Goal: Task Accomplishment & Management: Use online tool/utility

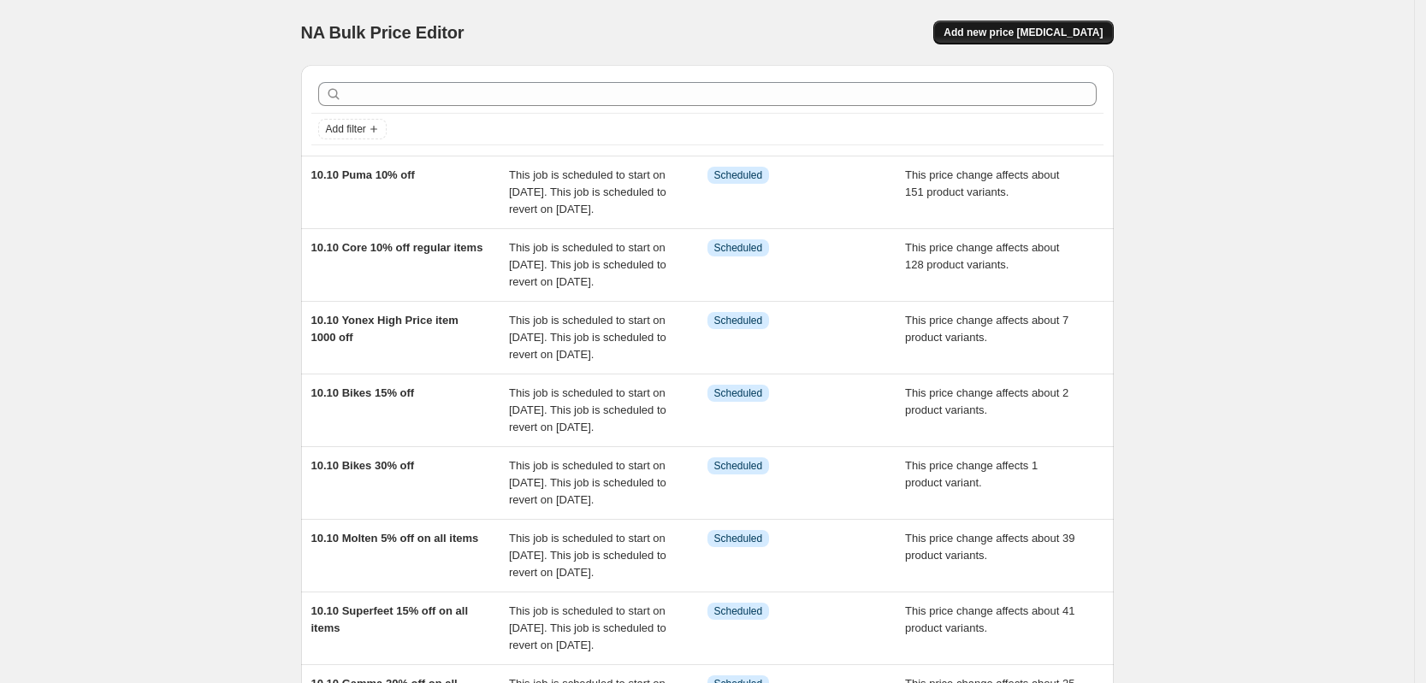
click at [1074, 37] on span "Add new price [MEDICAL_DATA]" at bounding box center [1022, 33] width 159 height 14
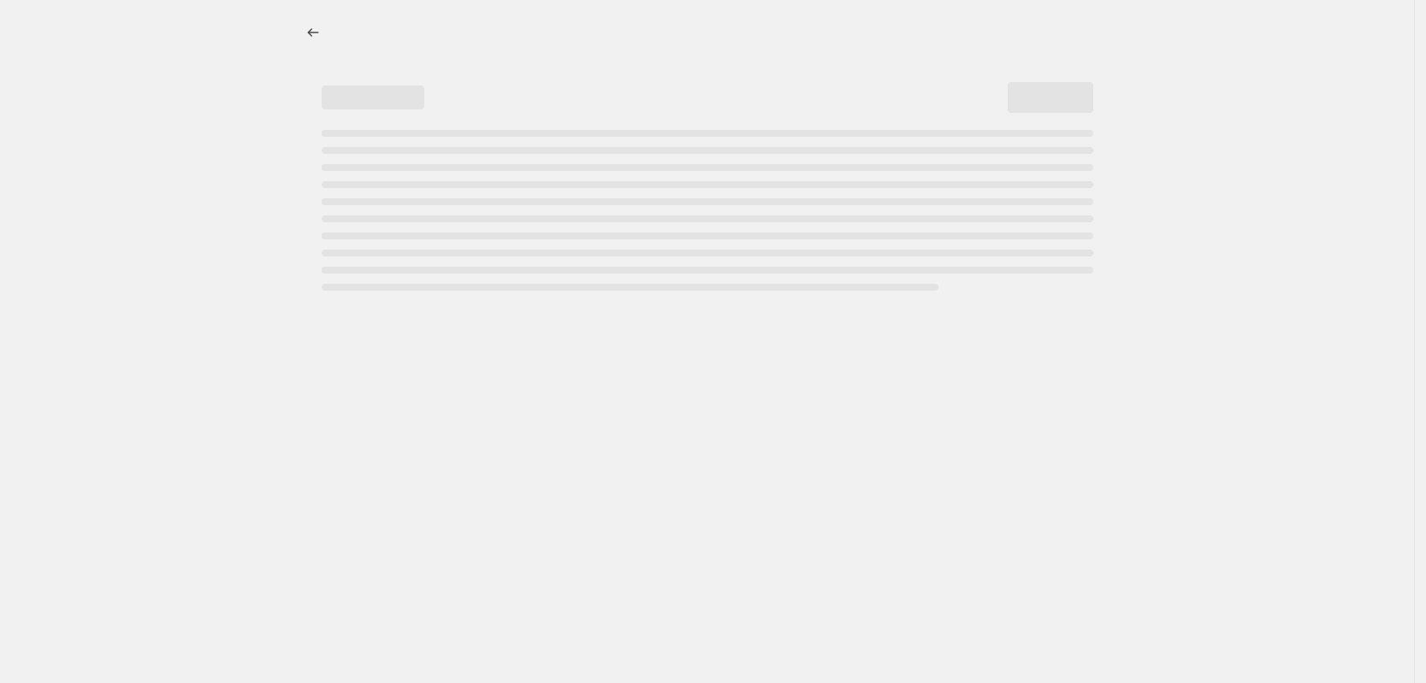
select select "percentage"
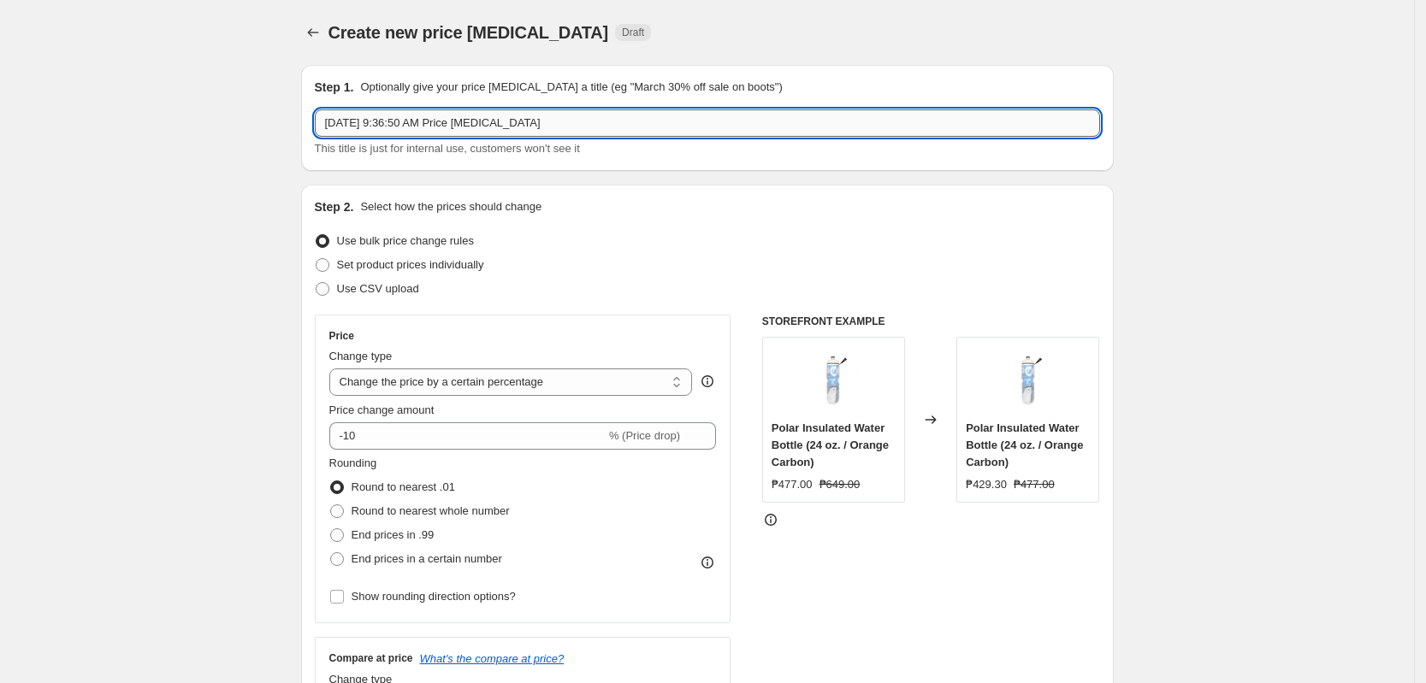
click at [493, 125] on input "[DATE] 9:36:50 AM Price [MEDICAL_DATA]" at bounding box center [707, 122] width 785 height 27
type input "Nike Price Change 10% [DATE]"
click at [432, 379] on select "Change the price to a certain amount Change the price by a certain amount Chang…" at bounding box center [510, 382] width 363 height 27
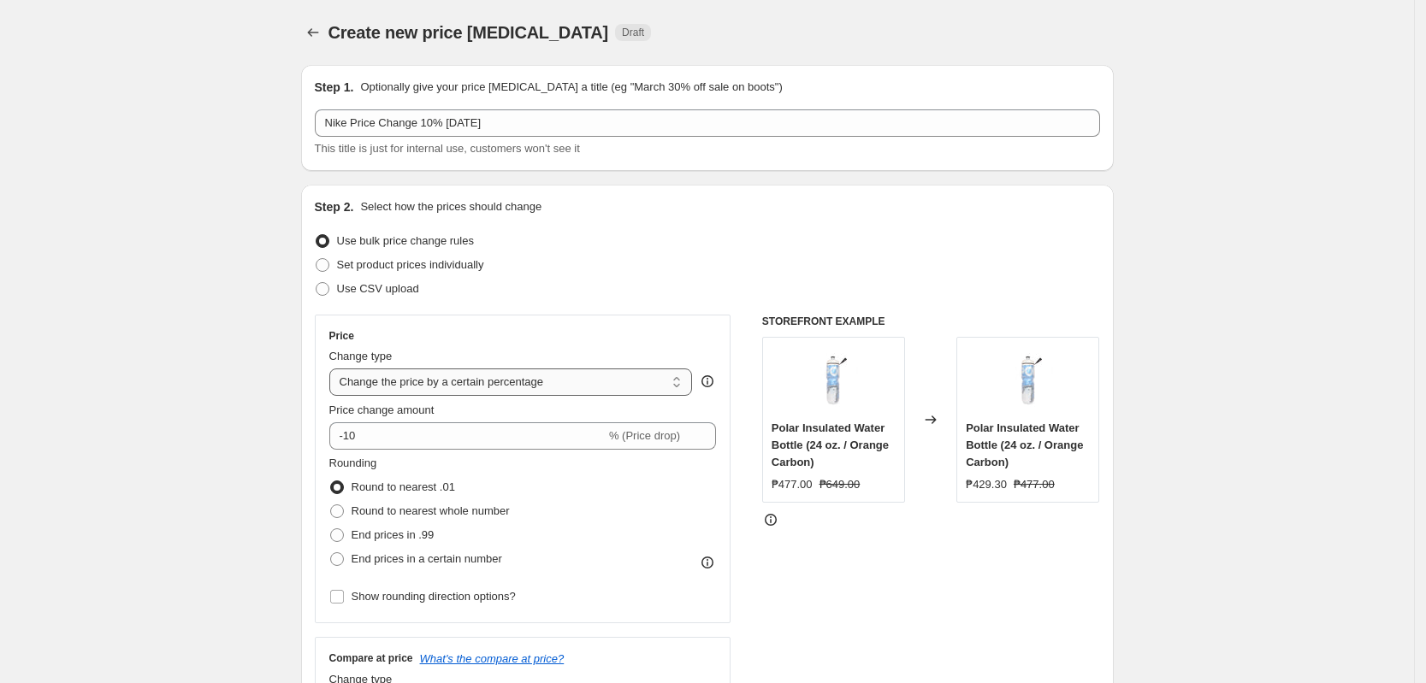
select select "pcap"
click at [334, 369] on select "Change the price to a certain amount Change the price by a certain amount Chang…" at bounding box center [510, 382] width 363 height 27
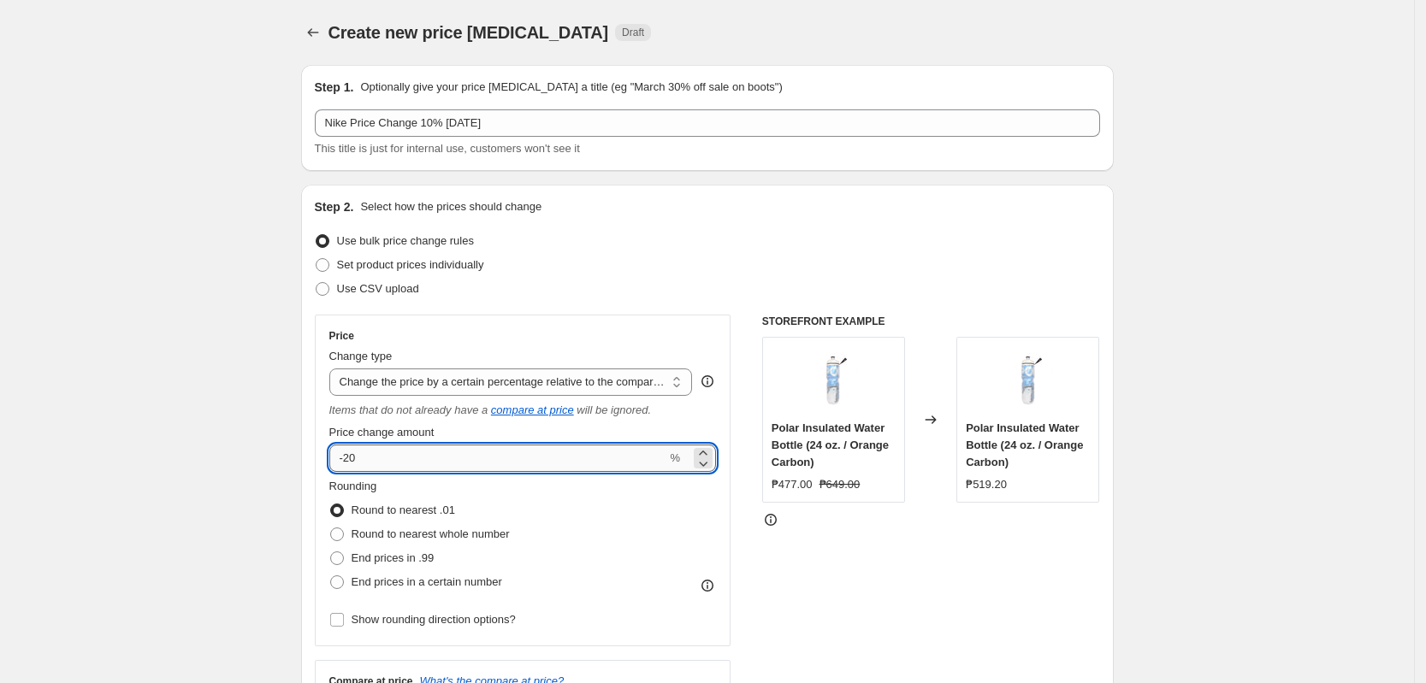
click at [416, 467] on input "-20" at bounding box center [498, 458] width 338 height 27
type input "-2"
type input "-10"
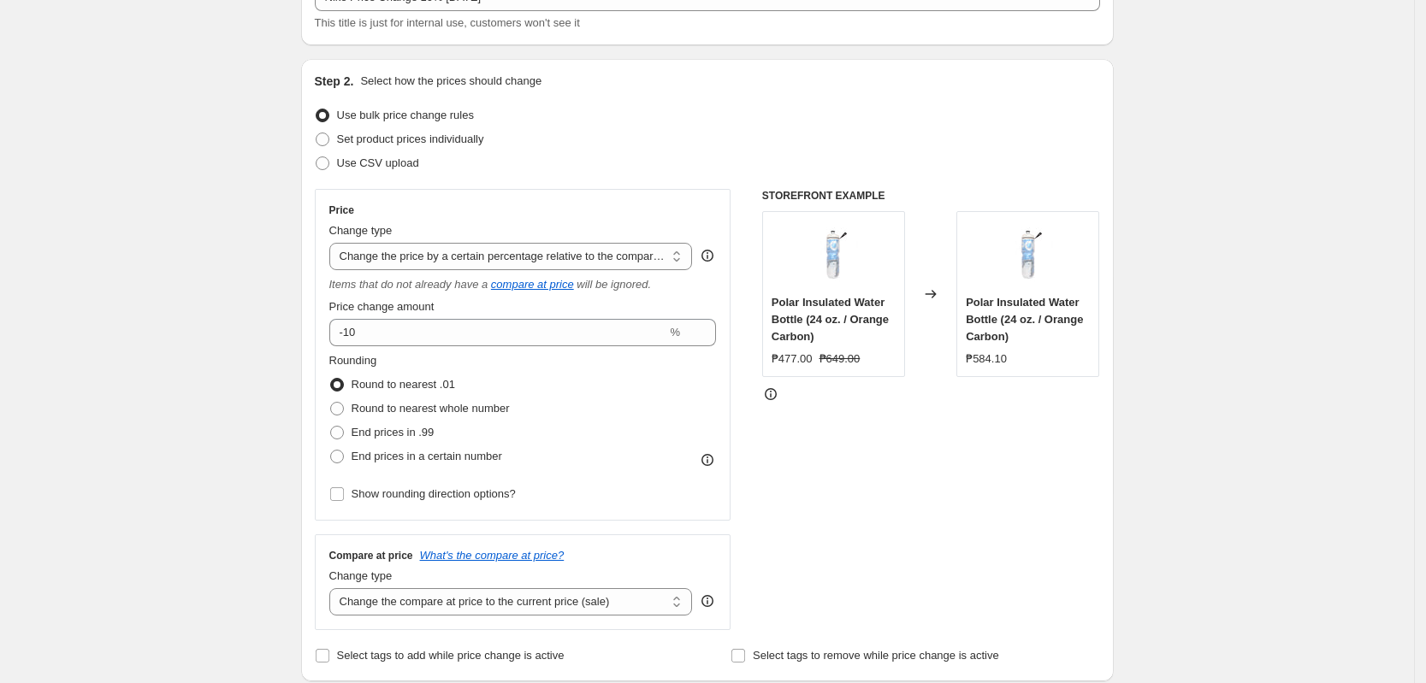
scroll to position [214, 0]
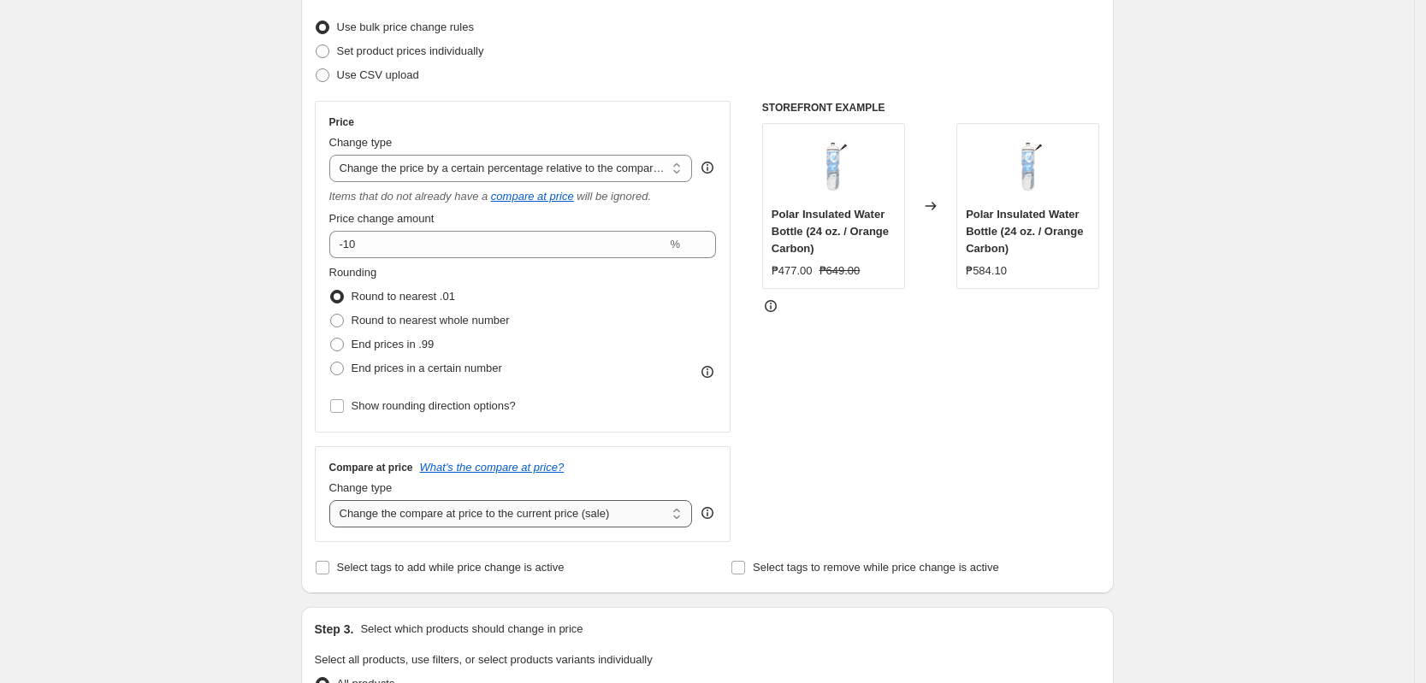
click at [594, 511] on select "Change the compare at price to the current price (sale) Change the compare at p…" at bounding box center [510, 513] width 363 height 27
click at [334, 500] on select "Change the compare at price to the current price (sale) Change the compare at p…" at bounding box center [510, 513] width 363 height 27
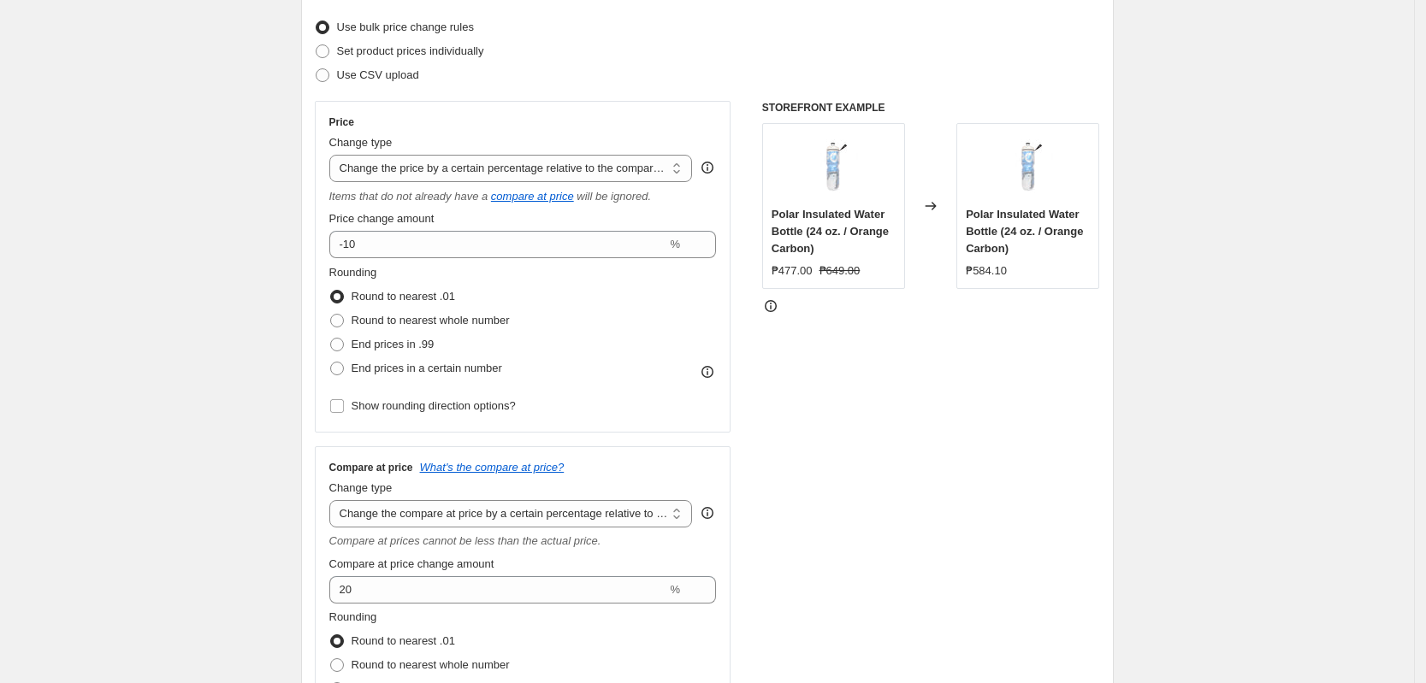
click at [950, 438] on div "STOREFRONT EXAMPLE Polar Insulated Water Bottle (24 oz. / Orange Carbon) ₱477.0…" at bounding box center [931, 439] width 338 height 676
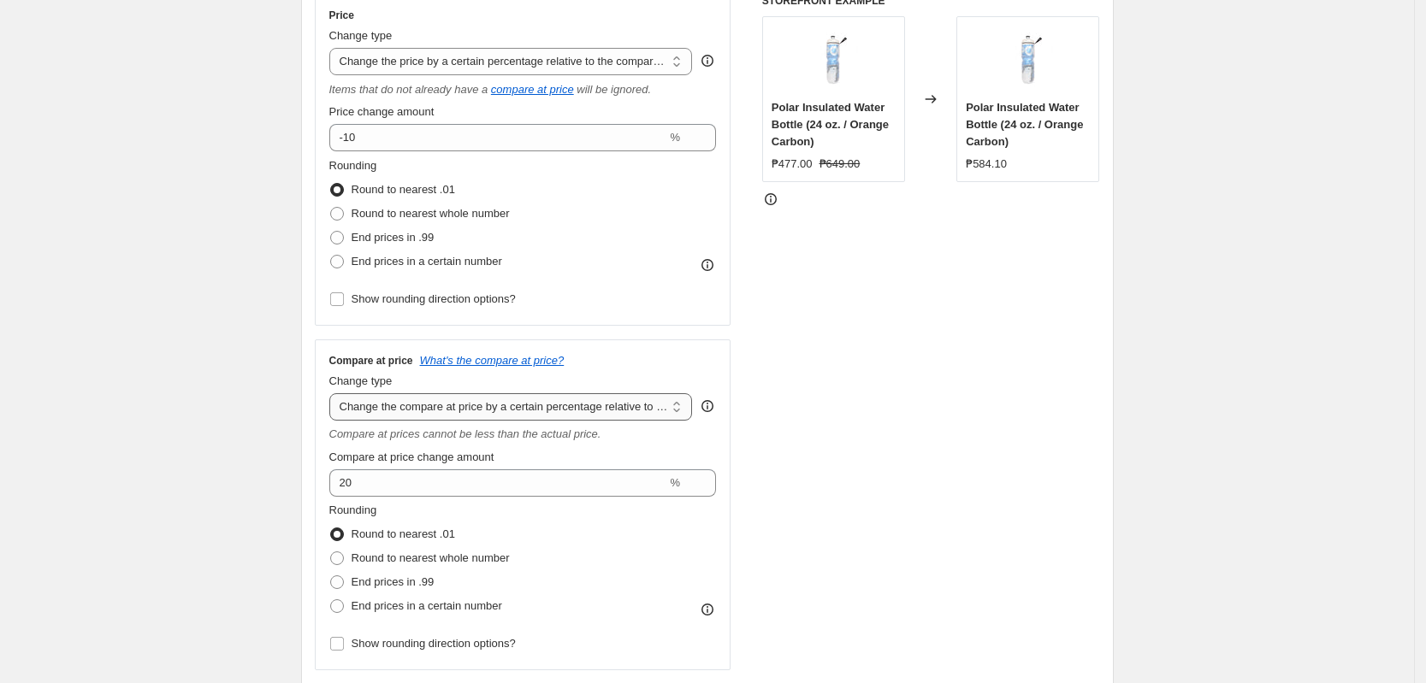
click at [464, 398] on select "Change the compare at price to the current price (sale) Change the compare at p…" at bounding box center [510, 406] width 363 height 27
select select "no_change"
click at [334, 393] on select "Change the compare at price to the current price (sale) Change the compare at p…" at bounding box center [510, 406] width 363 height 27
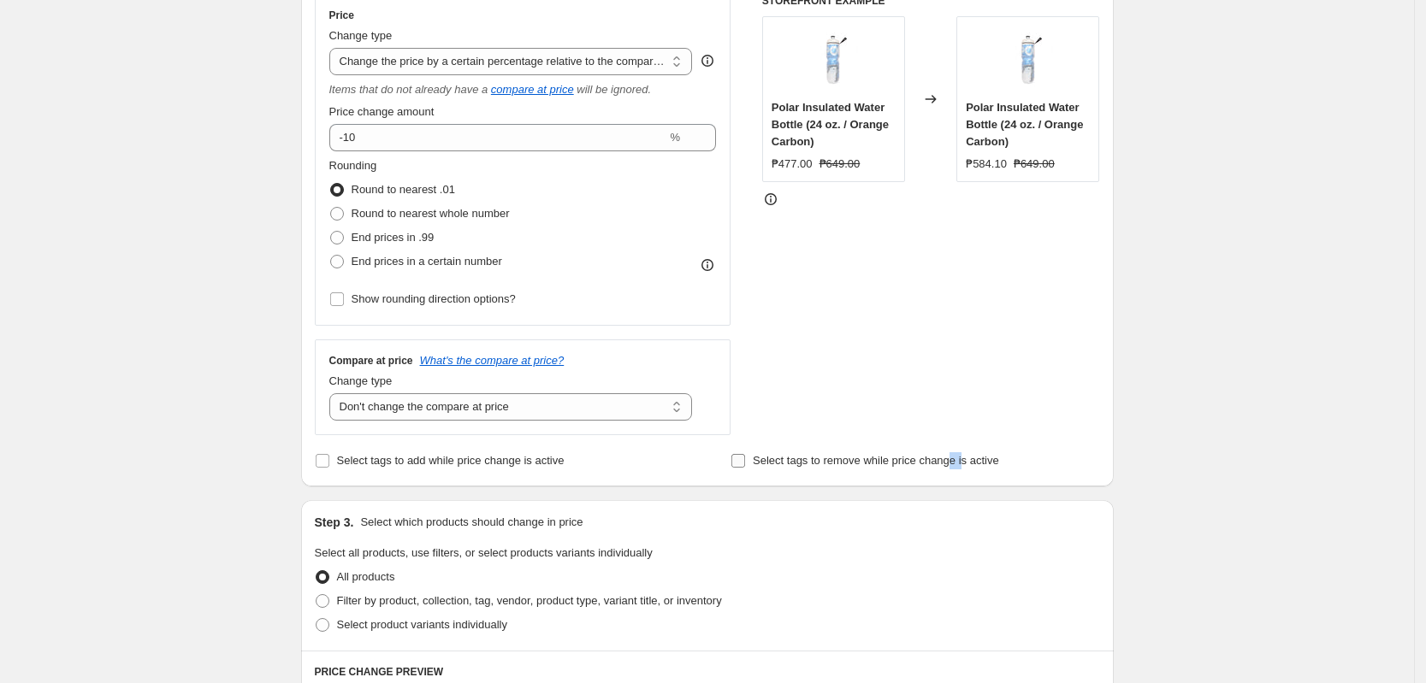
click at [951, 456] on span "Select tags to remove while price change is active" at bounding box center [876, 460] width 246 height 13
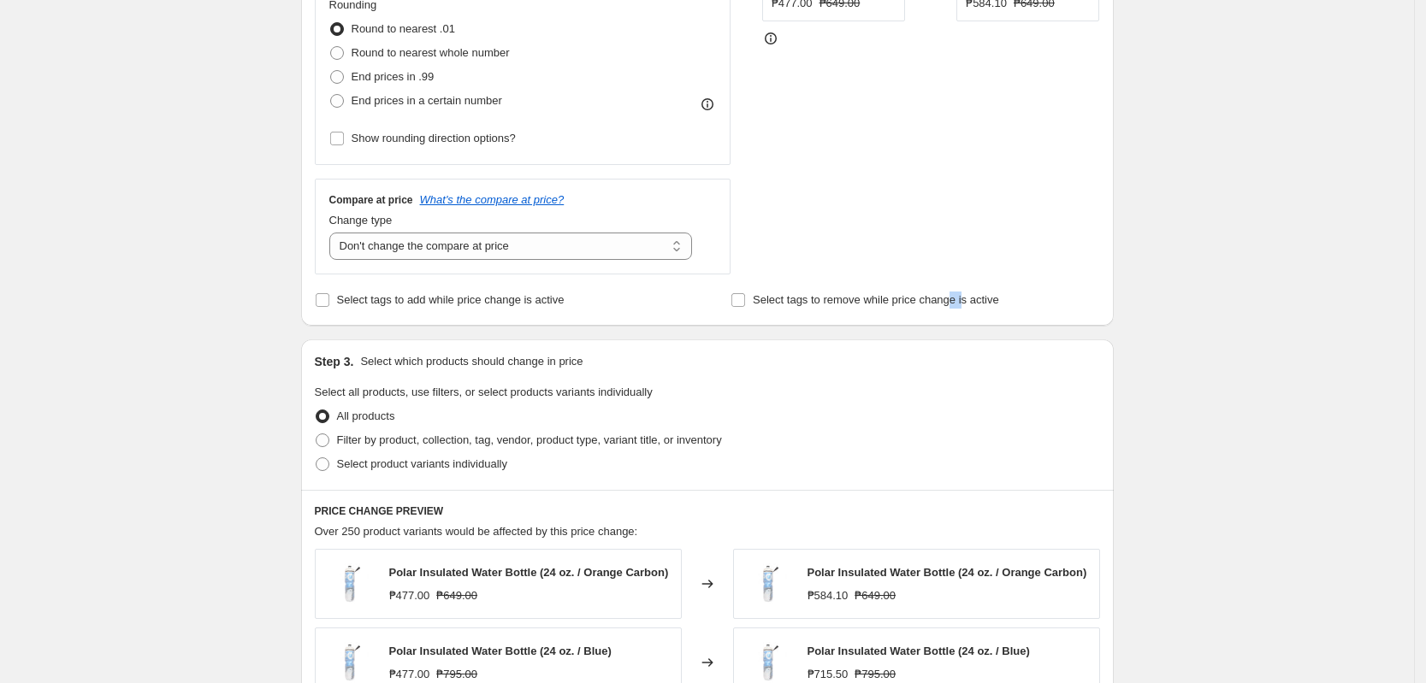
scroll to position [535, 0]
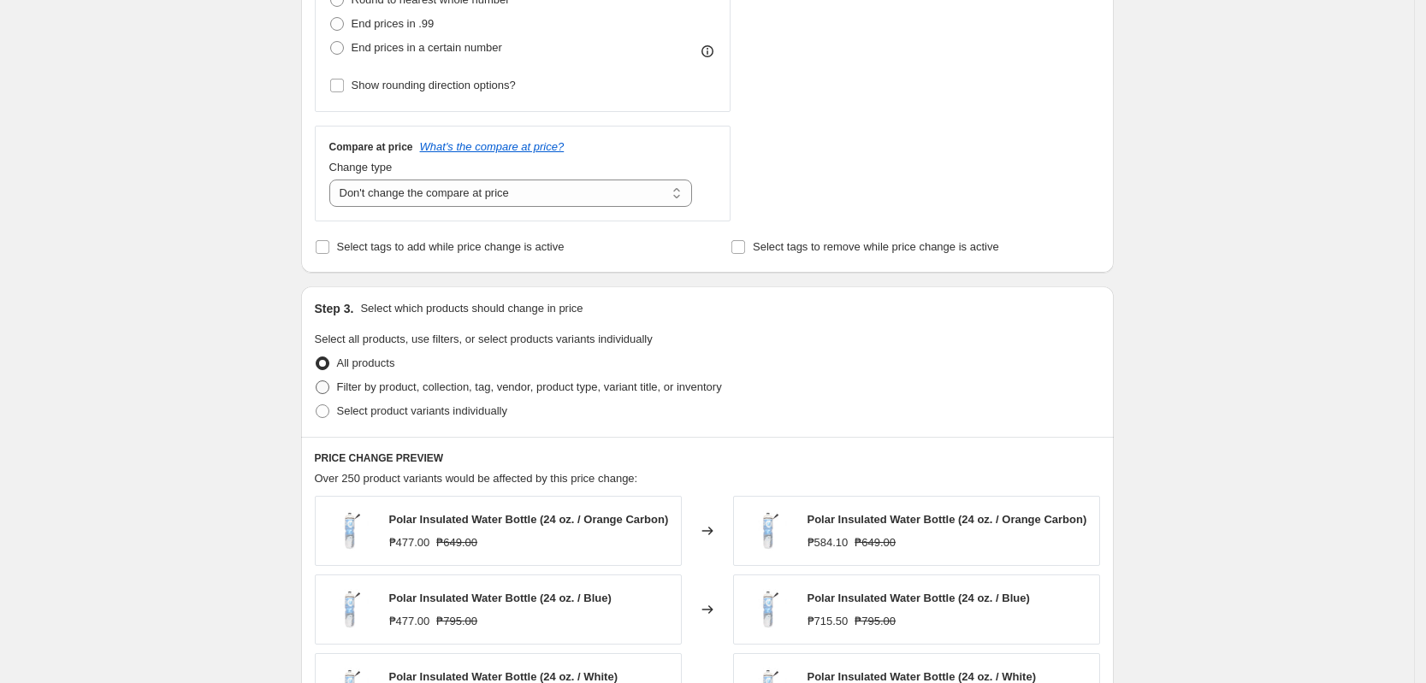
click at [458, 384] on span "Filter by product, collection, tag, vendor, product type, variant title, or inv…" at bounding box center [529, 387] width 385 height 13
click at [316, 381] on input "Filter by product, collection, tag, vendor, product type, variant title, or inv…" at bounding box center [316, 381] width 1 height 1
radio input "true"
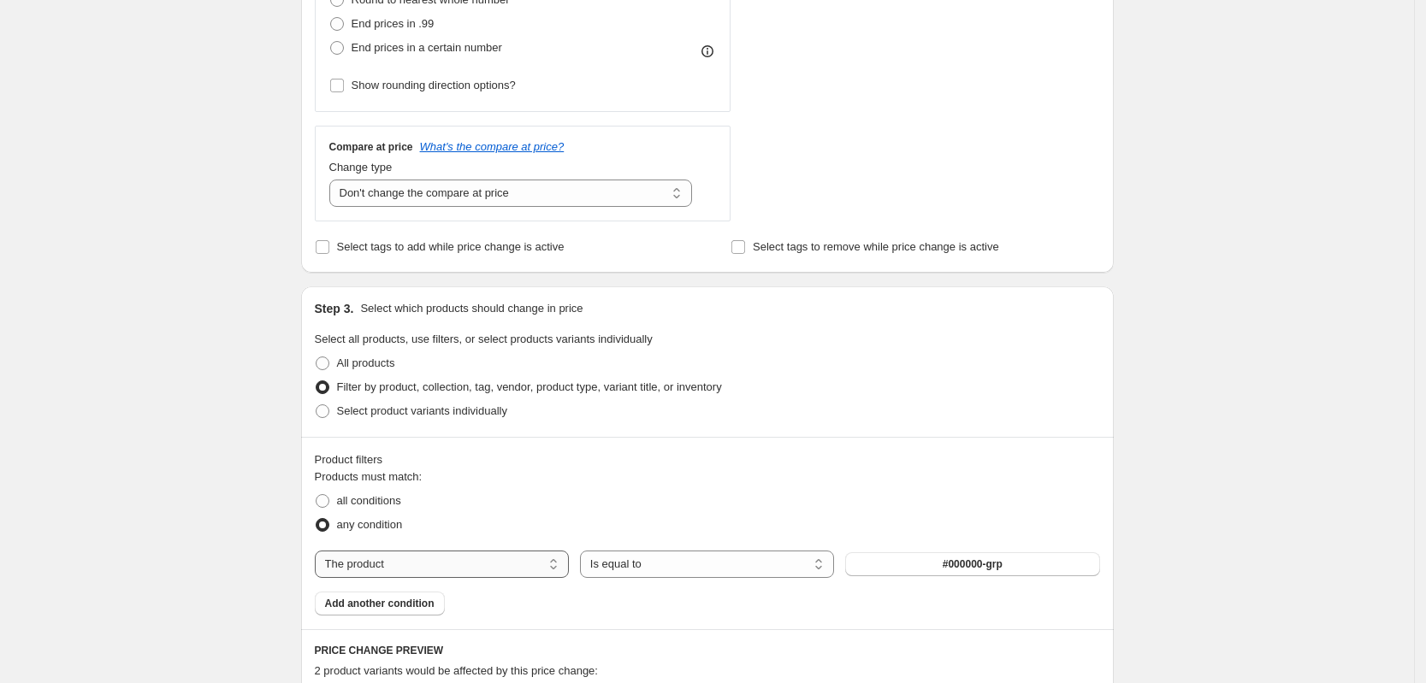
click at [495, 563] on select "The product The product's collection The product's tag The product's vendor The…" at bounding box center [442, 564] width 254 height 27
select select "tag"
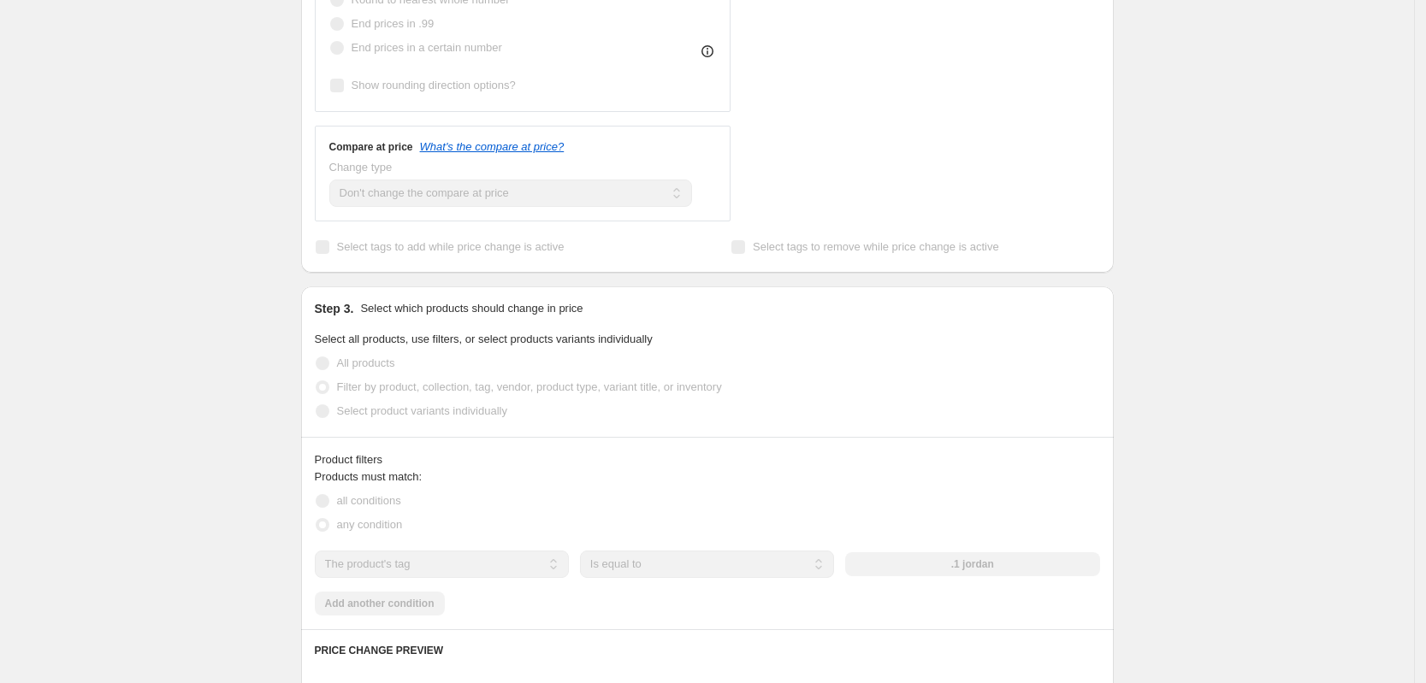
click at [1061, 441] on div "Product filters Products must match: all conditions any condition The product T…" at bounding box center [707, 533] width 812 height 192
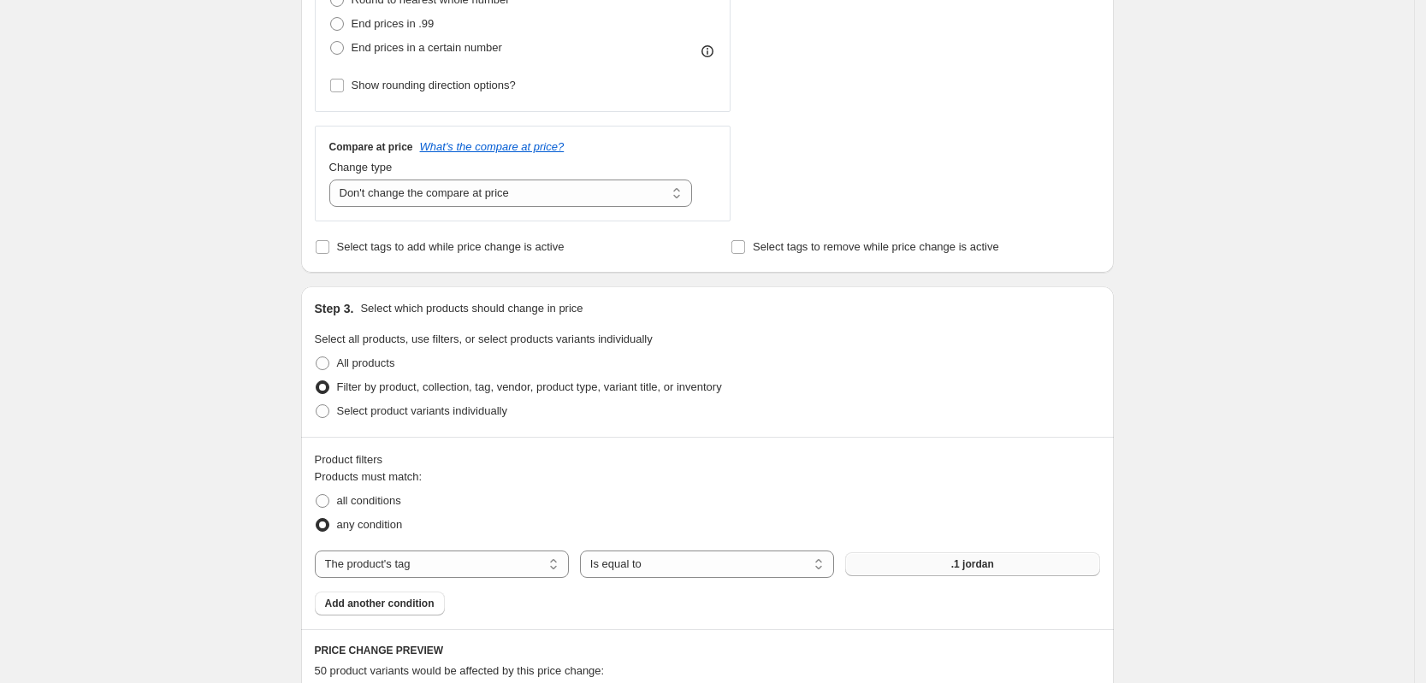
click at [988, 561] on span ".1 jordan" at bounding box center [972, 565] width 43 height 14
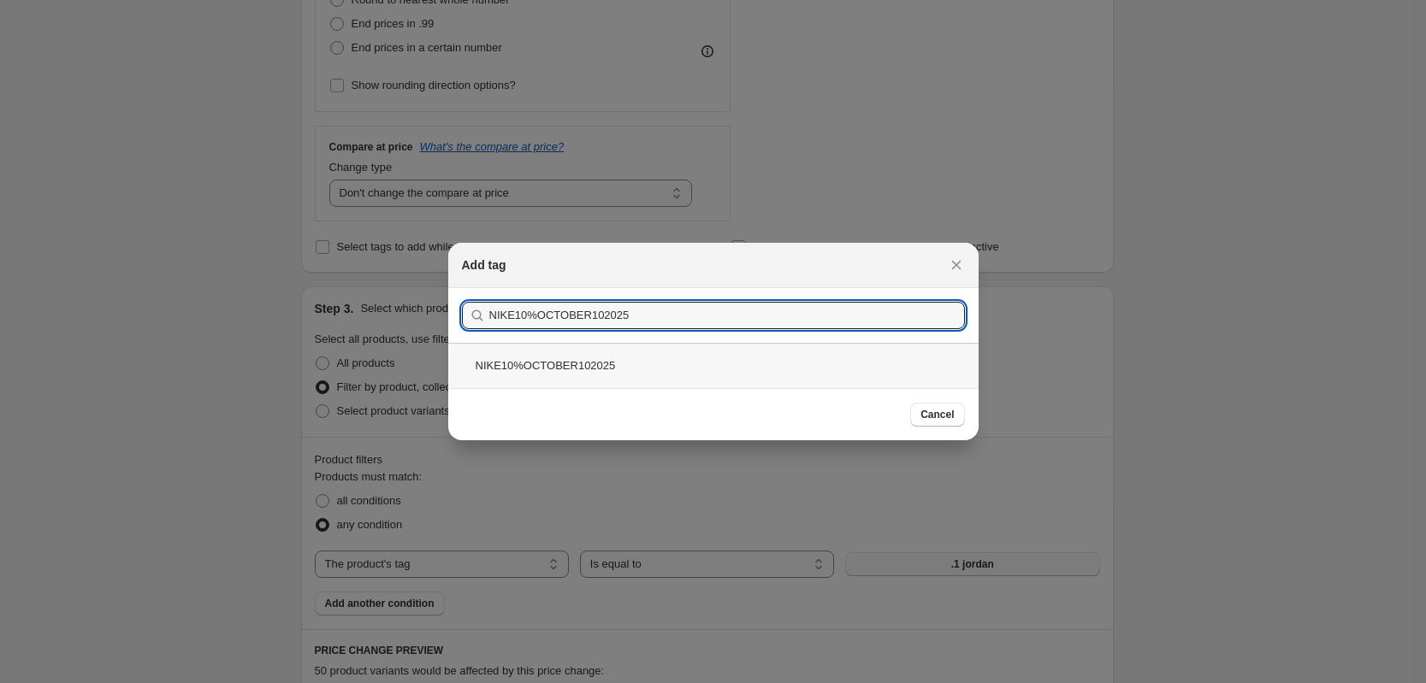
type input "NIKE10%OCTOBER102025"
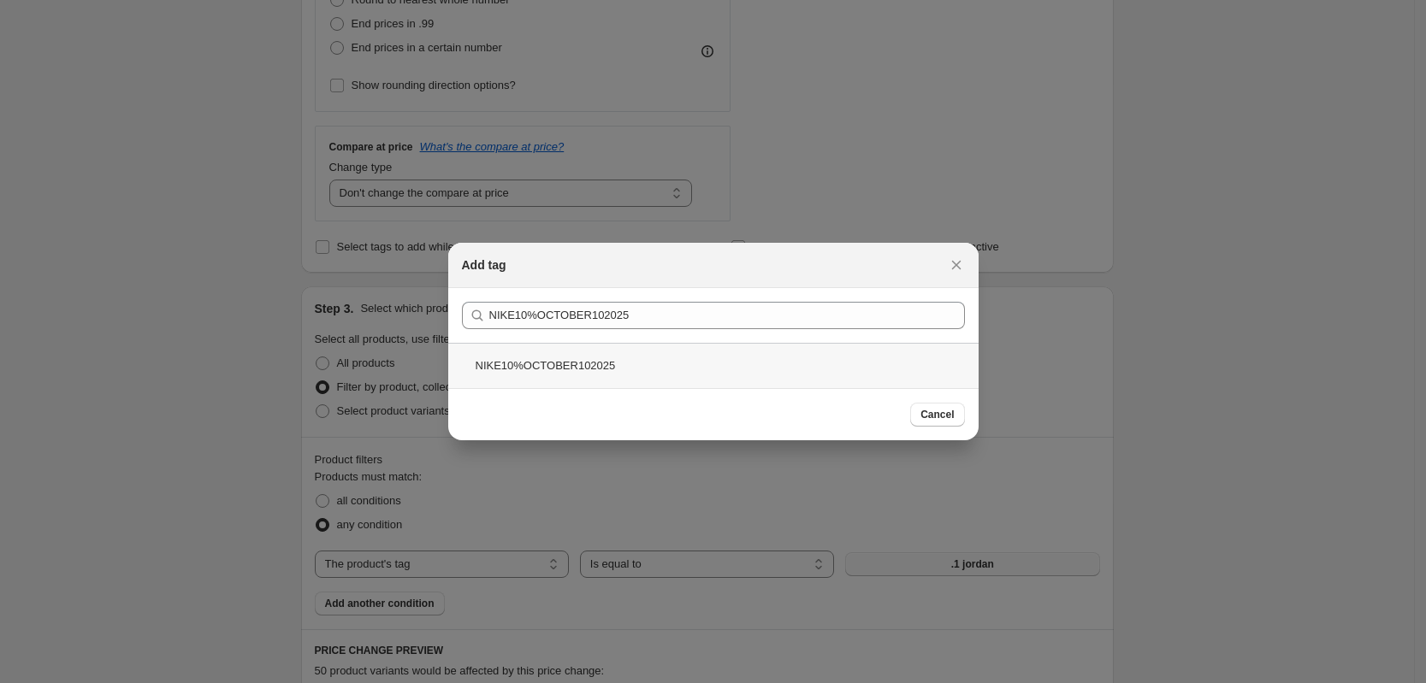
click at [541, 363] on div "NIKE10%OCTOBER102025" at bounding box center [713, 365] width 530 height 45
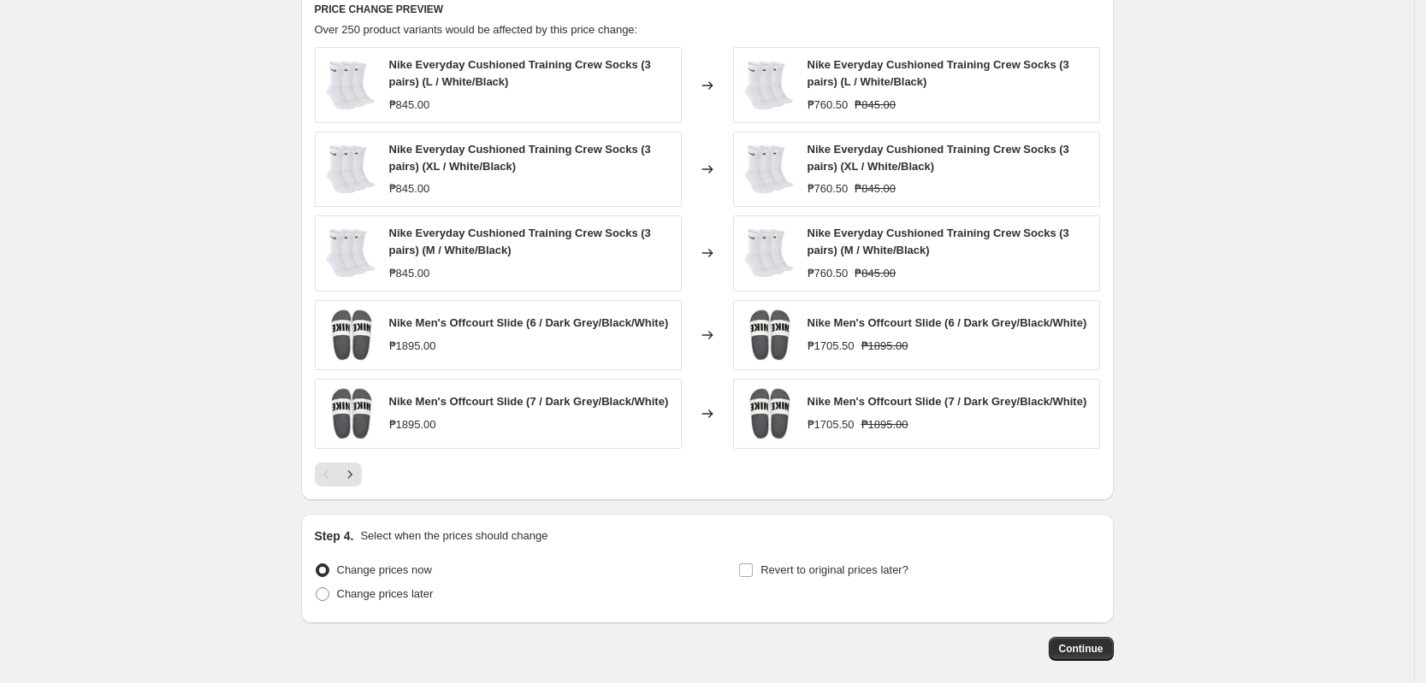
scroll to position [1269, 0]
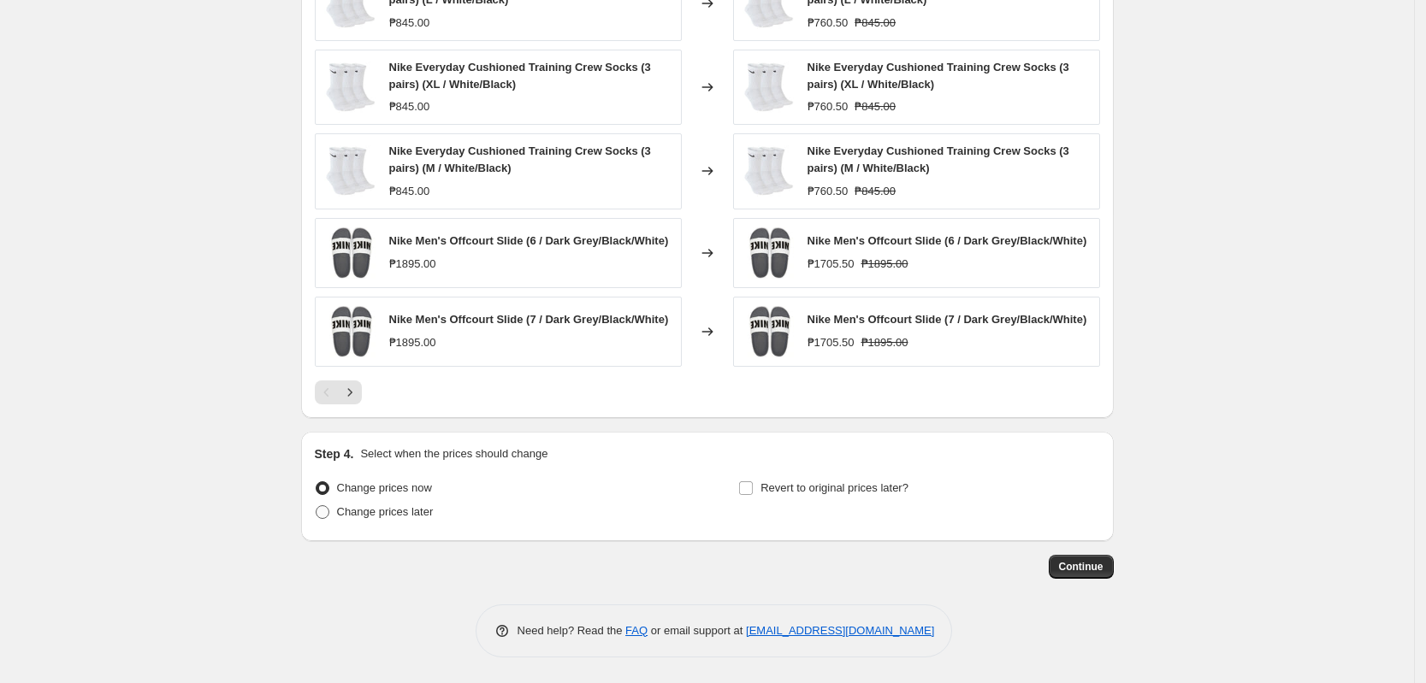
click at [403, 508] on span "Change prices later" at bounding box center [385, 511] width 97 height 13
click at [316, 506] on input "Change prices later" at bounding box center [316, 505] width 1 height 1
radio input "true"
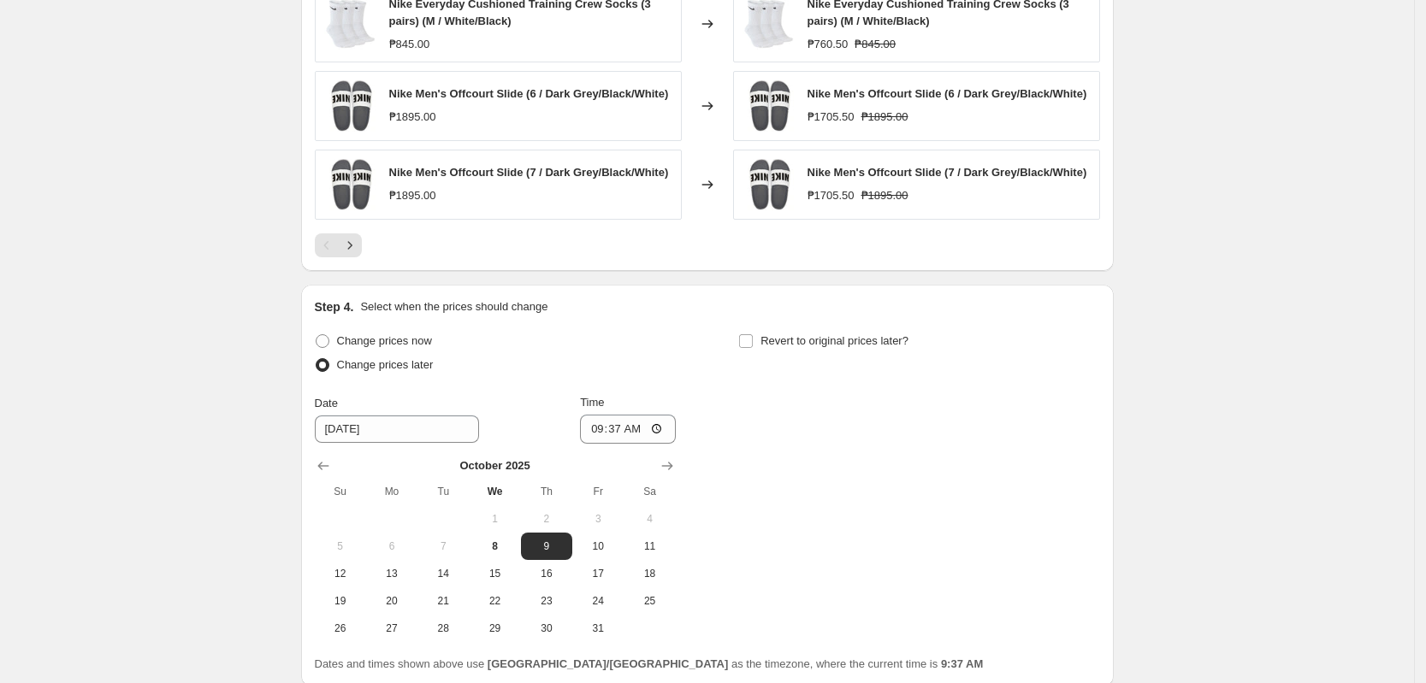
scroll to position [1562, 0]
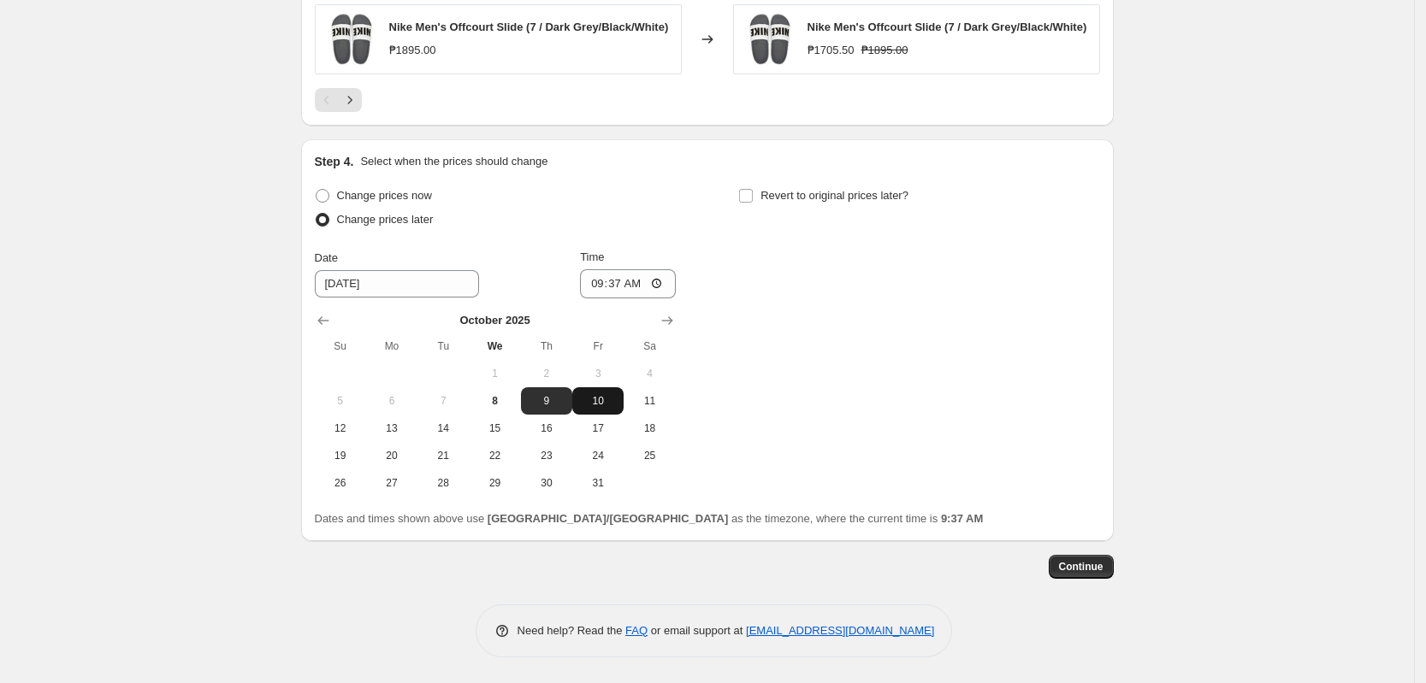
click at [603, 393] on button "10" at bounding box center [597, 400] width 51 height 27
type input "[DATE]"
click at [605, 276] on input "09:37" at bounding box center [628, 283] width 96 height 29
type input "00:00"
click at [865, 199] on span "Revert to original prices later?" at bounding box center [834, 195] width 148 height 13
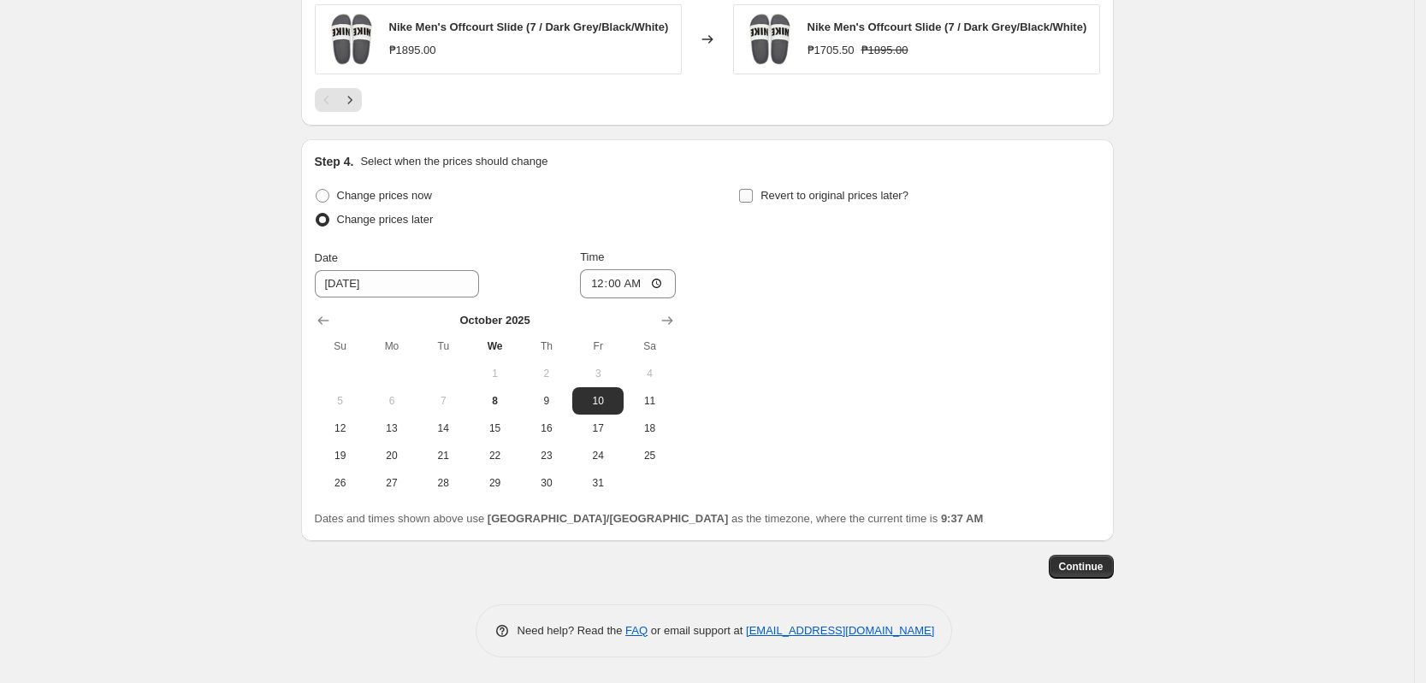
click at [753, 199] on input "Revert to original prices later?" at bounding box center [746, 196] width 14 height 14
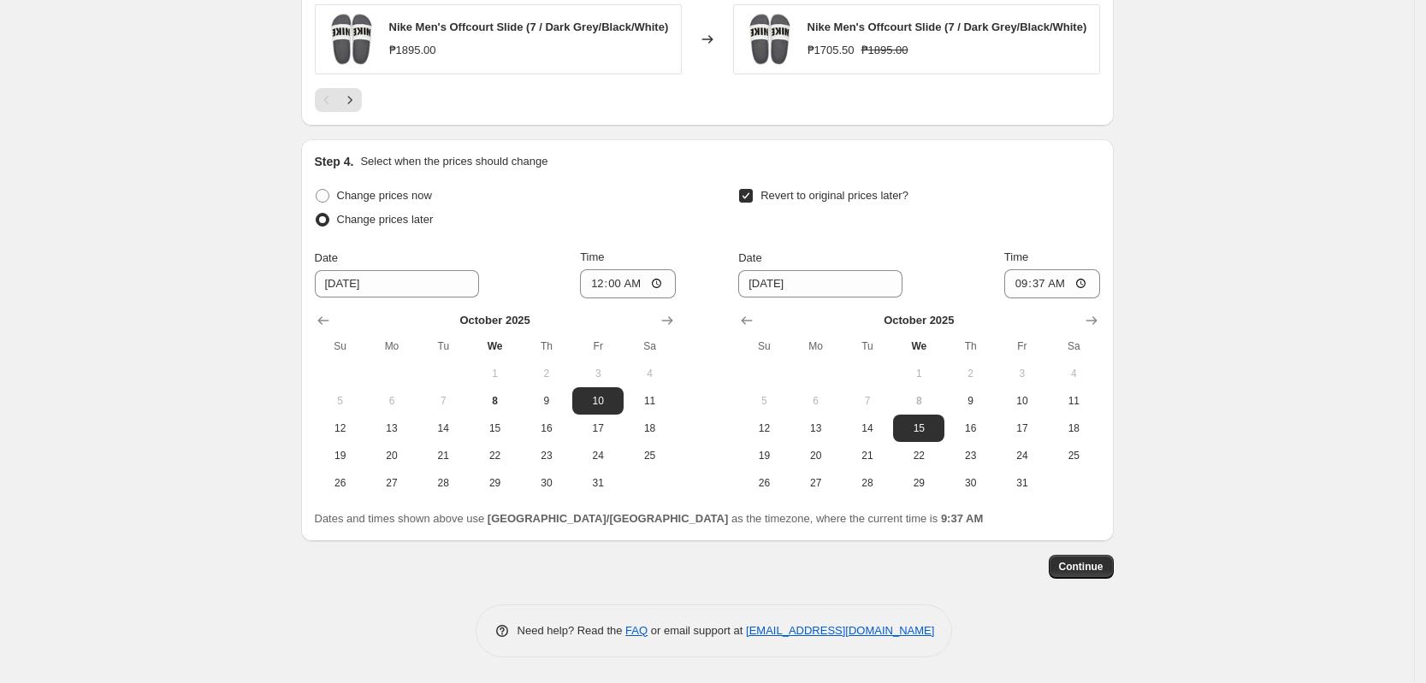
click at [806, 191] on span "Revert to original prices later?" at bounding box center [834, 195] width 148 height 13
click at [753, 191] on input "Revert to original prices later?" at bounding box center [746, 196] width 14 height 14
checkbox input "false"
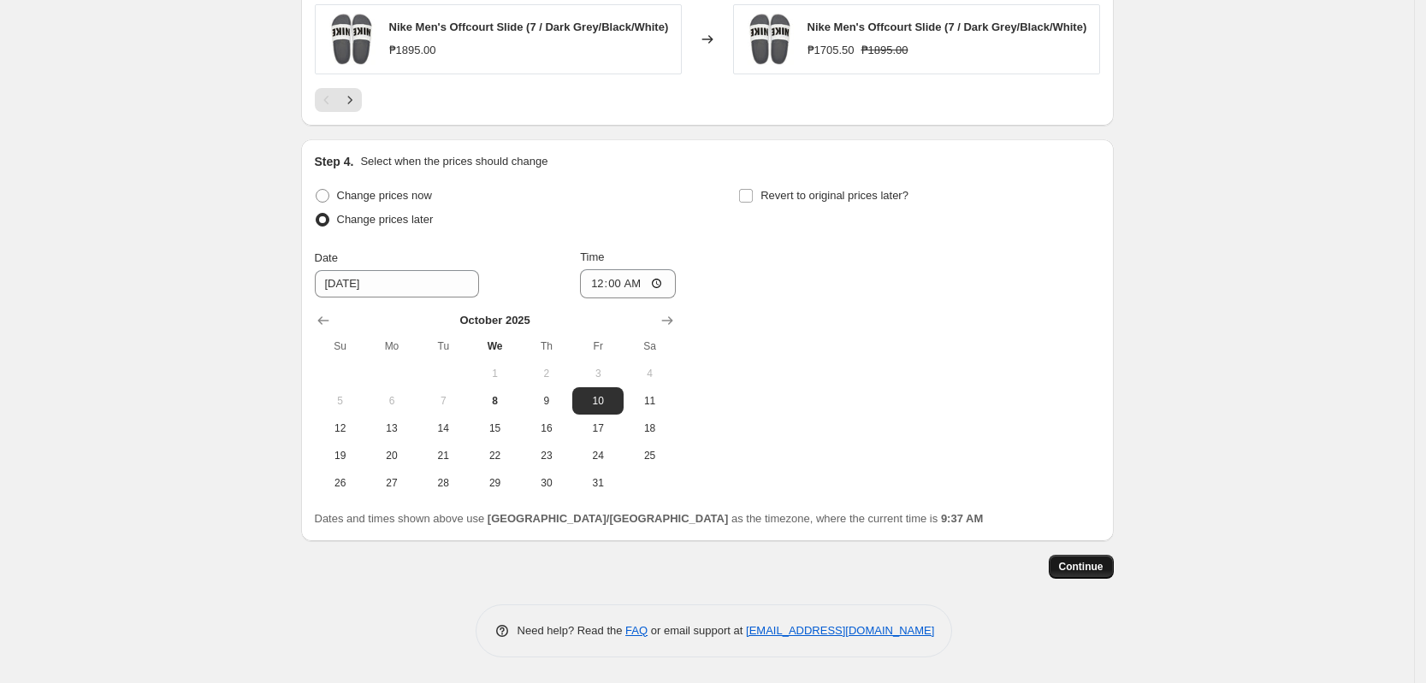
click at [1091, 560] on button "Continue" at bounding box center [1081, 567] width 65 height 24
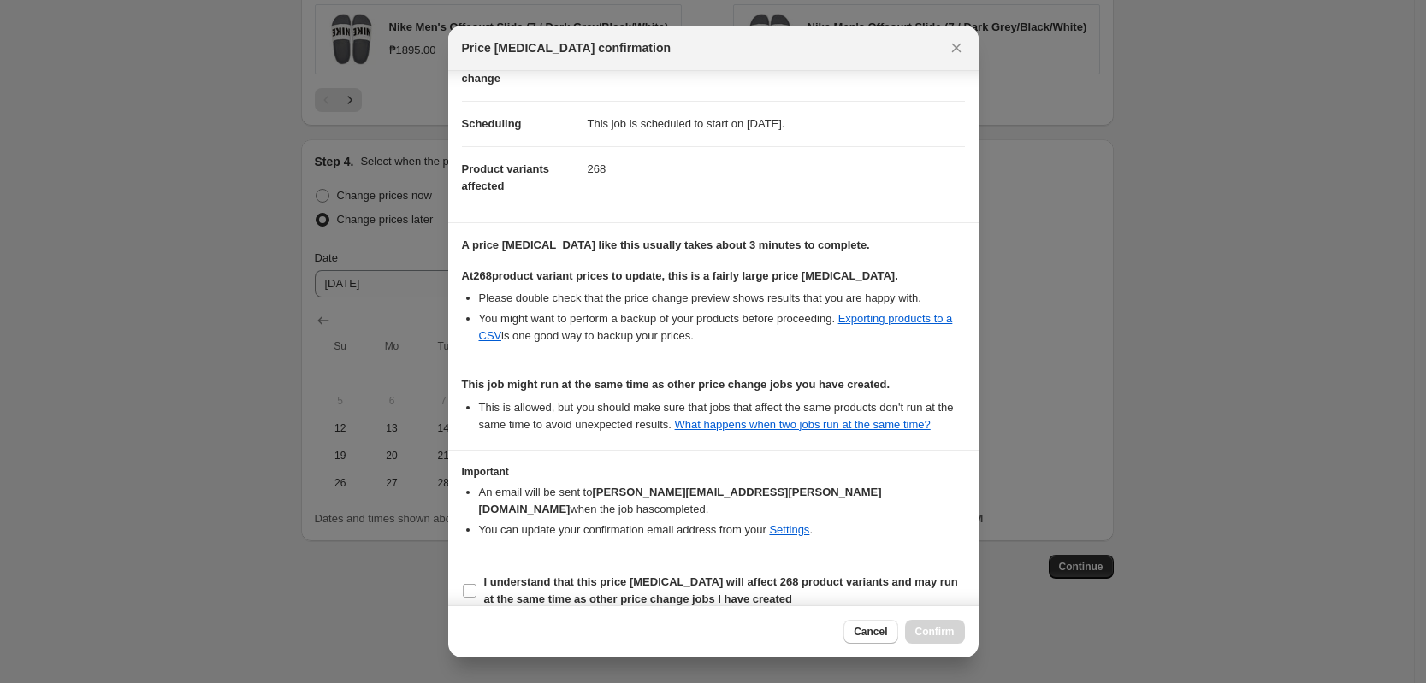
scroll to position [127, 0]
click at [571, 573] on b "I understand that this price [MEDICAL_DATA] will affect 268 product variants an…" at bounding box center [721, 588] width 474 height 30
click at [476, 582] on input "I understand that this price [MEDICAL_DATA] will affect 268 product variants an…" at bounding box center [470, 589] width 14 height 14
checkbox input "true"
click at [936, 637] on span "Confirm" at bounding box center [934, 632] width 39 height 14
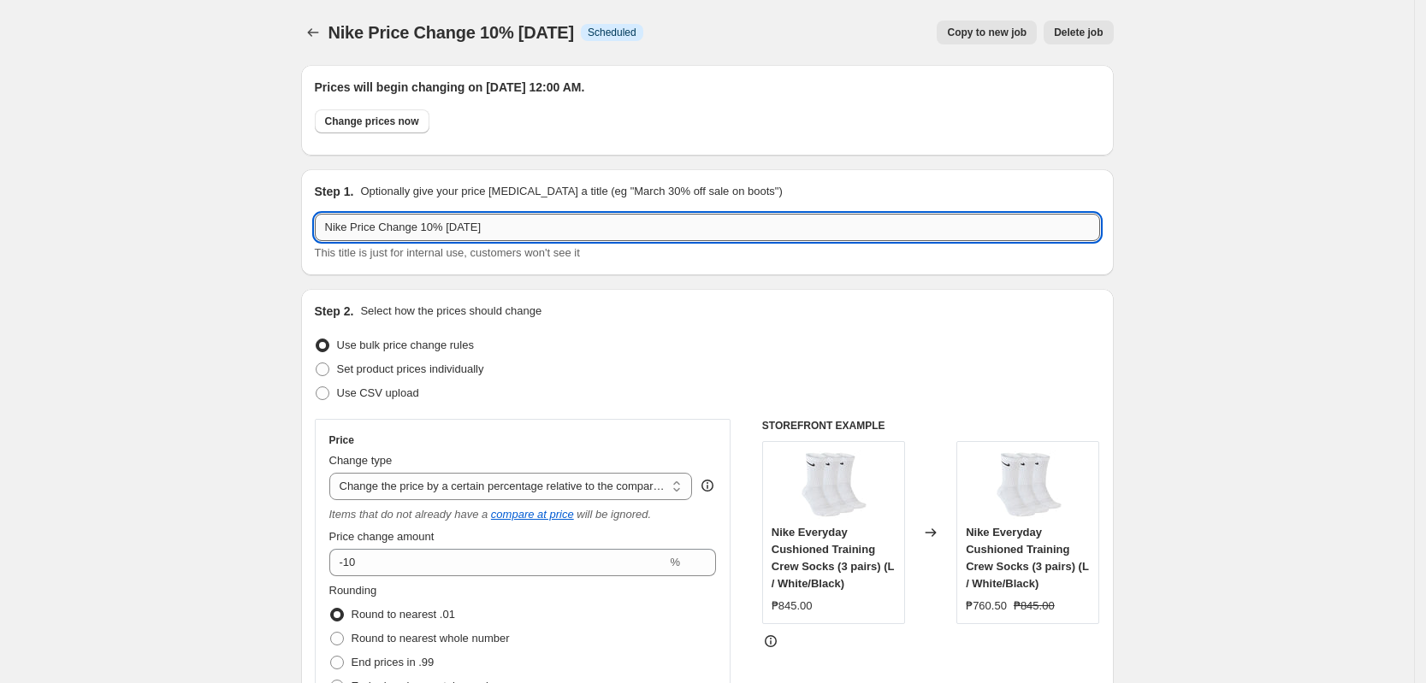
click at [493, 233] on input "Nike Price Change 10% [DATE]" at bounding box center [707, 227] width 785 height 27
click at [323, 45] on div "Nike Price Change 10% [DATE]. This page is ready Nike Price Change 10% [DATE] I…" at bounding box center [707, 32] width 812 height 65
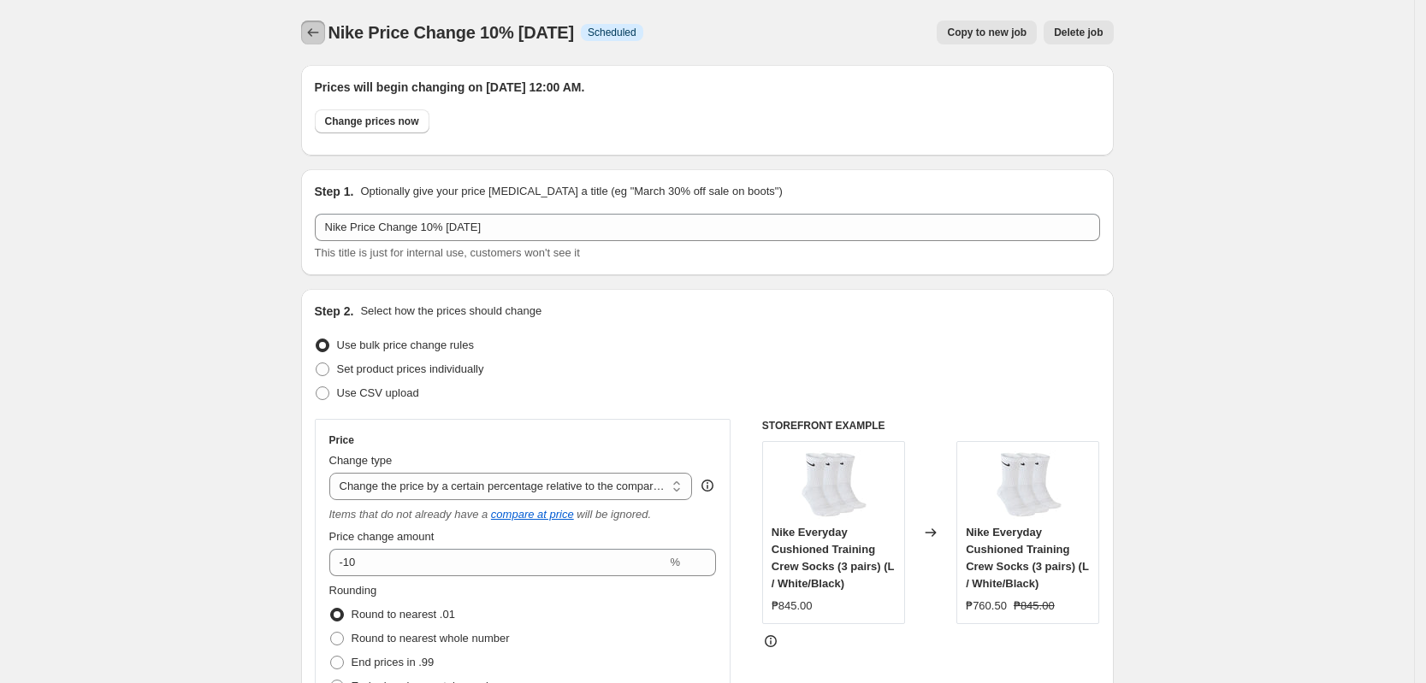
click at [319, 36] on icon "Price change jobs" at bounding box center [312, 32] width 17 height 17
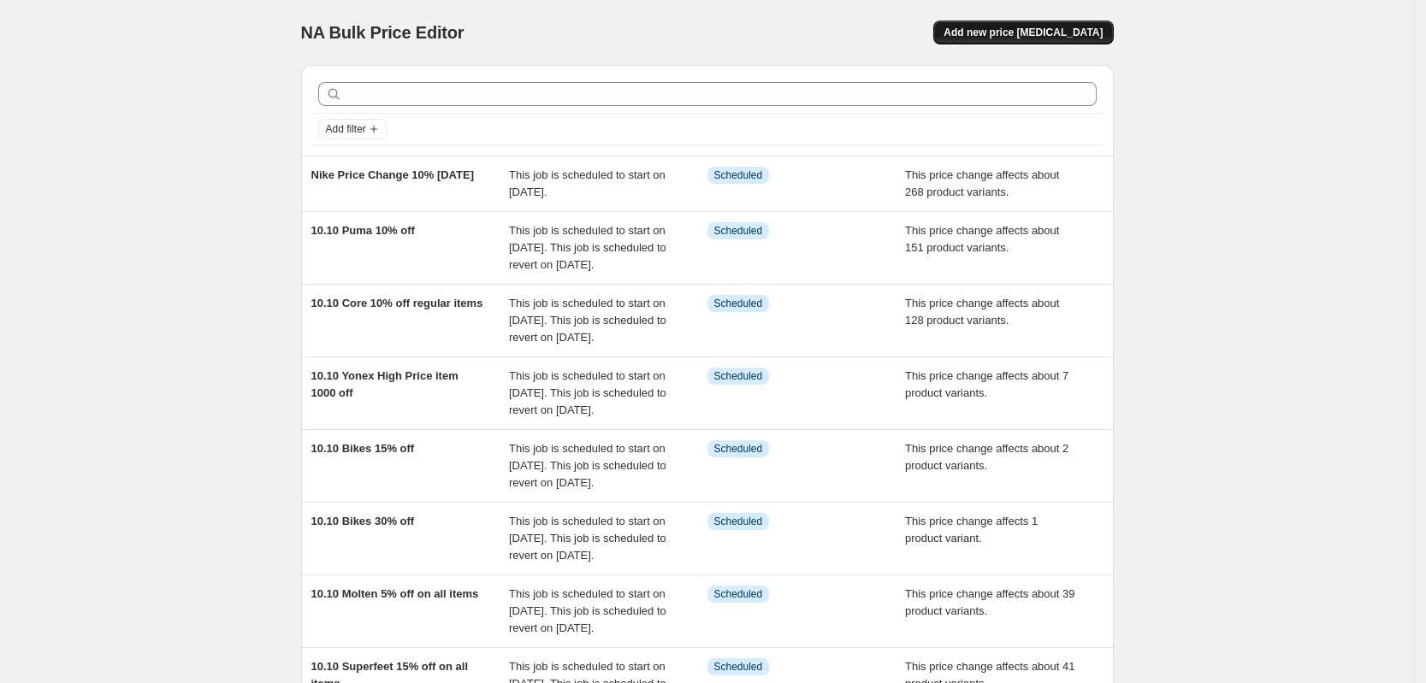
click at [1084, 34] on span "Add new price [MEDICAL_DATA]" at bounding box center [1022, 33] width 159 height 14
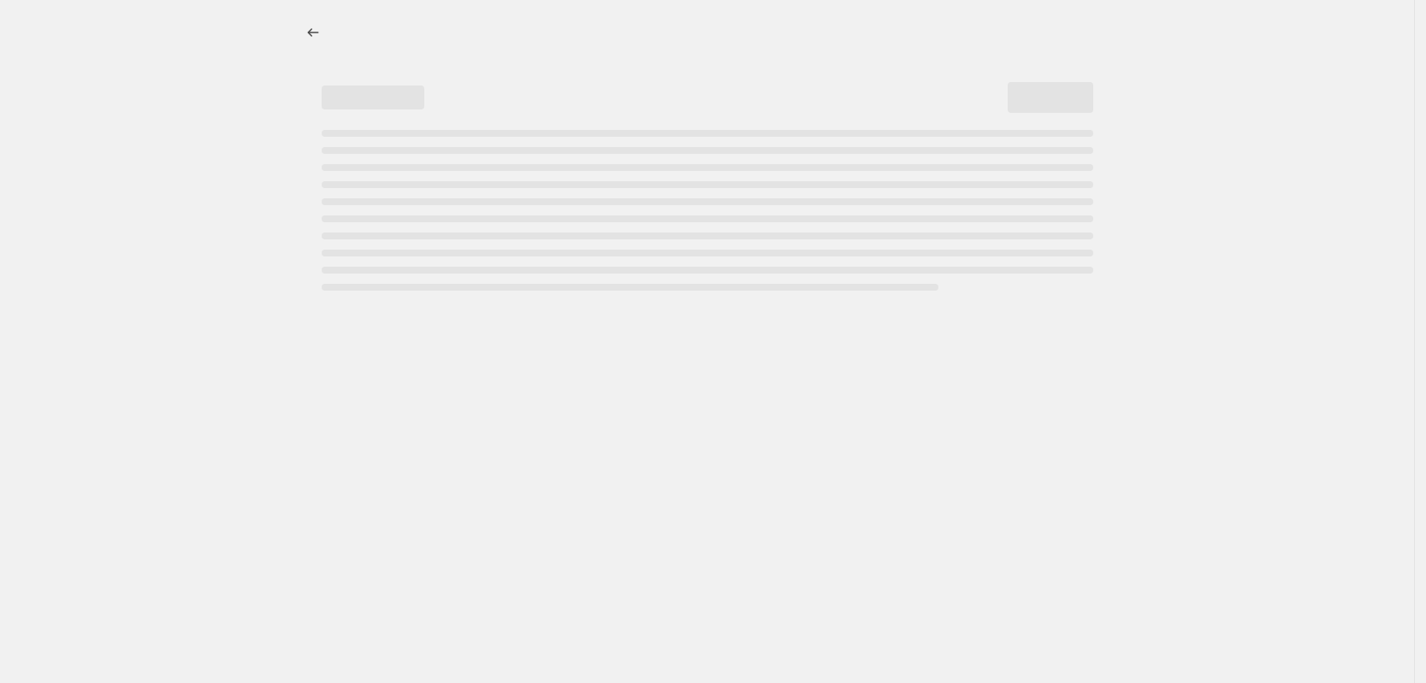
select select "percentage"
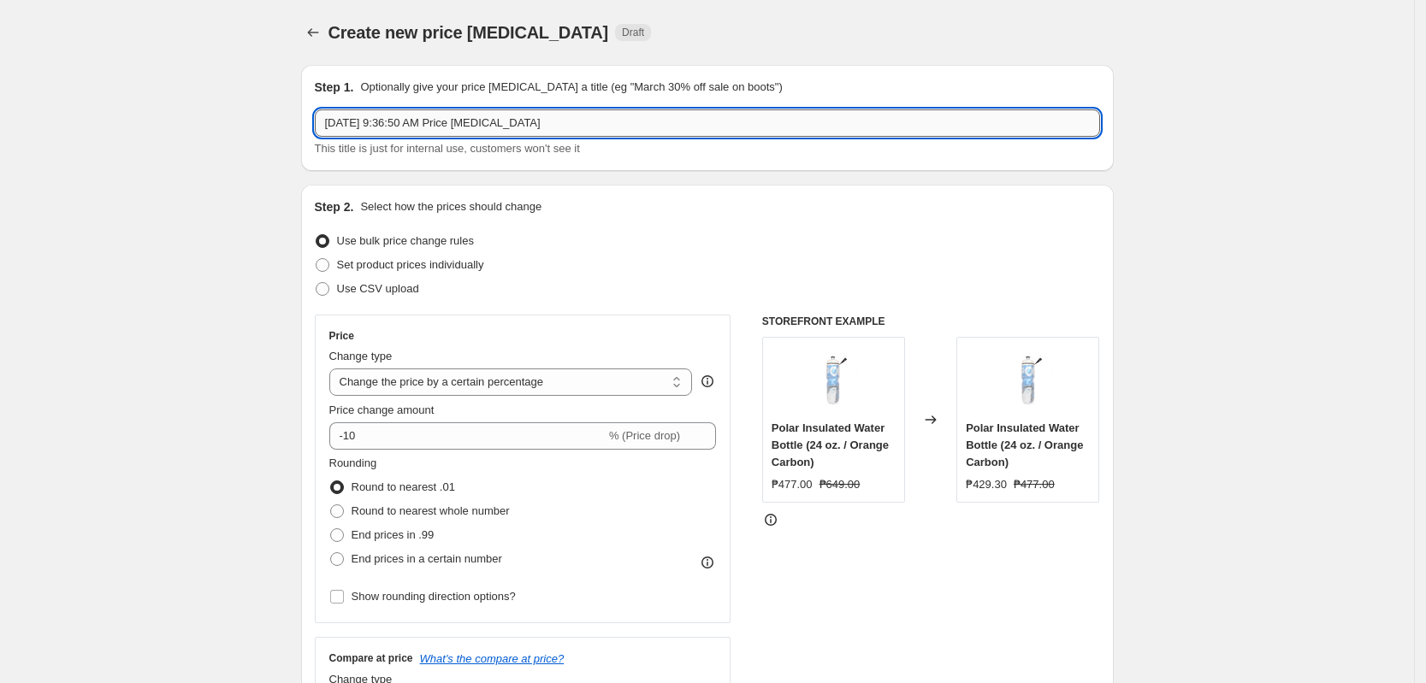
click at [431, 122] on input "[DATE] 9:36:50 AM Price [MEDICAL_DATA]" at bounding box center [707, 122] width 785 height 27
paste input "Nike Price Change 10% [DATE]"
click at [426, 125] on input "Nike Price Change 10% [DATE]" at bounding box center [707, 122] width 785 height 27
type input "Nike Price Change 20% [DATE]"
drag, startPoint x: 245, startPoint y: 156, endPoint x: 232, endPoint y: 164, distance: 15.4
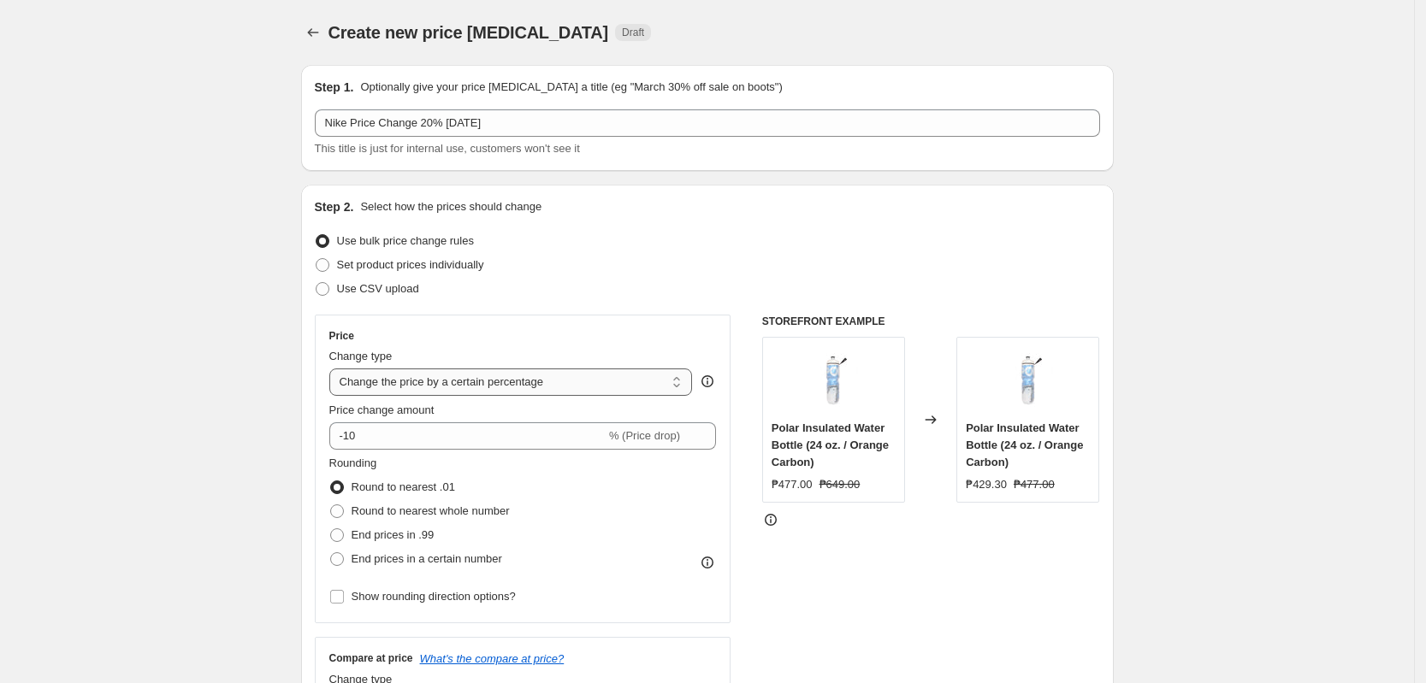
drag, startPoint x: 413, startPoint y: 379, endPoint x: 445, endPoint y: 391, distance: 33.8
click at [413, 379] on select "Change the price to a certain amount Change the price by a certain amount Chang…" at bounding box center [510, 382] width 363 height 27
select select "pcap"
click at [334, 369] on select "Change the price to a certain amount Change the price by a certain amount Chang…" at bounding box center [510, 382] width 363 height 27
type input "-20"
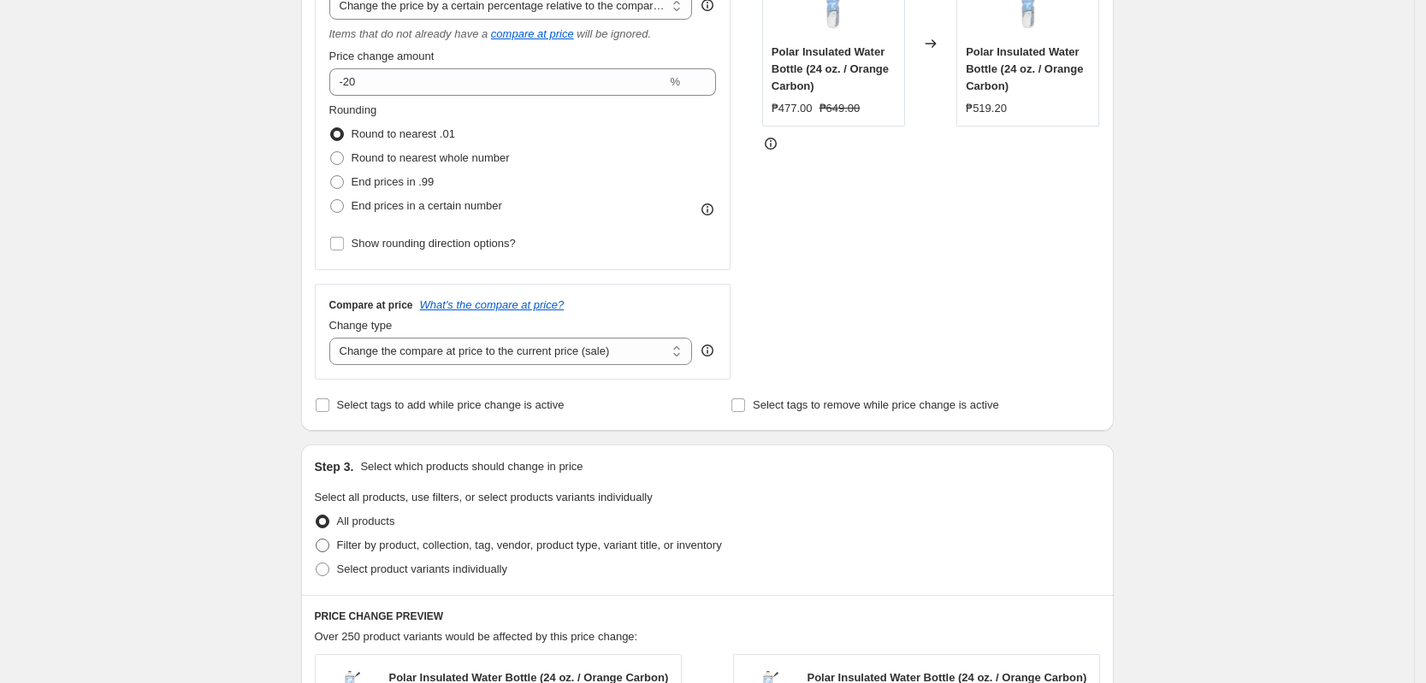
scroll to position [535, 0]
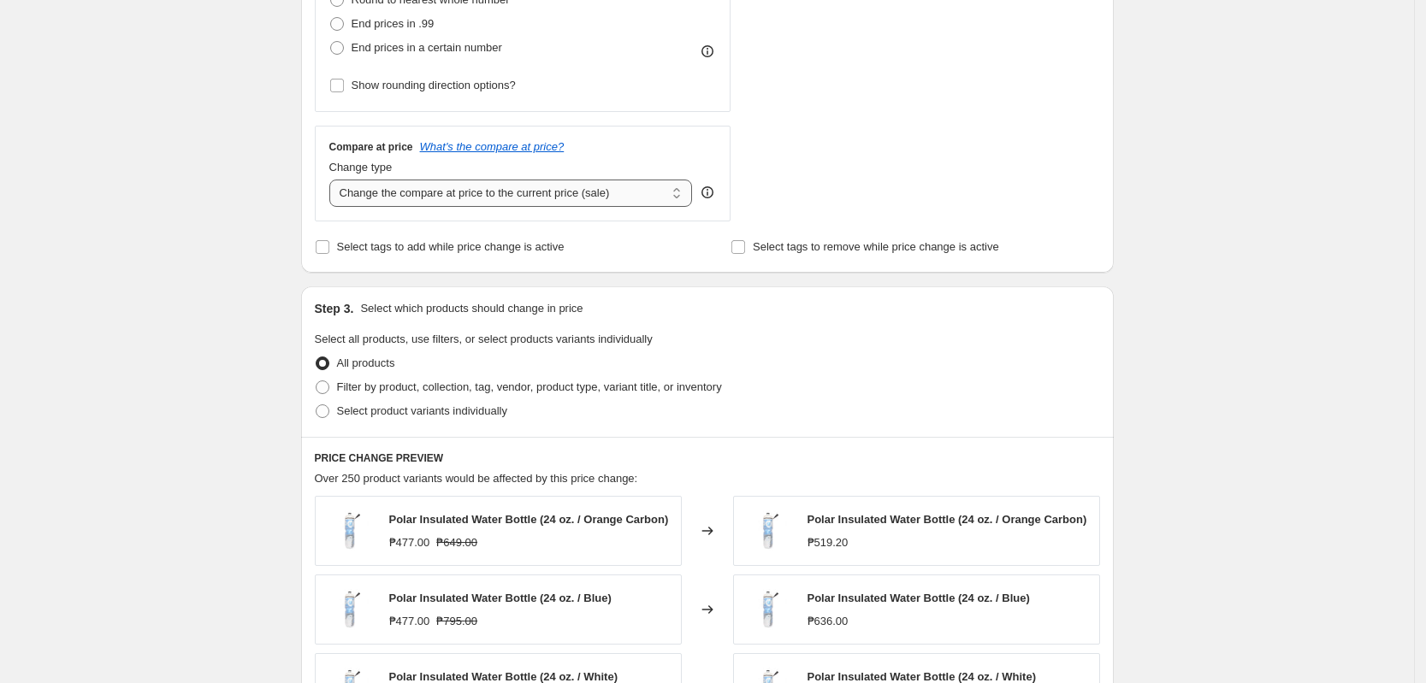
click at [484, 180] on select "Change the compare at price to the current price (sale) Change the compare at p…" at bounding box center [510, 193] width 363 height 27
select select "no_change"
click at [334, 180] on select "Change the compare at price to the current price (sale) Change the compare at p…" at bounding box center [510, 193] width 363 height 27
drag, startPoint x: 1247, startPoint y: 162, endPoint x: 826, endPoint y: 2, distance: 450.1
click at [1236, 162] on div "Create new price [MEDICAL_DATA]. This page is ready Create new price [MEDICAL_D…" at bounding box center [707, 334] width 1414 height 1738
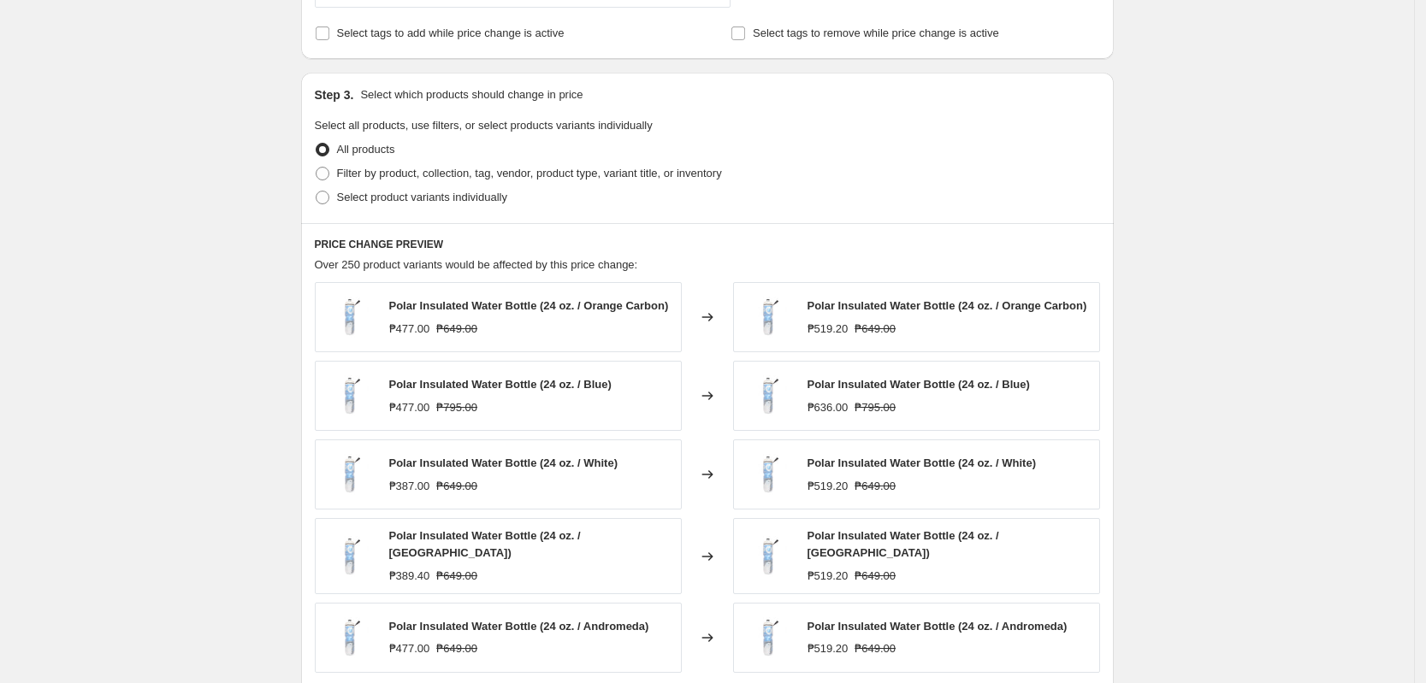
scroll to position [855, 0]
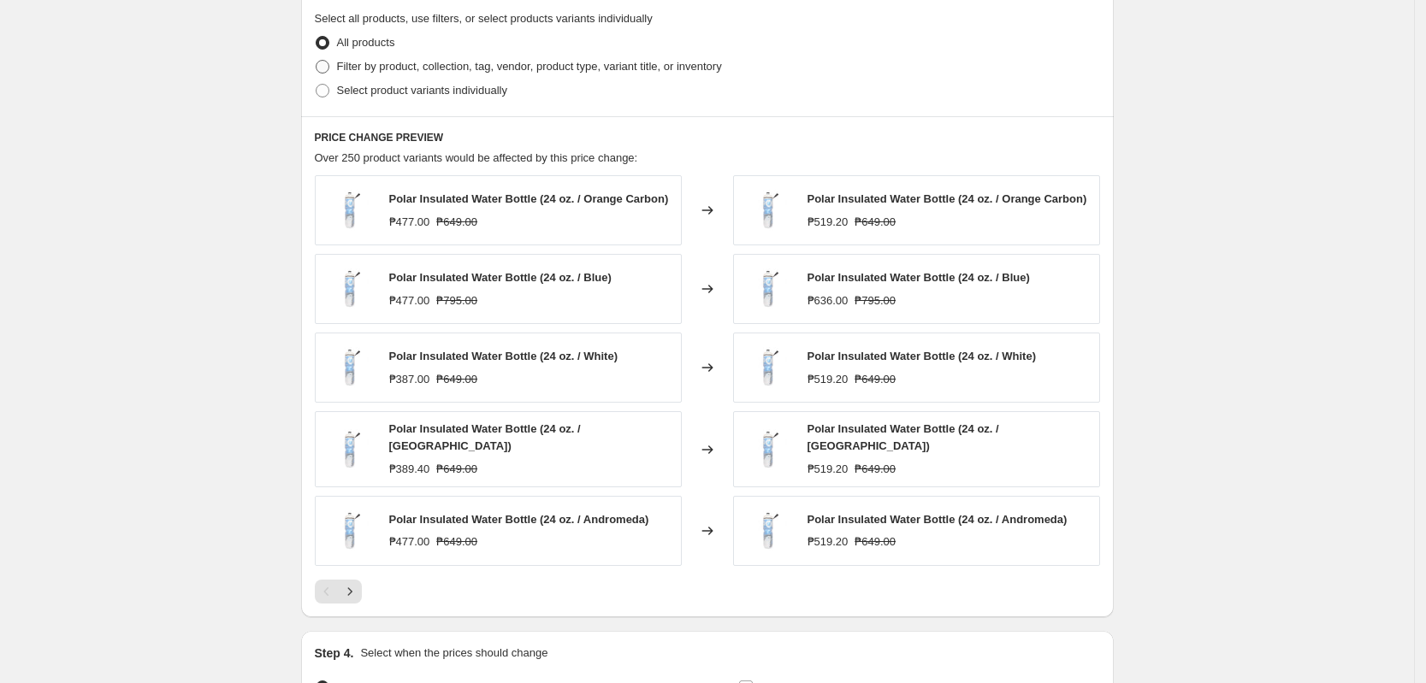
click at [490, 72] on span "Filter by product, collection, tag, vendor, product type, variant title, or inv…" at bounding box center [529, 66] width 385 height 13
click at [316, 61] on input "Filter by product, collection, tag, vendor, product type, variant title, or inv…" at bounding box center [316, 60] width 1 height 1
radio input "true"
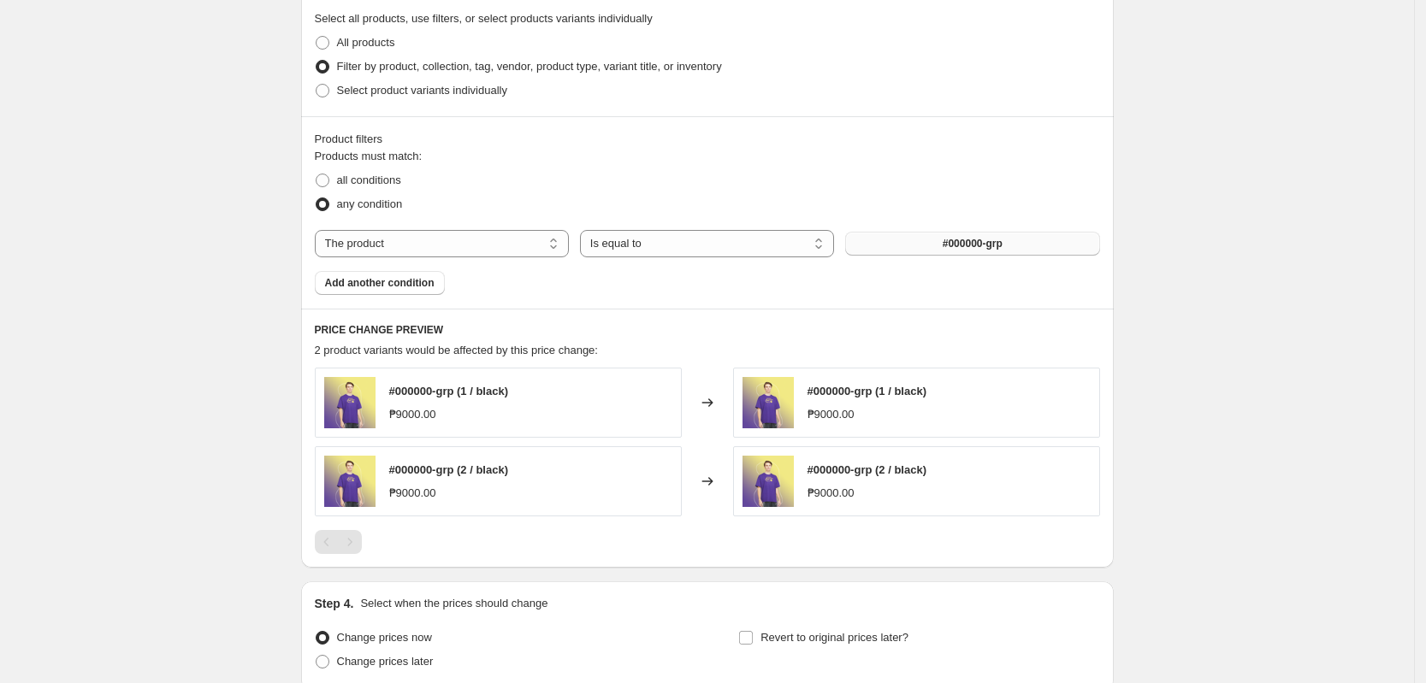
click at [1002, 244] on span "#000000-grp" at bounding box center [972, 244] width 60 height 14
click at [856, 40] on div "All products" at bounding box center [707, 43] width 785 height 24
click at [493, 244] on select "The product The product's collection The product's tag The product's vendor The…" at bounding box center [442, 243] width 254 height 27
select select "tag"
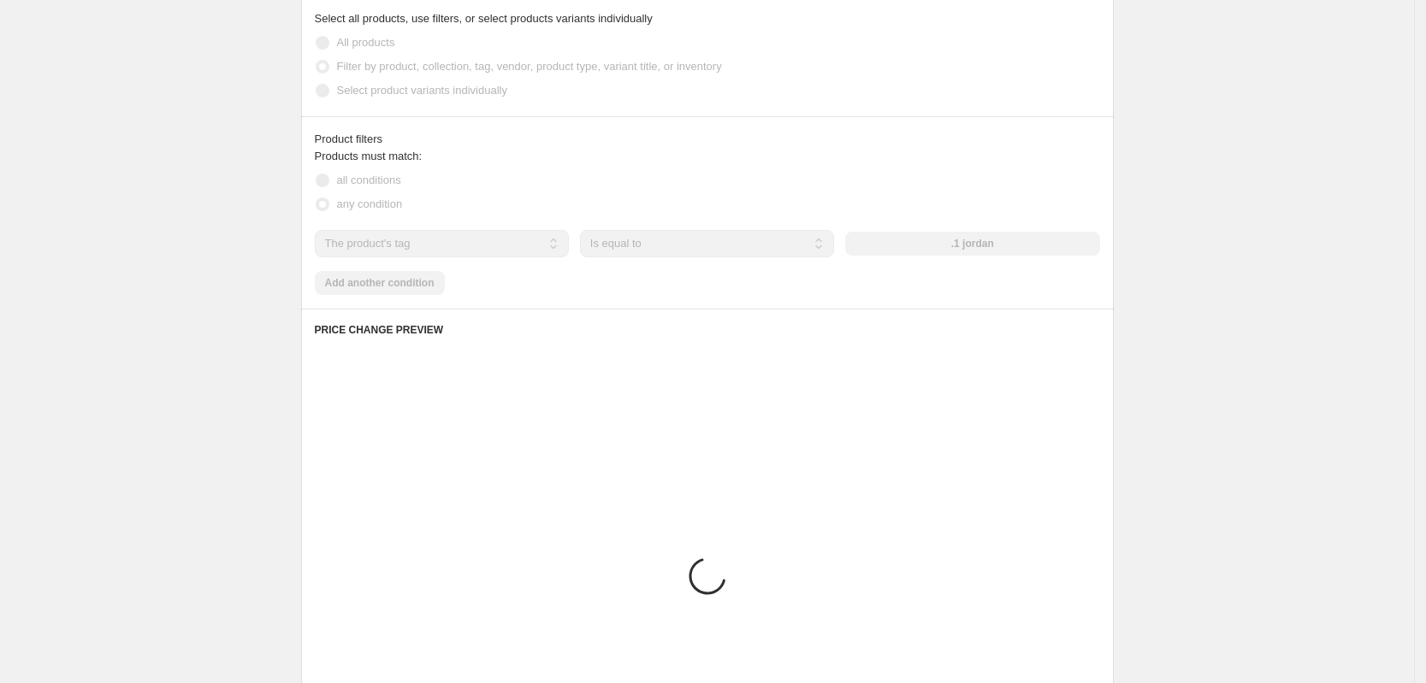
click at [990, 210] on div "any condition" at bounding box center [707, 204] width 785 height 24
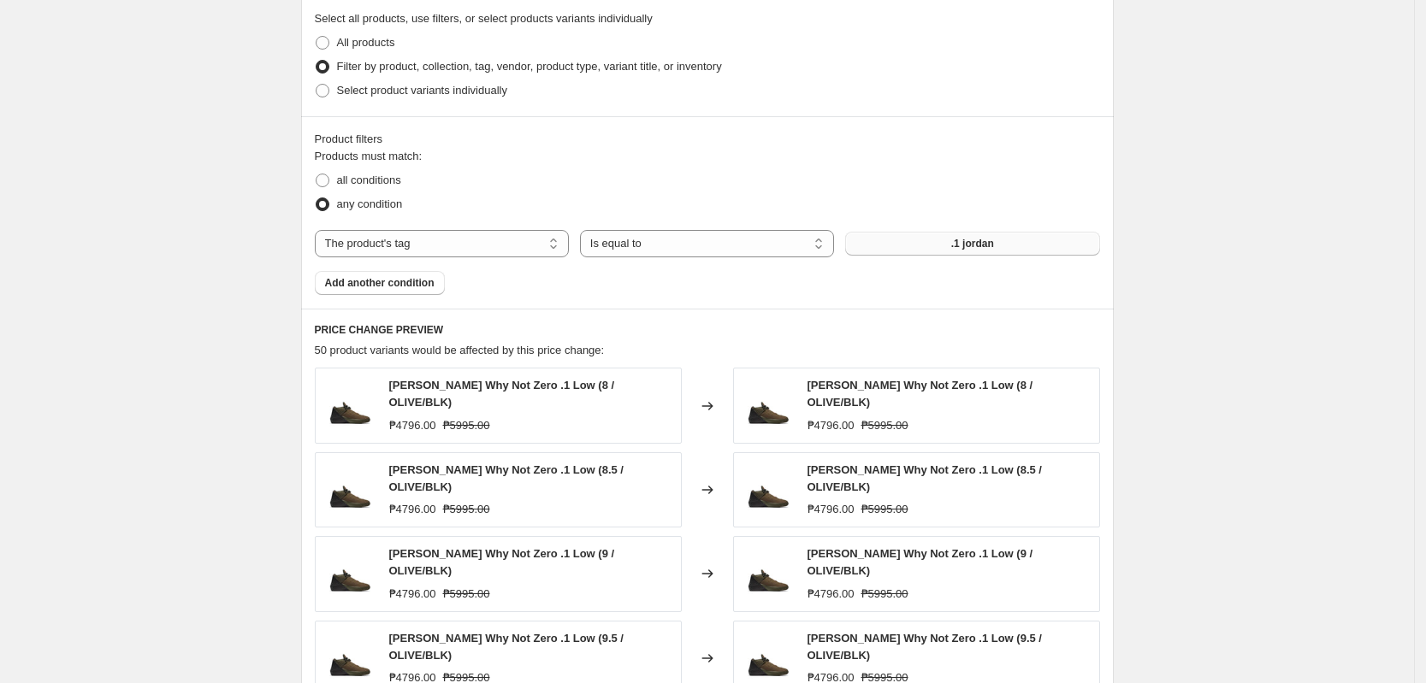
click at [962, 246] on span ".1 jordan" at bounding box center [972, 244] width 43 height 14
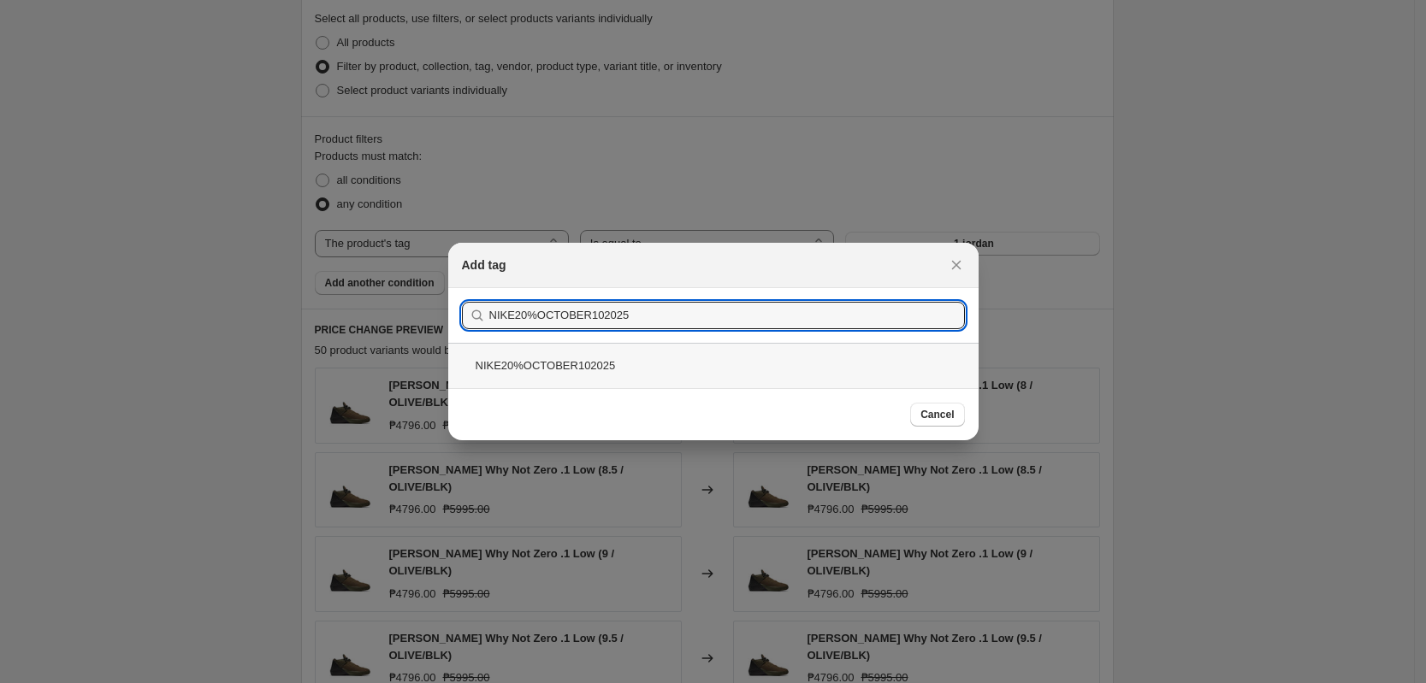
type input "NIKE20%OCTOBER102025"
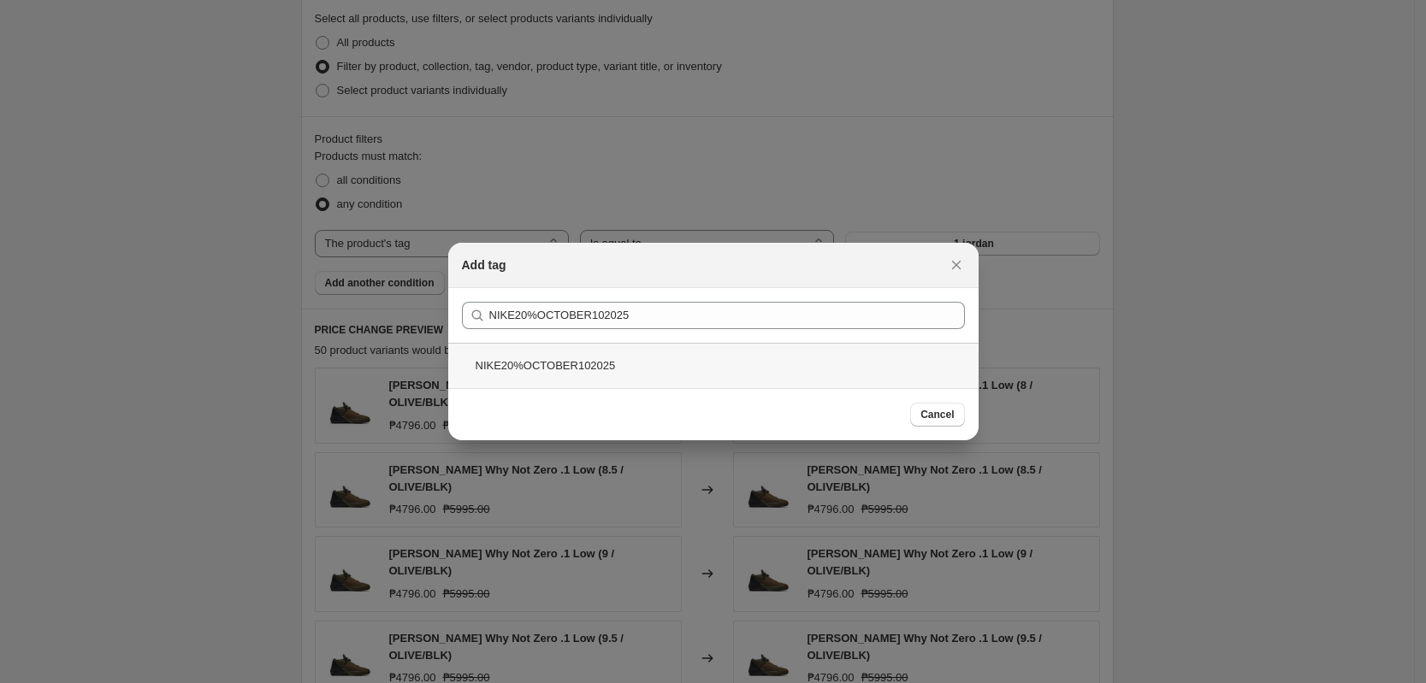
click at [505, 369] on div "NIKE20%OCTOBER102025" at bounding box center [713, 365] width 530 height 45
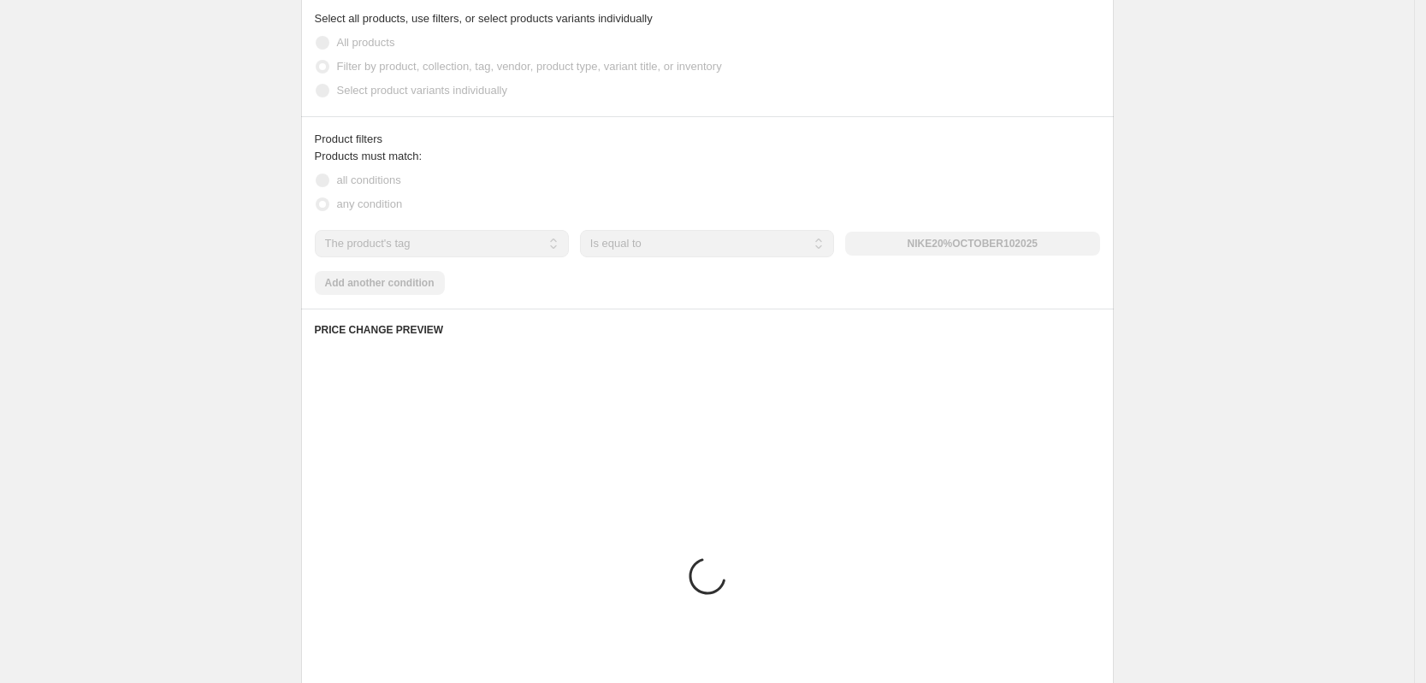
click at [1172, 200] on div "Create new price [MEDICAL_DATA]. This page is ready Create new price [MEDICAL_D…" at bounding box center [707, 107] width 1414 height 1924
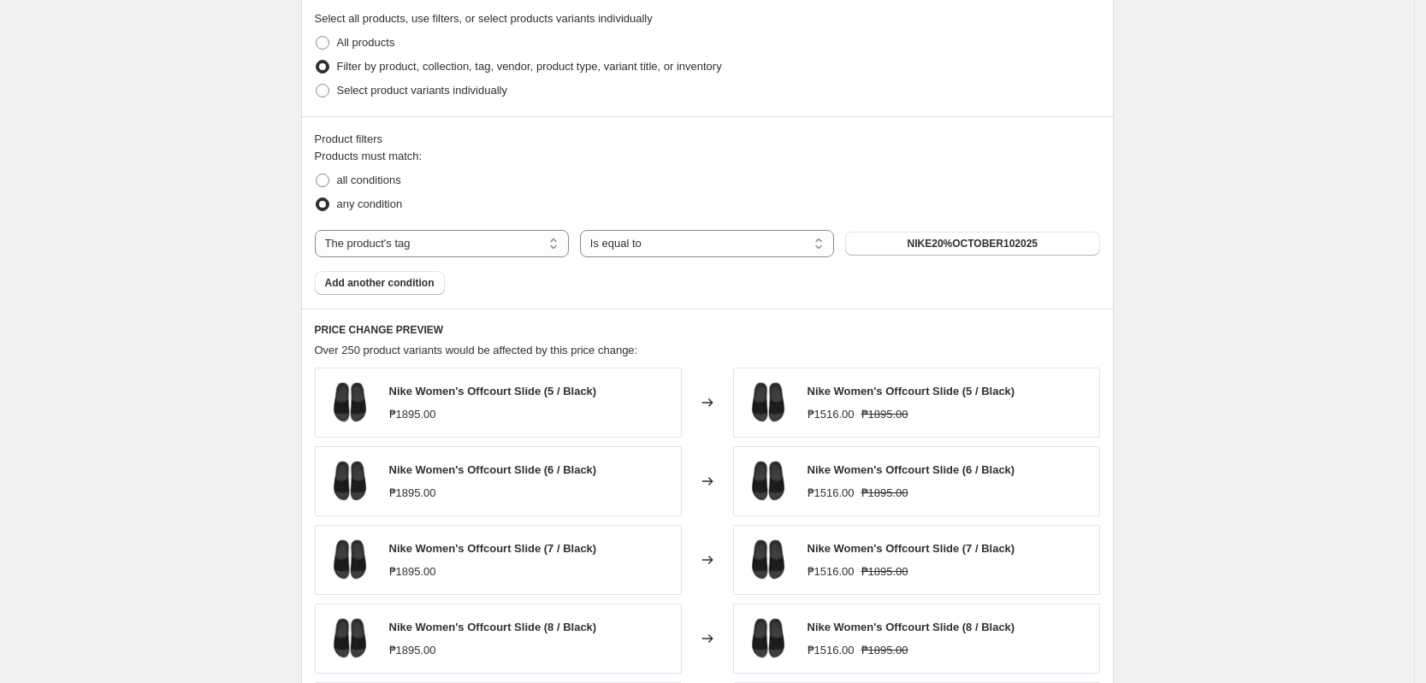
scroll to position [1242, 0]
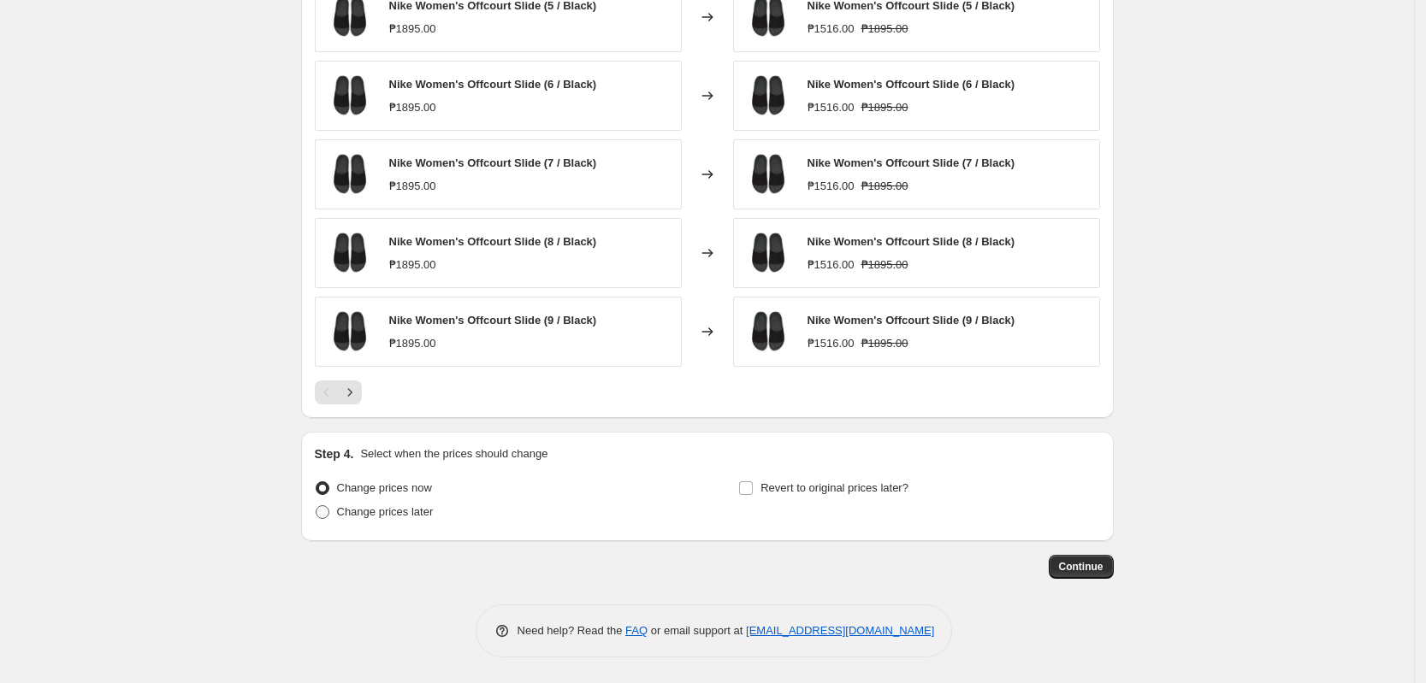
click at [405, 514] on span "Change prices later" at bounding box center [385, 511] width 97 height 13
click at [316, 506] on input "Change prices later" at bounding box center [316, 505] width 1 height 1
radio input "true"
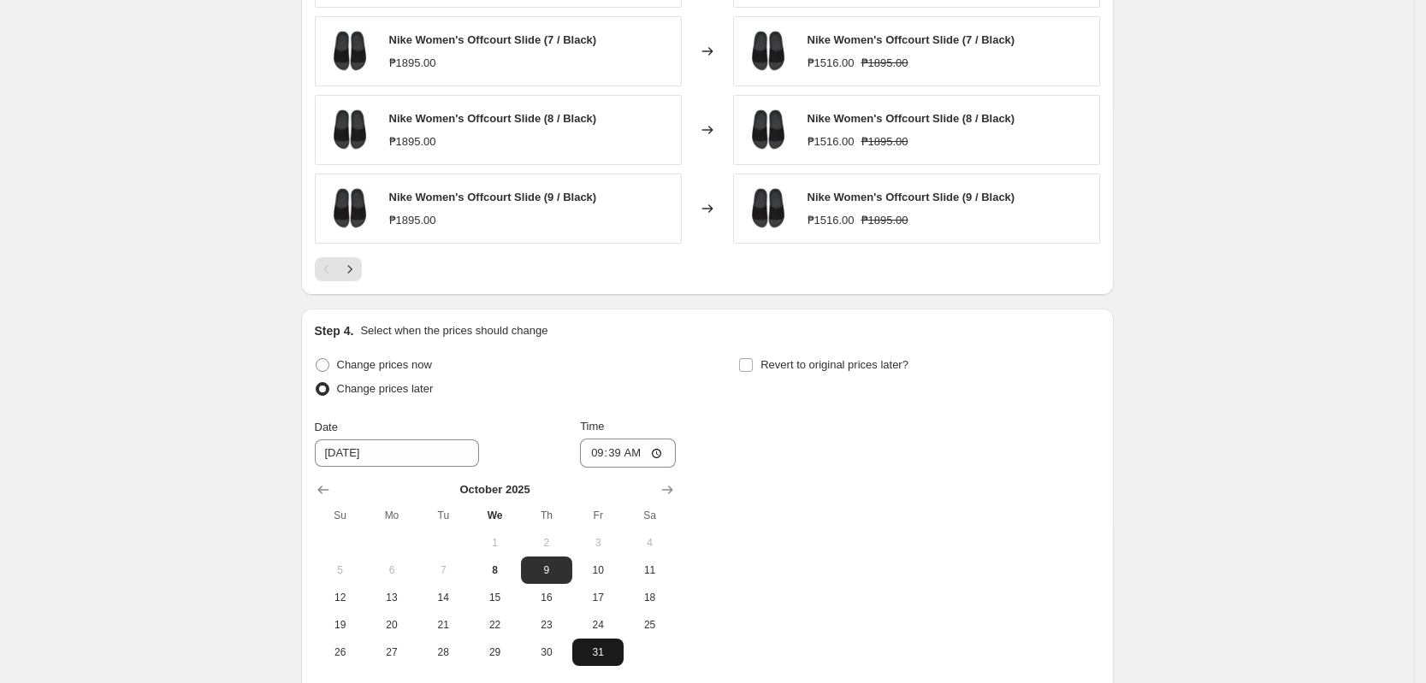
scroll to position [1456, 0]
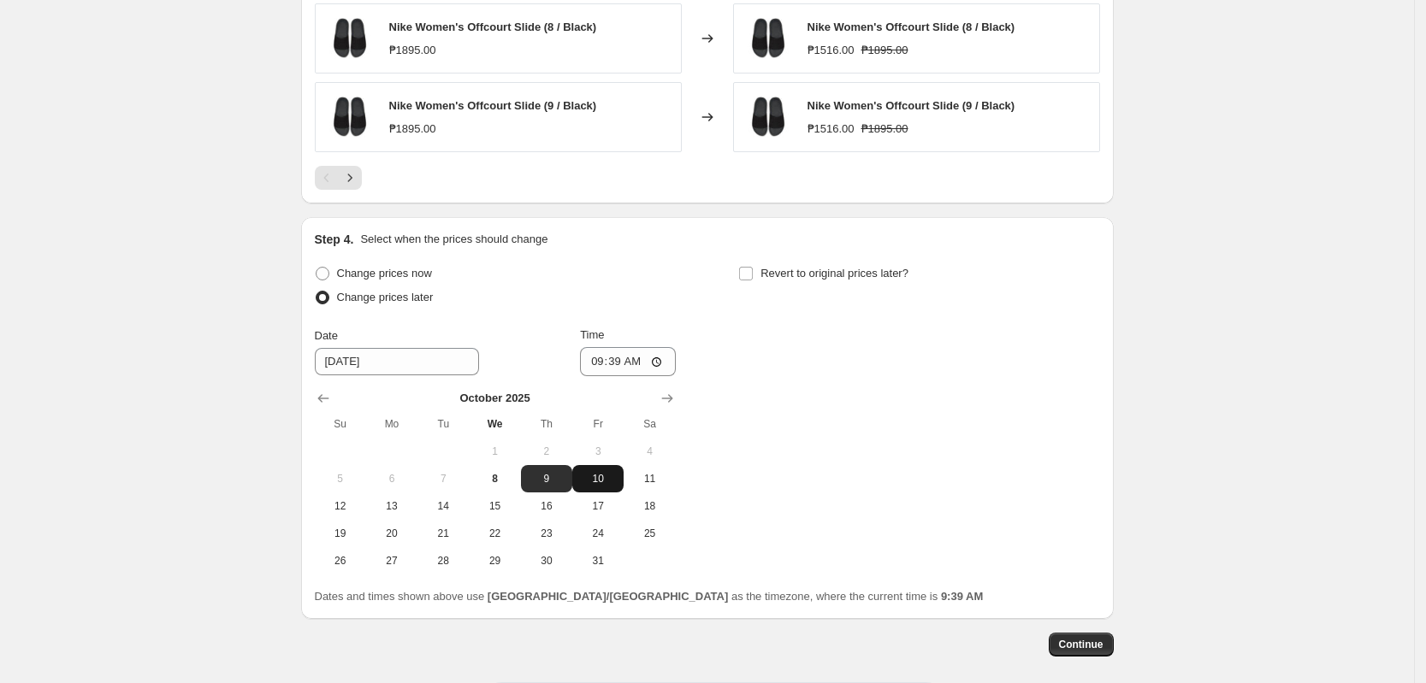
click at [595, 476] on span "10" at bounding box center [598, 479] width 38 height 14
type input "[DATE]"
click at [607, 349] on div "Time 09:39" at bounding box center [628, 352] width 96 height 50
click at [604, 362] on input "09:39" at bounding box center [628, 361] width 96 height 29
click at [600, 361] on input "10:39" at bounding box center [628, 361] width 96 height 29
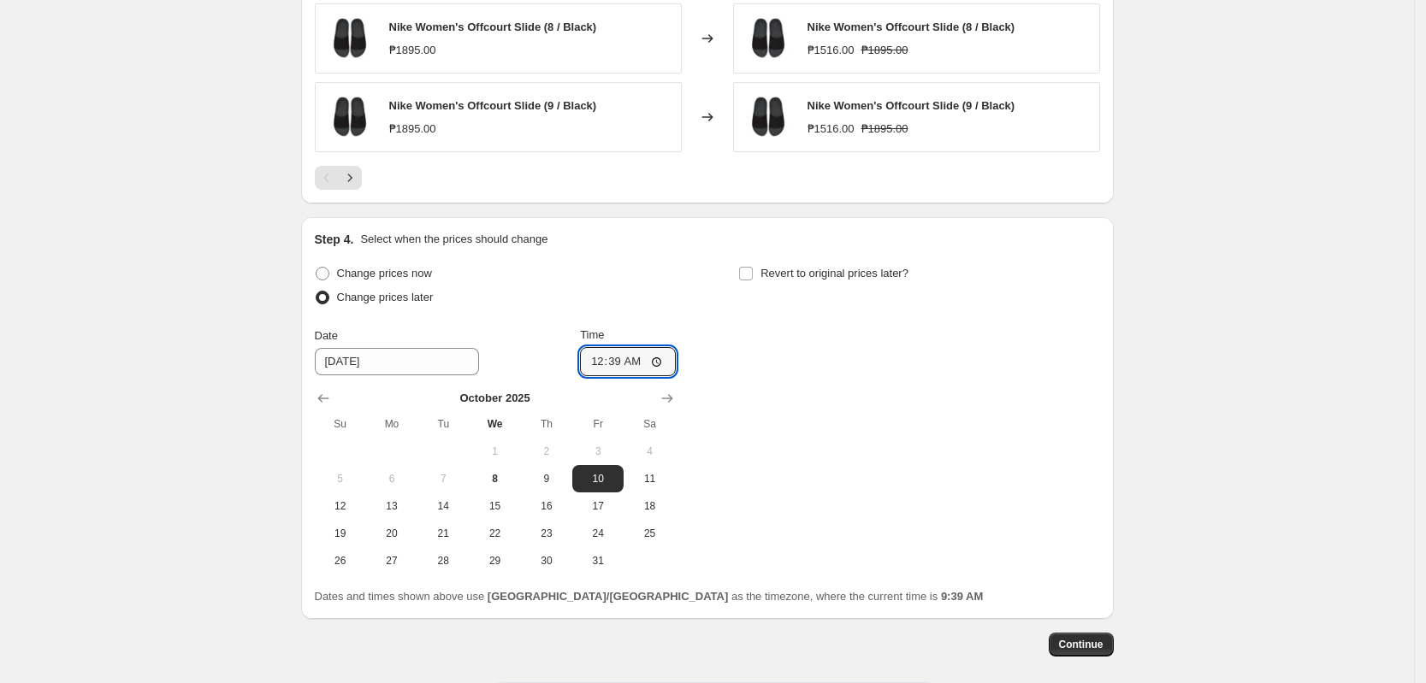
type input "00:00"
click at [988, 345] on div "Change prices now Change prices later Date [DATE] Time 00:00 [DATE] Su Mo Tu We…" at bounding box center [707, 418] width 785 height 313
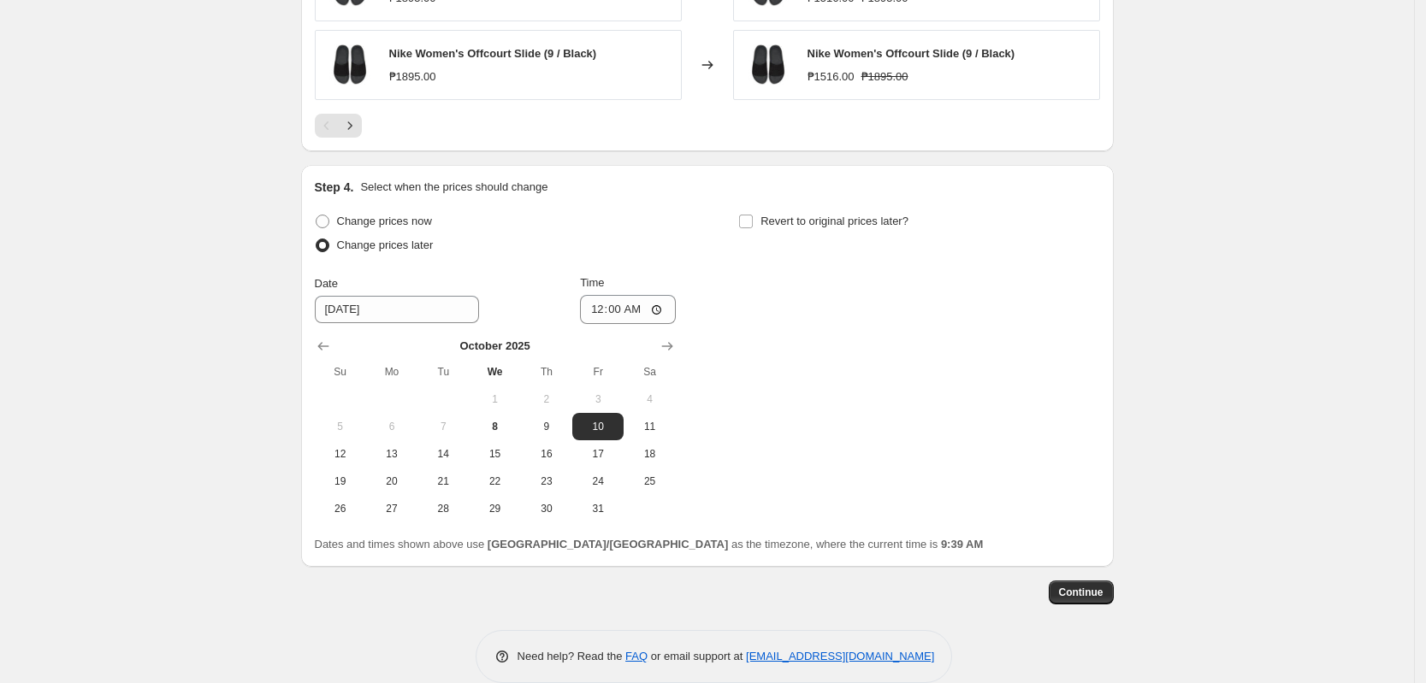
scroll to position [1534, 0]
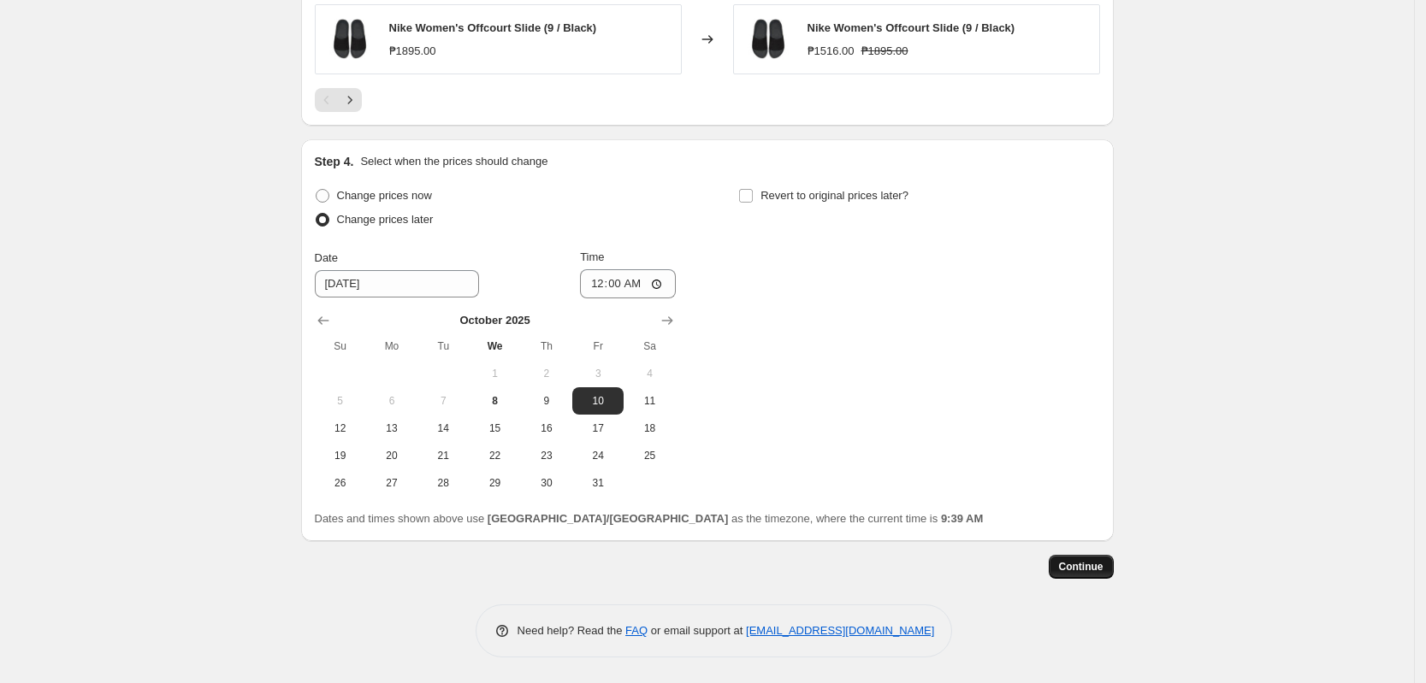
click at [1091, 565] on span "Continue" at bounding box center [1081, 567] width 44 height 14
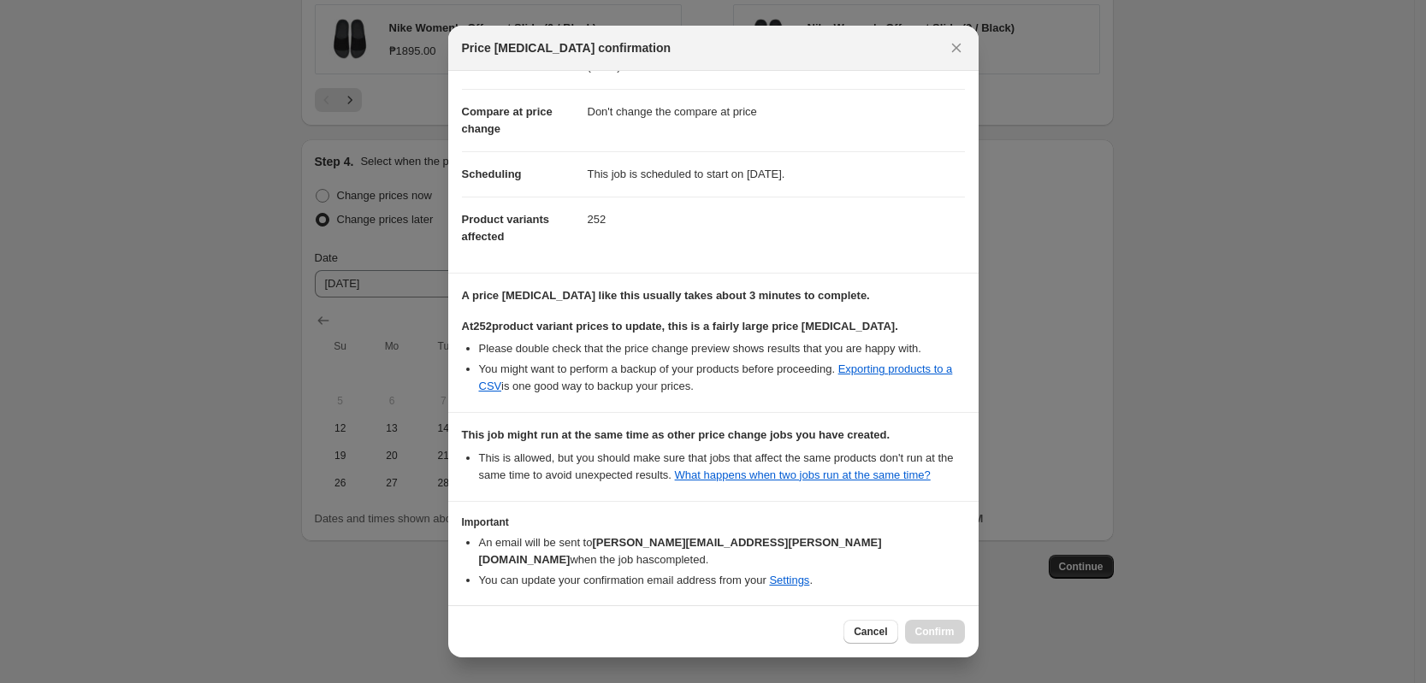
scroll to position [127, 0]
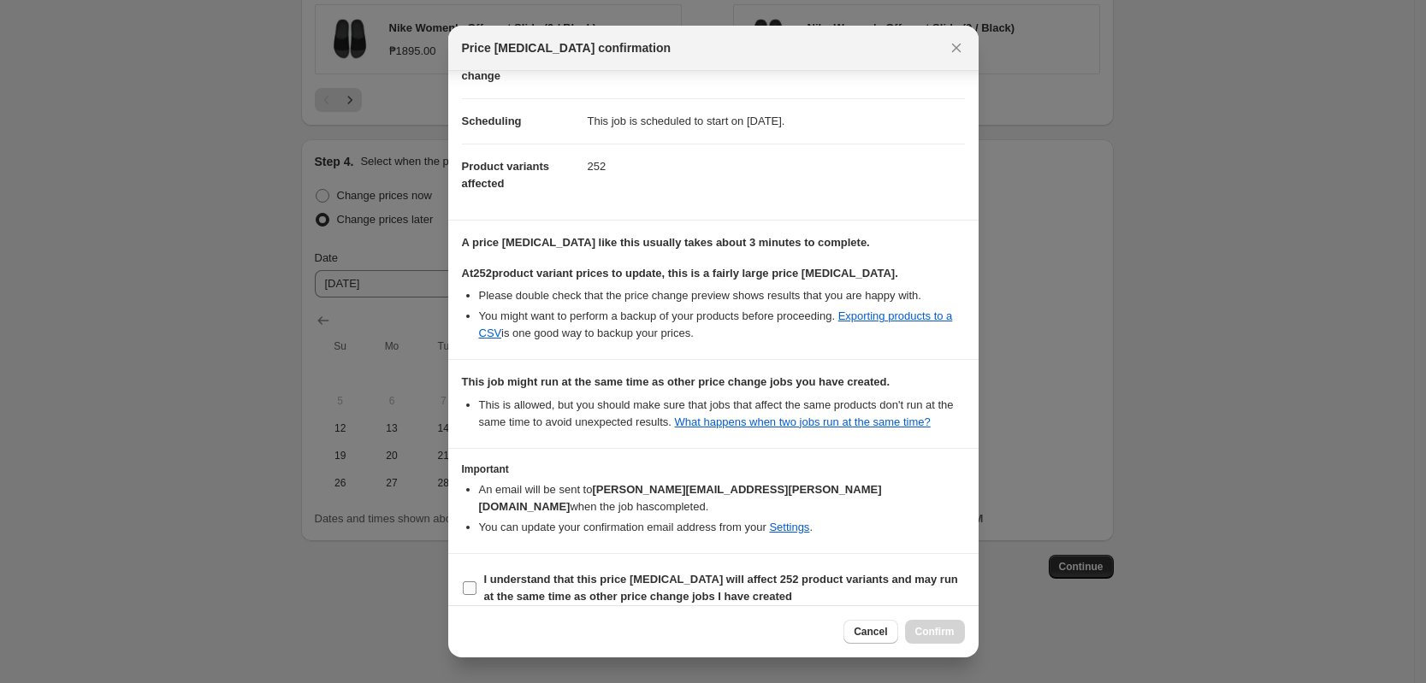
click at [697, 574] on b "I understand that this price [MEDICAL_DATA] will affect 252 product variants an…" at bounding box center [721, 588] width 474 height 30
click at [476, 582] on input "I understand that this price [MEDICAL_DATA] will affect 252 product variants an…" at bounding box center [470, 589] width 14 height 14
checkbox input "true"
click at [939, 635] on span "Confirm" at bounding box center [934, 632] width 39 height 14
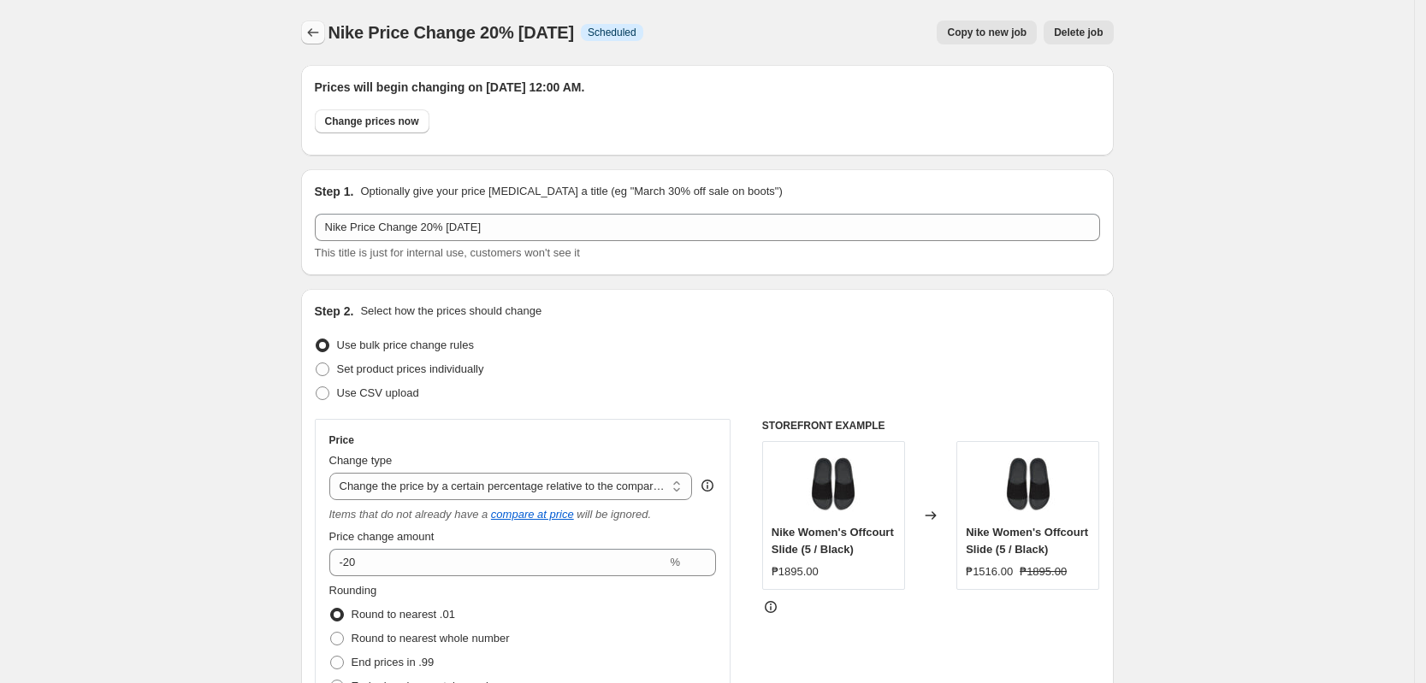
click at [325, 39] on button "Price change jobs" at bounding box center [313, 33] width 24 height 24
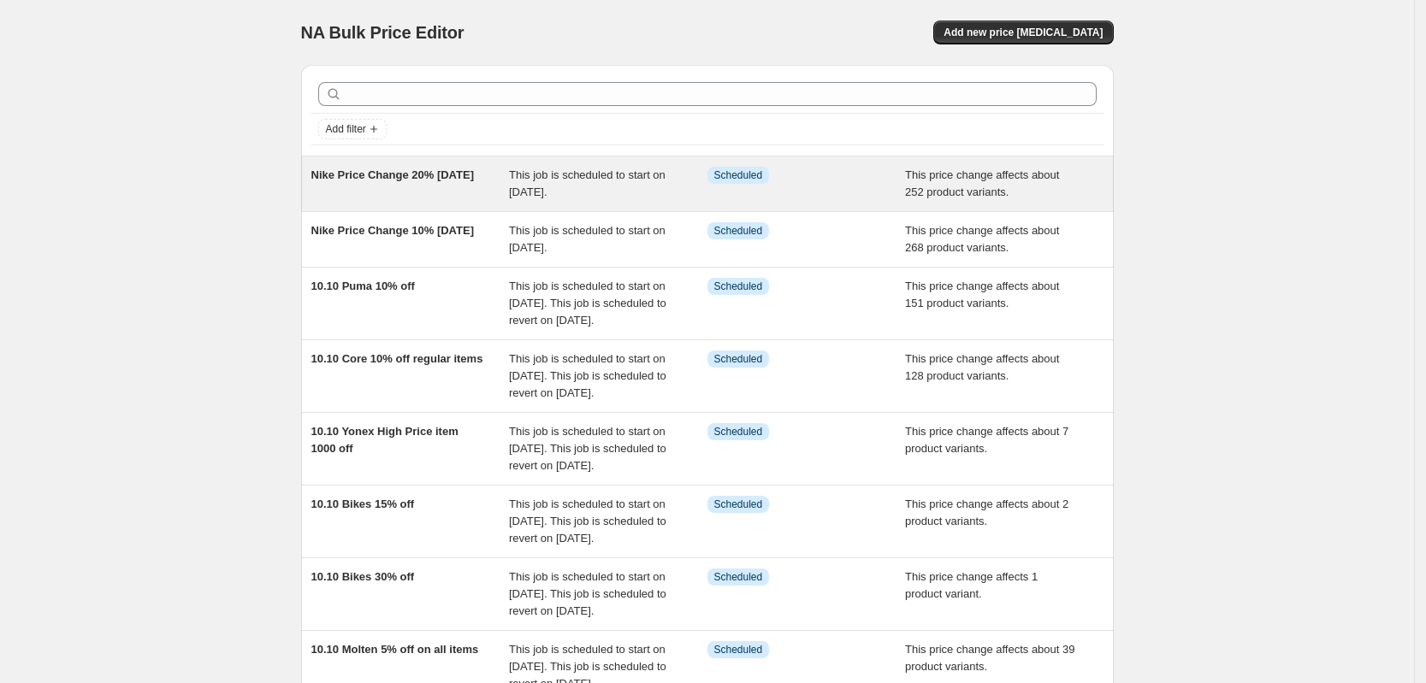
copy span "Nike Price Change 20% [DATE]"
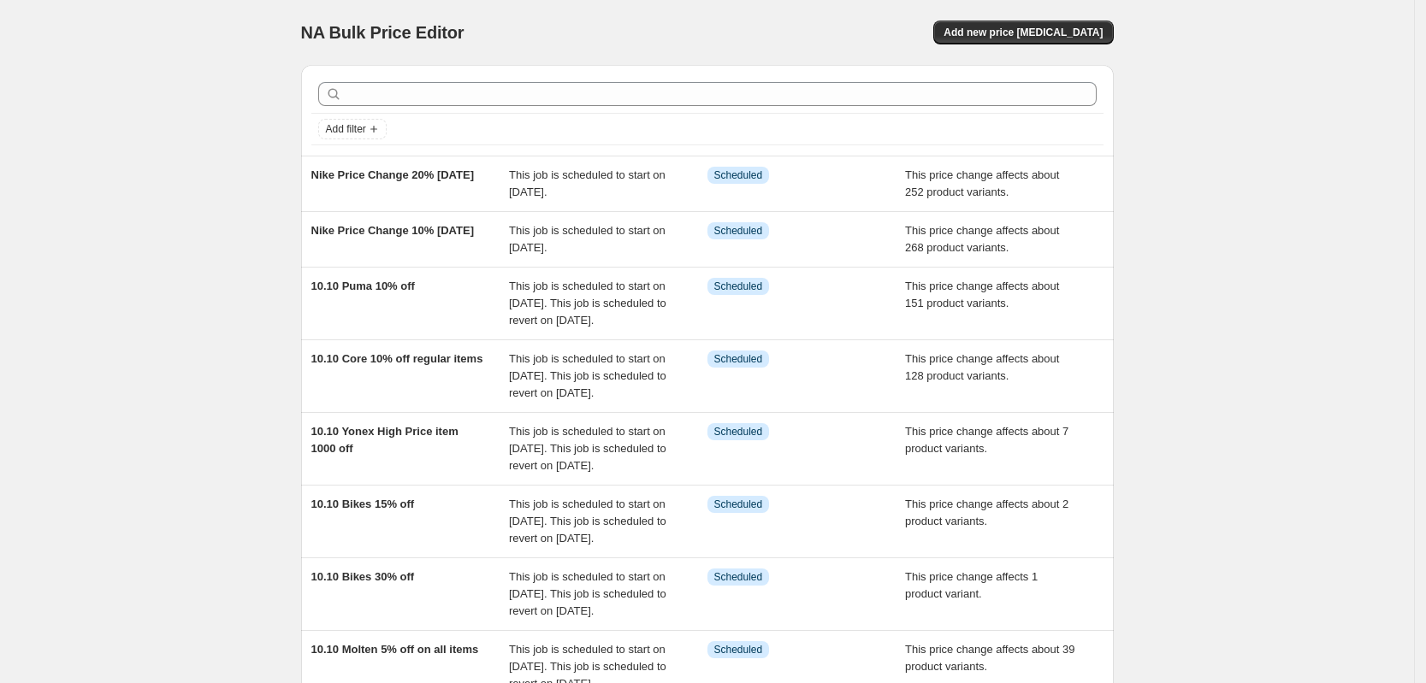
drag, startPoint x: 287, startPoint y: 171, endPoint x: 192, endPoint y: 169, distance: 94.1
click at [192, 169] on div "NA Bulk Price Editor. This page is ready NA Bulk Price Editor Add new price [ME…" at bounding box center [707, 509] width 1414 height 1018
click at [1063, 12] on div "NA Bulk Price Editor. This page is ready NA Bulk Price Editor Add new price [ME…" at bounding box center [707, 32] width 812 height 65
click at [1067, 44] on button "Add new price [MEDICAL_DATA]" at bounding box center [1023, 33] width 180 height 24
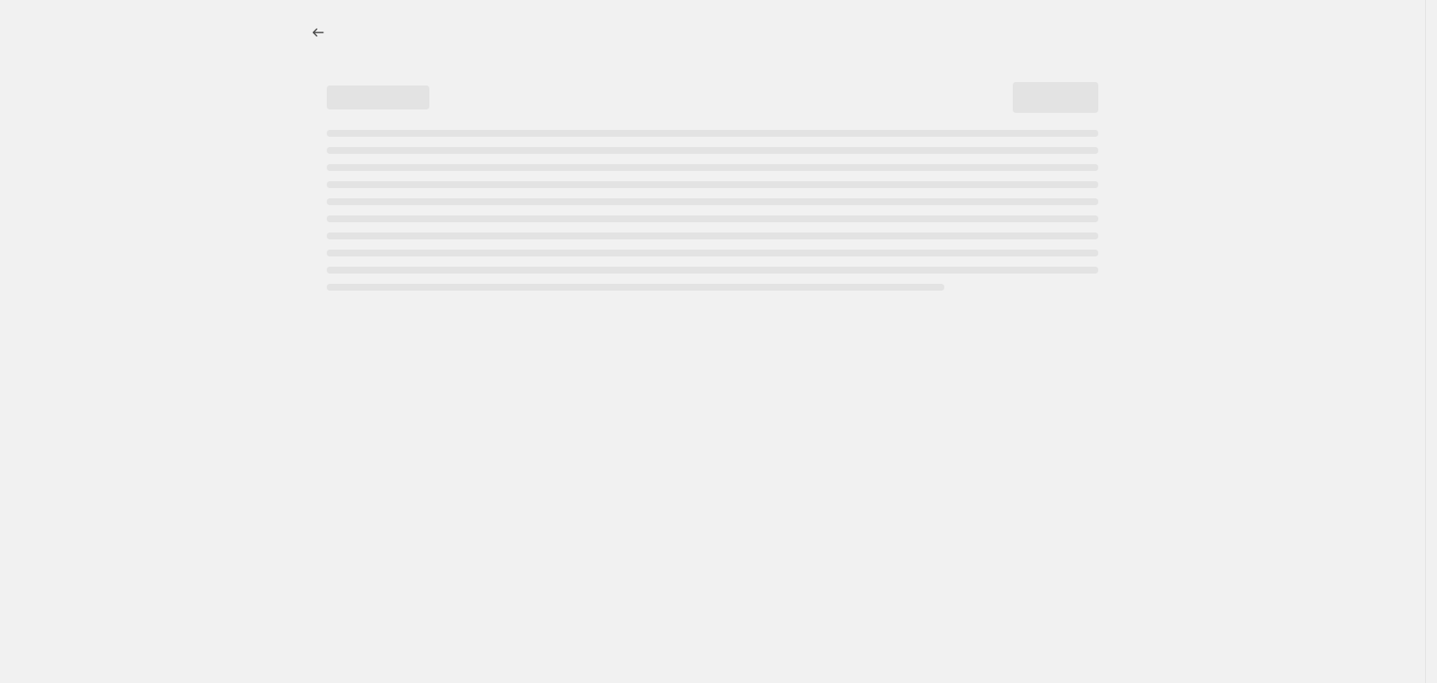
select select "percentage"
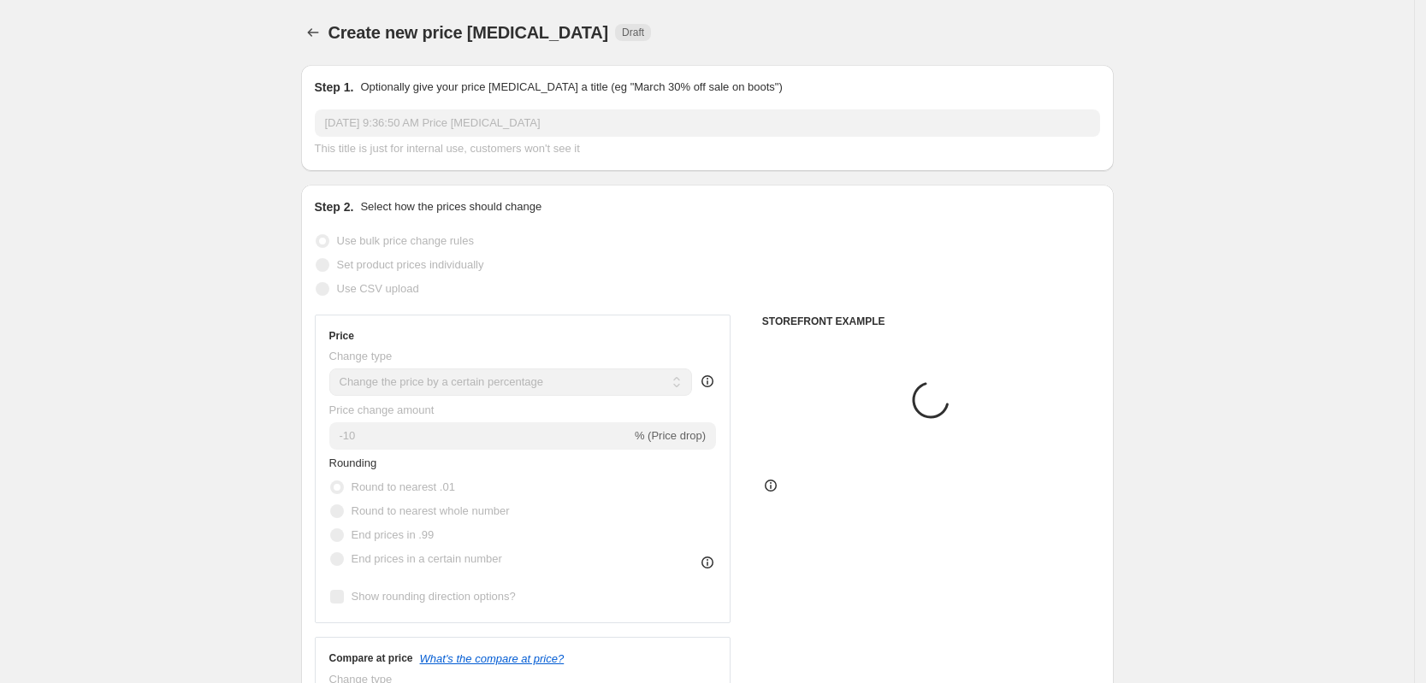
click at [518, 119] on input "[DATE] 9:36:50 AM Price [MEDICAL_DATA]" at bounding box center [707, 122] width 785 height 27
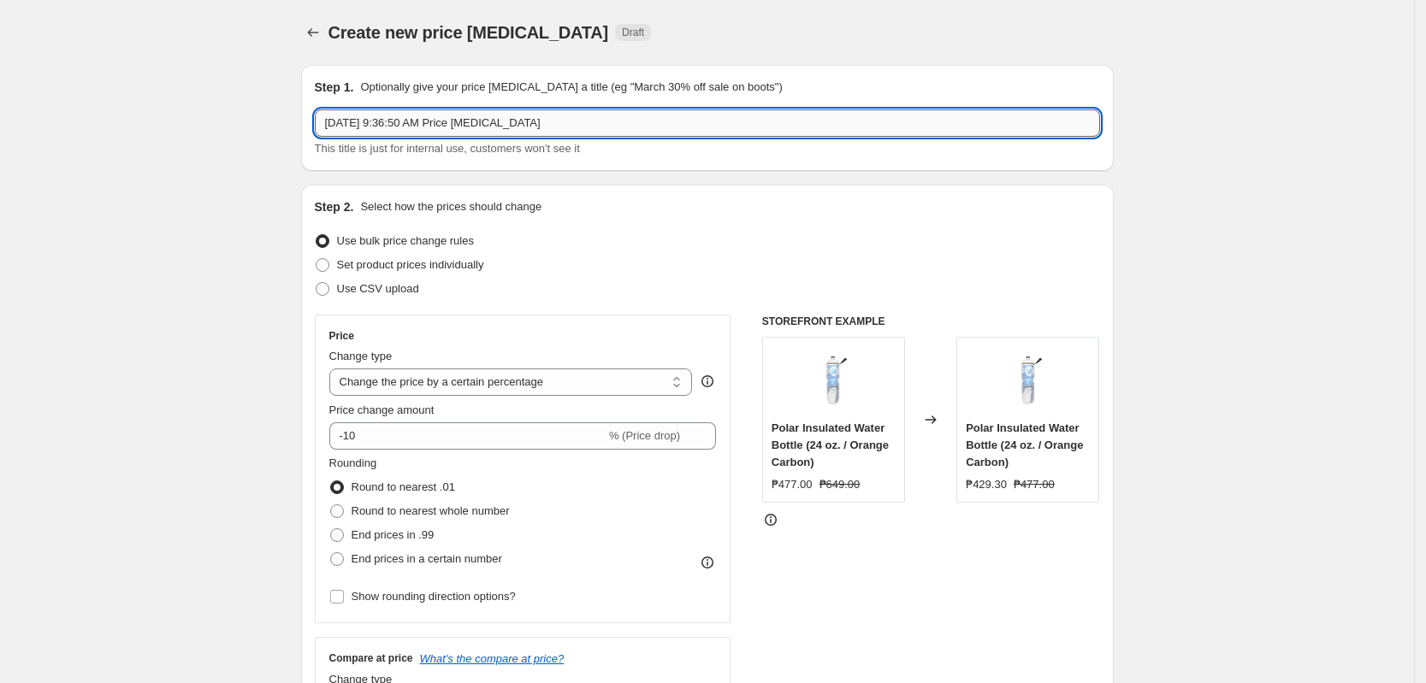
click at [529, 135] on input "[DATE] 9:36:50 AM Price [MEDICAL_DATA]" at bounding box center [707, 122] width 785 height 27
paste input "Nike Price Change 20% [DATE]"
click at [423, 127] on input "Nike Price Change 20% [DATE]" at bounding box center [707, 122] width 785 height 27
type input "Nike Price Change 30% [DATE]"
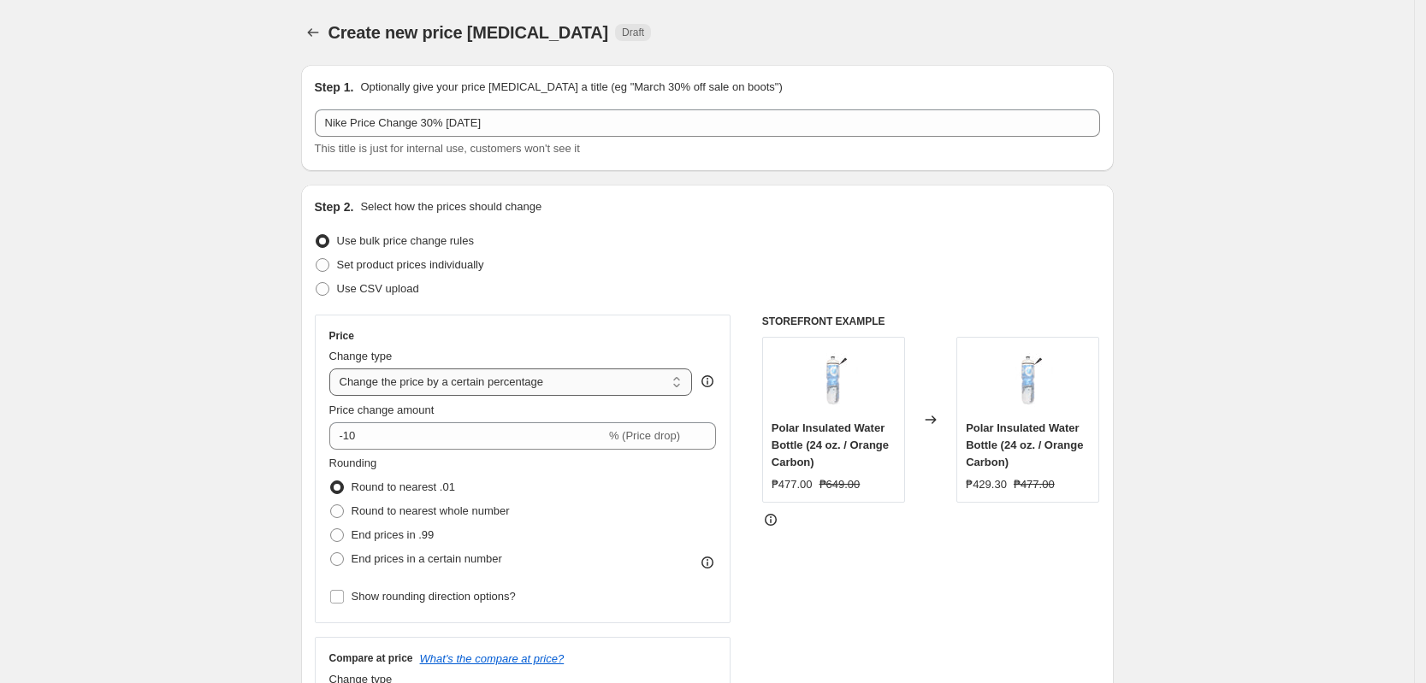
click at [453, 383] on select "Change the price to a certain amount Change the price by a certain amount Chang…" at bounding box center [510, 382] width 363 height 27
select select "pcap"
click at [334, 369] on select "Change the price to a certain amount Change the price by a certain amount Chang…" at bounding box center [510, 382] width 363 height 27
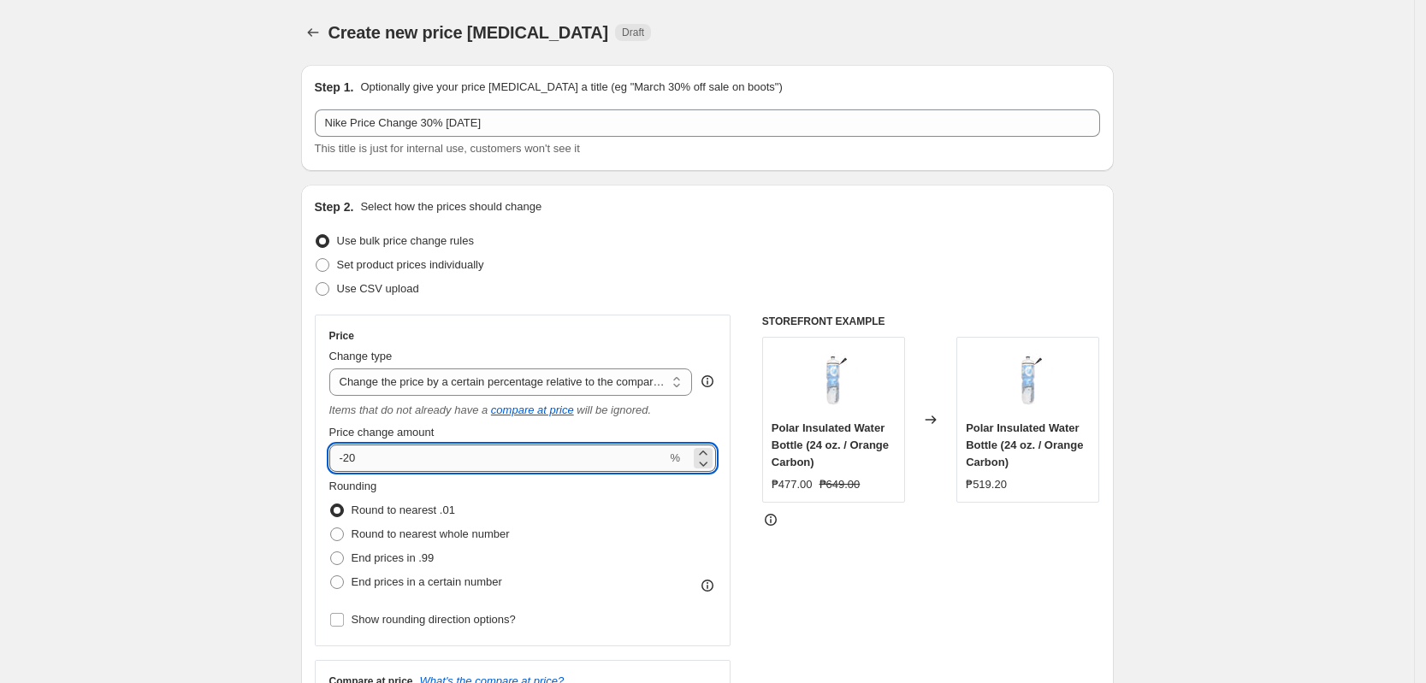
click at [350, 465] on input "-20" at bounding box center [498, 458] width 338 height 27
type input "-30"
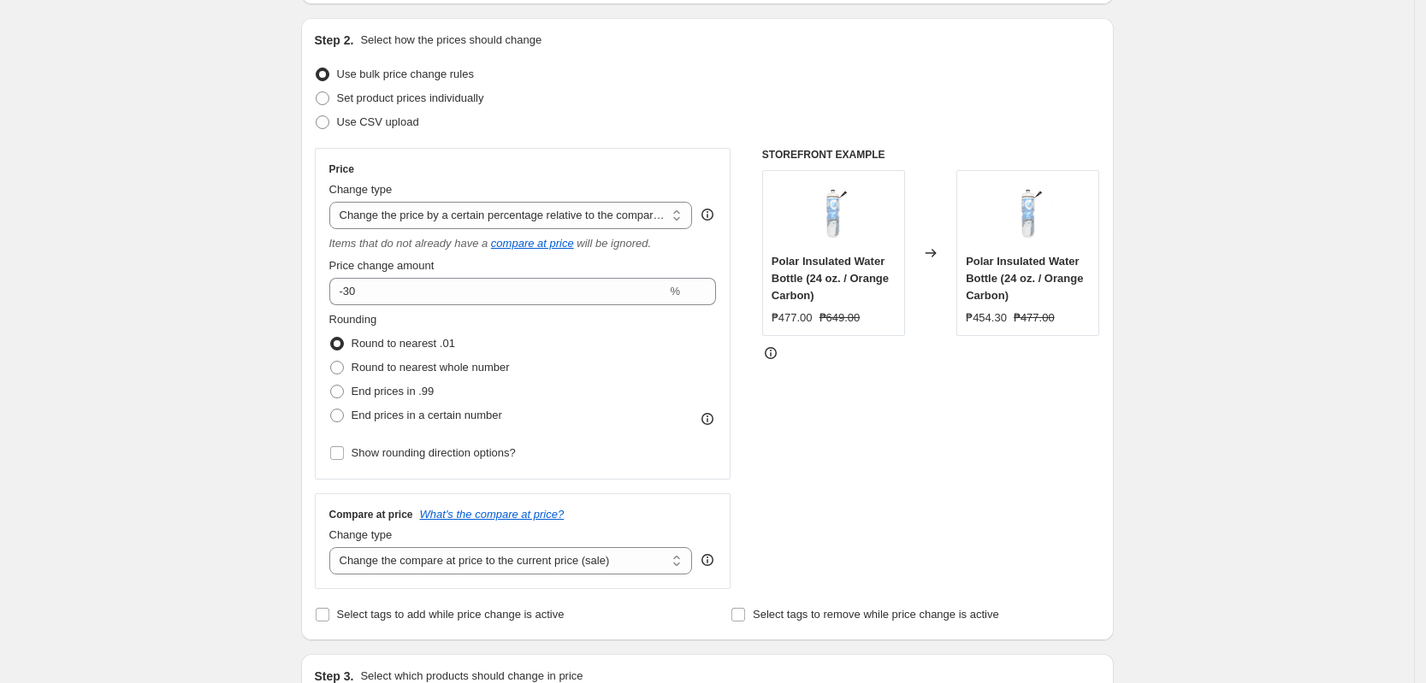
scroll to position [428, 0]
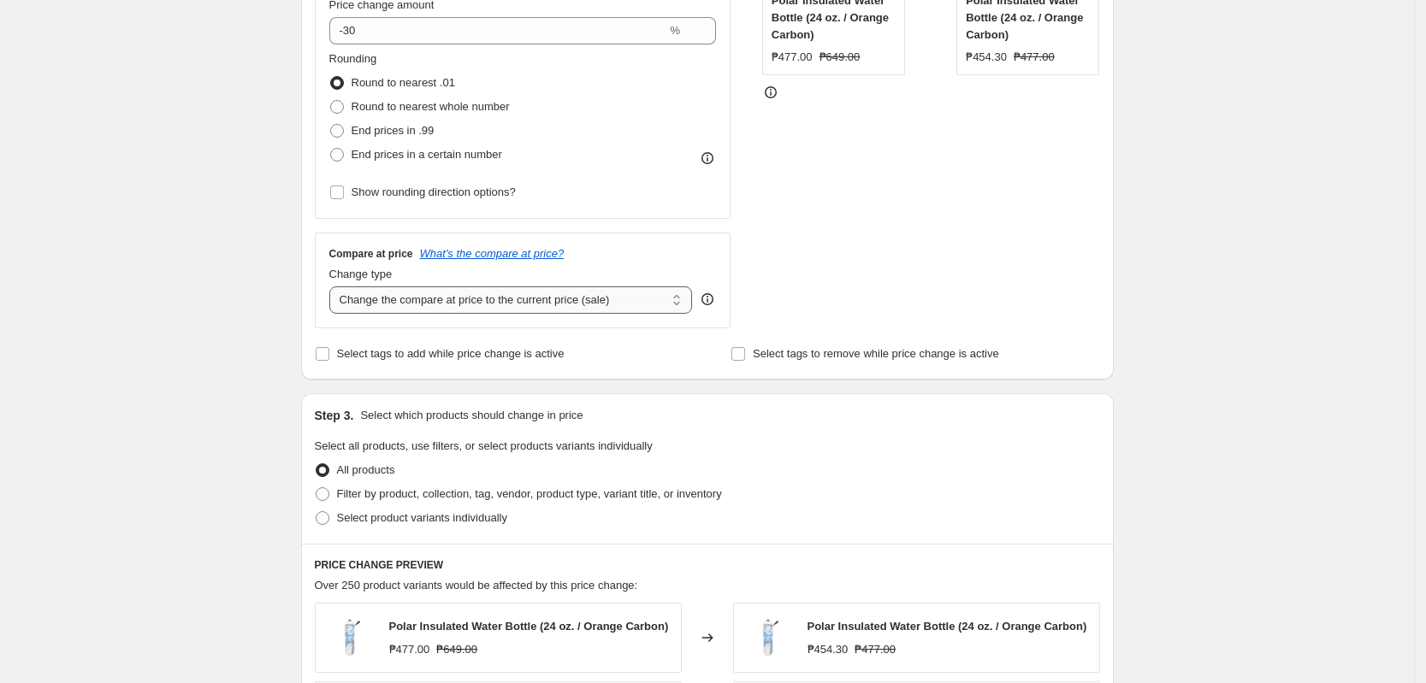
click at [453, 291] on select "Change the compare at price to the current price (sale) Change the compare at p…" at bounding box center [510, 300] width 363 height 27
select select "no_change"
click at [334, 287] on select "Change the compare at price to the current price (sale) Change the compare at p…" at bounding box center [510, 300] width 363 height 27
drag, startPoint x: 215, startPoint y: 407, endPoint x: 284, endPoint y: 452, distance: 82.8
click at [214, 404] on div "Create new price [MEDICAL_DATA]. This page is ready Create new price [MEDICAL_D…" at bounding box center [707, 441] width 1414 height 1738
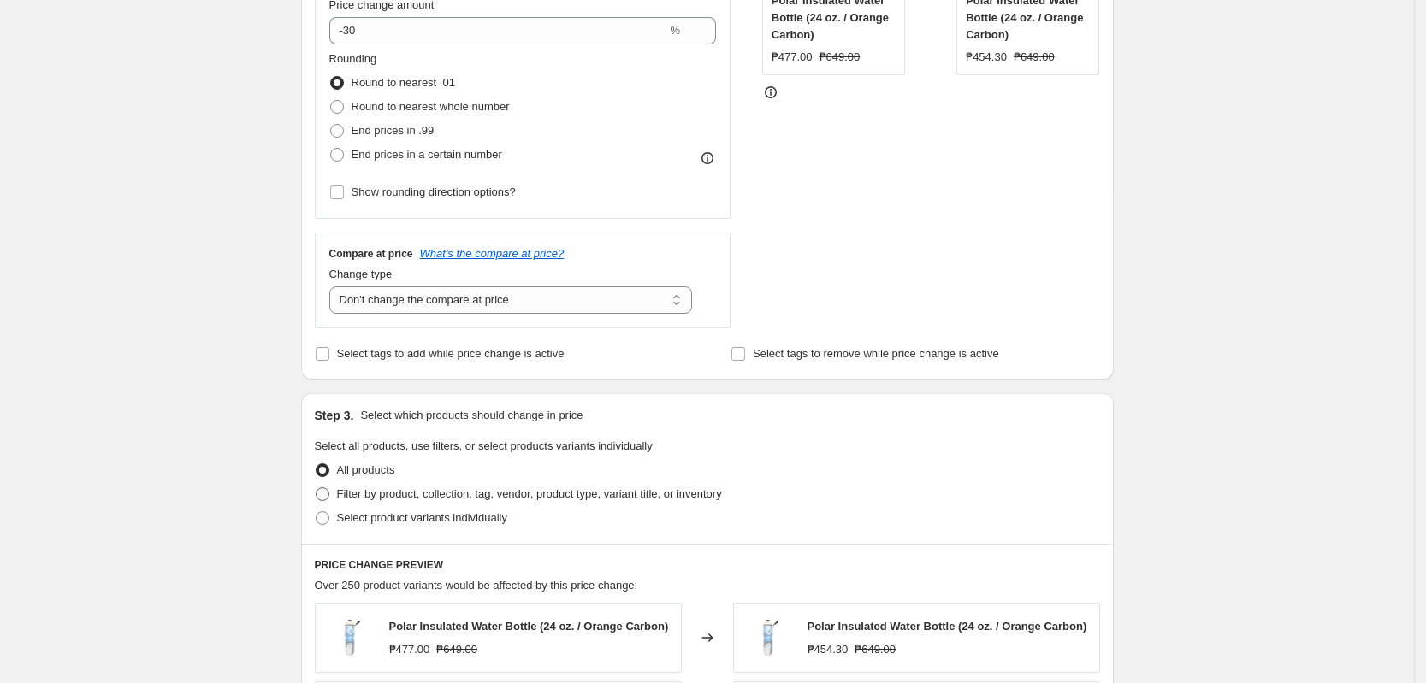
click at [386, 493] on span "Filter by product, collection, tag, vendor, product type, variant title, or inv…" at bounding box center [529, 493] width 385 height 13
click at [316, 488] on input "Filter by product, collection, tag, vendor, product type, variant title, or inv…" at bounding box center [316, 487] width 1 height 1
radio input "true"
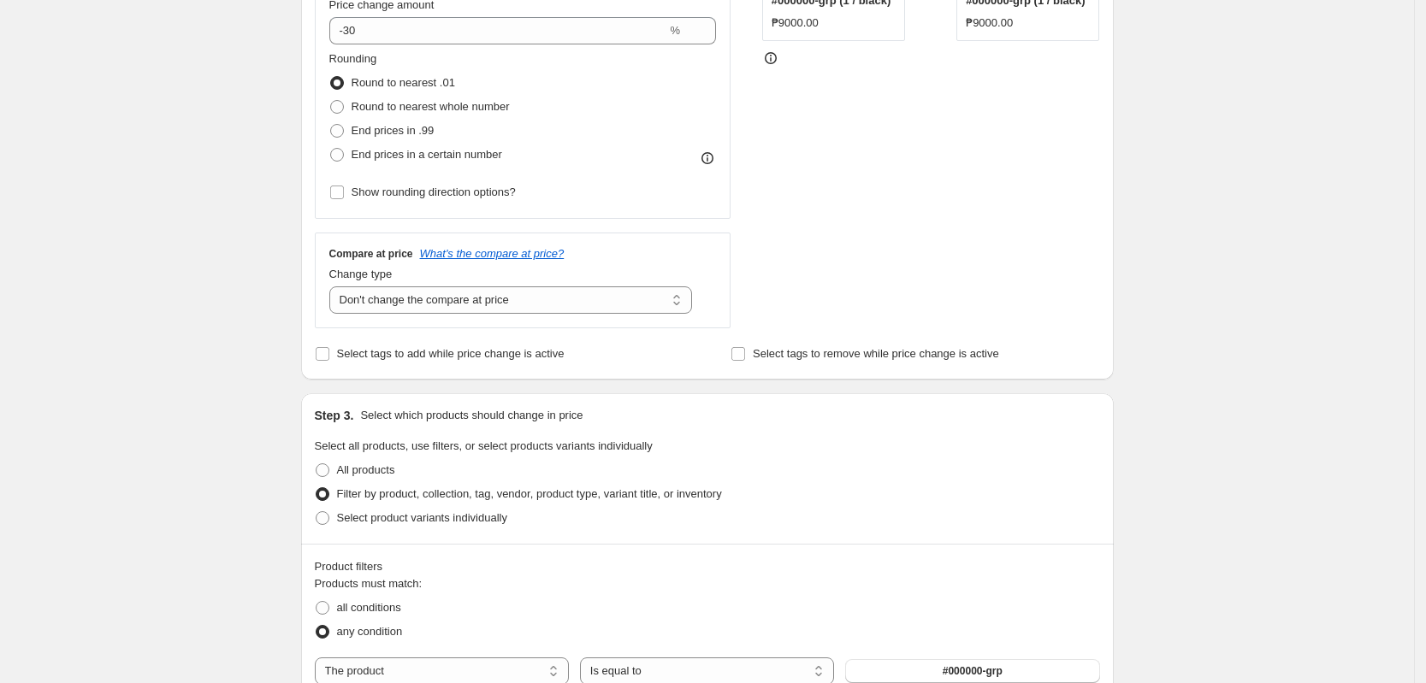
scroll to position [641, 0]
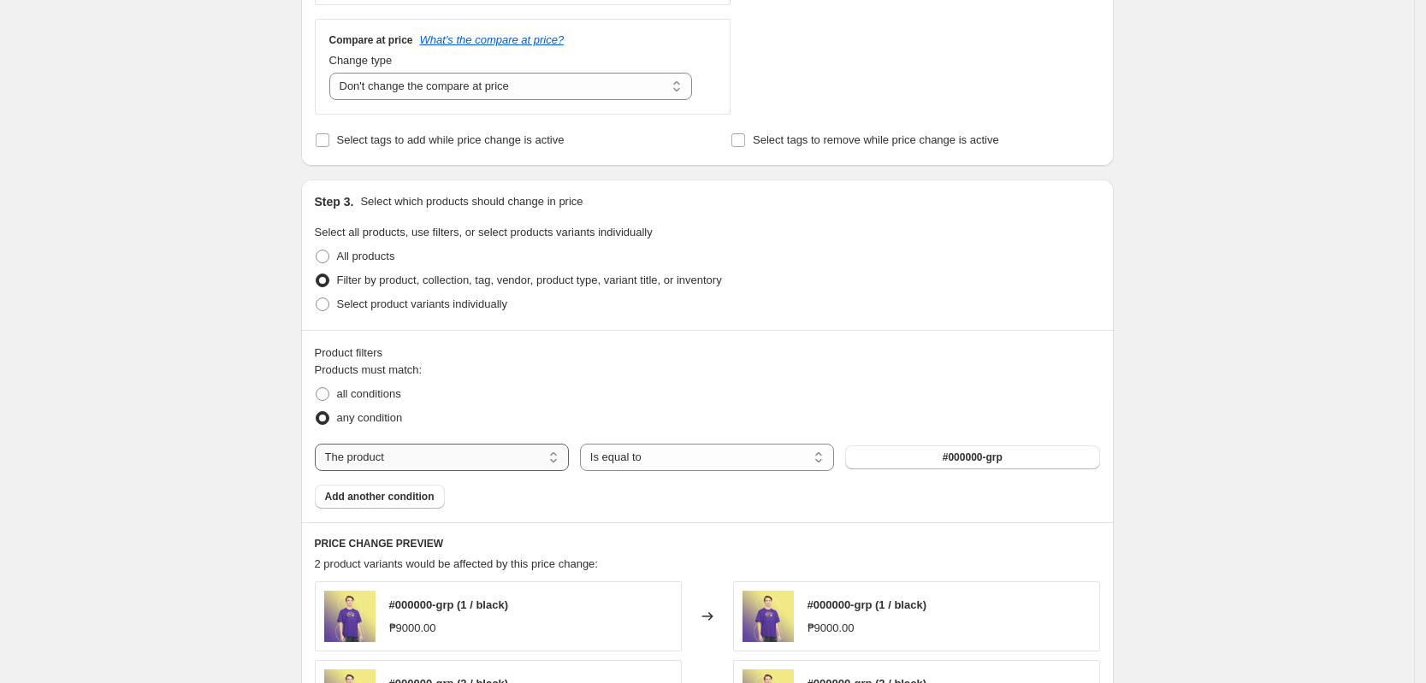
click at [422, 455] on select "The product The product's collection The product's tag The product's vendor The…" at bounding box center [442, 457] width 254 height 27
select select "tag"
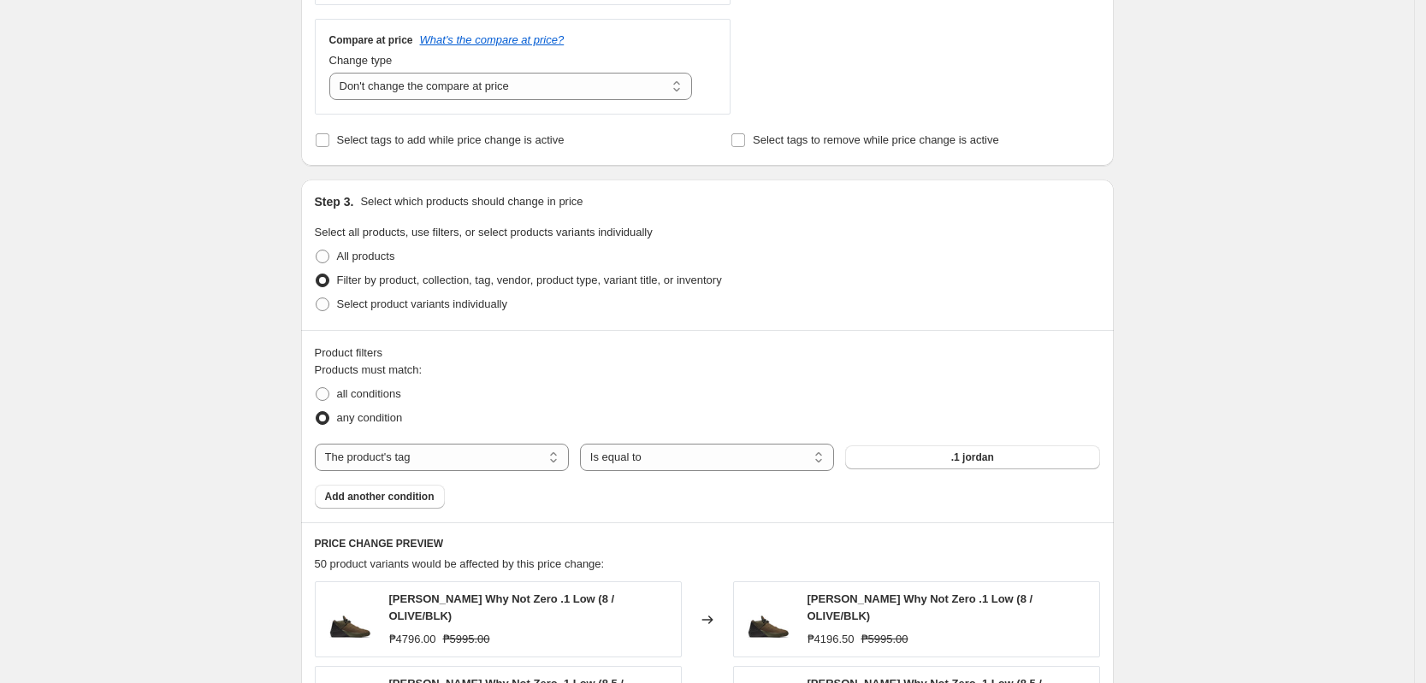
click at [1049, 393] on div "all conditions" at bounding box center [707, 394] width 785 height 24
click at [980, 464] on span ".1 jordan" at bounding box center [972, 458] width 43 height 14
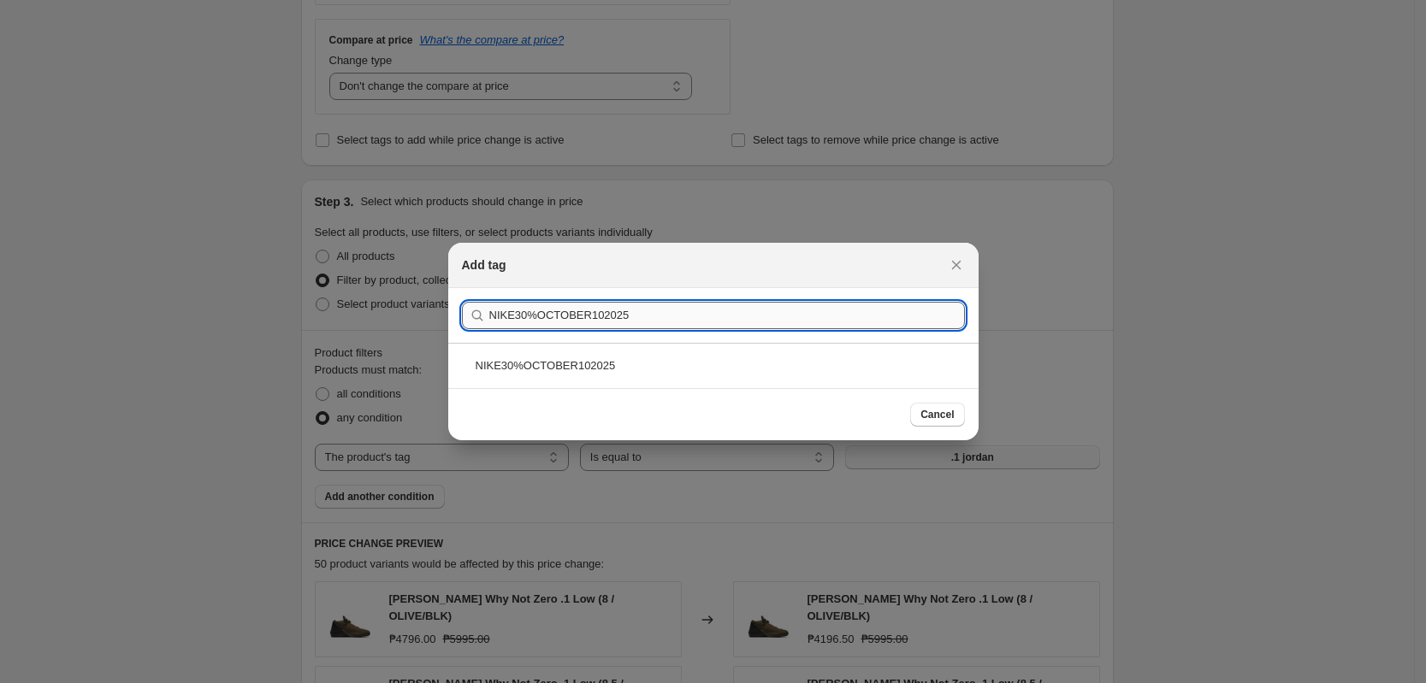
click at [570, 323] on input "NIKE30%OCTOBER102025" at bounding box center [727, 315] width 476 height 27
type input "NIKE30%OCTOBER102025"
click at [576, 366] on div "NIKE30%OCTOBER102025" at bounding box center [713, 365] width 530 height 45
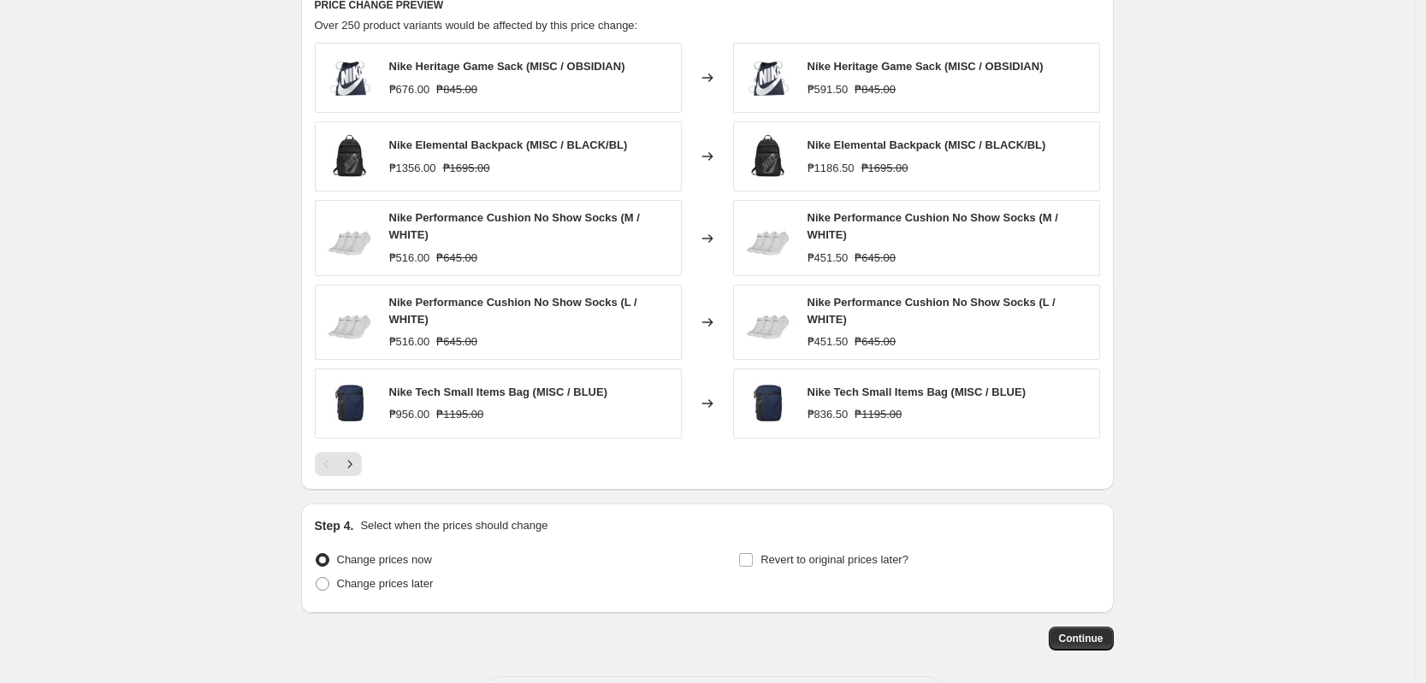
scroll to position [1253, 0]
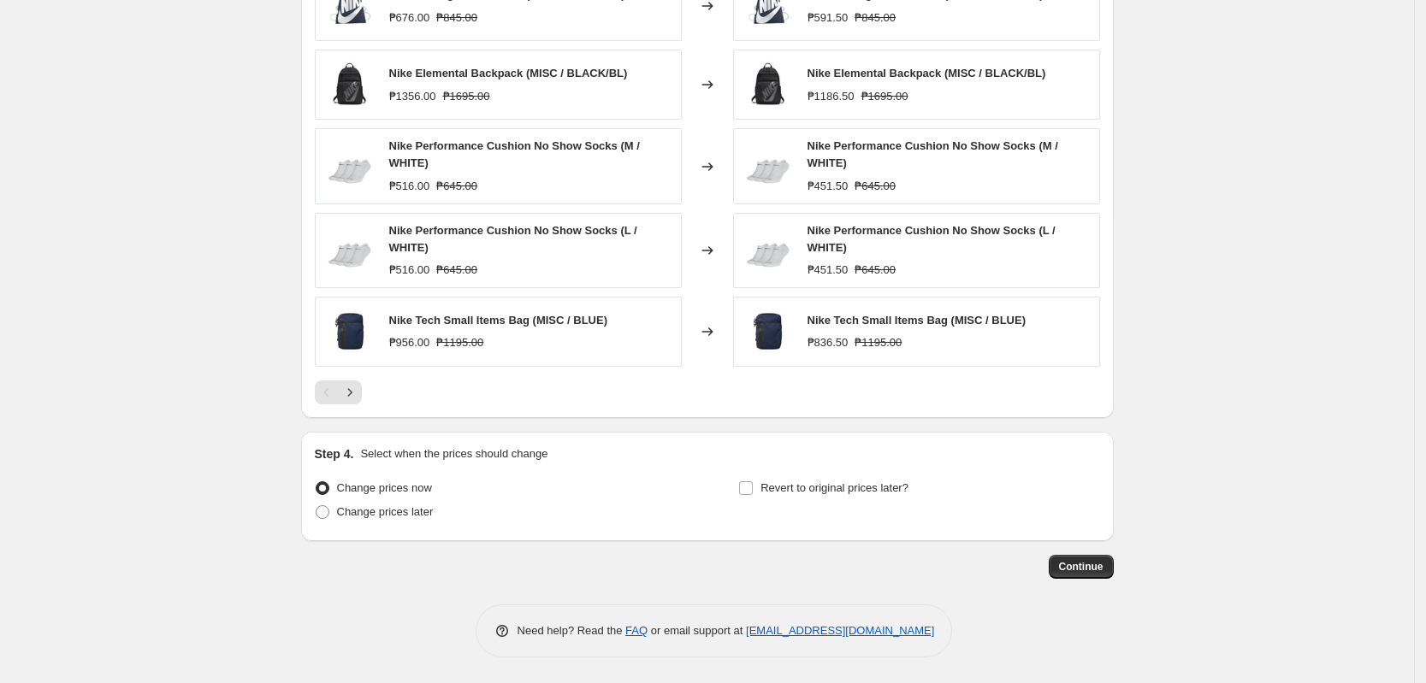
drag, startPoint x: 1355, startPoint y: 506, endPoint x: 1296, endPoint y: 499, distance: 59.5
click at [383, 505] on span "Change prices later" at bounding box center [385, 511] width 97 height 13
click at [316, 505] on input "Change prices later" at bounding box center [316, 505] width 1 height 1
radio input "true"
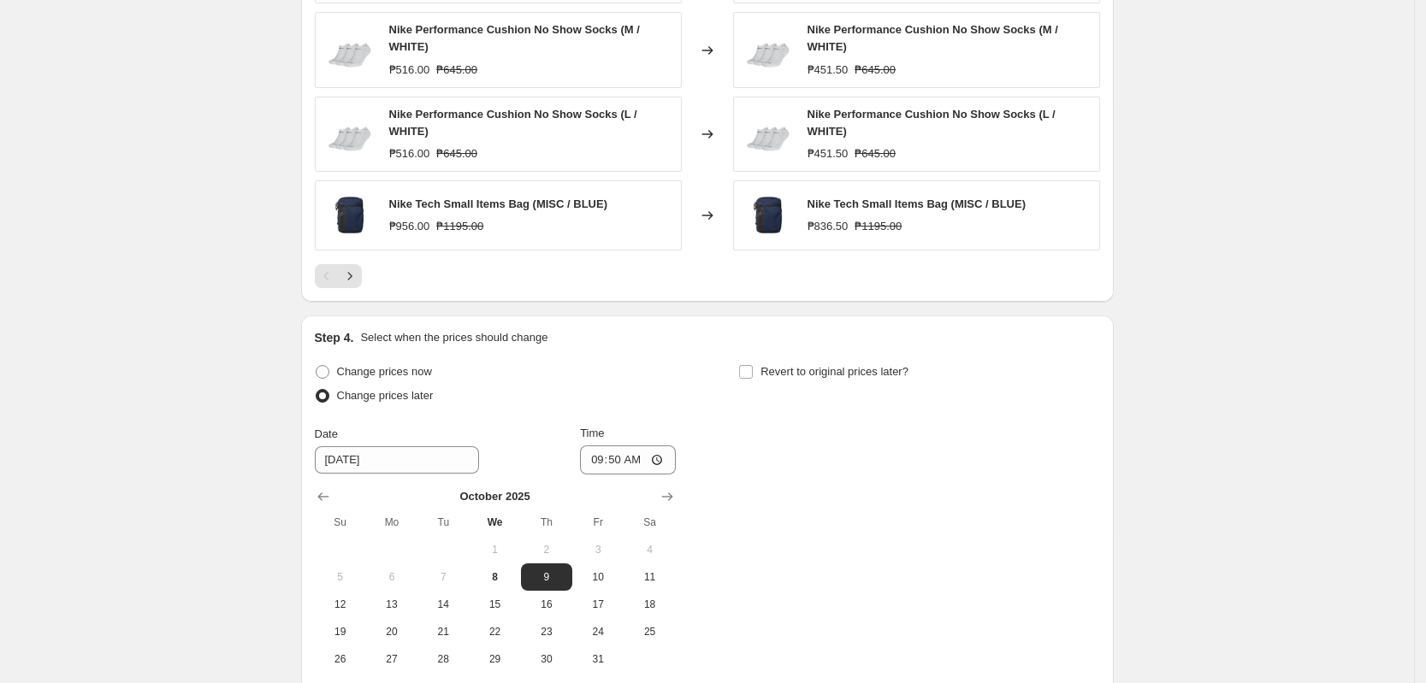
scroll to position [1545, 0]
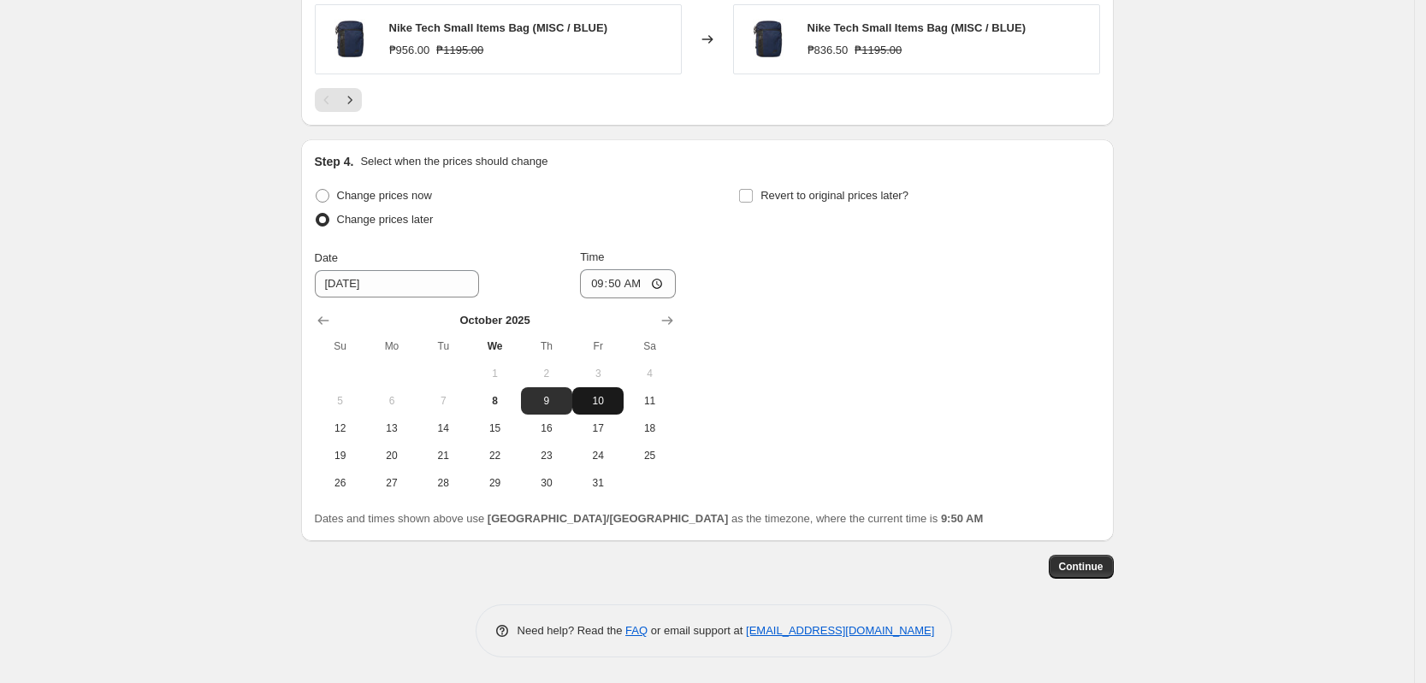
click at [603, 403] on span "10" at bounding box center [598, 401] width 38 height 14
type input "[DATE]"
click at [600, 280] on input "09:50" at bounding box center [628, 283] width 96 height 29
type input "00:00"
click at [952, 351] on div "Change prices now Change prices later Date [DATE] Time 00:00 [DATE] Su Mo Tu We…" at bounding box center [707, 340] width 785 height 313
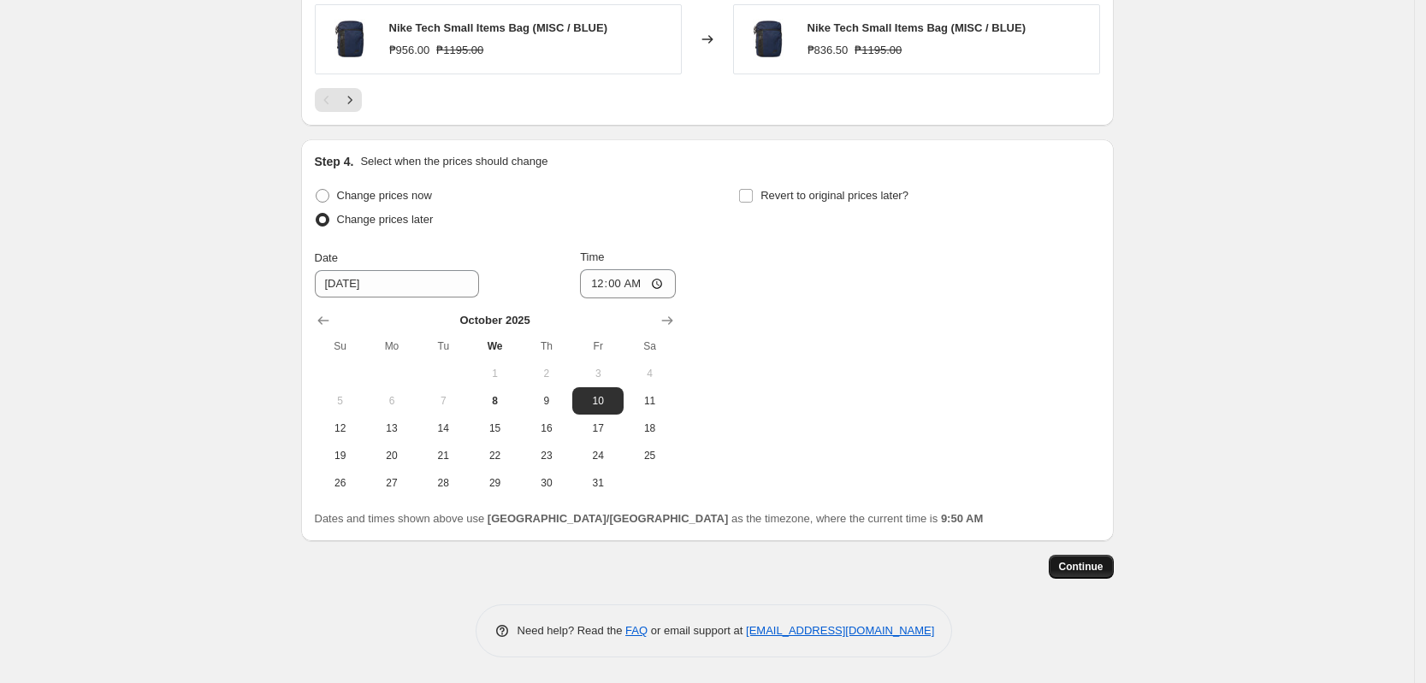
click at [1080, 566] on span "Continue" at bounding box center [1081, 567] width 44 height 14
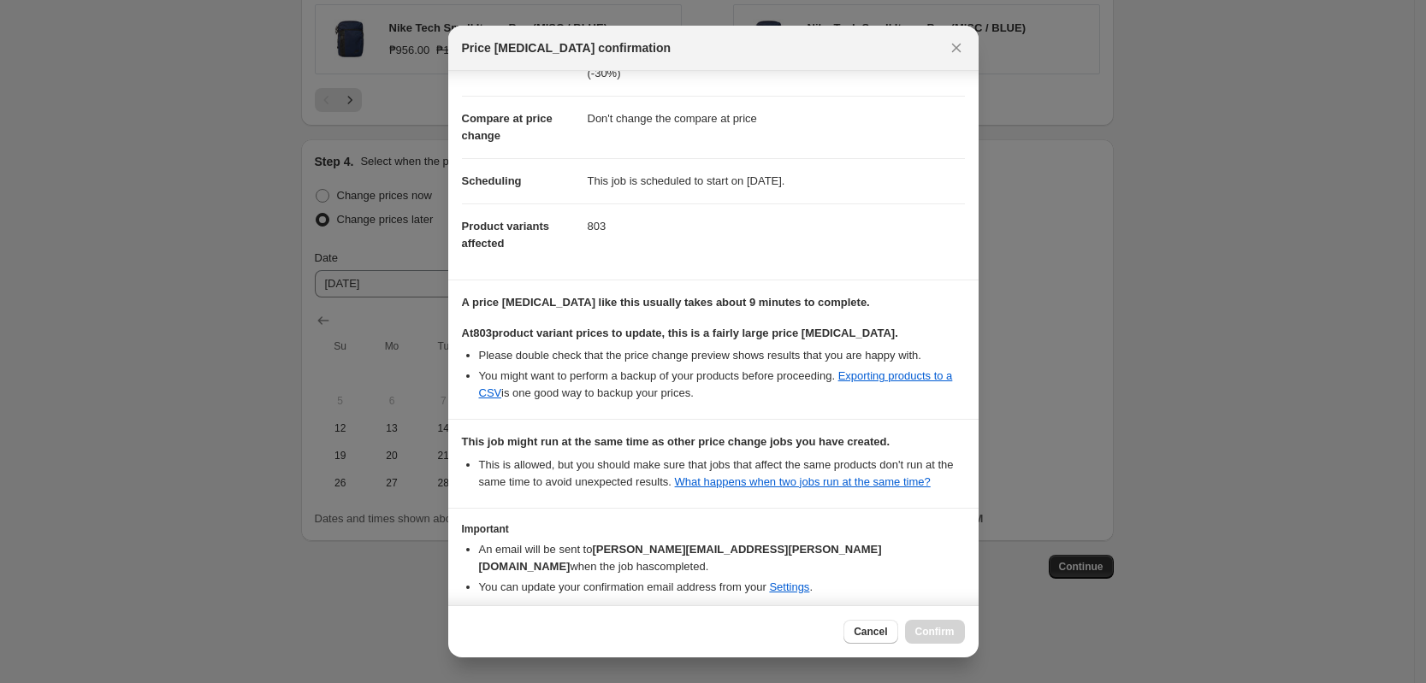
scroll to position [127, 0]
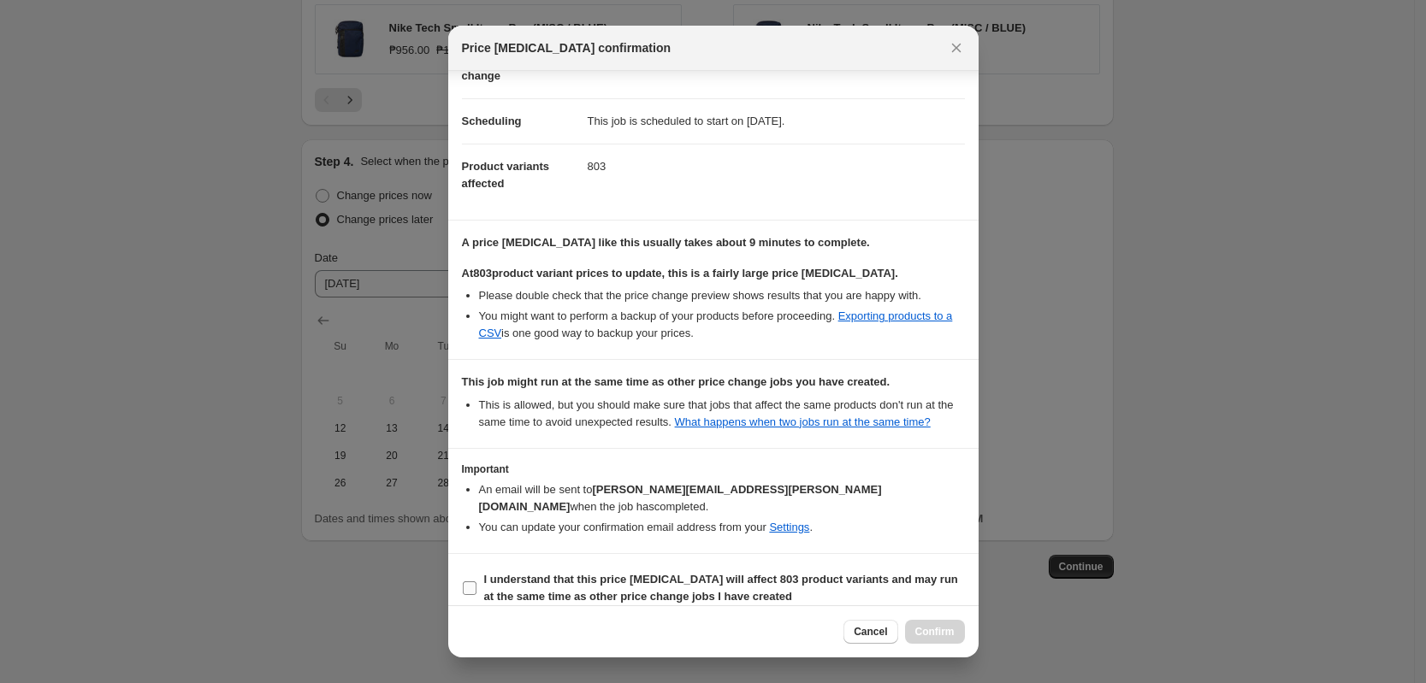
drag, startPoint x: 616, startPoint y: 548, endPoint x: 621, endPoint y: 563, distance: 15.4
click at [617, 554] on section "I understand that this price [MEDICAL_DATA] will affect 803 product variants an…" at bounding box center [713, 588] width 530 height 68
drag, startPoint x: 626, startPoint y: 566, endPoint x: 636, endPoint y: 557, distance: 13.9
click at [626, 573] on b "I understand that this price [MEDICAL_DATA] will affect 803 product variants an…" at bounding box center [721, 588] width 474 height 30
click at [476, 582] on input "I understand that this price [MEDICAL_DATA] will affect 803 product variants an…" at bounding box center [470, 589] width 14 height 14
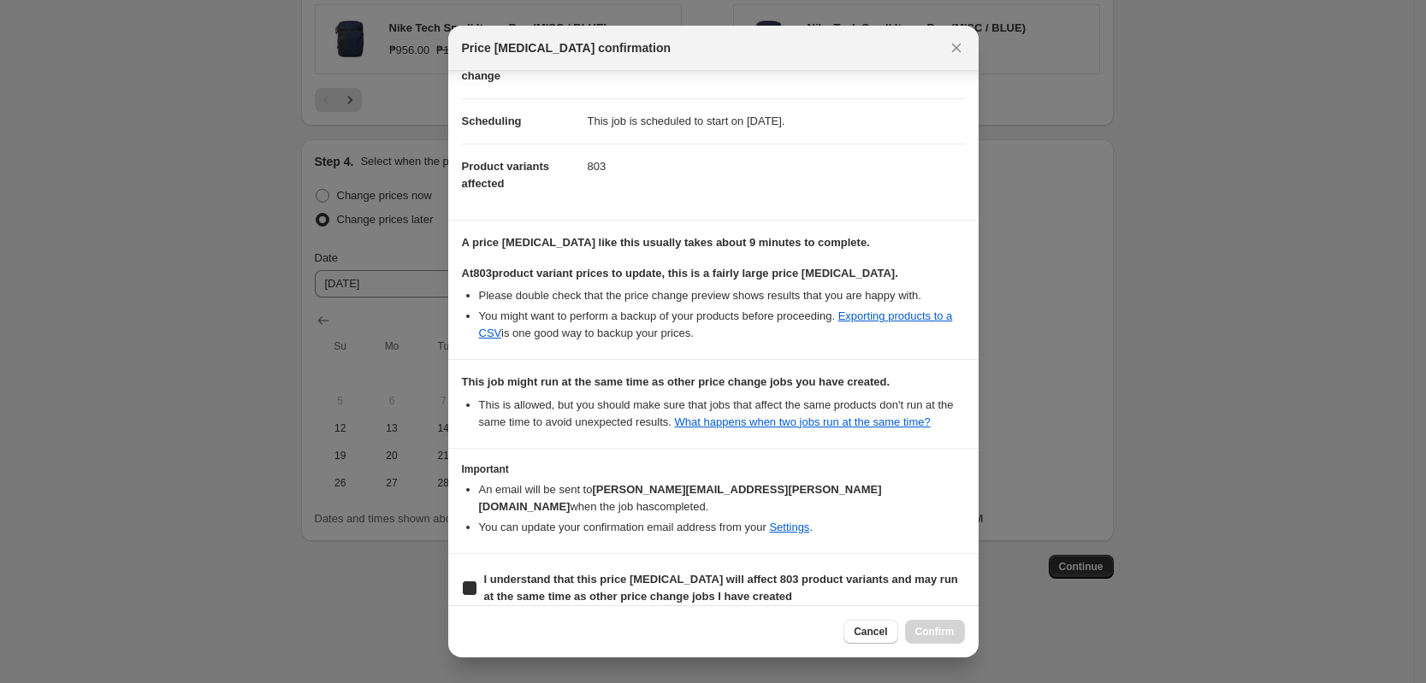
checkbox input "true"
click at [933, 640] on button "Confirm" at bounding box center [935, 632] width 60 height 24
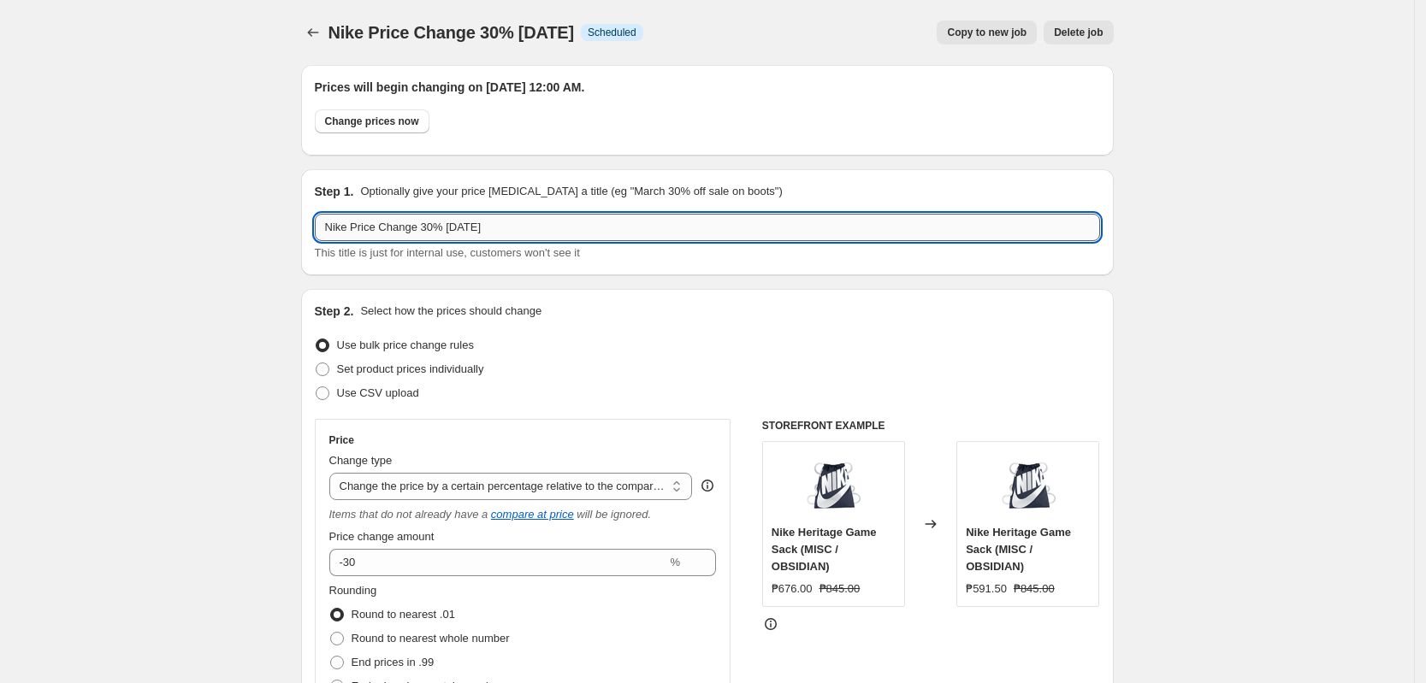
click at [431, 220] on input "Nike Price Change 30% [DATE]" at bounding box center [707, 227] width 785 height 27
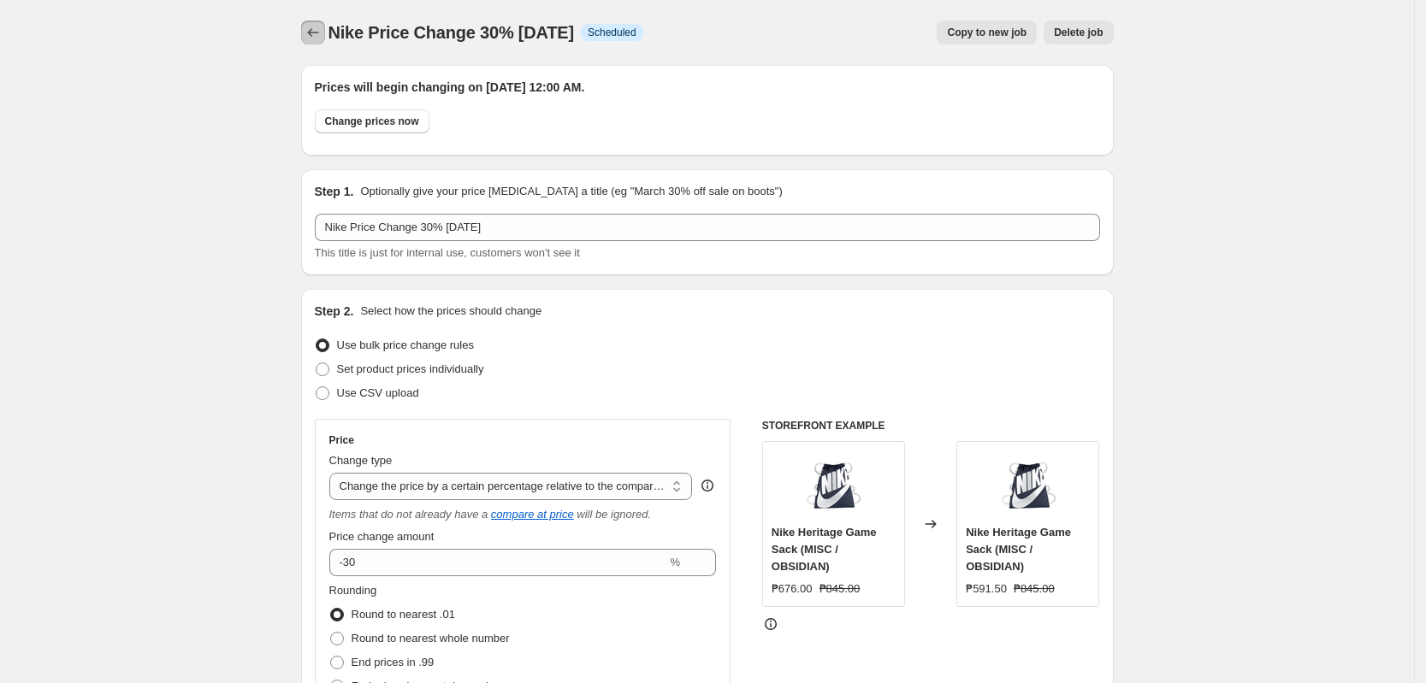
click at [322, 39] on button "Price change jobs" at bounding box center [313, 33] width 24 height 24
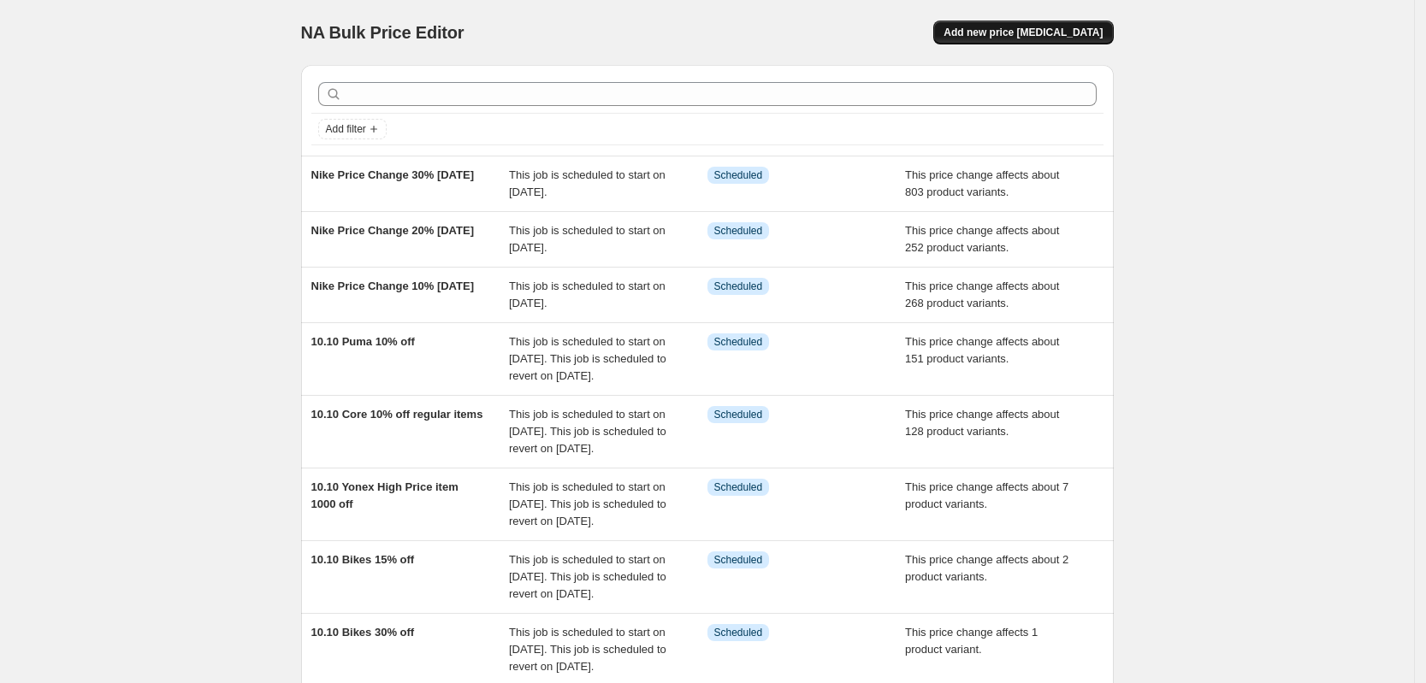
click at [1014, 31] on span "Add new price [MEDICAL_DATA]" at bounding box center [1022, 33] width 159 height 14
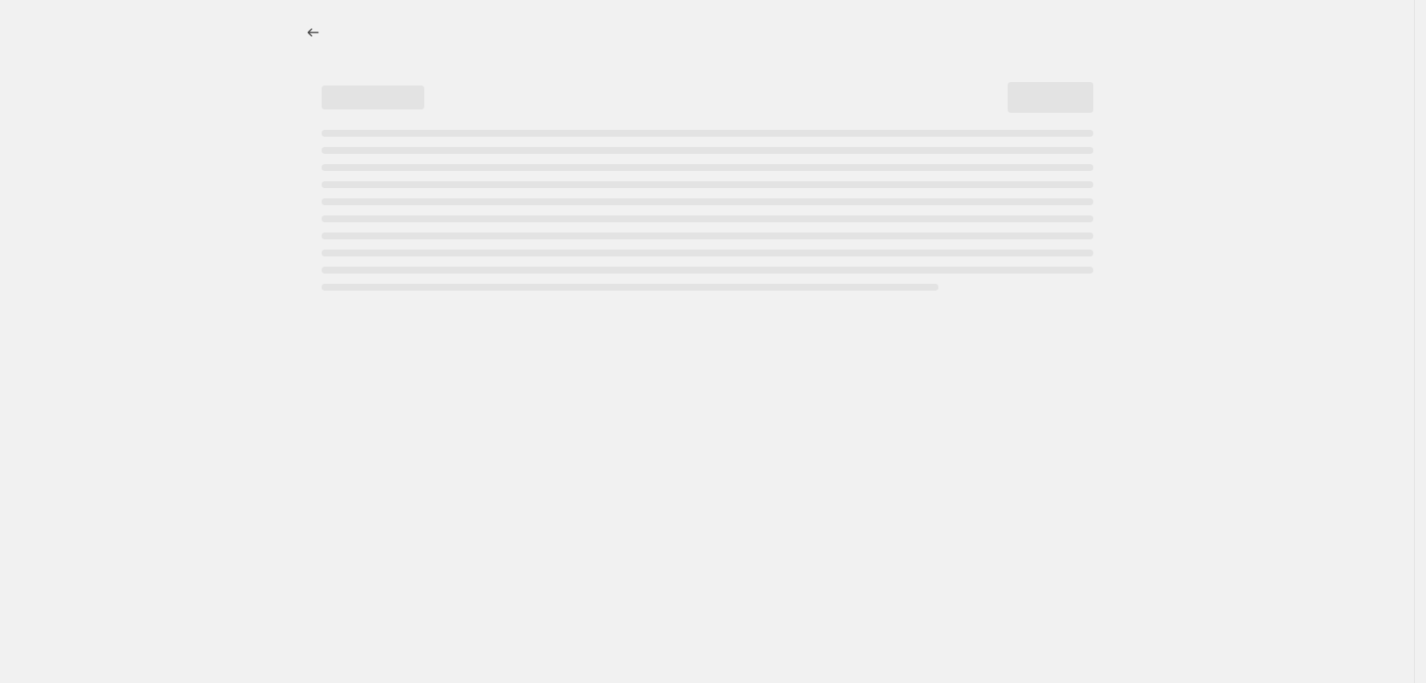
select select "percentage"
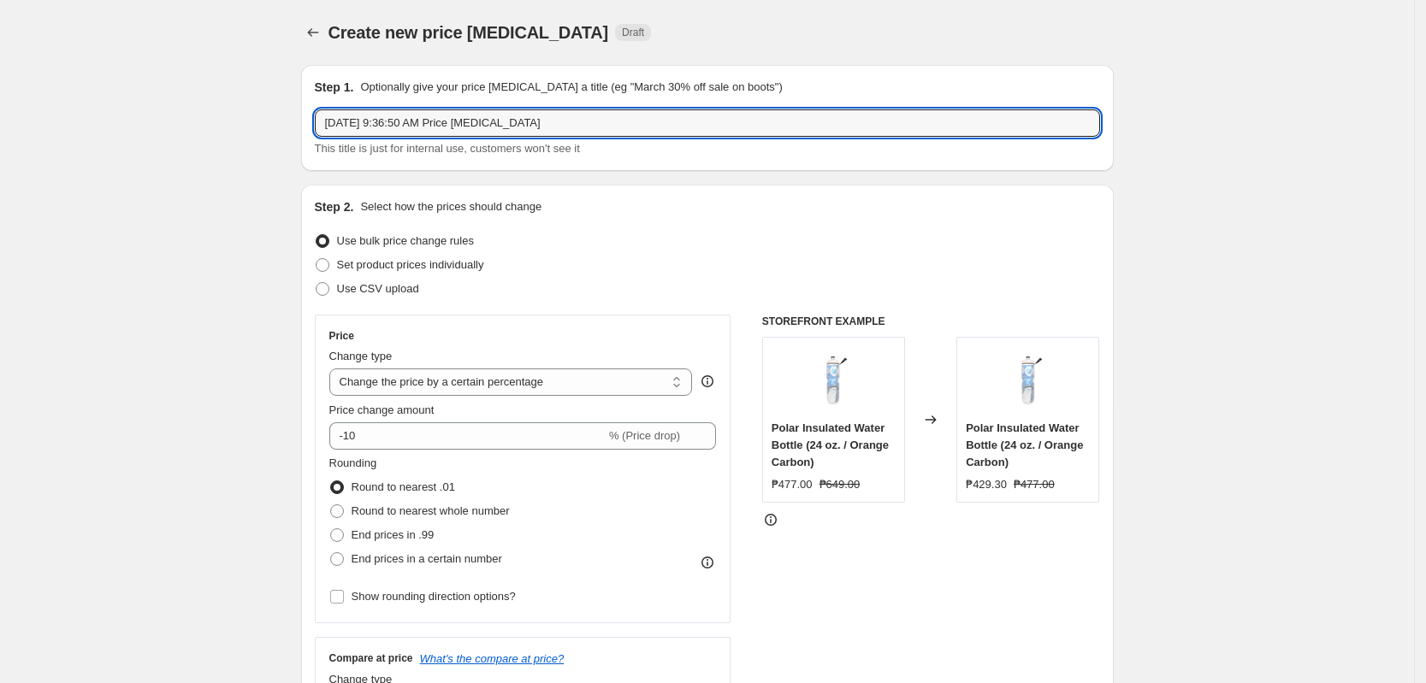
click at [516, 137] on div "[DATE] 9:36:50 AM Price [MEDICAL_DATA] This title is just for internal use, cus…" at bounding box center [707, 133] width 785 height 48
paste input "Nike Price Change 30% [DATE]"
drag, startPoint x: 446, startPoint y: 130, endPoint x: 604, endPoint y: 169, distance: 162.2
click at [446, 131] on input "Nike Price Change 30% [DATE]" at bounding box center [707, 122] width 785 height 27
type input "Nike Price Change 30% SPECIFIC [DATE]"
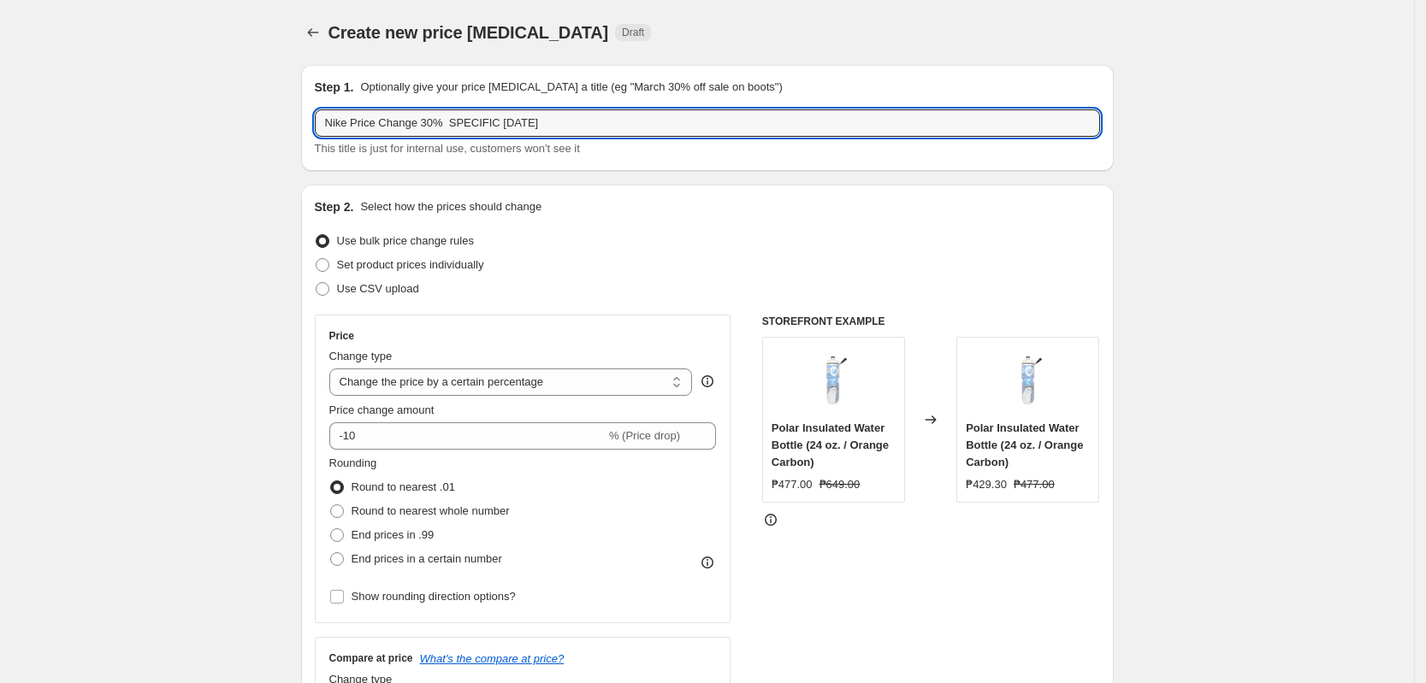
click at [659, 221] on div "Step 2. Select how the prices should change Use bulk price change rules Set pro…" at bounding box center [707, 484] width 785 height 573
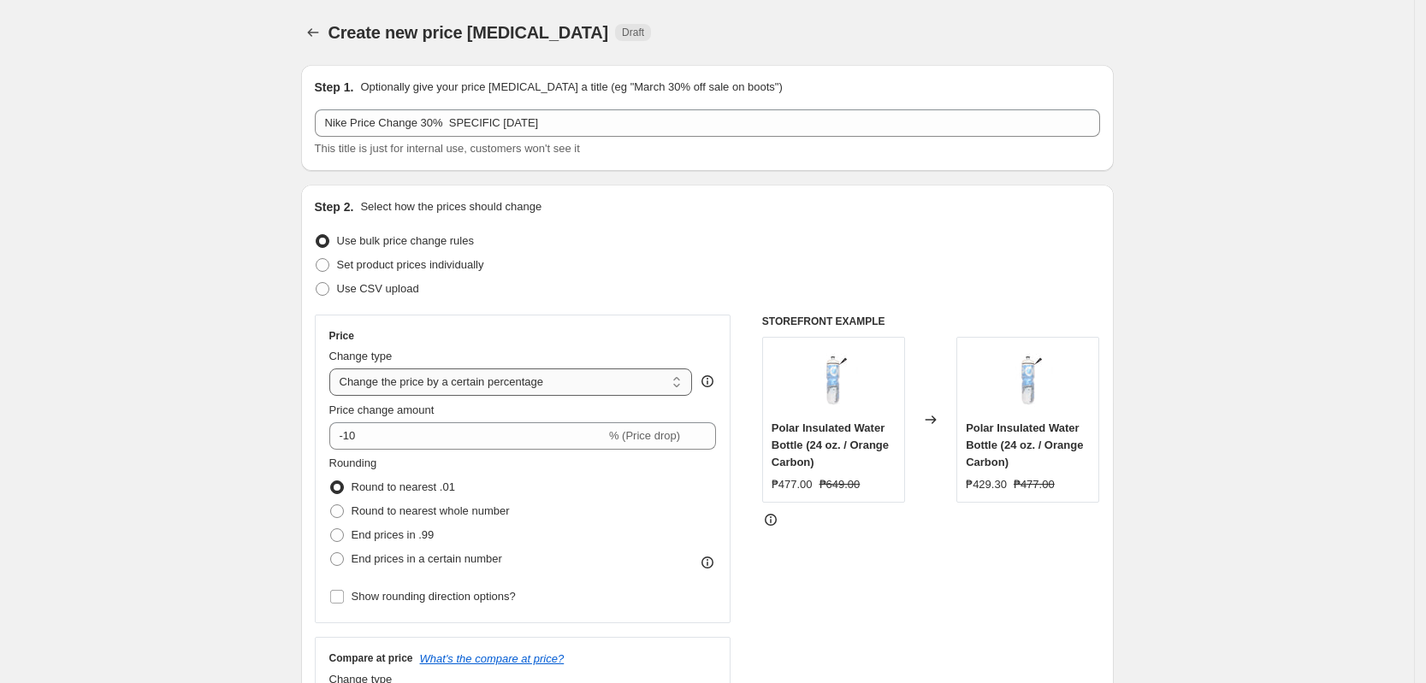
click at [427, 386] on select "Change the price to a certain amount Change the price by a certain amount Chang…" at bounding box center [510, 382] width 363 height 27
select select "pcap"
click at [334, 369] on select "Change the price to a certain amount Change the price by a certain amount Chang…" at bounding box center [510, 382] width 363 height 27
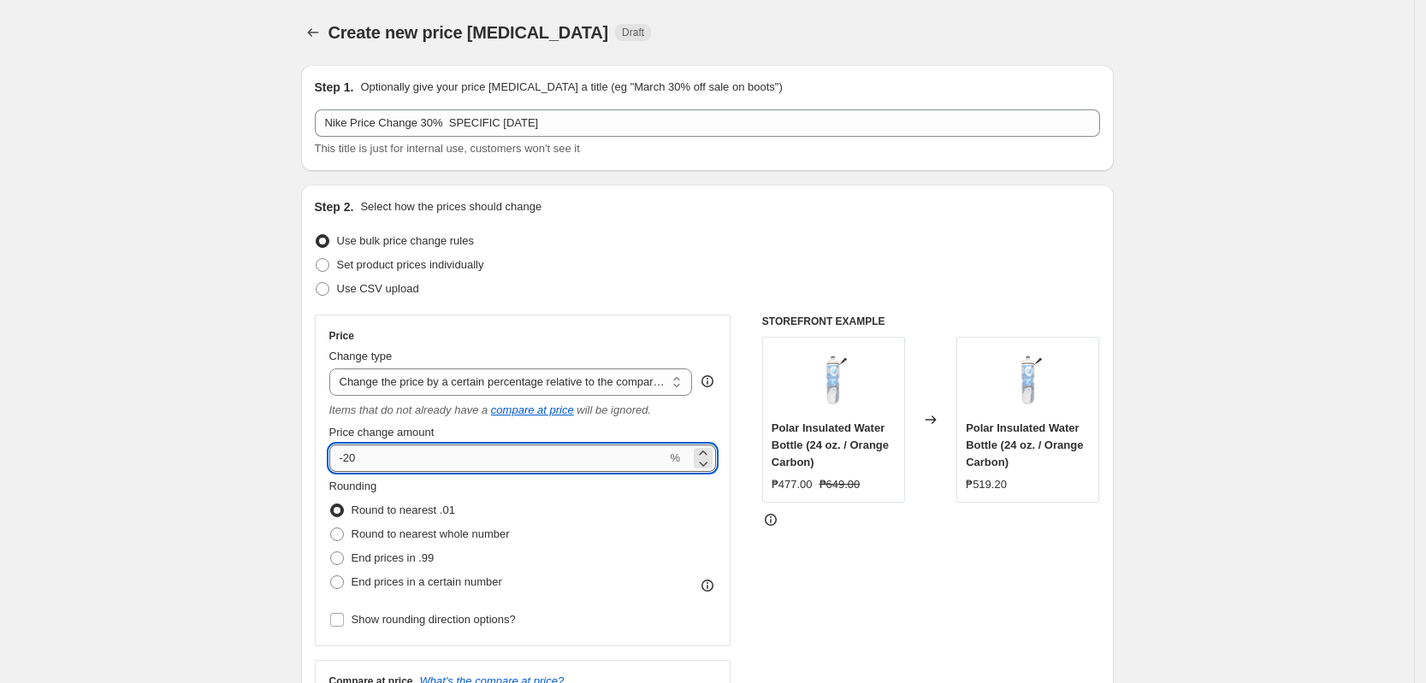
click at [351, 463] on input "-20" at bounding box center [498, 458] width 338 height 27
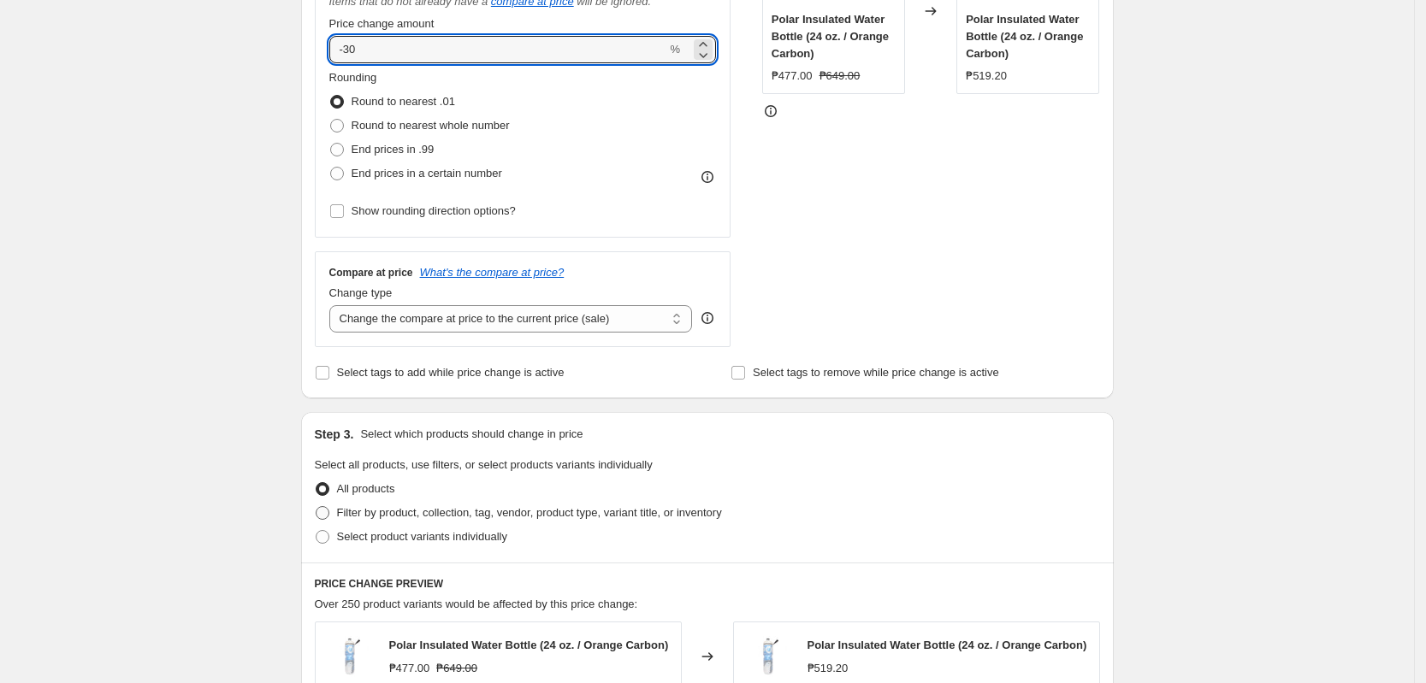
scroll to position [428, 0]
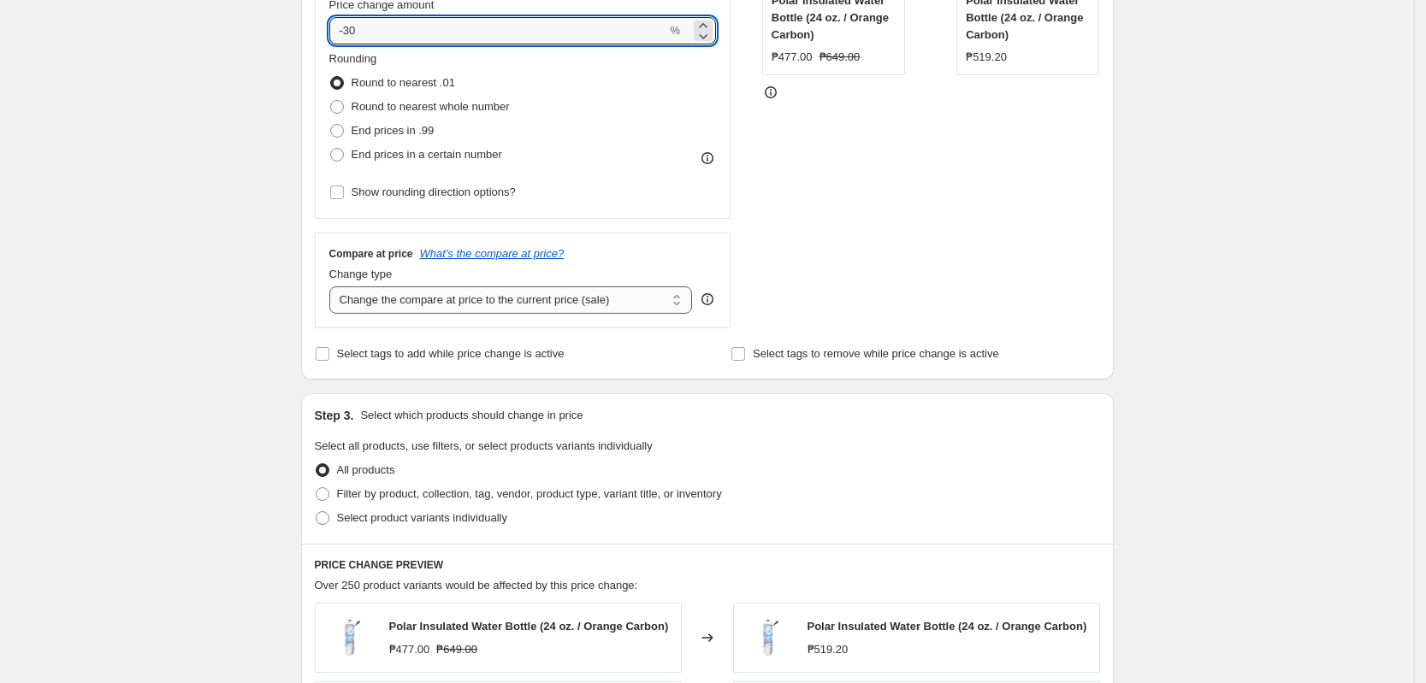
type input "-30"
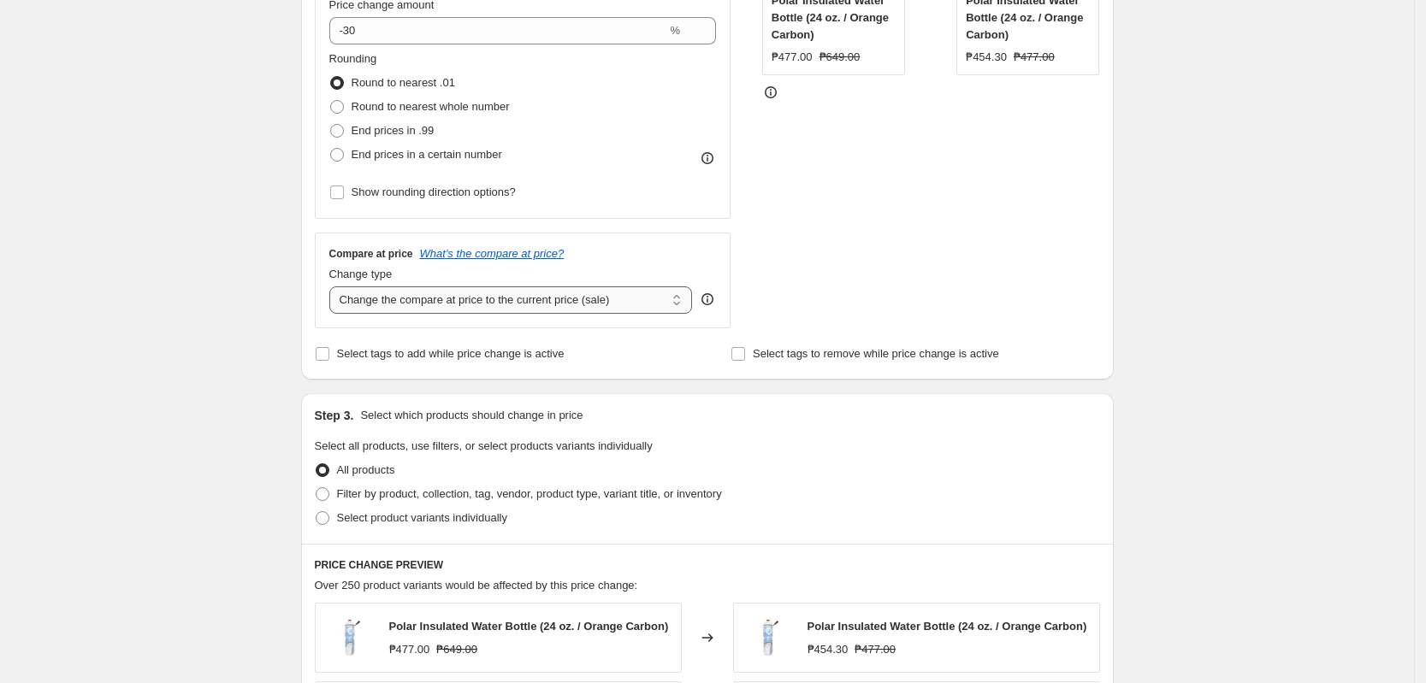
click at [486, 309] on select "Change the compare at price to the current price (sale) Change the compare at p…" at bounding box center [510, 300] width 363 height 27
select select "no_change"
click at [334, 287] on select "Change the compare at price to the current price (sale) Change the compare at p…" at bounding box center [510, 300] width 363 height 27
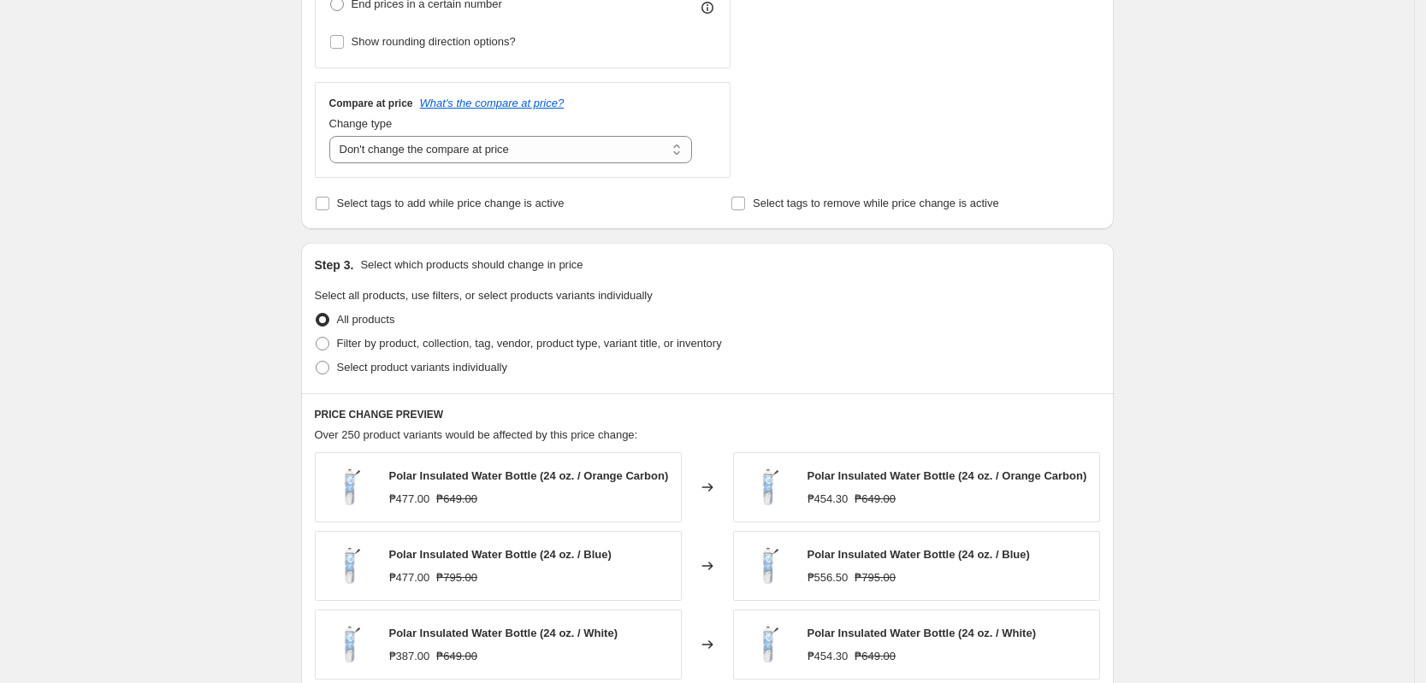
scroll to position [855, 0]
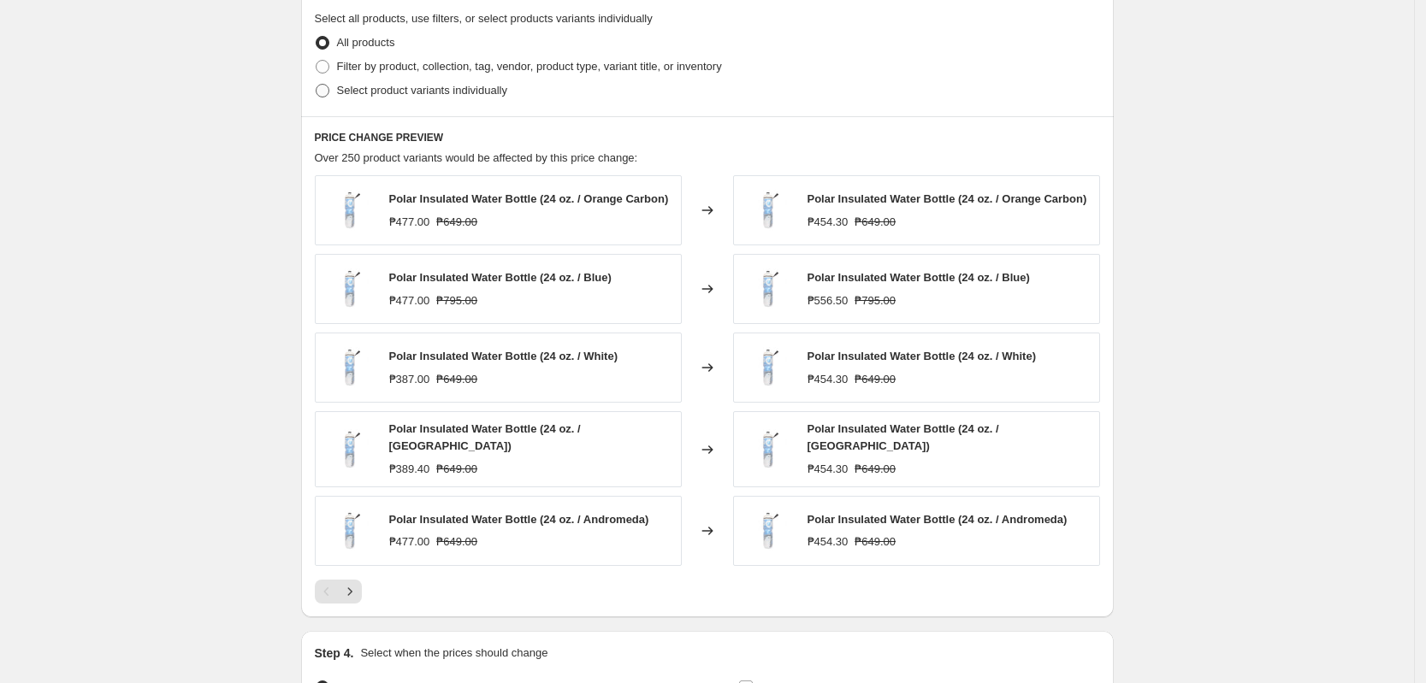
click at [498, 97] on span "Select product variants individually" at bounding box center [422, 90] width 170 height 13
click at [316, 85] on input "Select product variants individually" at bounding box center [316, 84] width 1 height 1
radio input "true"
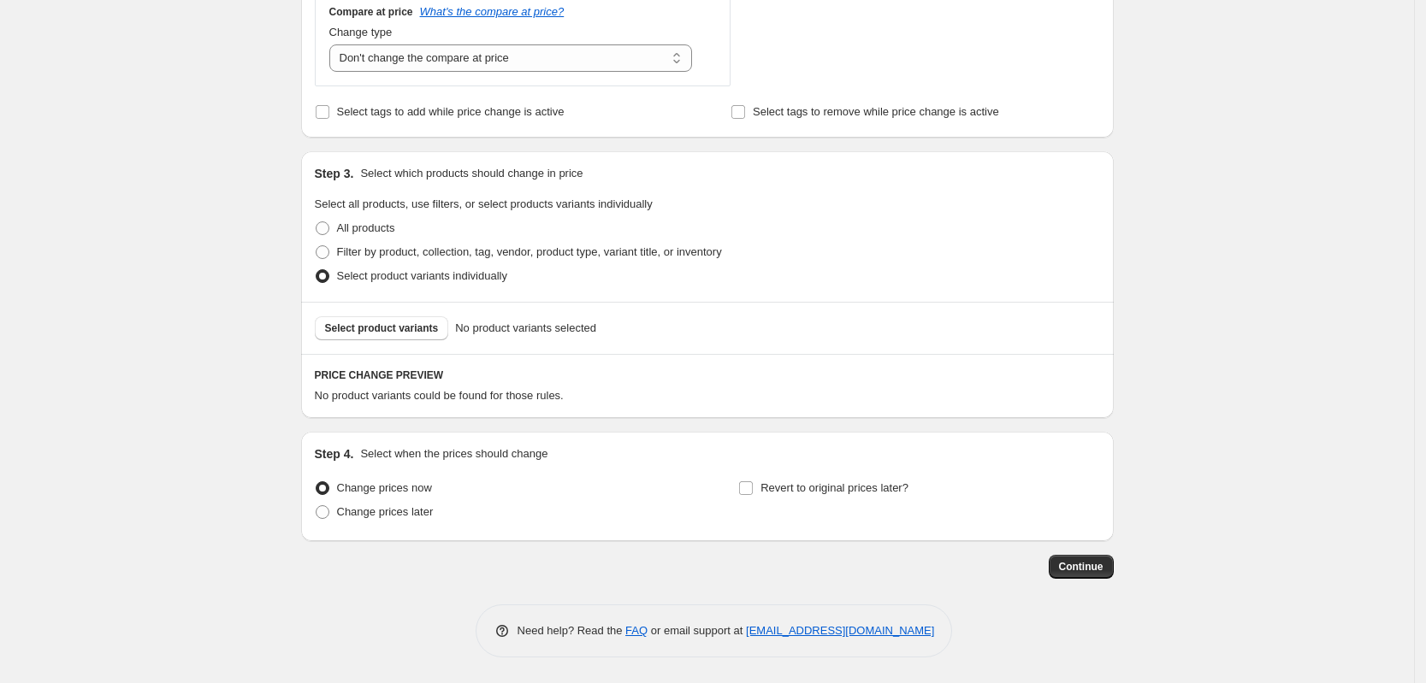
scroll to position [671, 0]
click at [424, 337] on button "Select product variants" at bounding box center [382, 328] width 134 height 24
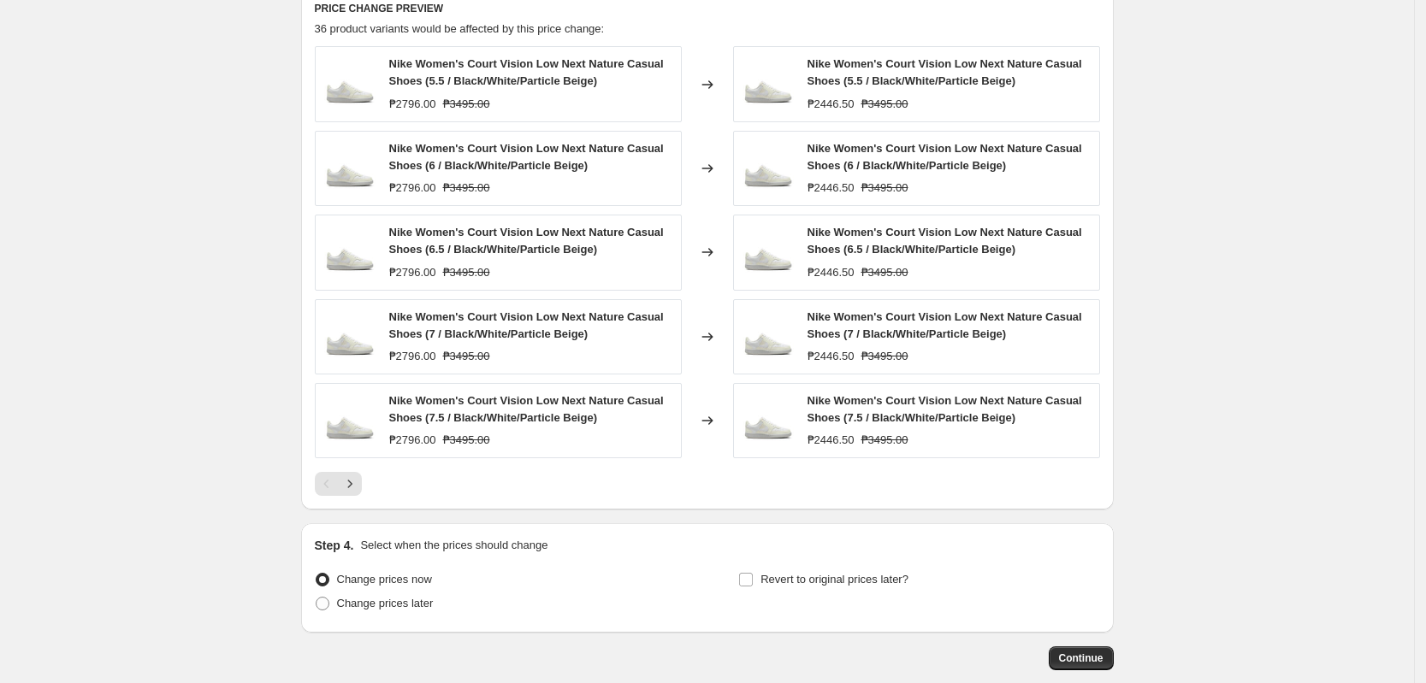
scroll to position [1129, 0]
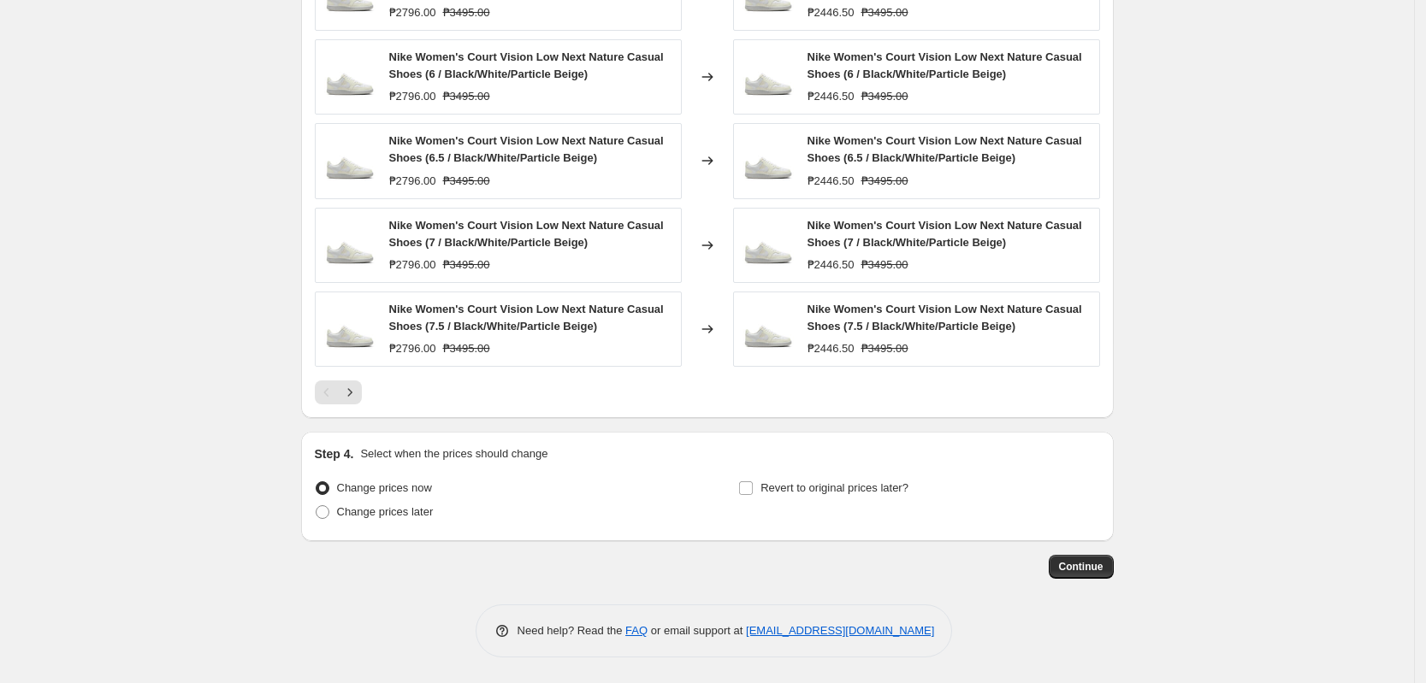
click at [990, 439] on div "Step 4. Select when the prices should change Change prices now Change prices la…" at bounding box center [707, 486] width 812 height 109
click at [416, 500] on label "Change prices later" at bounding box center [374, 512] width 119 height 24
click at [422, 511] on span "Change prices later" at bounding box center [385, 511] width 97 height 13
click at [316, 506] on input "Change prices later" at bounding box center [316, 505] width 1 height 1
radio input "true"
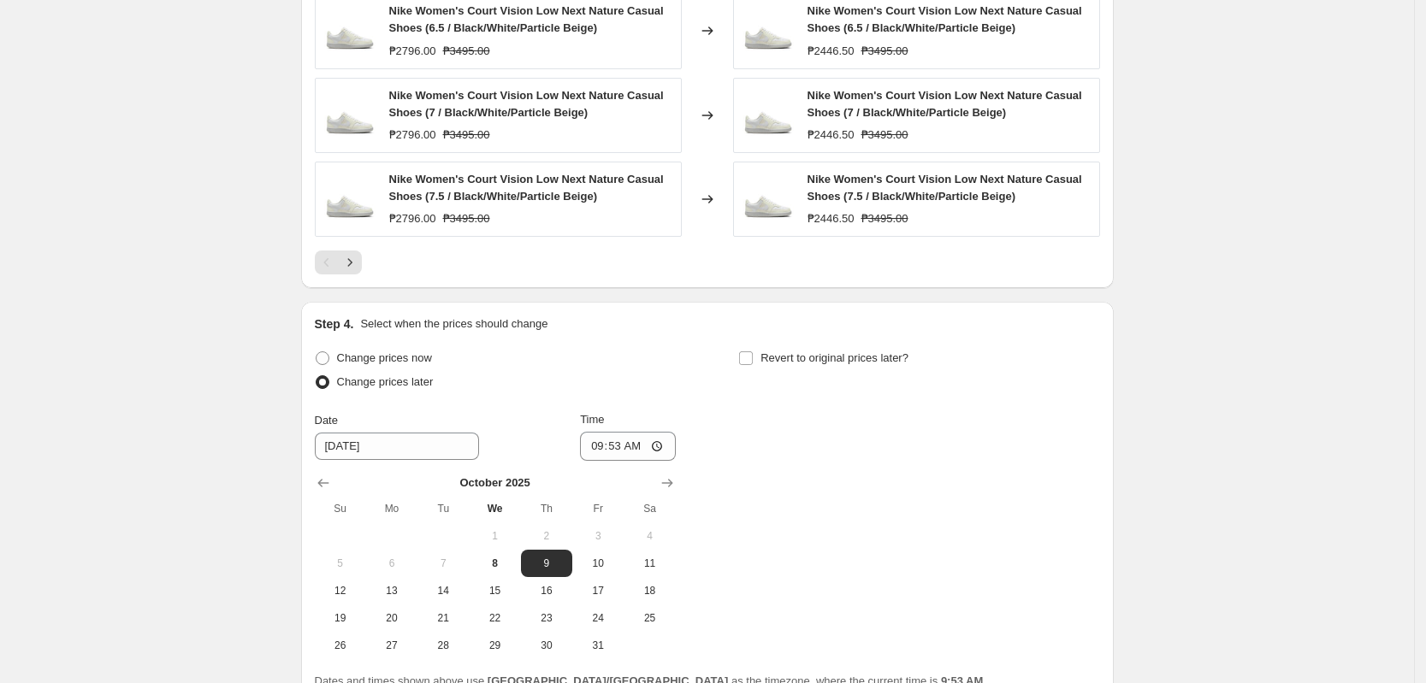
scroll to position [1421, 0]
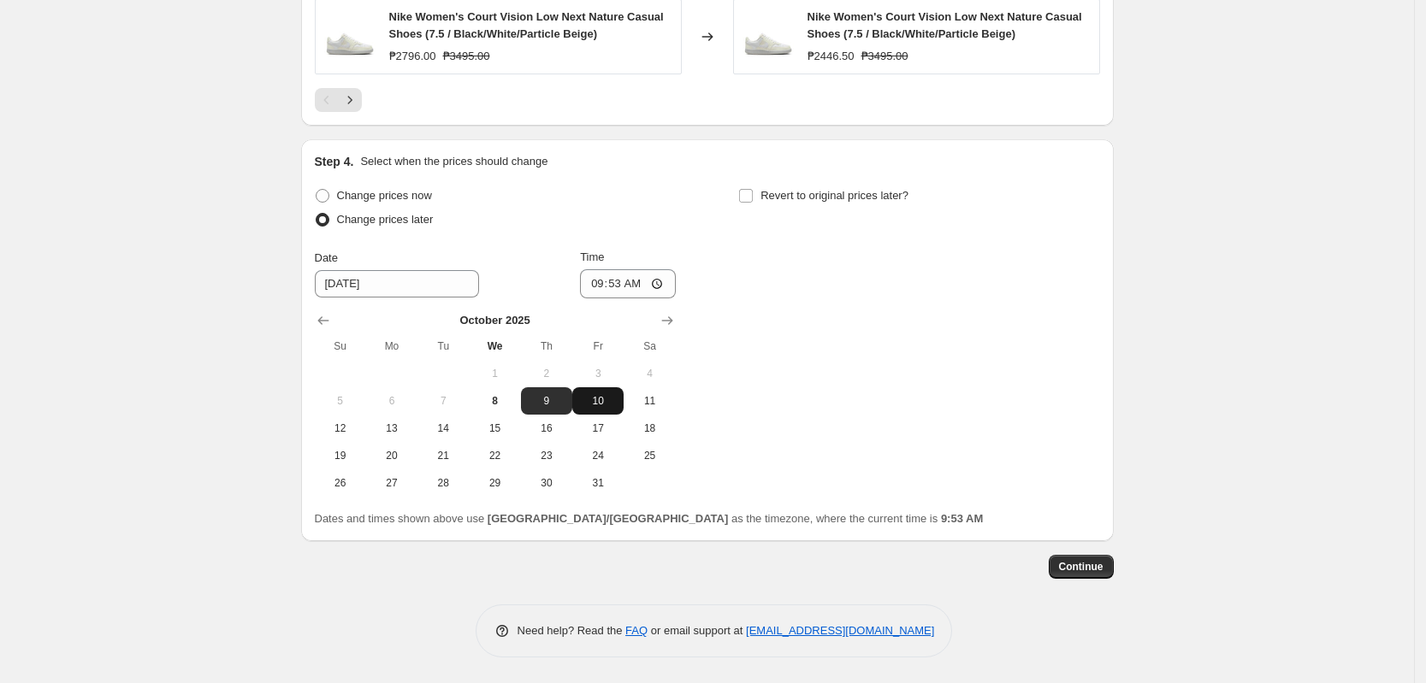
click at [601, 405] on span "10" at bounding box center [598, 401] width 38 height 14
type input "[DATE]"
click at [600, 283] on input "09:53" at bounding box center [628, 283] width 96 height 29
type input "00:00"
drag, startPoint x: 881, startPoint y: 359, endPoint x: 875, endPoint y: 377, distance: 18.9
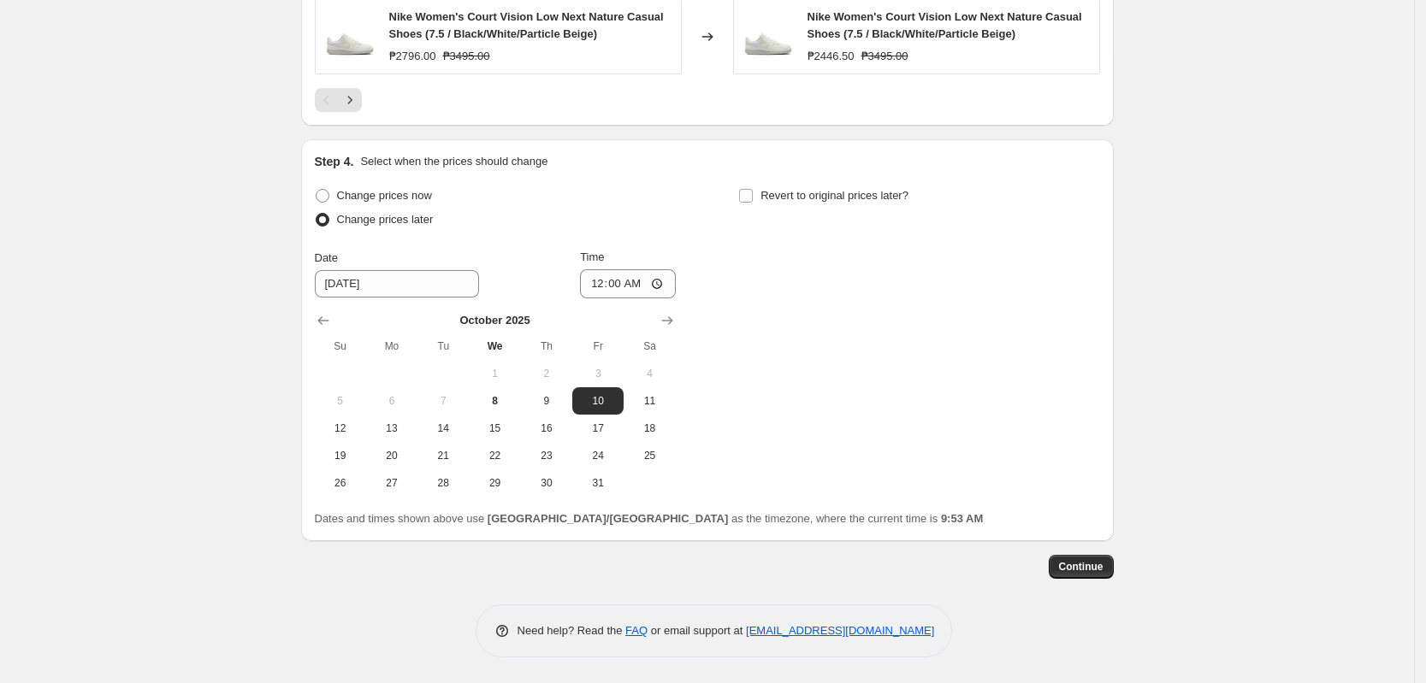
click at [881, 363] on div "Change prices now Change prices later Date [DATE] Time 00:00 [DATE] Su Mo Tu We…" at bounding box center [707, 340] width 785 height 313
click at [1099, 573] on span "Continue" at bounding box center [1081, 567] width 44 height 14
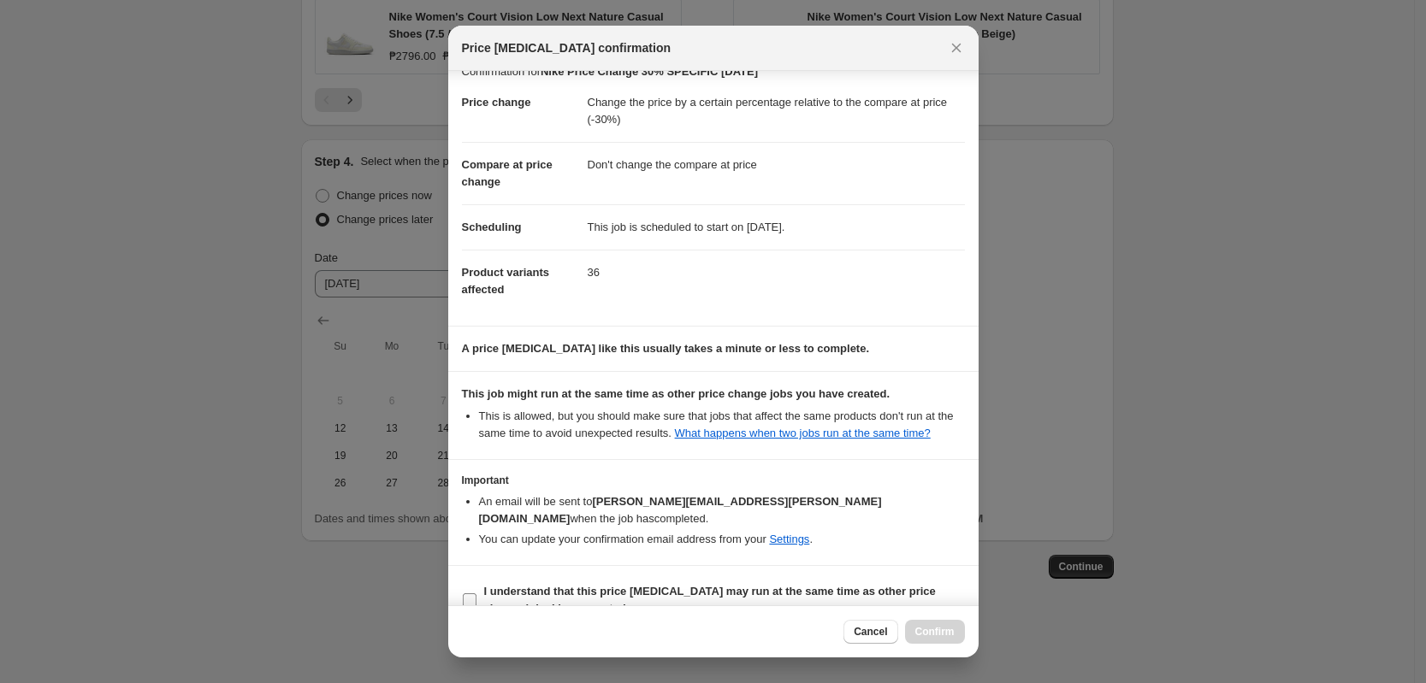
scroll to position [33, 0]
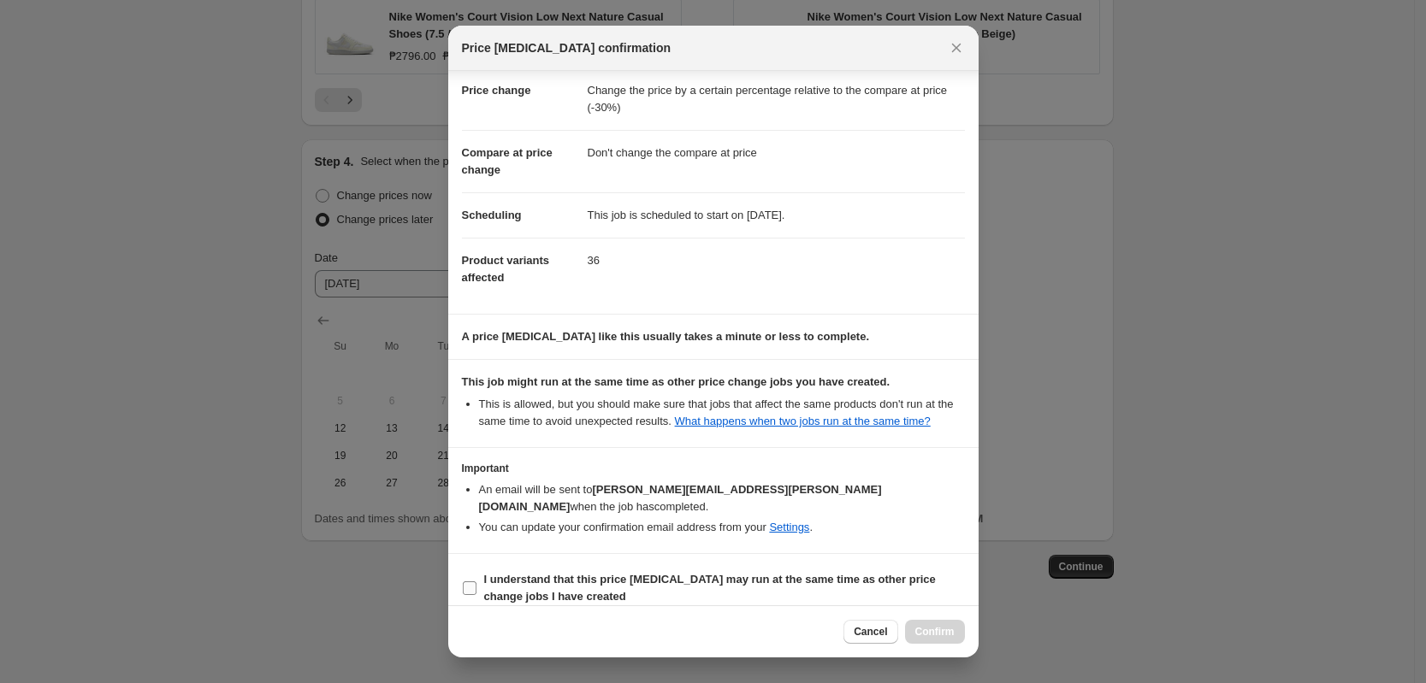
click at [633, 572] on span "I understand that this price [MEDICAL_DATA] may run at the same time as other p…" at bounding box center [724, 588] width 481 height 34
click at [476, 582] on input "I understand that this price [MEDICAL_DATA] may run at the same time as other p…" at bounding box center [470, 589] width 14 height 14
checkbox input "true"
click at [923, 629] on span "Confirm" at bounding box center [934, 632] width 39 height 14
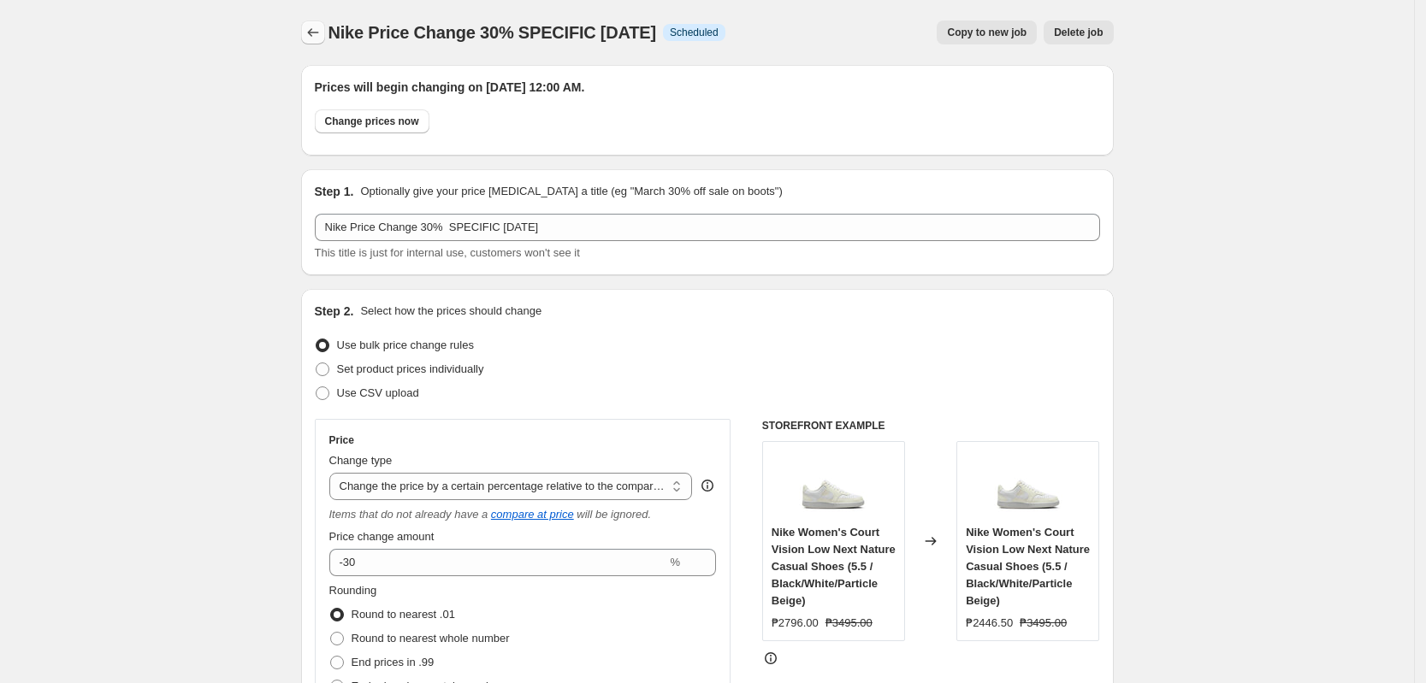
click at [316, 31] on icon "Price change jobs" at bounding box center [312, 32] width 11 height 9
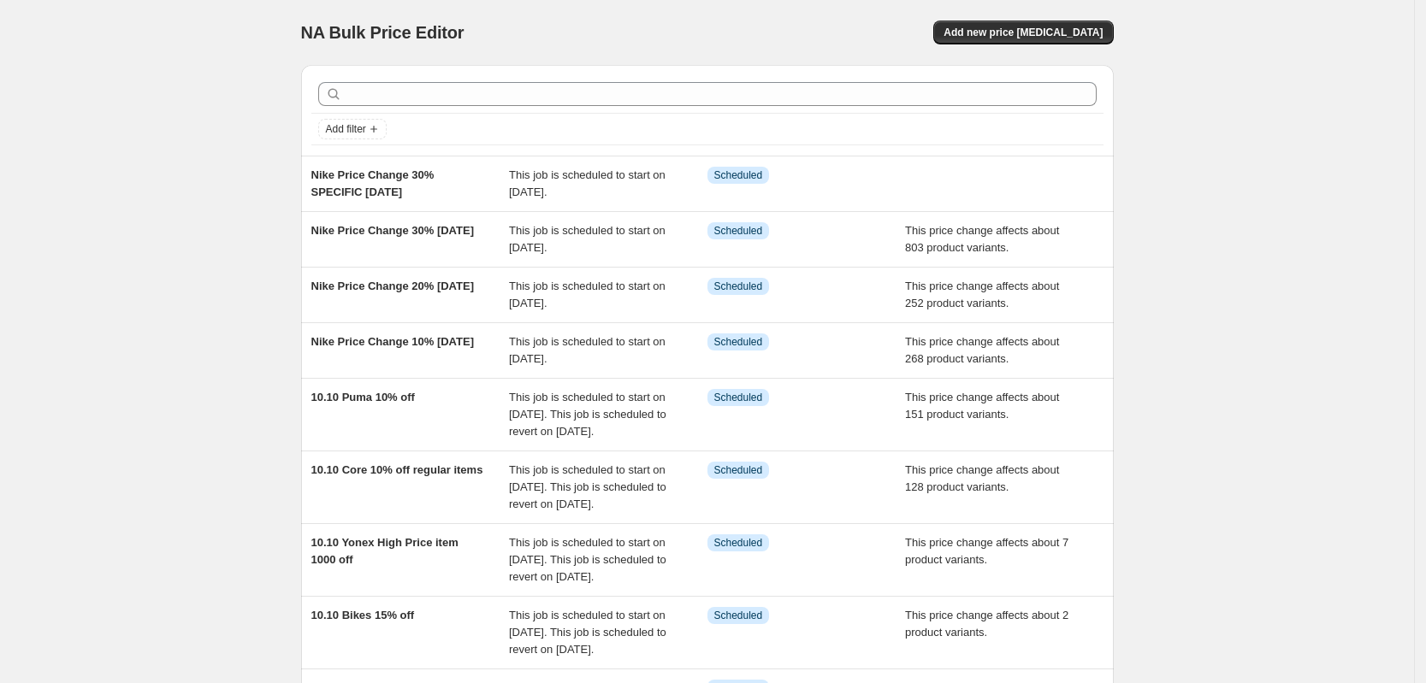
drag, startPoint x: 103, startPoint y: 166, endPoint x: 180, endPoint y: 163, distance: 77.0
click at [89, 173] on div "NA Bulk Price Editor. This page is ready NA Bulk Price Editor Add new price [ME…" at bounding box center [707, 492] width 1414 height 984
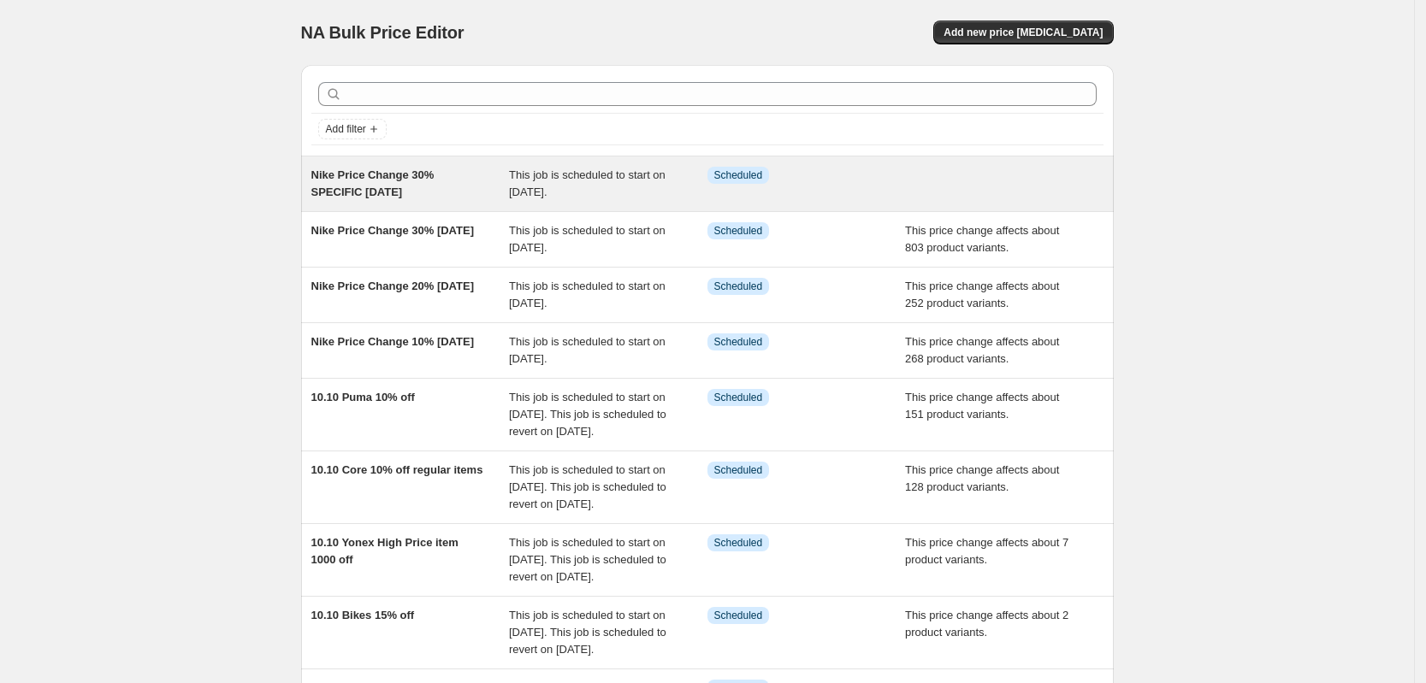
copy span "Nike Price Change 30% SPECIFIC [DATE]"
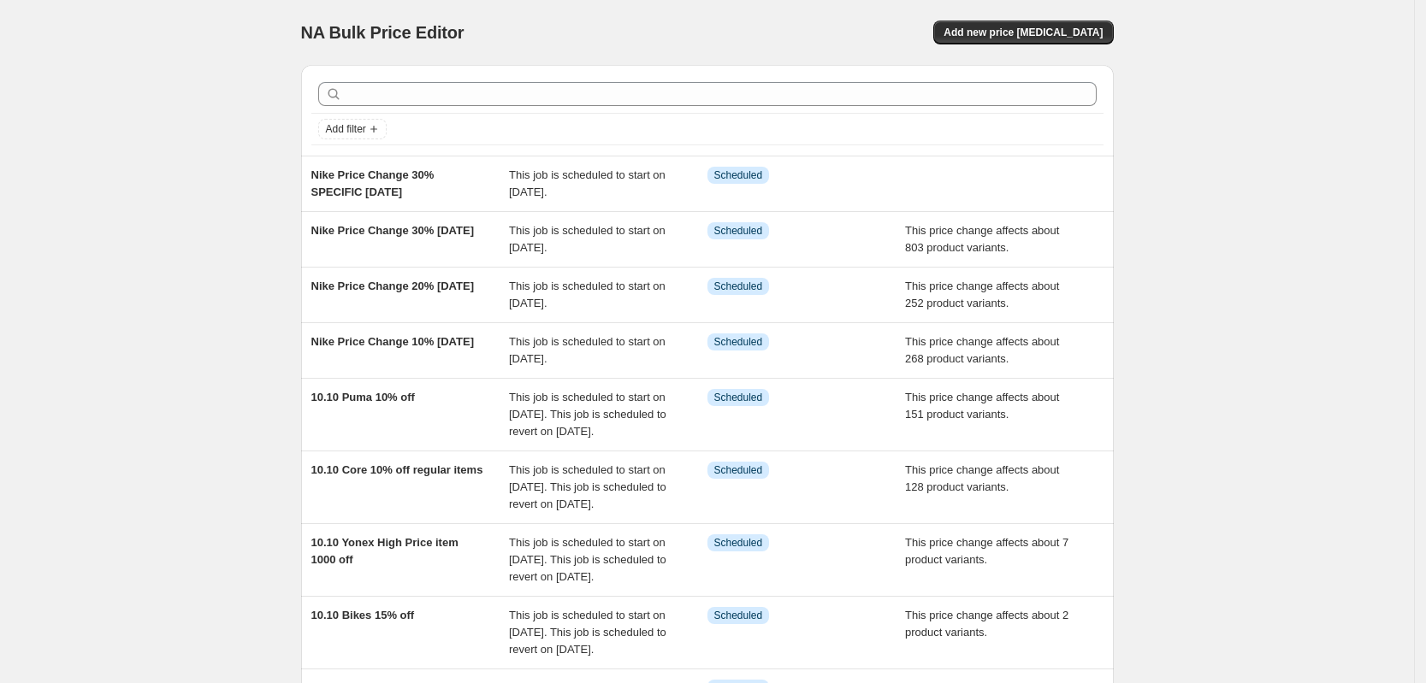
drag, startPoint x: 275, startPoint y: 166, endPoint x: 225, endPoint y: 143, distance: 55.5
click at [225, 143] on div "NA Bulk Price Editor. This page is ready NA Bulk Price Editor Add new price [ME…" at bounding box center [707, 492] width 1414 height 984
click at [1025, 26] on span "Add new price [MEDICAL_DATA]" at bounding box center [1022, 33] width 159 height 14
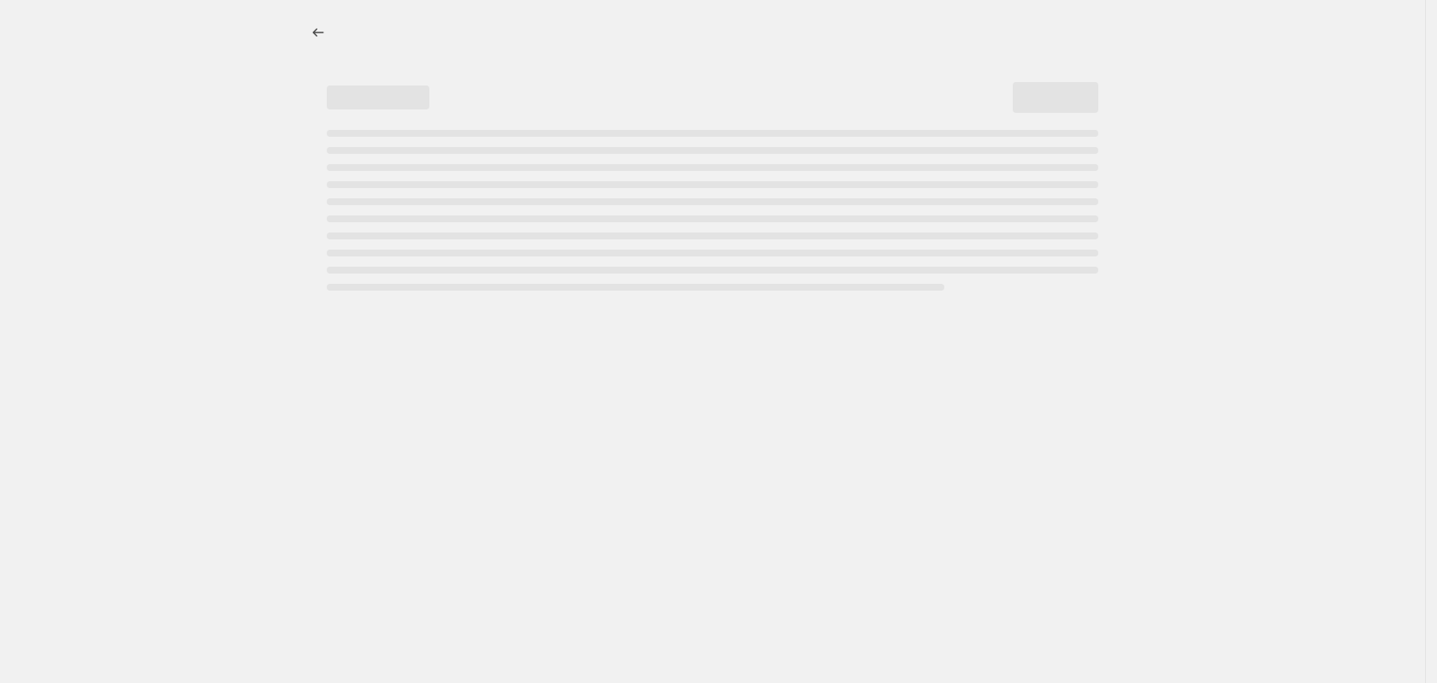
select select "percentage"
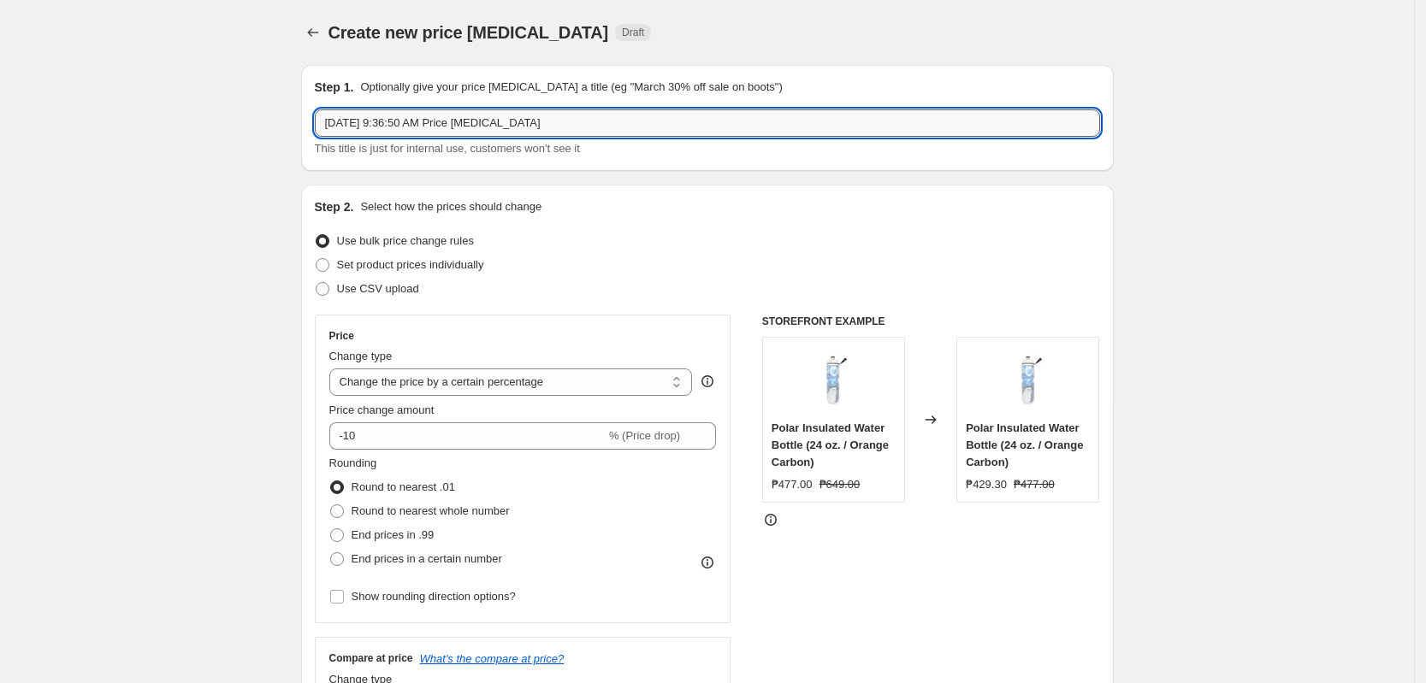
click at [517, 118] on input "[DATE] 9:36:50 AM Price [MEDICAL_DATA]" at bounding box center [707, 122] width 785 height 27
paste input "Nike Price Change 30% SPECIFIC [DATE]"
click at [424, 125] on input "Nike Price Change 40% SPECIFIC [DATE]" at bounding box center [707, 122] width 785 height 27
type input "Nike Price Change 40% SPECIFIC [DATE]"
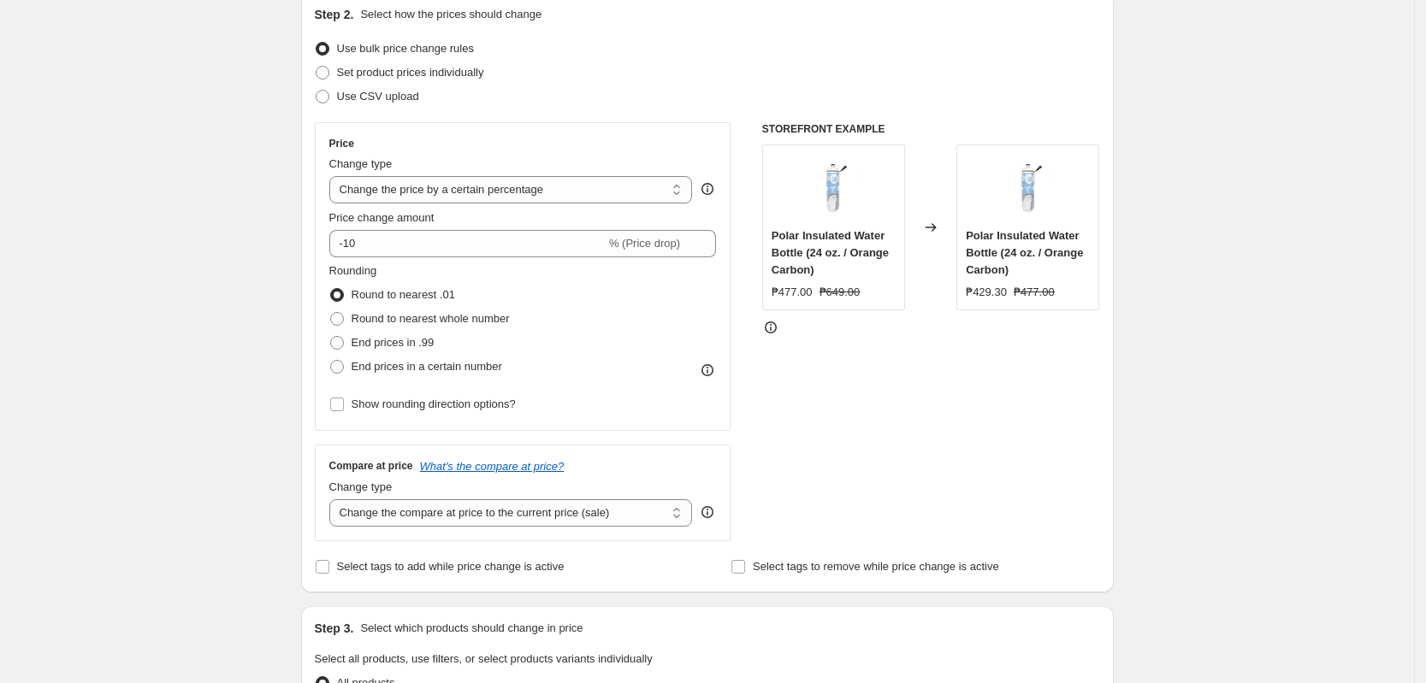
scroll to position [214, 0]
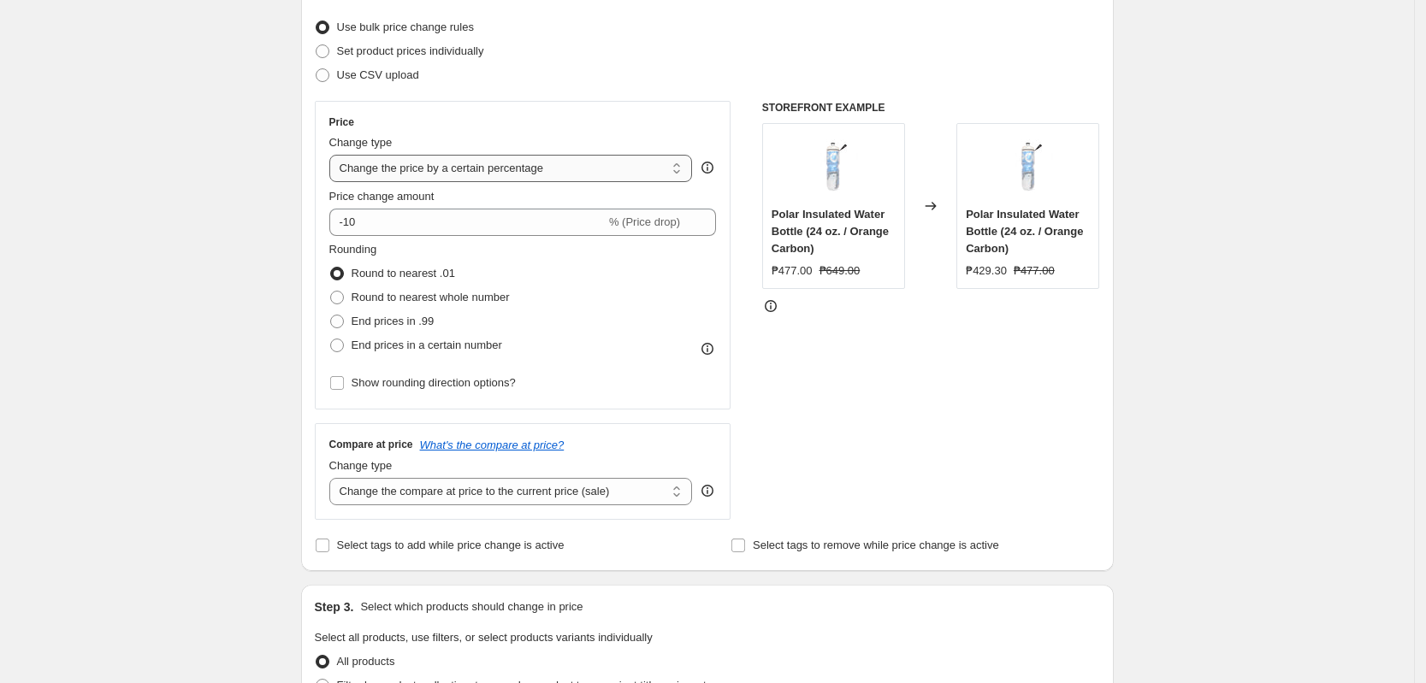
click at [570, 166] on select "Change the price to a certain amount Change the price by a certain amount Chang…" at bounding box center [510, 168] width 363 height 27
select select "pcap"
click at [334, 155] on select "Change the price to a certain amount Change the price by a certain amount Chang…" at bounding box center [510, 168] width 363 height 27
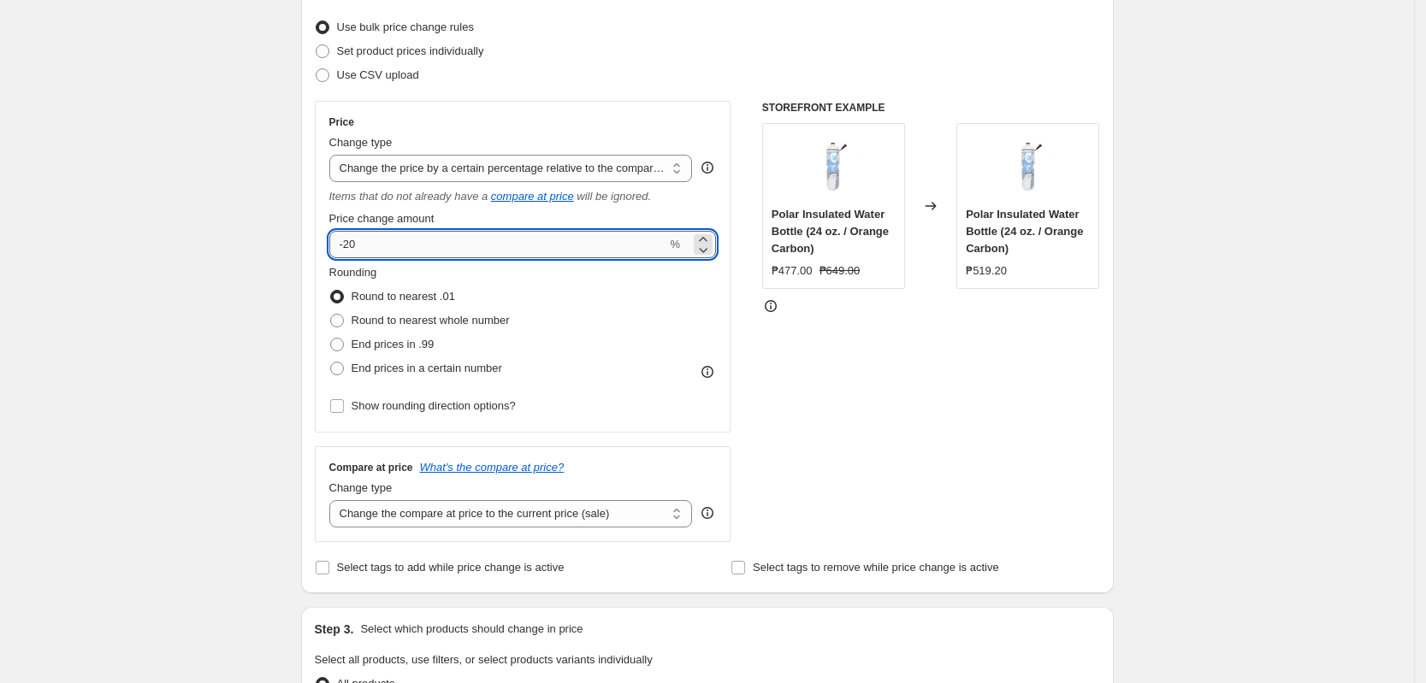
click at [387, 239] on input "-20" at bounding box center [498, 244] width 338 height 27
type input "-2"
type input "-40"
click at [170, 270] on div "Create new price [MEDICAL_DATA]. This page is ready Create new price [MEDICAL_D…" at bounding box center [707, 655] width 1414 height 1738
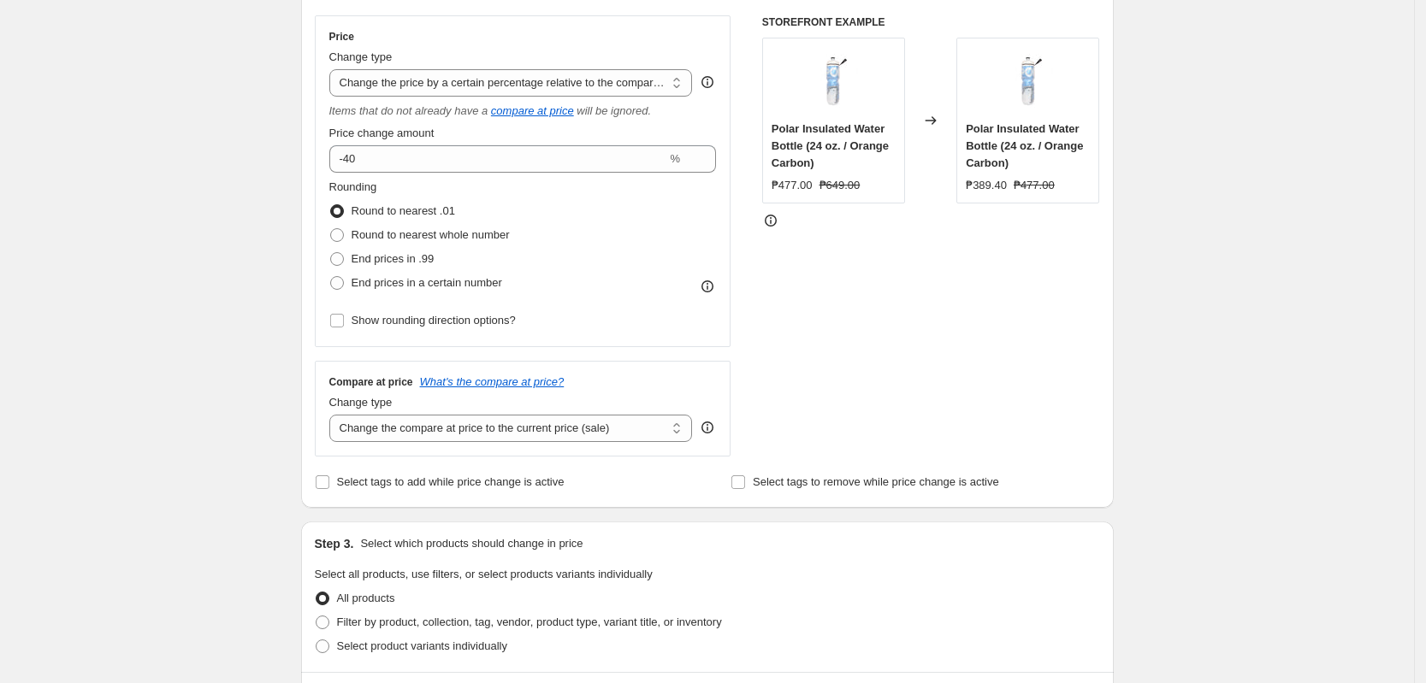
scroll to position [428, 0]
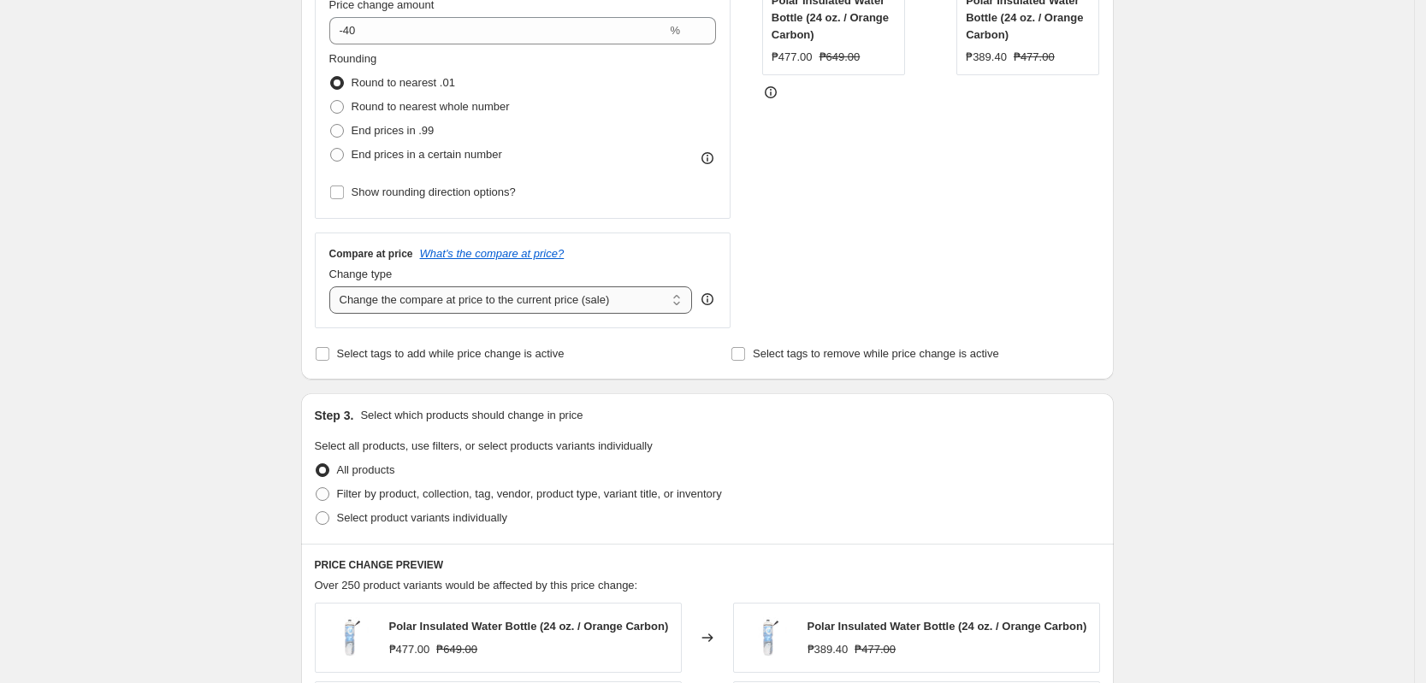
click at [559, 293] on select "Change the compare at price to the current price (sale) Change the compare at p…" at bounding box center [510, 300] width 363 height 27
click at [492, 310] on select "Change the compare at price to the current price (sale) Change the compare at p…" at bounding box center [510, 300] width 363 height 27
select select "no_change"
click at [334, 287] on select "Change the compare at price to the current price (sale) Change the compare at p…" at bounding box center [510, 300] width 363 height 27
click at [465, 487] on span "Filter by product, collection, tag, vendor, product type, variant title, or inv…" at bounding box center [529, 493] width 385 height 13
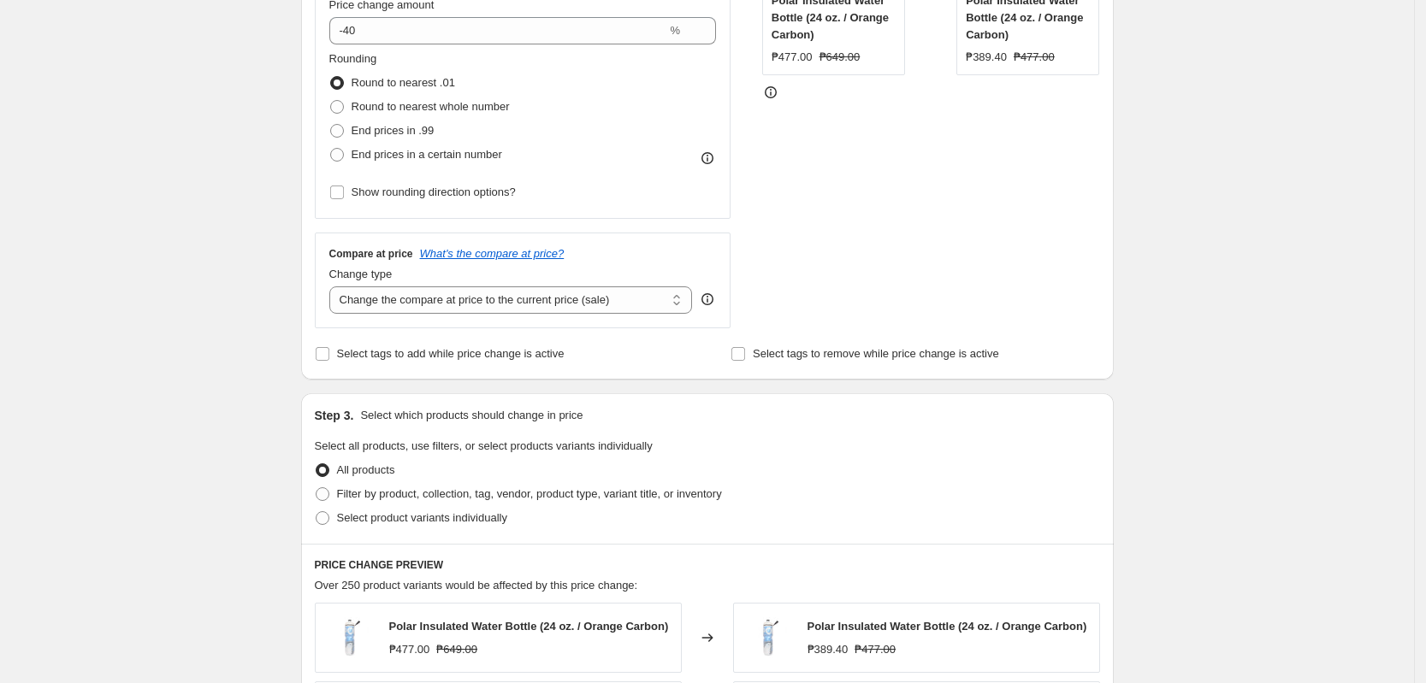
click at [316, 487] on input "Filter by product, collection, tag, vendor, product type, variant title, or inv…" at bounding box center [316, 487] width 1 height 1
radio input "true"
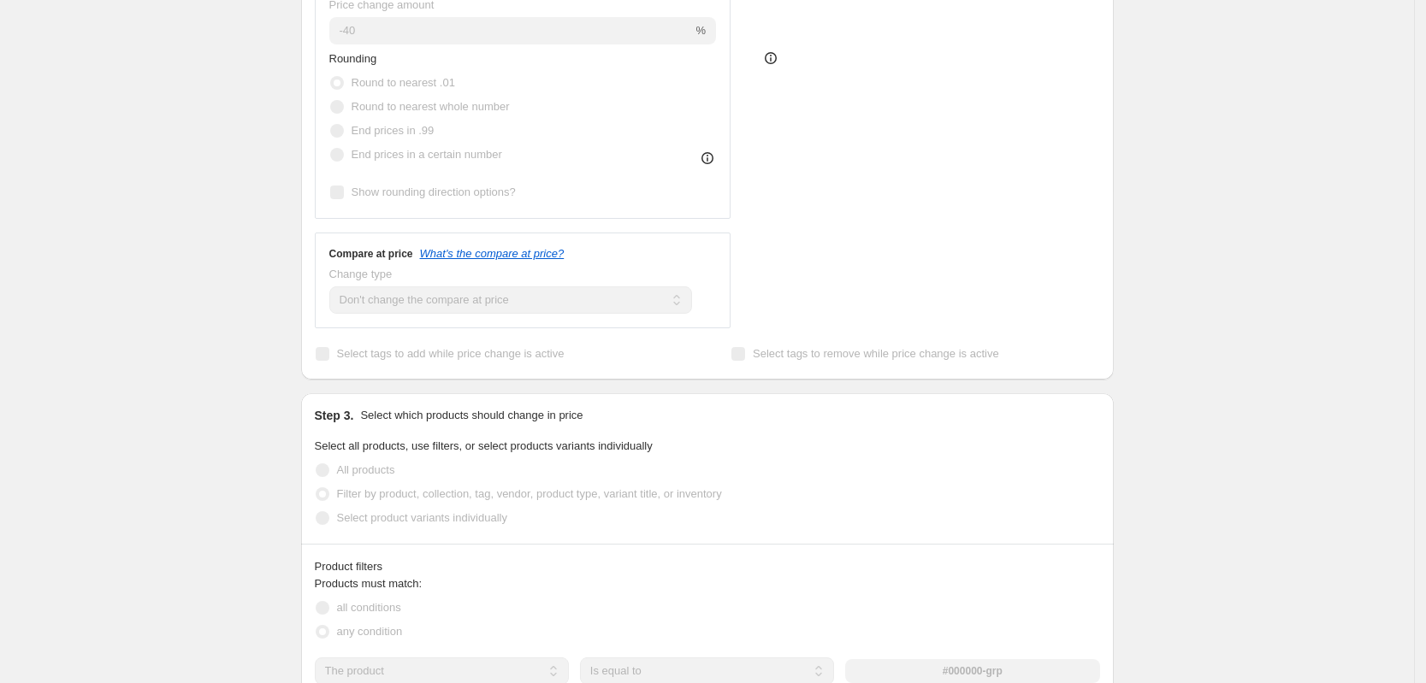
drag, startPoint x: 75, startPoint y: 386, endPoint x: 106, endPoint y: 388, distance: 30.9
click at [92, 388] on div "Create new price [MEDICAL_DATA]. This page is ready Create new price [MEDICAL_D…" at bounding box center [707, 534] width 1414 height 1924
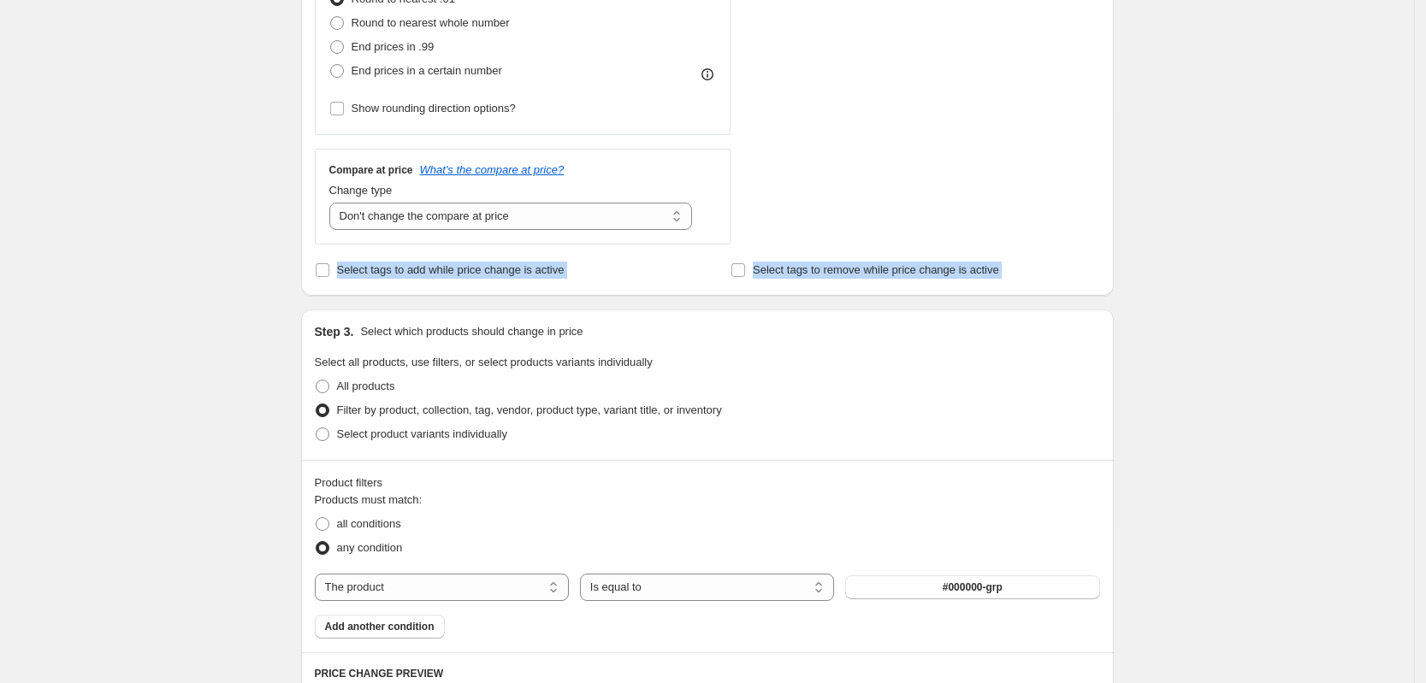
scroll to position [535, 0]
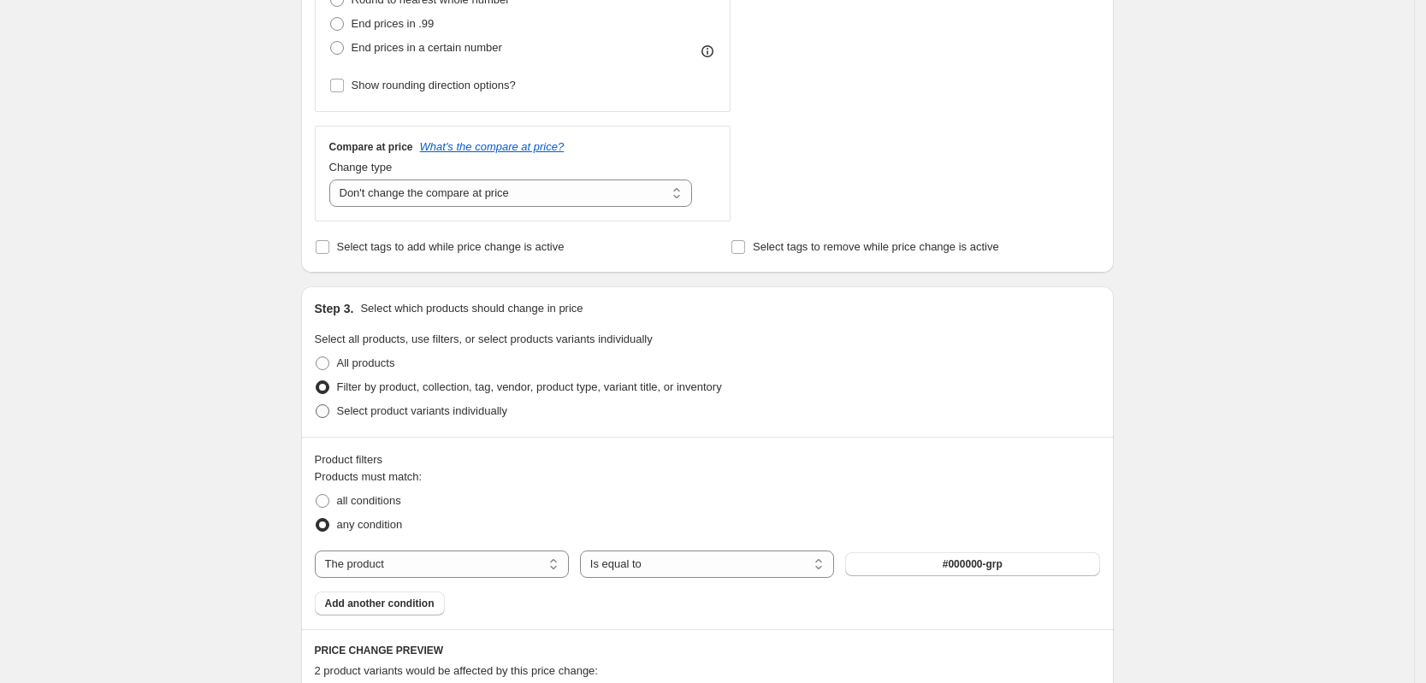
drag, startPoint x: 459, startPoint y: 406, endPoint x: 425, endPoint y: 423, distance: 38.2
click at [458, 407] on span "Select product variants individually" at bounding box center [422, 411] width 170 height 13
click at [316, 405] on input "Select product variants individually" at bounding box center [316, 405] width 1 height 1
radio input "true"
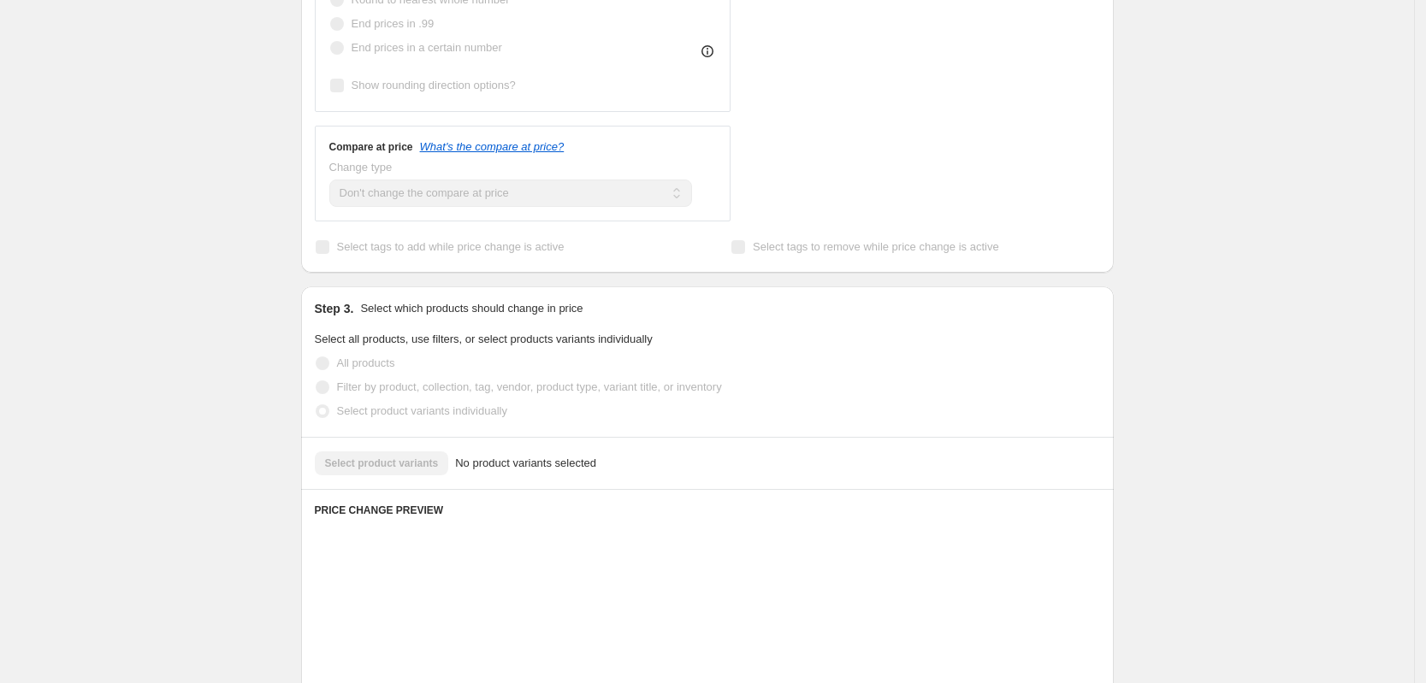
scroll to position [671, 0]
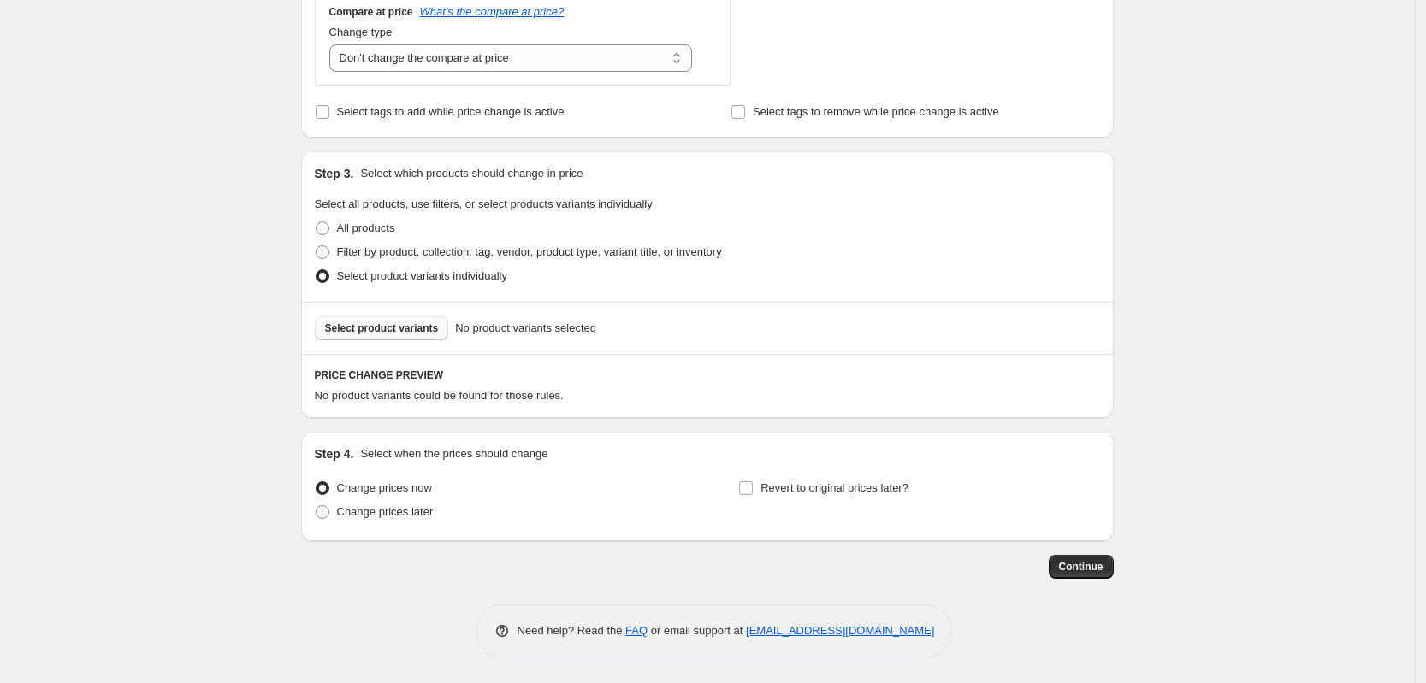
click at [429, 334] on span "Select product variants" at bounding box center [382, 329] width 114 height 14
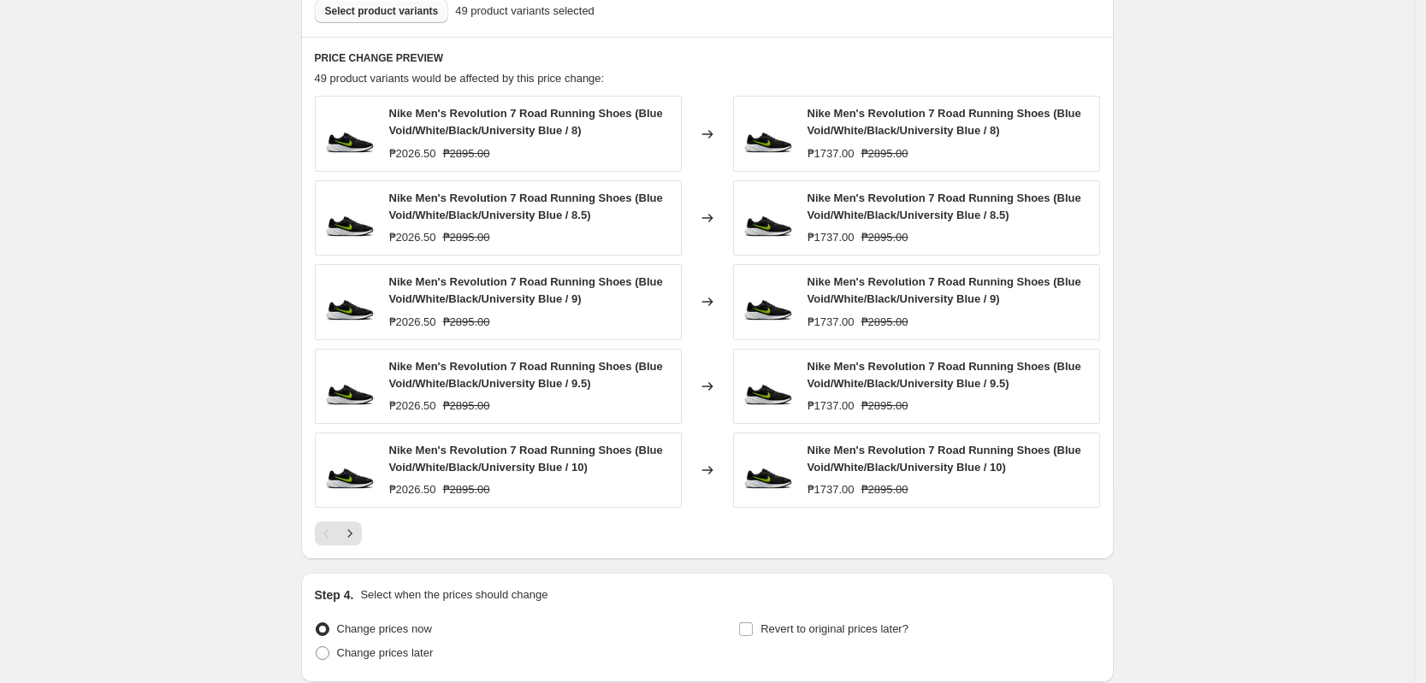
scroll to position [991, 0]
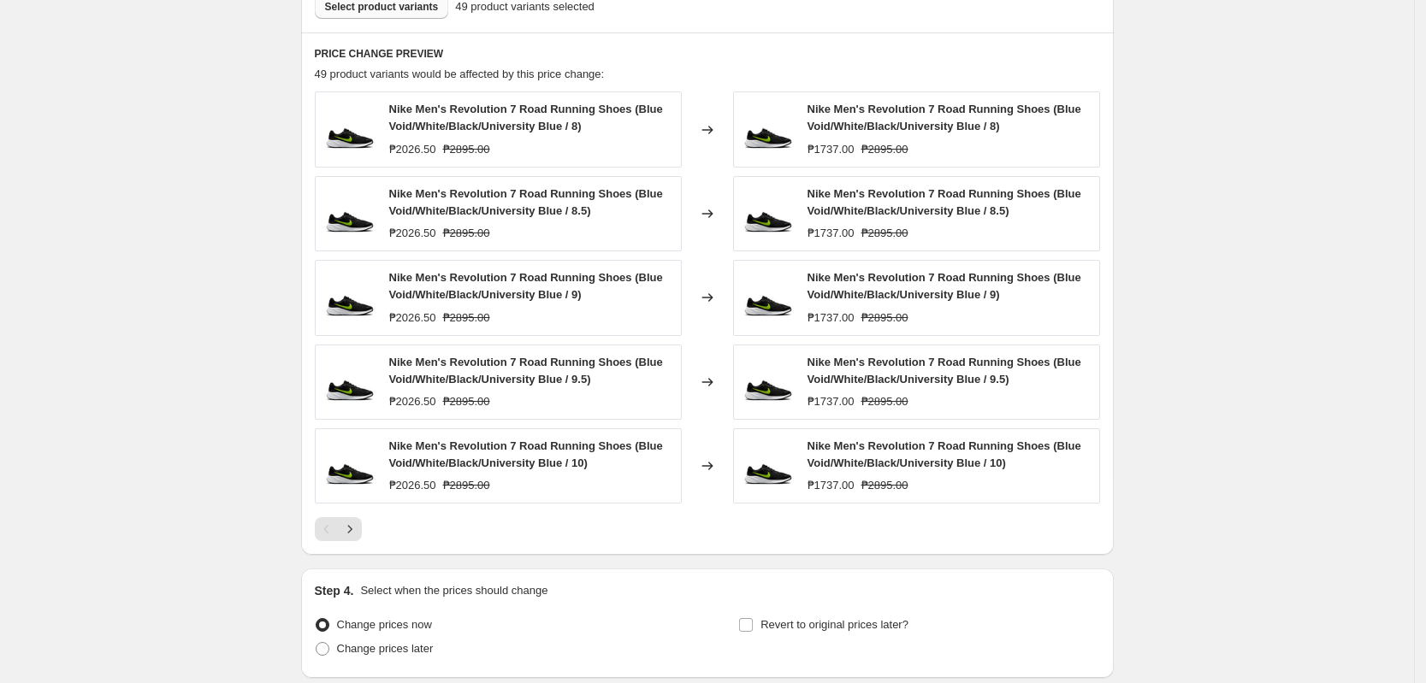
click at [355, 535] on icon "Next" at bounding box center [349, 529] width 17 height 17
drag, startPoint x: 406, startPoint y: 651, endPoint x: 250, endPoint y: 674, distance: 158.2
click at [404, 650] on span "Change prices later" at bounding box center [385, 648] width 97 height 13
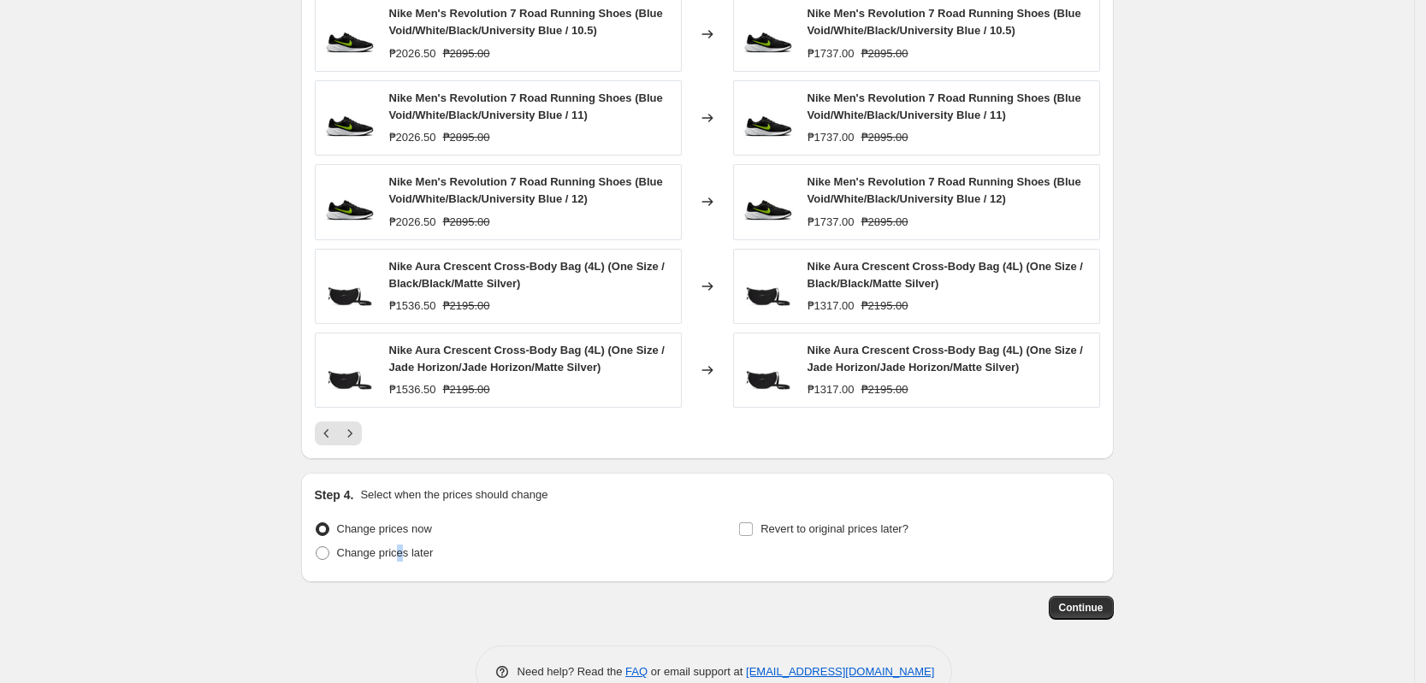
scroll to position [1129, 0]
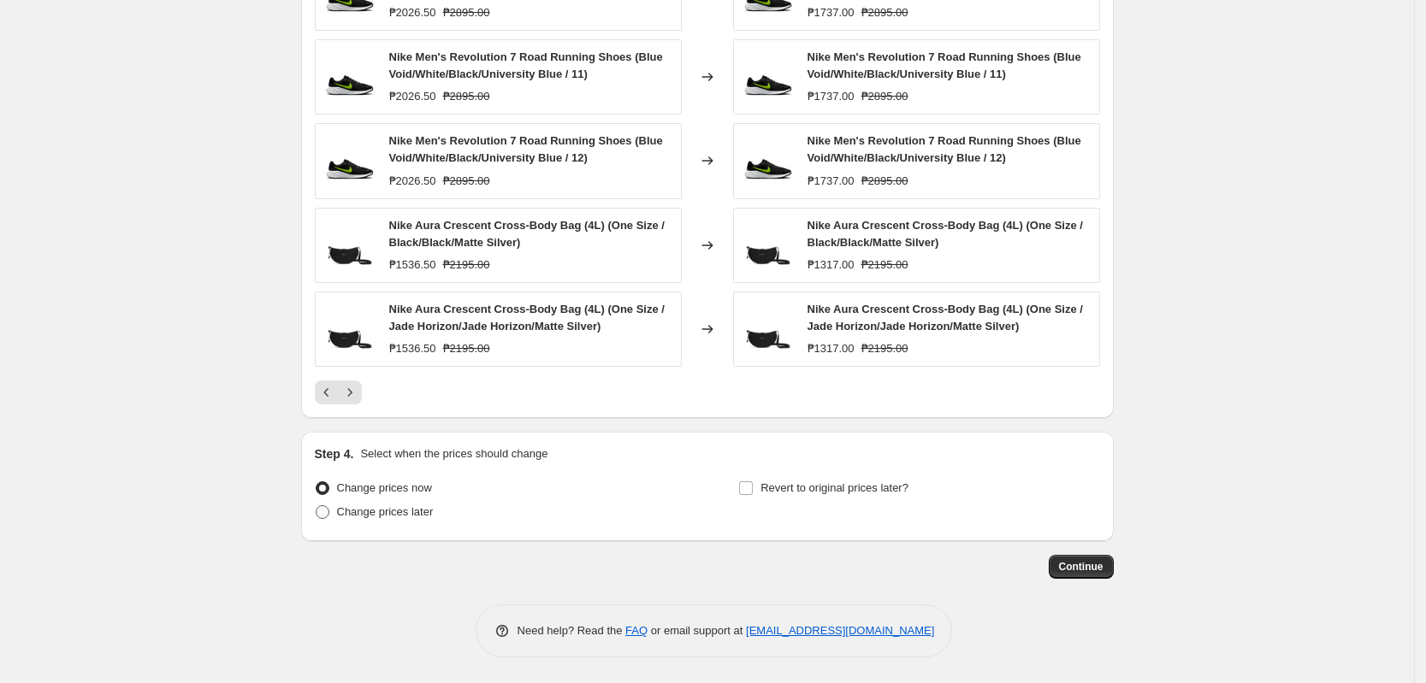
click at [387, 518] on span "Change prices later" at bounding box center [385, 511] width 97 height 13
click at [316, 506] on input "Change prices later" at bounding box center [316, 505] width 1 height 1
radio input "true"
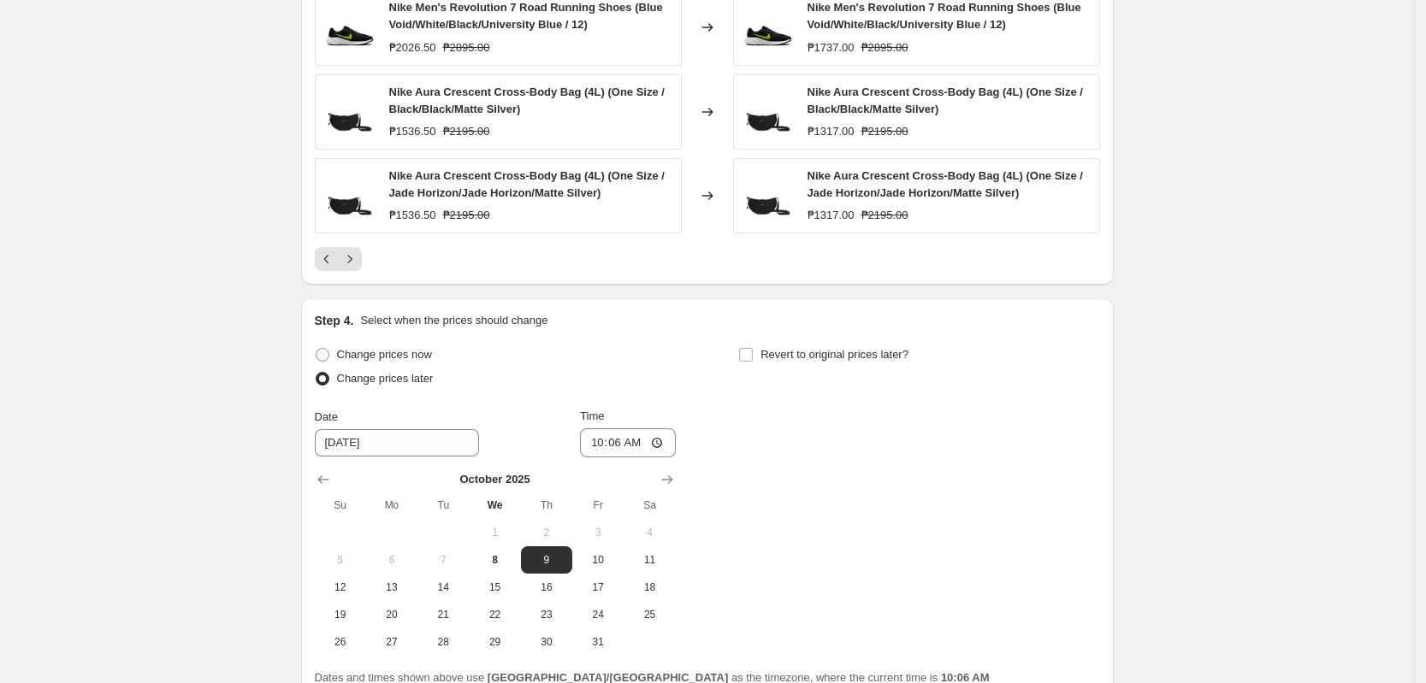
scroll to position [1343, 0]
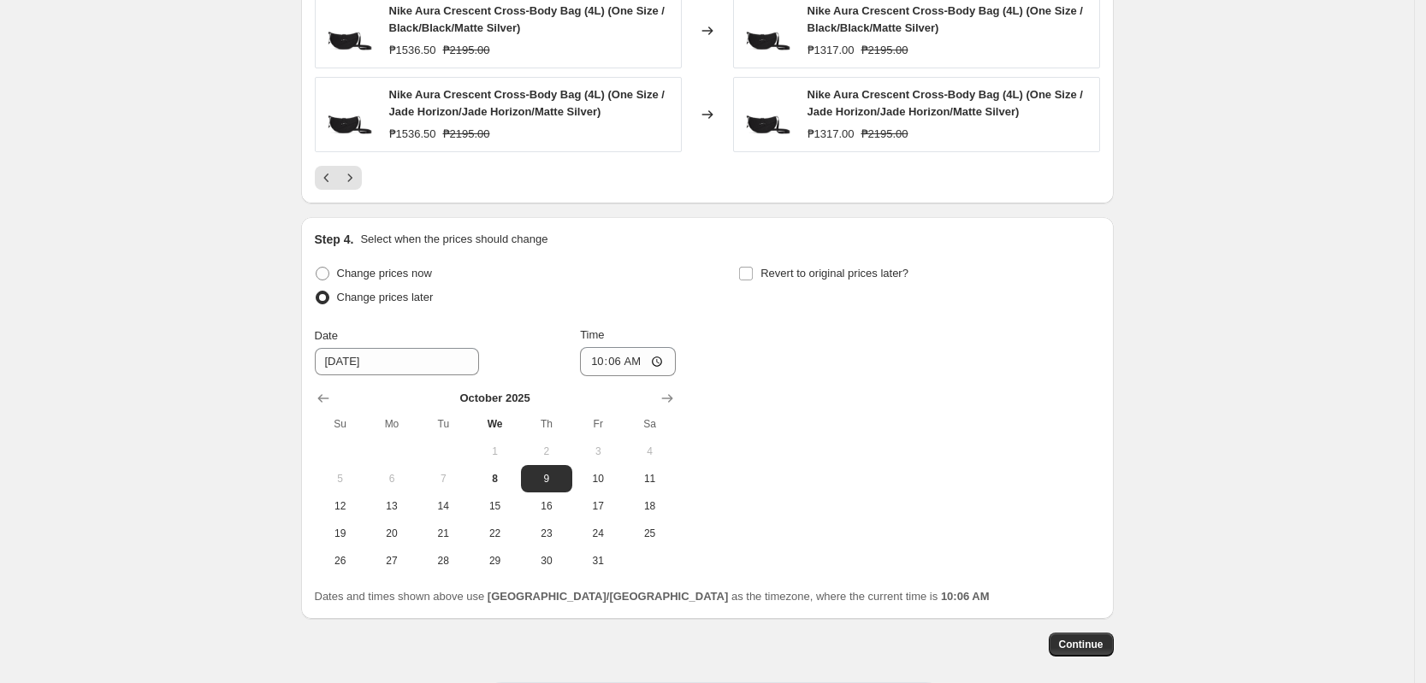
click at [608, 463] on button "3" at bounding box center [597, 451] width 51 height 27
click at [611, 472] on button "10" at bounding box center [597, 478] width 51 height 27
type input "[DATE]"
click at [602, 366] on input "10:06" at bounding box center [628, 361] width 96 height 29
type input "00:00"
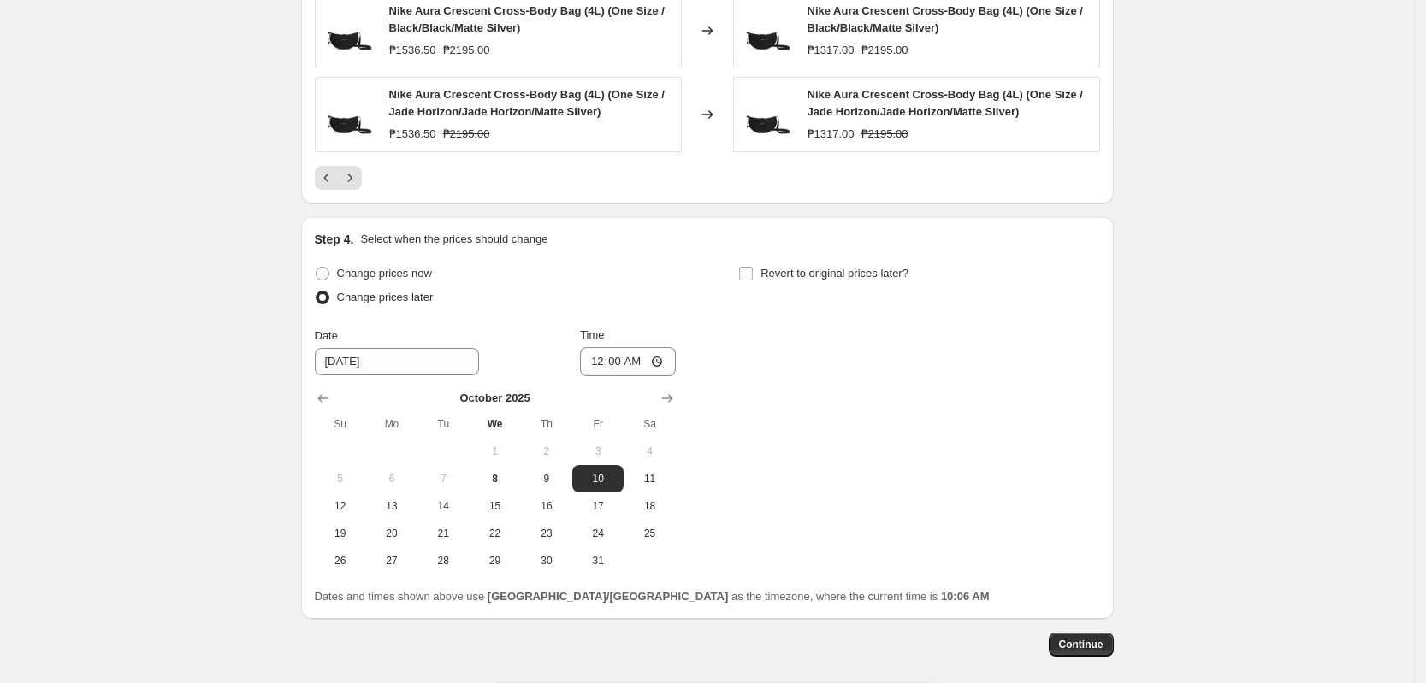
drag, startPoint x: 892, startPoint y: 400, endPoint x: 885, endPoint y: 394, distance: 9.1
click at [890, 396] on div "Change prices now Change prices later Date [DATE] Time 00:00 [DATE] Su Mo Tu We…" at bounding box center [707, 418] width 785 height 313
click at [1078, 638] on button "Continue" at bounding box center [1081, 645] width 65 height 24
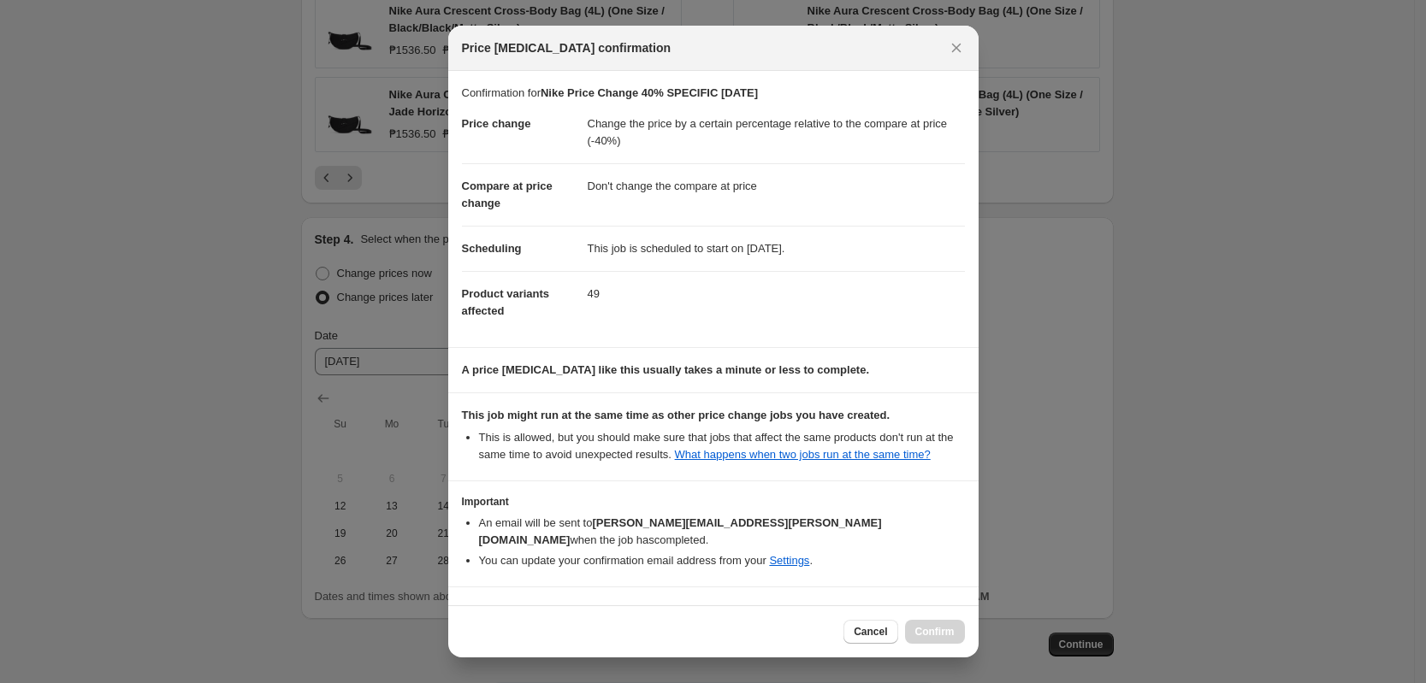
click at [660, 606] on b "I understand that this price [MEDICAL_DATA] may run at the same time as other p…" at bounding box center [710, 621] width 452 height 30
click at [476, 615] on input "I understand that this price [MEDICAL_DATA] may run at the same time as other p…" at bounding box center [470, 622] width 14 height 14
checkbox input "true"
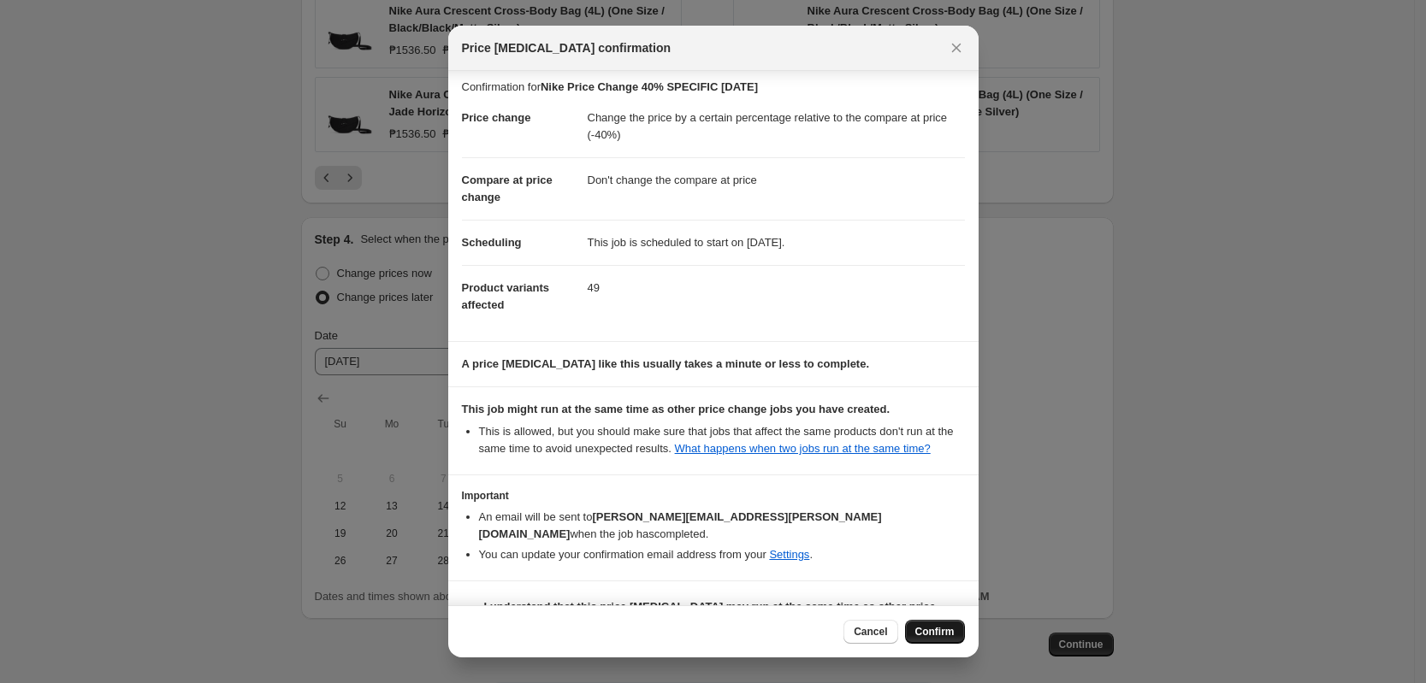
click at [937, 639] on button "Confirm" at bounding box center [935, 632] width 60 height 24
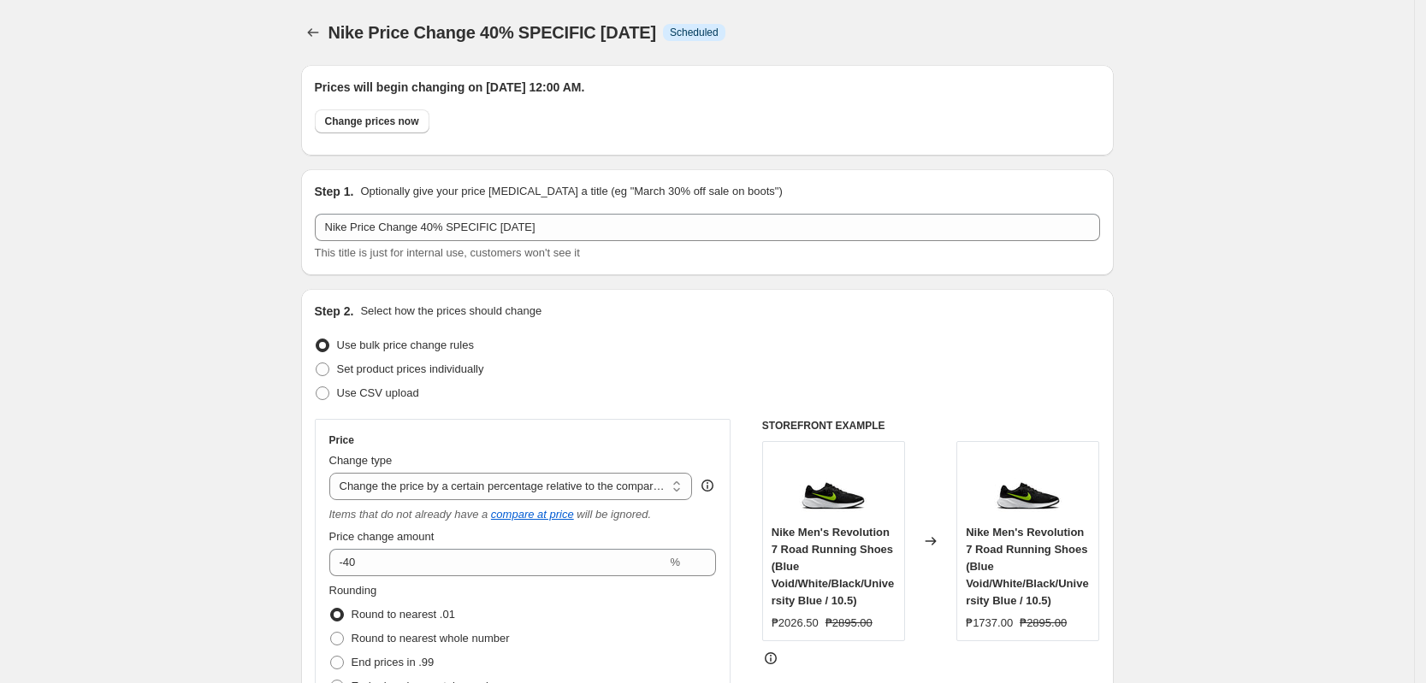
scroll to position [1343, 0]
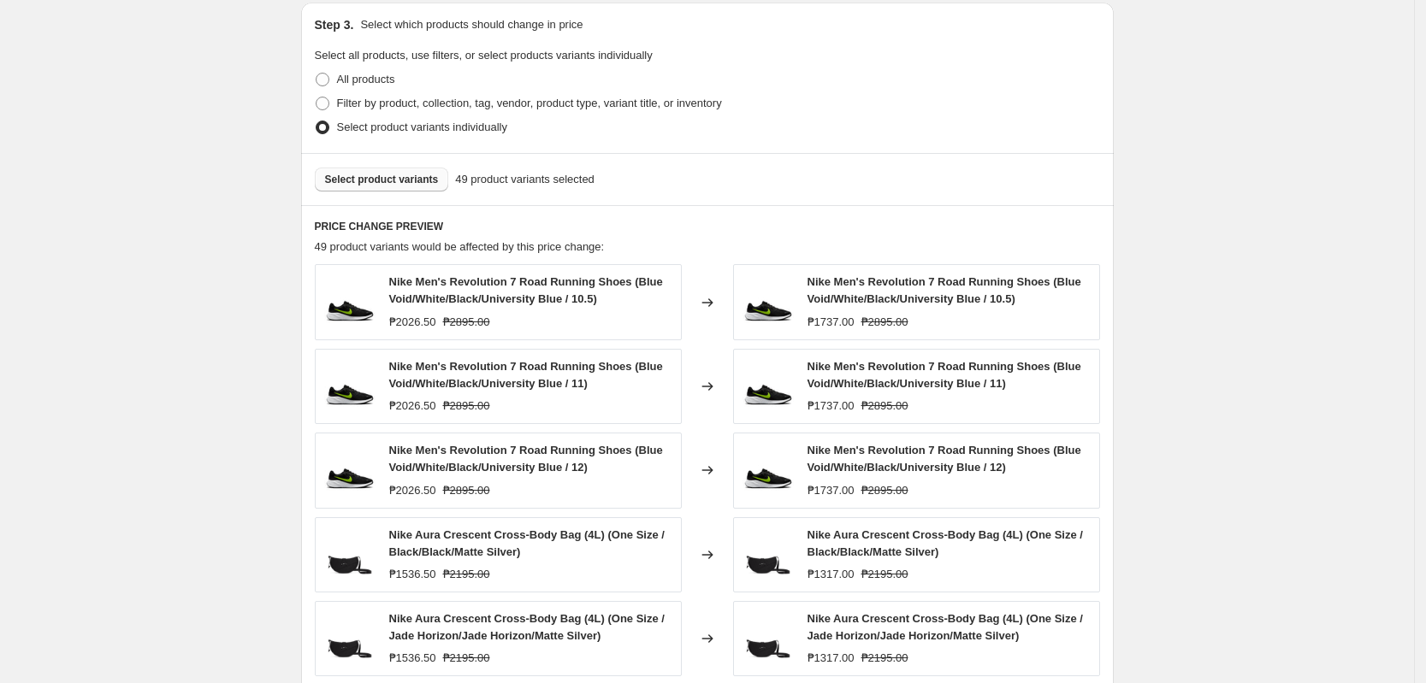
scroll to position [915, 0]
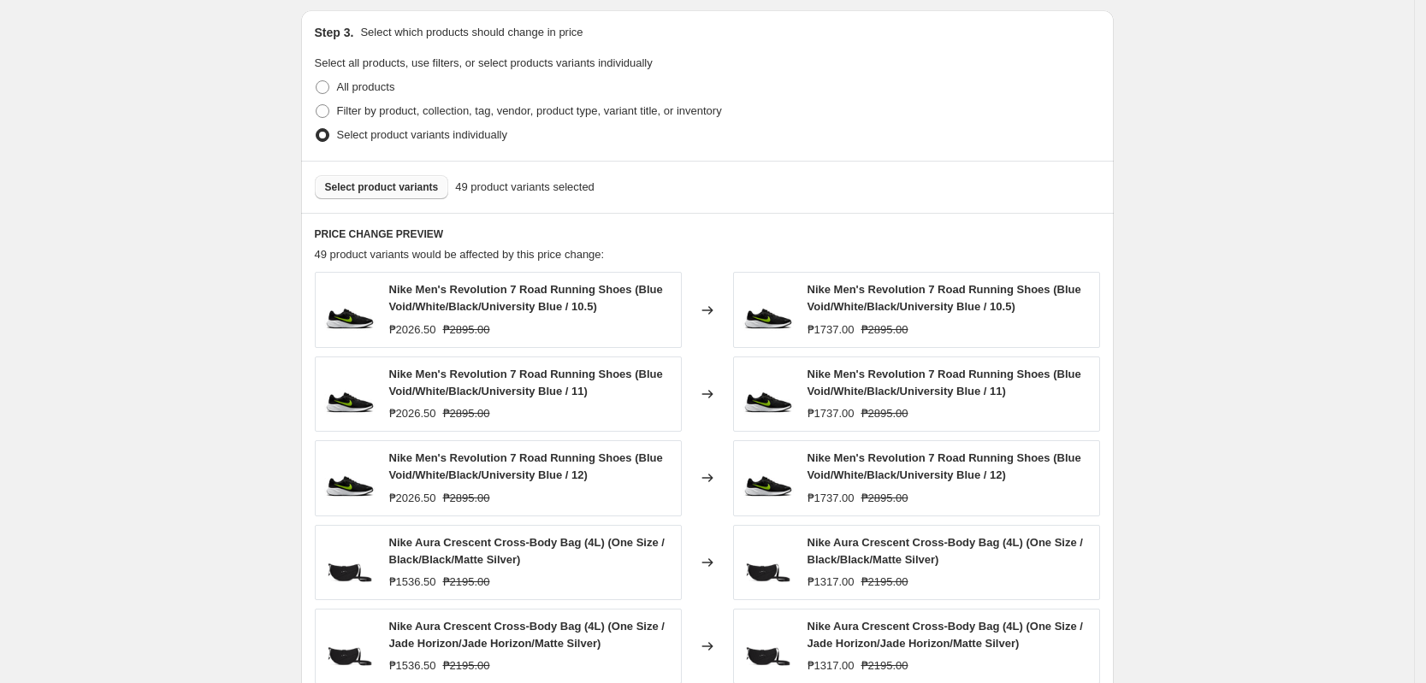
click at [167, 184] on div "Nike Price Change 40% SPECIFIC [DATE]. This page is ready Nike Price Change 40%…" at bounding box center [707, 189] width 1414 height 2208
click at [1174, 24] on div "Nike Price Change 40% SPECIFIC [DATE]. This page is ready Nike Price Change 40%…" at bounding box center [707, 189] width 1414 height 2208
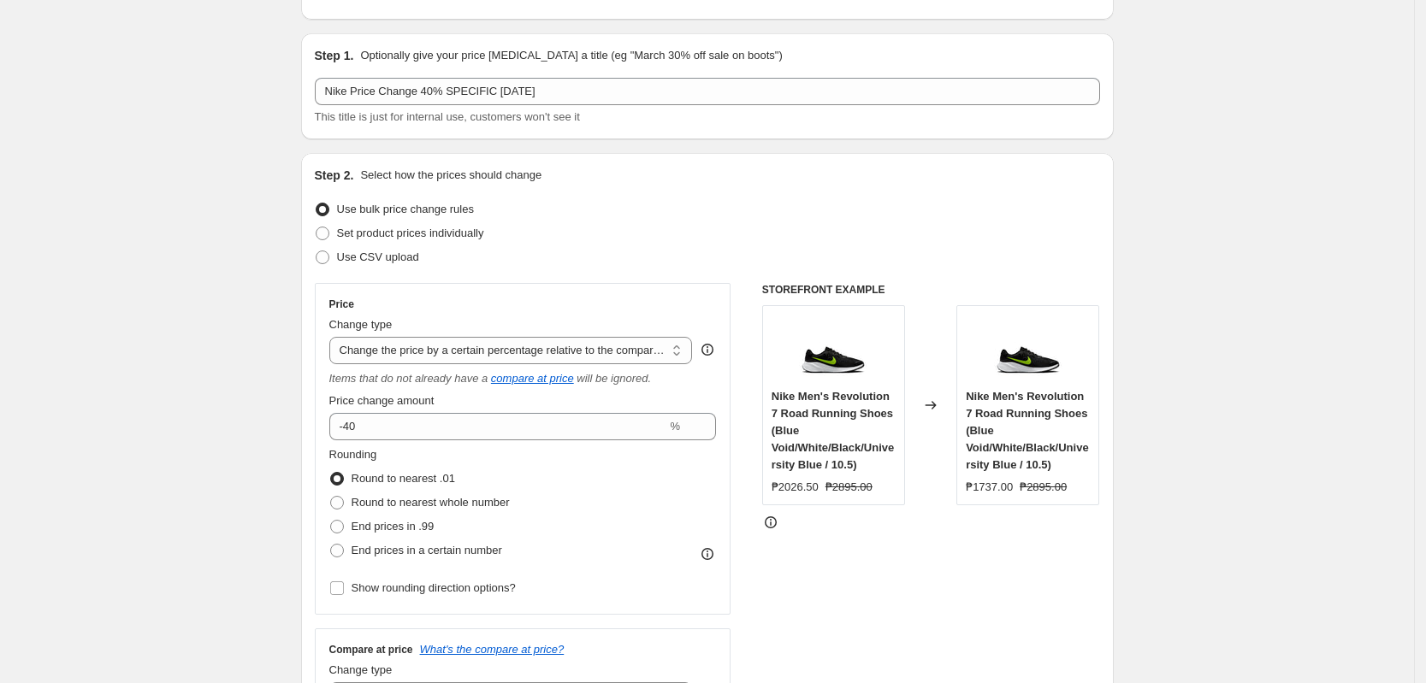
scroll to position [0, 0]
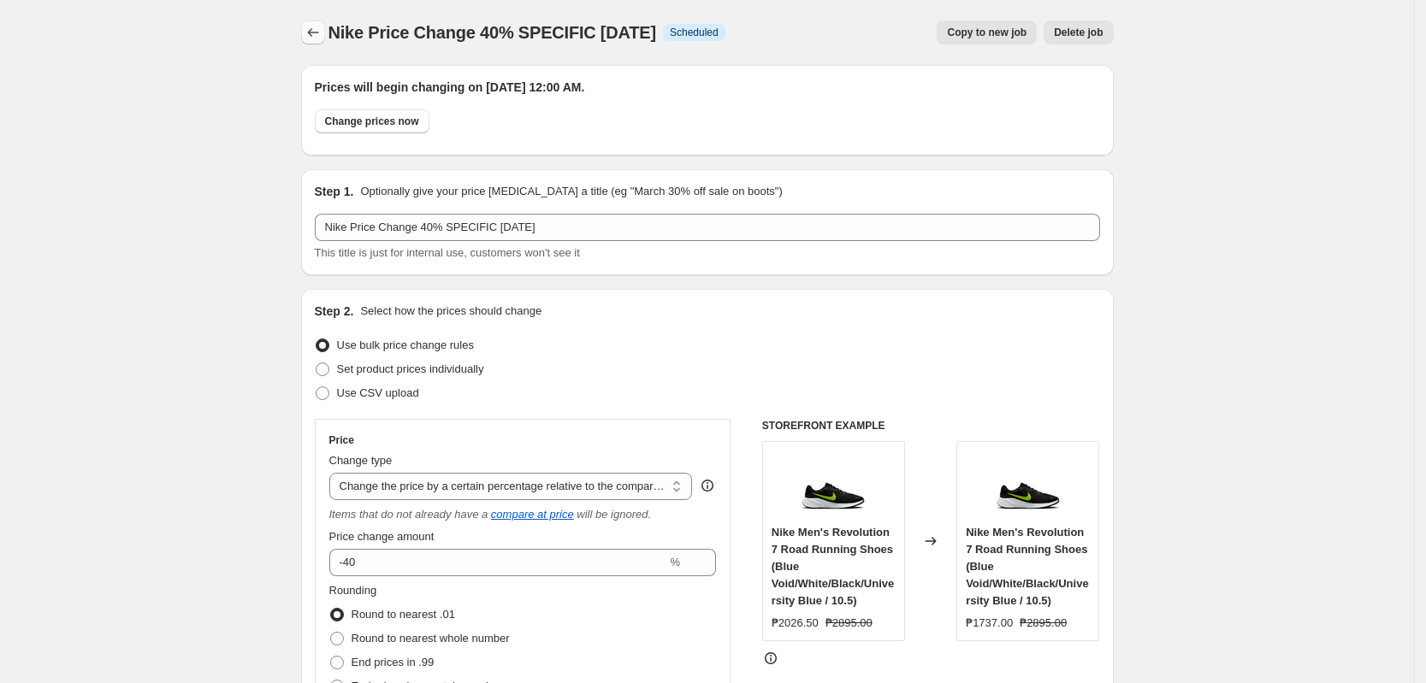
click at [321, 38] on icon "Price change jobs" at bounding box center [312, 32] width 17 height 17
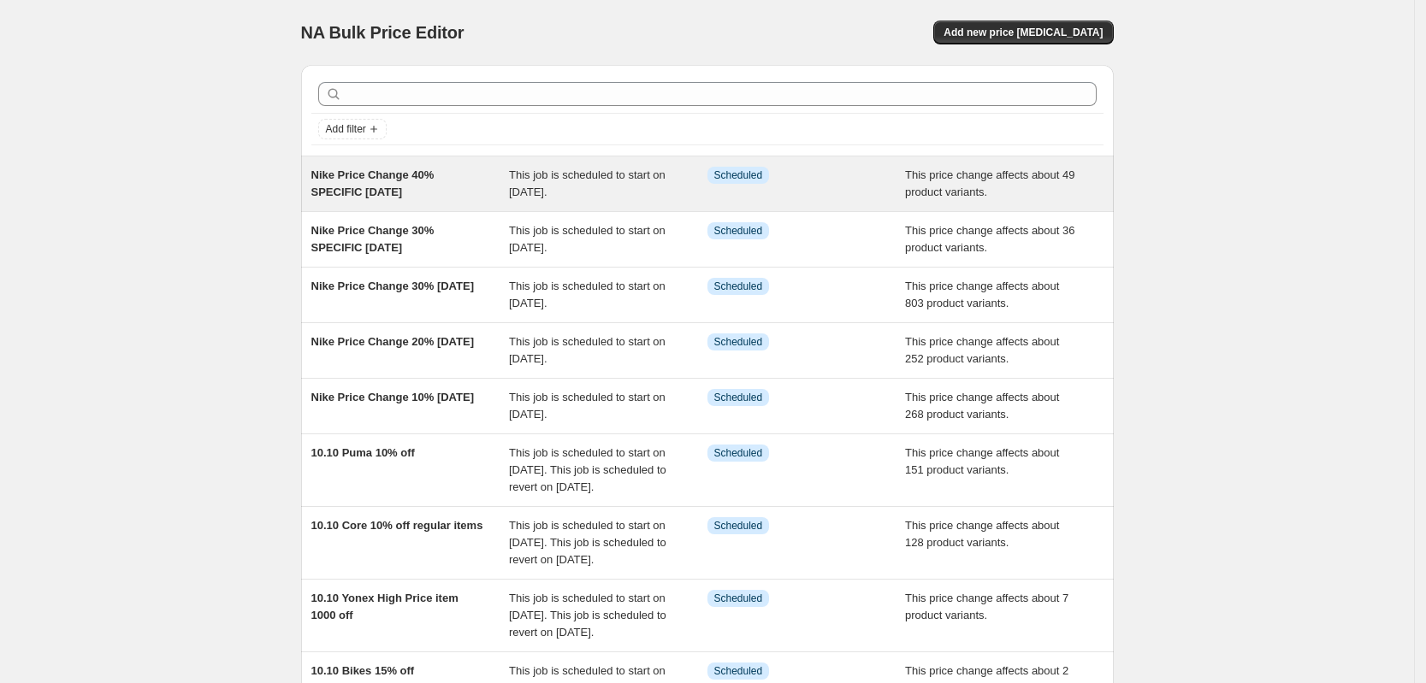
copy span "Nike Price Change 40% SPECIFIC [DATE]"
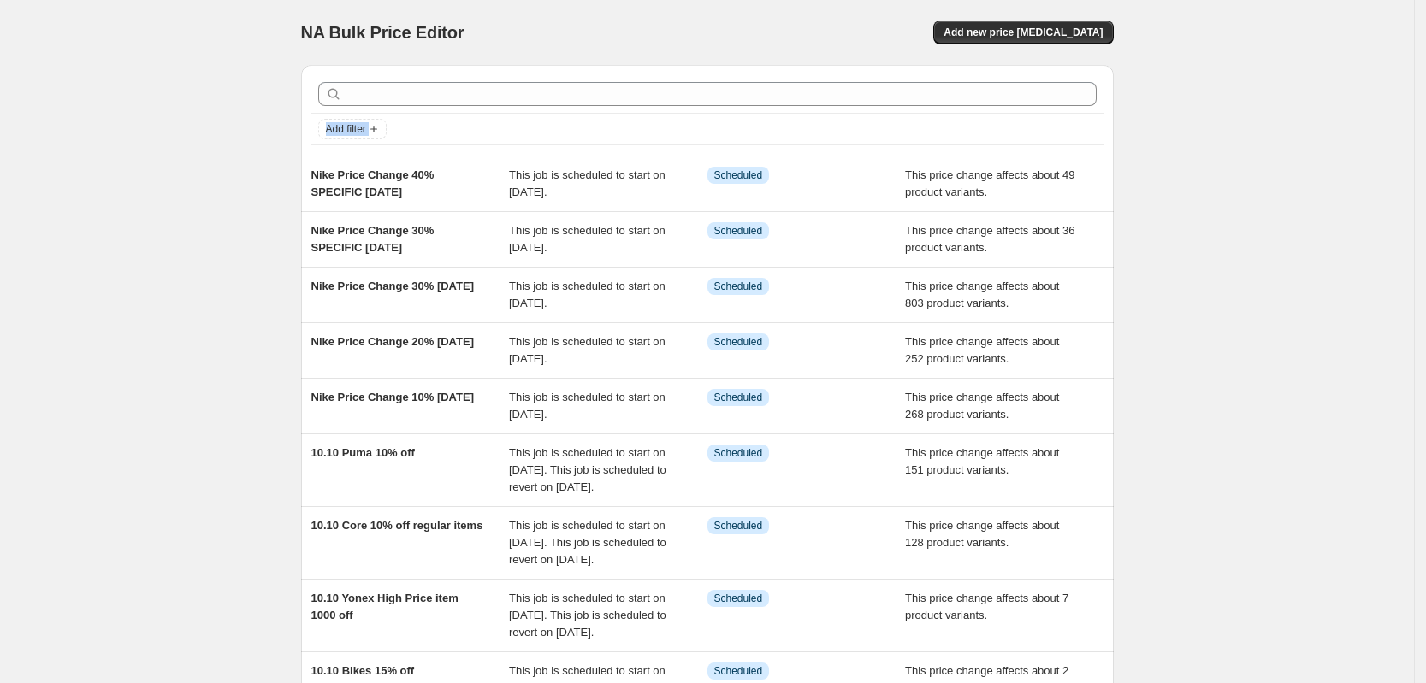
drag, startPoint x: 273, startPoint y: 157, endPoint x: 166, endPoint y: 133, distance: 109.6
click at [160, 131] on div "NA Bulk Price Editor. This page is ready NA Bulk Price Editor Add new price [ME…" at bounding box center [707, 483] width 1414 height 966
click at [1040, 38] on span "Add new price [MEDICAL_DATA]" at bounding box center [1022, 33] width 159 height 14
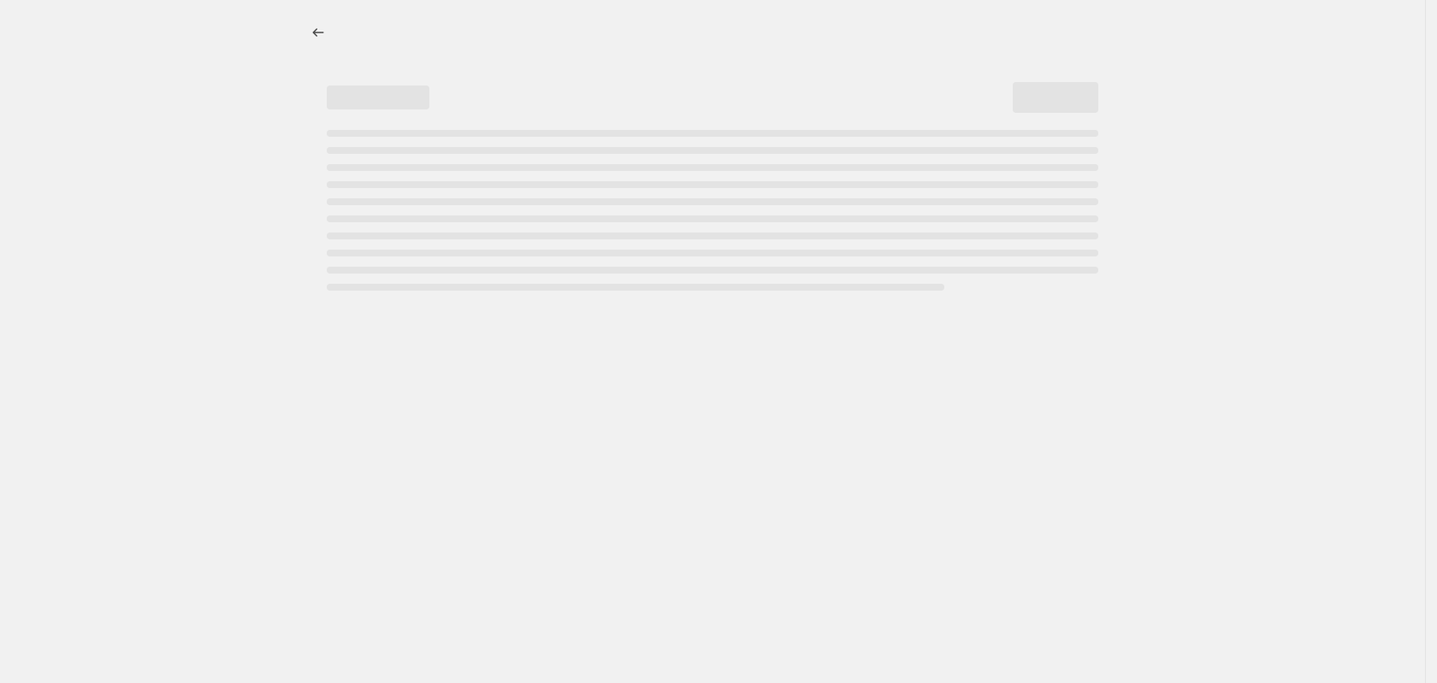
select select "percentage"
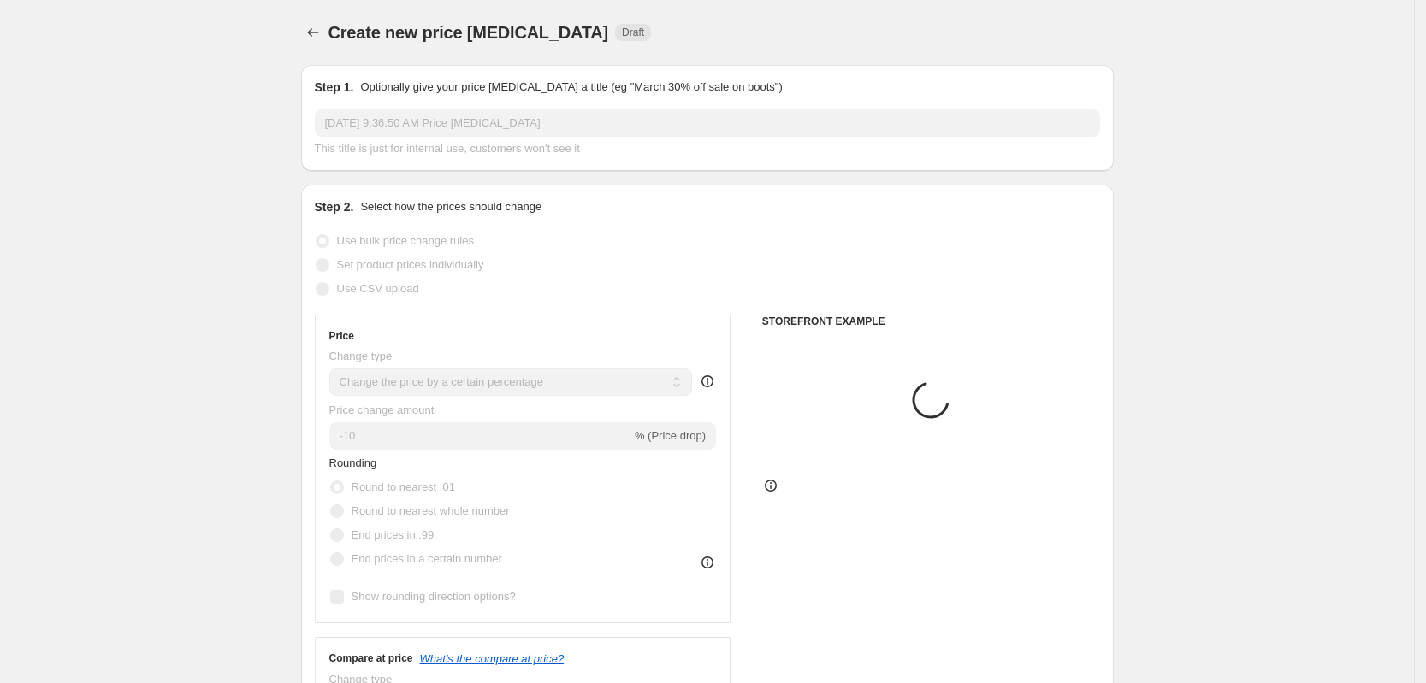
click at [455, 116] on input "[DATE] 9:36:50 AM Price [MEDICAL_DATA]" at bounding box center [707, 122] width 785 height 27
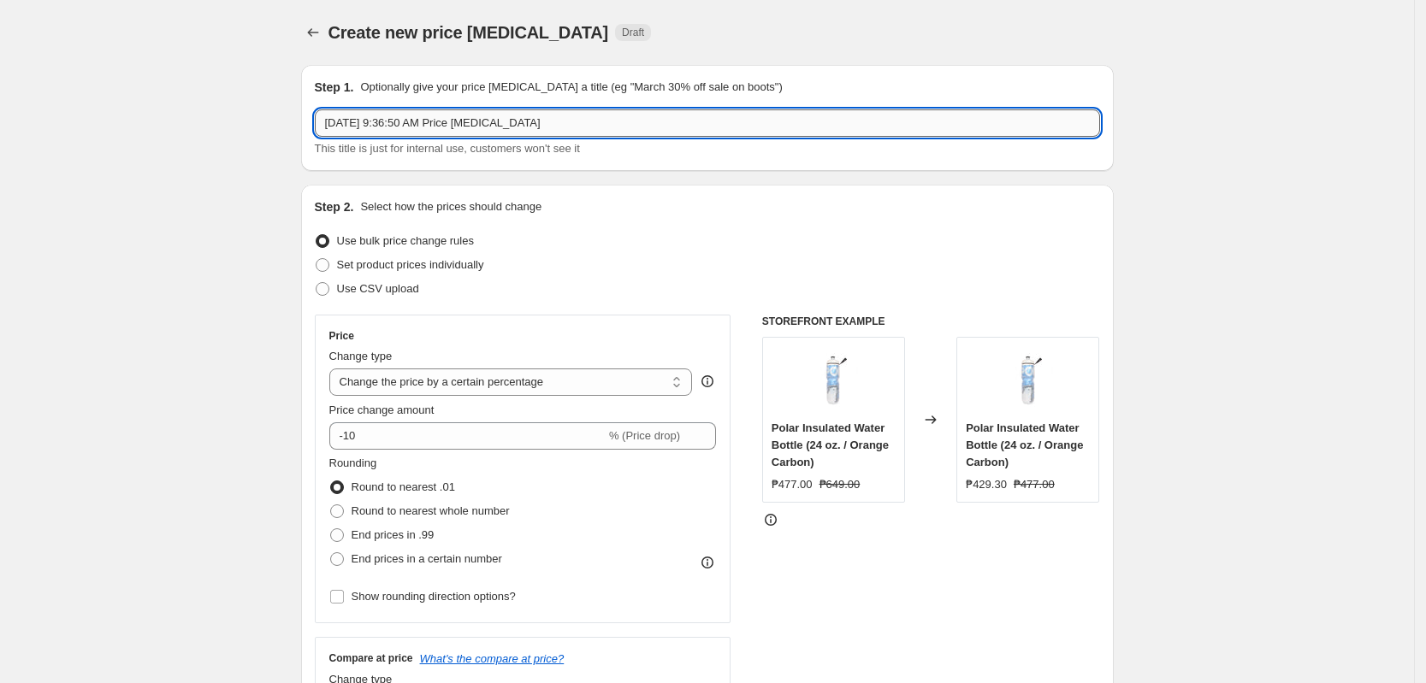
click at [457, 121] on input "[DATE] 9:36:50 AM Price [MEDICAL_DATA]" at bounding box center [707, 122] width 785 height 27
paste input "Nike Price Change 40% SPECIFIC [DATE]"
drag, startPoint x: 496, startPoint y: 122, endPoint x: 452, endPoint y: 122, distance: 43.6
click at [452, 122] on input "Nike Price Change 40% SOctober 10, 2025" at bounding box center [707, 122] width 785 height 27
type input "Nike Price Change 40% [DATE]"
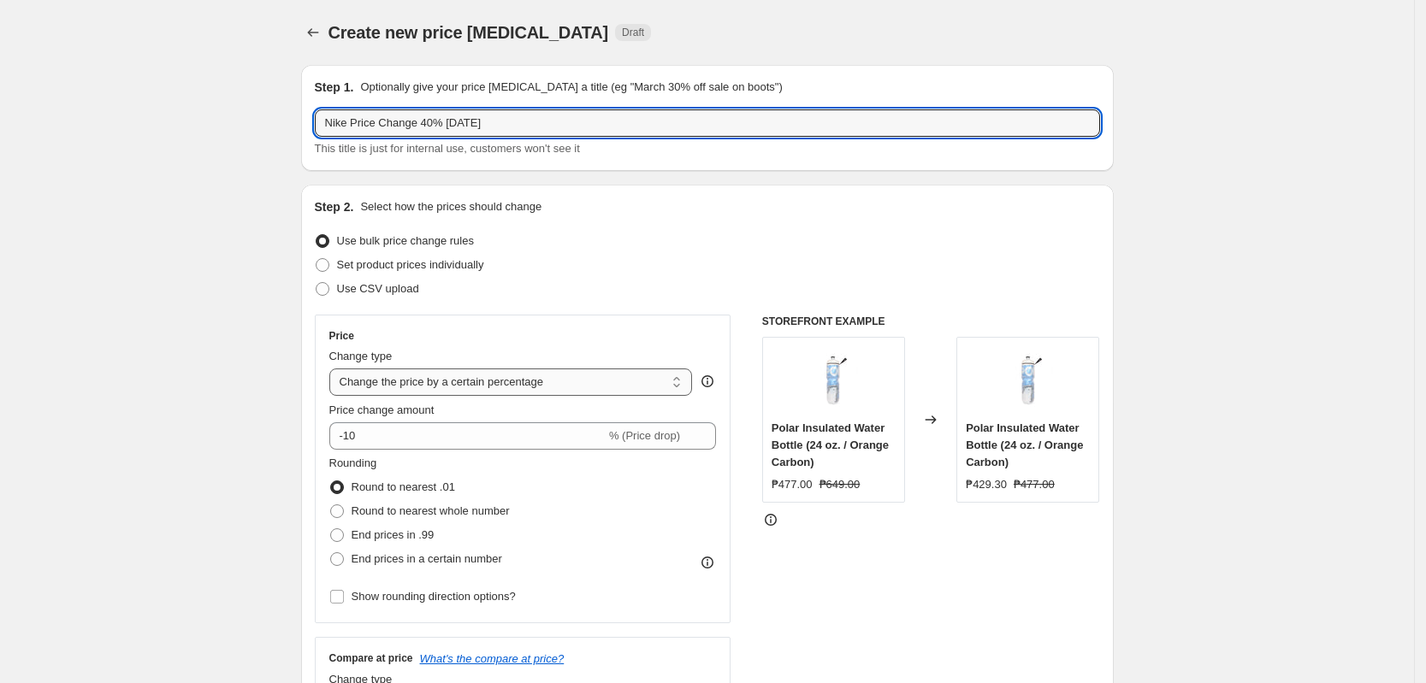
click at [474, 380] on select "Change the price to a certain amount Change the price by a certain amount Chang…" at bounding box center [510, 382] width 363 height 27
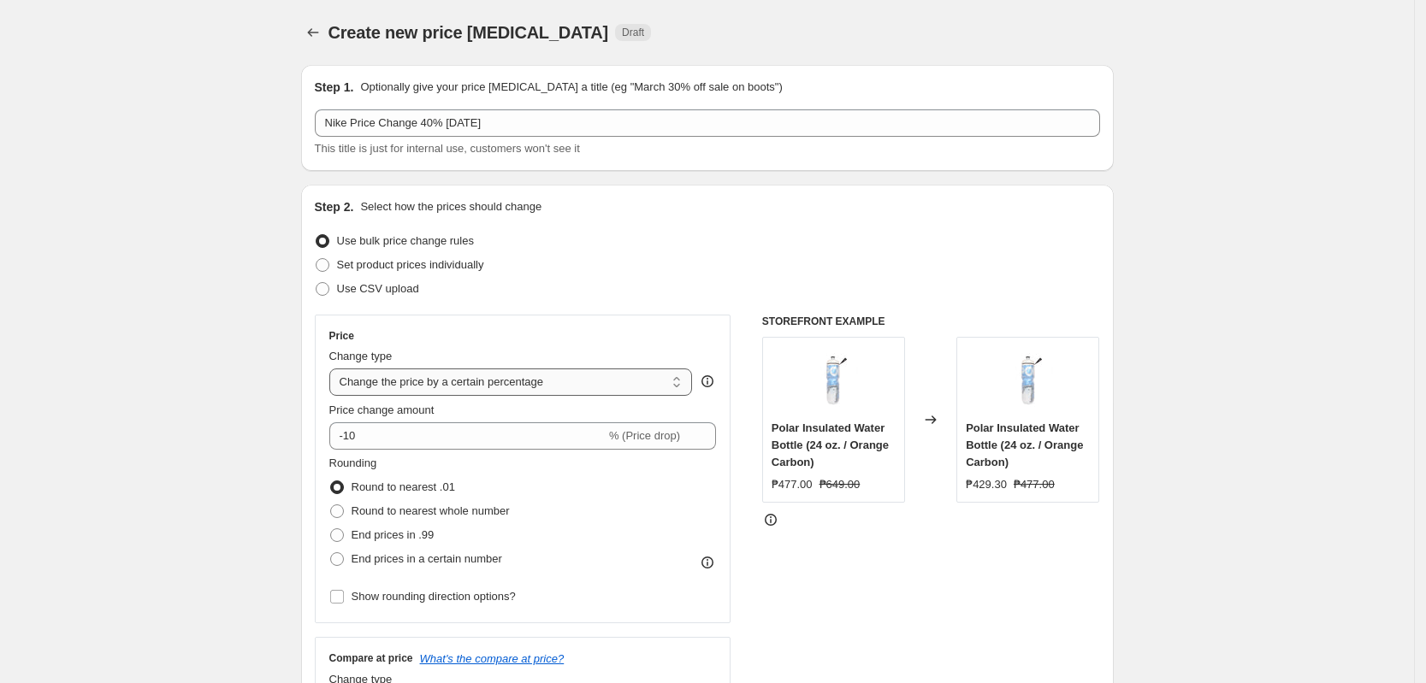
select select "pcap"
click at [334, 369] on select "Change the price to a certain amount Change the price by a certain amount Chang…" at bounding box center [510, 382] width 363 height 27
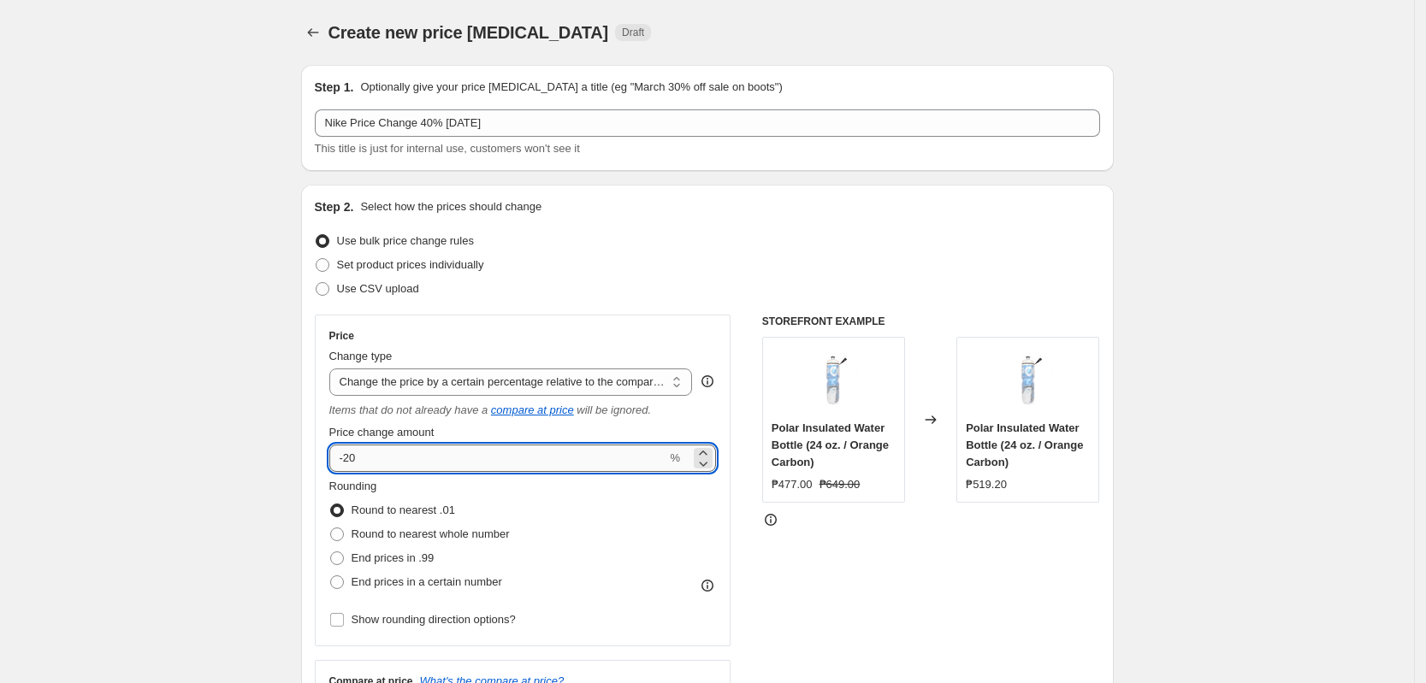
click at [468, 447] on input "-20" at bounding box center [498, 458] width 338 height 27
type input "-2"
type input "-40"
drag, startPoint x: 136, startPoint y: 453, endPoint x: 169, endPoint y: 450, distance: 33.5
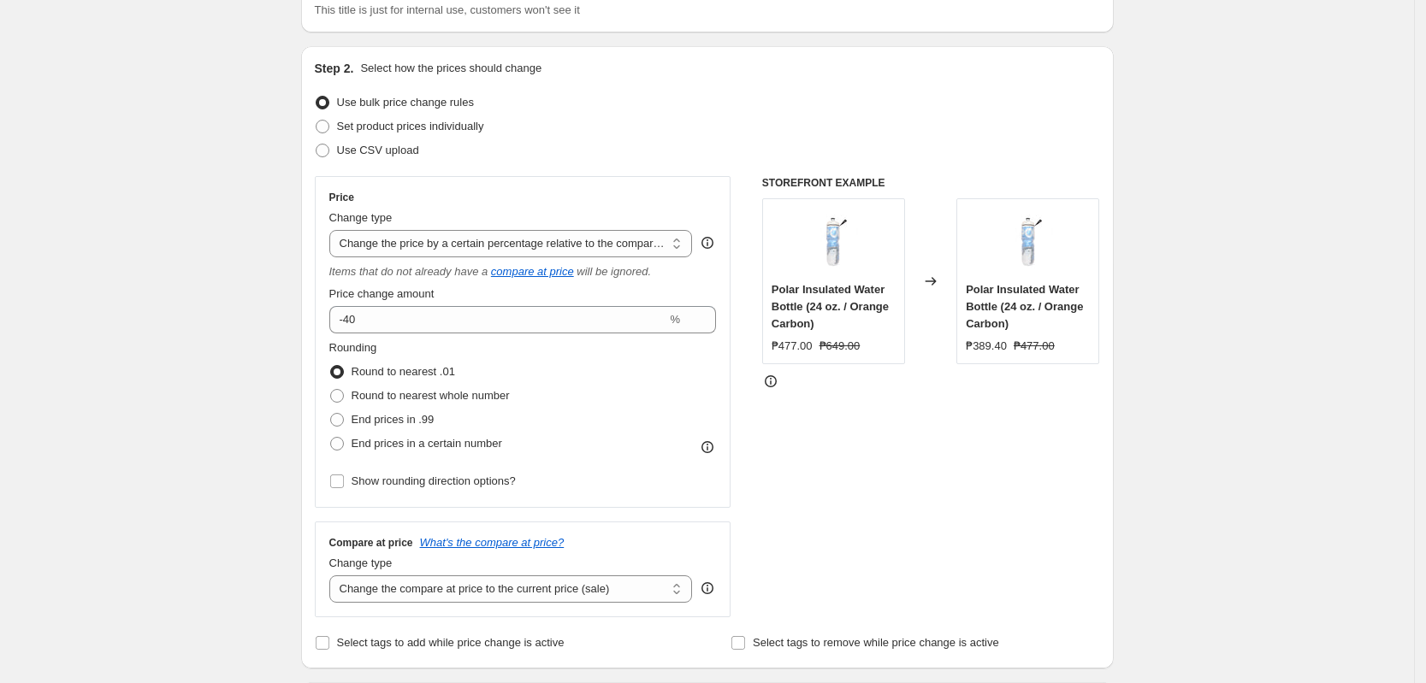
scroll to position [321, 0]
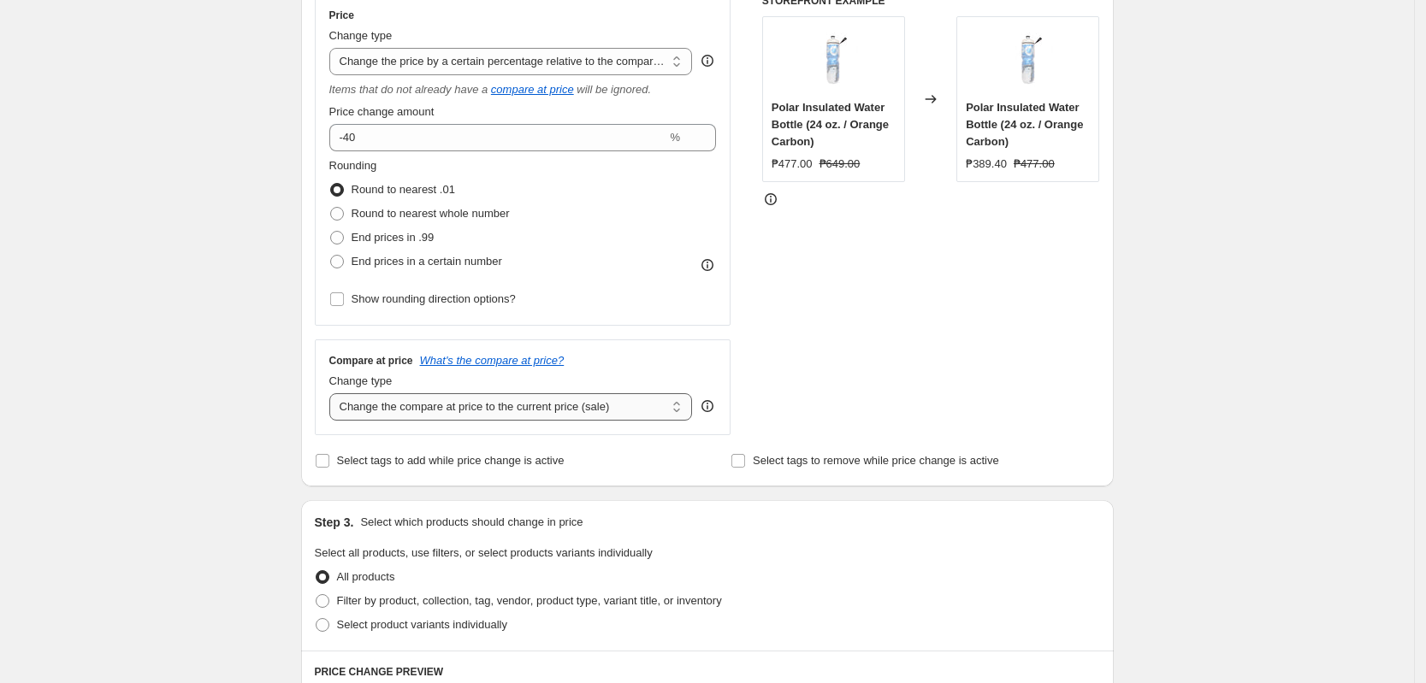
click at [429, 412] on select "Change the compare at price to the current price (sale) Change the compare at p…" at bounding box center [510, 406] width 363 height 27
select select "no_change"
click at [334, 393] on select "Change the compare at price to the current price (sale) Change the compare at p…" at bounding box center [510, 406] width 363 height 27
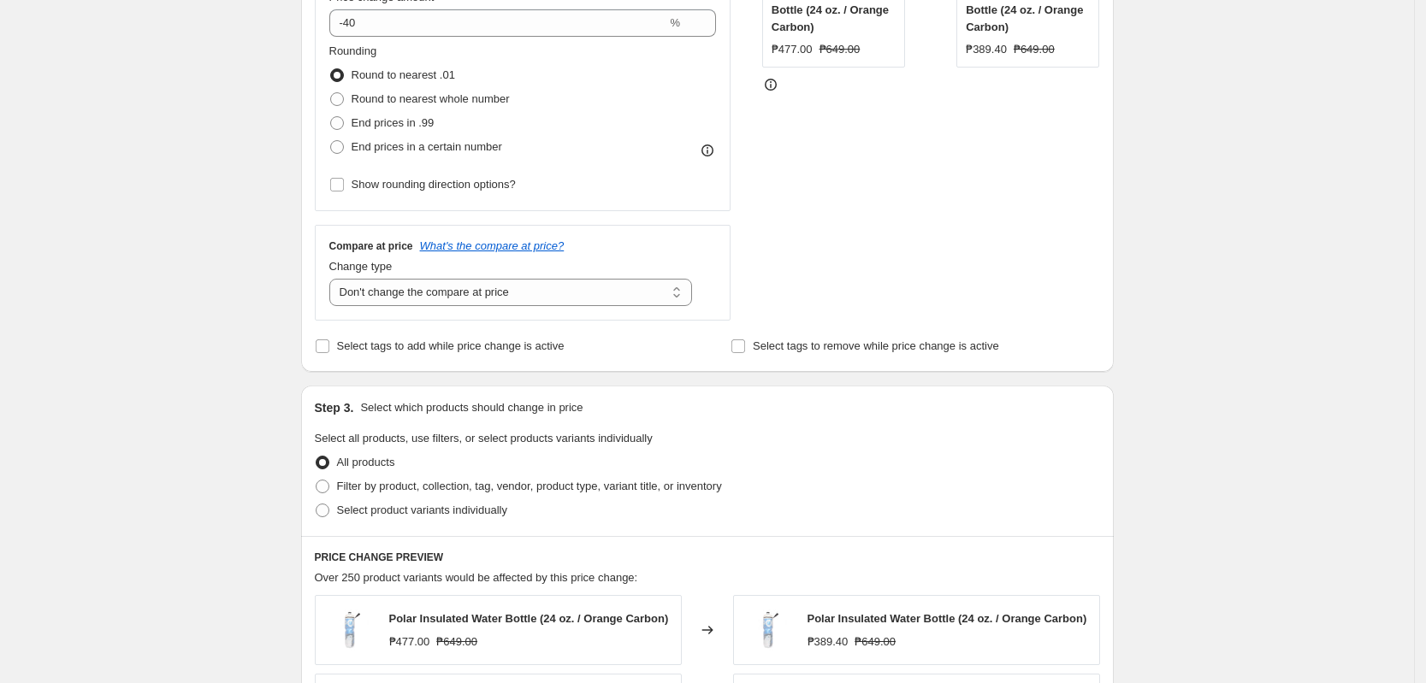
scroll to position [748, 0]
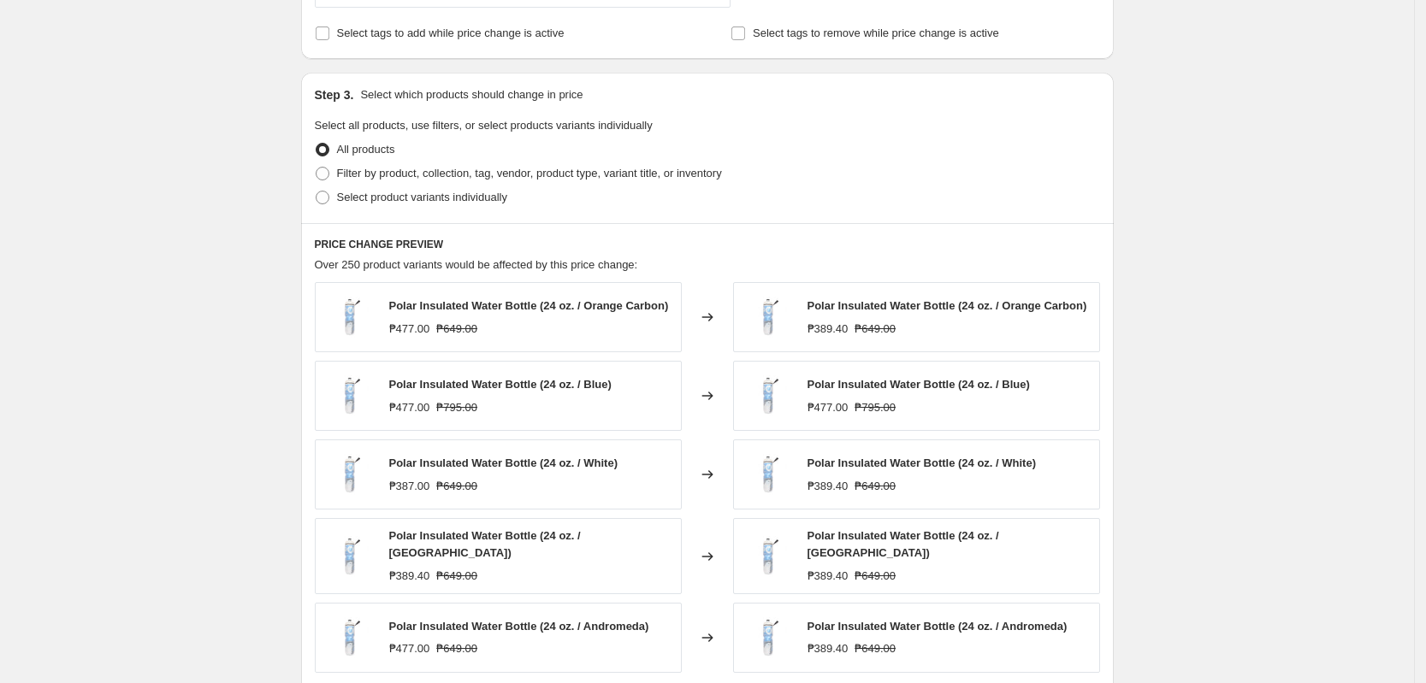
click at [480, 160] on div "All products" at bounding box center [707, 150] width 785 height 24
drag, startPoint x: 487, startPoint y: 175, endPoint x: 492, endPoint y: 189, distance: 14.3
click at [488, 176] on span "Filter by product, collection, tag, vendor, product type, variant title, or inv…" at bounding box center [529, 173] width 385 height 13
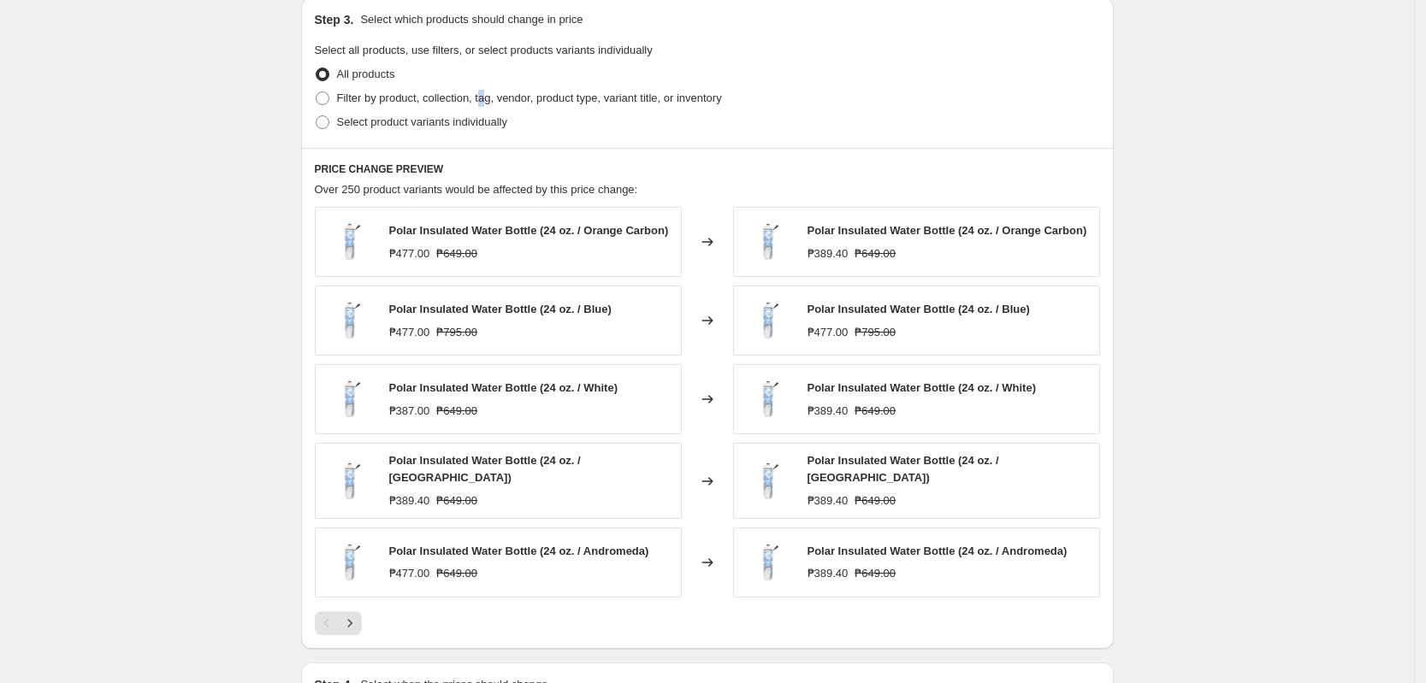
scroll to position [855, 0]
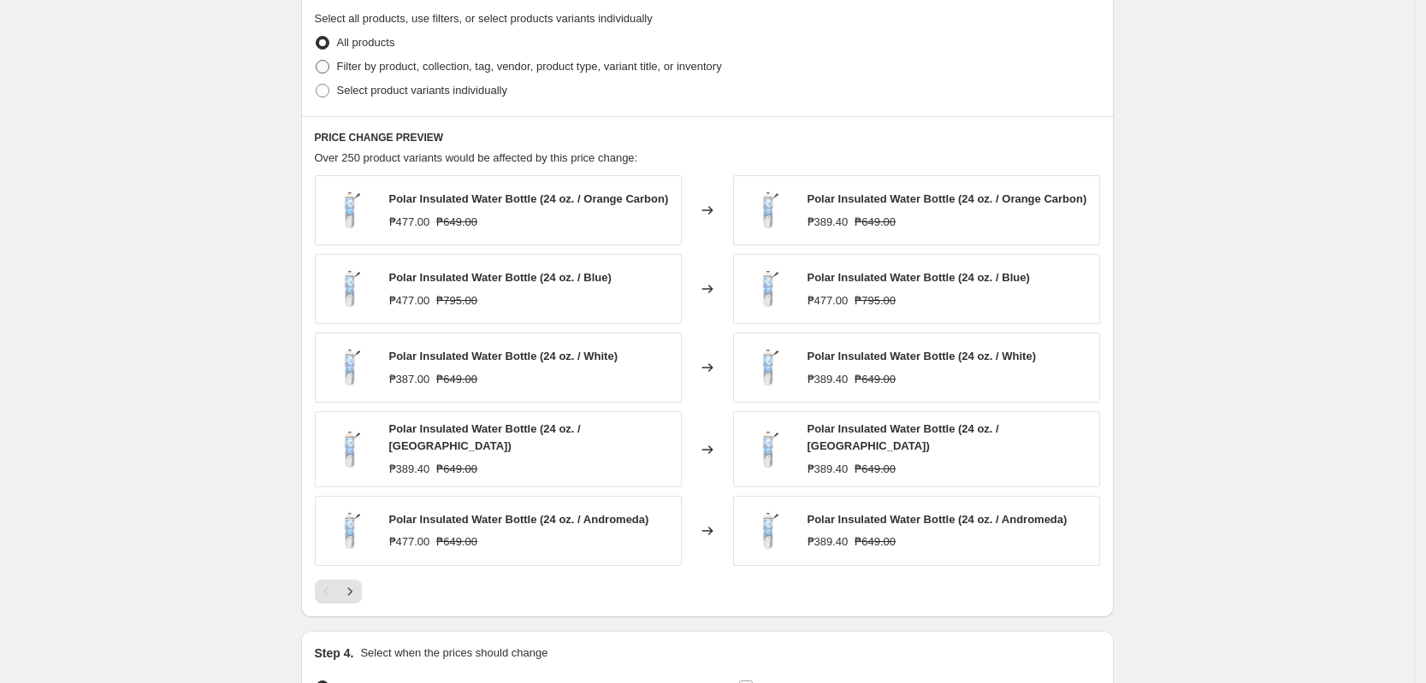
click at [510, 68] on span "Filter by product, collection, tag, vendor, product type, variant title, or inv…" at bounding box center [529, 66] width 385 height 13
click at [316, 61] on input "Filter by product, collection, tag, vendor, product type, variant title, or inv…" at bounding box center [316, 60] width 1 height 1
radio input "true"
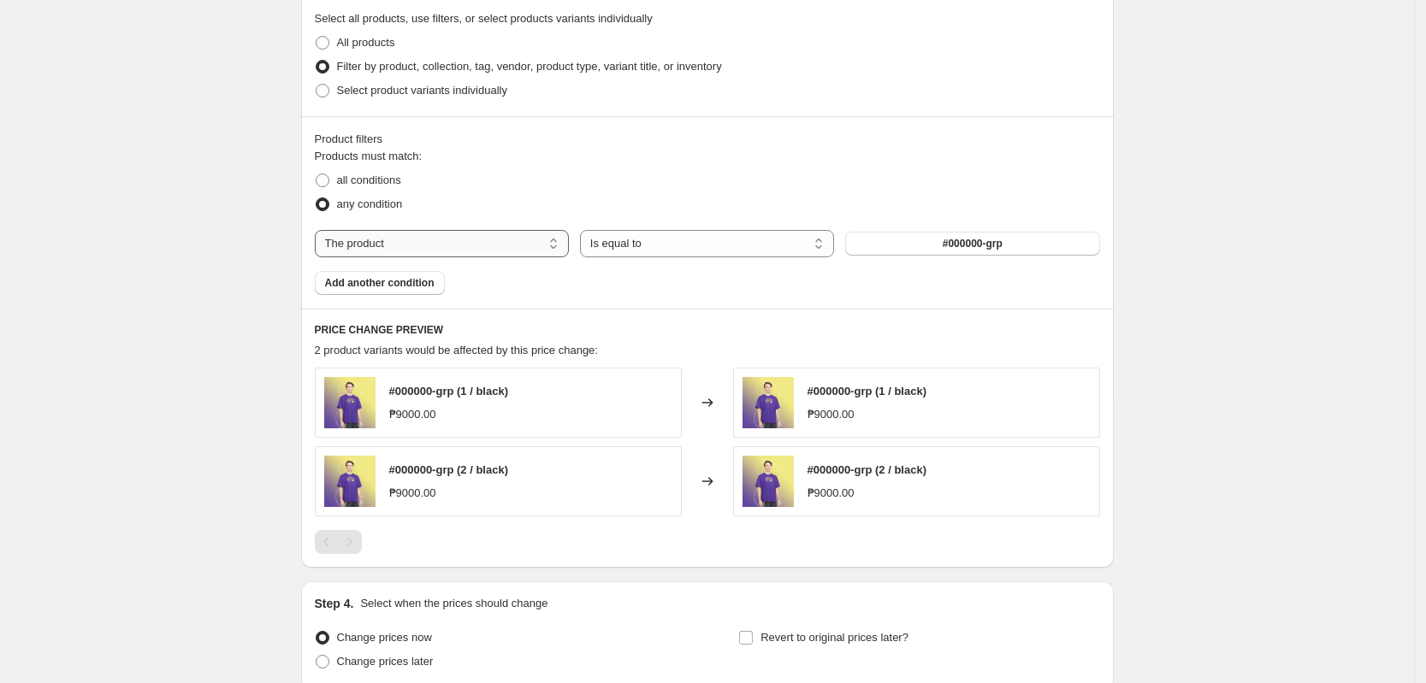
click at [417, 245] on select "The product The product's collection The product's tag The product's vendor The…" at bounding box center [442, 243] width 254 height 27
select select "tag"
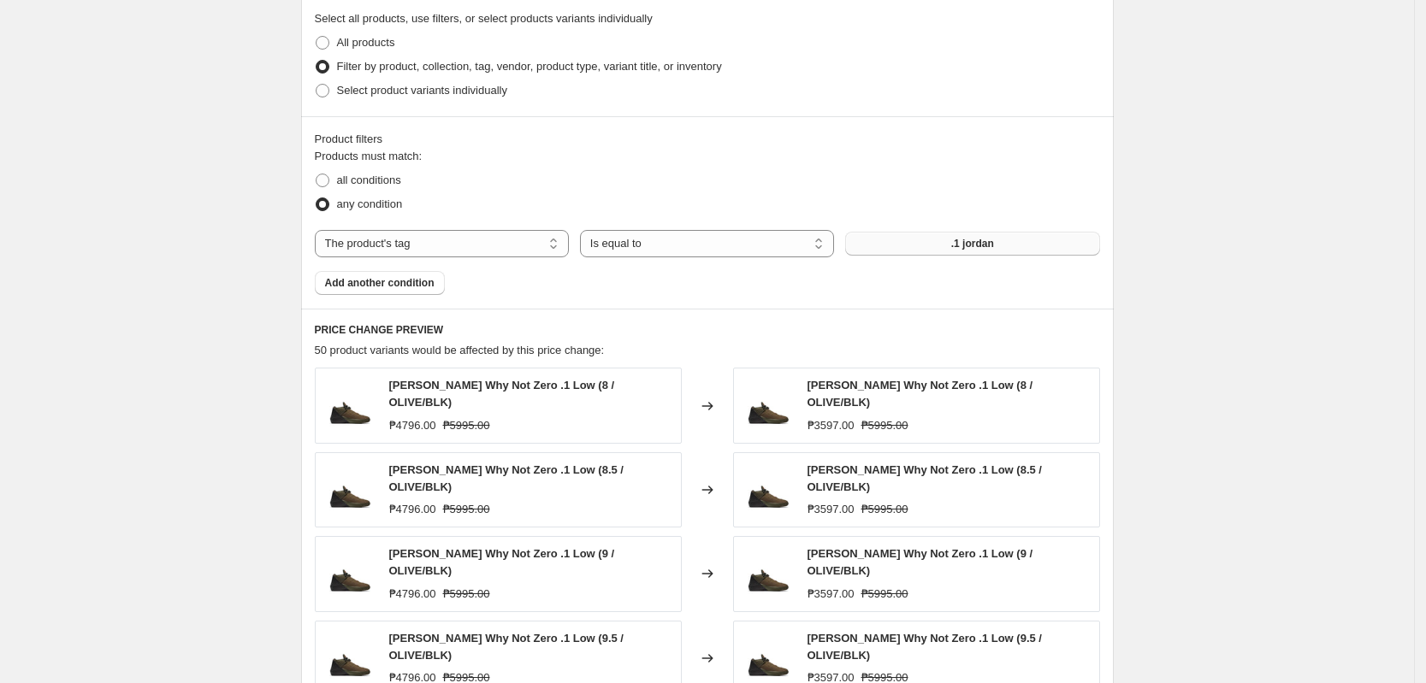
click at [966, 251] on button ".1 jordan" at bounding box center [972, 244] width 254 height 24
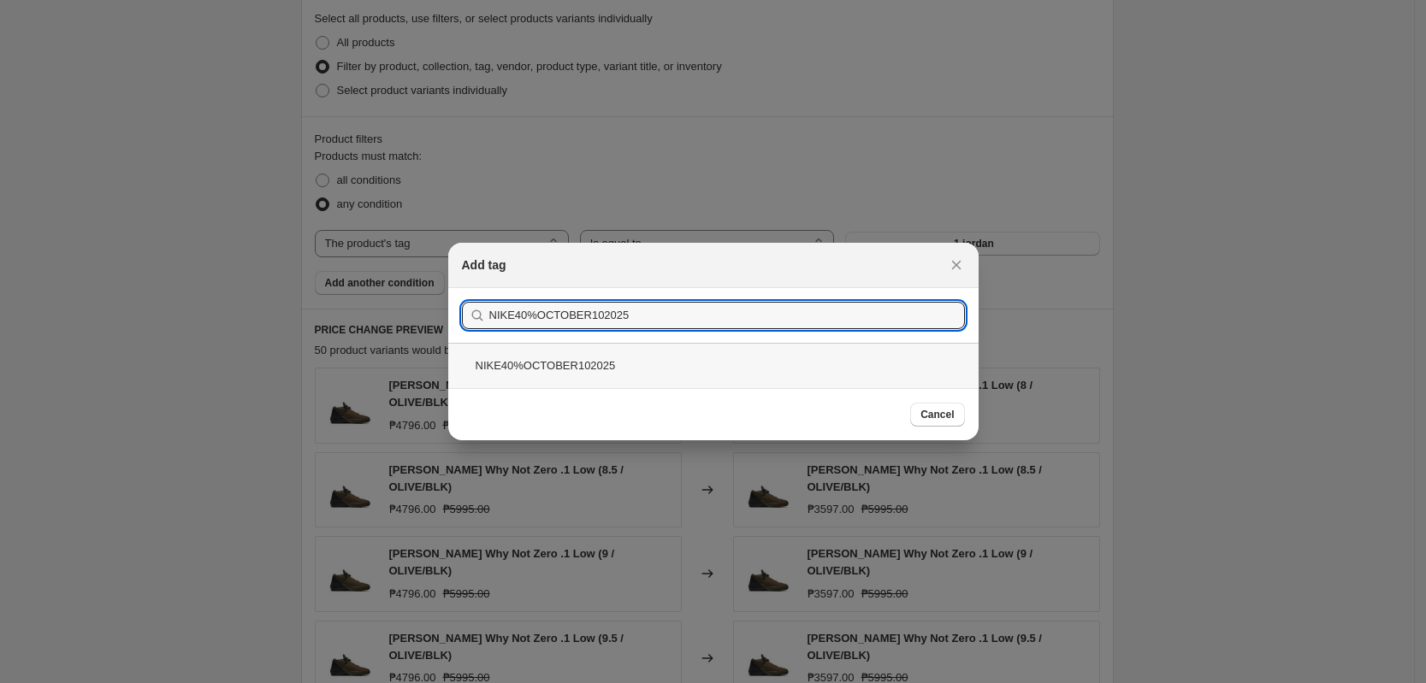
type input "NIKE40%OCTOBER102025"
click at [633, 372] on div "NIKE40%OCTOBER102025" at bounding box center [713, 365] width 530 height 45
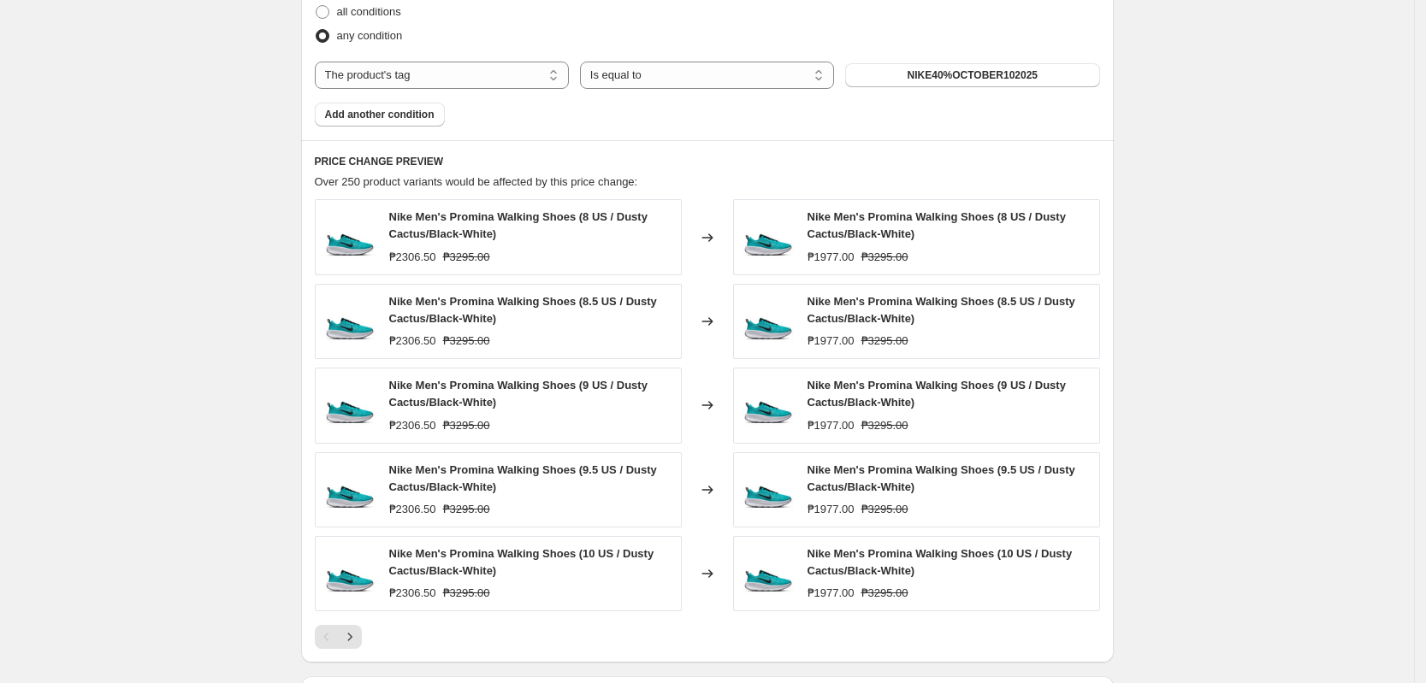
scroll to position [1269, 0]
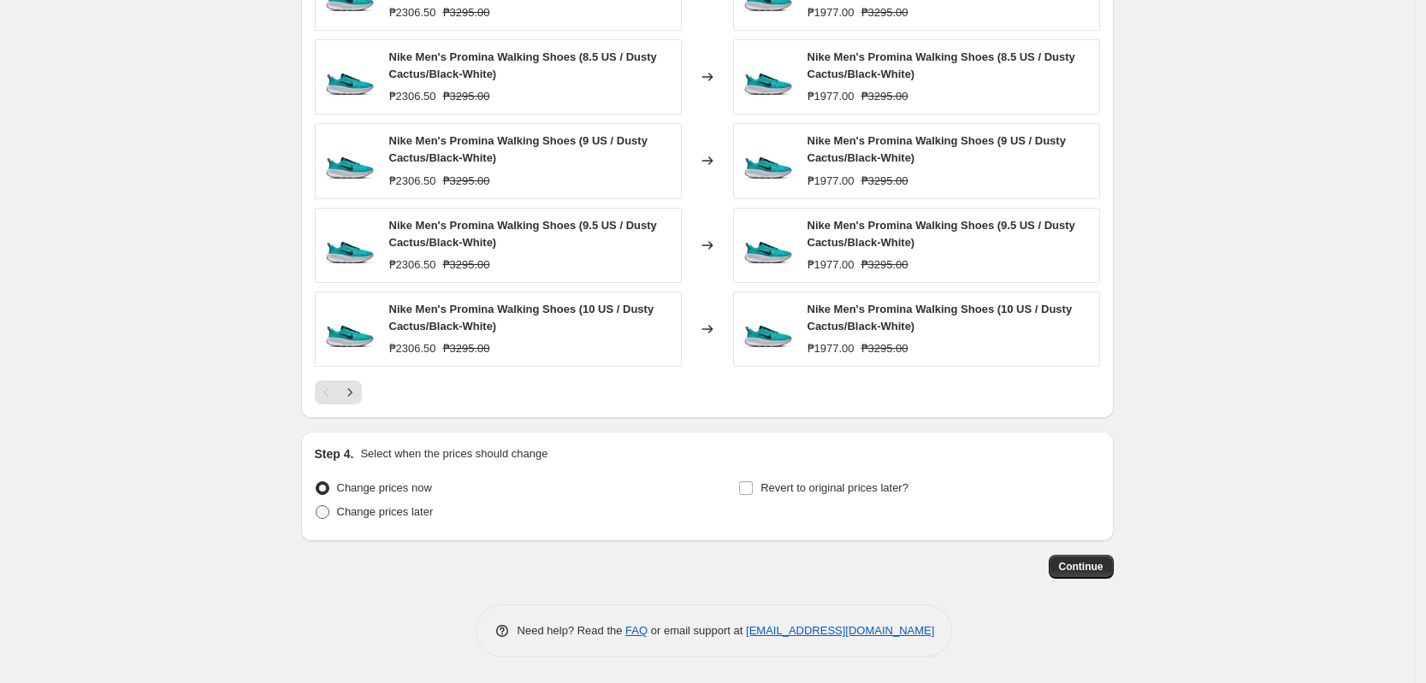
click at [385, 519] on label "Change prices later" at bounding box center [374, 512] width 119 height 24
click at [316, 506] on input "Change prices later" at bounding box center [316, 505] width 1 height 1
radio input "true"
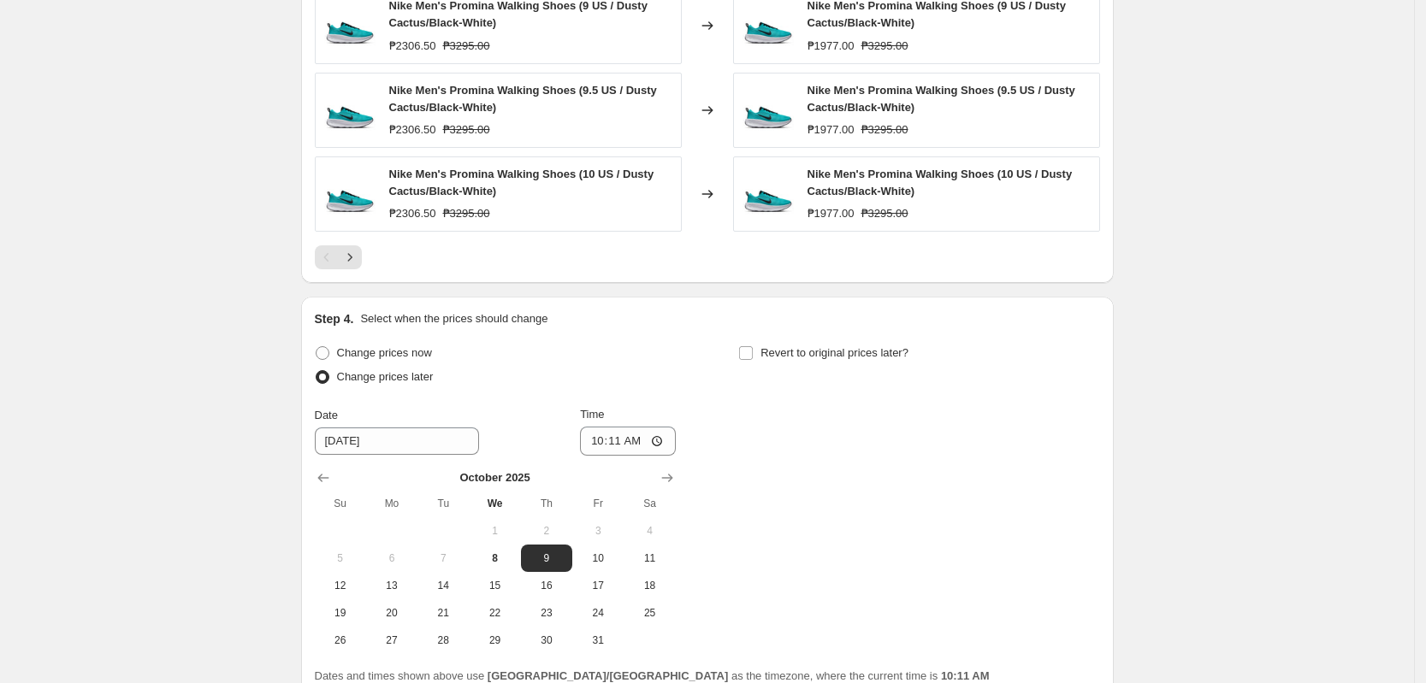
scroll to position [1562, 0]
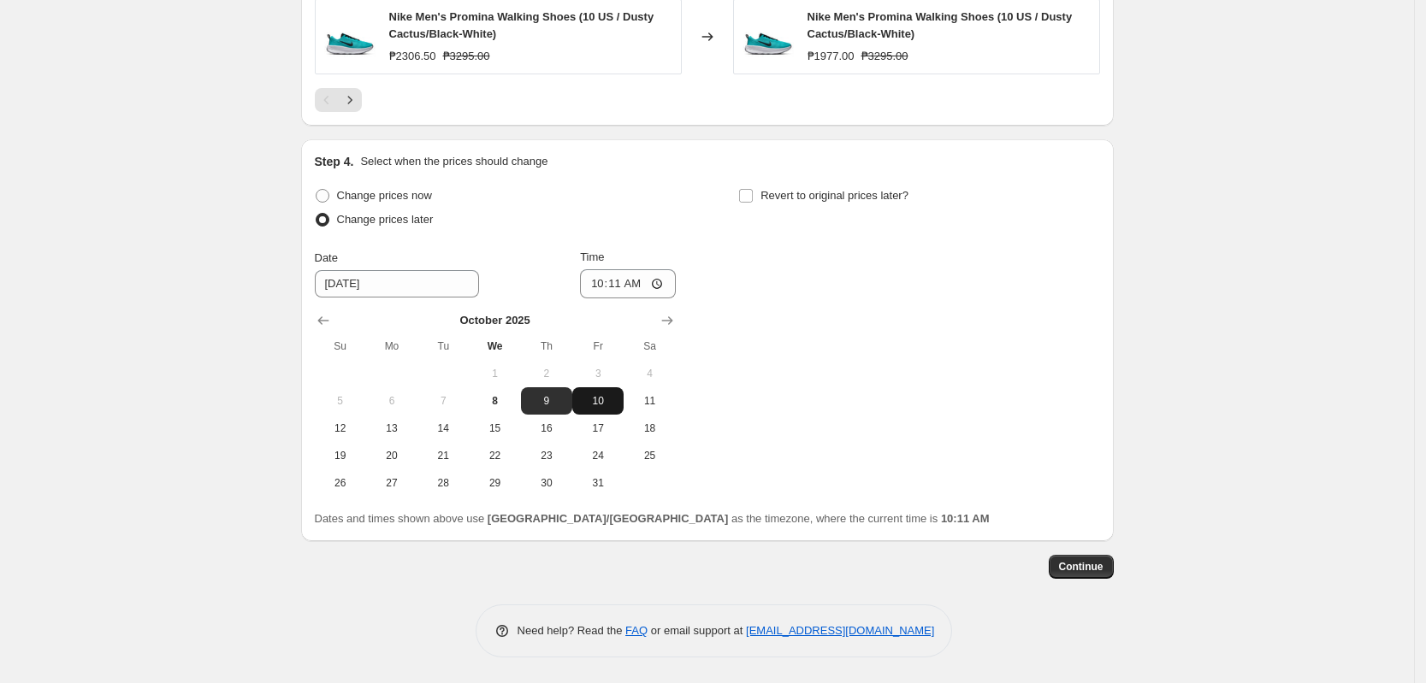
click at [607, 402] on span "10" at bounding box center [598, 401] width 38 height 14
type input "[DATE]"
click at [602, 283] on input "10:11" at bounding box center [628, 283] width 96 height 29
type input "00:00"
click at [998, 317] on div "Change prices now Change prices later Date [DATE] Time 00:00 [DATE] Su Mo Tu We…" at bounding box center [707, 340] width 785 height 313
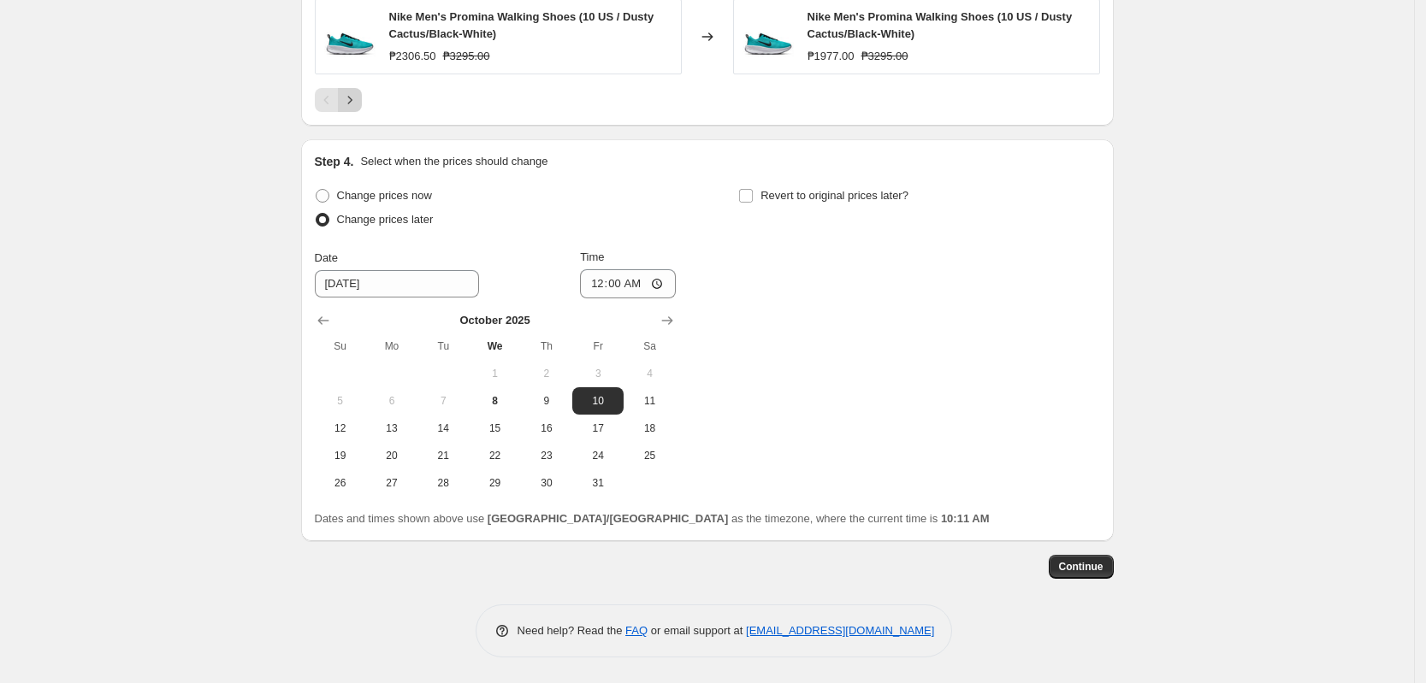
click at [355, 101] on icon "Next" at bounding box center [349, 100] width 17 height 17
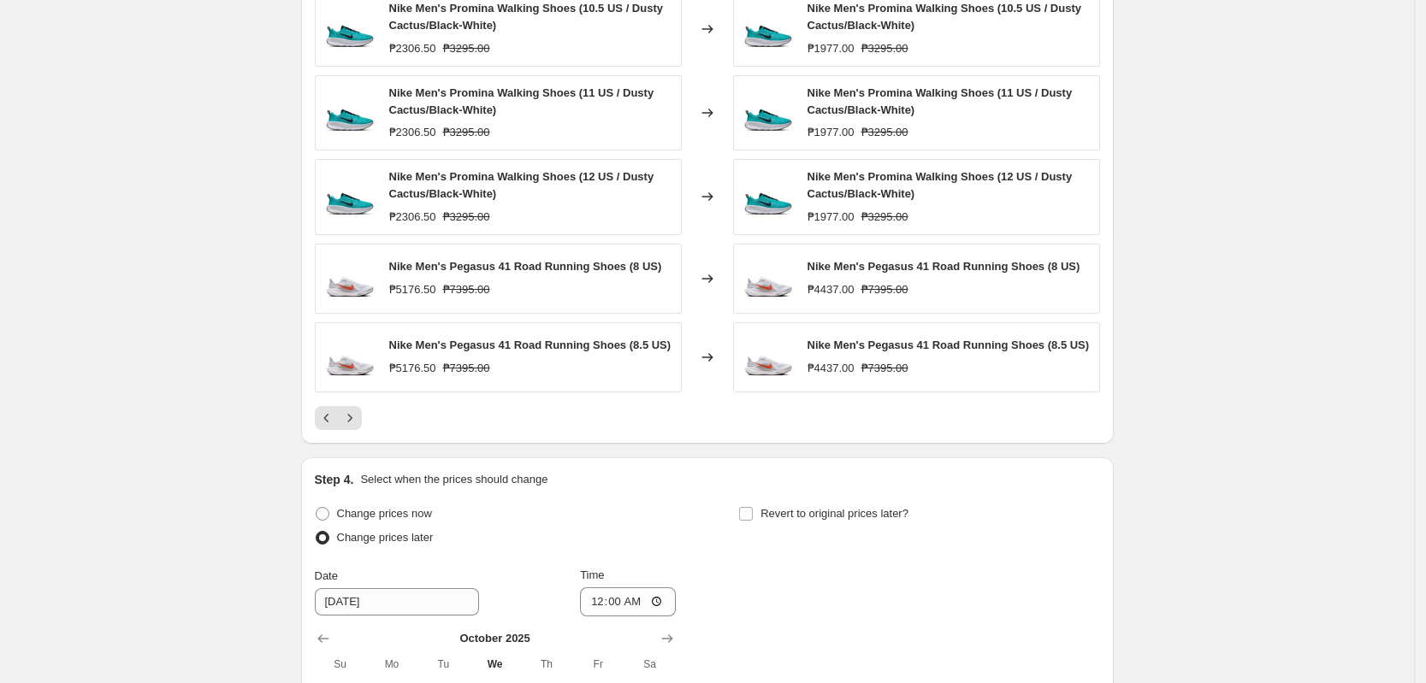
scroll to position [1231, 0]
click at [1061, 368] on div "Nike Men's Pegasus 41 Road Running Shoes (8.5 US) ₱4437.00 ₱7395.00" at bounding box center [948, 358] width 282 height 39
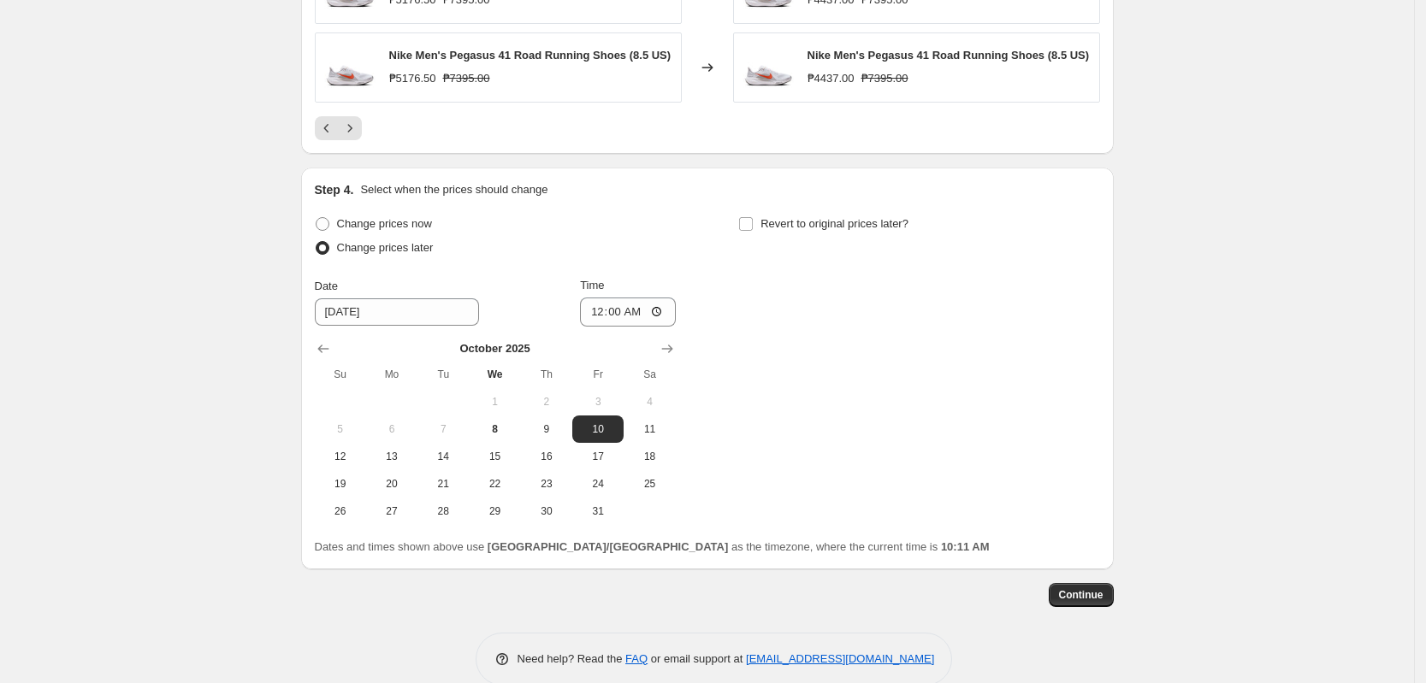
scroll to position [1551, 0]
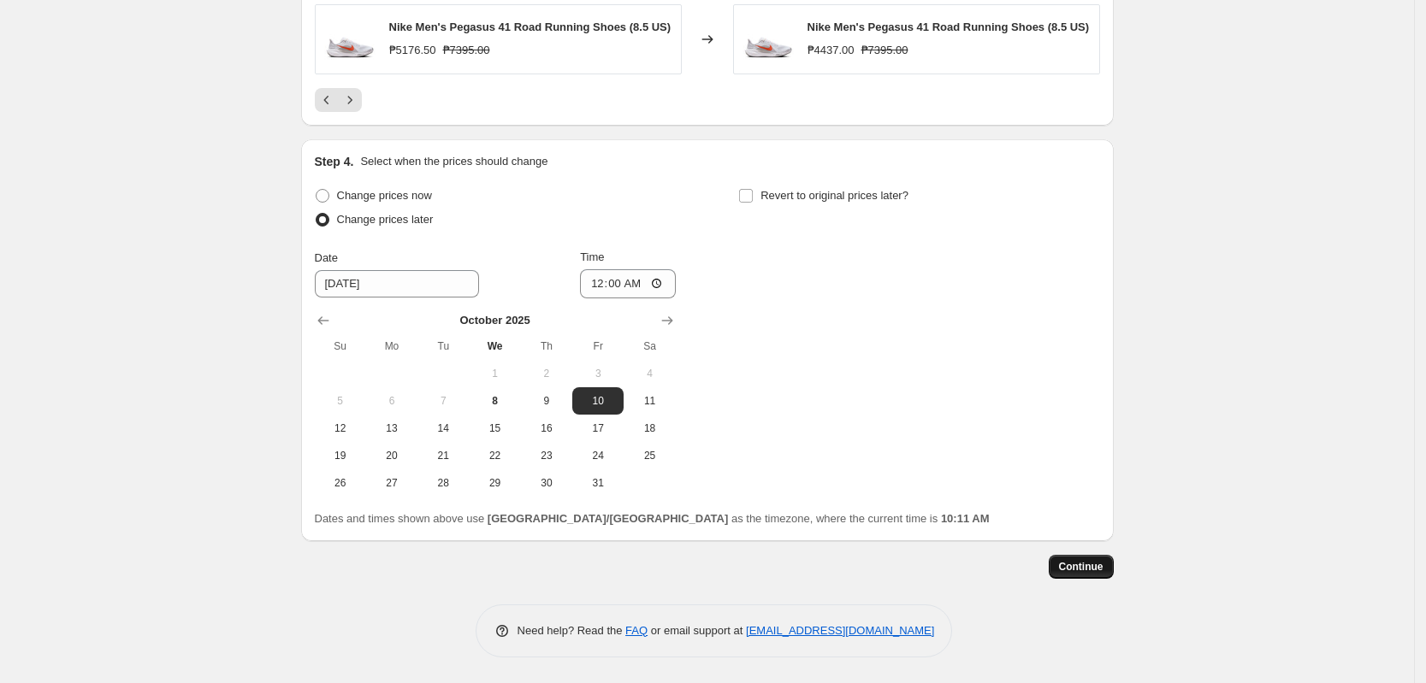
click at [1073, 572] on span "Continue" at bounding box center [1081, 567] width 44 height 14
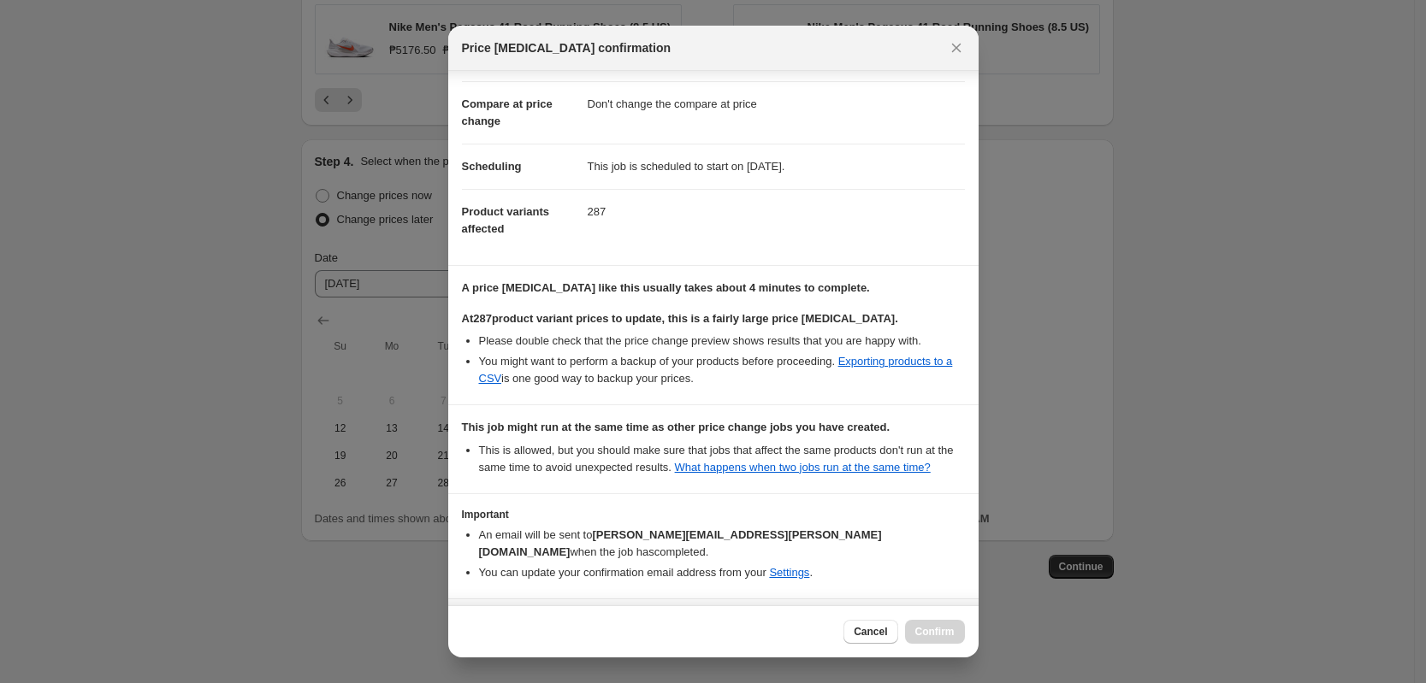
scroll to position [127, 0]
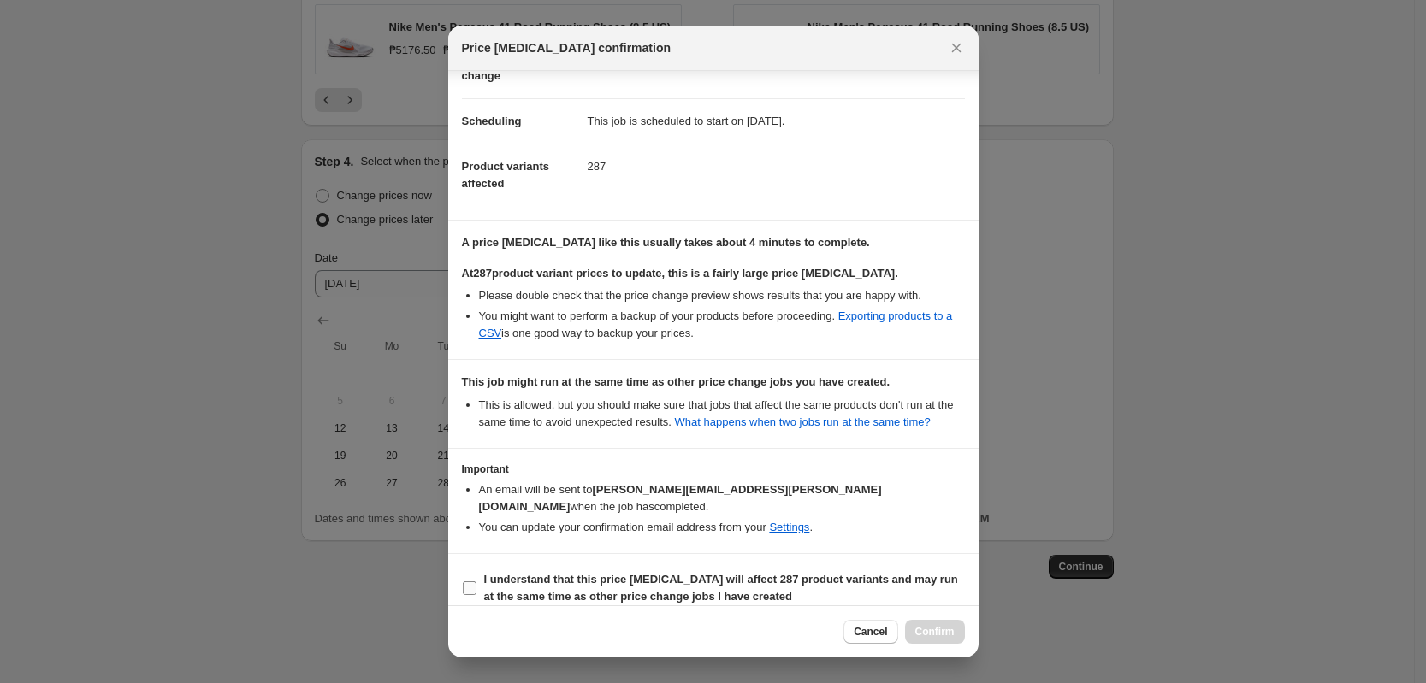
click at [582, 573] on b "I understand that this price [MEDICAL_DATA] will affect 287 product variants an…" at bounding box center [721, 588] width 474 height 30
click at [476, 582] on input "I understand that this price [MEDICAL_DATA] will affect 287 product variants an…" at bounding box center [470, 589] width 14 height 14
checkbox input "true"
click at [922, 630] on span "Confirm" at bounding box center [934, 632] width 39 height 14
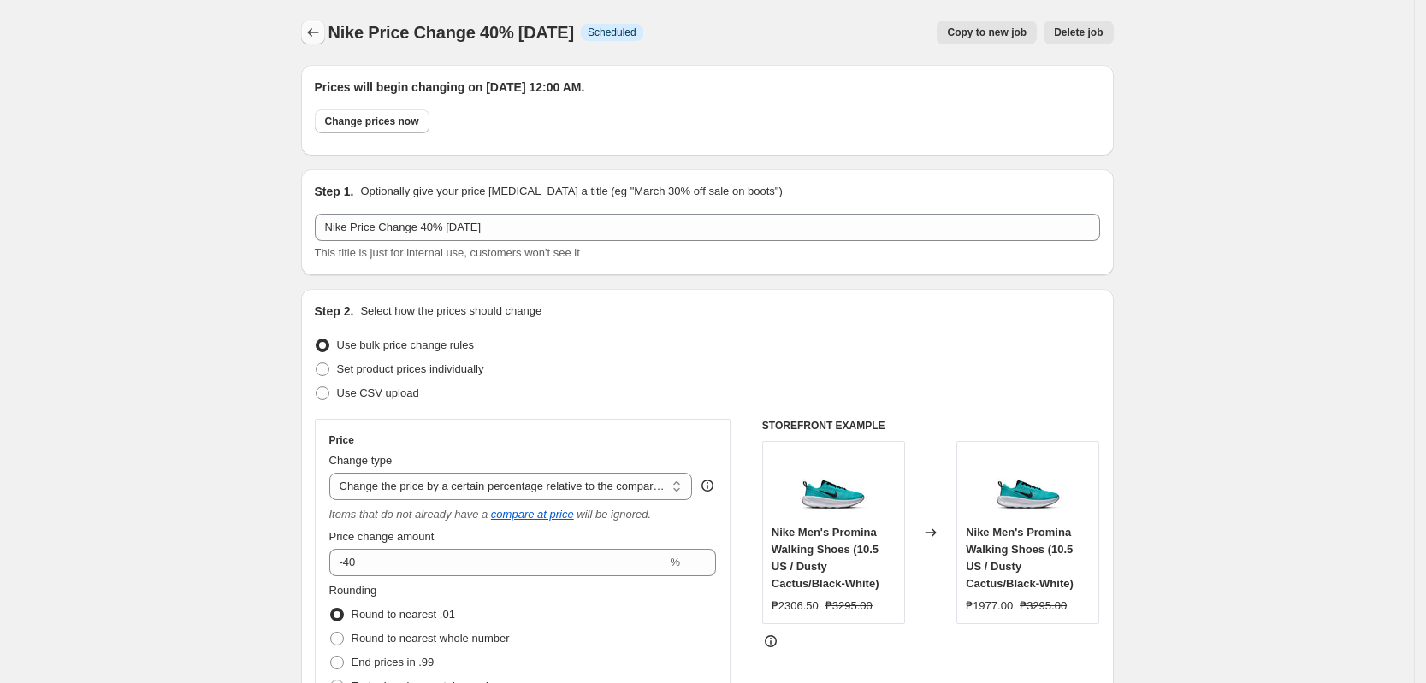
click at [313, 31] on icon "Price change jobs" at bounding box center [312, 32] width 17 height 17
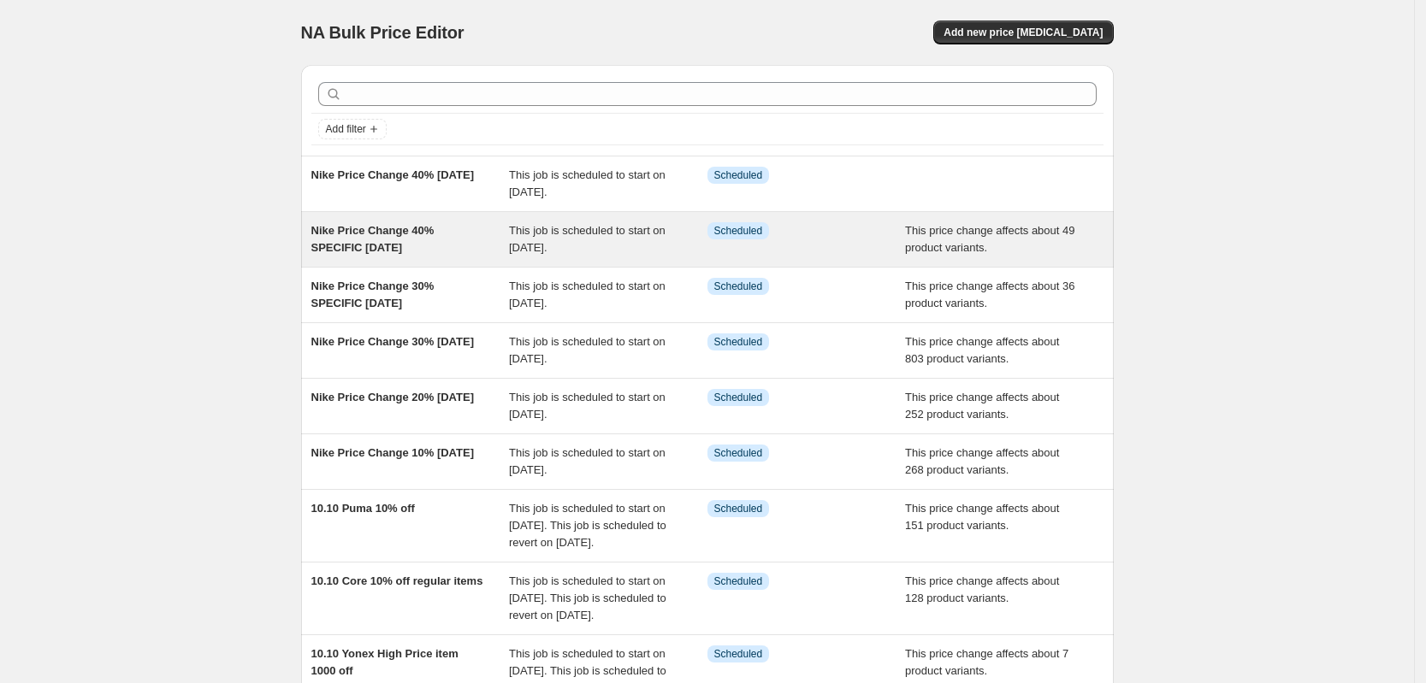
copy span "Nike Price Change 40% SPECIFIC [DATE]"
drag, startPoint x: 246, startPoint y: 230, endPoint x: 341, endPoint y: 258, distance: 99.0
click at [398, 253] on div "NA Bulk Price Editor. This page is ready NA Bulk Price Editor Add new price [ME…" at bounding box center [707, 474] width 1414 height 949
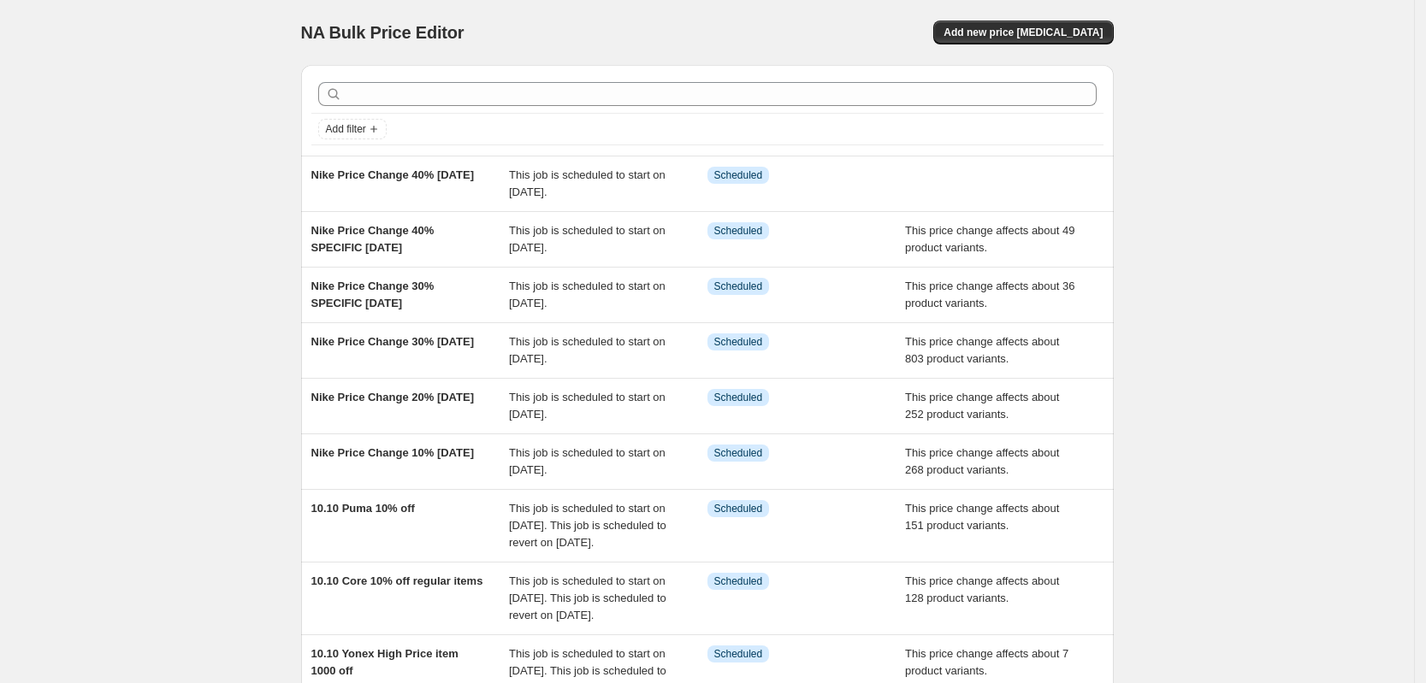
click at [273, 226] on div "NA Bulk Price Editor. This page is ready NA Bulk Price Editor Add new price [ME…" at bounding box center [707, 474] width 1414 height 949
click at [272, 225] on div "NA Bulk Price Editor. This page is ready NA Bulk Price Editor Add new price [ME…" at bounding box center [707, 474] width 1414 height 949
click at [288, 213] on div "NA Bulk Price Editor. This page is ready NA Bulk Price Editor Add new price [ME…" at bounding box center [708, 474] width 854 height 949
click at [289, 212] on div "NA Bulk Price Editor. This page is ready NA Bulk Price Editor Add new price [ME…" at bounding box center [708, 474] width 854 height 949
click at [290, 211] on div "NA Bulk Price Editor. This page is ready NA Bulk Price Editor Add new price [ME…" at bounding box center [708, 474] width 854 height 949
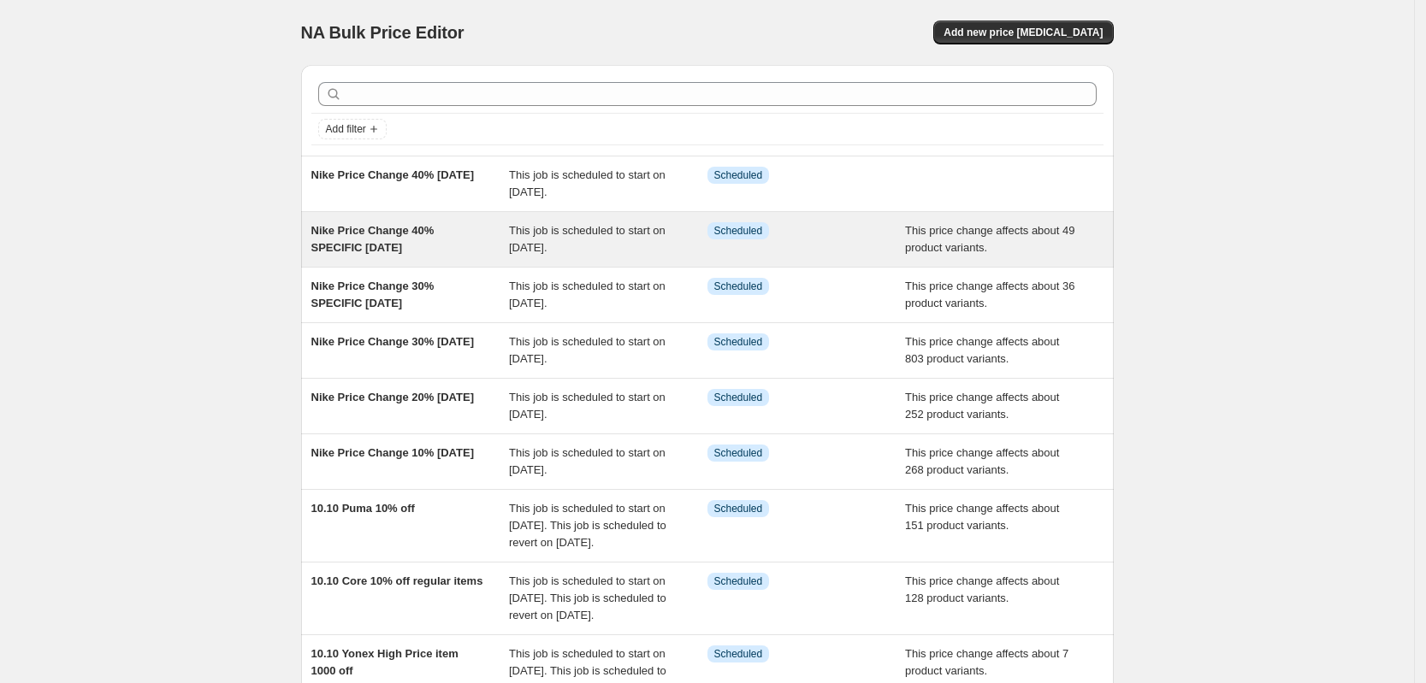
copy span "Nike Price Change 40% SPECIFIC [DATE]"
drag, startPoint x: 301, startPoint y: 226, endPoint x: 419, endPoint y: 256, distance: 121.8
click at [419, 256] on div "Add filter Nike Price Change 40% [DATE] This job is scheduled to start on [DATE…" at bounding box center [700, 448] width 826 height 794
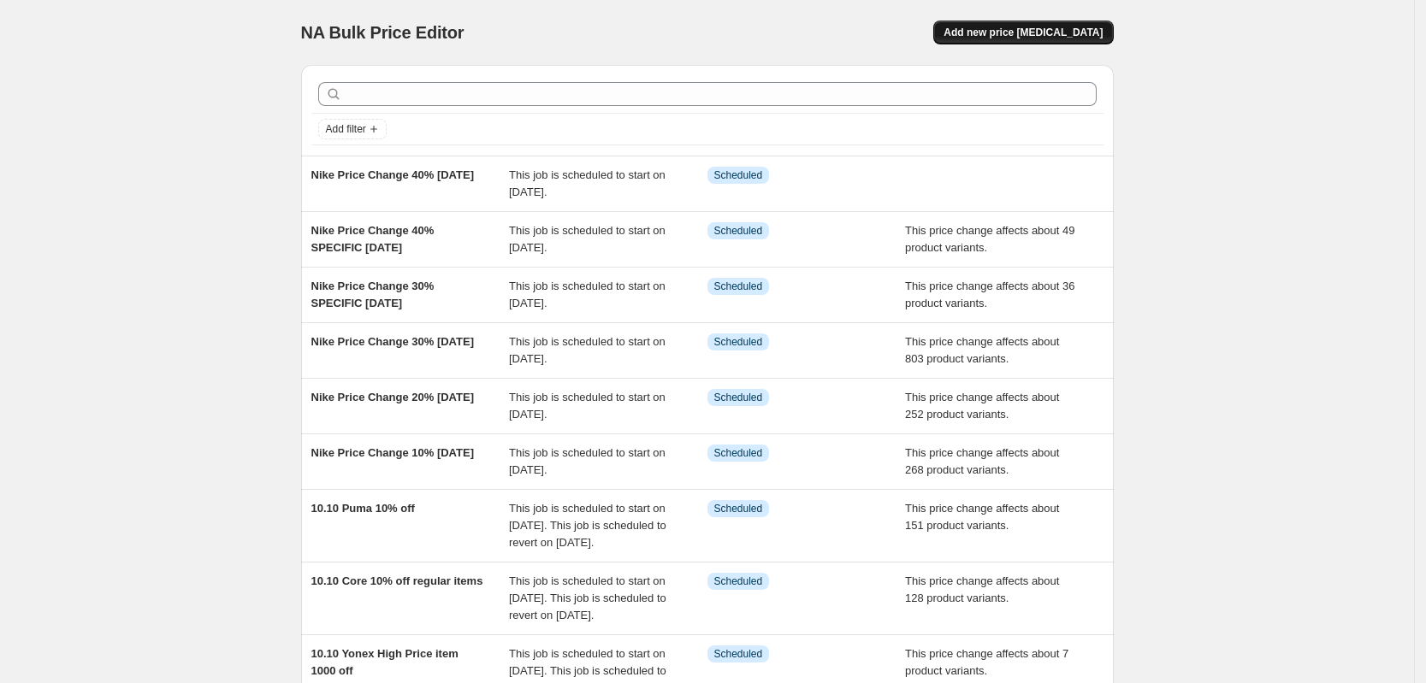
click at [1051, 28] on span "Add new price [MEDICAL_DATA]" at bounding box center [1022, 33] width 159 height 14
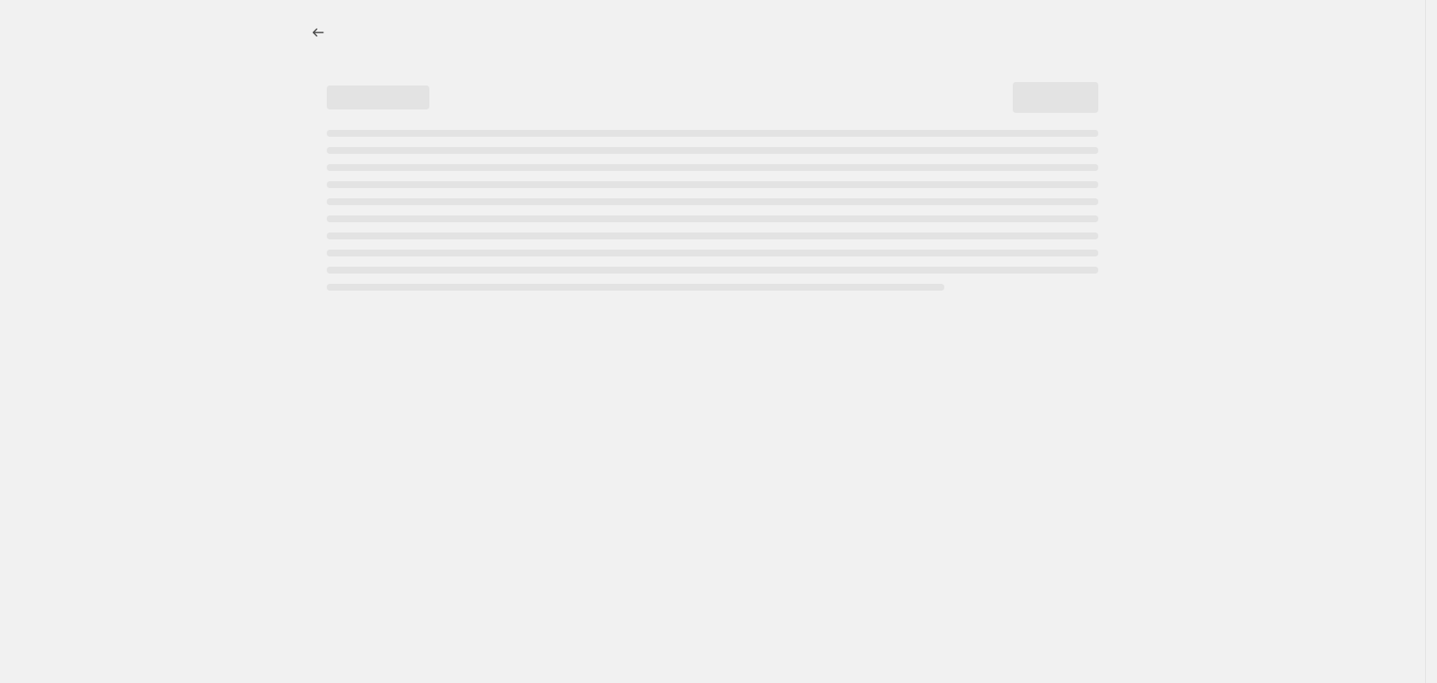
select select "percentage"
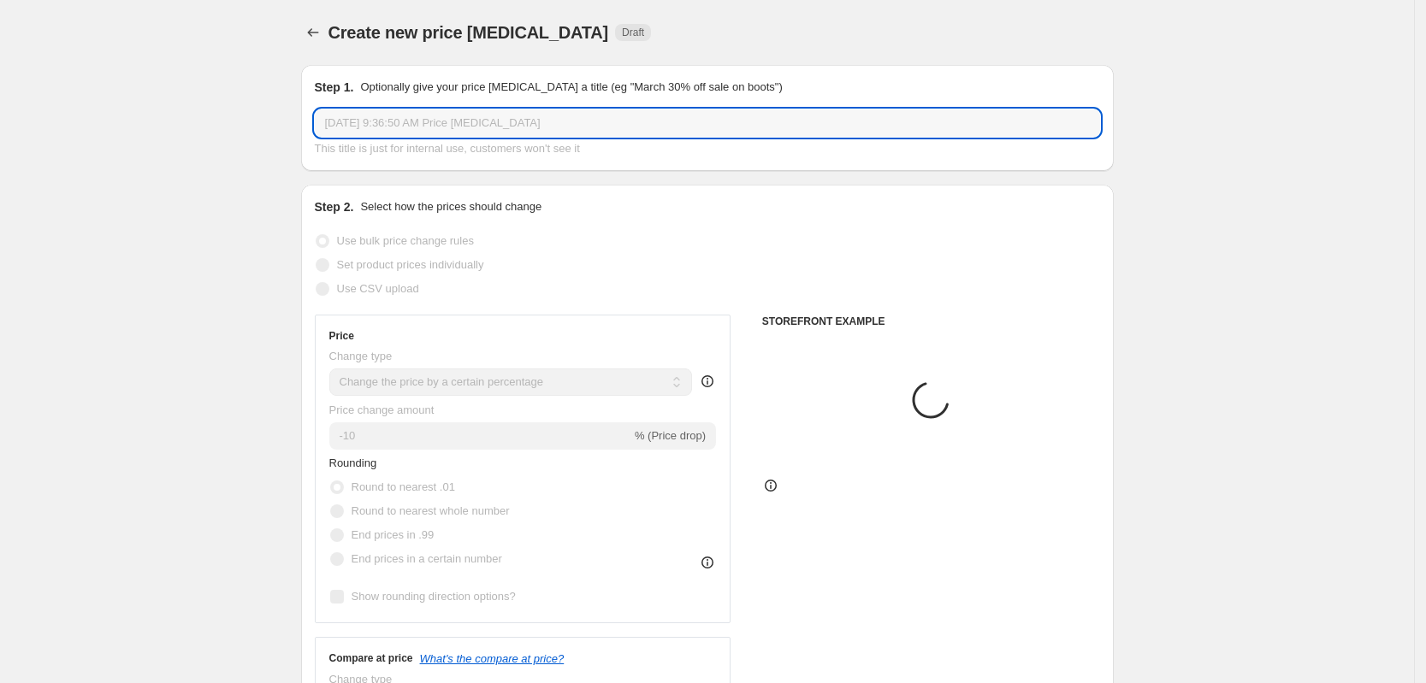
click at [457, 130] on input "[DATE] 9:36:50 AM Price [MEDICAL_DATA]" at bounding box center [707, 122] width 785 height 27
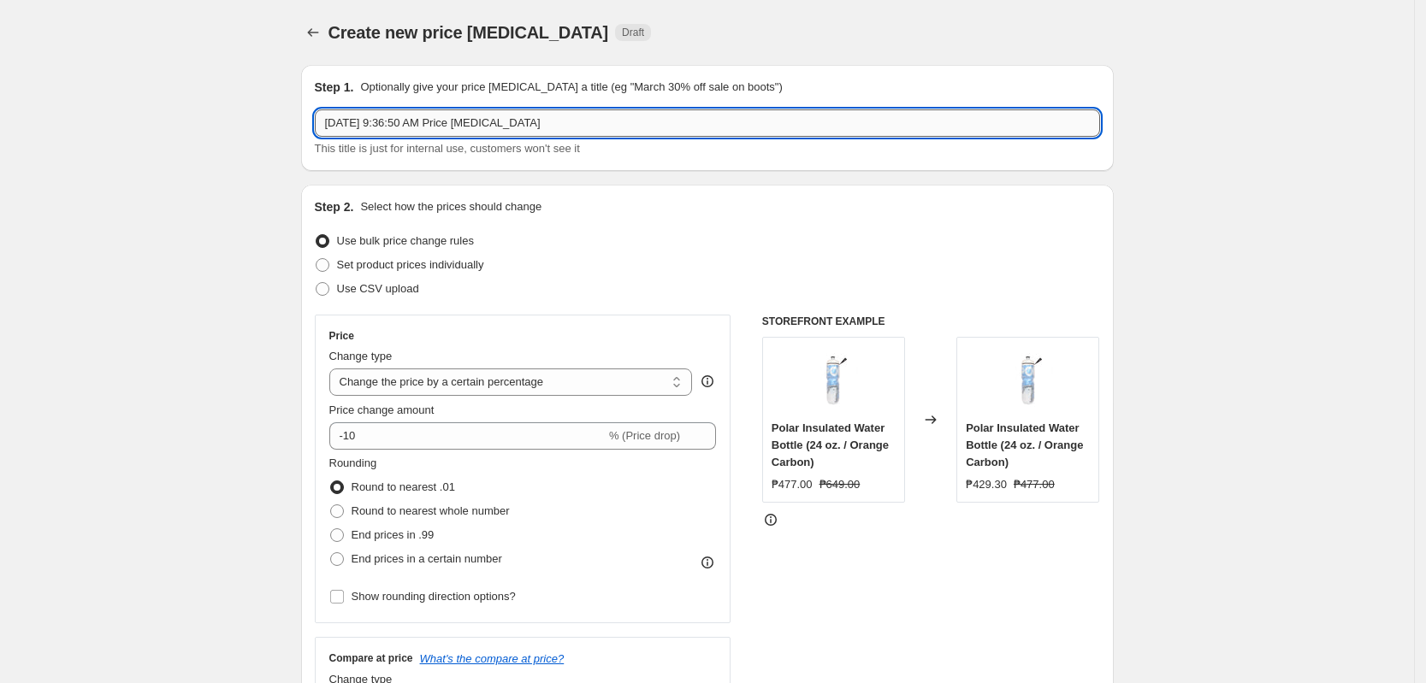
click at [457, 130] on input "[DATE] 9:36:50 AM Price [MEDICAL_DATA]" at bounding box center [707, 122] width 785 height 27
paste input "Nike Price Change 40% SPECIFIC [DATE]"
click at [426, 127] on input "Nike Price Change 40% SPECIFIC [DATE]" at bounding box center [707, 122] width 785 height 27
type input "Nike Price Change 50% SPECIFIC [DATE]"
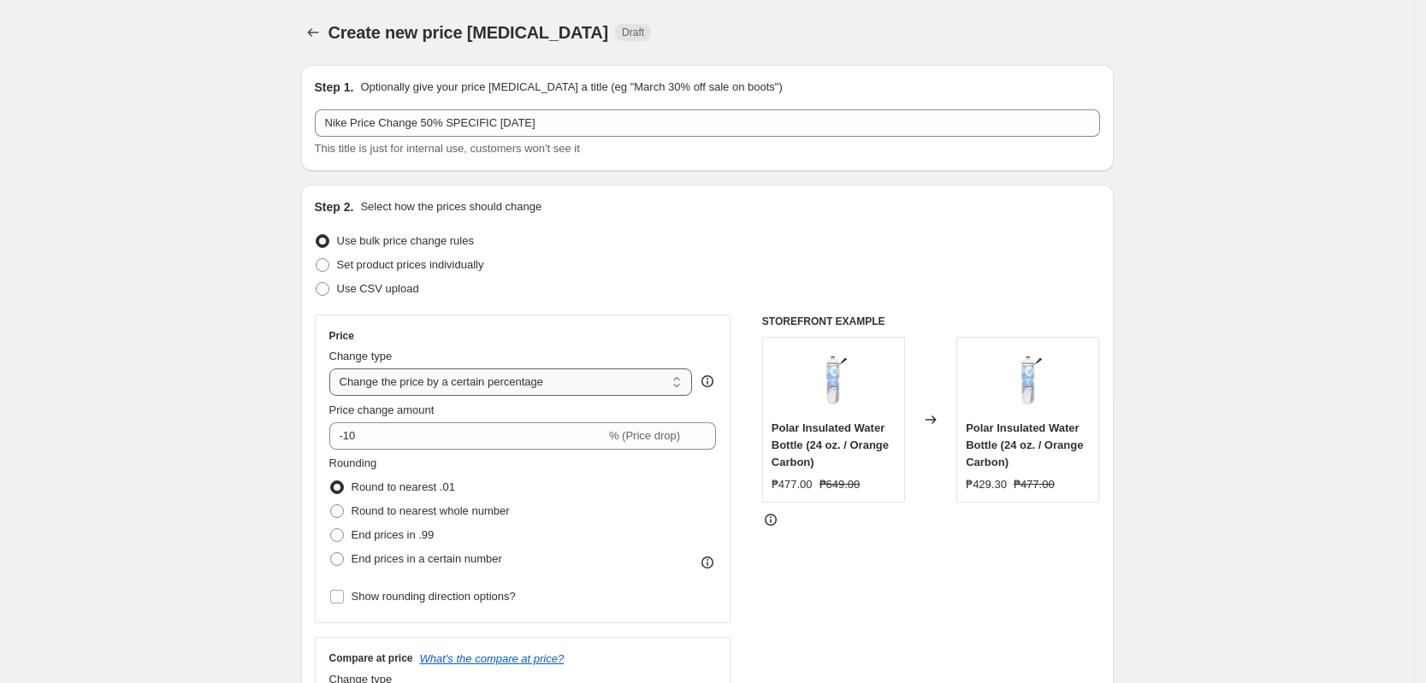
click at [479, 384] on select "Change the price to a certain amount Change the price by a certain amount Chang…" at bounding box center [510, 382] width 363 height 27
select select "pcap"
click at [334, 369] on select "Change the price to a certain amount Change the price by a certain amount Chang…" at bounding box center [510, 382] width 363 height 27
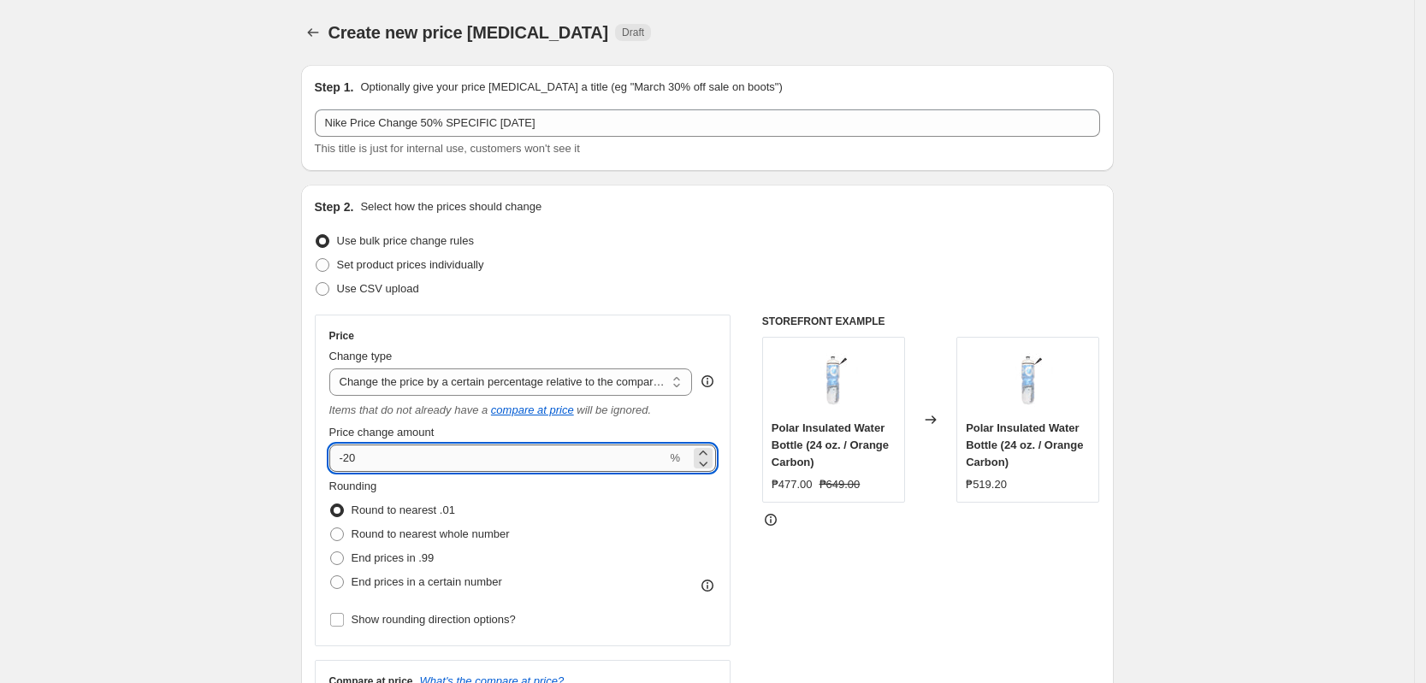
drag, startPoint x: 369, startPoint y: 459, endPoint x: 351, endPoint y: 460, distance: 18.8
click at [351, 460] on input "-20" at bounding box center [498, 458] width 338 height 27
type input "-50"
drag, startPoint x: 216, startPoint y: 488, endPoint x: 204, endPoint y: 487, distance: 11.2
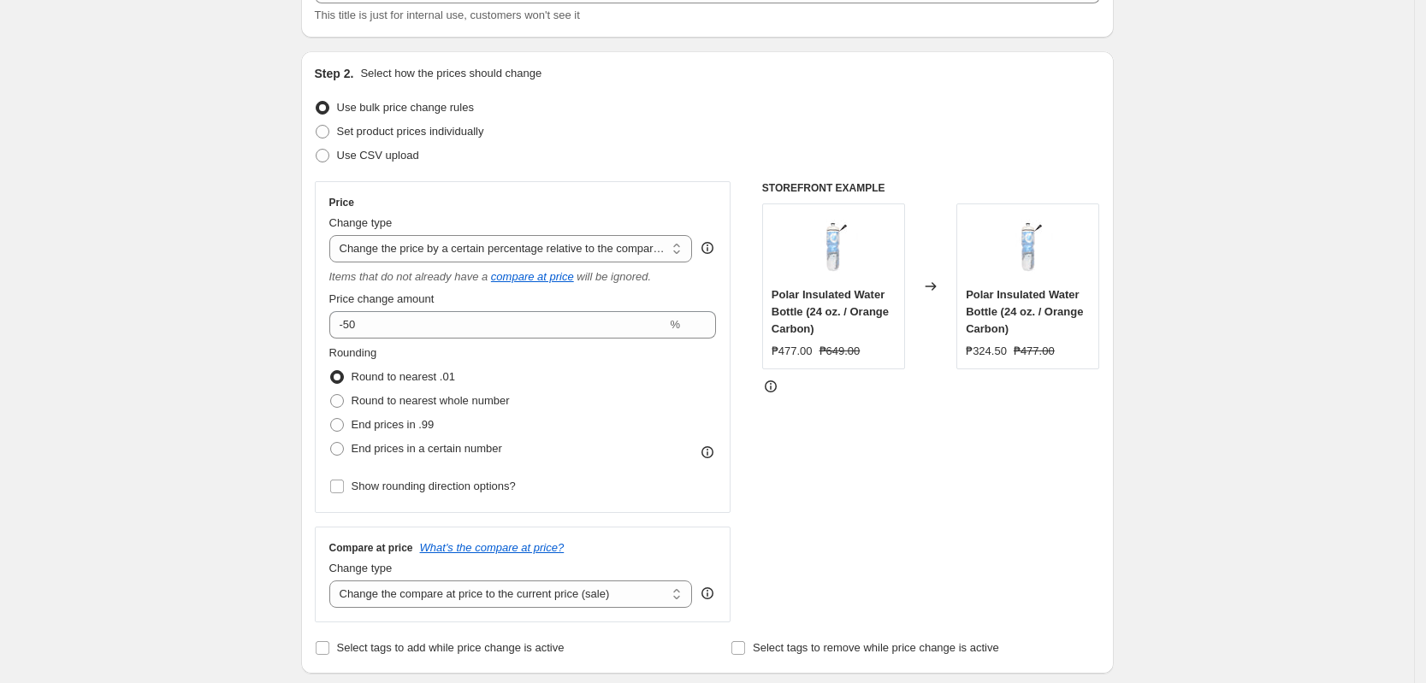
scroll to position [214, 0]
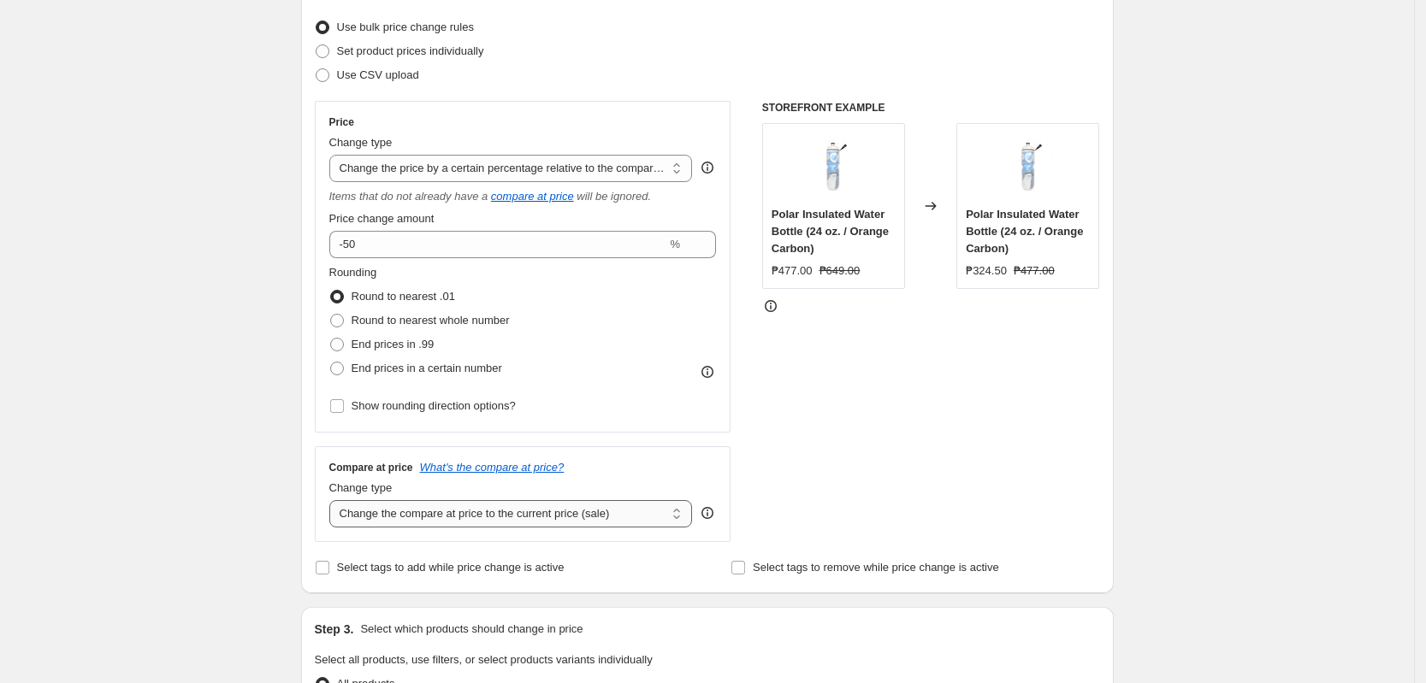
click at [436, 511] on select "Change the compare at price to the current price (sale) Change the compare at p…" at bounding box center [510, 513] width 363 height 27
select select "no_change"
click at [334, 500] on select "Change the compare at price to the current price (sale) Change the compare at p…" at bounding box center [510, 513] width 363 height 27
click at [259, 470] on div "Create new price [MEDICAL_DATA]. This page is ready Create new price [MEDICAL_D…" at bounding box center [707, 655] width 1414 height 1738
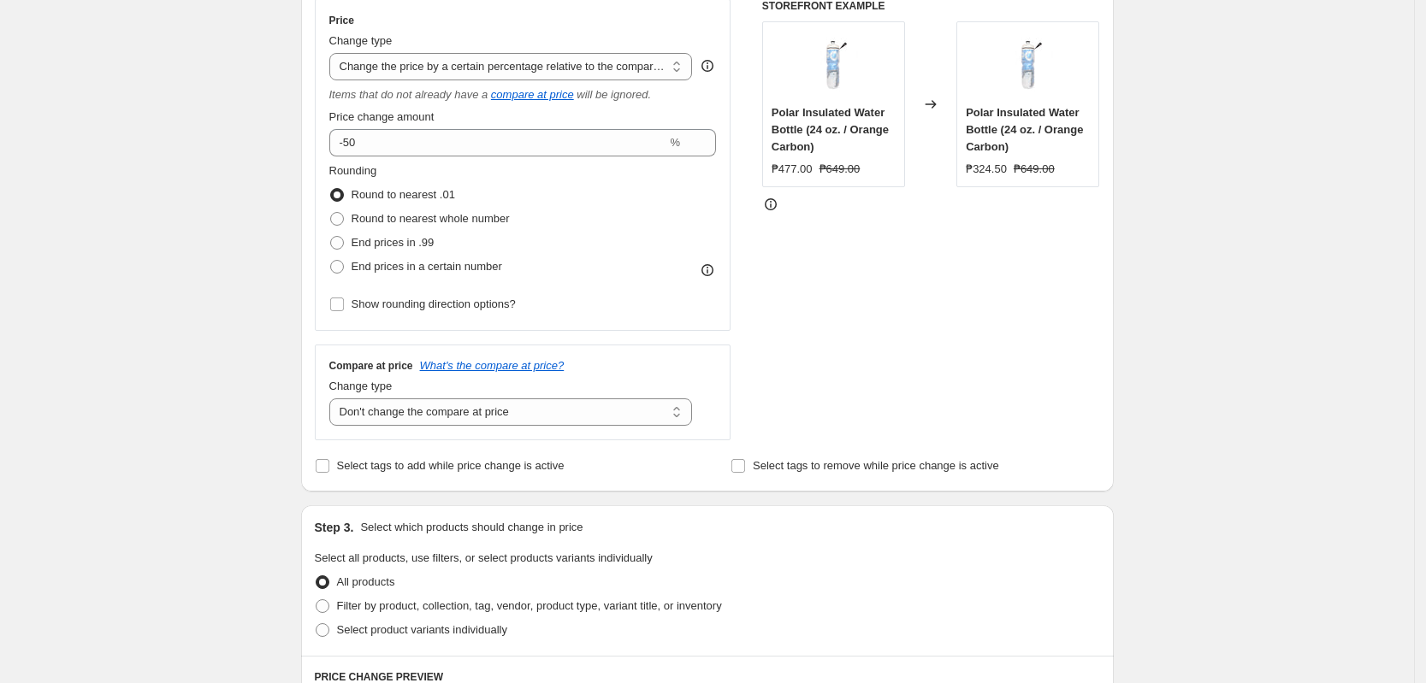
scroll to position [428, 0]
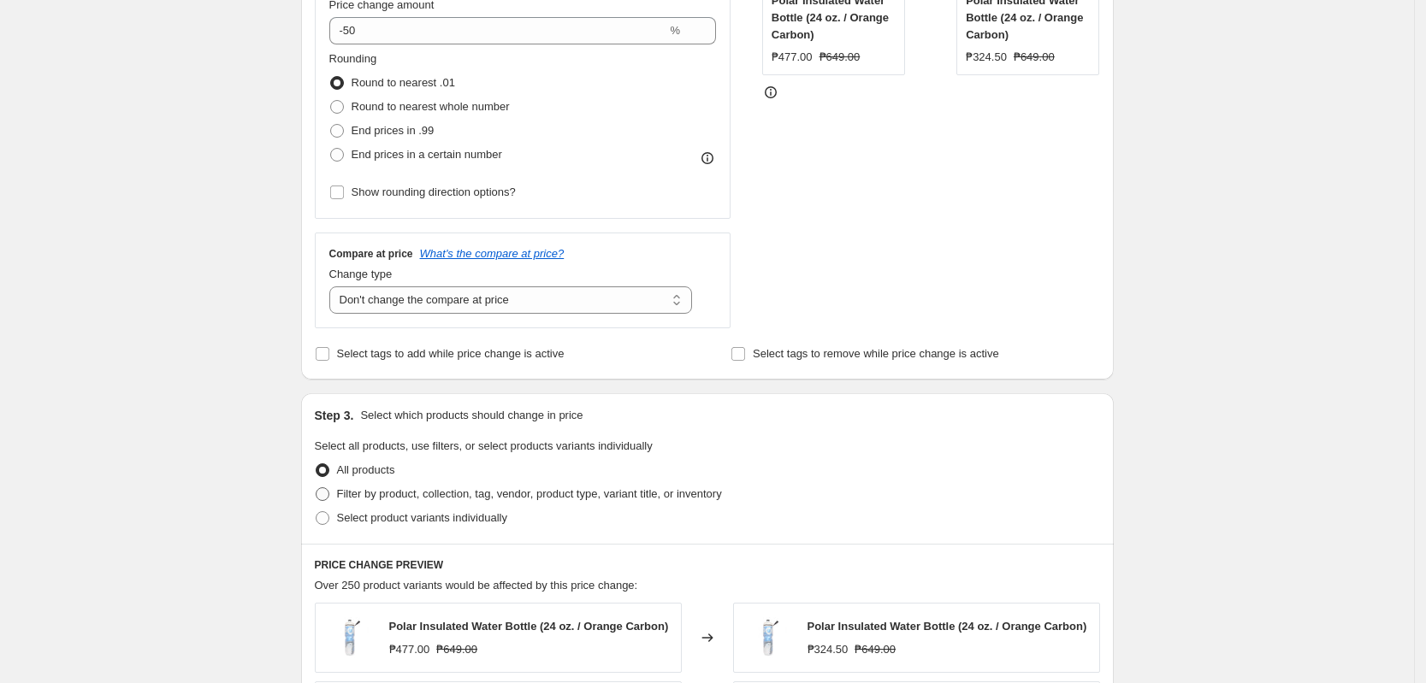
click at [432, 494] on span "Filter by product, collection, tag, vendor, product type, variant title, or inv…" at bounding box center [529, 493] width 385 height 13
click at [316, 488] on input "Filter by product, collection, tag, vendor, product type, variant title, or inv…" at bounding box center [316, 487] width 1 height 1
radio input "true"
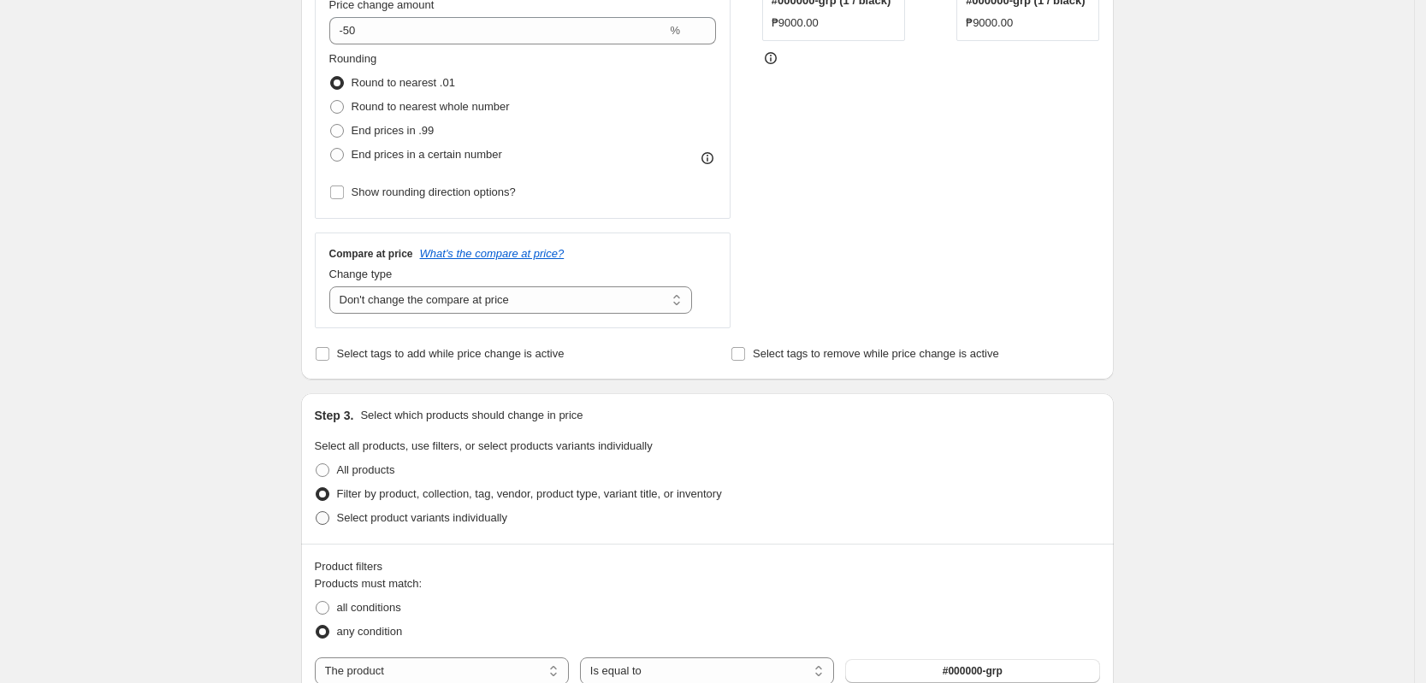
click at [375, 522] on span "Select product variants individually" at bounding box center [422, 517] width 170 height 13
click at [316, 512] on input "Select product variants individually" at bounding box center [316, 511] width 1 height 1
radio input "true"
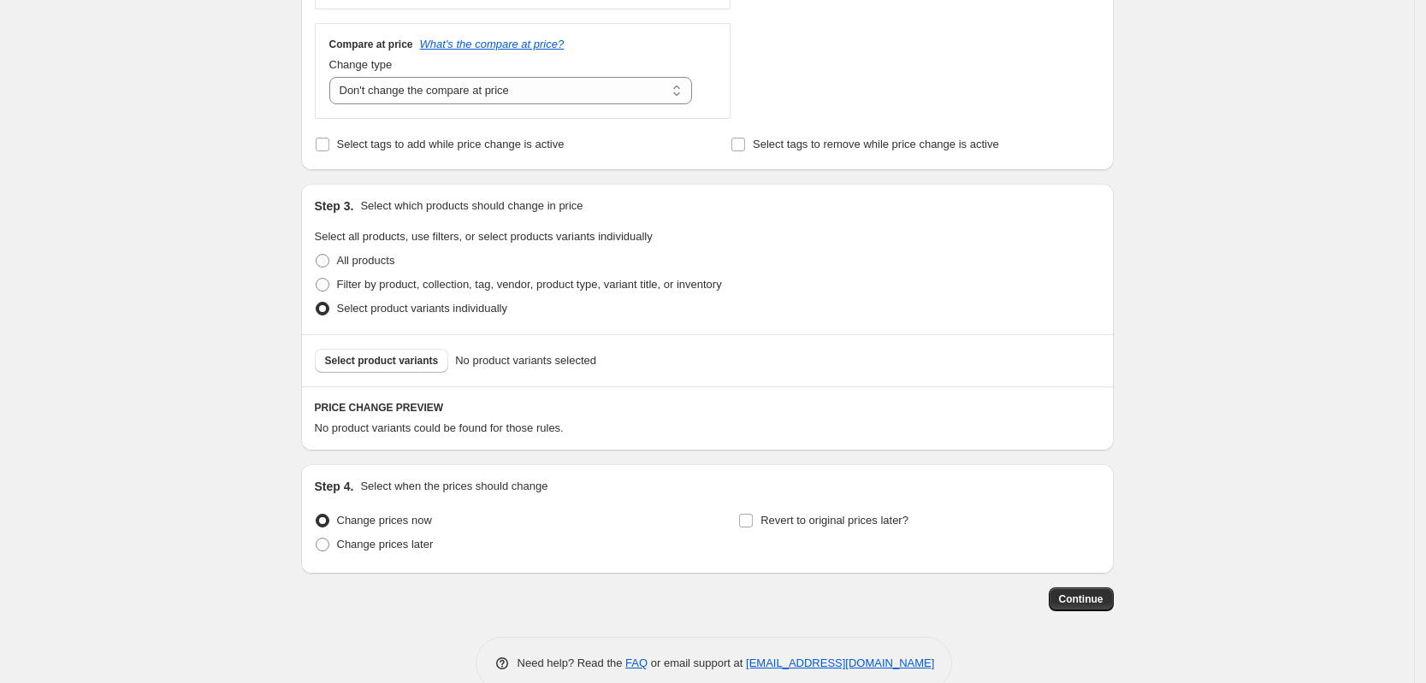
scroll to position [641, 0]
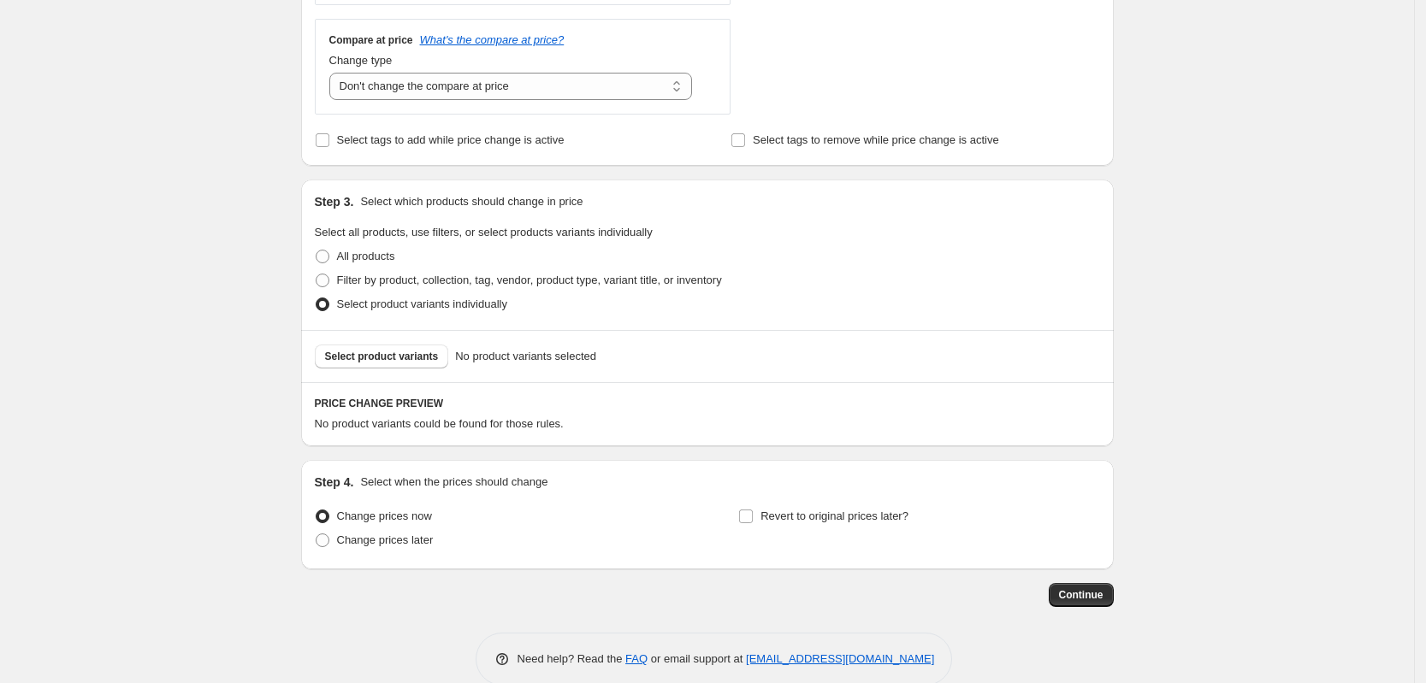
click at [421, 370] on div "Select product variants No product variants selected" at bounding box center [707, 356] width 812 height 52
click at [419, 351] on span "Select product variants" at bounding box center [382, 357] width 114 height 14
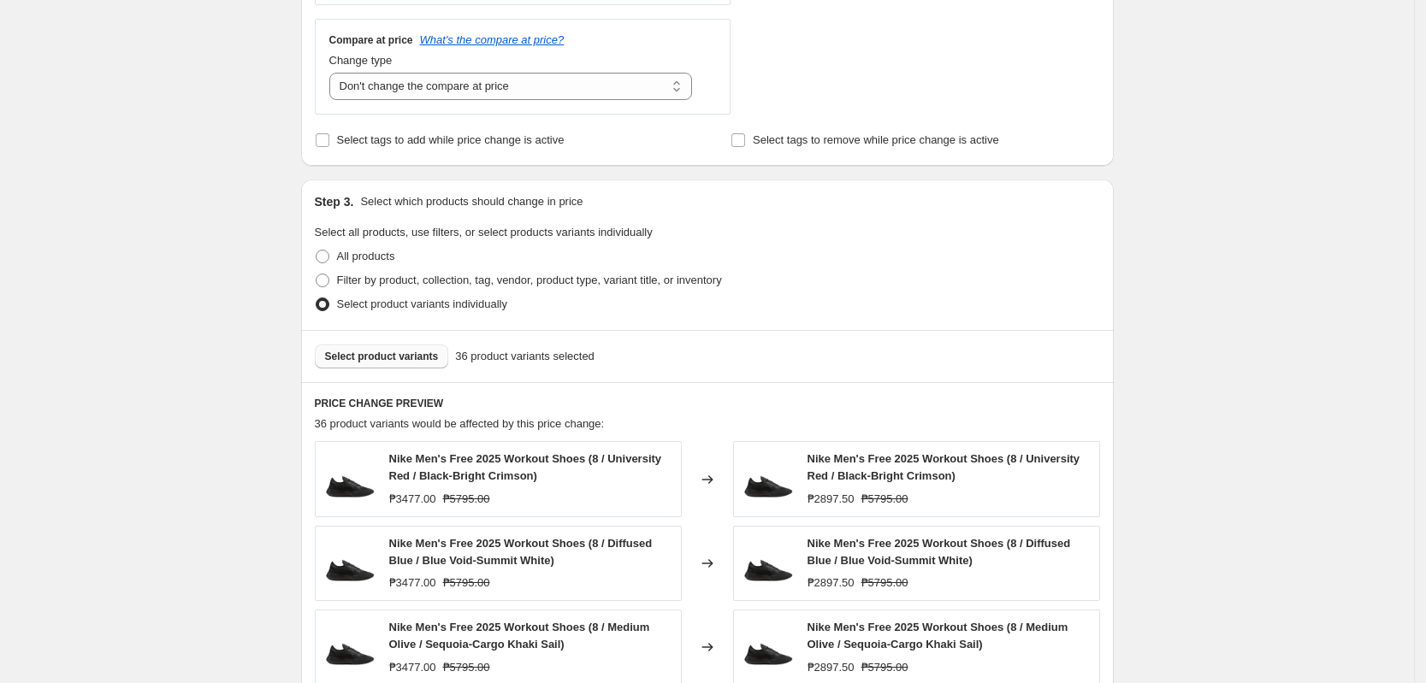
click at [148, 386] on div "Create new price [MEDICAL_DATA]. This page is ready Create new price [MEDICAL_D…" at bounding box center [707, 264] width 1414 height 1811
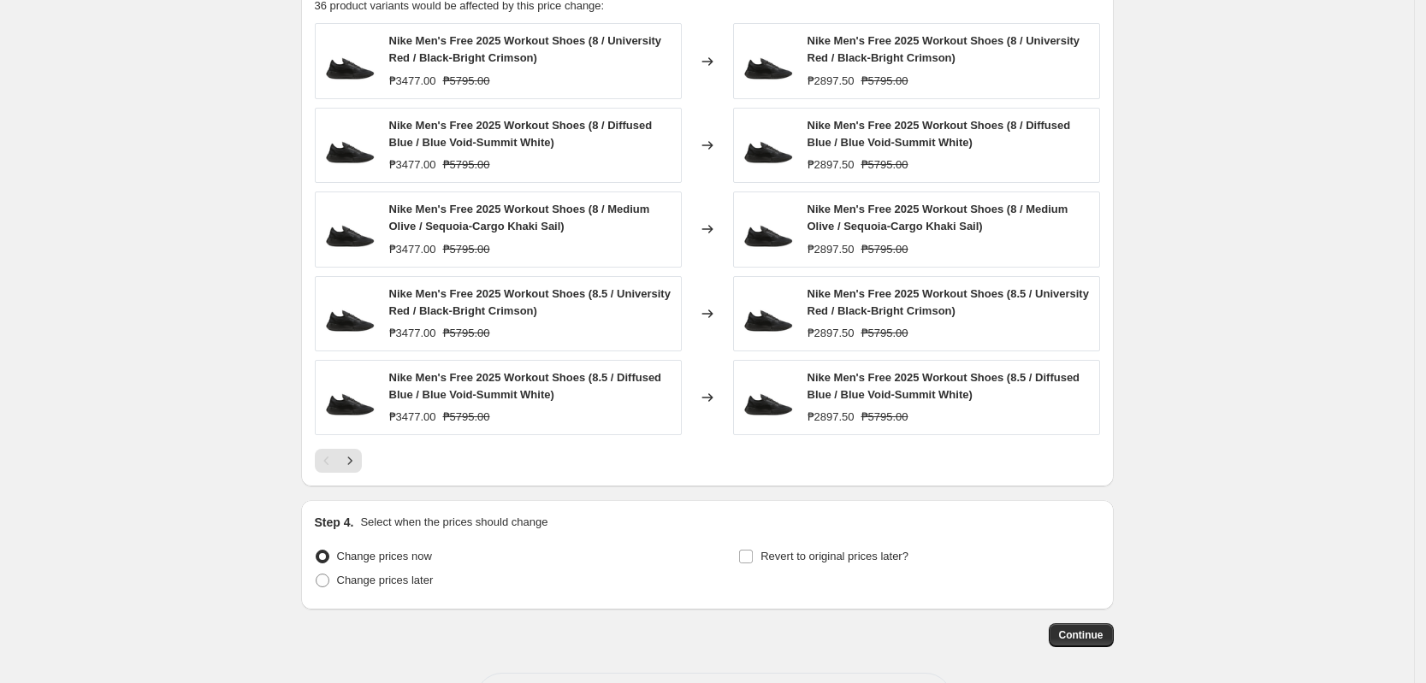
scroll to position [1069, 0]
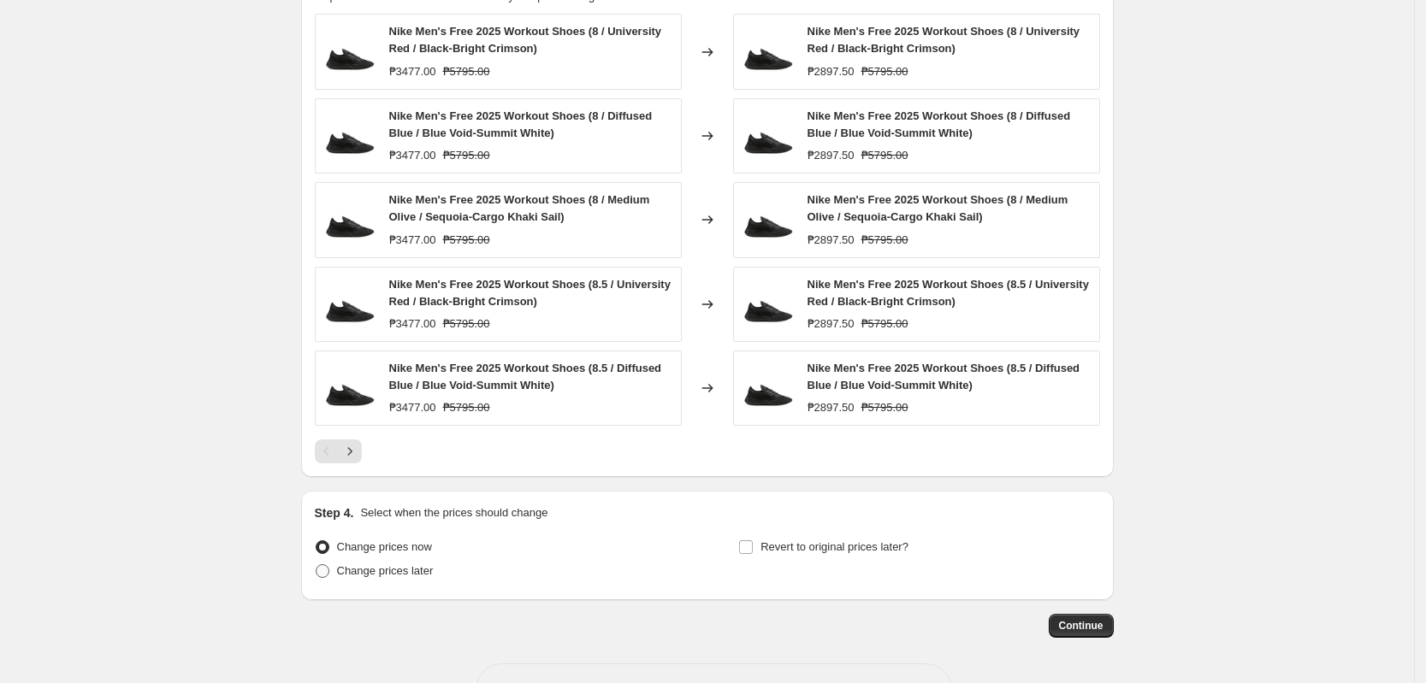
click at [377, 583] on label "Change prices later" at bounding box center [374, 571] width 119 height 24
click at [316, 565] on input "Change prices later" at bounding box center [316, 564] width 1 height 1
radio input "true"
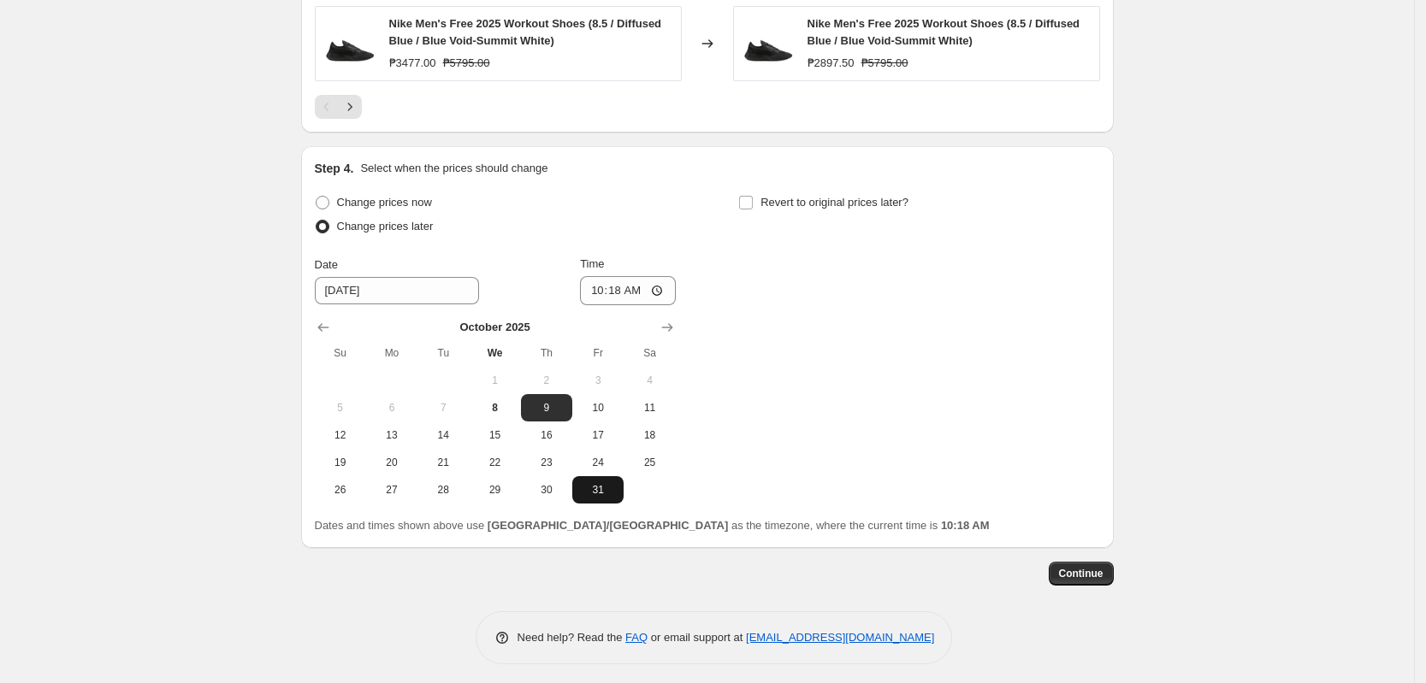
scroll to position [1421, 0]
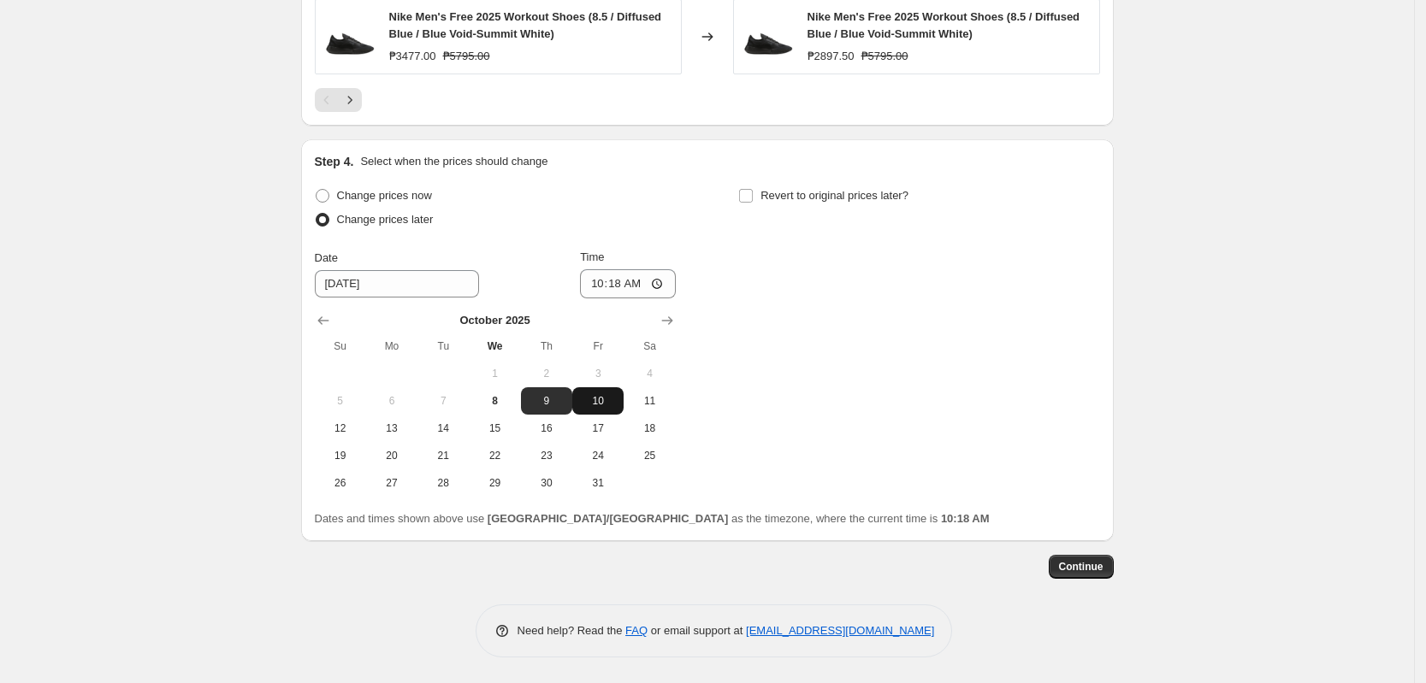
click at [611, 393] on button "10" at bounding box center [597, 400] width 51 height 27
type input "[DATE]"
click at [602, 290] on input "10:18" at bounding box center [628, 283] width 96 height 29
type input "00:00"
click at [924, 294] on div "Change prices now Change prices later Date [DATE] Time 00:00 [DATE] Su Mo Tu We…" at bounding box center [707, 340] width 785 height 313
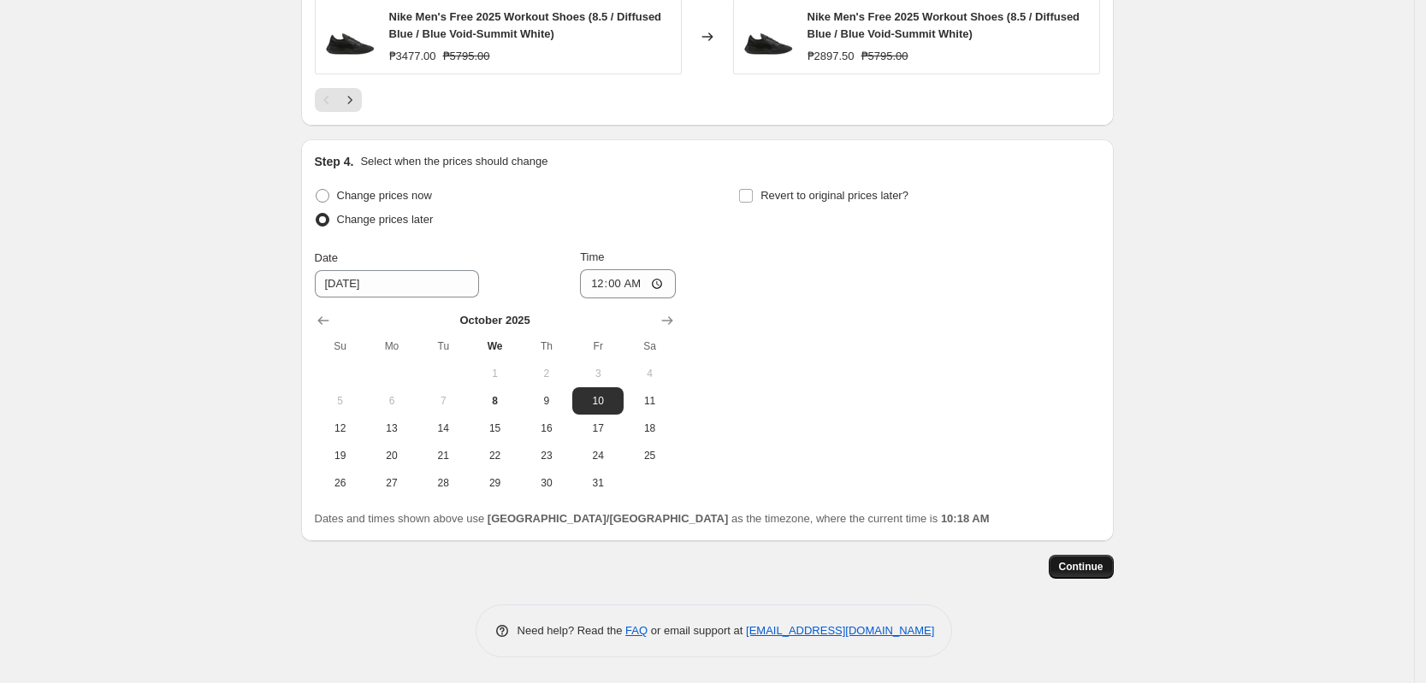
click at [1096, 577] on button "Continue" at bounding box center [1081, 567] width 65 height 24
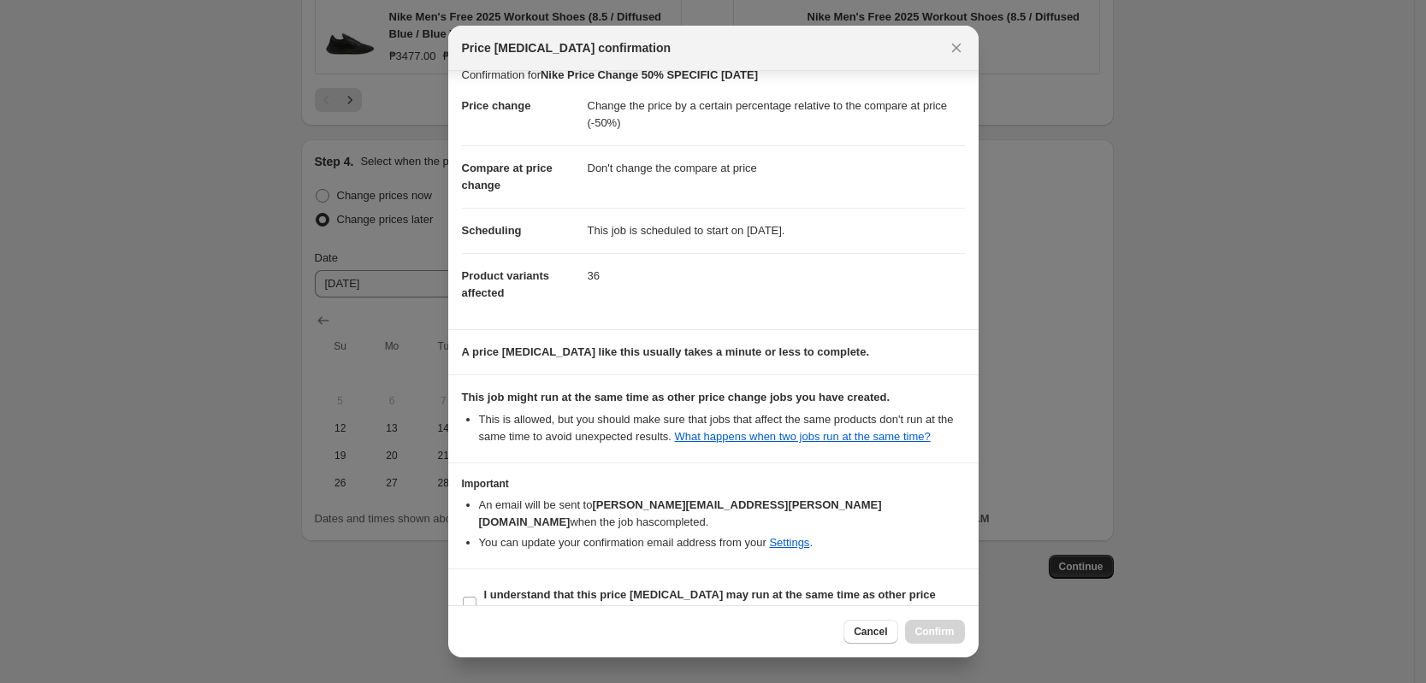
scroll to position [33, 0]
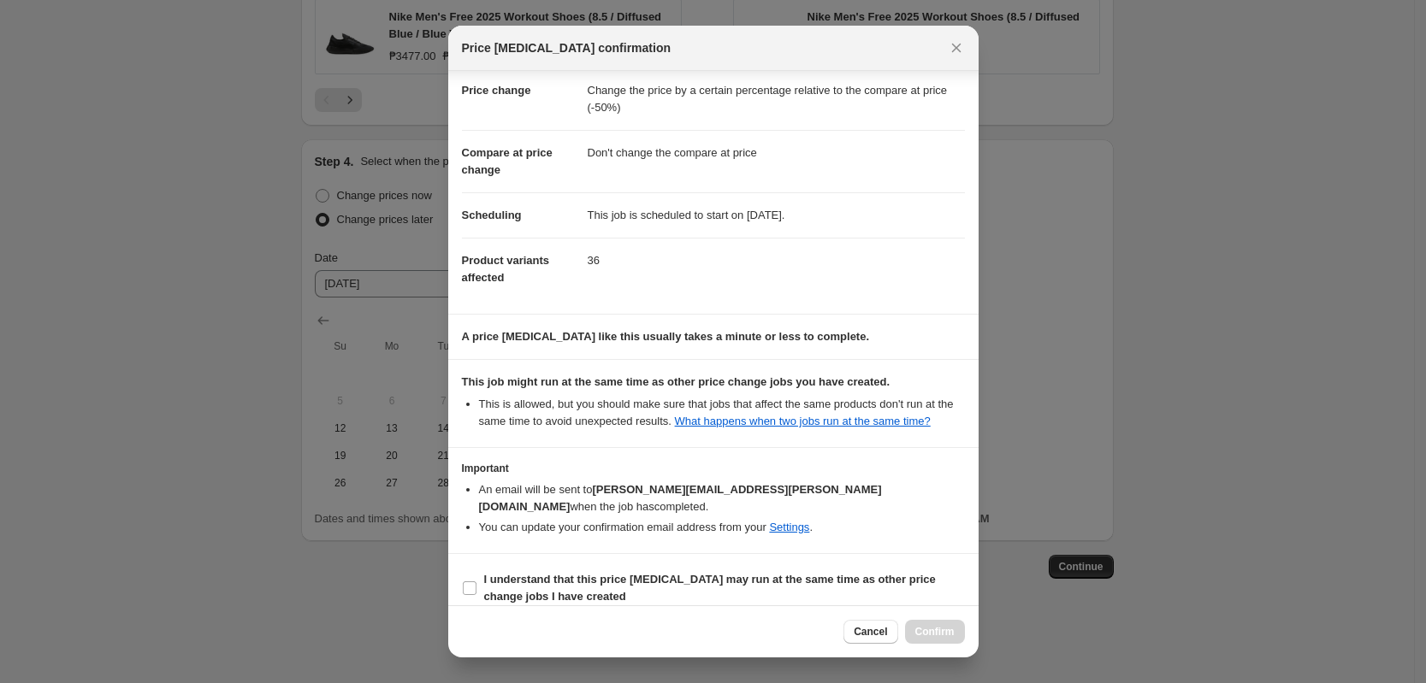
drag, startPoint x: 713, startPoint y: 570, endPoint x: 853, endPoint y: 612, distance: 145.6
click at [717, 571] on span "I understand that this price [MEDICAL_DATA] may run at the same time as other p…" at bounding box center [724, 588] width 481 height 34
click at [839, 571] on span "I understand that this price [MEDICAL_DATA] may run at the same time as other p…" at bounding box center [724, 588] width 481 height 34
click at [476, 582] on input "I understand that this price [MEDICAL_DATA] may run at the same time as other p…" at bounding box center [470, 589] width 14 height 14
checkbox input "true"
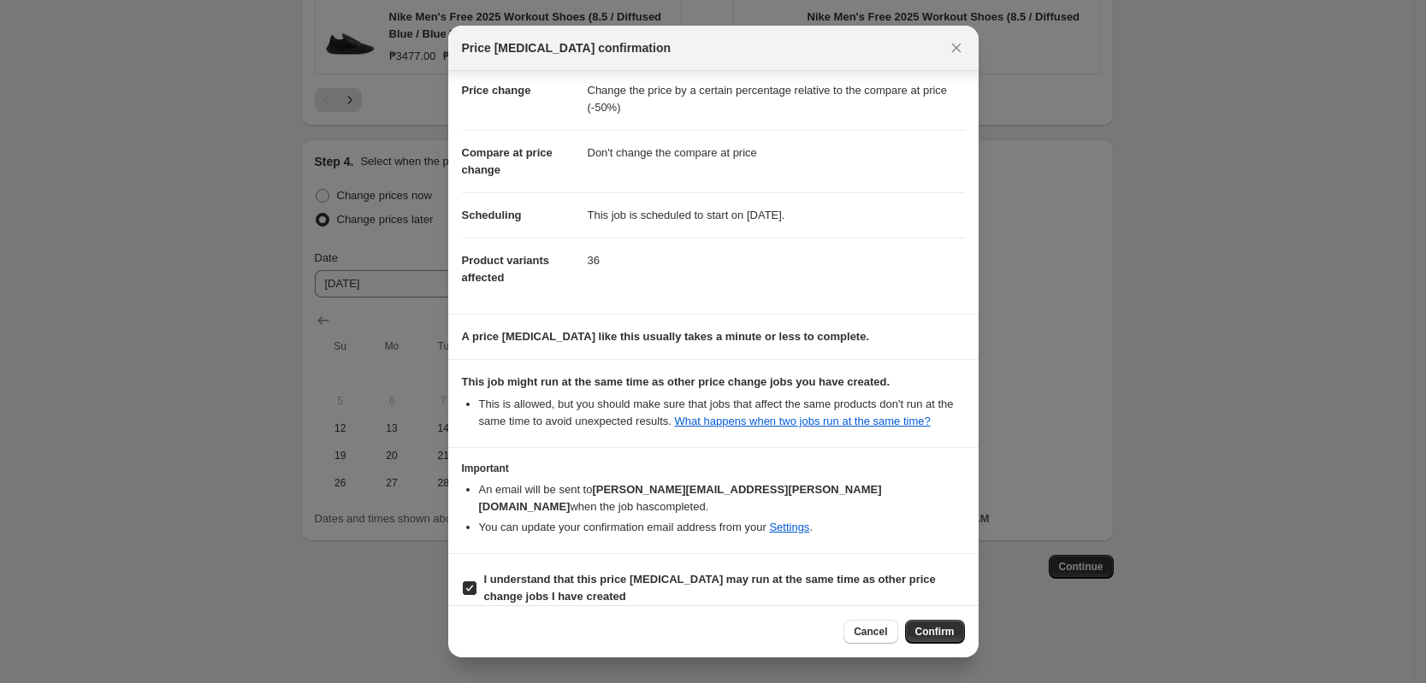
click at [942, 631] on span "Confirm" at bounding box center [934, 632] width 39 height 14
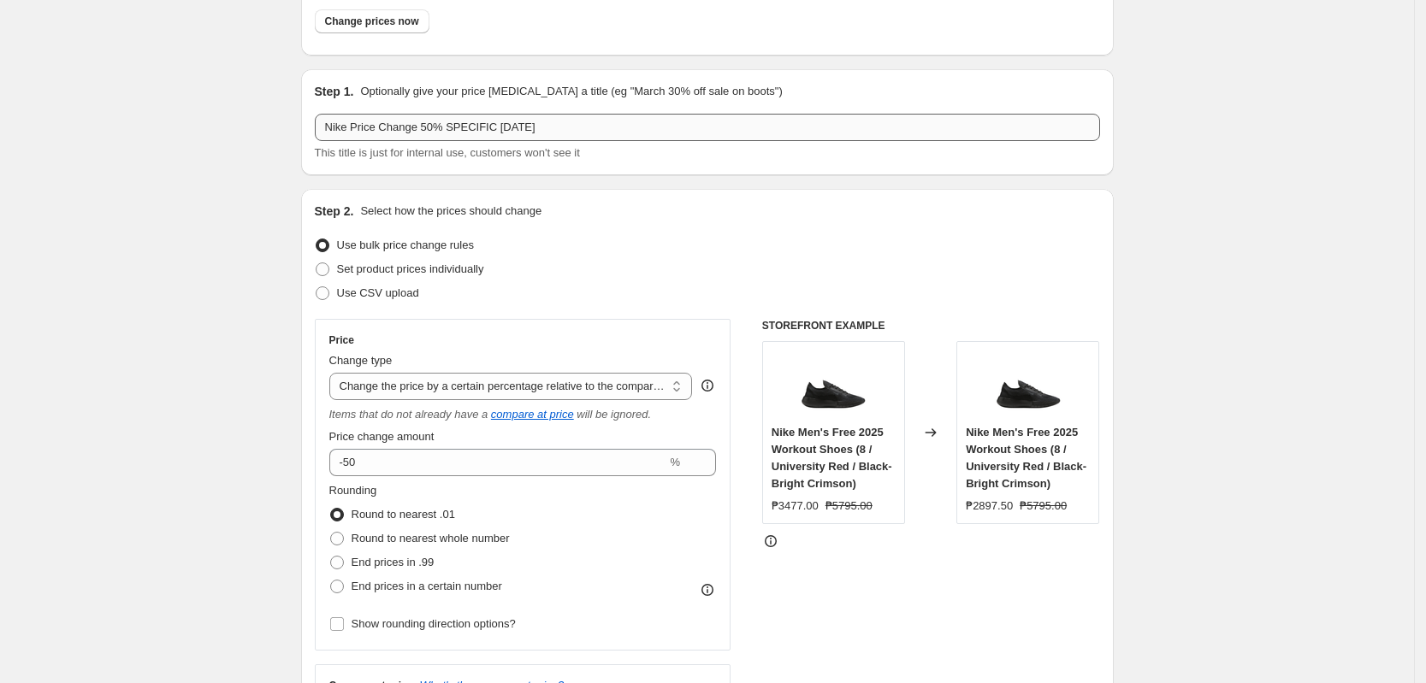
scroll to position [0, 0]
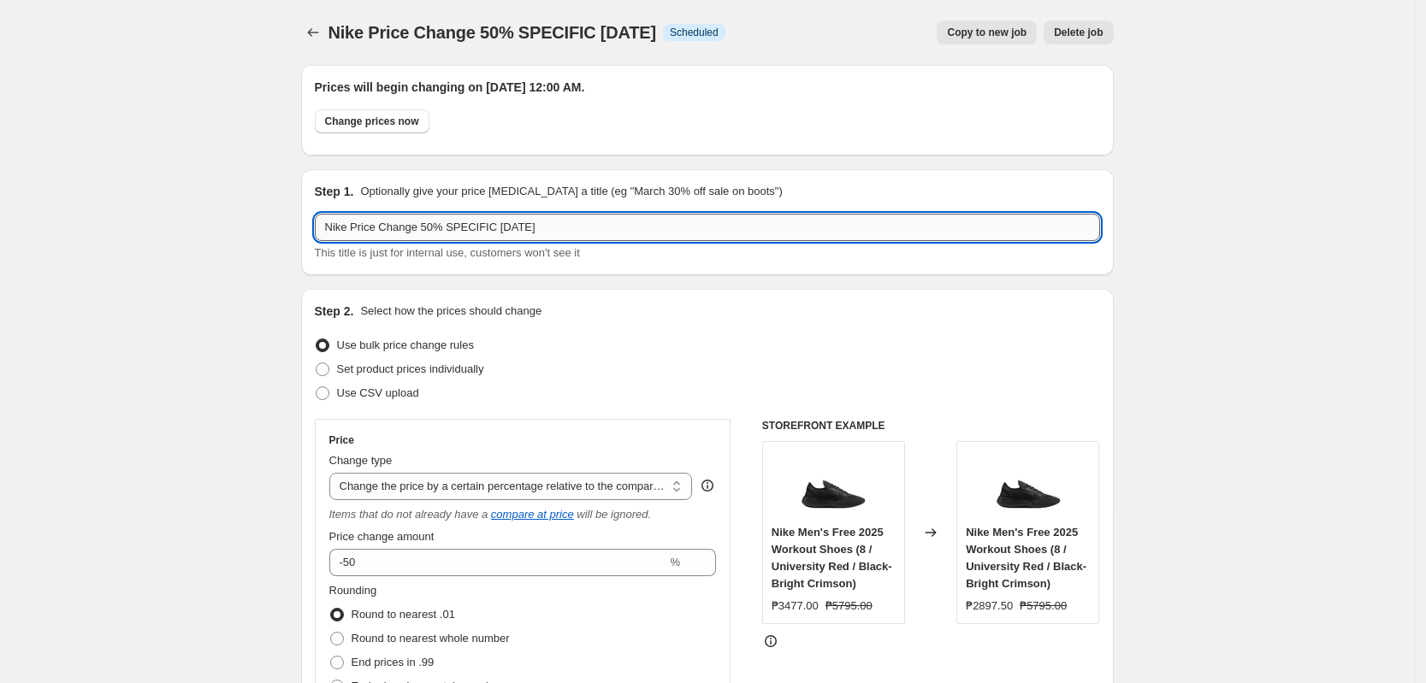
click at [475, 230] on input "Nike Price Change 50% SPECIFIC [DATE]" at bounding box center [707, 227] width 785 height 27
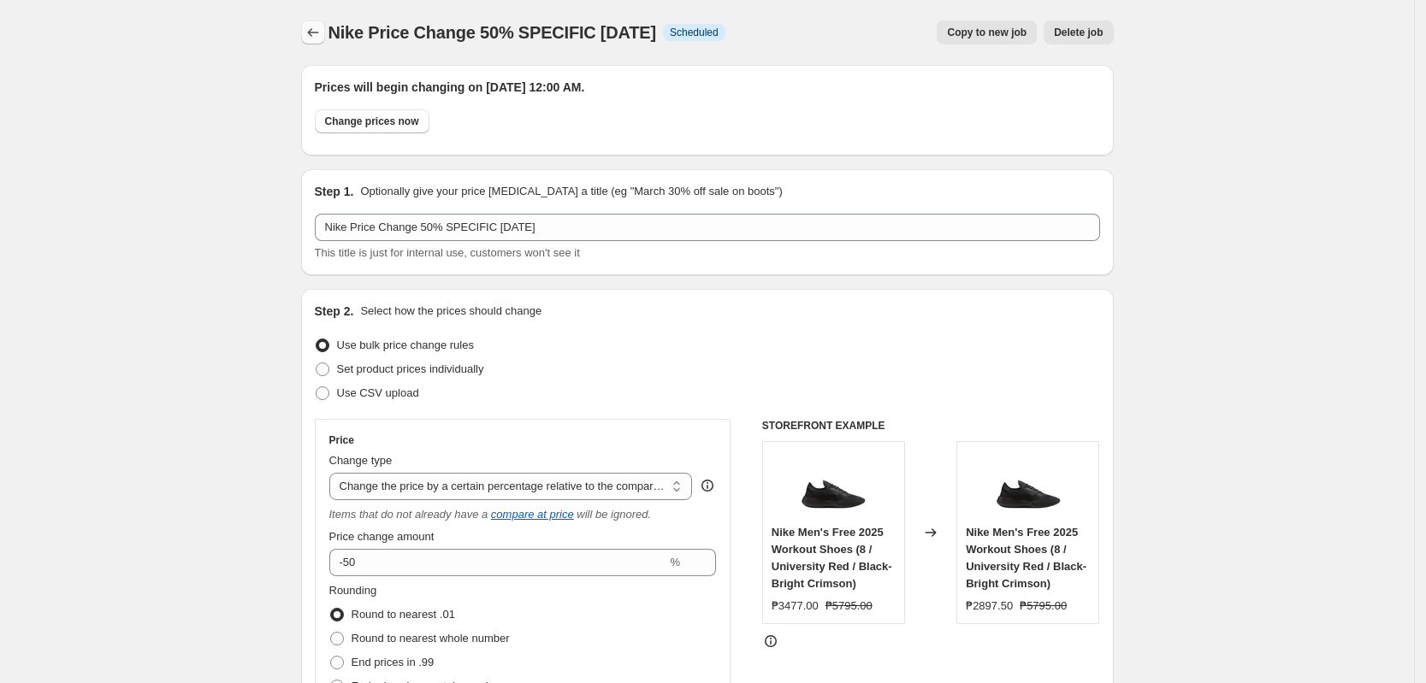
click at [318, 32] on icon "Price change jobs" at bounding box center [312, 32] width 11 height 9
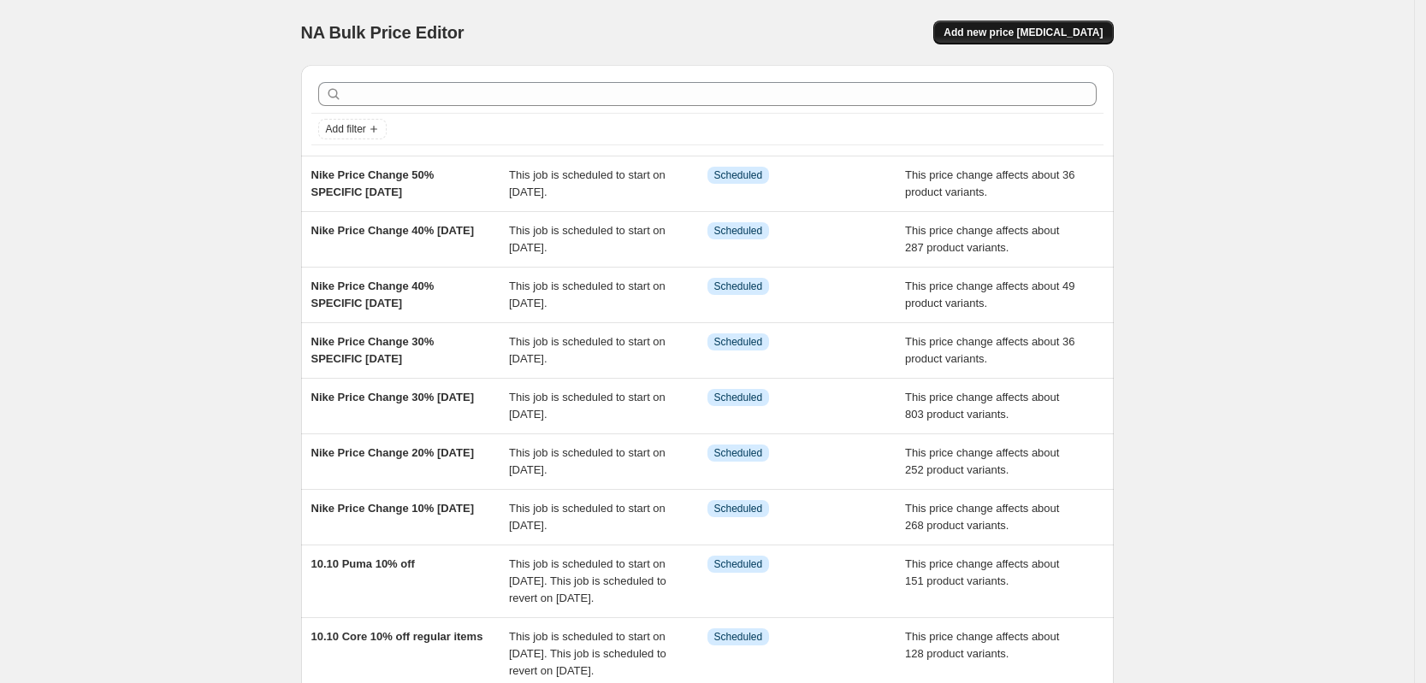
click at [1014, 27] on span "Add new price [MEDICAL_DATA]" at bounding box center [1022, 33] width 159 height 14
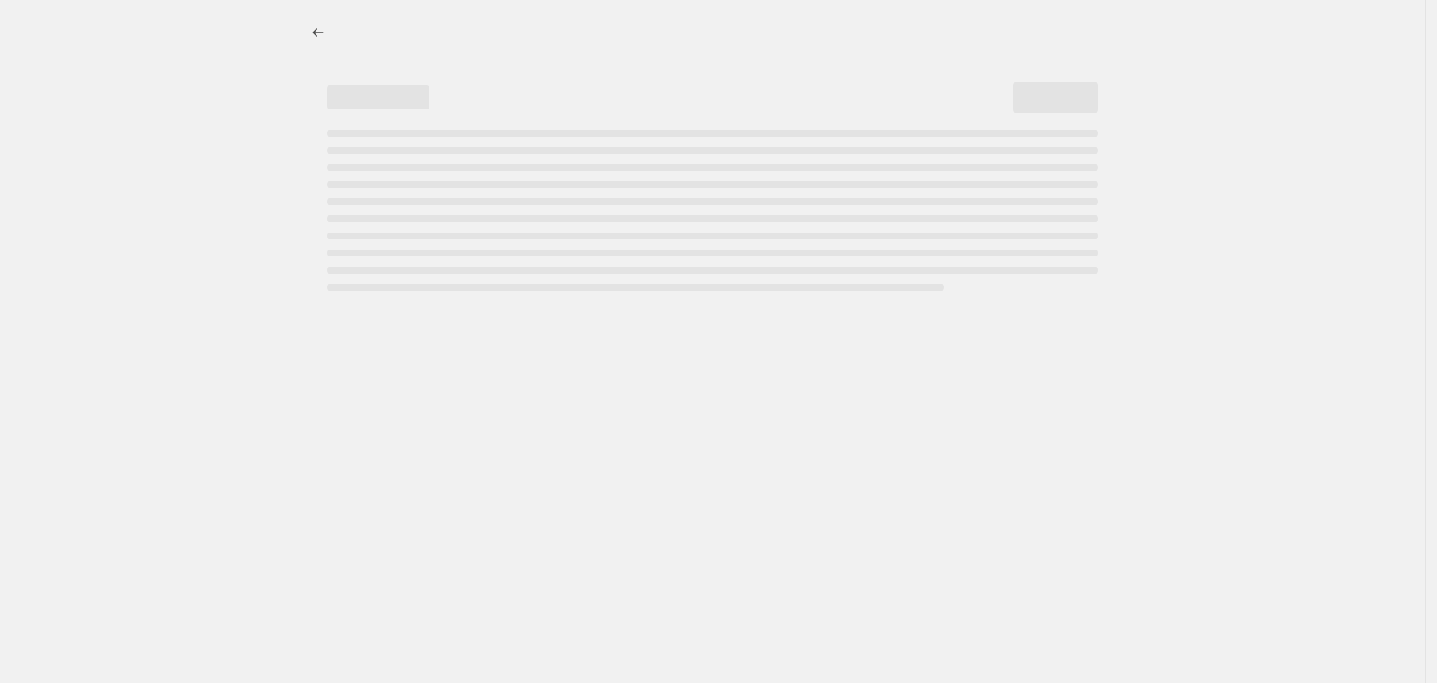
select select "percentage"
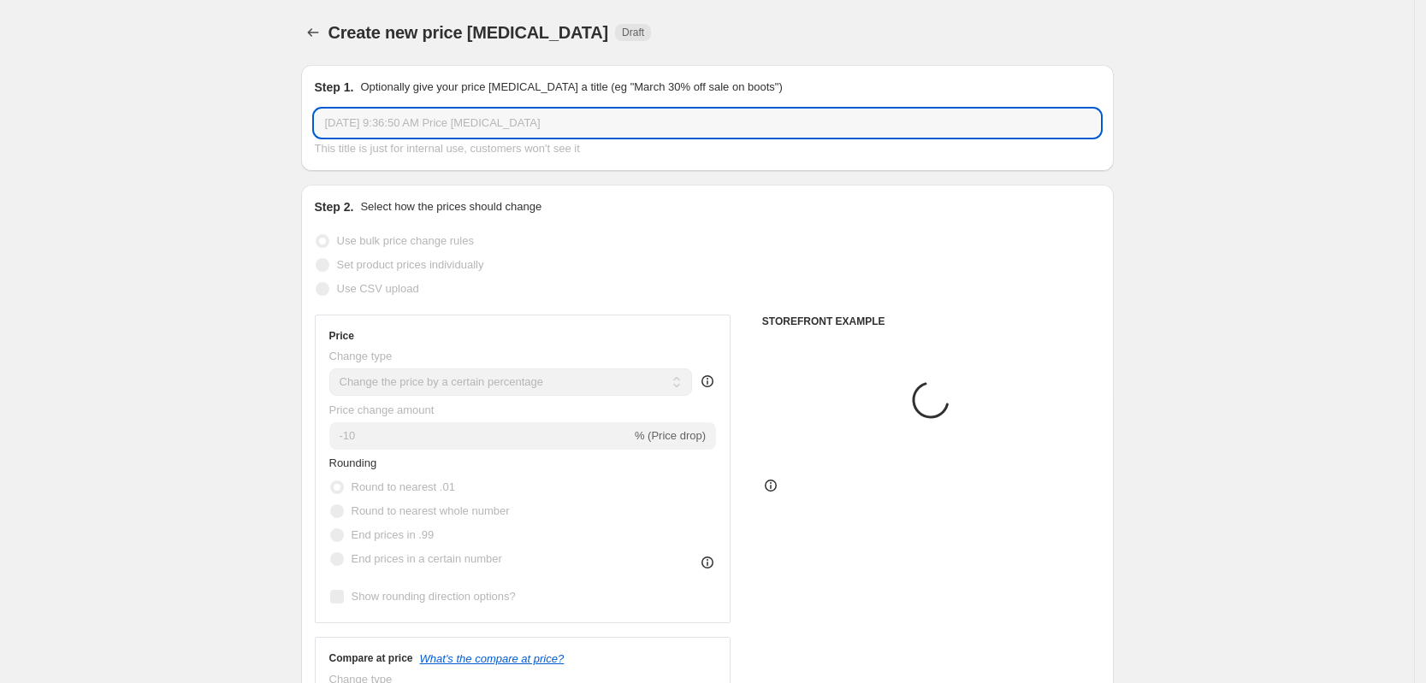
click at [461, 126] on input "[DATE] 9:36:50 AM Price [MEDICAL_DATA]" at bounding box center [707, 122] width 785 height 27
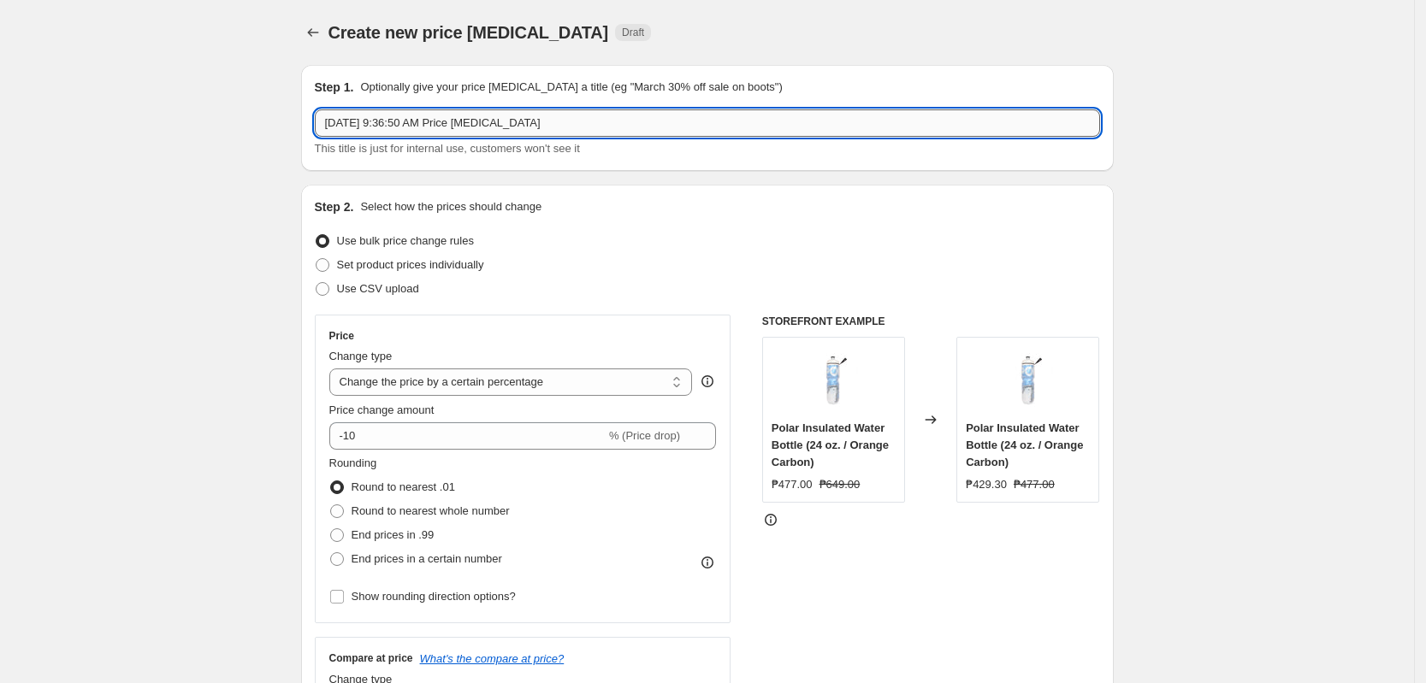
click at [461, 122] on input "[DATE] 9:36:50 AM Price [MEDICAL_DATA]" at bounding box center [707, 122] width 785 height 27
paste input "Nike Price Change 50% SPECIFIC [DATE]"
click at [489, 123] on input "Nike Price Change 50% SPECIFIC [DATE]" at bounding box center [707, 122] width 785 height 27
drag, startPoint x: 489, startPoint y: 123, endPoint x: 440, endPoint y: 134, distance: 50.0
click at [440, 134] on input "Nike Price Change 50% SPECIFIC [DATE]" at bounding box center [707, 122] width 785 height 27
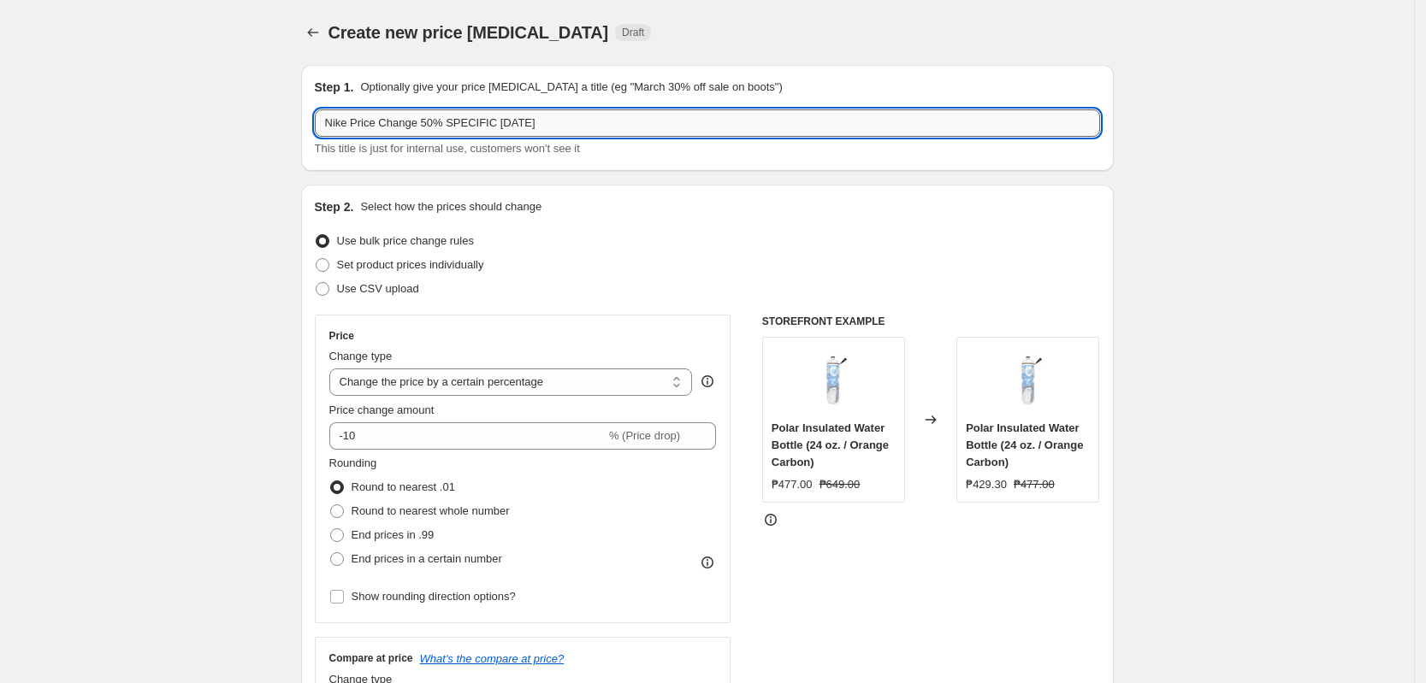
click at [440, 134] on input "Nike Price Change 50% SPECIFIC [DATE]" at bounding box center [707, 122] width 785 height 27
drag, startPoint x: 440, startPoint y: 134, endPoint x: 449, endPoint y: 133, distance: 8.6
click at [446, 135] on input "Nike Price Change 50% SPECIFIC [DATE]" at bounding box center [707, 122] width 785 height 27
click at [482, 124] on input "Nike Price Change 50% SPECIFIC [DATE]" at bounding box center [707, 122] width 785 height 27
click at [493, 124] on input "Nike Price Change 50% SPECIFIC [DATE]" at bounding box center [707, 122] width 785 height 27
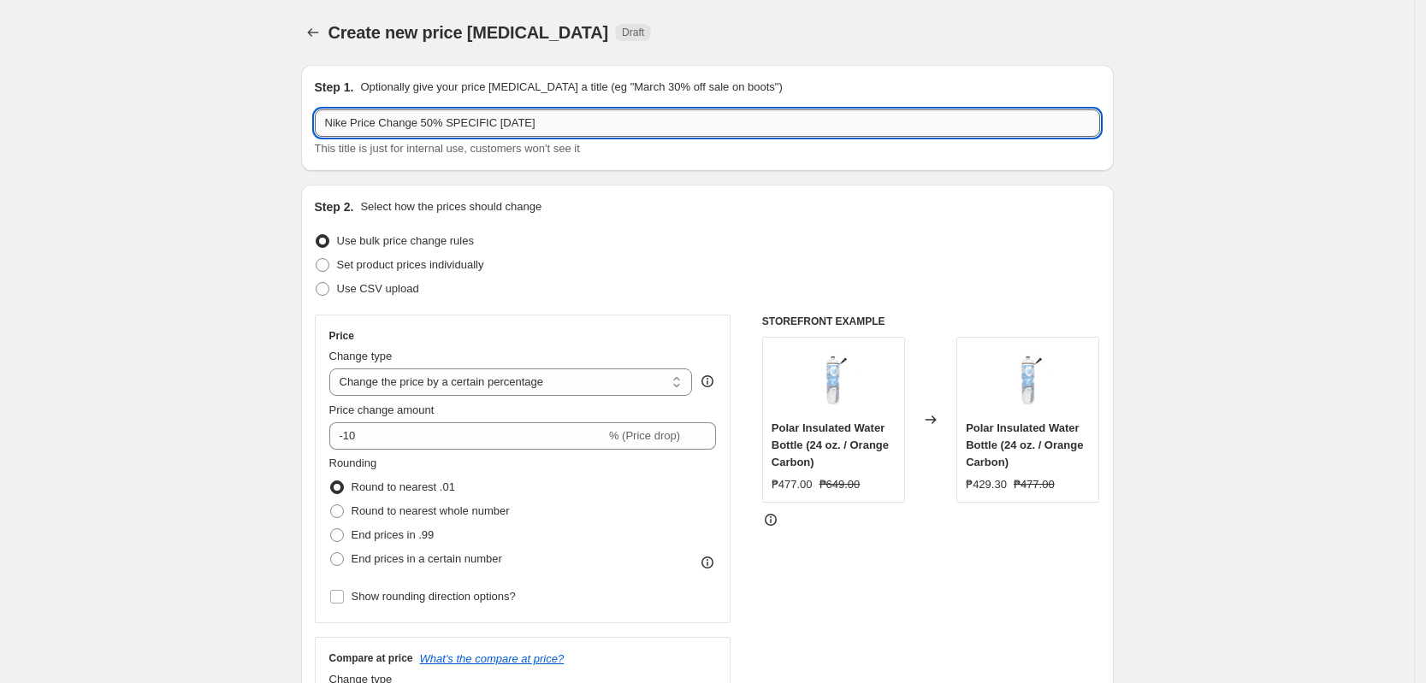
click at [493, 124] on input "Nike Price Change 50% SPECIFIC [DATE]" at bounding box center [707, 122] width 785 height 27
click at [487, 121] on input "Nike Price Change 50% SPECIFIC [DATE]" at bounding box center [707, 122] width 785 height 27
drag, startPoint x: 487, startPoint y: 121, endPoint x: 451, endPoint y: 120, distance: 36.0
click at [451, 120] on input "Nike Price Change 50% SPECIFIC [DATE]" at bounding box center [707, 122] width 785 height 27
type input "Nike Price Change 50% [DATE]"
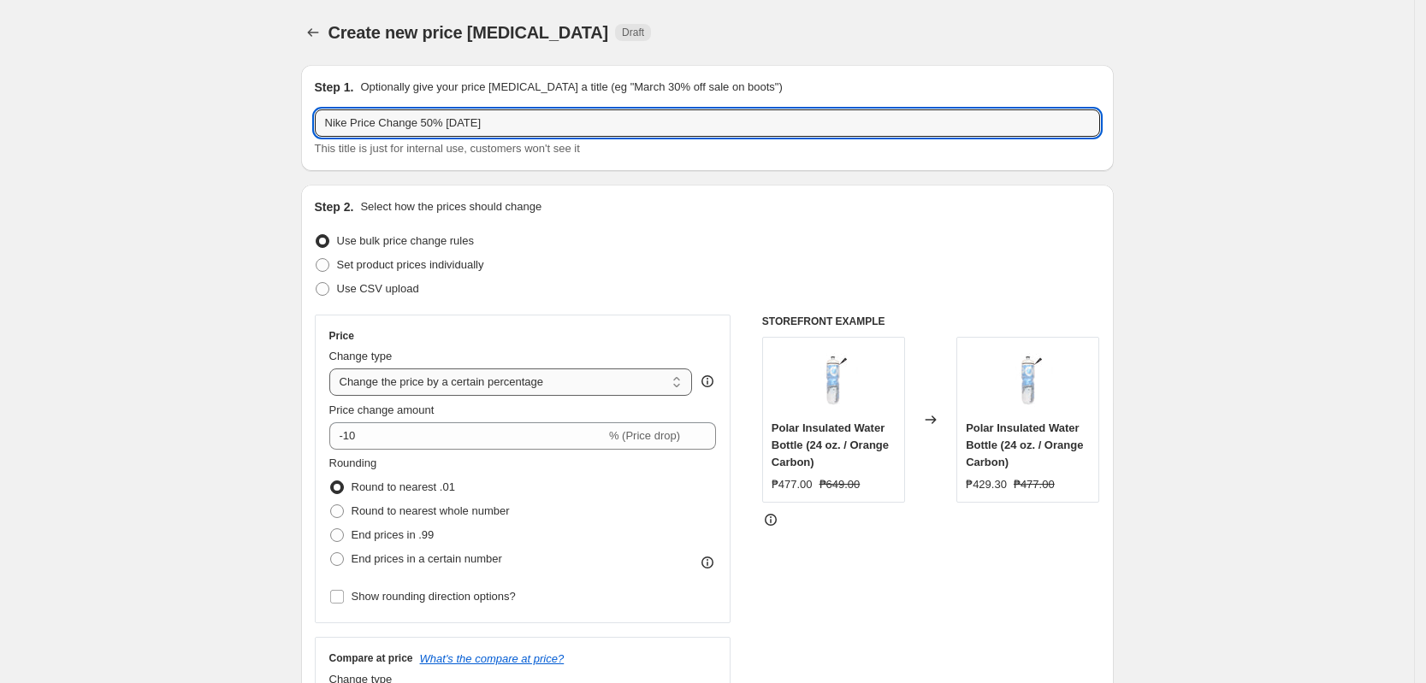
click at [409, 393] on select "Change the price to a certain amount Change the price by a certain amount Chang…" at bounding box center [510, 382] width 363 height 27
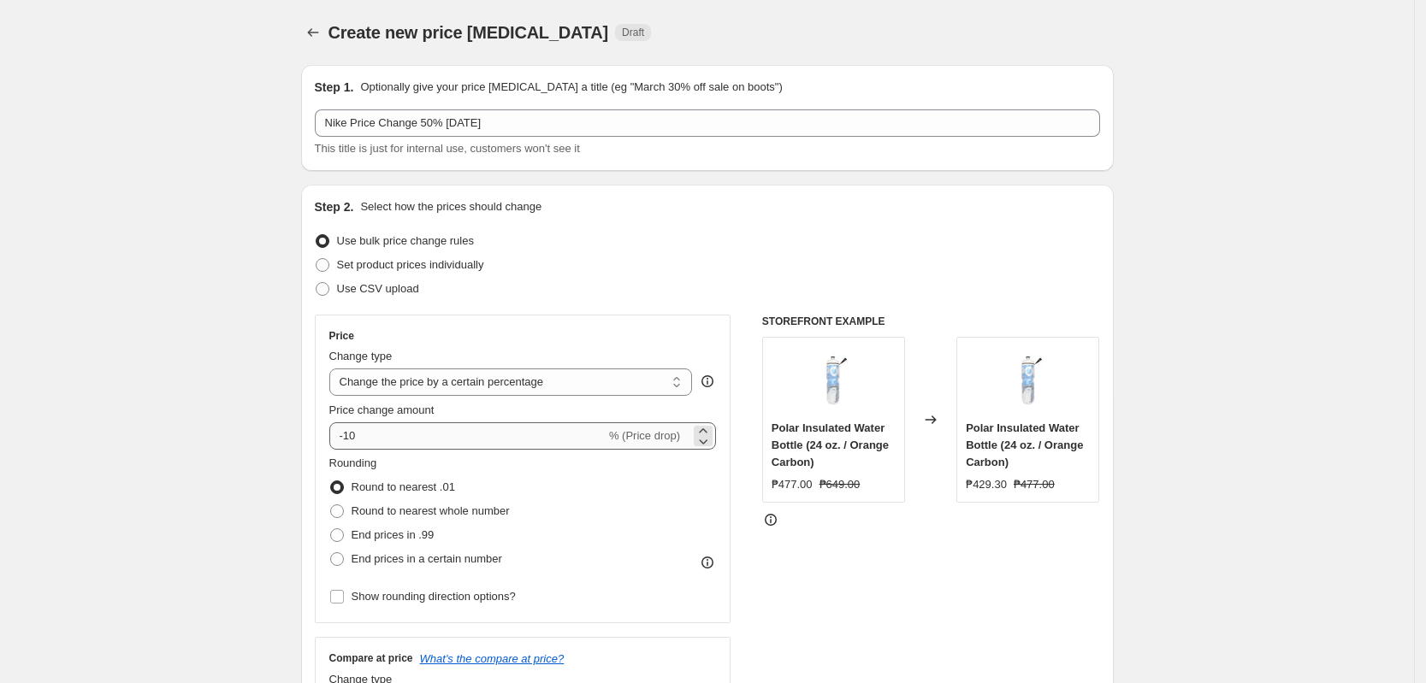
drag, startPoint x: 409, startPoint y: 393, endPoint x: 469, endPoint y: 430, distance: 70.3
click at [409, 393] on select "Change the price to a certain amount Change the price by a certain amount Chang…" at bounding box center [510, 382] width 363 height 27
click at [629, 394] on select "Change the price to a certain amount Change the price by a certain amount Chang…" at bounding box center [510, 382] width 363 height 27
select select "pcap"
click at [334, 369] on select "Change the price to a certain amount Change the price by a certain amount Chang…" at bounding box center [510, 382] width 363 height 27
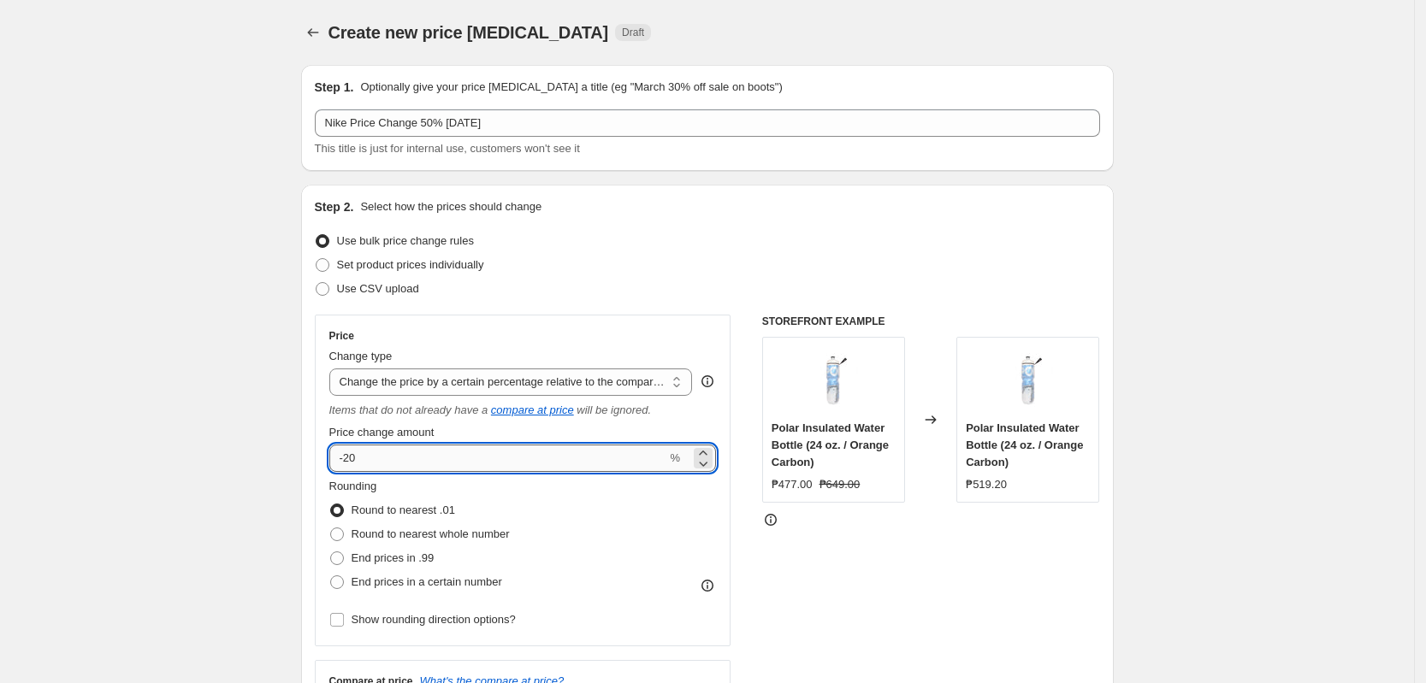
click at [422, 445] on input "-20" at bounding box center [498, 458] width 338 height 27
type input "-2"
type input "-50"
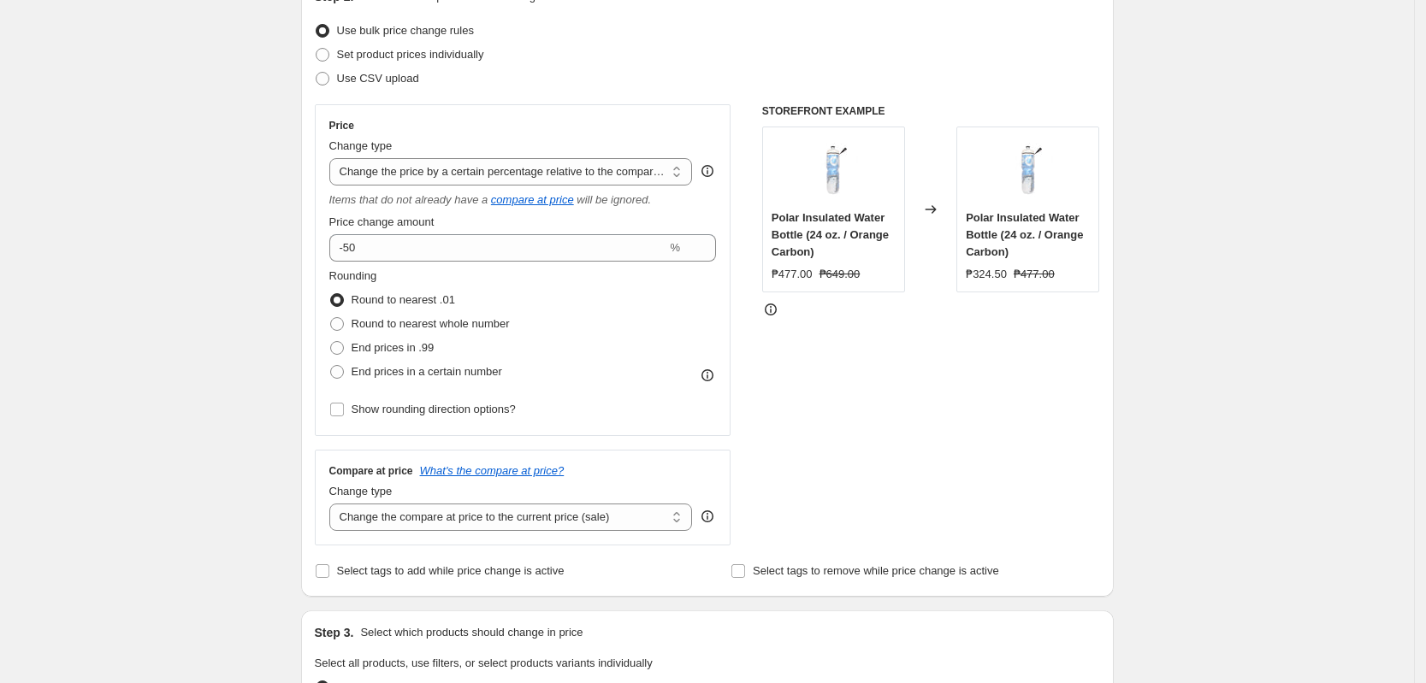
scroll to position [214, 0]
click at [466, 511] on select "Change the compare at price to the current price (sale) Change the compare at p…" at bounding box center [510, 513] width 363 height 27
select select "no_change"
click at [334, 500] on select "Change the compare at price to the current price (sale) Change the compare at p…" at bounding box center [510, 513] width 363 height 27
drag, startPoint x: 130, startPoint y: 440, endPoint x: 146, endPoint y: 431, distance: 18.8
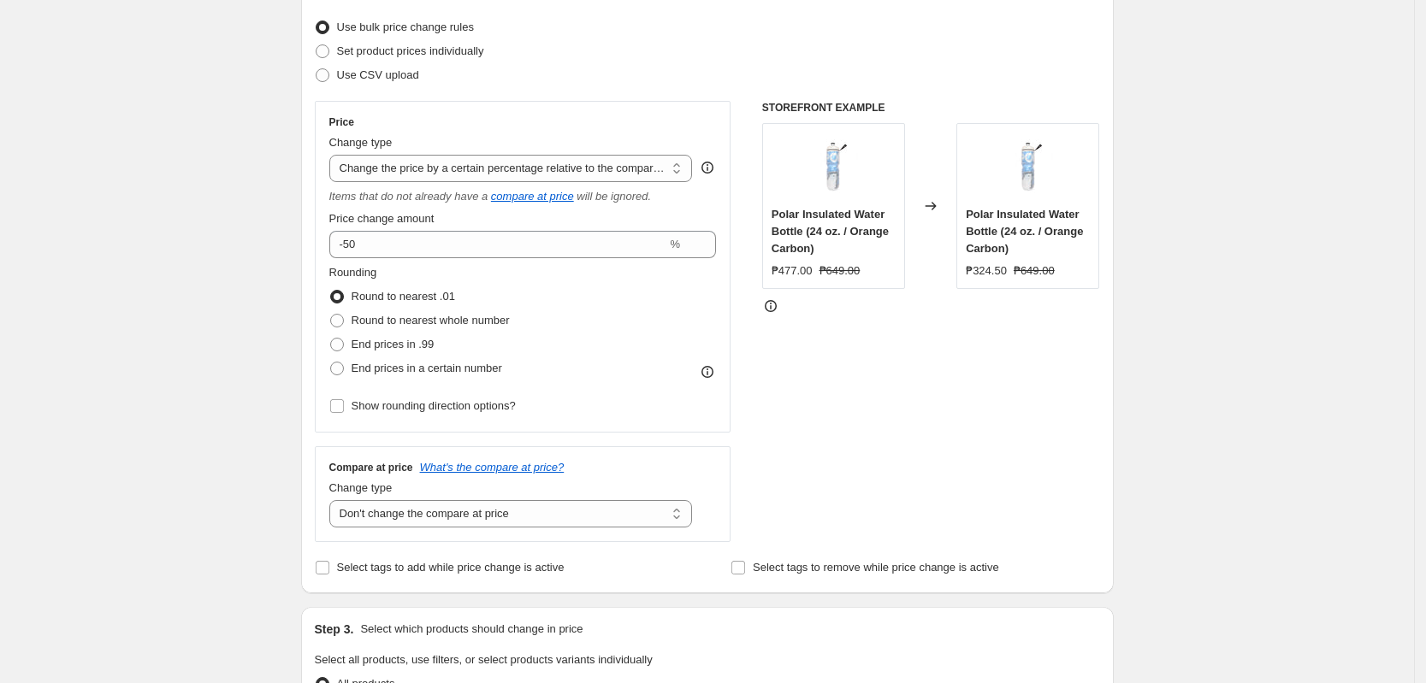
click at [129, 440] on div "Create new price [MEDICAL_DATA]. This page is ready Create new price [MEDICAL_D…" at bounding box center [707, 655] width 1414 height 1738
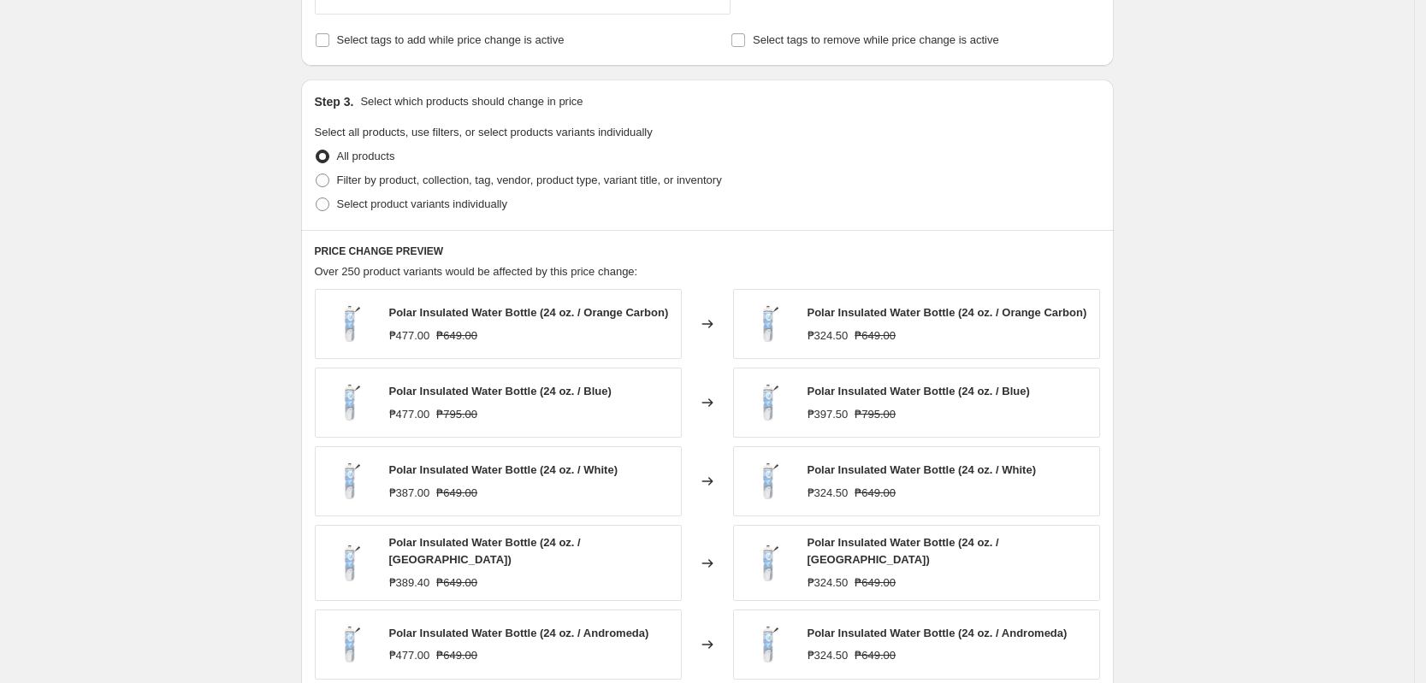
scroll to position [748, 0]
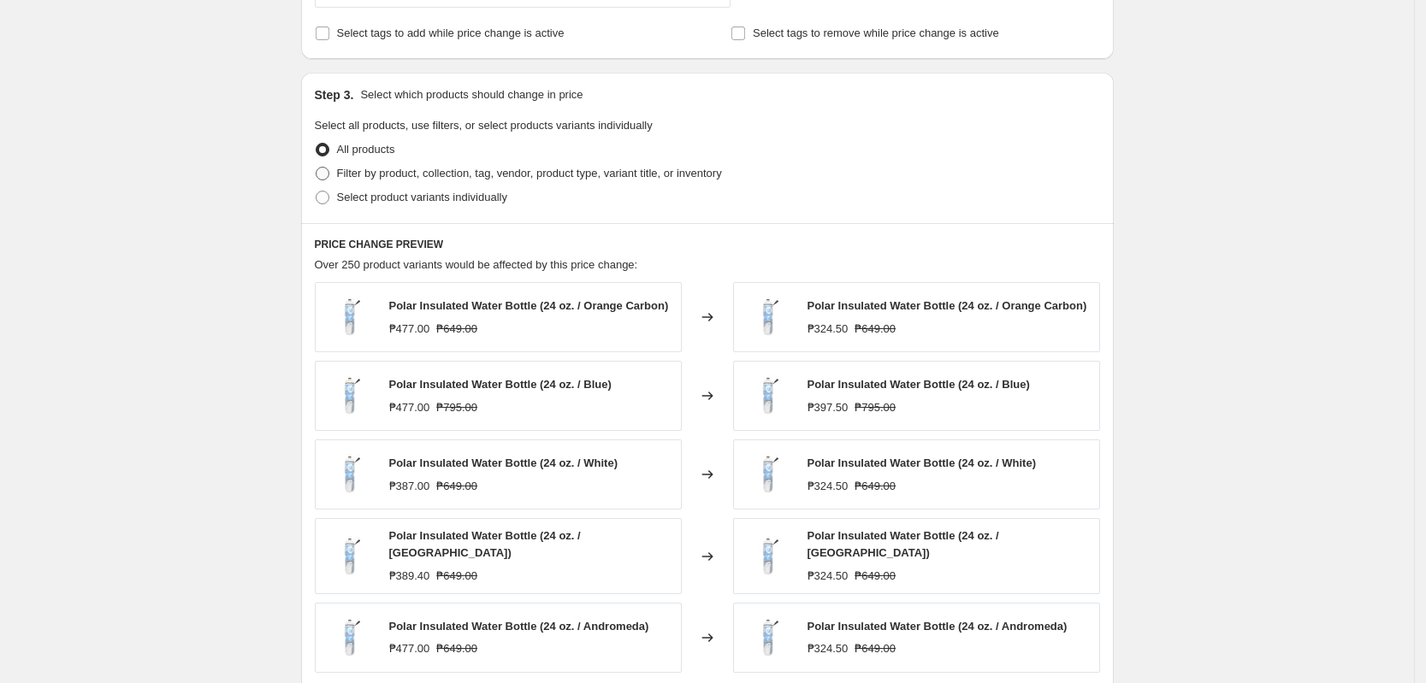
click at [386, 174] on span "Filter by product, collection, tag, vendor, product type, variant title, or inv…" at bounding box center [529, 173] width 385 height 13
click at [316, 168] on input "Filter by product, collection, tag, vendor, product type, variant title, or inv…" at bounding box center [316, 167] width 1 height 1
radio input "true"
click at [386, 174] on span "Filter by product, collection, tag, vendor, product type, variant title, or inv…" at bounding box center [529, 173] width 385 height 13
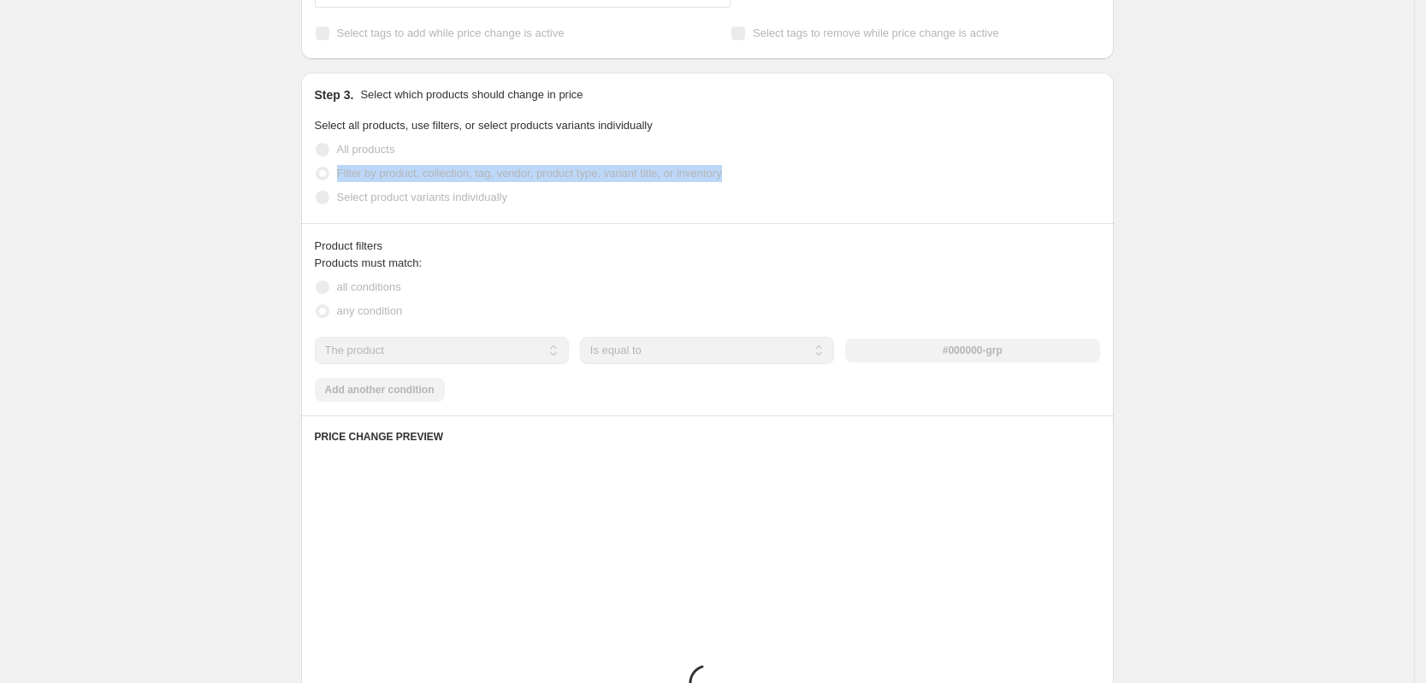
click at [386, 174] on span "Filter by product, collection, tag, vendor, product type, variant title, or inv…" at bounding box center [529, 173] width 385 height 13
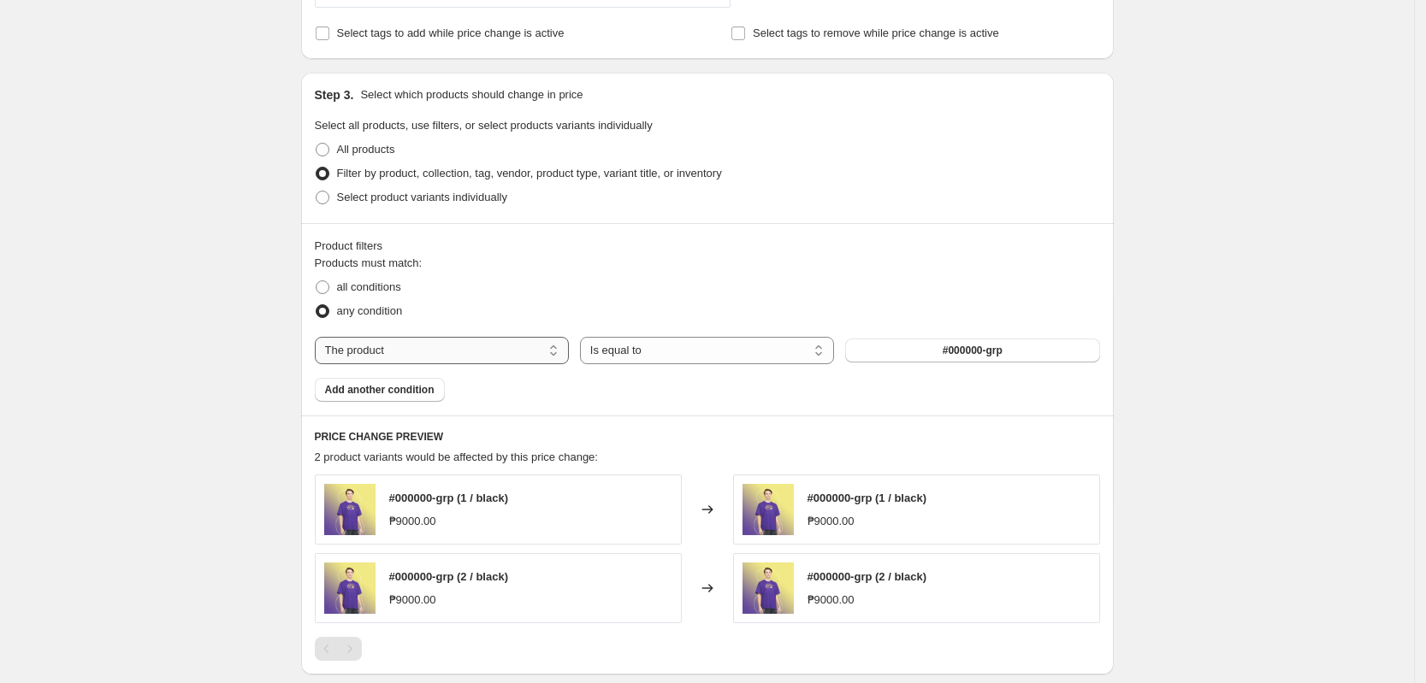
click at [499, 349] on select "The product The product's collection The product's tag The product's vendor The…" at bounding box center [442, 350] width 254 height 27
click at [497, 349] on select "The product The product's collection The product's tag The product's vendor The…" at bounding box center [442, 350] width 254 height 27
click at [484, 350] on select "The product The product's collection The product's tag The product's vendor The…" at bounding box center [442, 350] width 254 height 27
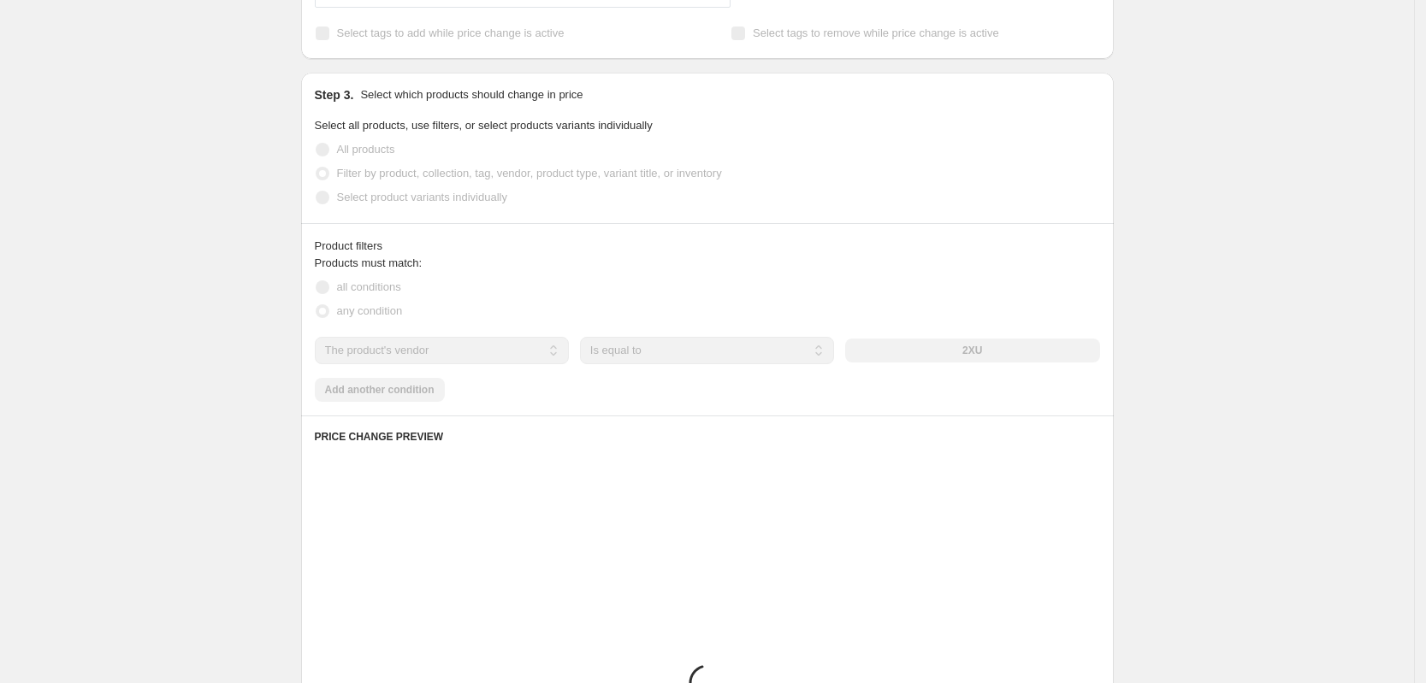
click at [773, 275] on div "all conditions" at bounding box center [707, 287] width 785 height 24
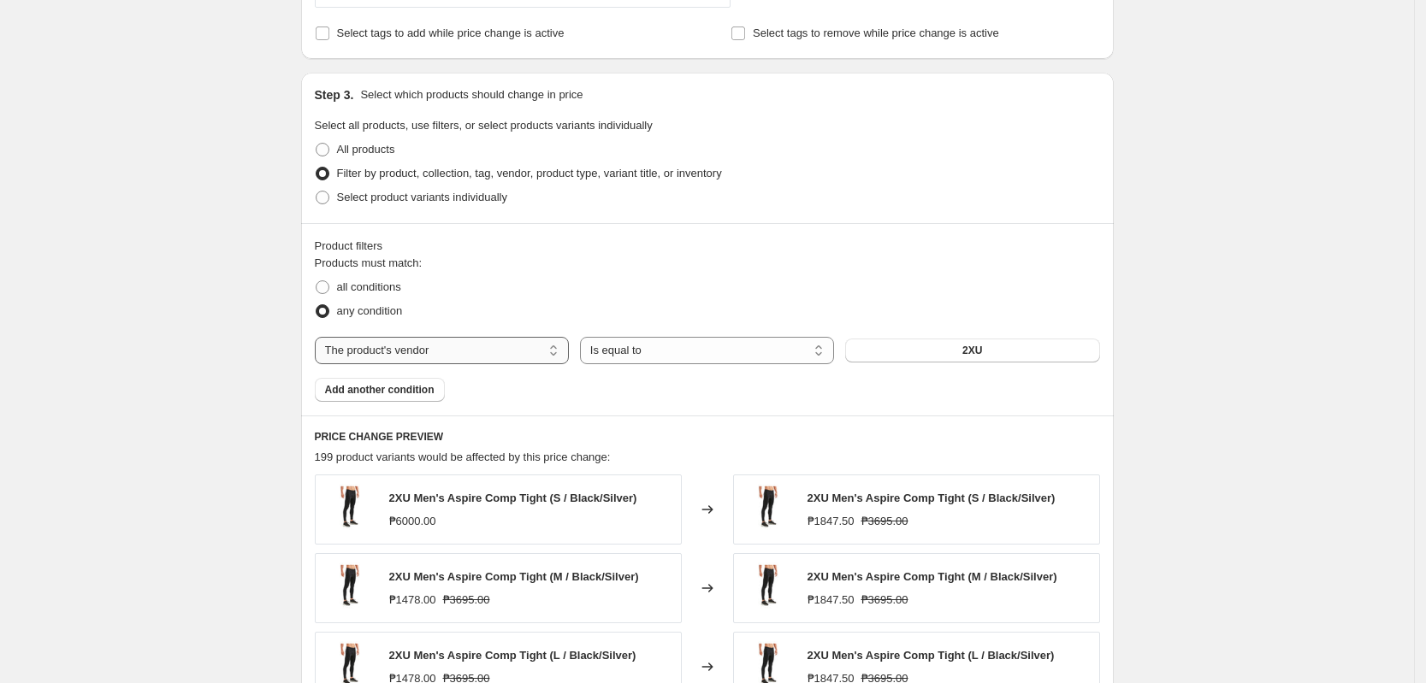
click at [500, 346] on select "The product The product's collection The product's tag The product's vendor The…" at bounding box center [442, 350] width 254 height 27
select select "tag"
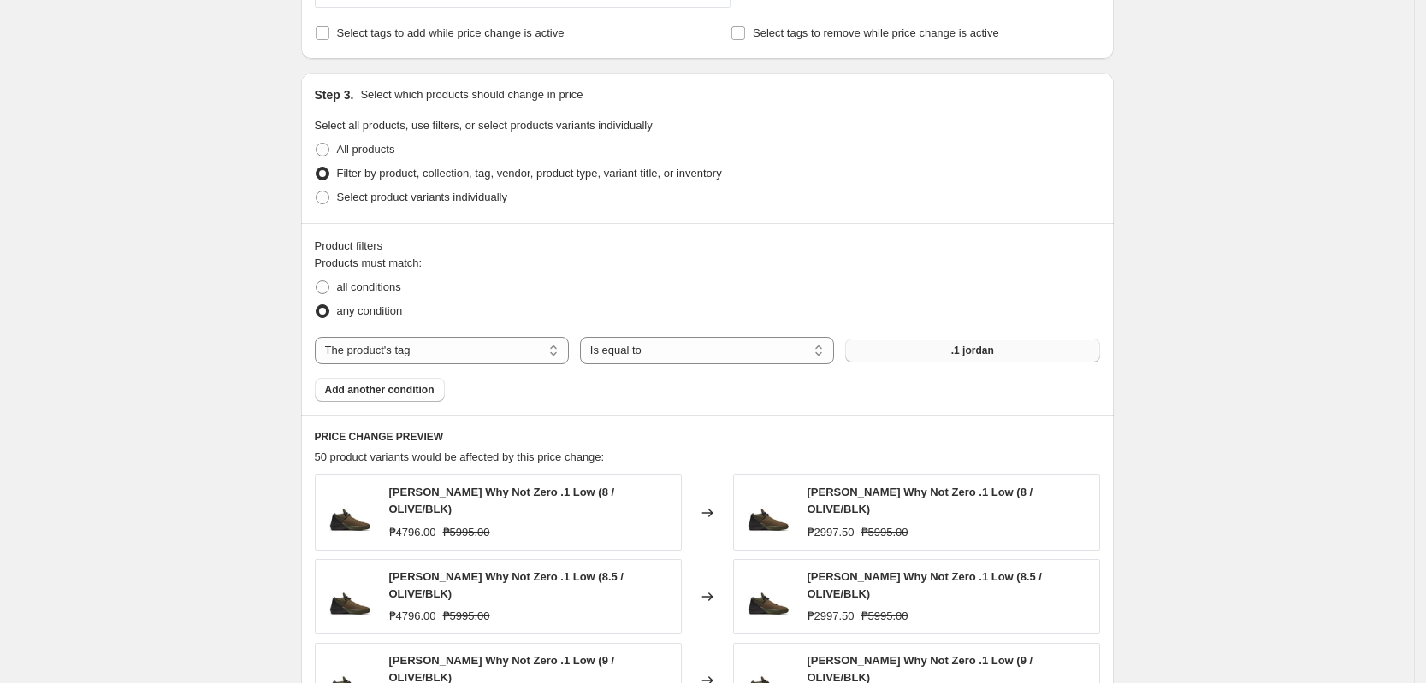
drag, startPoint x: 967, startPoint y: 335, endPoint x: 969, endPoint y: 345, distance: 9.6
click at [969, 336] on div "Products must match: all conditions any condition The product The product's col…" at bounding box center [707, 328] width 785 height 147
click at [971, 352] on span ".1 jordan" at bounding box center [972, 351] width 43 height 14
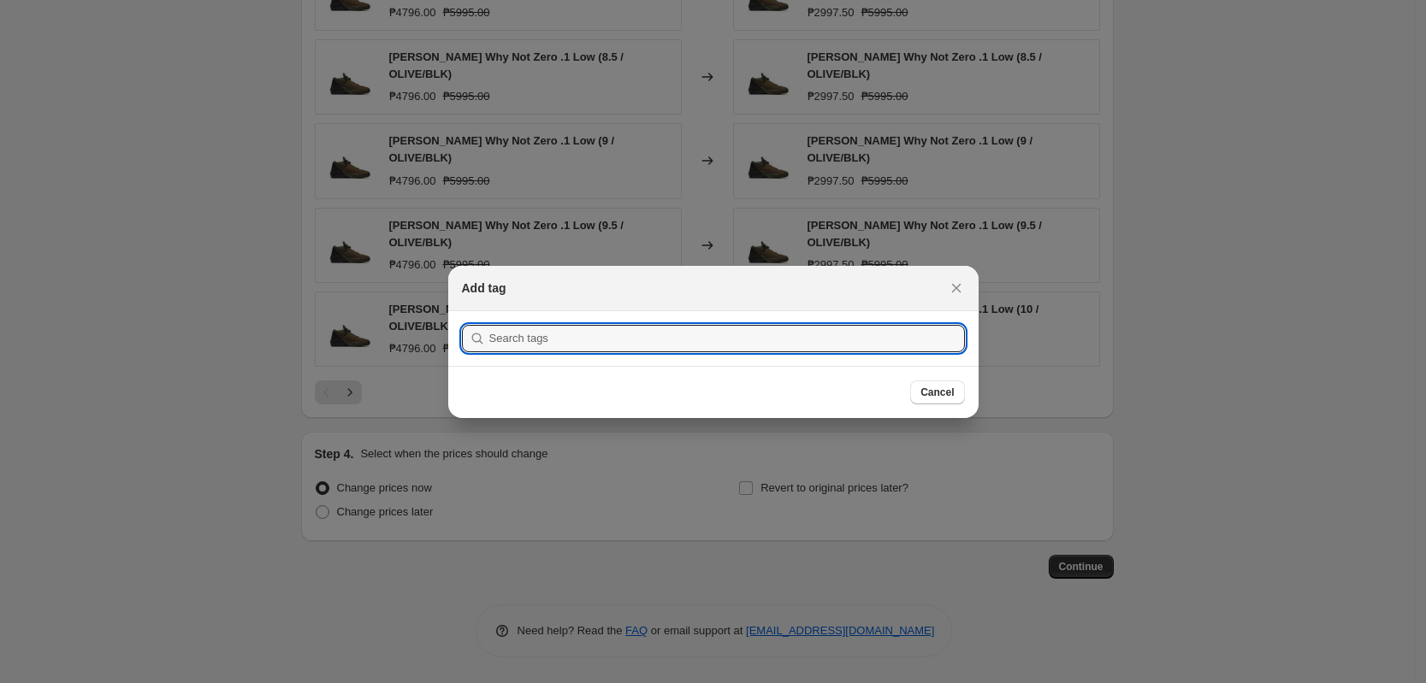
scroll to position [0, 0]
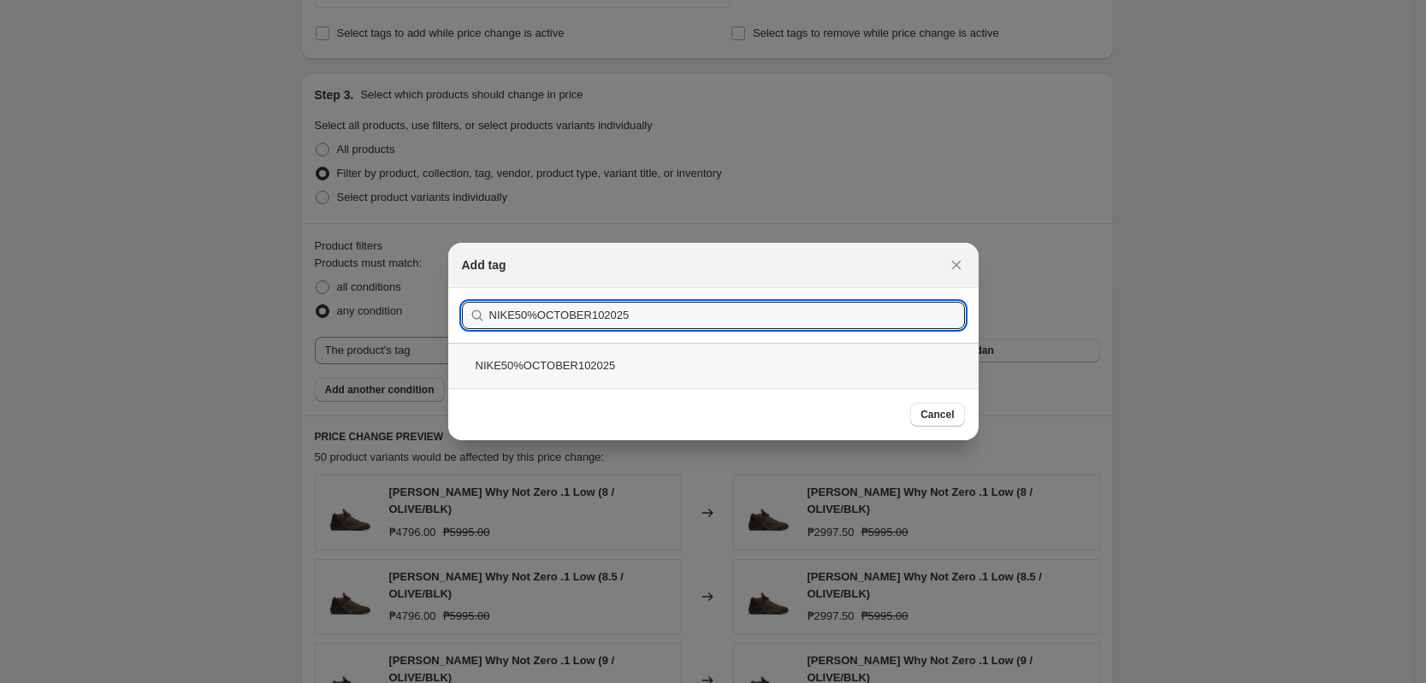
type input "NIKE50%OCTOBER102025"
click at [597, 357] on div "NIKE50%OCTOBER102025" at bounding box center [713, 365] width 530 height 45
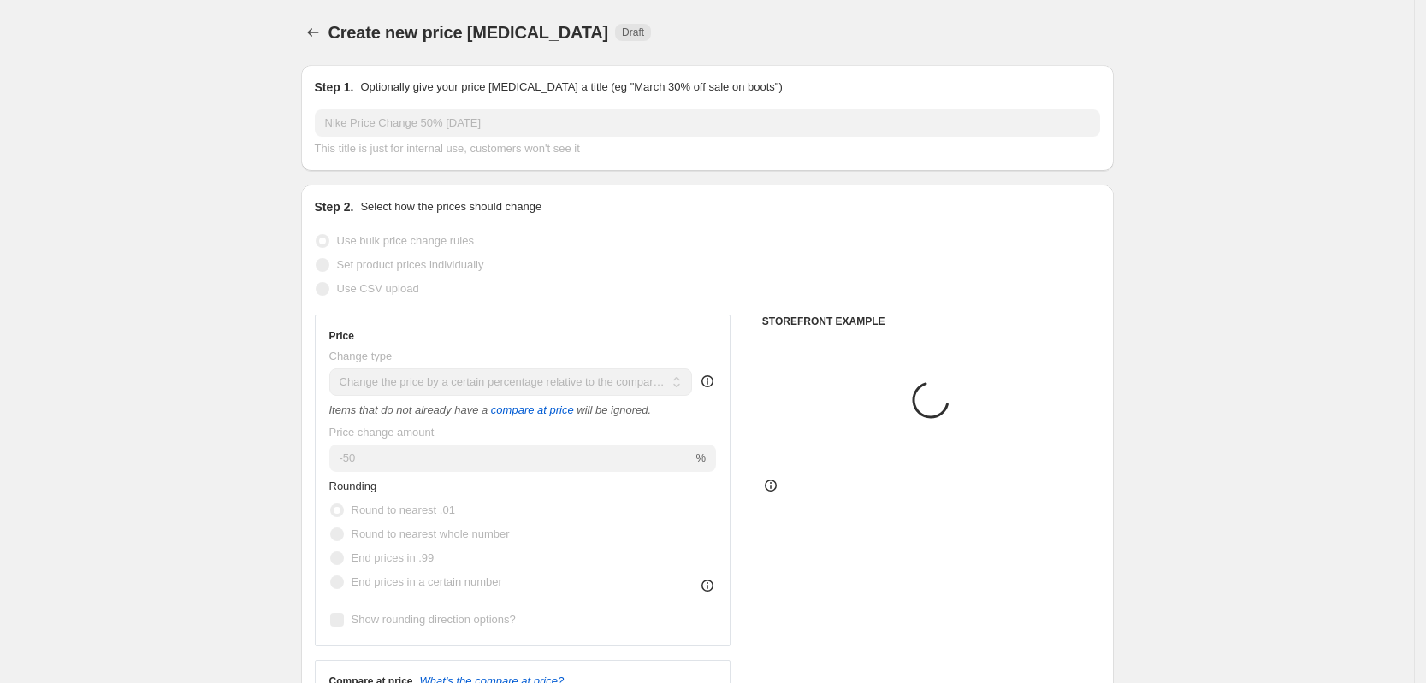
scroll to position [748, 0]
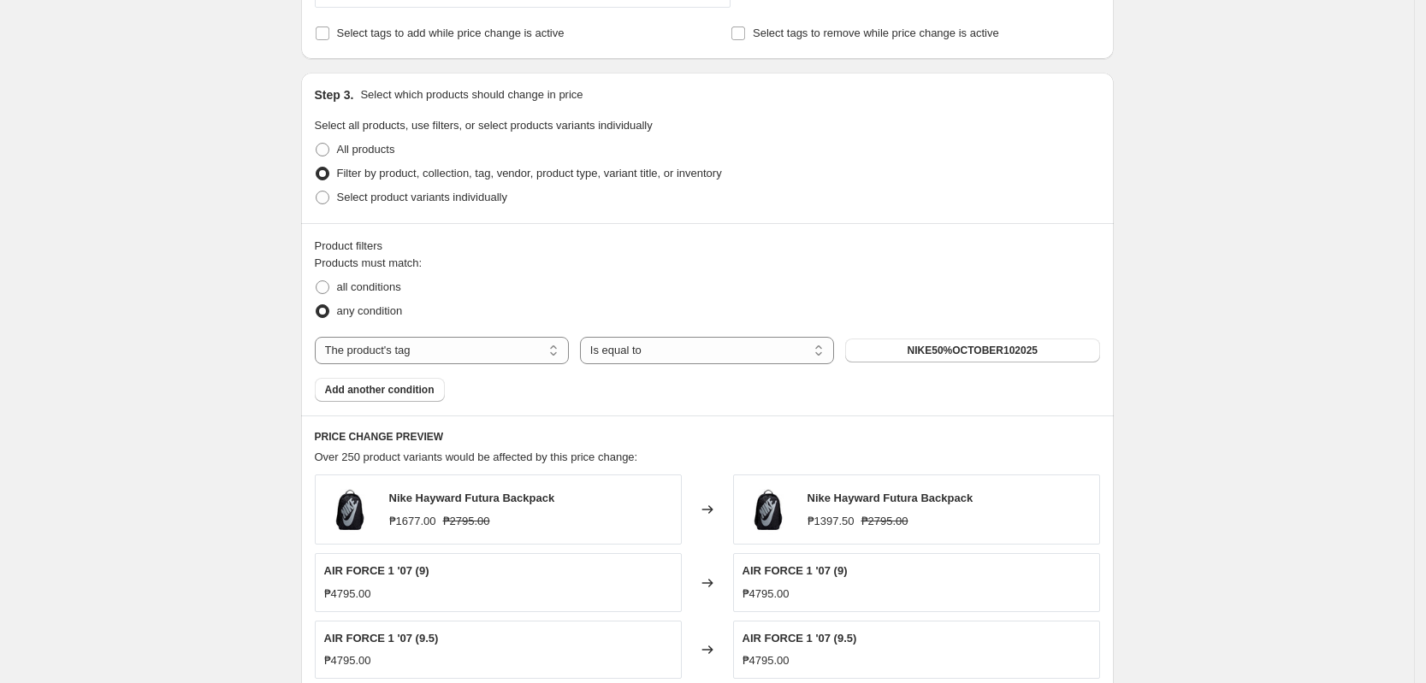
click at [1134, 317] on div "Create new price [MEDICAL_DATA]. This page is ready Create new price [MEDICAL_D…" at bounding box center [708, 208] width 854 height 1912
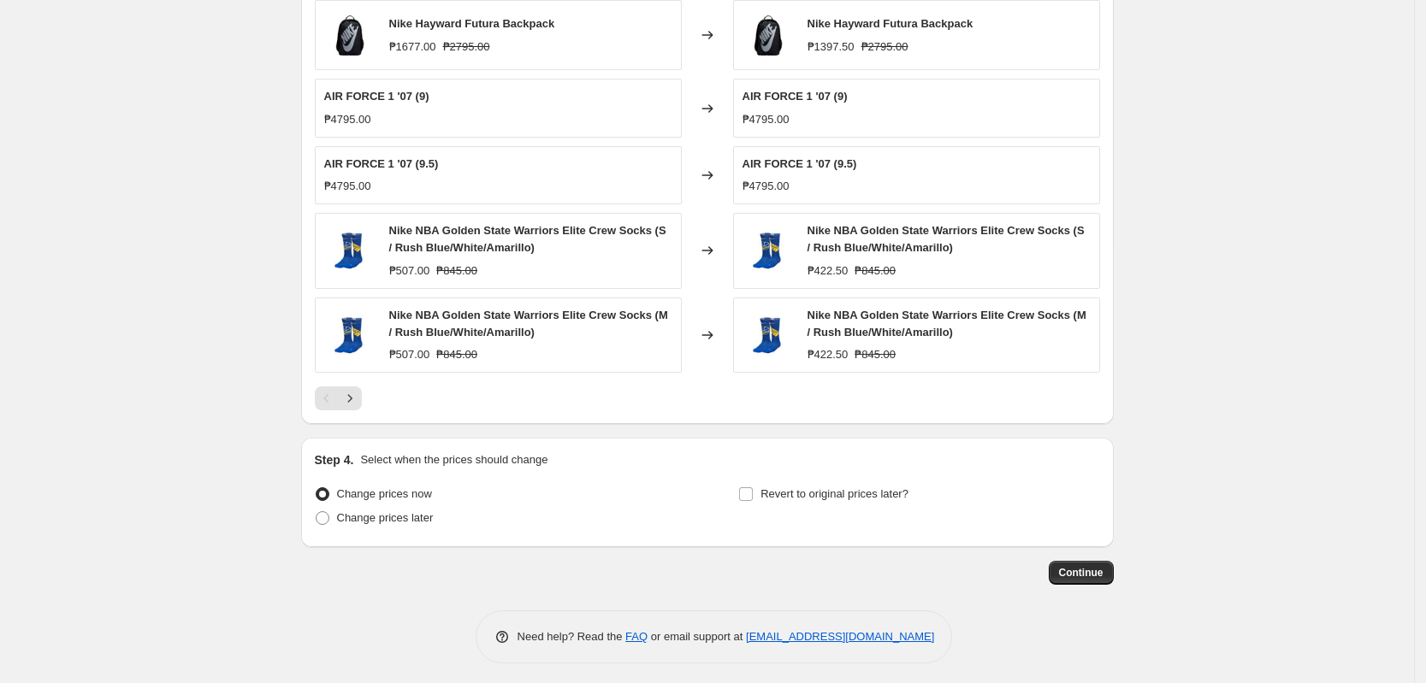
scroll to position [1230, 0]
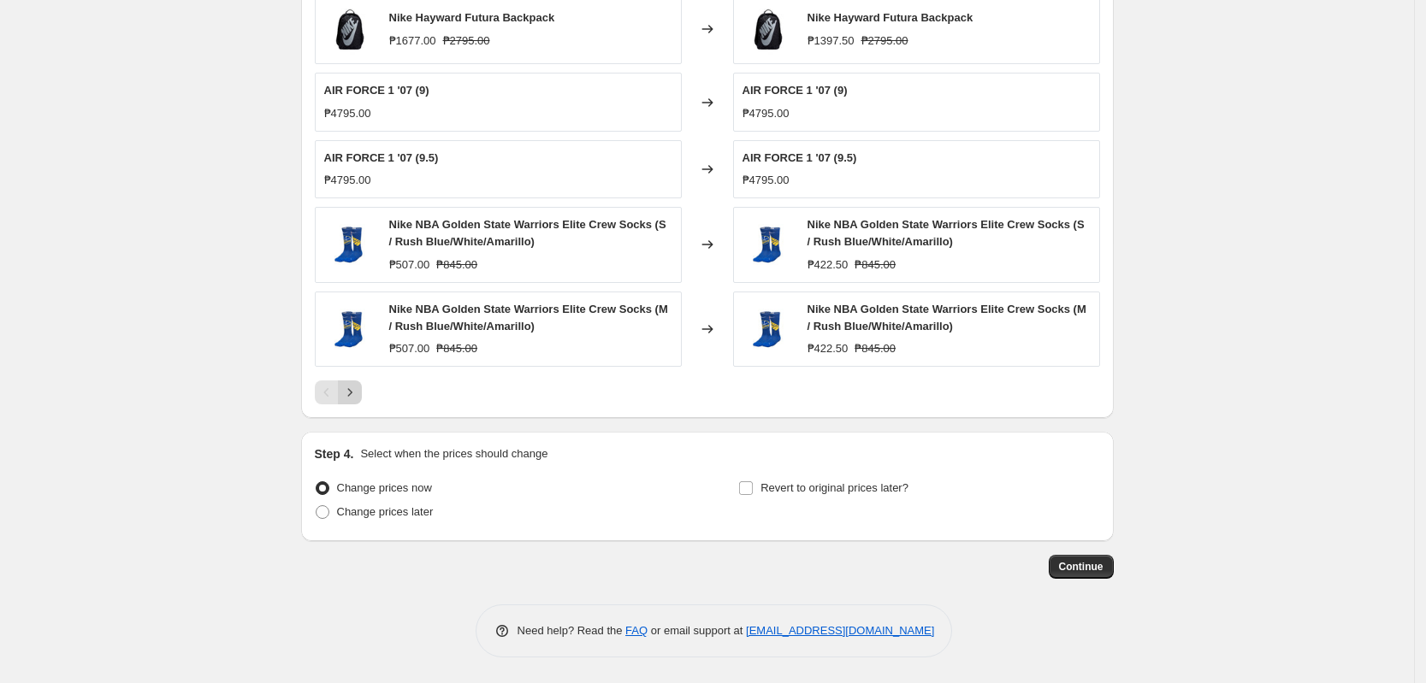
click at [347, 399] on icon "Next" at bounding box center [349, 392] width 17 height 17
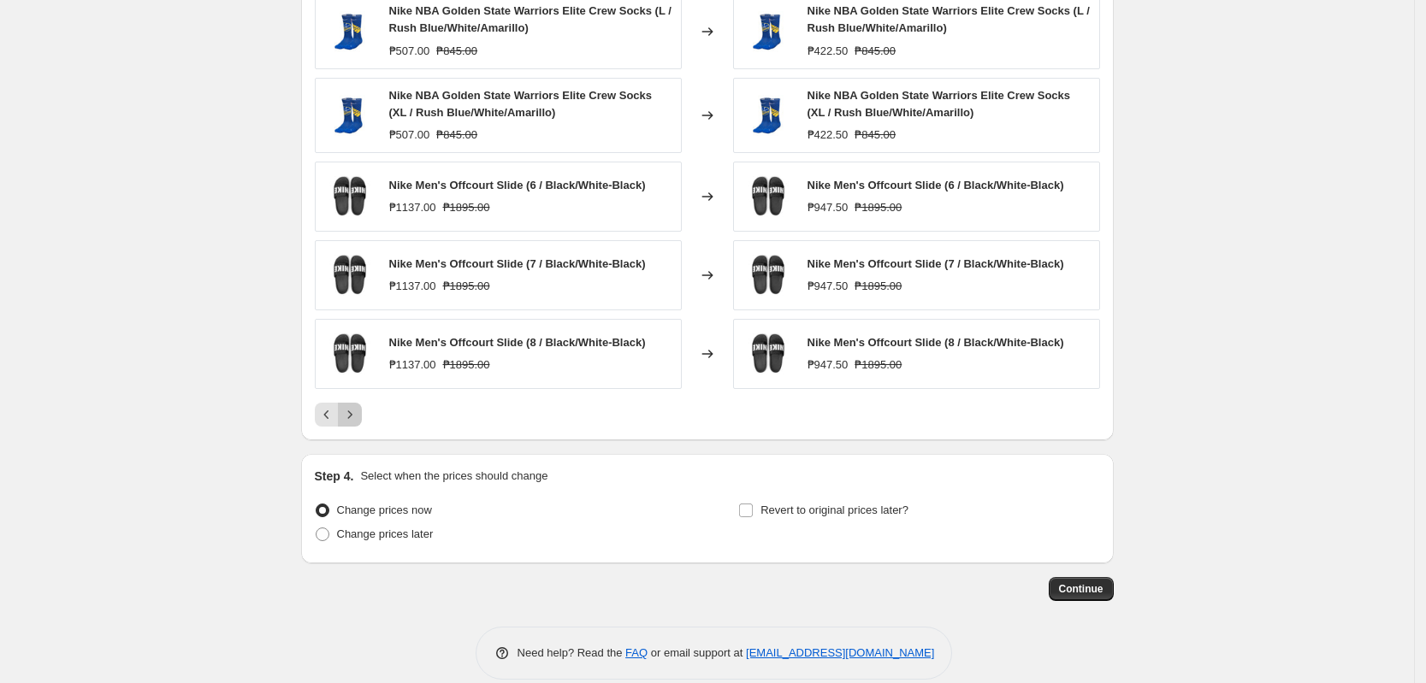
click at [357, 418] on icon "Next" at bounding box center [349, 414] width 17 height 17
click at [357, 418] on div "PRICE CHANGE PREVIEW Over 250 product variants would be affected by this price …" at bounding box center [707, 187] width 812 height 506
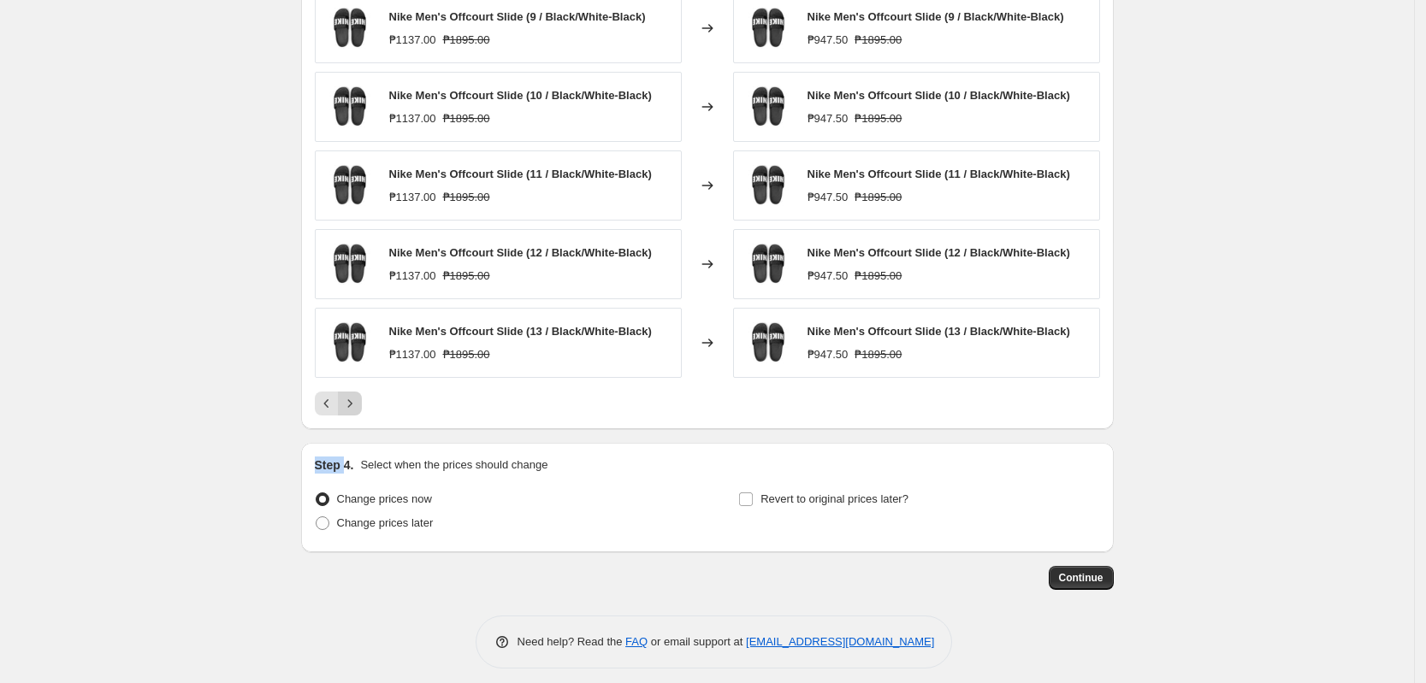
click at [358, 409] on icon "Next" at bounding box center [349, 403] width 17 height 17
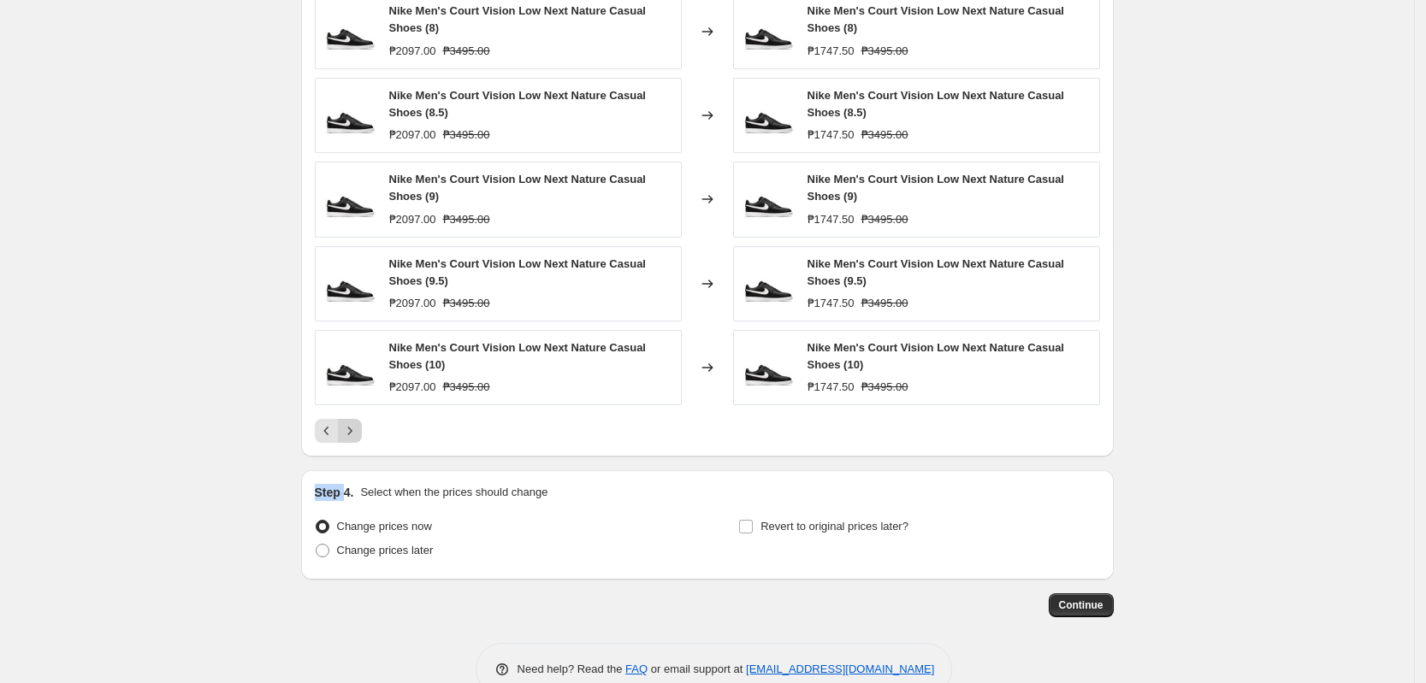
click at [351, 429] on icon "Next" at bounding box center [349, 430] width 17 height 17
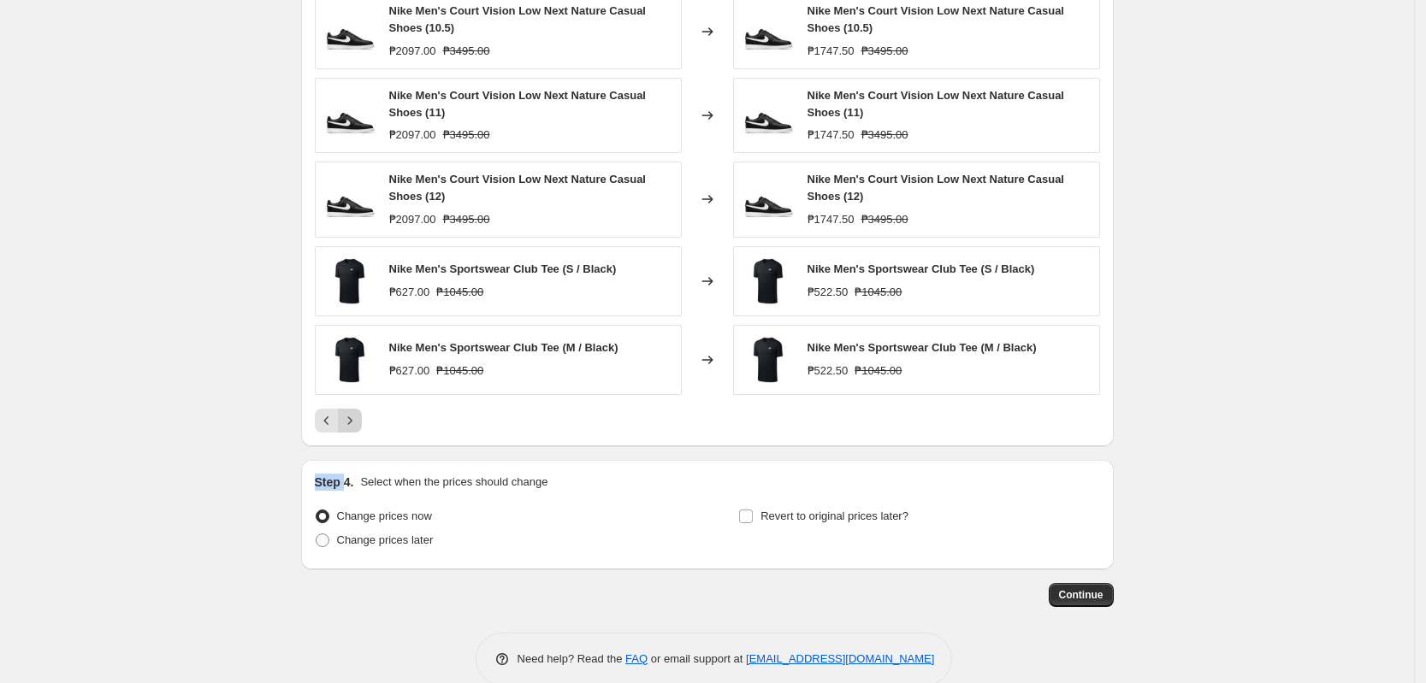
click at [353, 423] on icon "Next" at bounding box center [349, 420] width 17 height 17
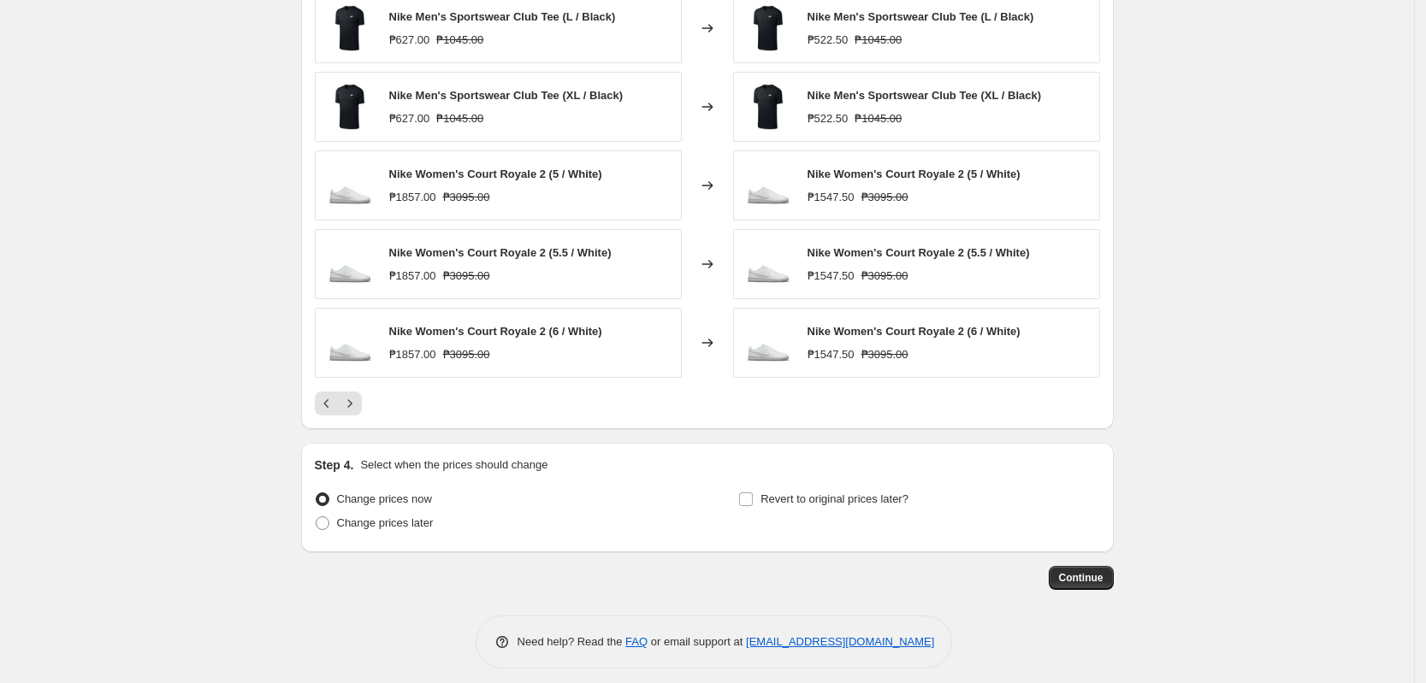
click at [354, 422] on div "PRICE CHANGE PREVIEW Over 250 product variants would be affected by this price …" at bounding box center [707, 181] width 812 height 495
click at [355, 422] on div "PRICE CHANGE PREVIEW Over 250 product variants would be affected by this price …" at bounding box center [707, 181] width 812 height 495
click at [353, 409] on icon "Next" at bounding box center [349, 403] width 17 height 17
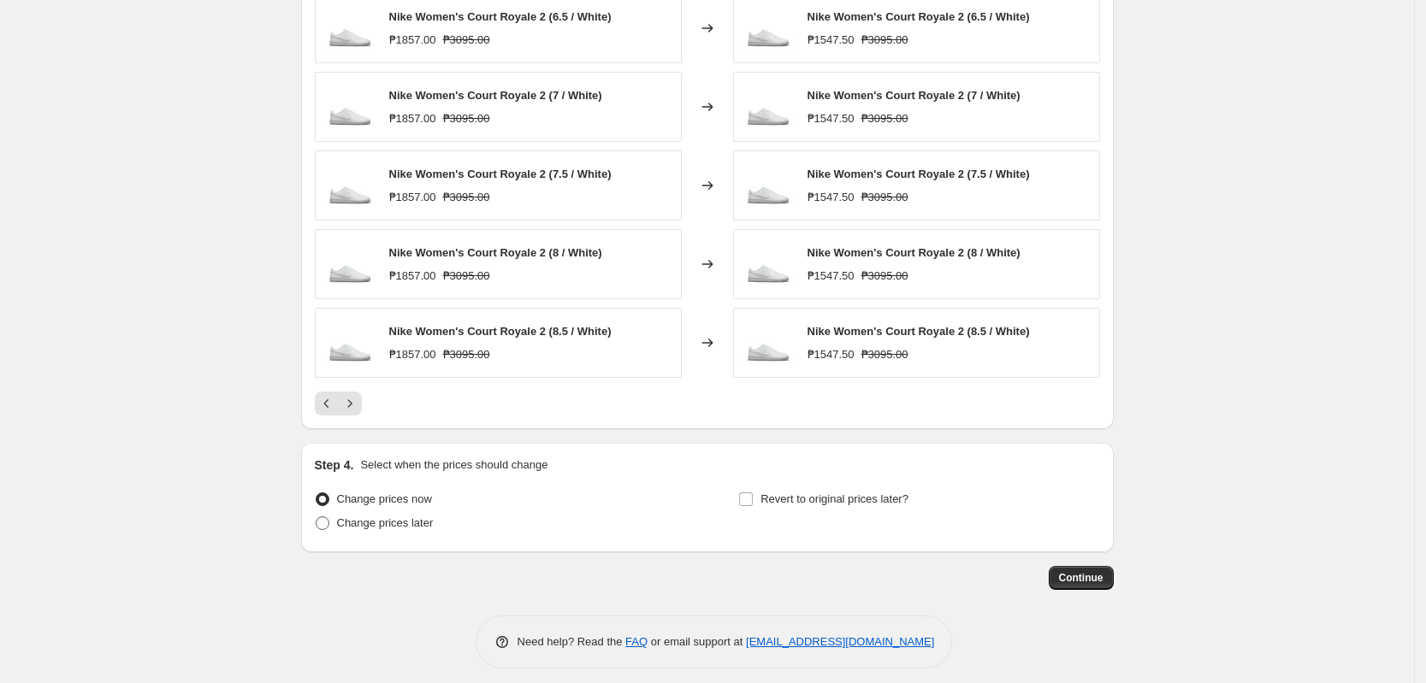
click at [400, 535] on label "Change prices later" at bounding box center [374, 523] width 119 height 24
click at [316, 517] on input "Change prices later" at bounding box center [316, 517] width 1 height 1
radio input "true"
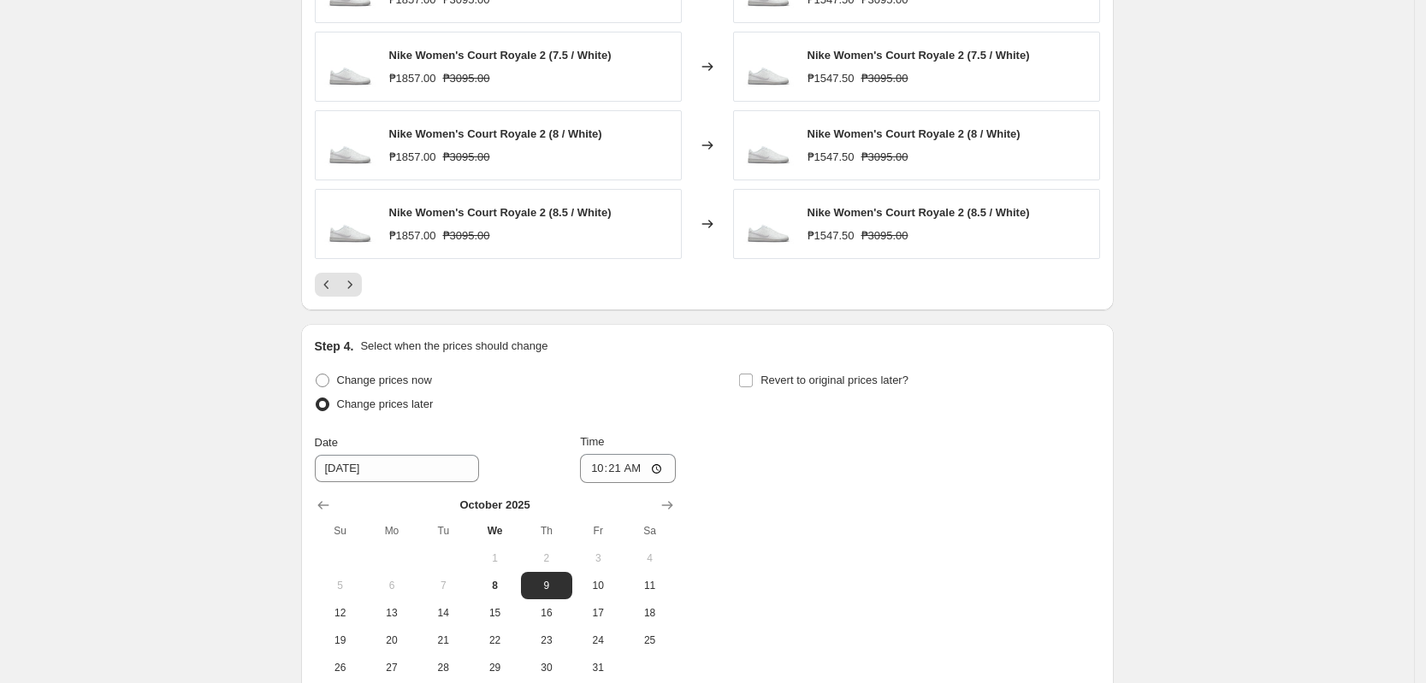
scroll to position [1534, 0]
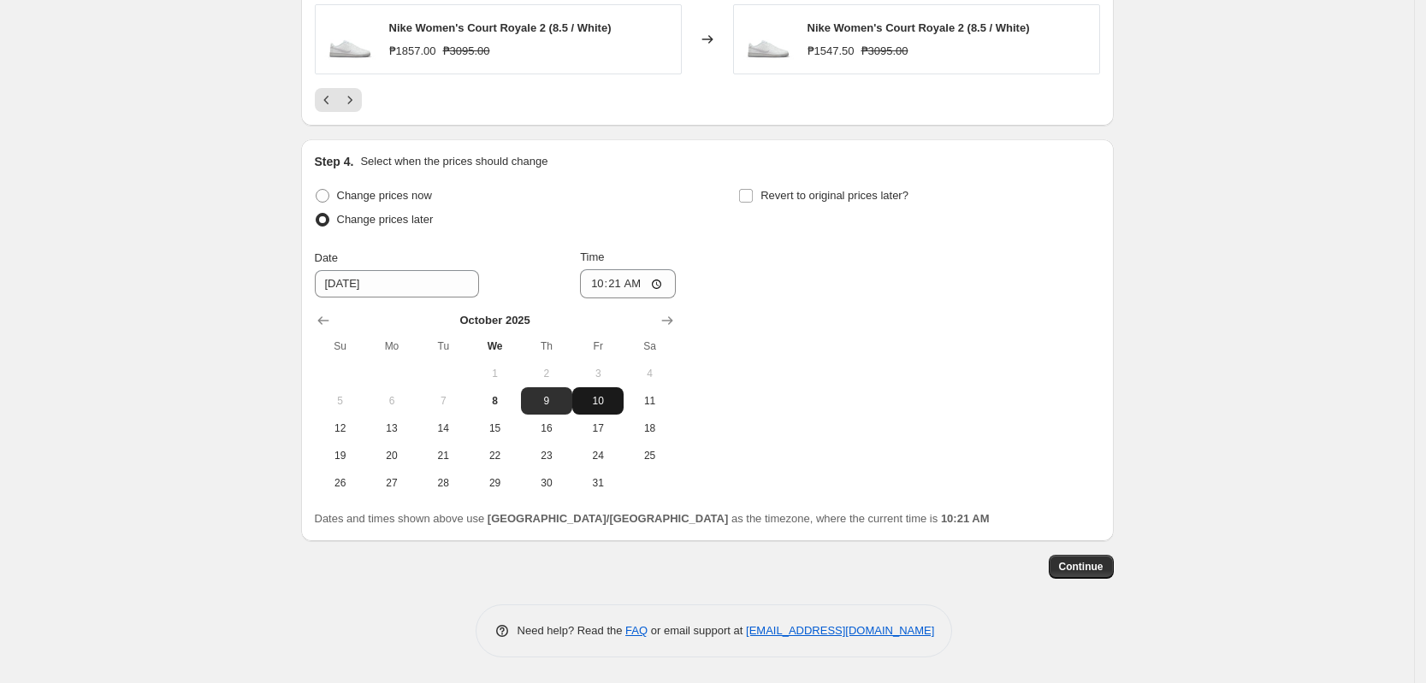
click at [613, 409] on button "10" at bounding box center [597, 400] width 51 height 27
type input "[DATE]"
click at [597, 279] on input "10:21" at bounding box center [628, 283] width 96 height 29
type input "00:00"
click at [1113, 395] on div "Step 4. Select when the prices should change Change prices now Change prices la…" at bounding box center [707, 340] width 812 height 402
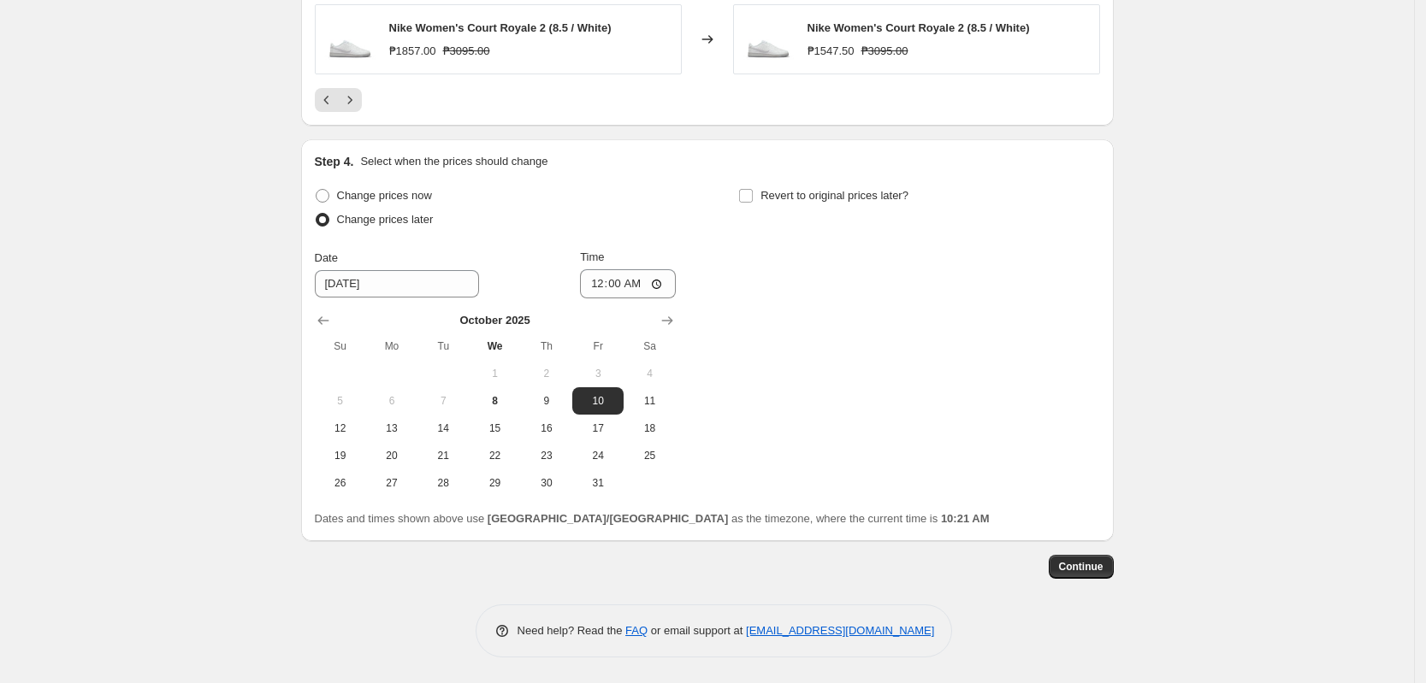
click at [1090, 564] on span "Continue" at bounding box center [1081, 567] width 44 height 14
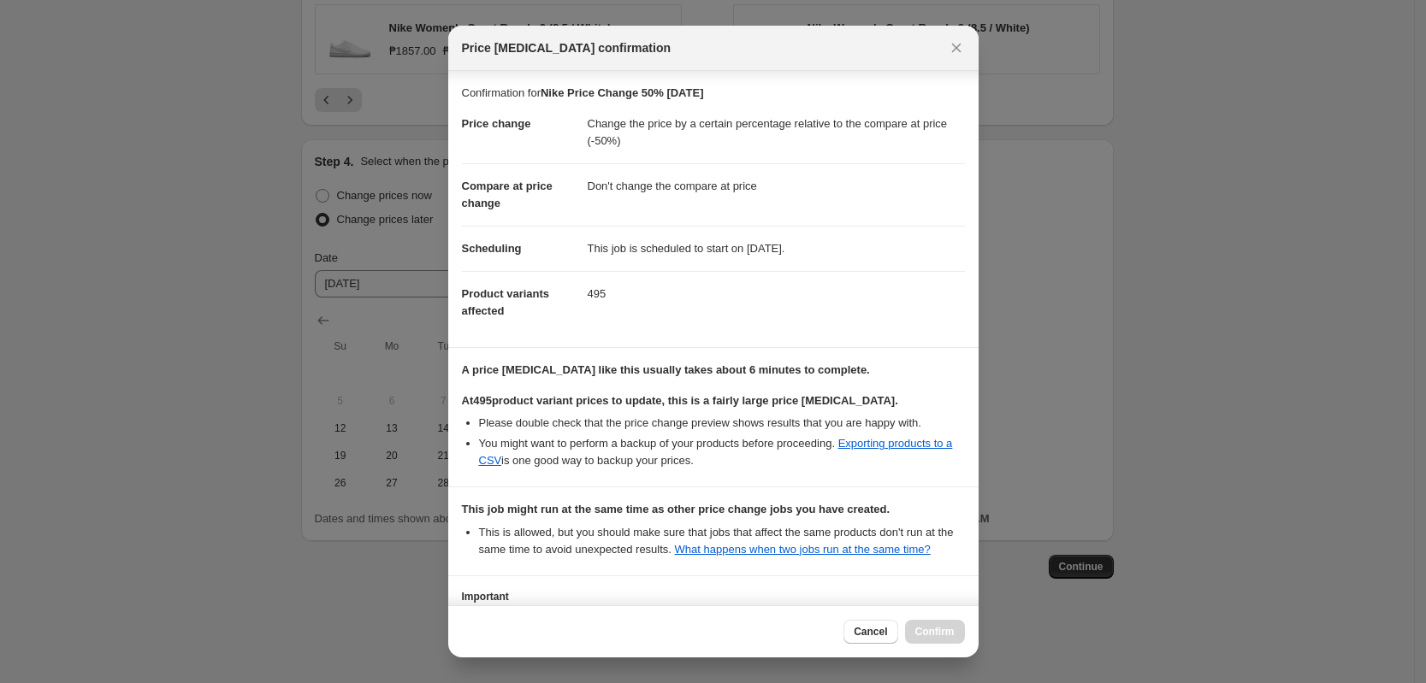
scroll to position [127, 0]
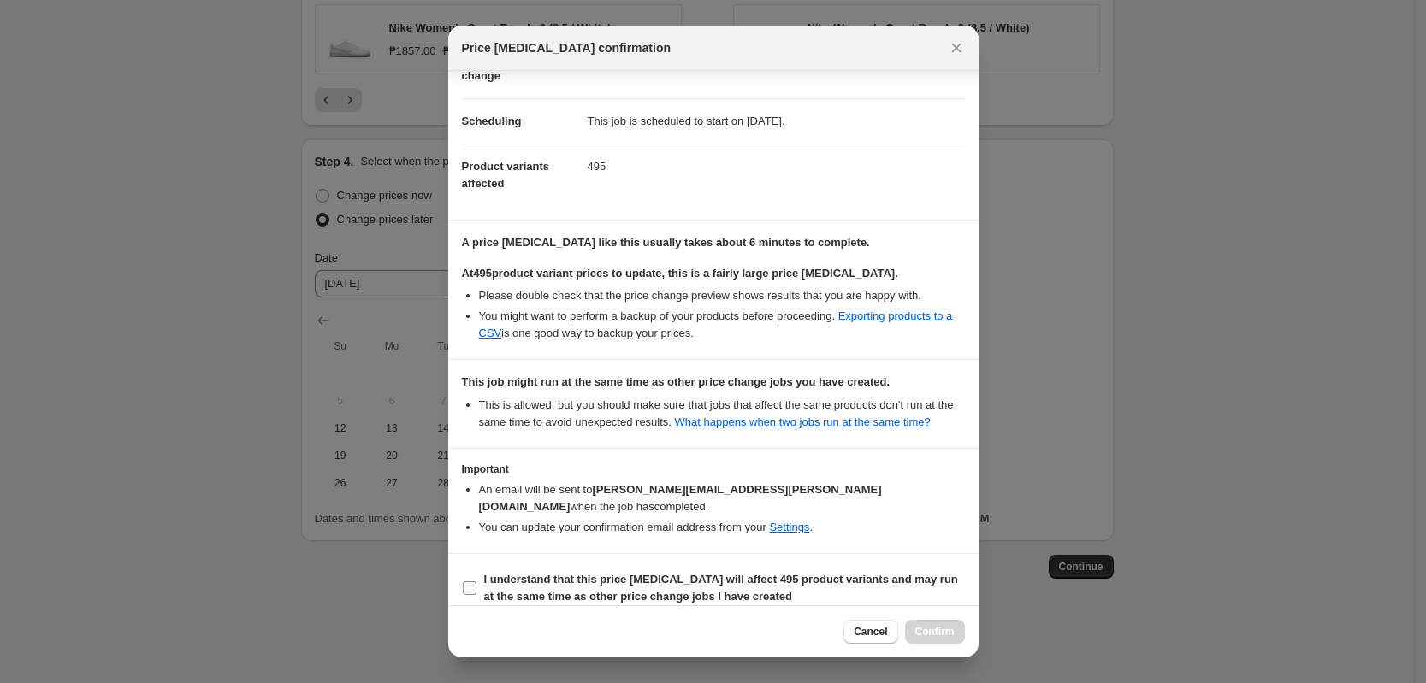
click at [704, 573] on b "I understand that this price [MEDICAL_DATA] will affect 495 product variants an…" at bounding box center [721, 588] width 474 height 30
click at [476, 582] on input "I understand that this price [MEDICAL_DATA] will affect 495 product variants an…" at bounding box center [470, 589] width 14 height 14
checkbox input "true"
drag, startPoint x: 946, startPoint y: 632, endPoint x: 934, endPoint y: 629, distance: 12.2
click at [944, 632] on span "Confirm" at bounding box center [934, 632] width 39 height 14
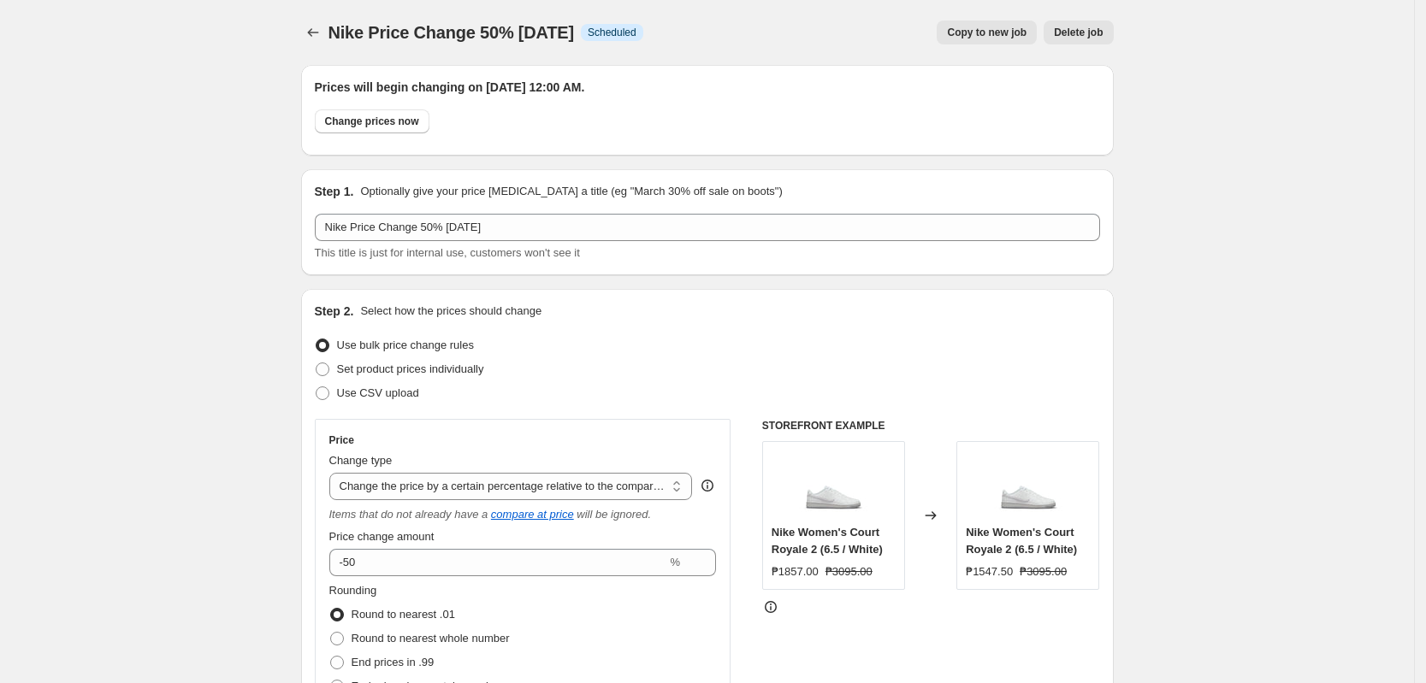
scroll to position [1534, 0]
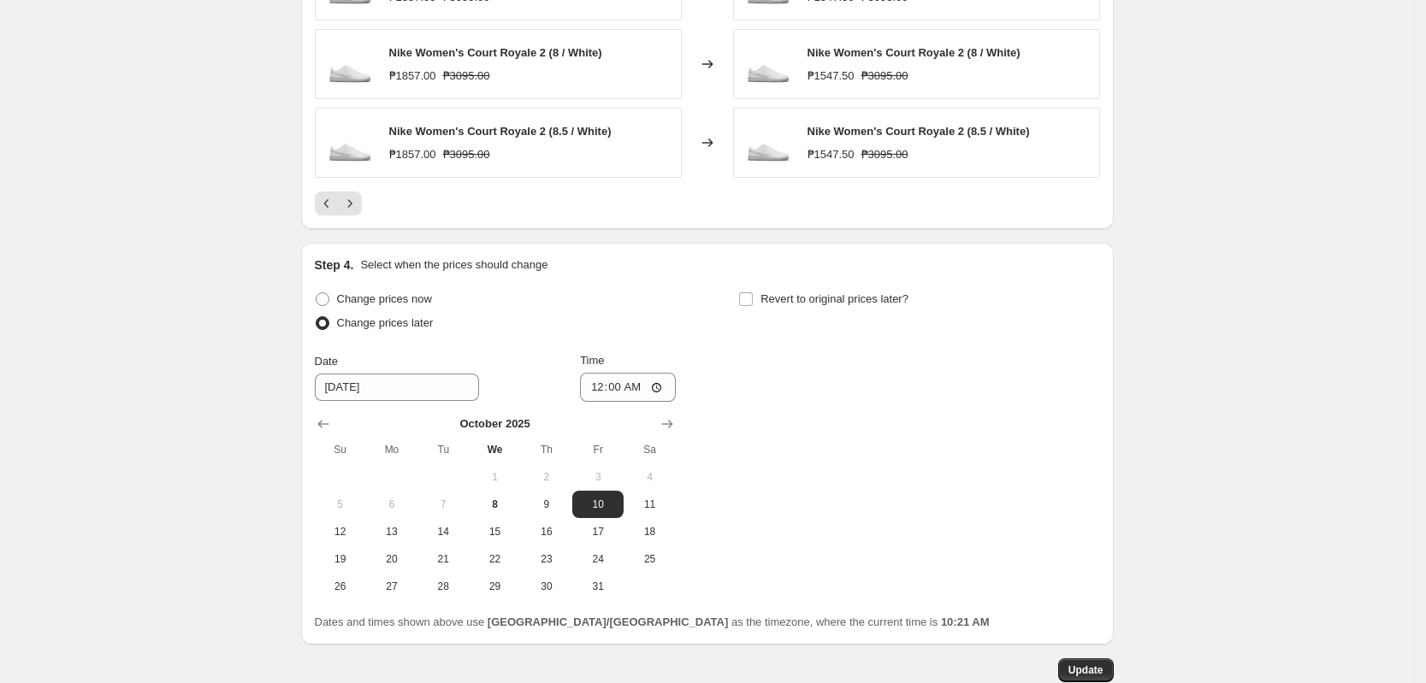
drag, startPoint x: 163, startPoint y: 298, endPoint x: 161, endPoint y: 286, distance: 12.2
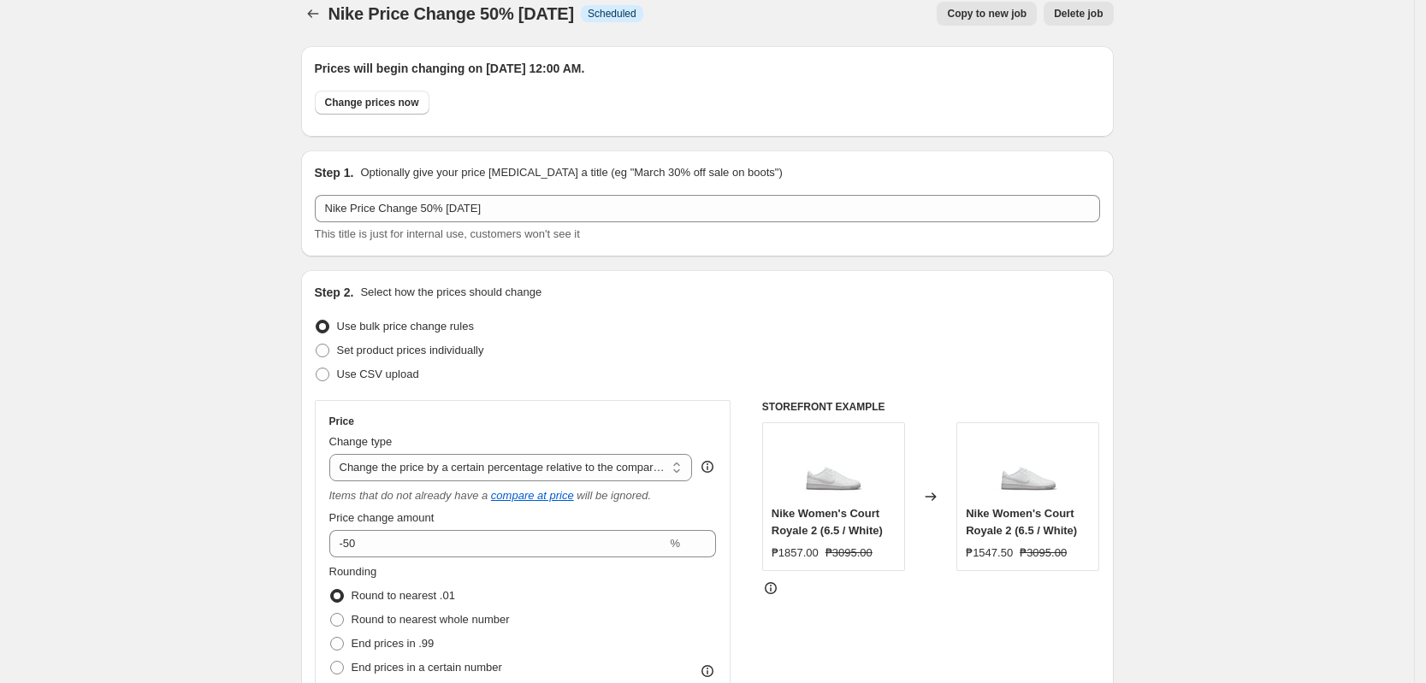
scroll to position [0, 0]
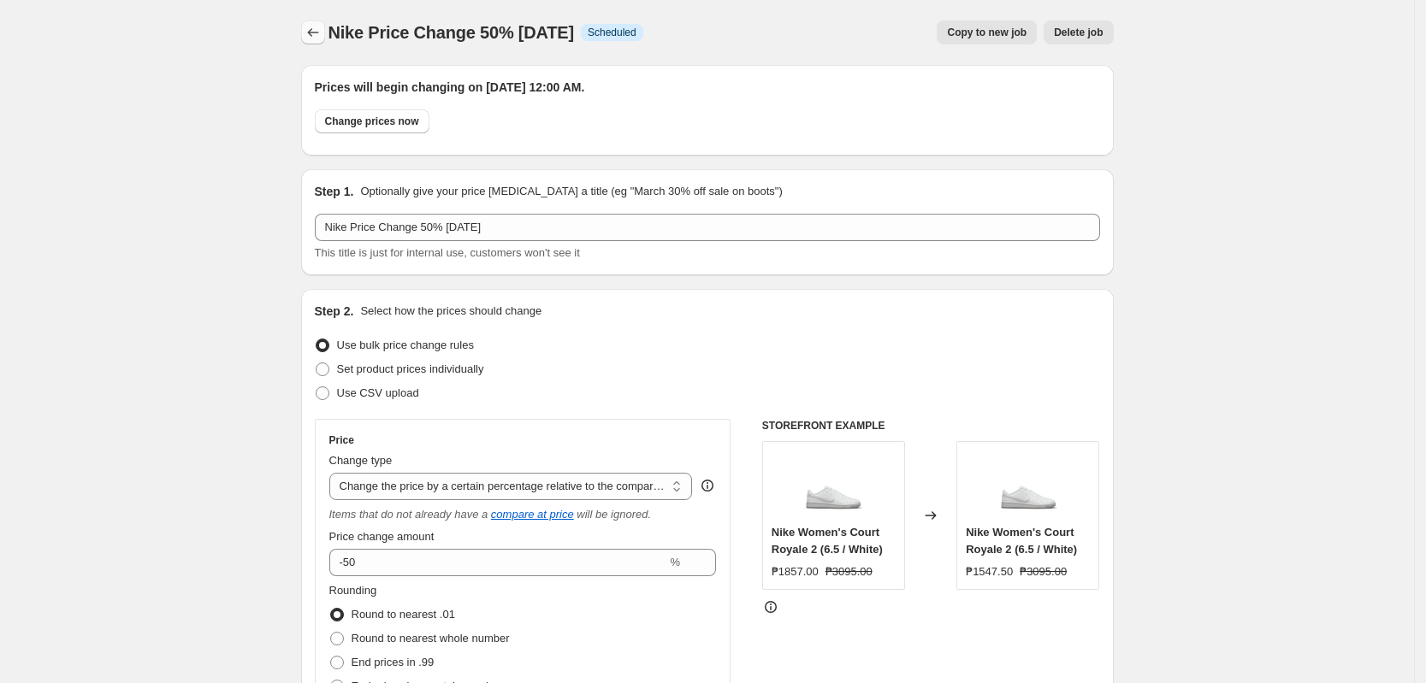
click at [320, 41] on button "Price change jobs" at bounding box center [313, 33] width 24 height 24
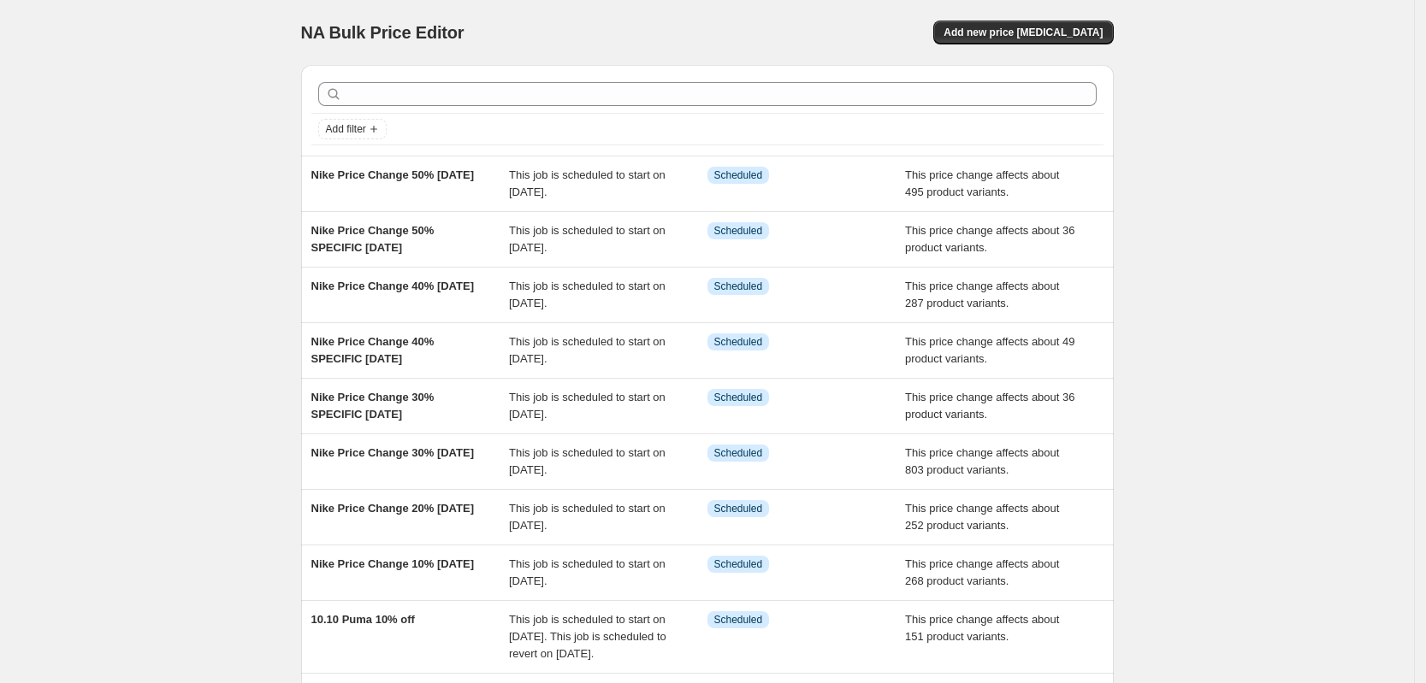
click at [596, 29] on div "NA Bulk Price Editor" at bounding box center [496, 33] width 391 height 24
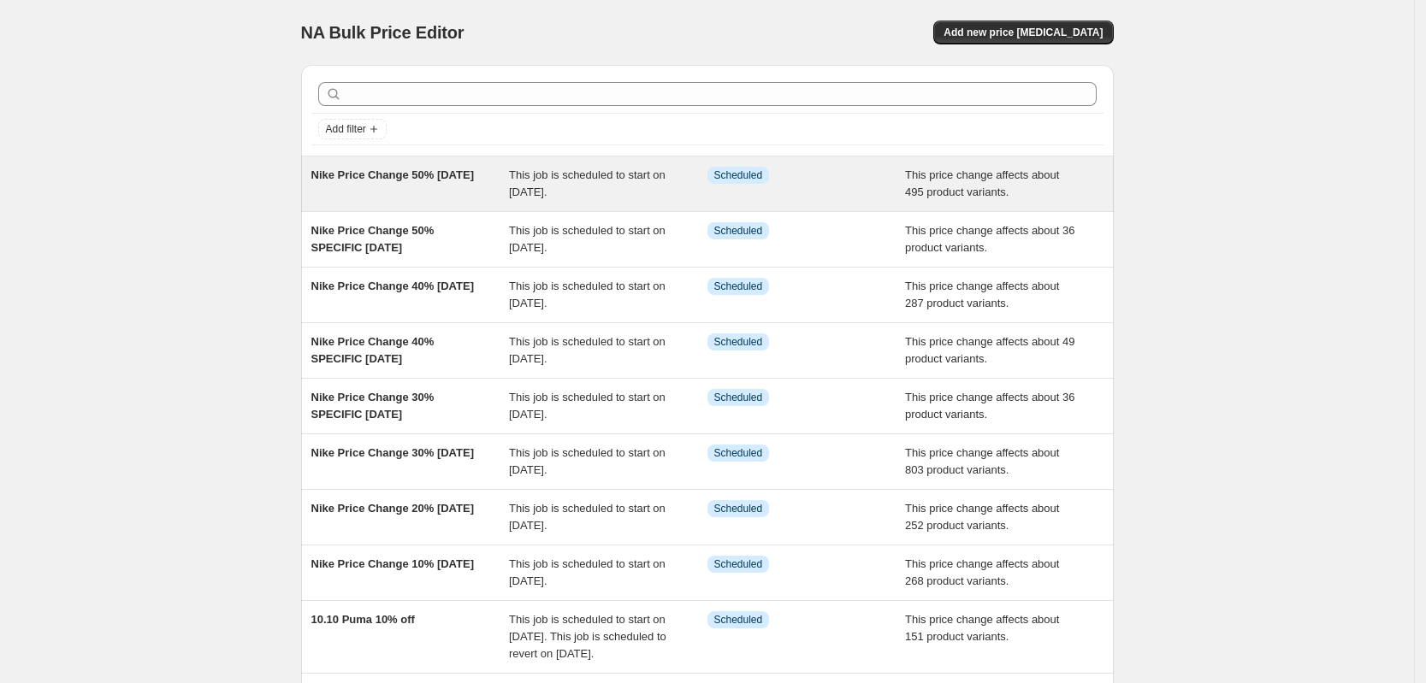
copy span "Nike Price Change 50% [DATE]"
drag, startPoint x: 289, startPoint y: 167, endPoint x: 385, endPoint y: 207, distance: 103.9
click at [385, 207] on div "NA Bulk Price Editor. This page is ready NA Bulk Price Editor Add new price [ME…" at bounding box center [707, 457] width 1414 height 915
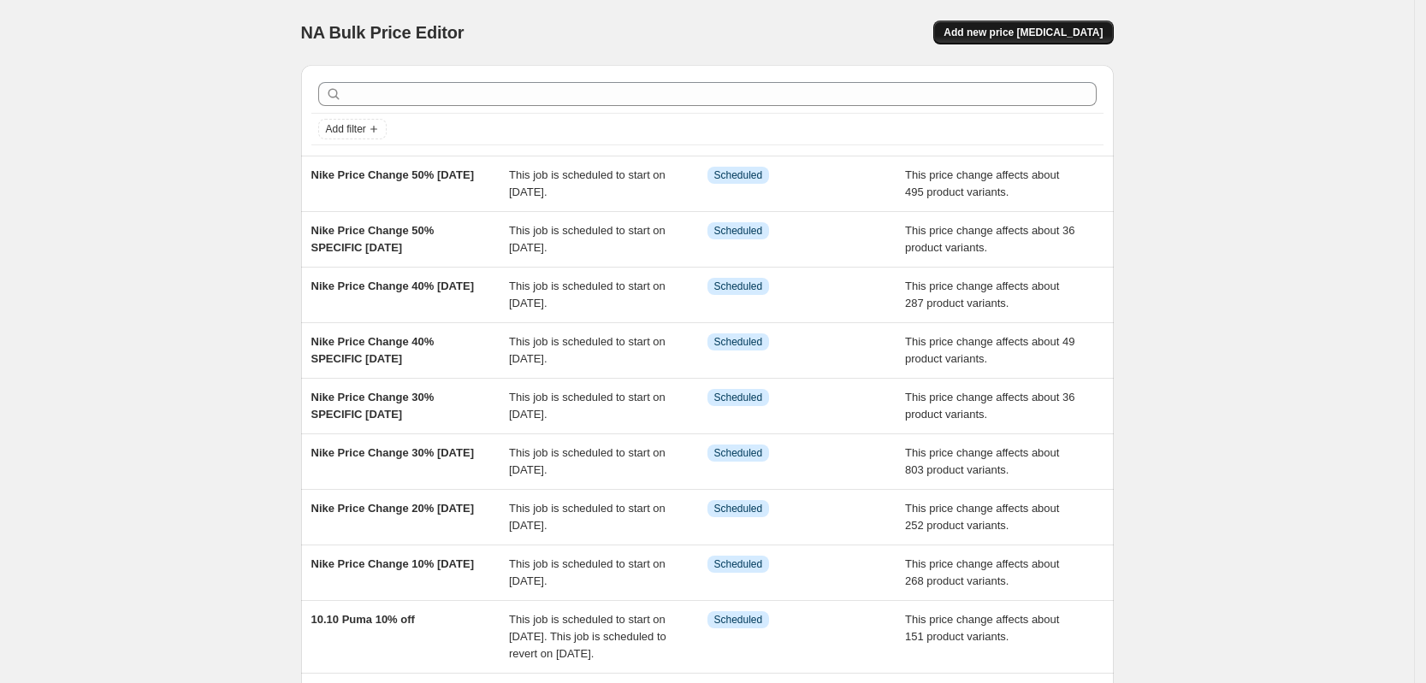
click at [1049, 32] on span "Add new price [MEDICAL_DATA]" at bounding box center [1022, 33] width 159 height 14
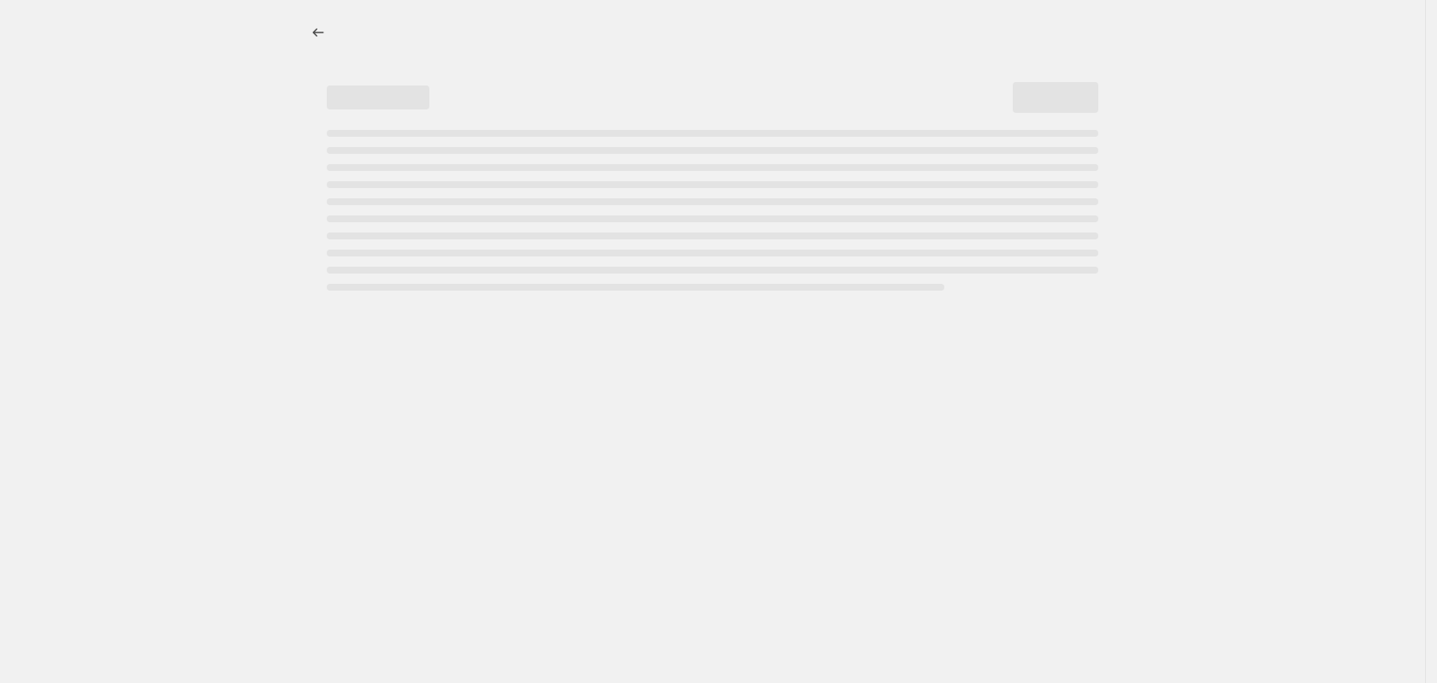
select select "percentage"
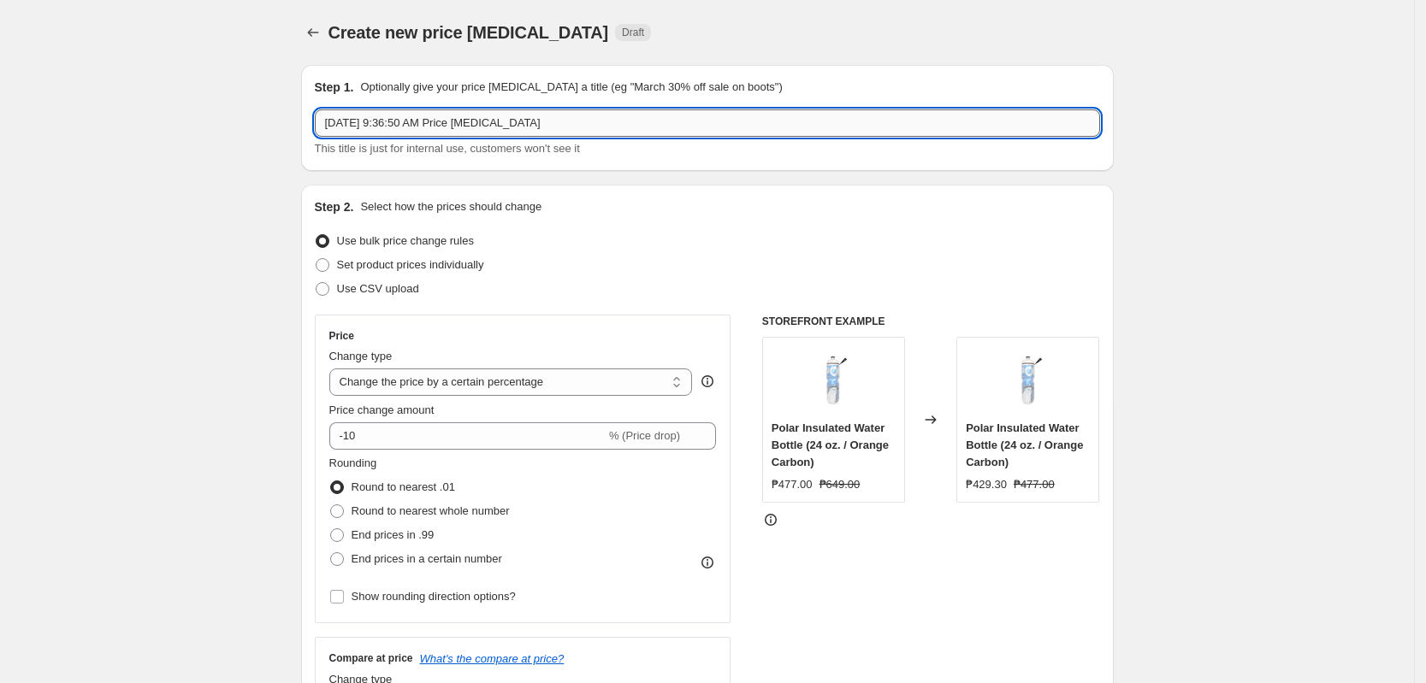
click at [482, 110] on input "[DATE] 9:36:50 AM Price [MEDICAL_DATA]" at bounding box center [707, 122] width 785 height 27
paste input "Nike Price Change 50% [DATE]"
click at [423, 129] on input "Nike Price Change 50% [DATE]" at bounding box center [707, 122] width 785 height 27
click at [447, 127] on input "Nike Price Change 60% [DATE]" at bounding box center [707, 122] width 785 height 27
type input "Nike Price Change 60% SPECIFIC [DATE]"
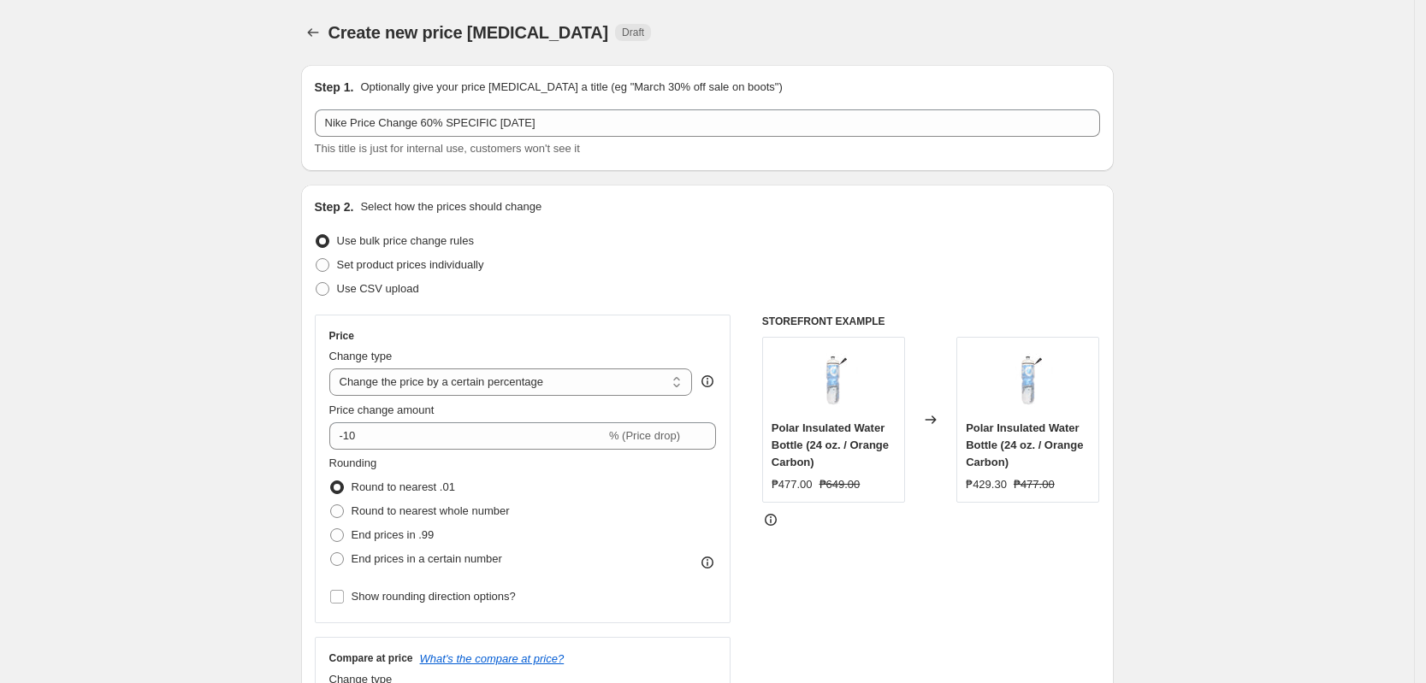
click at [446, 268] on span "Set product prices individually" at bounding box center [410, 264] width 147 height 13
click at [316, 259] on input "Set product prices individually" at bounding box center [316, 258] width 1 height 1
radio input "true"
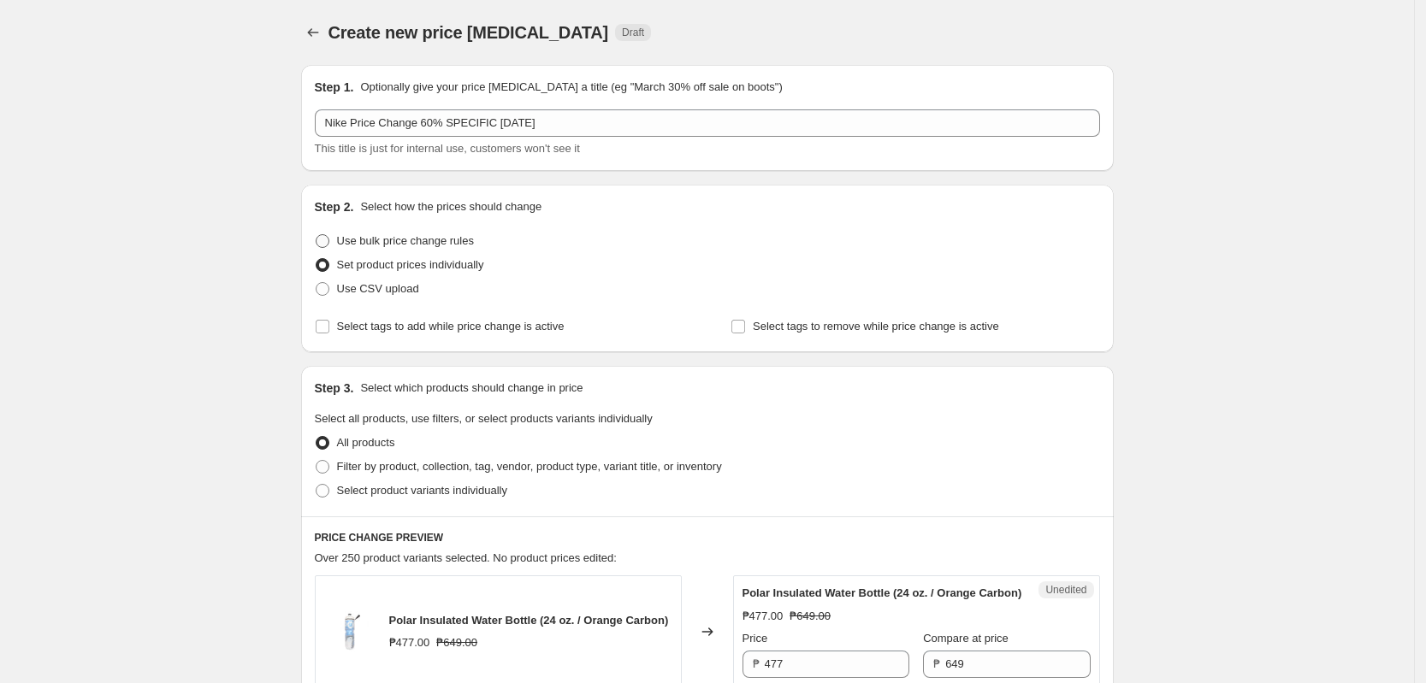
click at [454, 245] on span "Use bulk price change rules" at bounding box center [405, 240] width 137 height 13
click at [316, 235] on input "Use bulk price change rules" at bounding box center [316, 234] width 1 height 1
radio input "true"
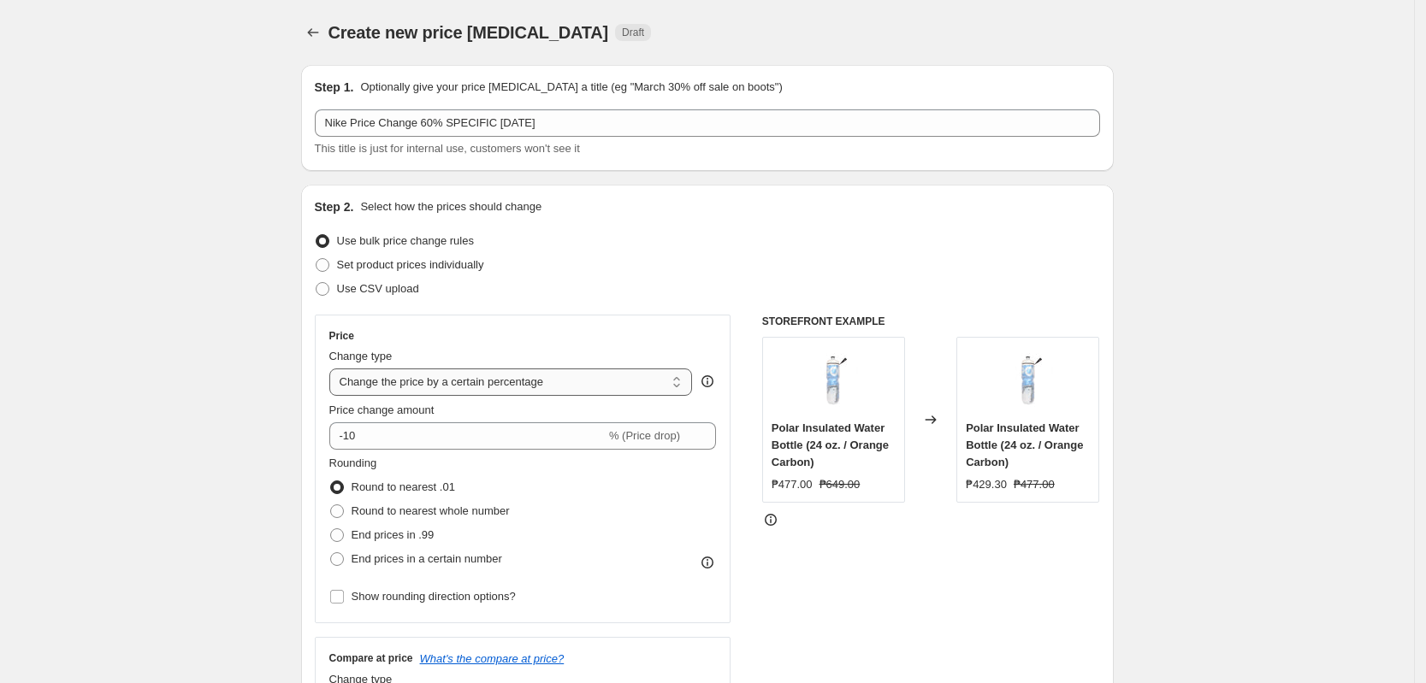
click at [571, 387] on select "Change the price to a certain amount Change the price by a certain amount Chang…" at bounding box center [510, 382] width 363 height 27
select select "pcap"
click at [334, 369] on select "Change the price to a certain amount Change the price by a certain amount Chang…" at bounding box center [510, 382] width 363 height 27
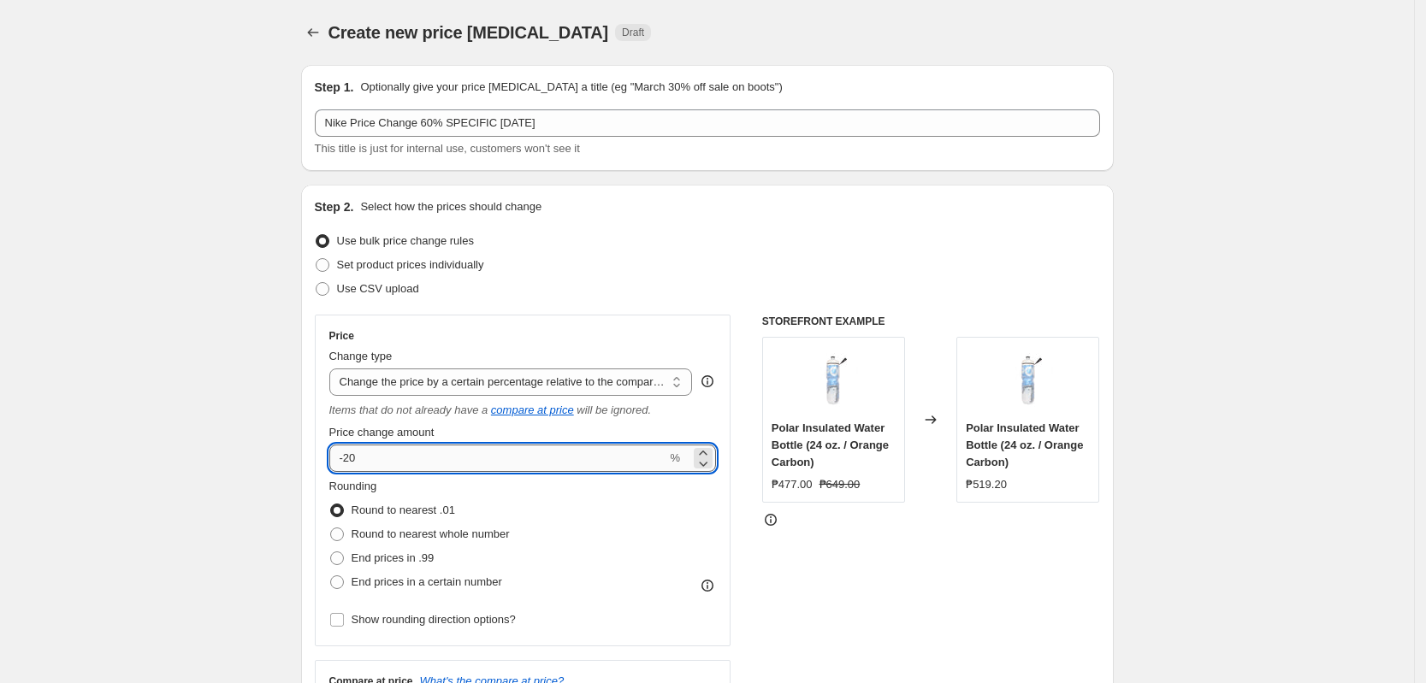
drag, startPoint x: 363, startPoint y: 463, endPoint x: 351, endPoint y: 464, distance: 12.1
click at [351, 464] on input "-20" at bounding box center [498, 458] width 338 height 27
type input "-60"
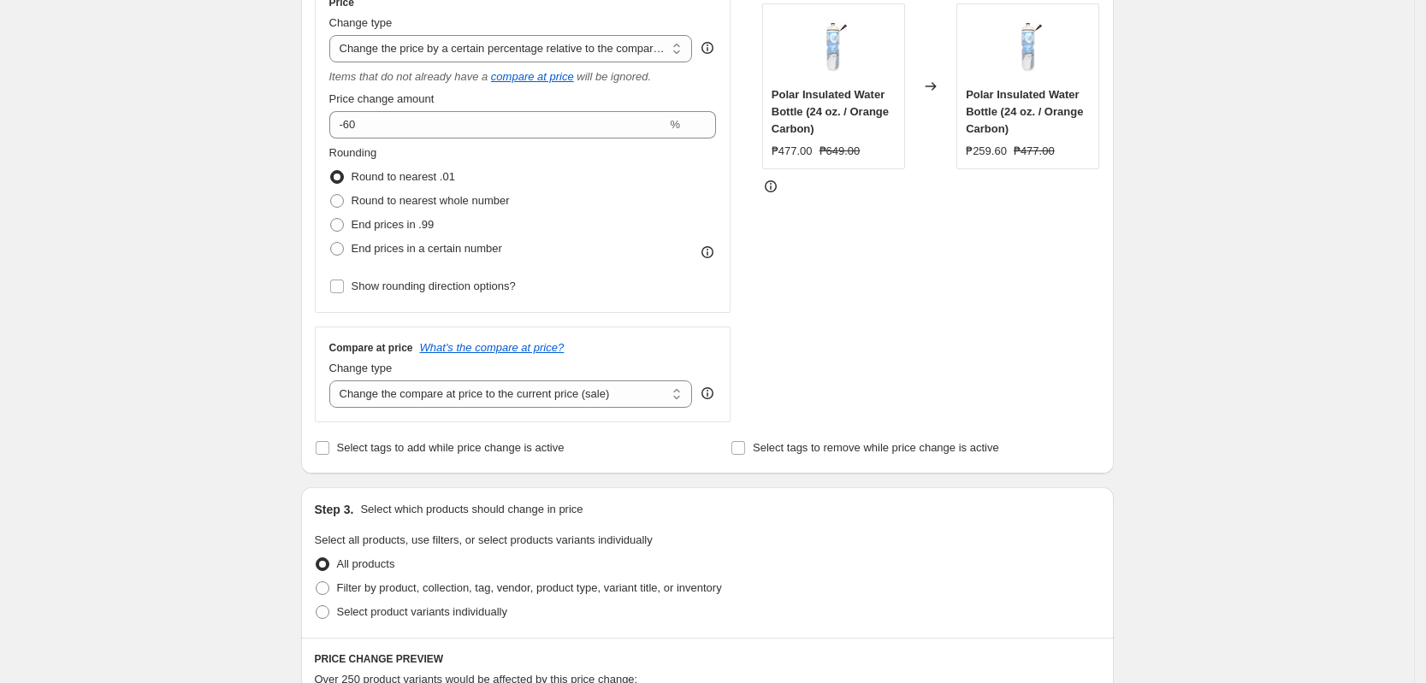
scroll to position [641, 0]
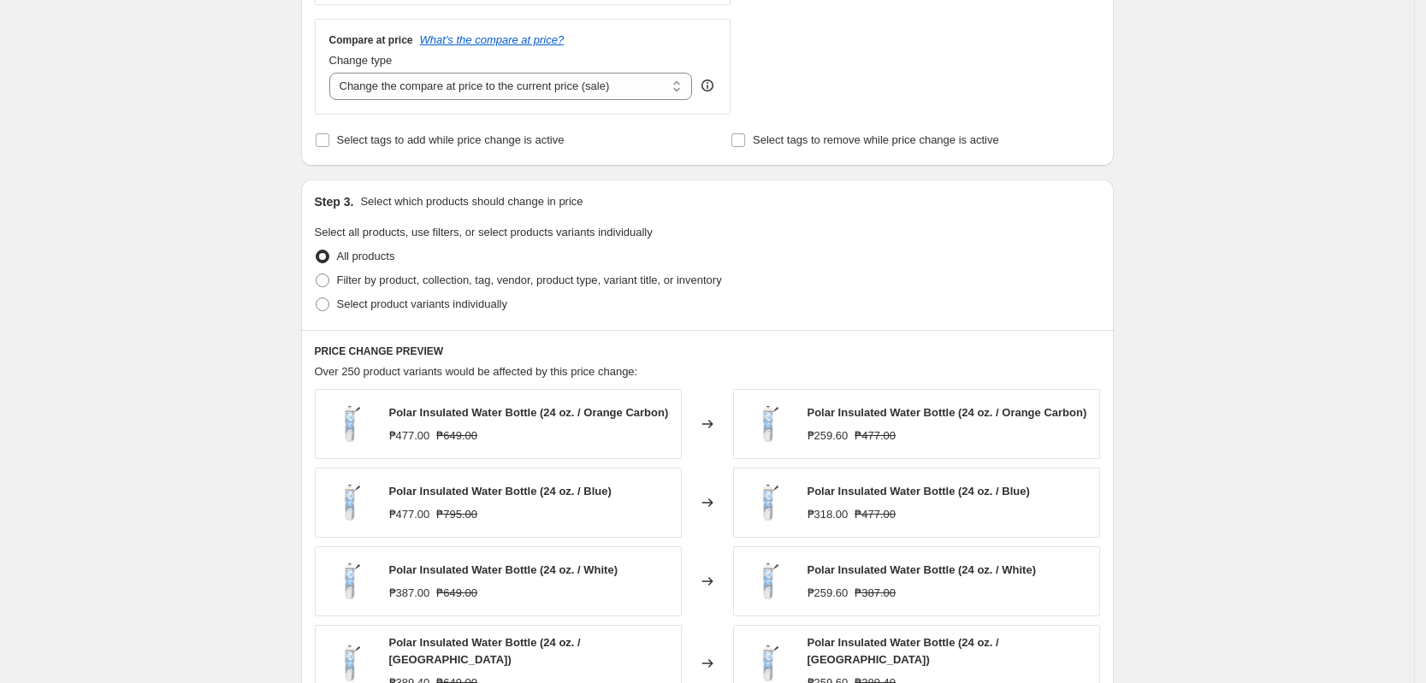
click at [517, 68] on div "Change type" at bounding box center [510, 60] width 363 height 17
drag, startPoint x: 517, startPoint y: 84, endPoint x: 515, endPoint y: 92, distance: 8.9
click at [518, 85] on select "Change the compare at price to the current price (sale) Change the compare at p…" at bounding box center [510, 86] width 363 height 27
select select "no_change"
click at [334, 73] on select "Change the compare at price to the current price (sale) Change the compare at p…" at bounding box center [510, 86] width 363 height 27
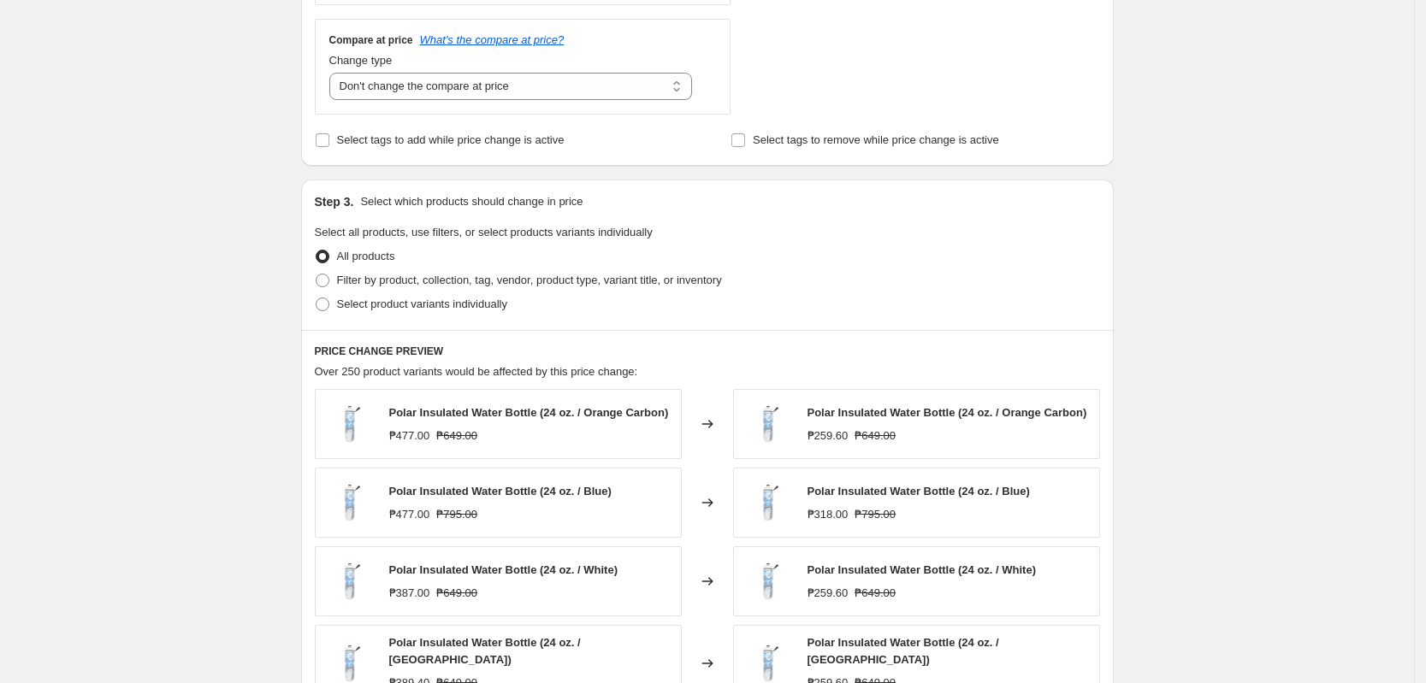
click at [229, 227] on div "Create new price [MEDICAL_DATA]. This page is ready Create new price [MEDICAL_D…" at bounding box center [707, 228] width 1414 height 1738
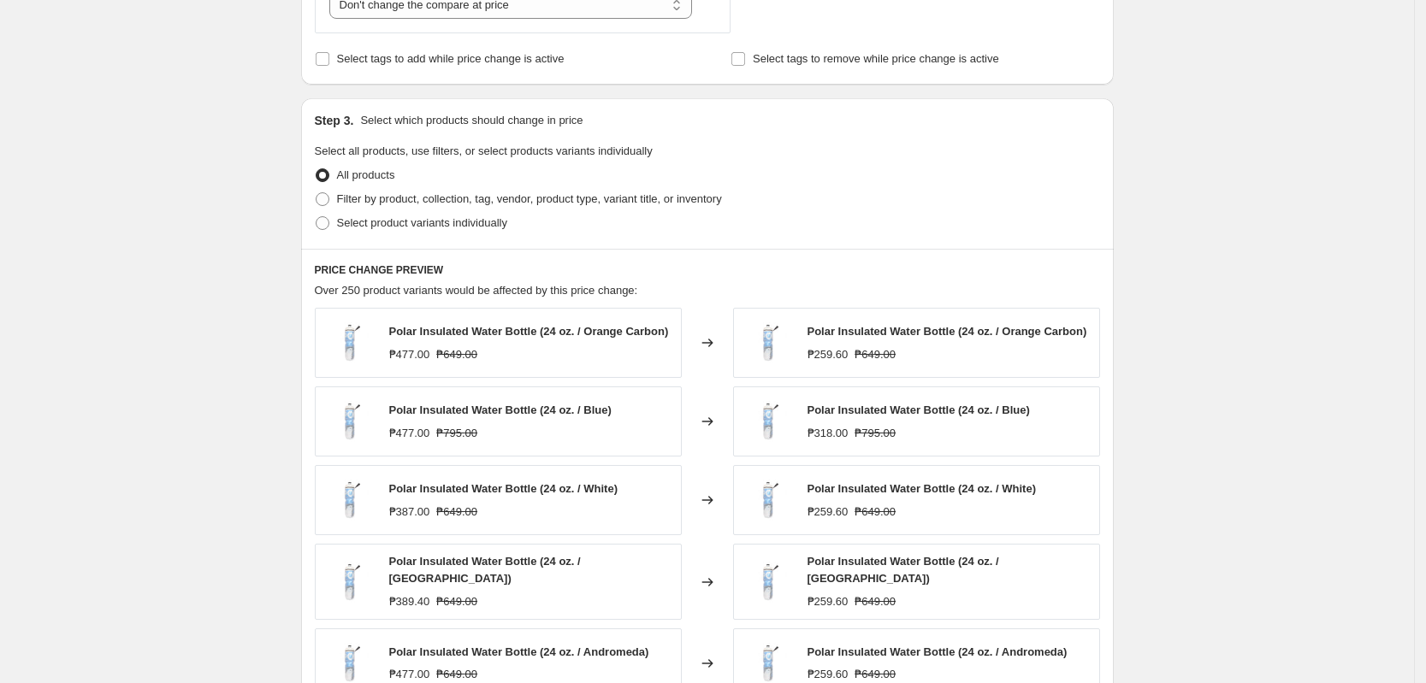
scroll to position [748, 0]
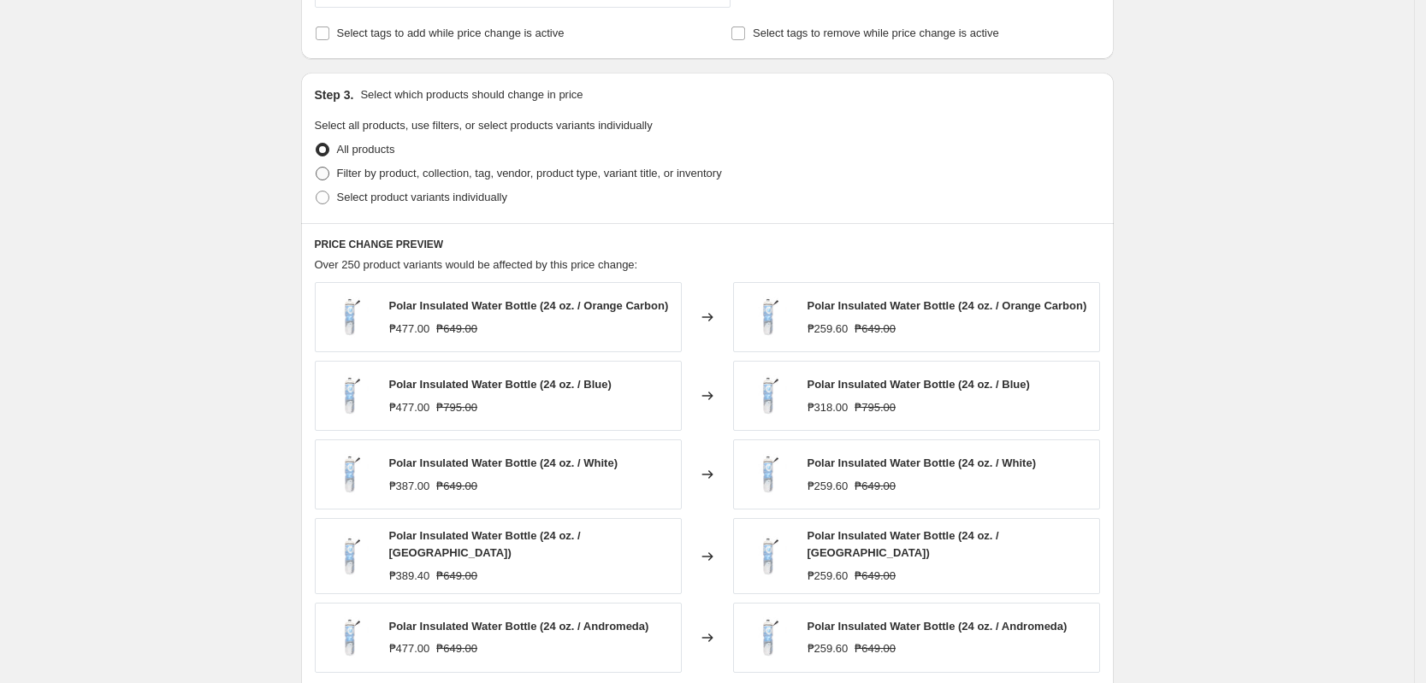
drag, startPoint x: 411, startPoint y: 202, endPoint x: 458, endPoint y: 174, distance: 54.4
click at [410, 198] on span "Select product variants individually" at bounding box center [422, 197] width 170 height 13
click at [316, 192] on input "Select product variants individually" at bounding box center [316, 191] width 1 height 1
radio input "true"
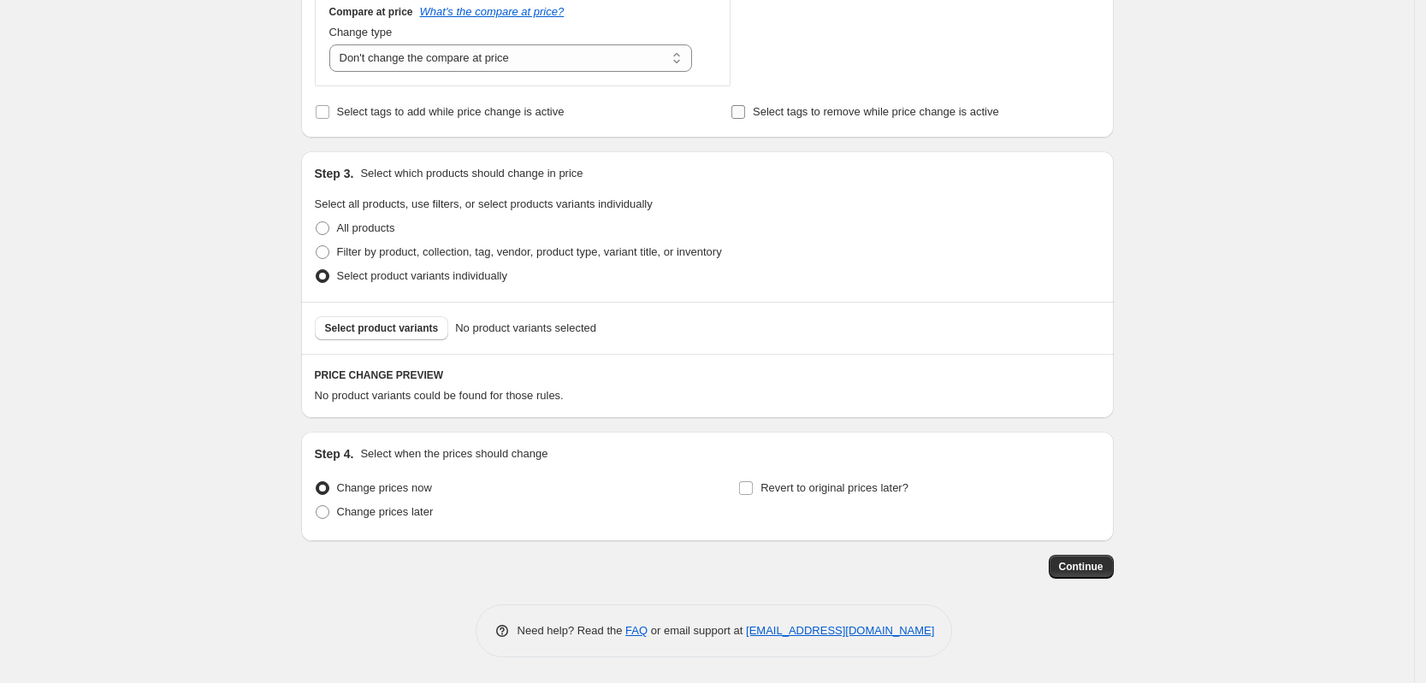
scroll to position [671, 0]
click at [391, 338] on button "Select product variants" at bounding box center [382, 328] width 134 height 24
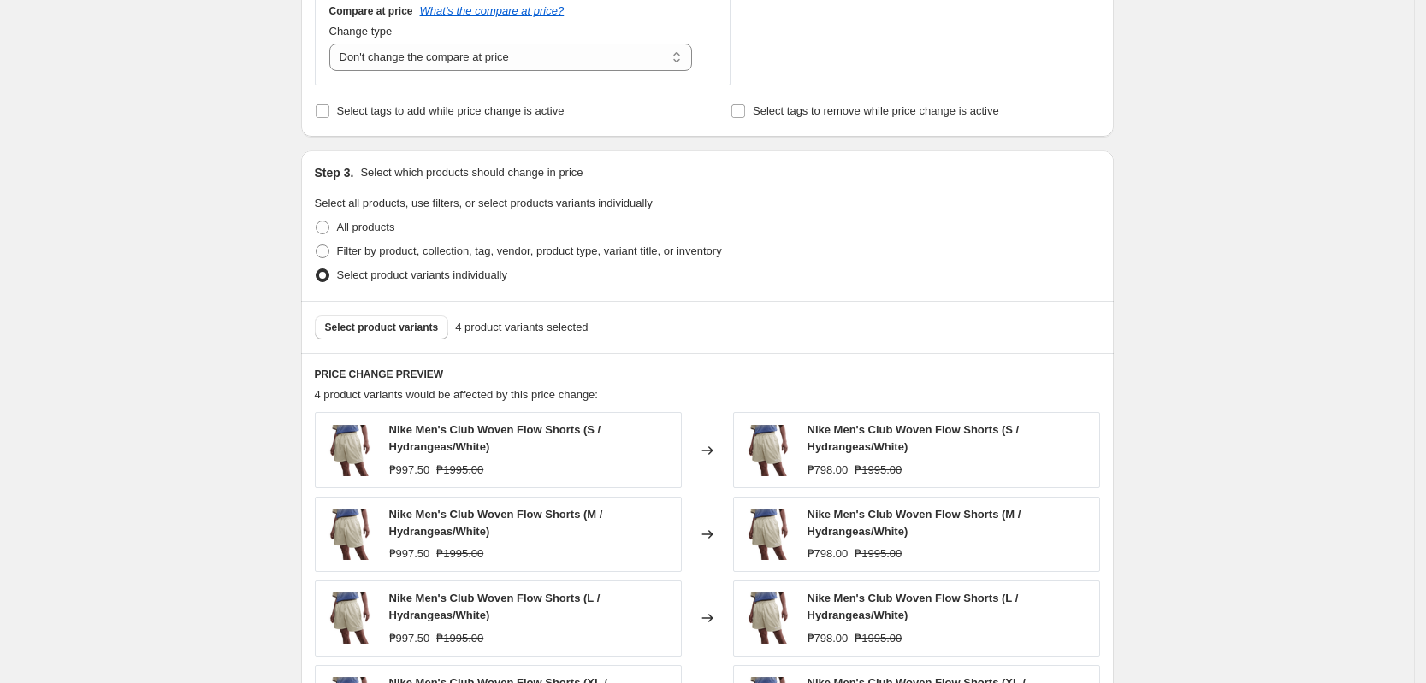
click at [1193, 373] on div "Create new price [MEDICAL_DATA]. This page is ready Create new price [MEDICAL_D…" at bounding box center [707, 193] width 1414 height 1728
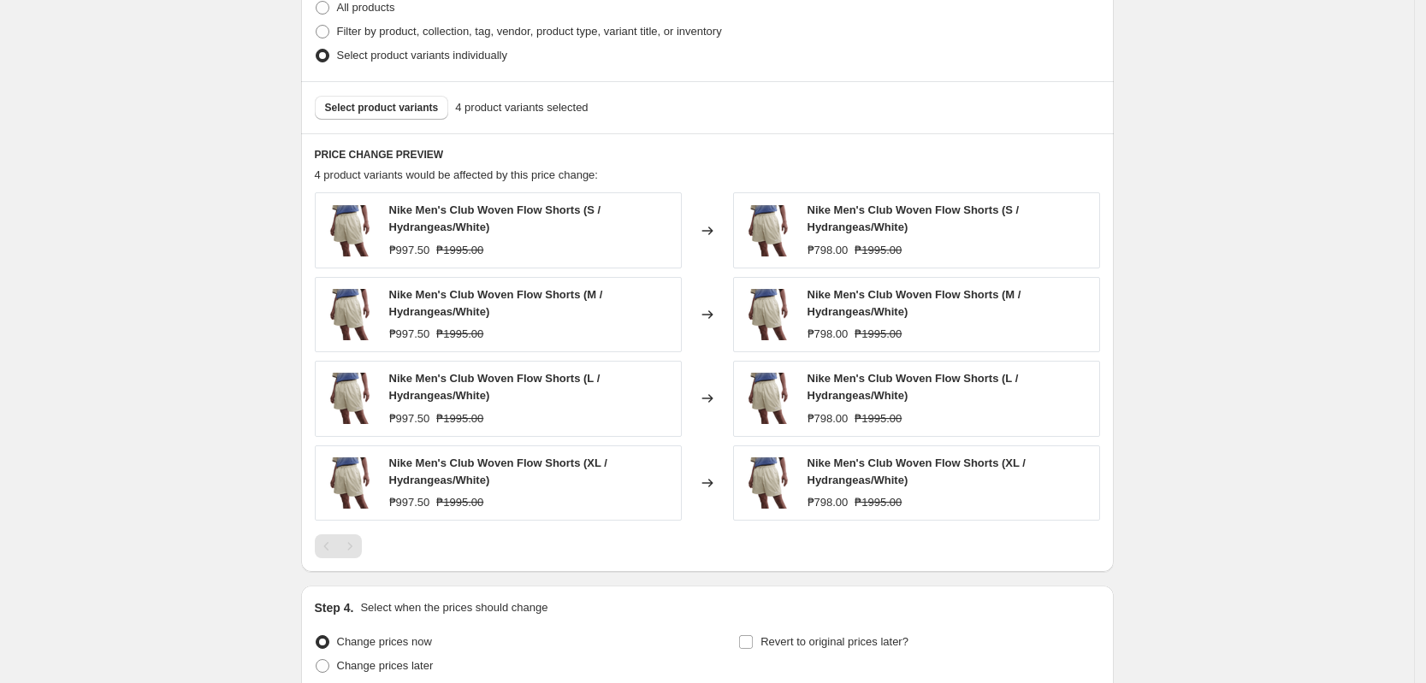
scroll to position [1045, 0]
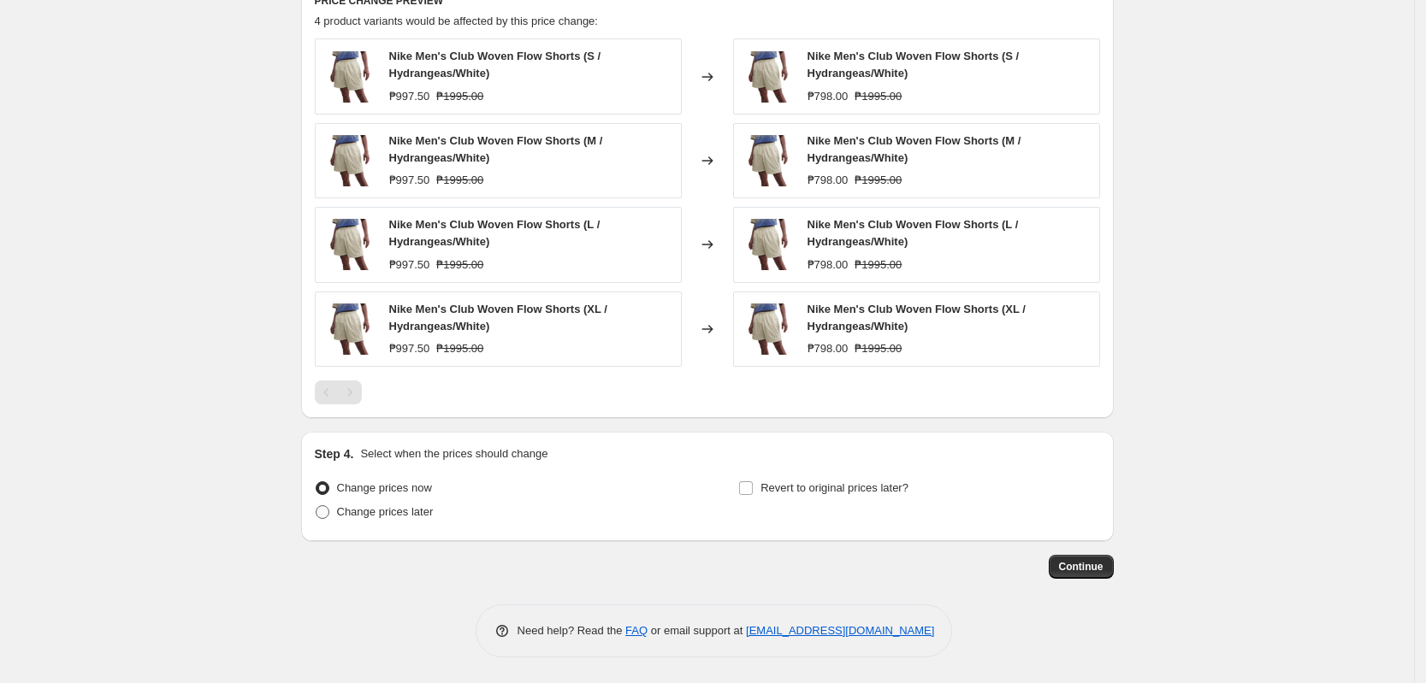
click at [419, 518] on span "Change prices later" at bounding box center [385, 511] width 97 height 13
click at [316, 506] on input "Change prices later" at bounding box center [316, 505] width 1 height 1
radio input "true"
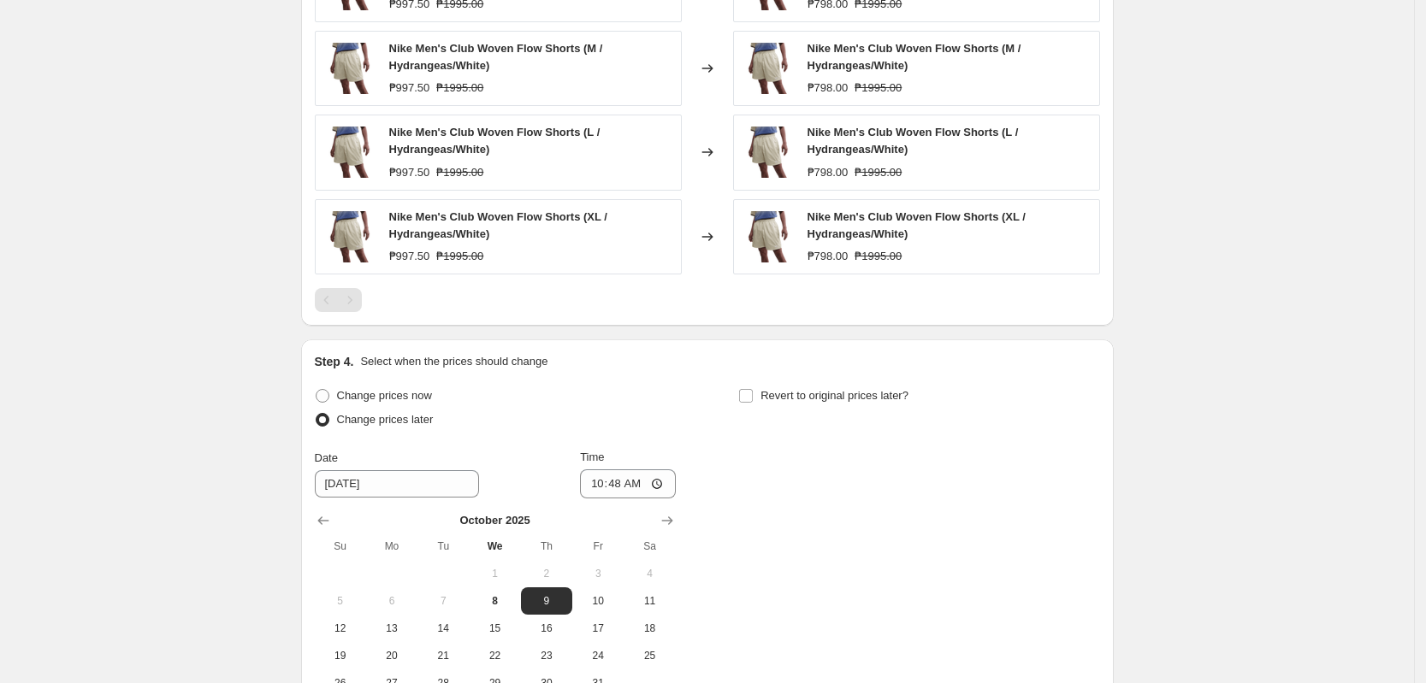
scroll to position [1259, 0]
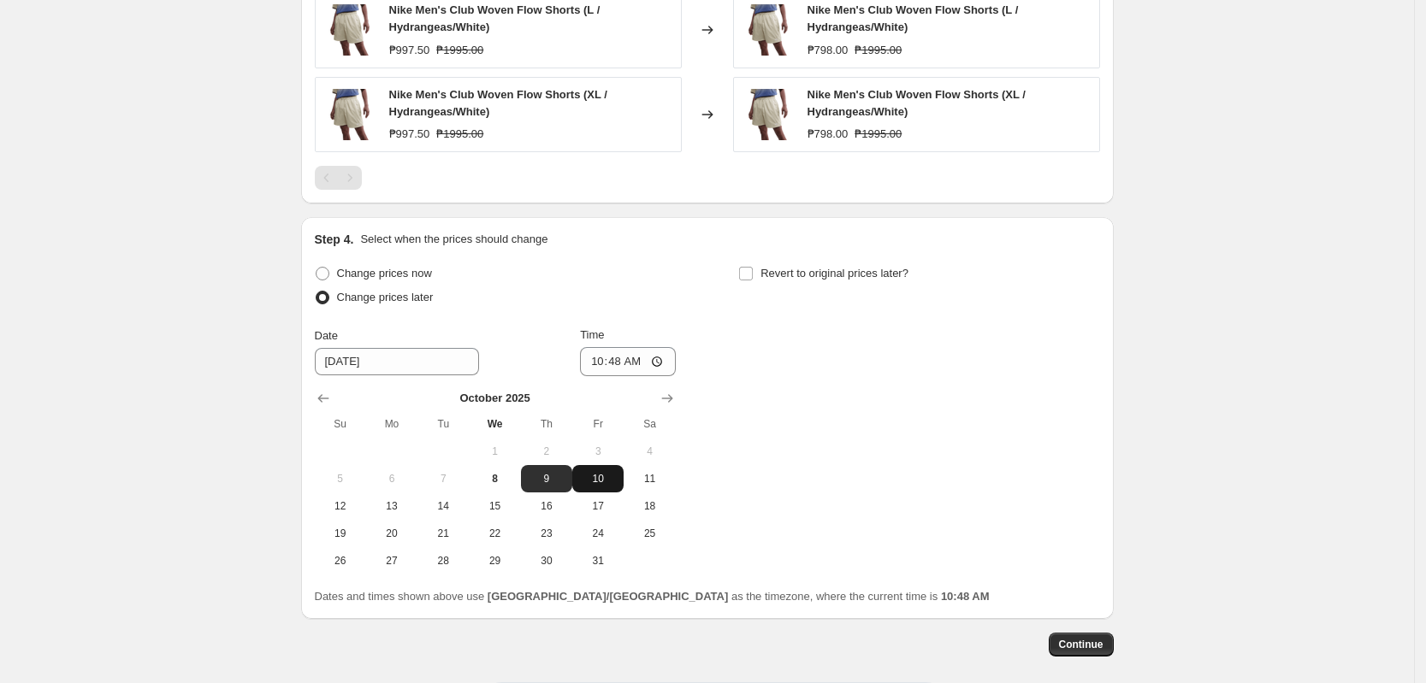
click at [606, 474] on span "10" at bounding box center [598, 479] width 38 height 14
type input "[DATE]"
click at [600, 360] on input "10:48" at bounding box center [628, 361] width 96 height 29
type input "00:00"
click at [925, 389] on div "Change prices now Change prices later Date [DATE] Time 00:00 [DATE] Su Mo Tu We…" at bounding box center [707, 418] width 785 height 313
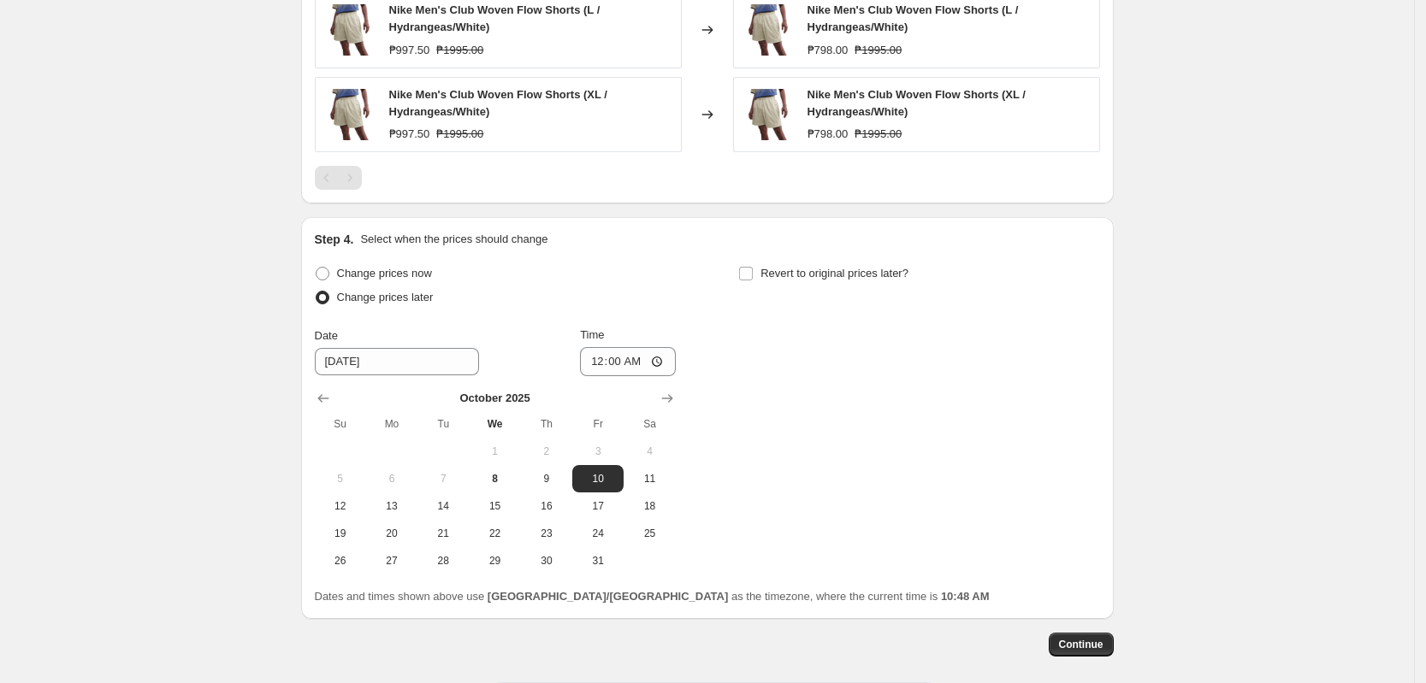
click at [1086, 654] on button "Continue" at bounding box center [1081, 645] width 65 height 24
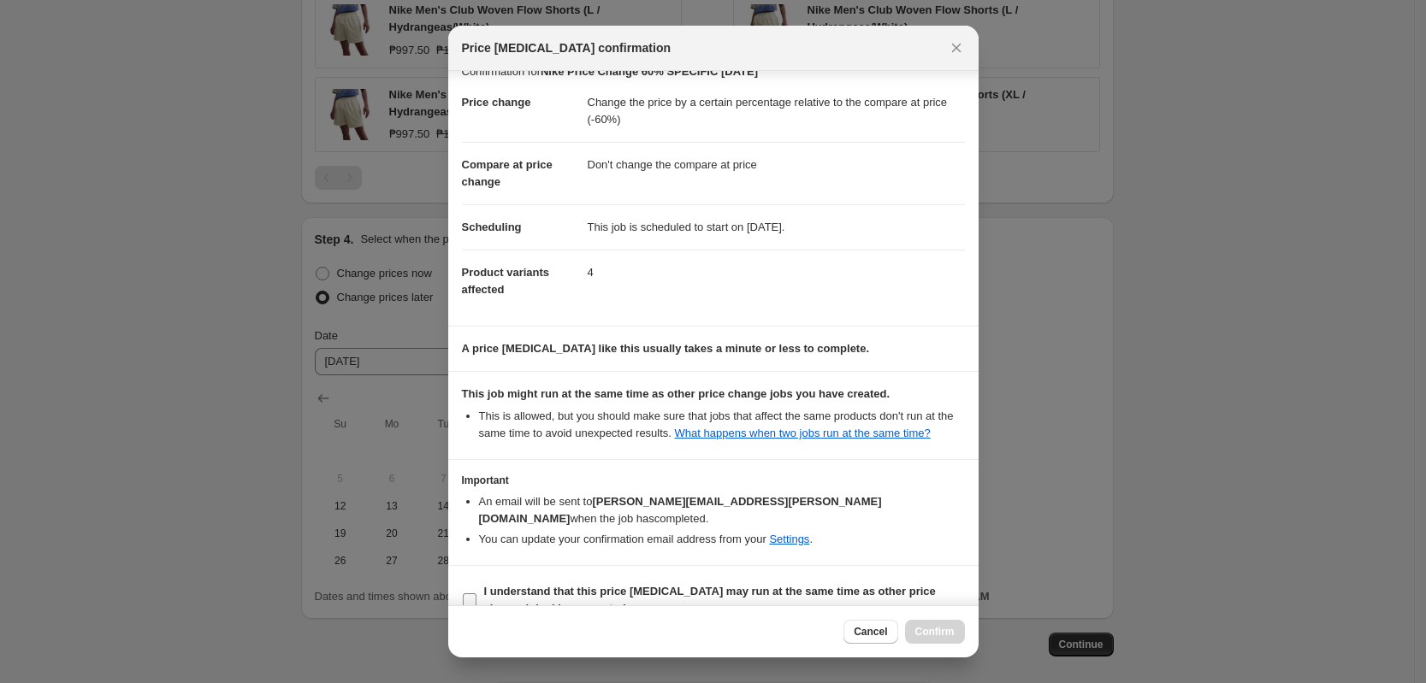
scroll to position [33, 0]
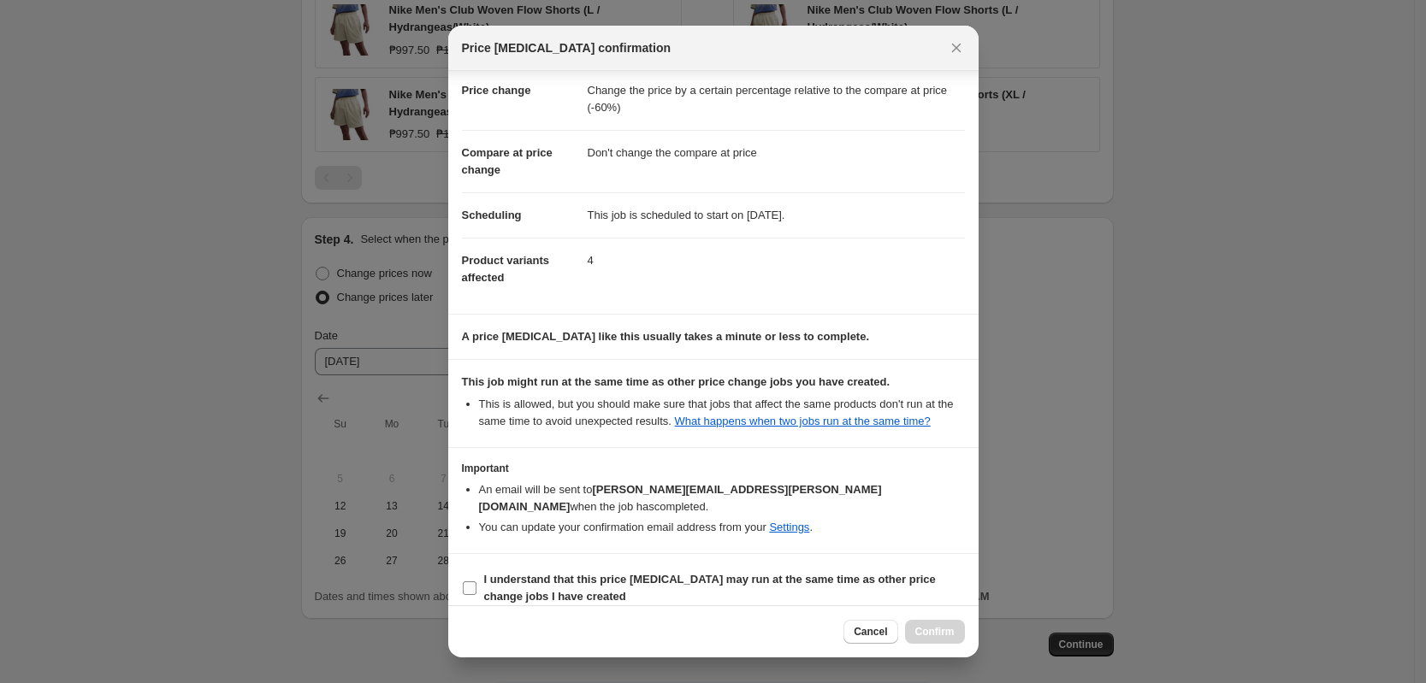
drag, startPoint x: 646, startPoint y: 560, endPoint x: 717, endPoint y: 569, distance: 71.5
click at [647, 573] on b "I understand that this price [MEDICAL_DATA] may run at the same time as other p…" at bounding box center [710, 588] width 452 height 30
click at [476, 582] on input "I understand that this price [MEDICAL_DATA] may run at the same time as other p…" at bounding box center [470, 589] width 14 height 14
checkbox input "true"
click at [934, 625] on span "Confirm" at bounding box center [934, 632] width 39 height 14
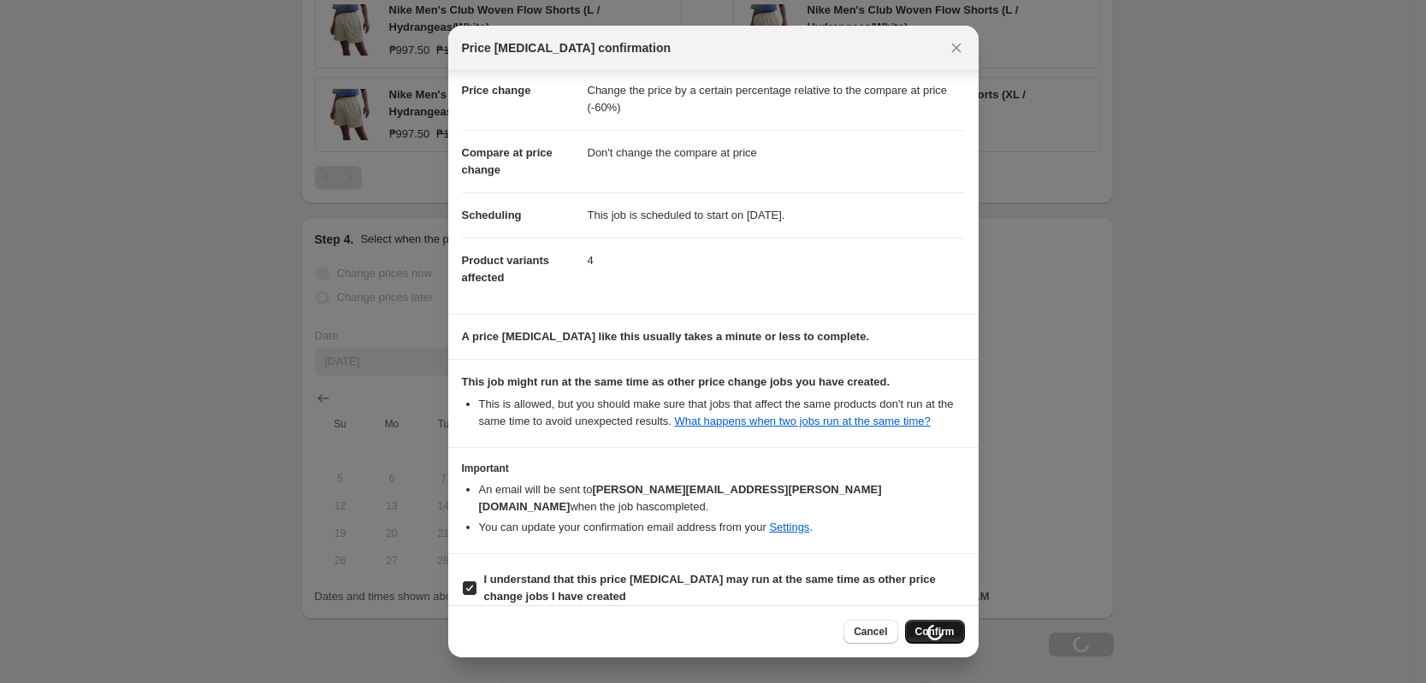
scroll to position [1259, 0]
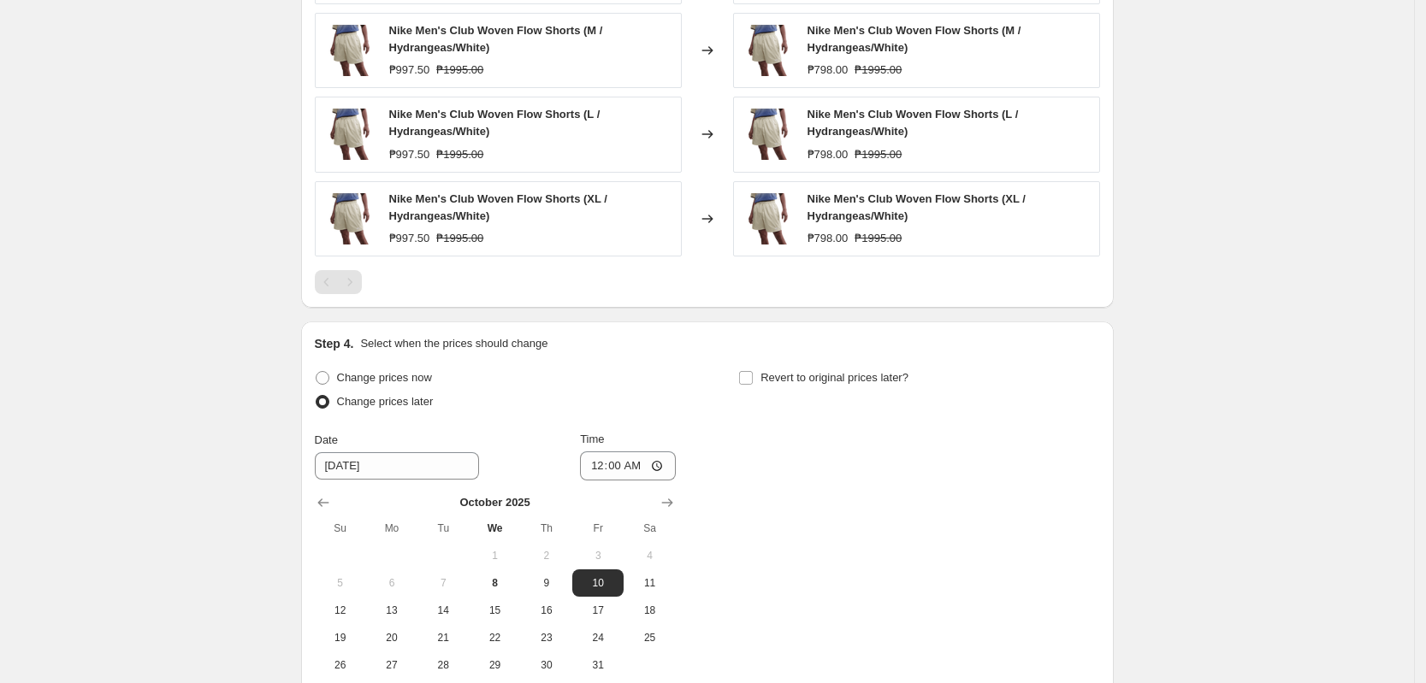
click at [1022, 499] on div "Change prices now Change prices later Date [DATE] Time 00:00 [DATE] Su Mo Tu We…" at bounding box center [707, 522] width 785 height 313
click at [977, 452] on div "Change prices now Change prices later Date [DATE] Time 00:00 [DATE] Su Mo Tu We…" at bounding box center [707, 522] width 785 height 313
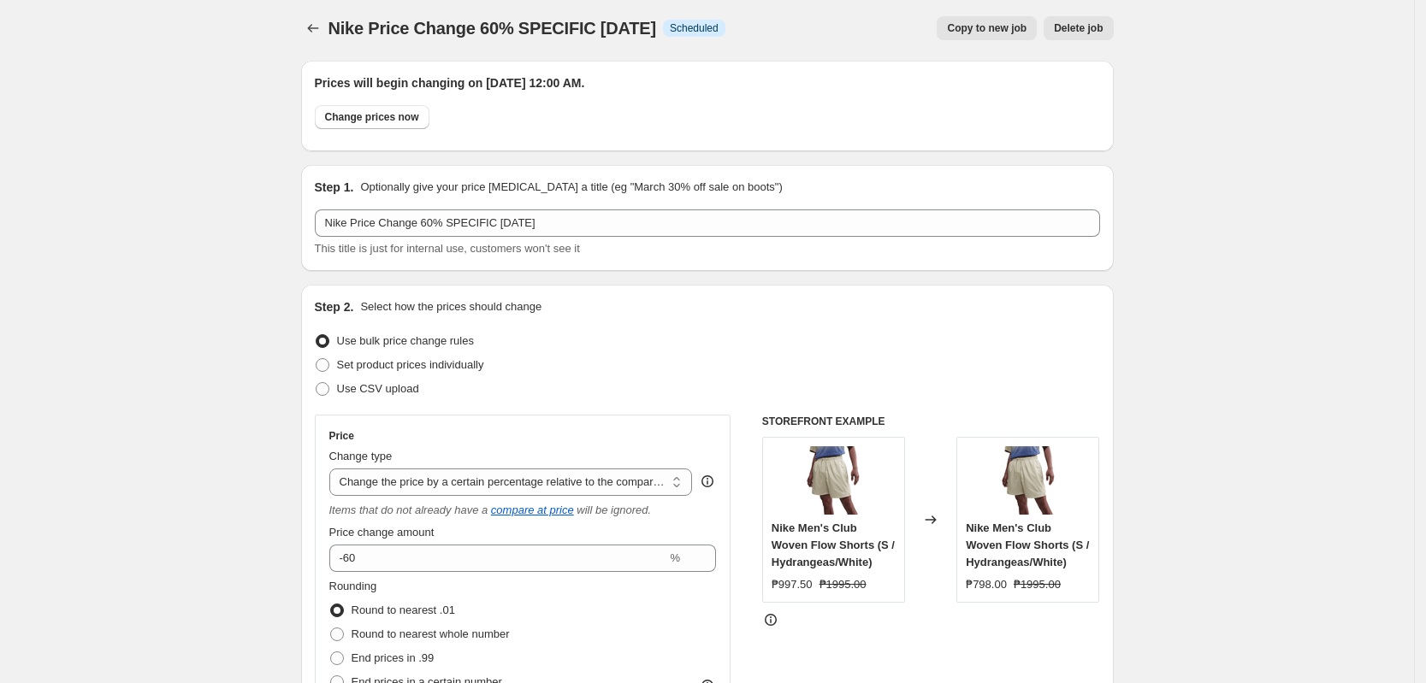
scroll to position [0, 0]
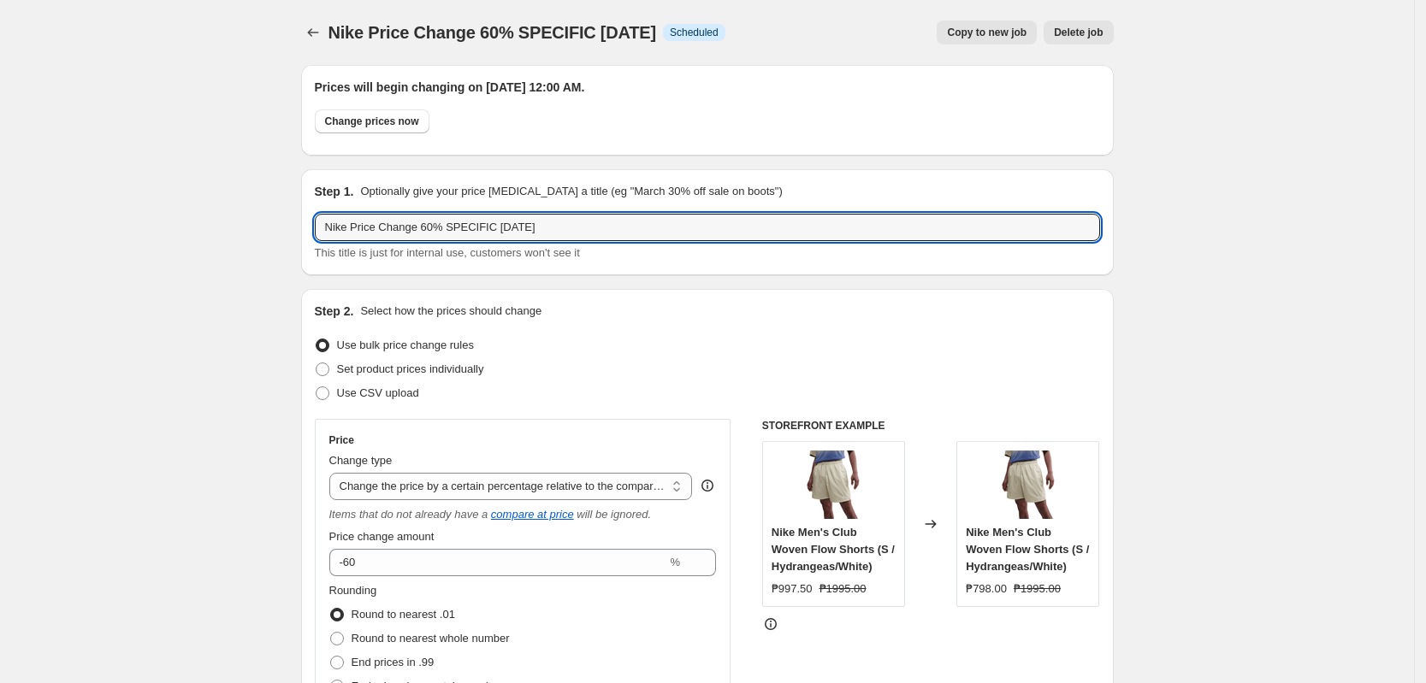
drag, startPoint x: 641, startPoint y: 230, endPoint x: 15, endPoint y: 200, distance: 625.9
click at [328, 33] on div at bounding box center [314, 33] width 27 height 24
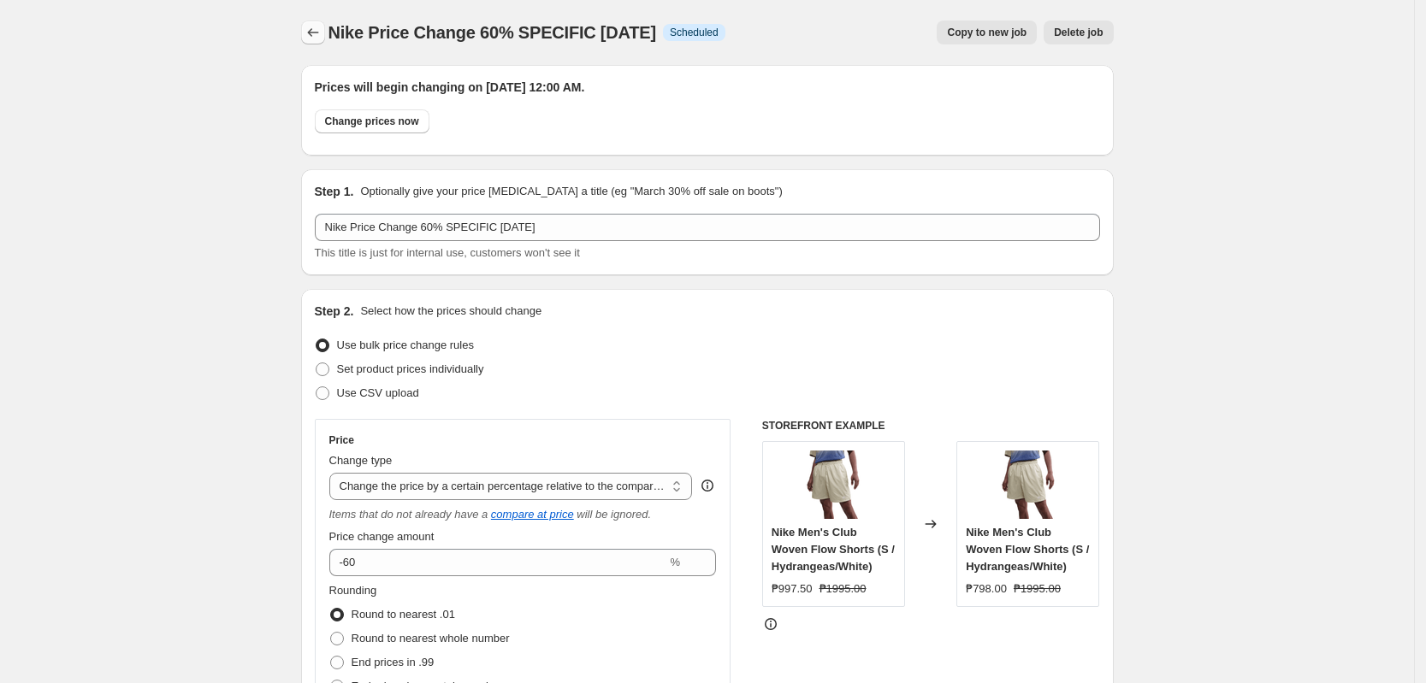
click at [322, 39] on icon "Price change jobs" at bounding box center [312, 32] width 17 height 17
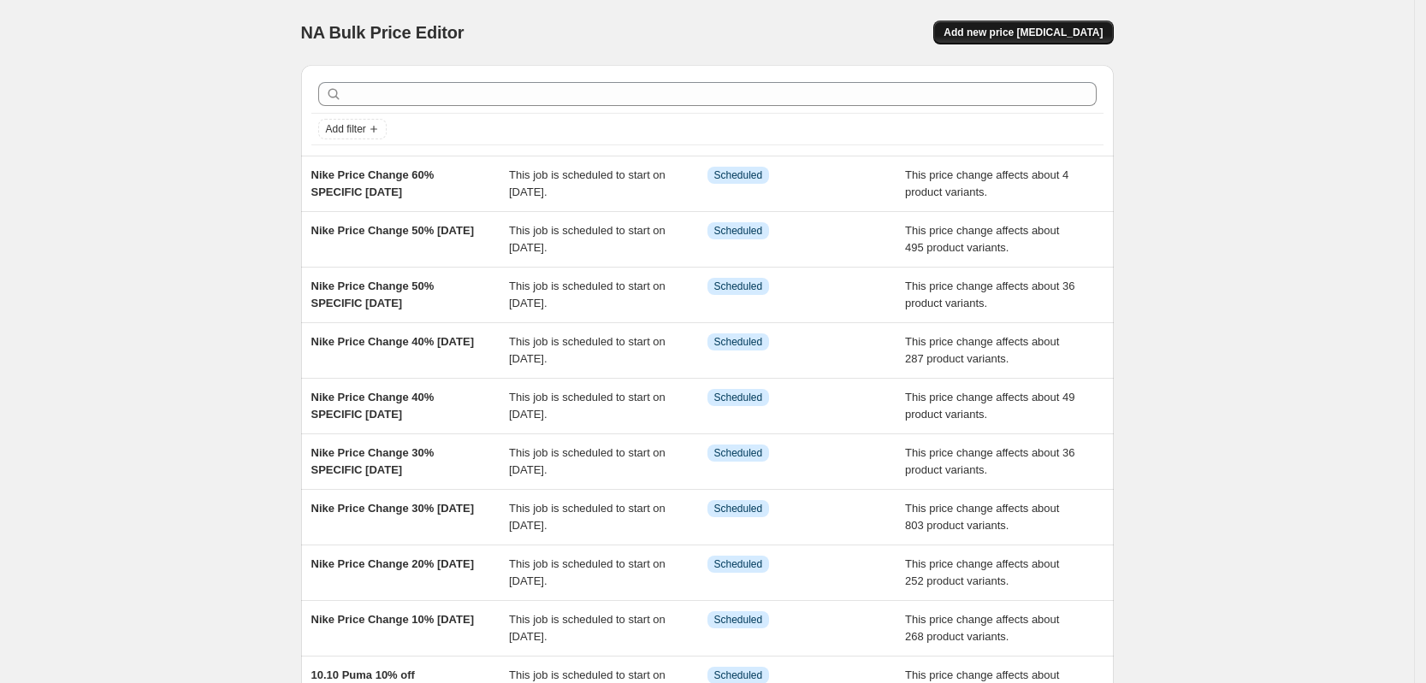
click at [1065, 31] on span "Add new price [MEDICAL_DATA]" at bounding box center [1022, 33] width 159 height 14
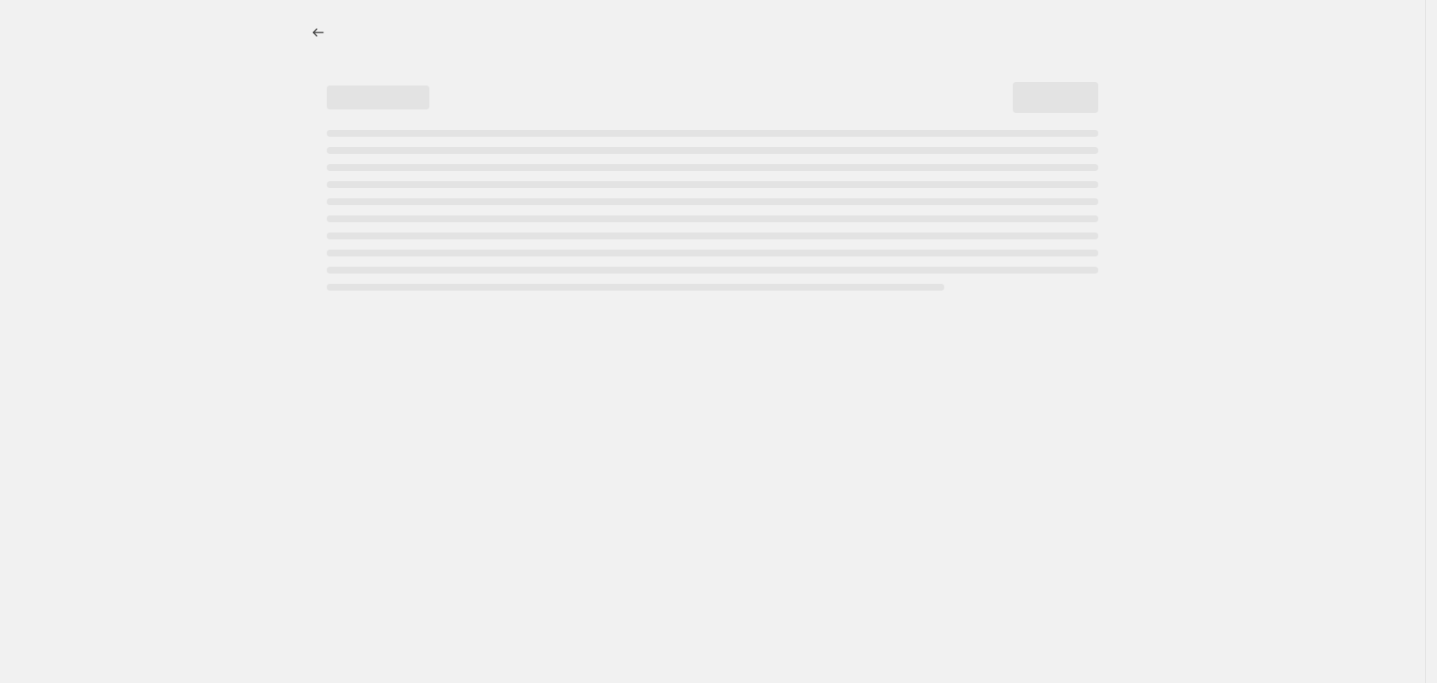
select select "percentage"
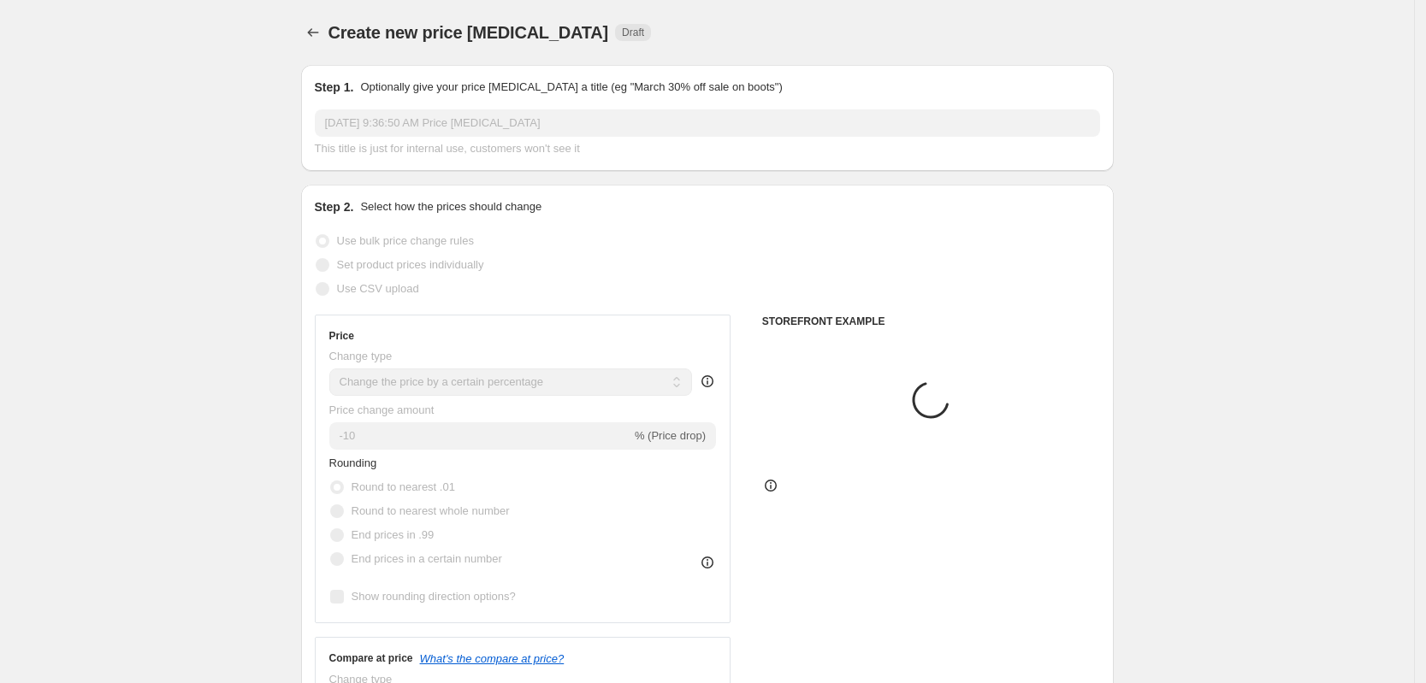
click at [411, 113] on input "[DATE] 9:36:50 AM Price [MEDICAL_DATA]" at bounding box center [707, 122] width 785 height 27
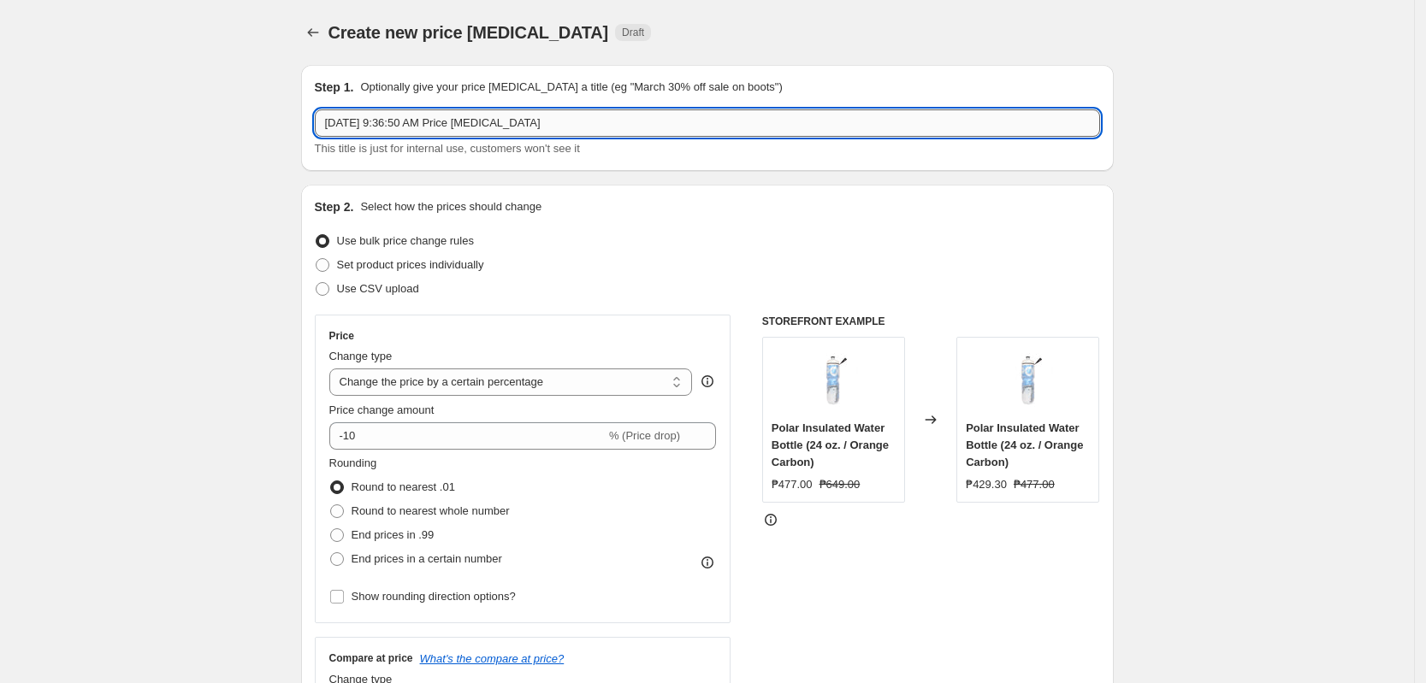
click at [415, 121] on input "[DATE] 9:36:50 AM Price [MEDICAL_DATA]" at bounding box center [707, 122] width 785 height 27
paste input "Nike Price Change 60% SPECIFIC [DATE]"
click at [492, 125] on input "Nike Price Change 60% SPECIFIC [DATE]" at bounding box center [707, 122] width 785 height 27
type input "Nike Price Change 60% [DATE]"
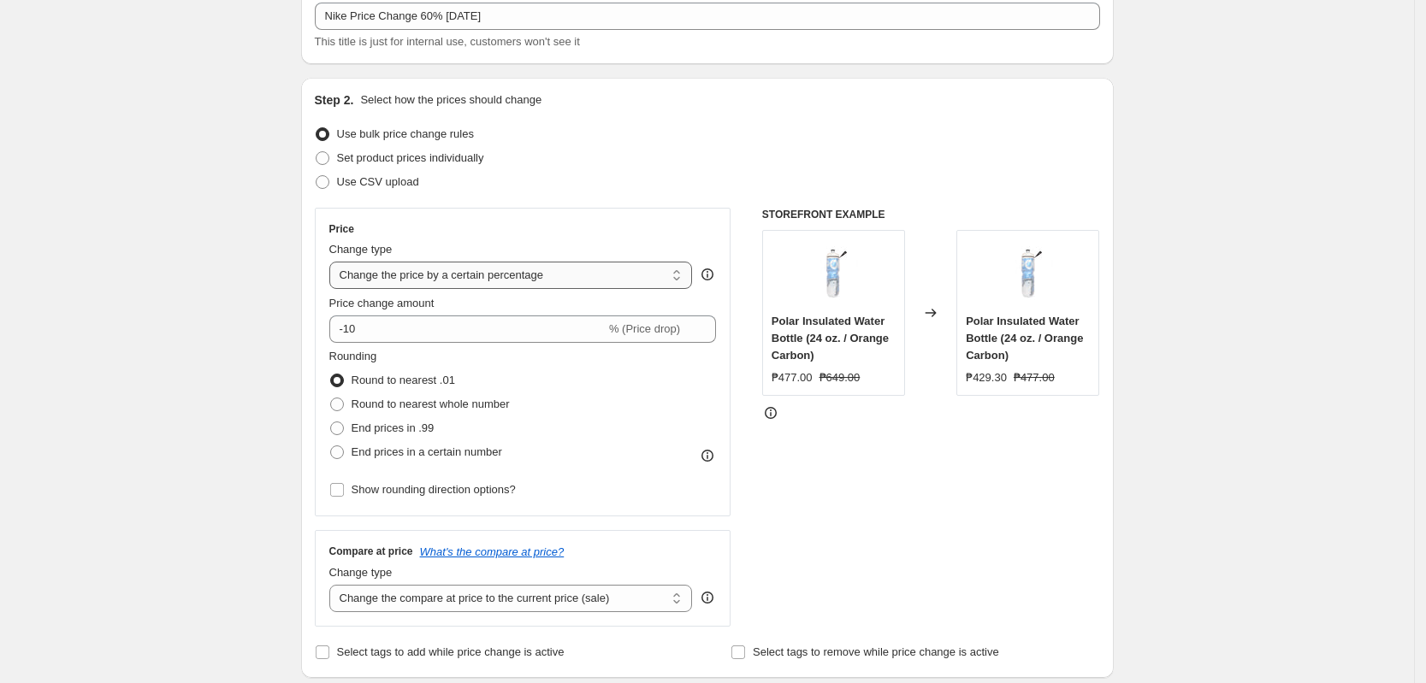
drag, startPoint x: 546, startPoint y: 264, endPoint x: 558, endPoint y: 277, distance: 17.0
click at [546, 264] on select "Change the price to a certain amount Change the price by a certain amount Chang…" at bounding box center [510, 275] width 363 height 27
select select "pcap"
click at [334, 262] on select "Change the price to a certain amount Change the price by a certain amount Chang…" at bounding box center [510, 275] width 363 height 27
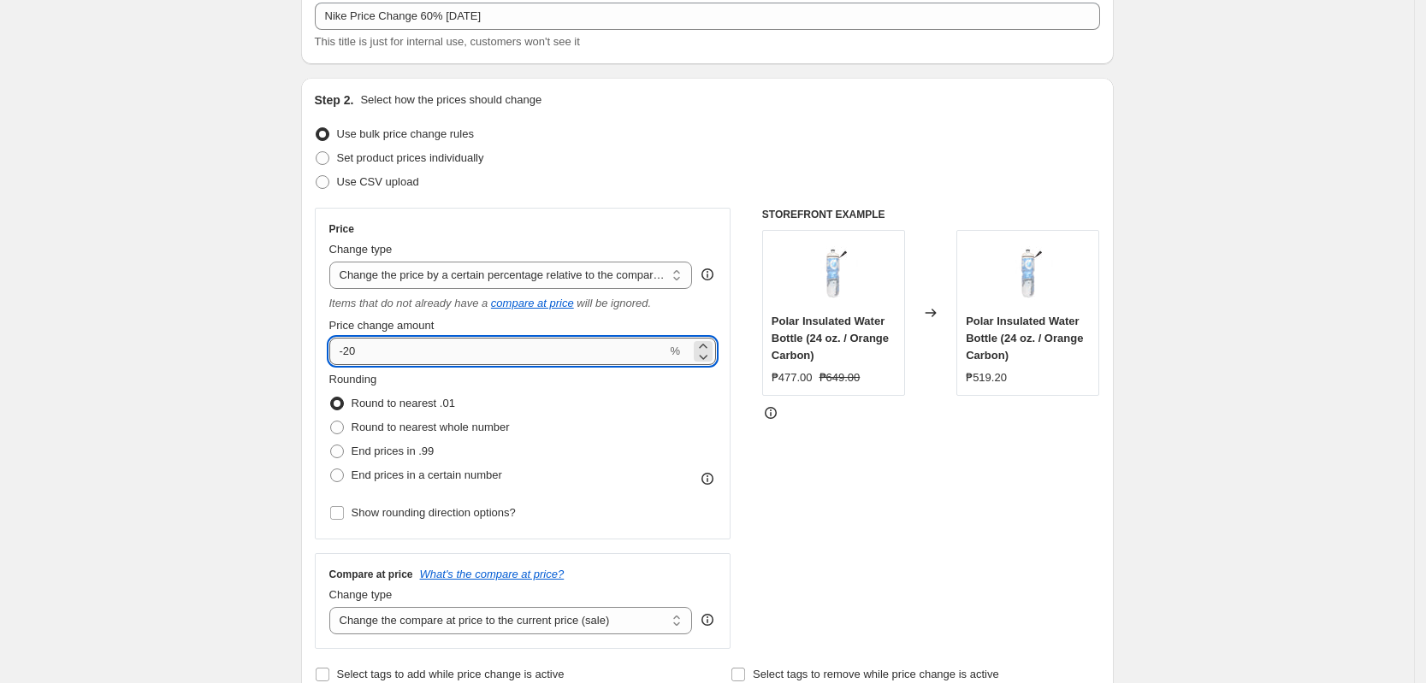
click at [425, 355] on input "-20" at bounding box center [498, 351] width 338 height 27
type input "-2"
type input "-60"
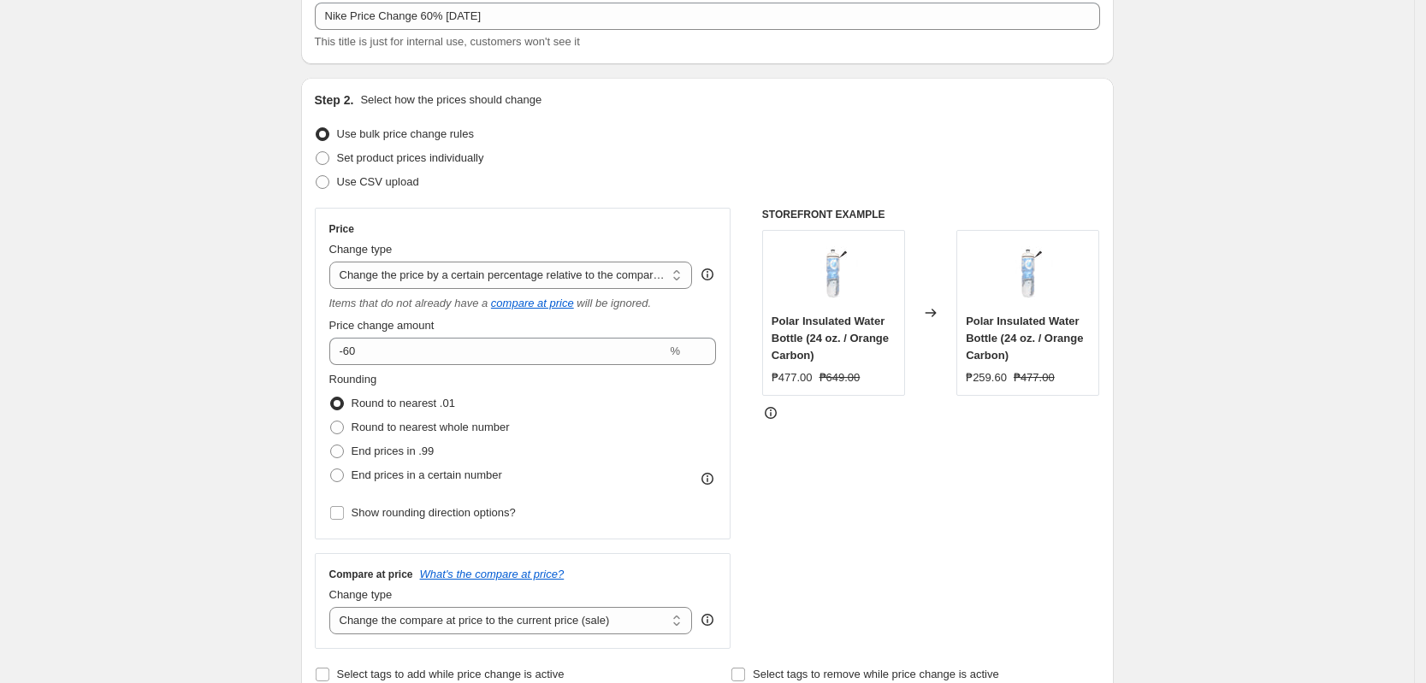
click at [375, 487] on div "Rounding Round to nearest .01 Round to nearest whole number End prices in .99 E…" at bounding box center [522, 448] width 387 height 154
click at [357, 480] on span "End prices in a certain number" at bounding box center [427, 475] width 151 height 13
click at [331, 470] on input "End prices in a certain number" at bounding box center [330, 469] width 1 height 1
radio input "true"
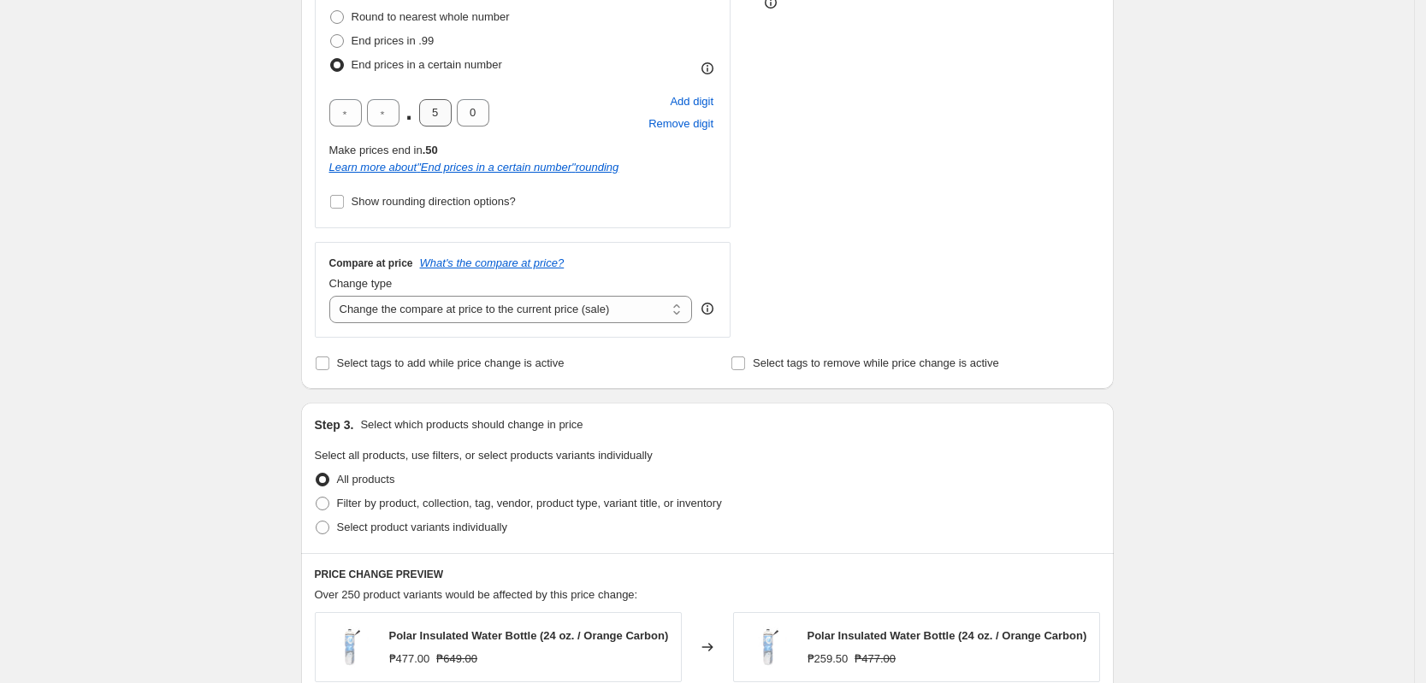
scroll to position [428, 0]
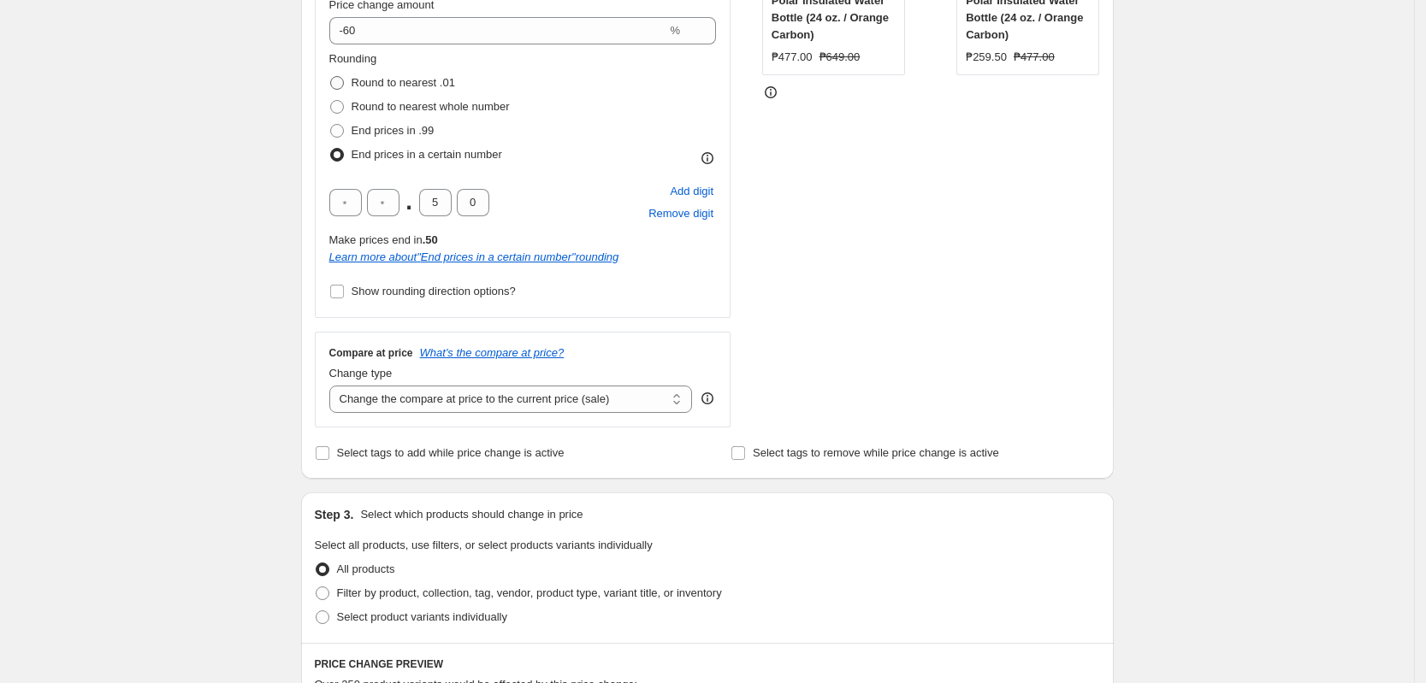
click at [378, 76] on span "Round to nearest .01" at bounding box center [403, 82] width 103 height 13
click at [331, 76] on input "Round to nearest .01" at bounding box center [330, 76] width 1 height 1
radio input "true"
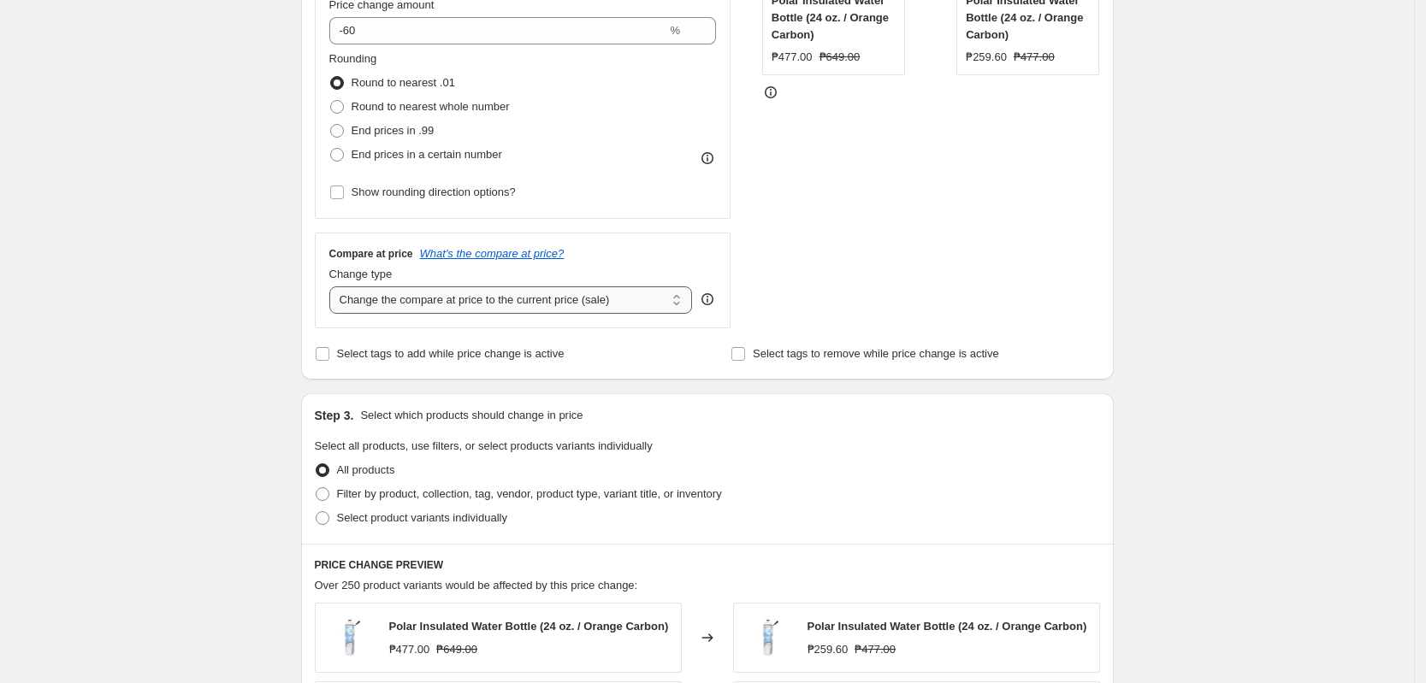
click at [540, 291] on select "Change the compare at price to the current price (sale) Change the compare at p…" at bounding box center [510, 300] width 363 height 27
select select "no_change"
click at [334, 287] on select "Change the compare at price to the current price (sale) Change the compare at p…" at bounding box center [510, 300] width 363 height 27
click at [220, 366] on div "Create new price [MEDICAL_DATA]. This page is ready Create new price [MEDICAL_D…" at bounding box center [707, 441] width 1414 height 1738
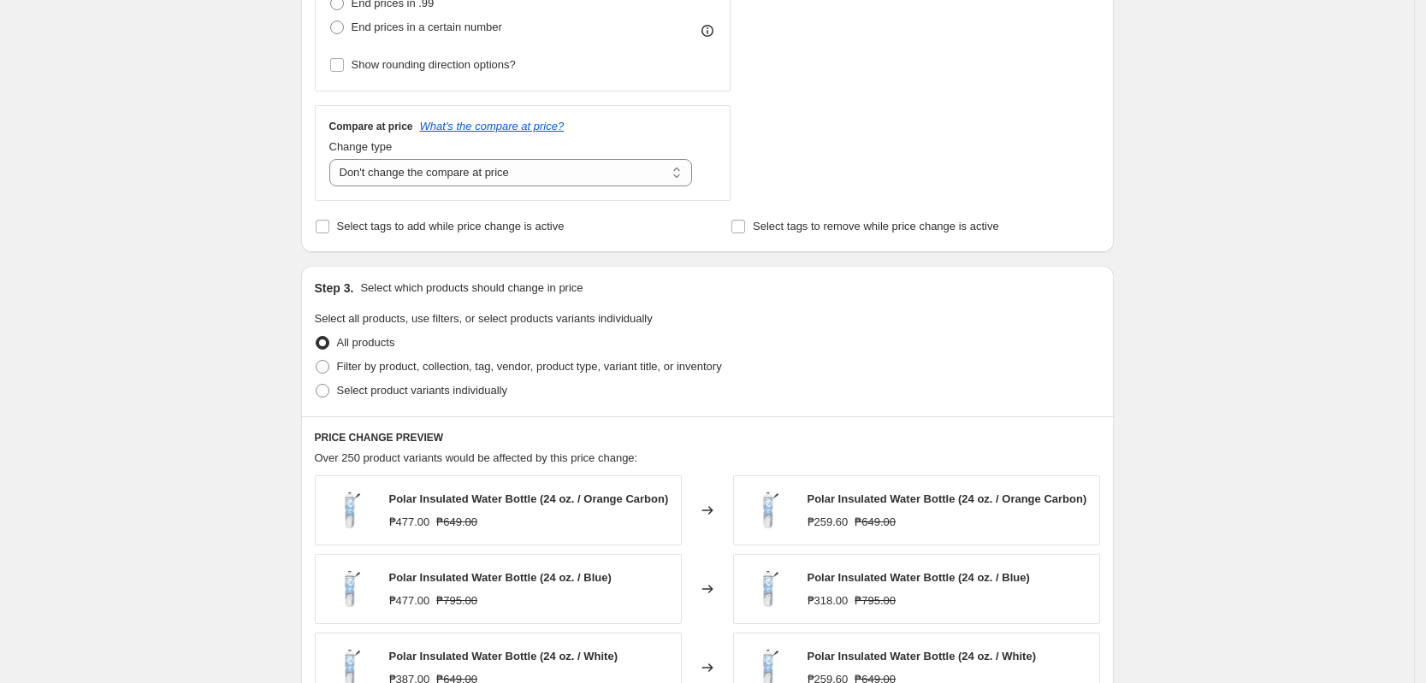
scroll to position [748, 0]
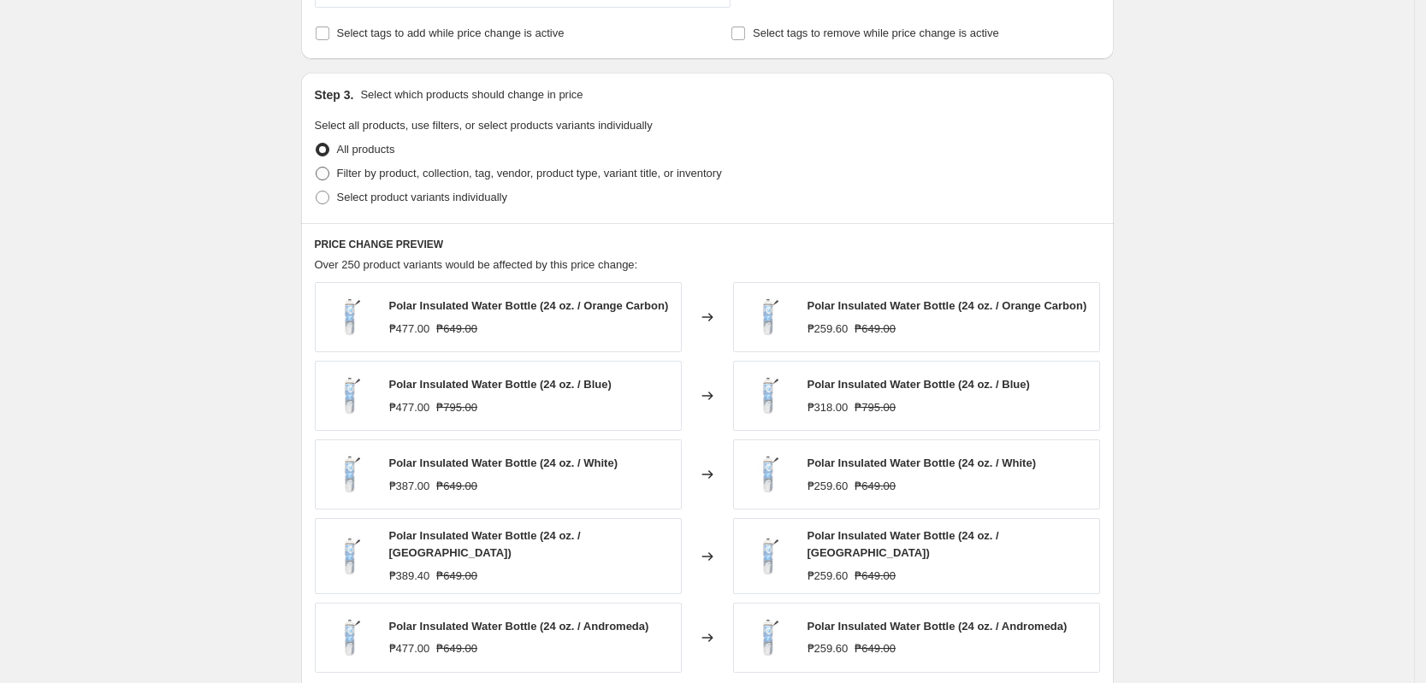
click at [481, 175] on span "Filter by product, collection, tag, vendor, product type, variant title, or inv…" at bounding box center [529, 173] width 385 height 13
click at [316, 168] on input "Filter by product, collection, tag, vendor, product type, variant title, or inv…" at bounding box center [316, 167] width 1 height 1
radio input "true"
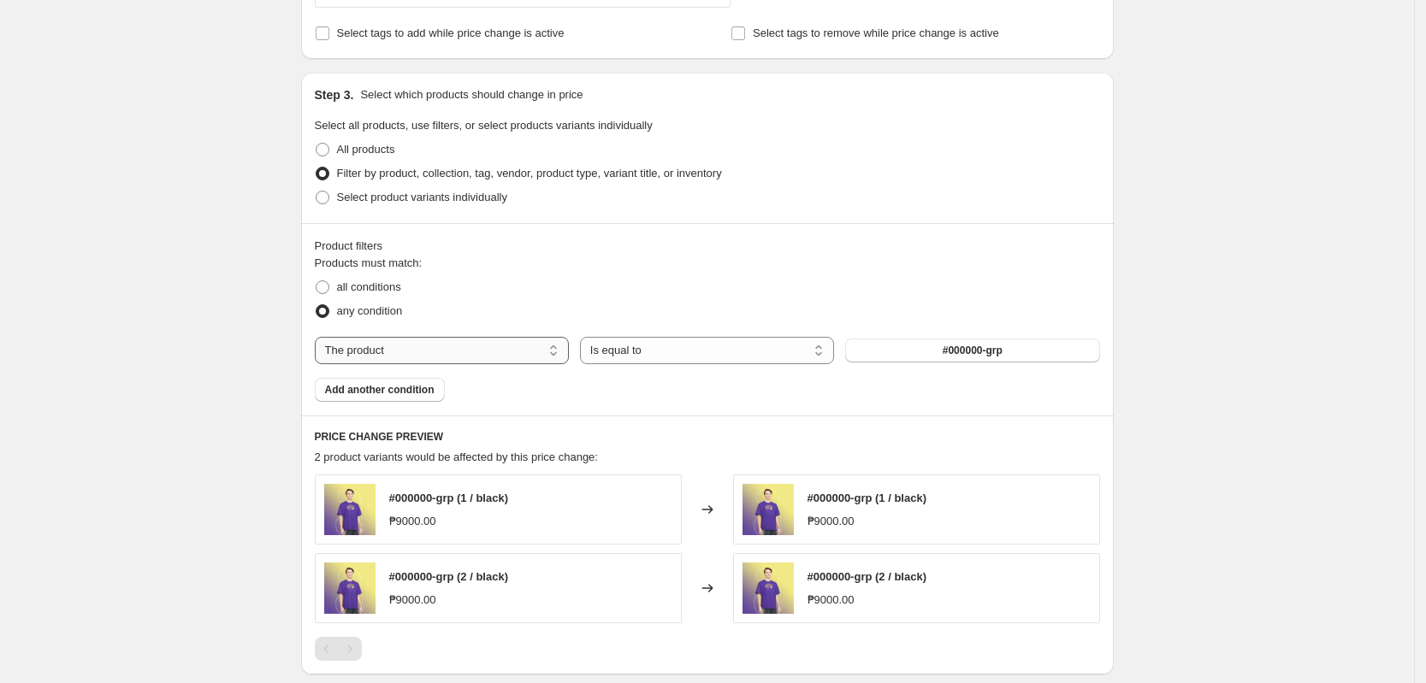
click at [446, 357] on select "The product The product's collection The product's tag The product's vendor The…" at bounding box center [442, 350] width 254 height 27
select select "tag"
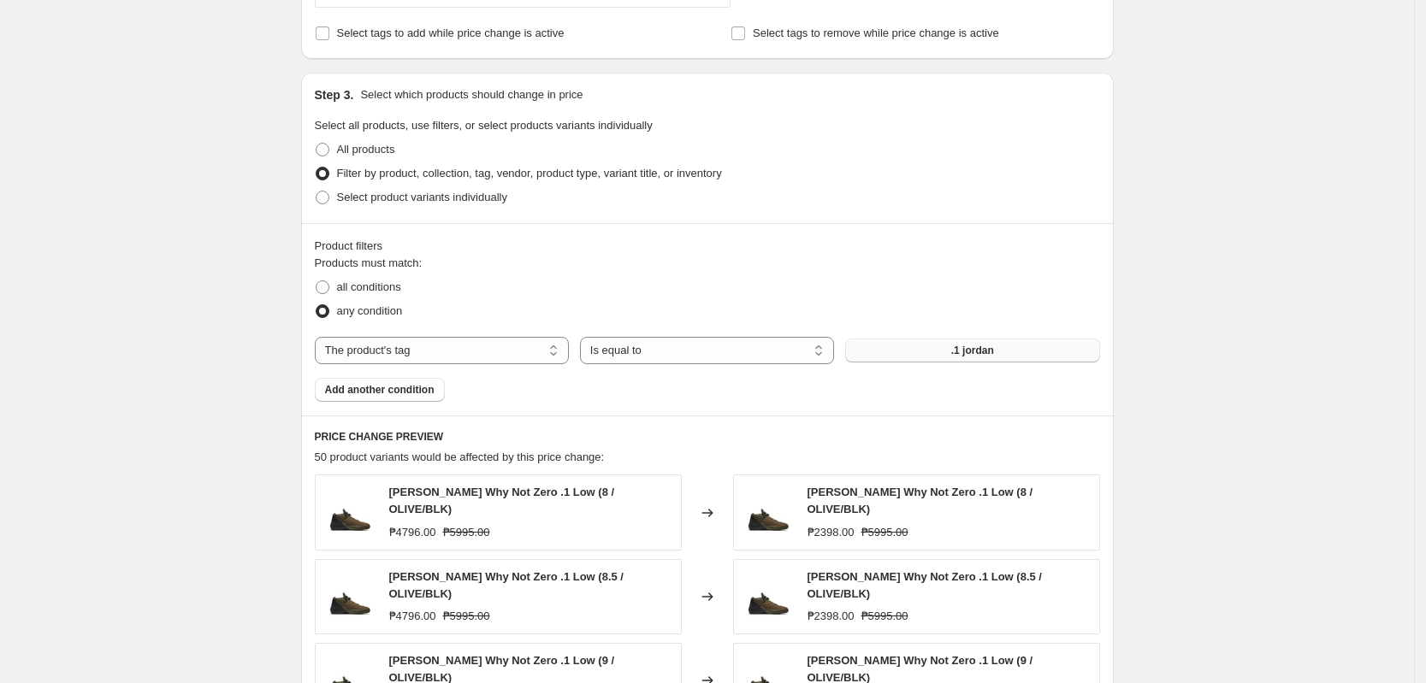
click at [1000, 356] on button ".1 jordan" at bounding box center [972, 351] width 254 height 24
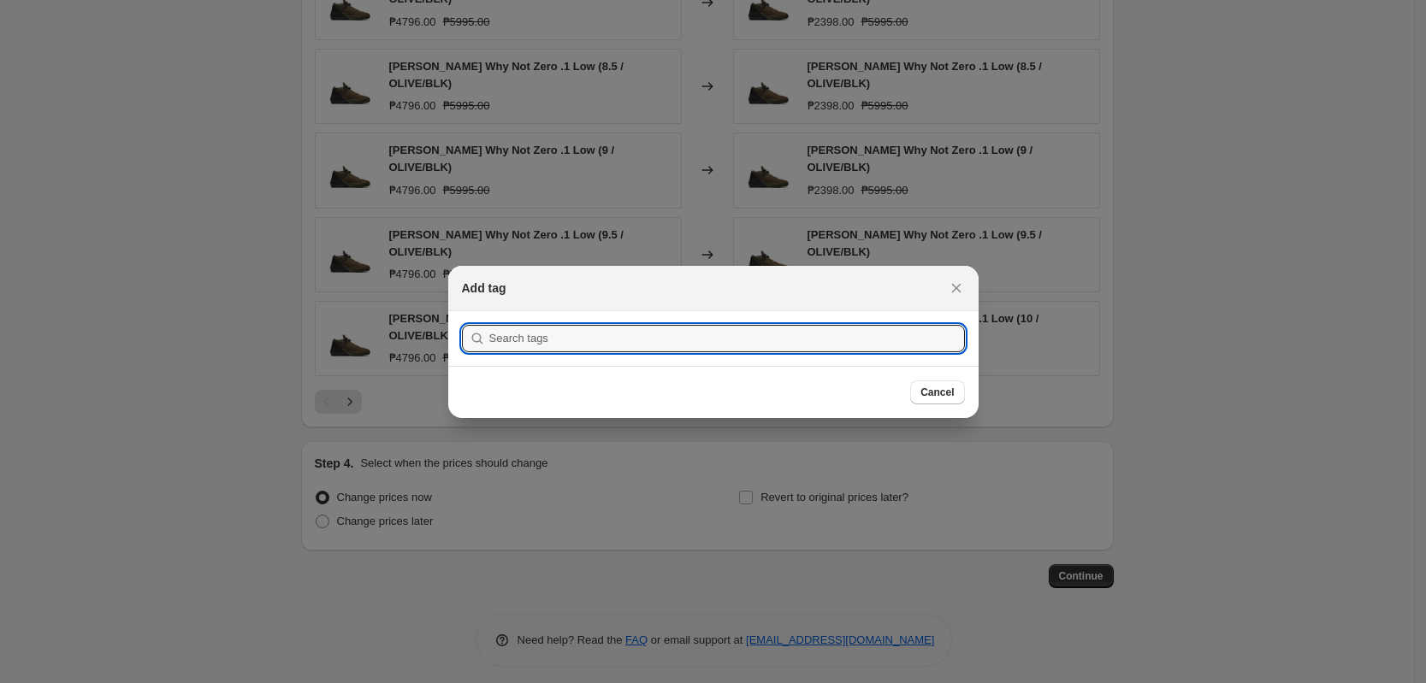
scroll to position [0, 0]
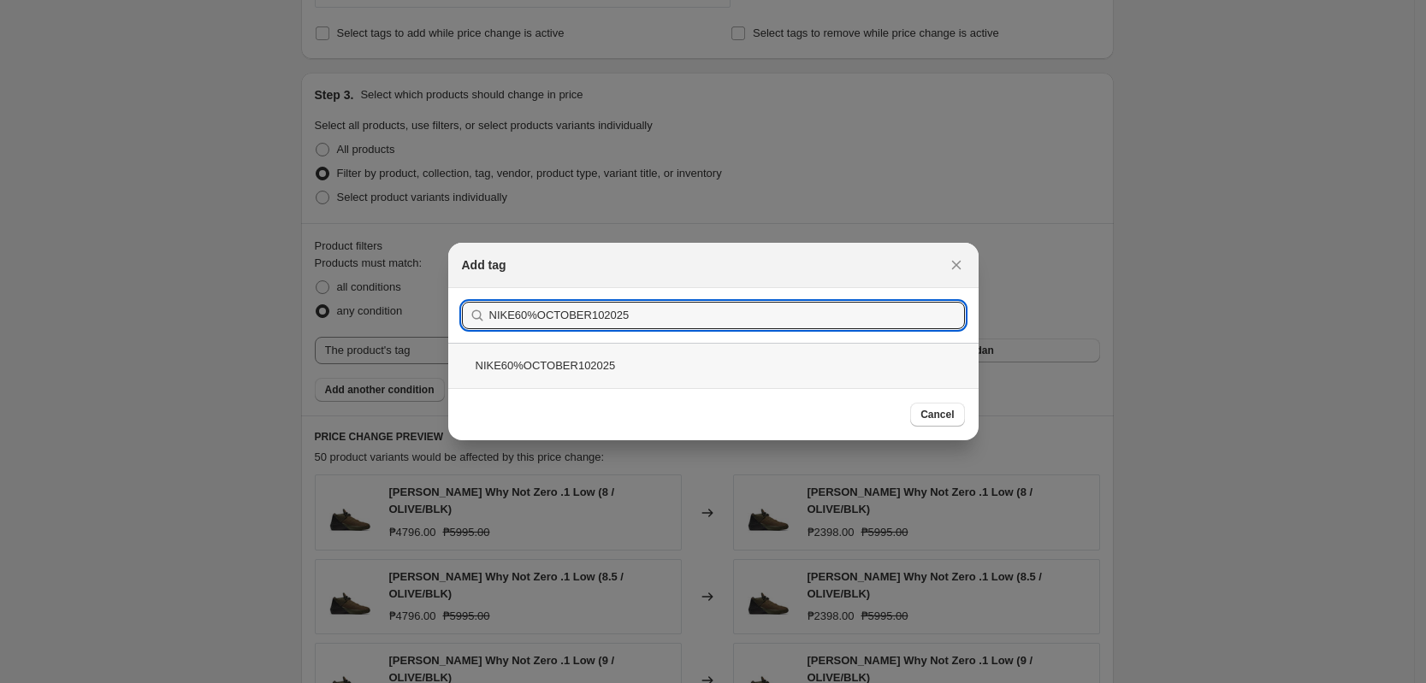
type input "NIKE60%OCTOBER102025"
drag, startPoint x: 595, startPoint y: 366, endPoint x: 605, endPoint y: 363, distance: 9.8
click at [604, 363] on div "NIKE60%OCTOBER102025" at bounding box center [713, 365] width 530 height 45
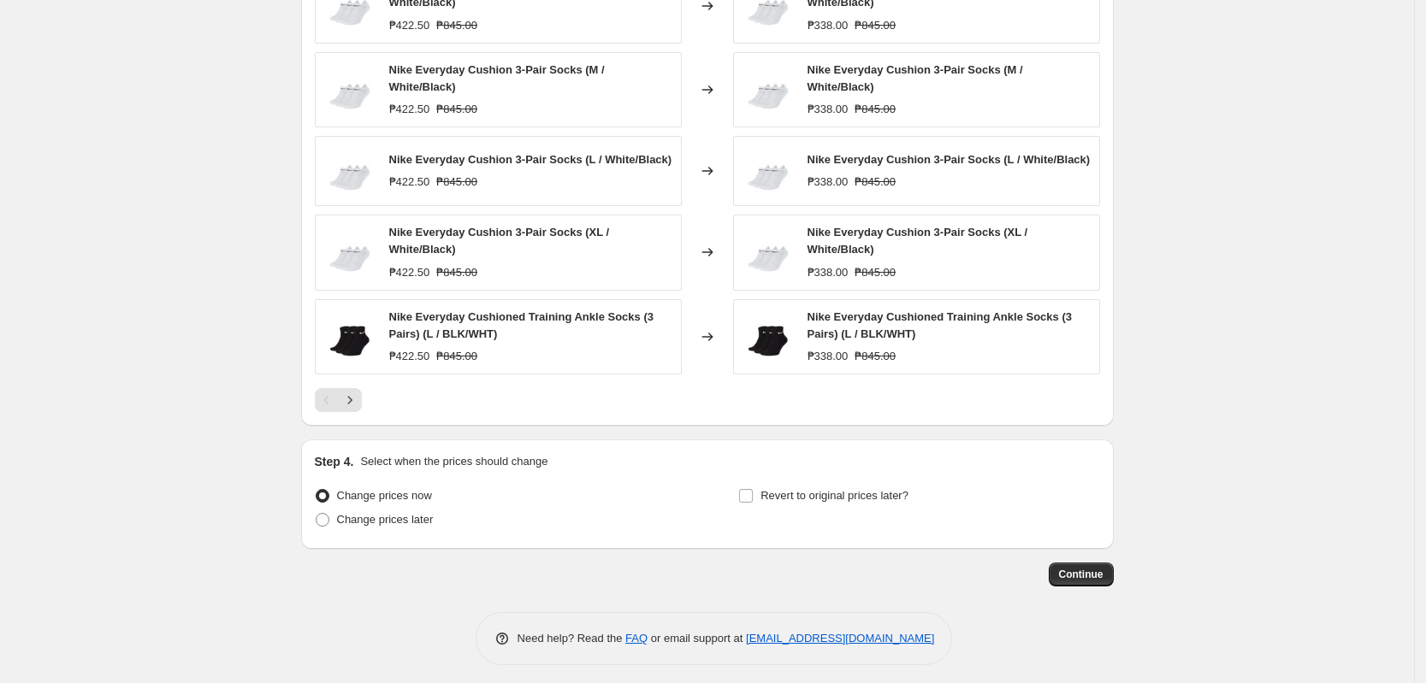
scroll to position [1259, 0]
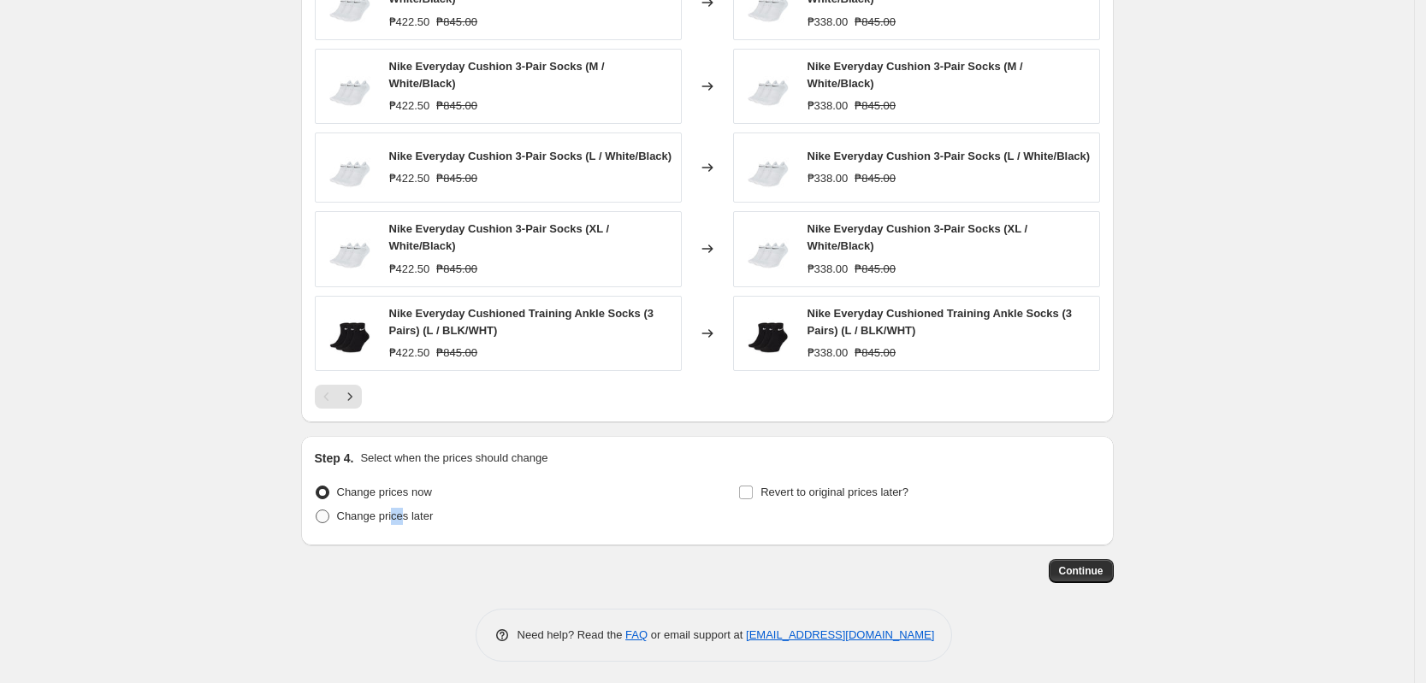
click at [409, 510] on span "Change prices later" at bounding box center [385, 516] width 97 height 13
click at [411, 510] on span "Change prices later" at bounding box center [385, 516] width 97 height 13
click at [316, 510] on input "Change prices later" at bounding box center [316, 510] width 1 height 1
radio input "true"
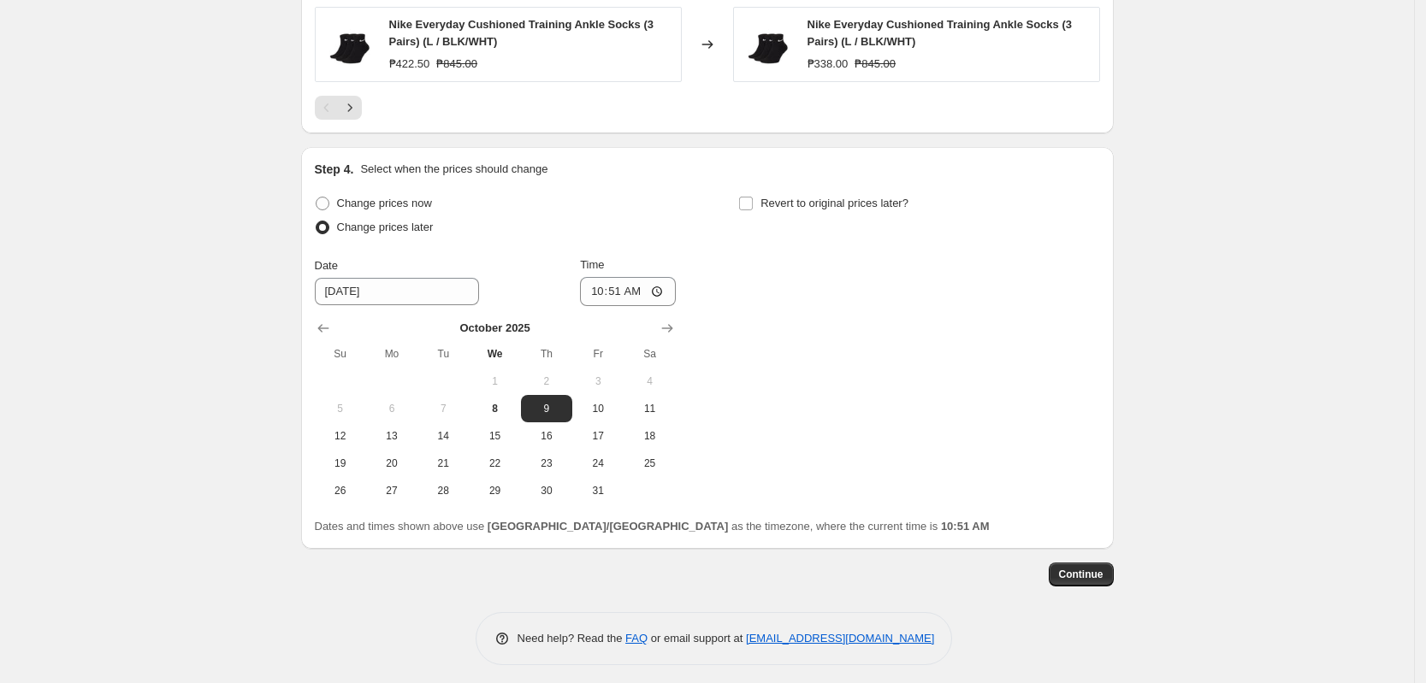
scroll to position [1551, 0]
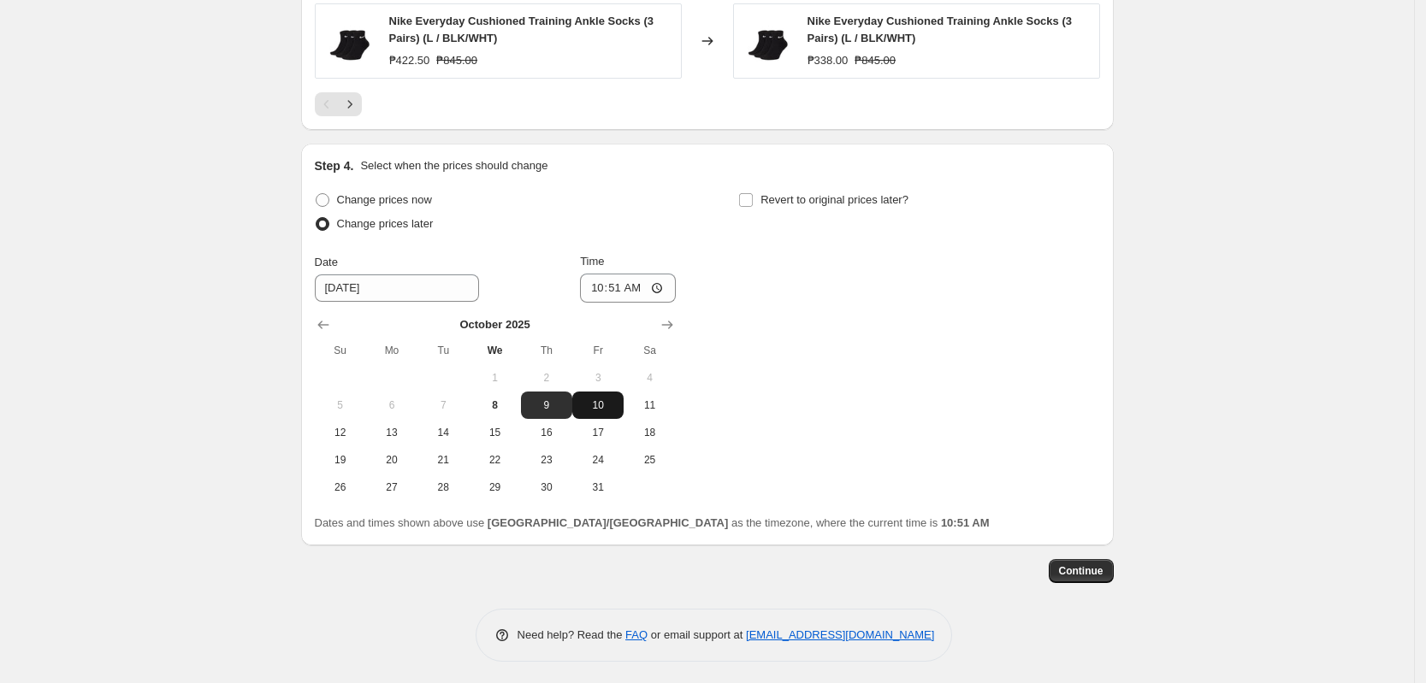
click at [600, 411] on button "10" at bounding box center [597, 405] width 51 height 27
type input "[DATE]"
click at [599, 286] on input "10:51" at bounding box center [628, 288] width 96 height 29
type input "00:00"
drag, startPoint x: 1143, startPoint y: 417, endPoint x: 1103, endPoint y: 535, distance: 124.7
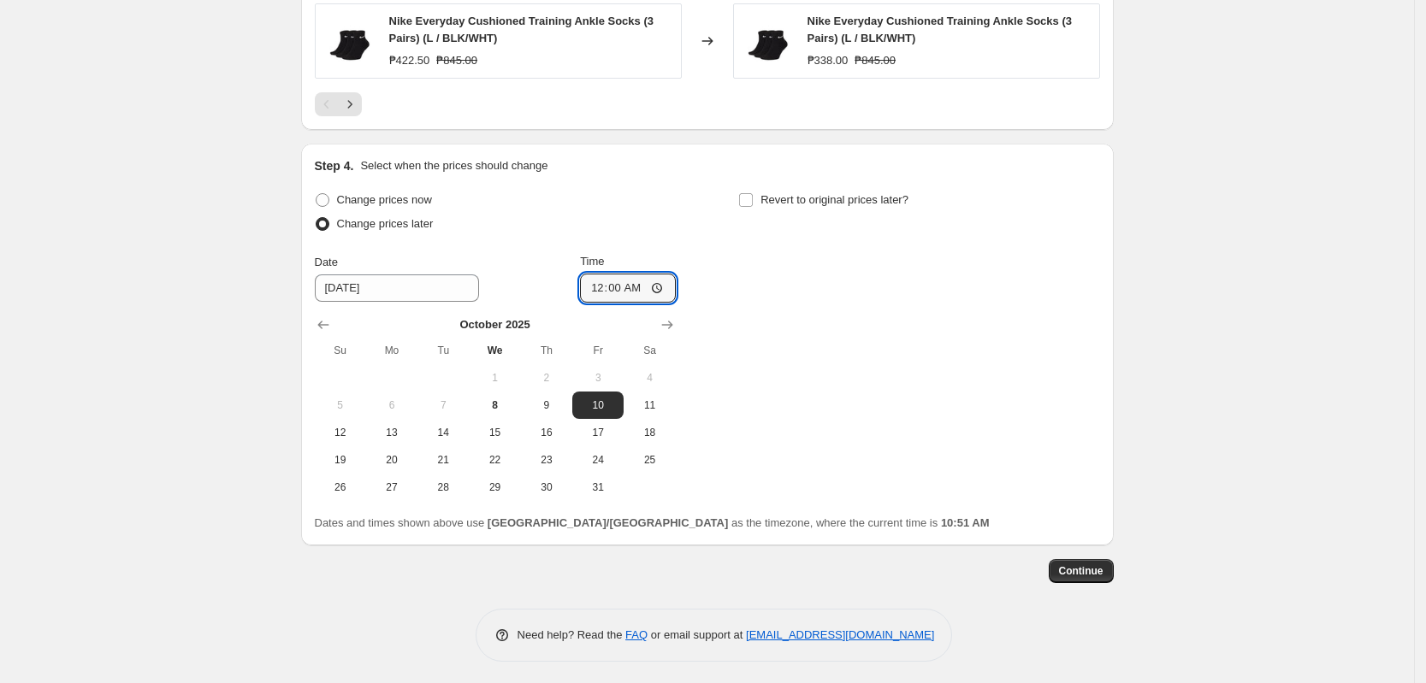
click at [1068, 571] on span "Continue" at bounding box center [1081, 571] width 44 height 14
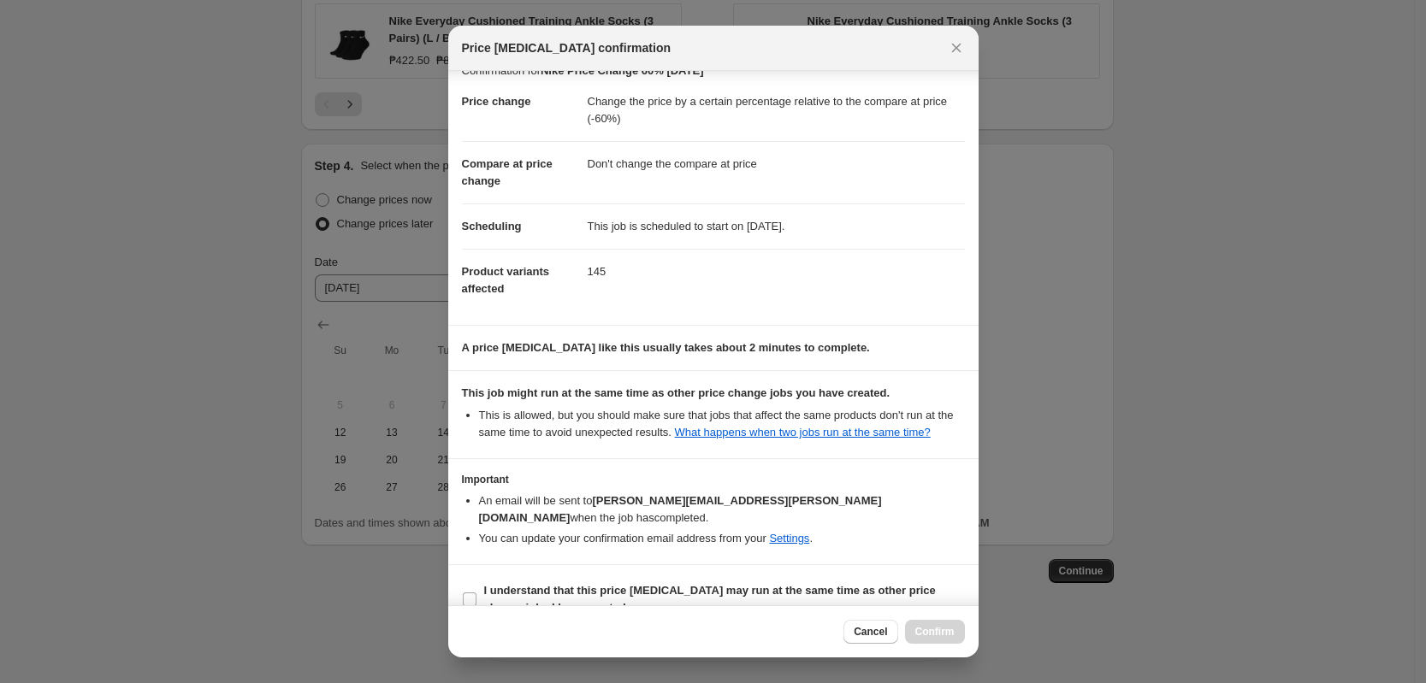
scroll to position [33, 0]
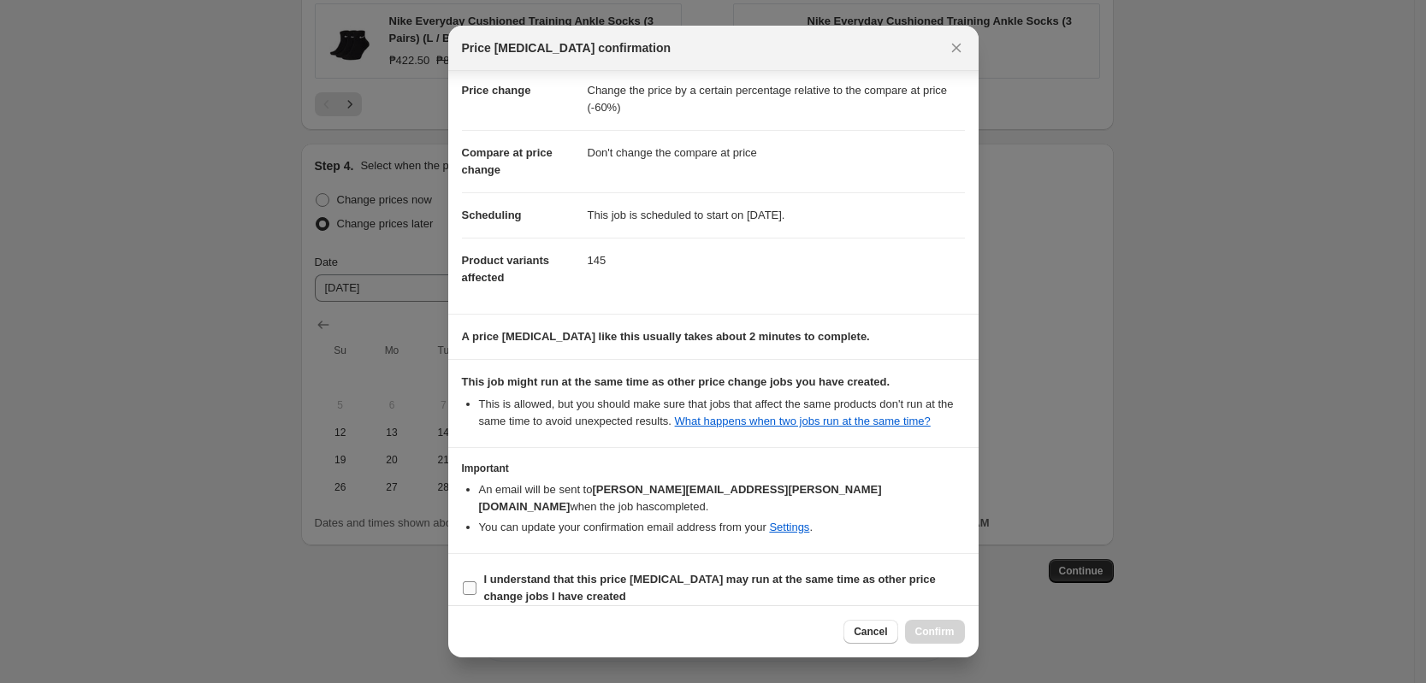
click at [651, 573] on b "I understand that this price [MEDICAL_DATA] may run at the same time as other p…" at bounding box center [710, 588] width 452 height 30
click at [476, 582] on input "I understand that this price [MEDICAL_DATA] may run at the same time as other p…" at bounding box center [470, 589] width 14 height 14
checkbox input "true"
click at [924, 627] on span "Confirm" at bounding box center [934, 632] width 39 height 14
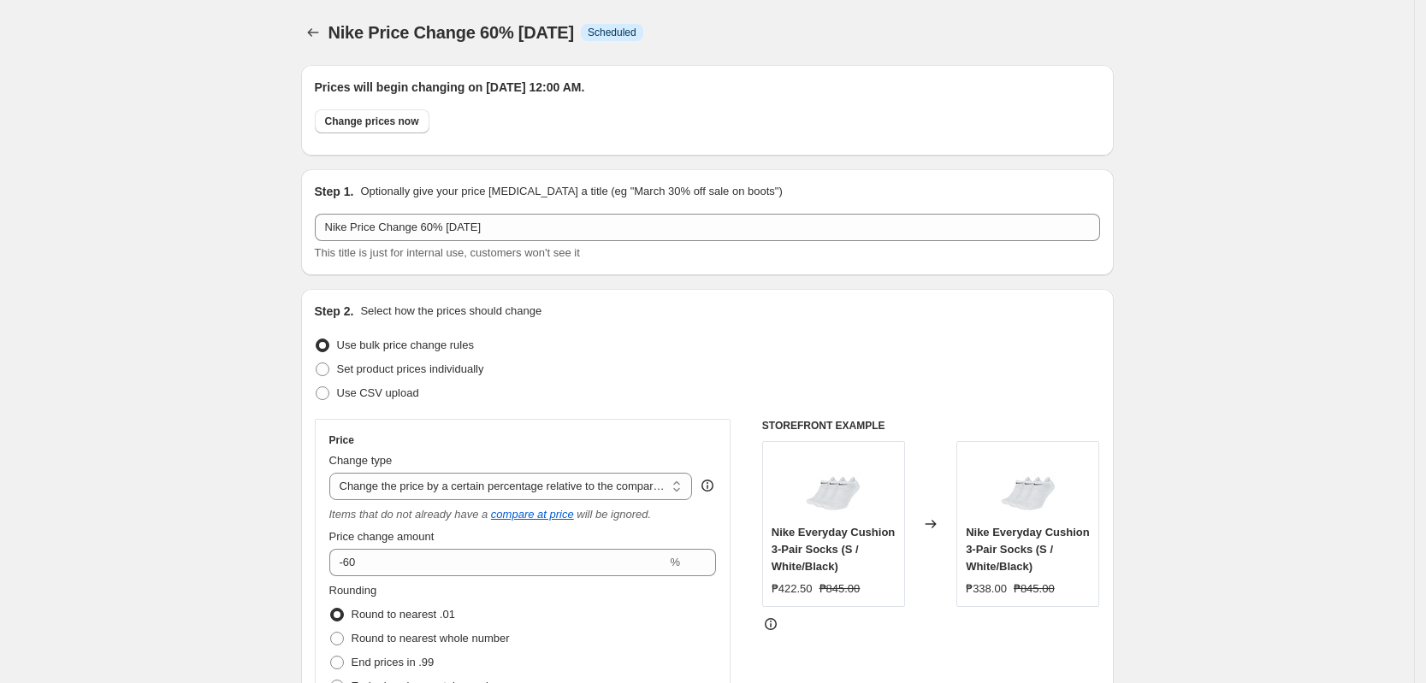
scroll to position [1551, 0]
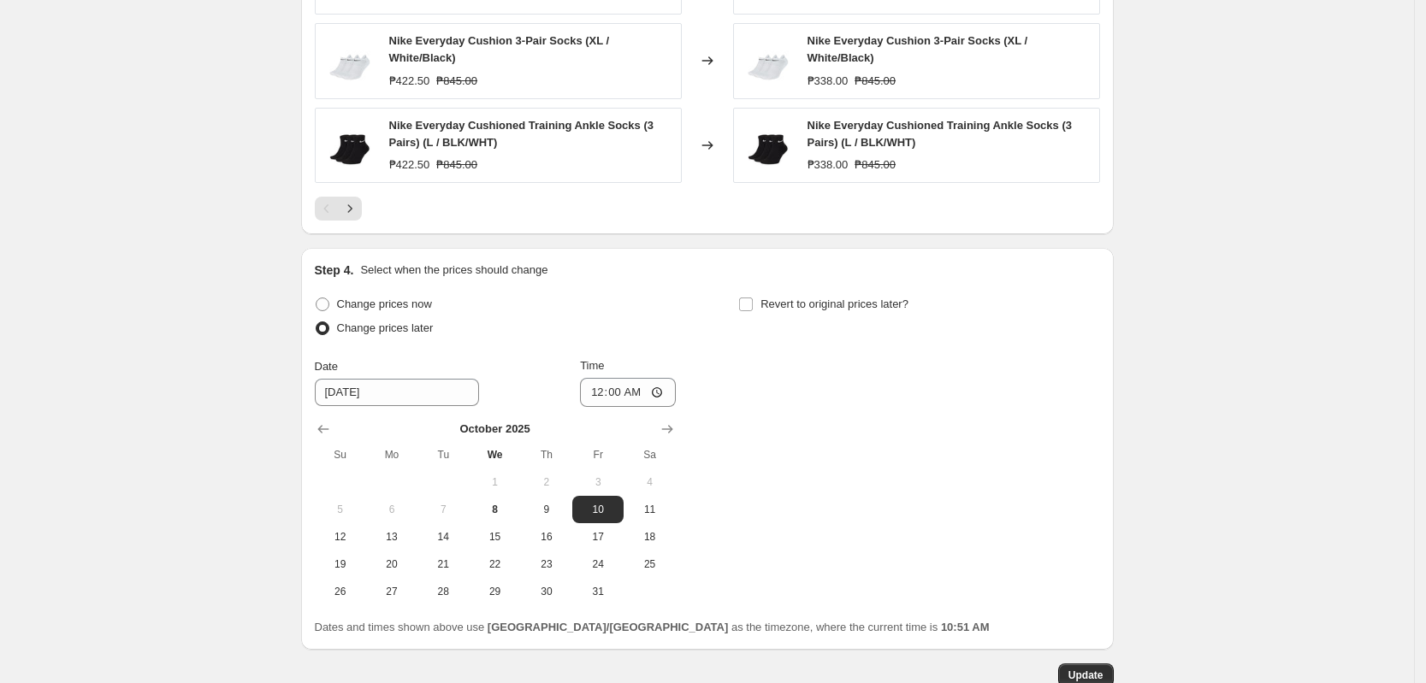
drag, startPoint x: 1211, startPoint y: 347, endPoint x: 1063, endPoint y: 334, distance: 148.5
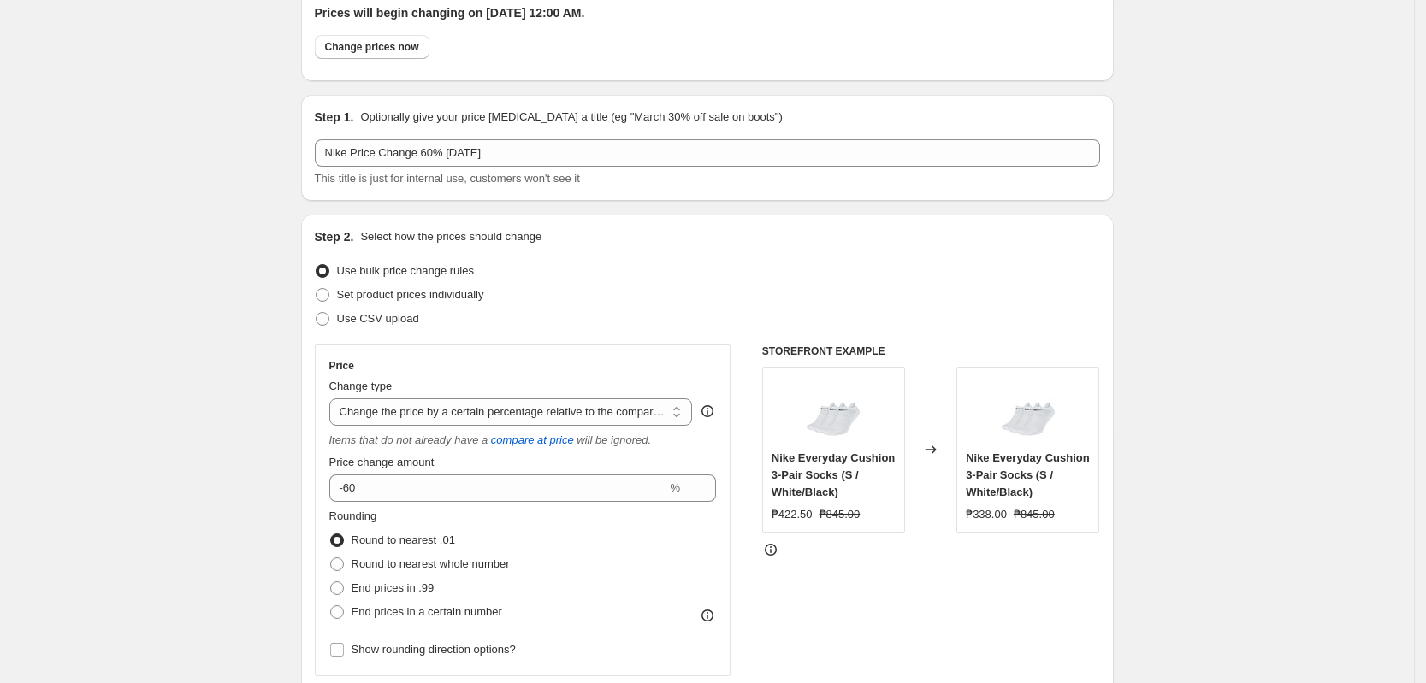
scroll to position [0, 0]
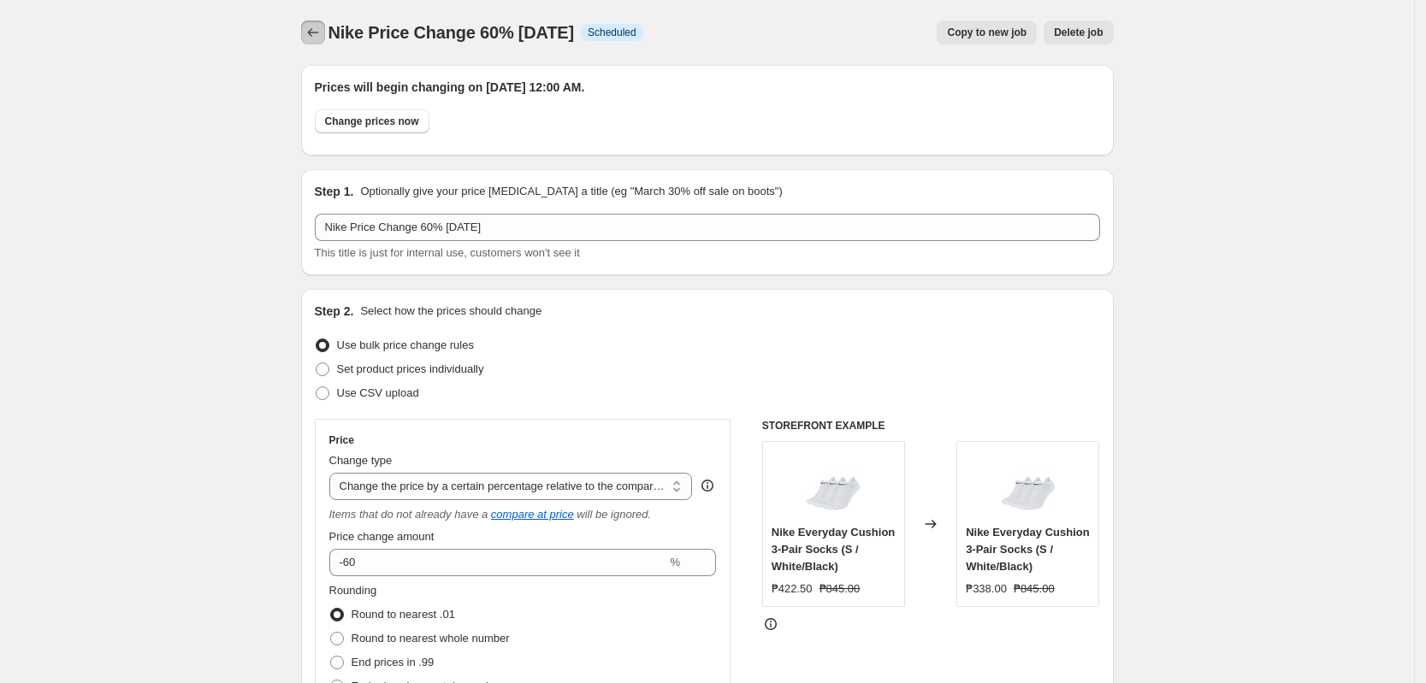
click at [316, 39] on icon "Price change jobs" at bounding box center [312, 32] width 17 height 17
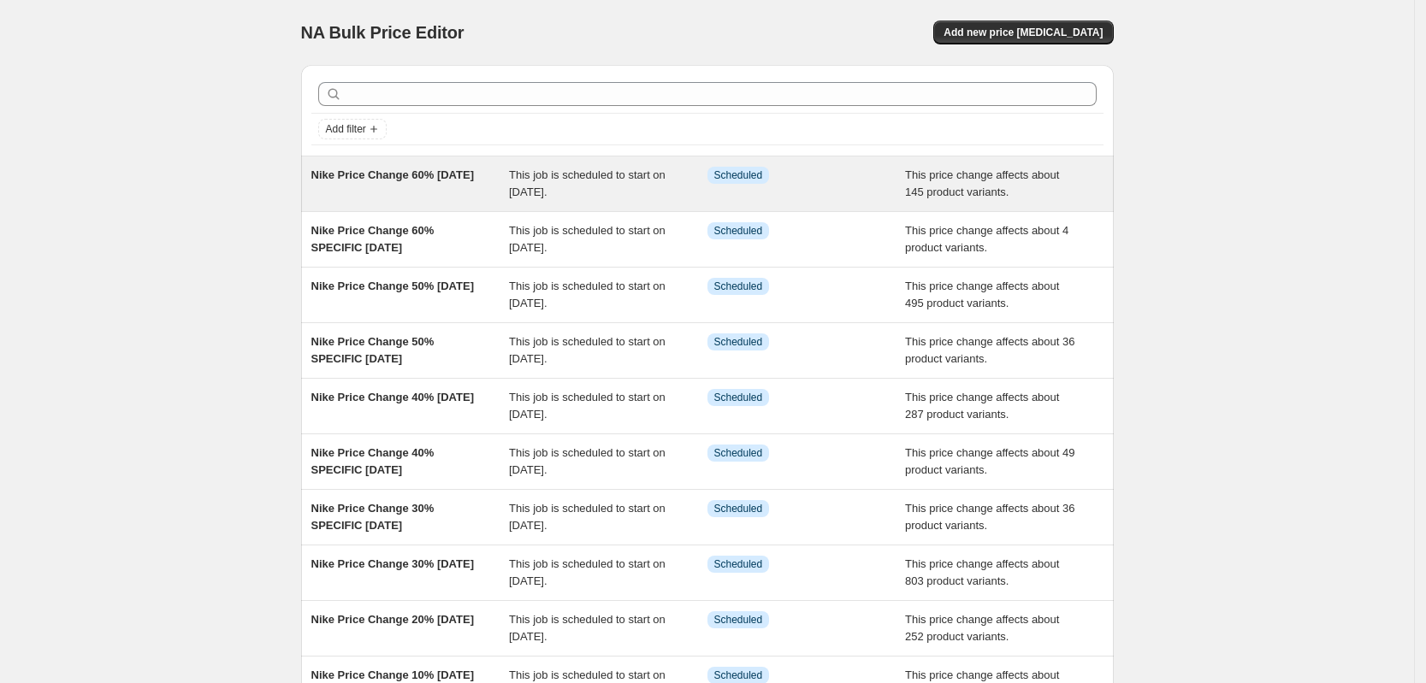
drag, startPoint x: 255, startPoint y: 166, endPoint x: 449, endPoint y: 202, distance: 197.4
click at [449, 202] on div "NA Bulk Price Editor. This page is ready NA Bulk Price Editor Add new price [ME…" at bounding box center [707, 440] width 1414 height 881
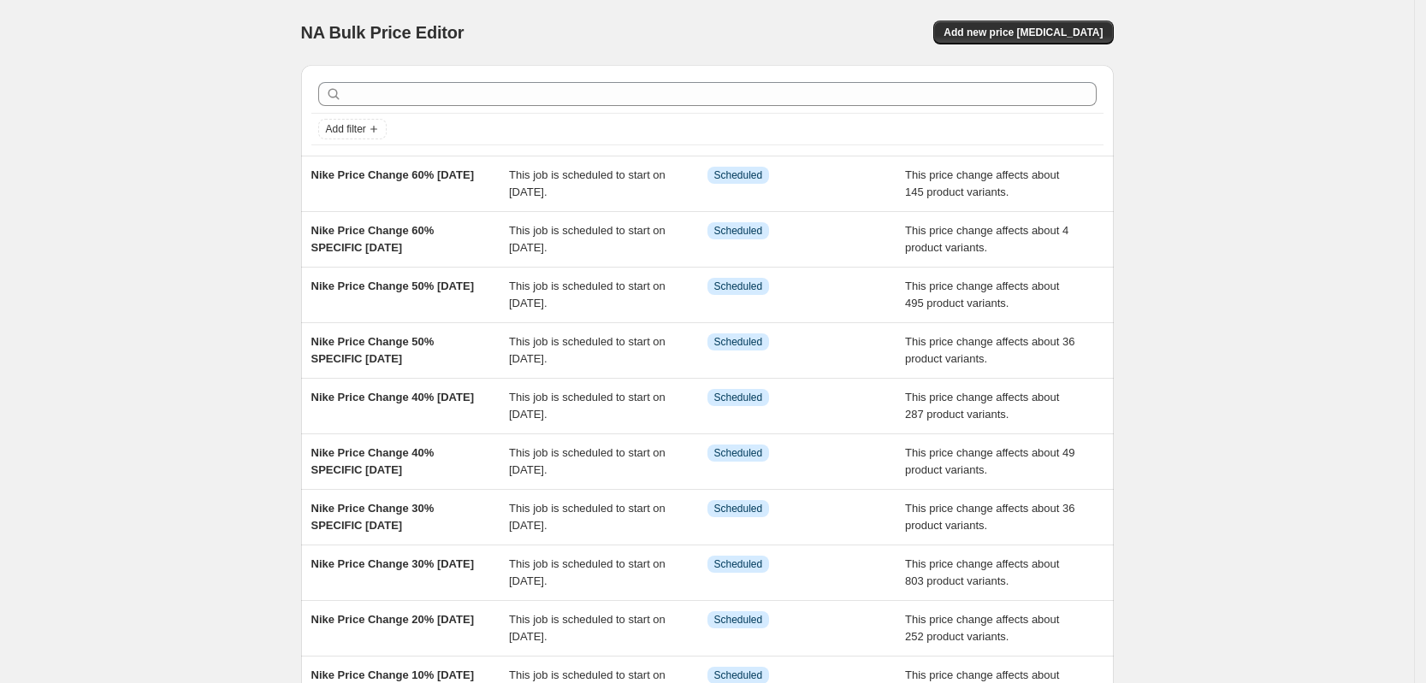
copy span "Nike Price Change 60% [DATE]"
click at [1047, 29] on span "Add new price [MEDICAL_DATA]" at bounding box center [1022, 33] width 159 height 14
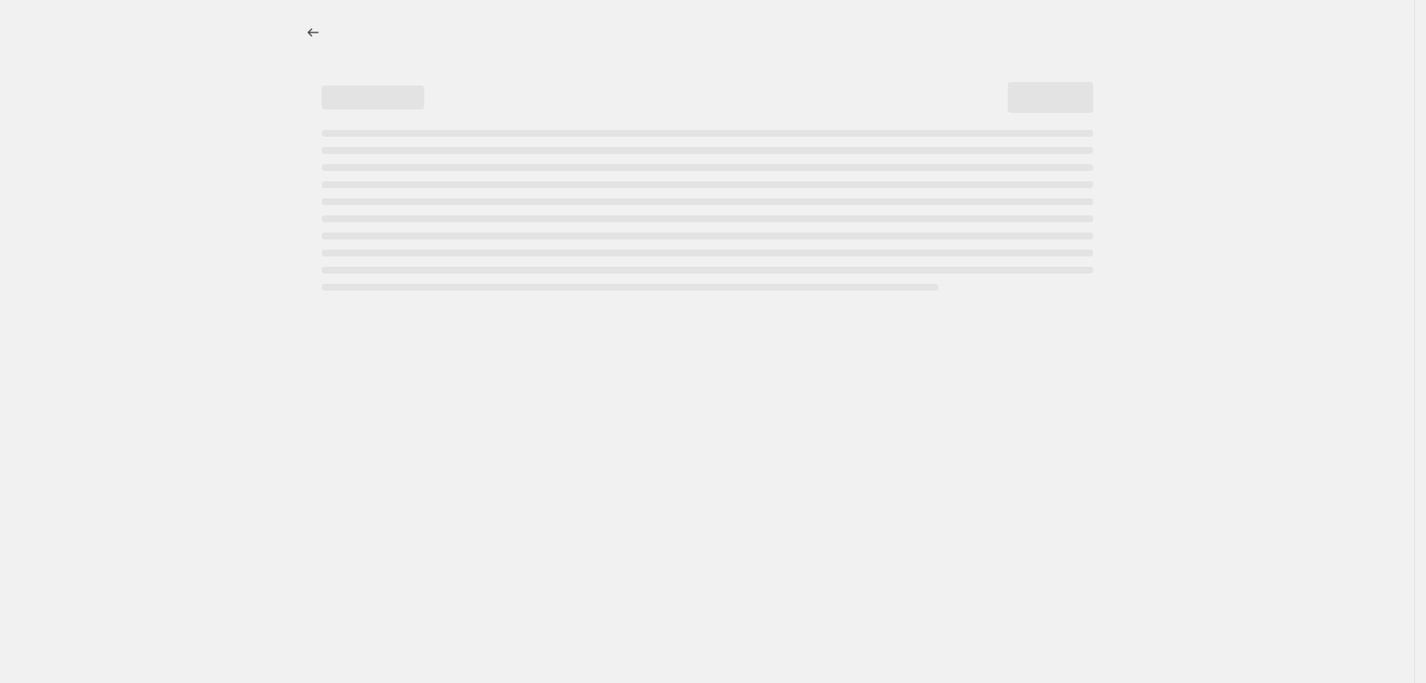
select select "percentage"
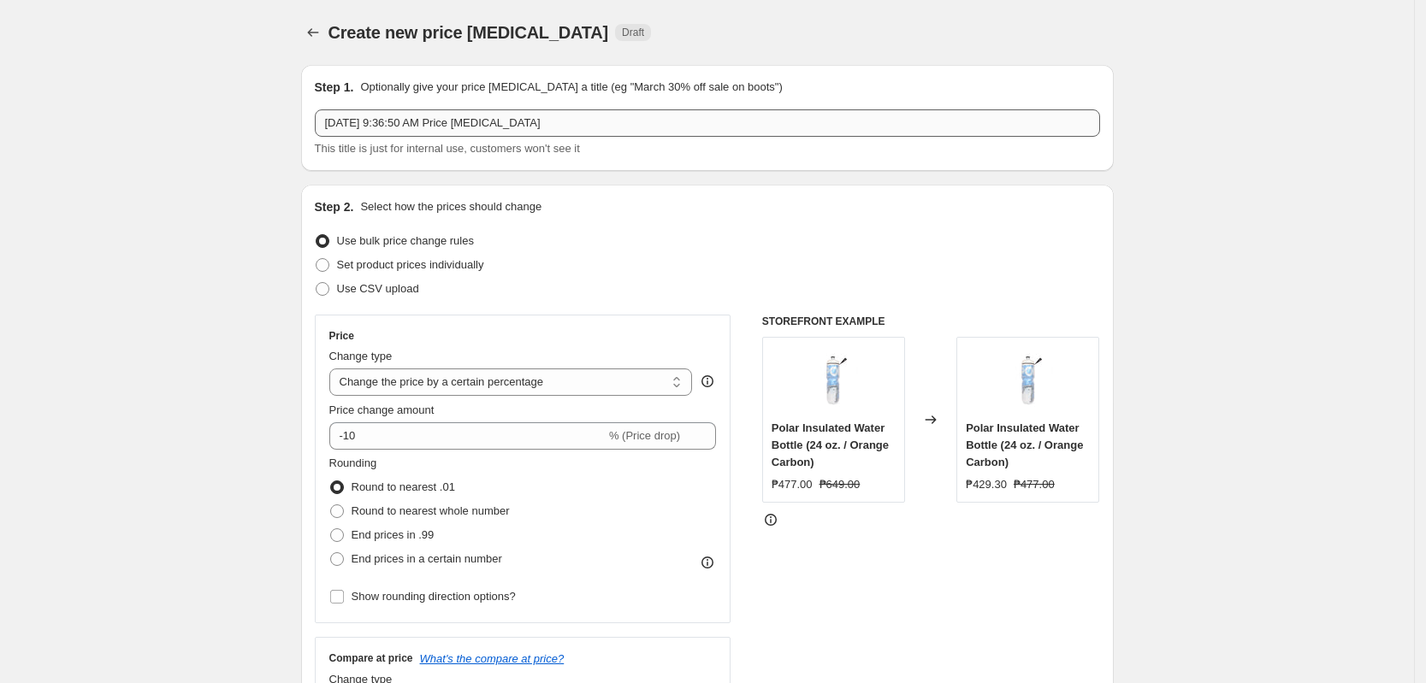
click at [437, 113] on input "[DATE] 9:36:50 AM Price [MEDICAL_DATA]" at bounding box center [707, 122] width 785 height 27
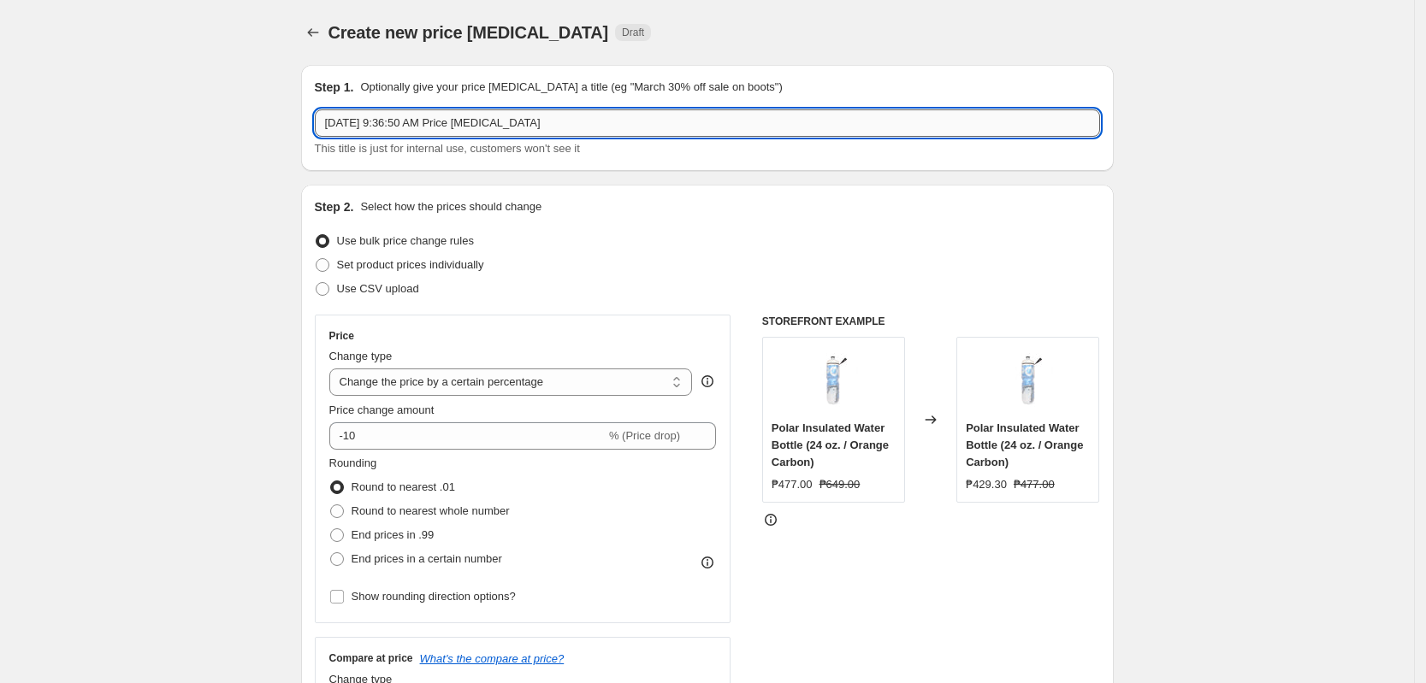
click at [439, 115] on input "[DATE] 9:36:50 AM Price [MEDICAL_DATA]" at bounding box center [707, 122] width 785 height 27
paste input "Nike Price Change 60% [DATE]"
click at [421, 126] on input "Nike Price Change 60% [DATE]" at bounding box center [707, 122] width 785 height 27
click at [425, 130] on input "Nike Price Change 60% [DATE]" at bounding box center [707, 122] width 785 height 27
click at [423, 124] on input "Nike Price Change 60% [DATE]" at bounding box center [707, 122] width 785 height 27
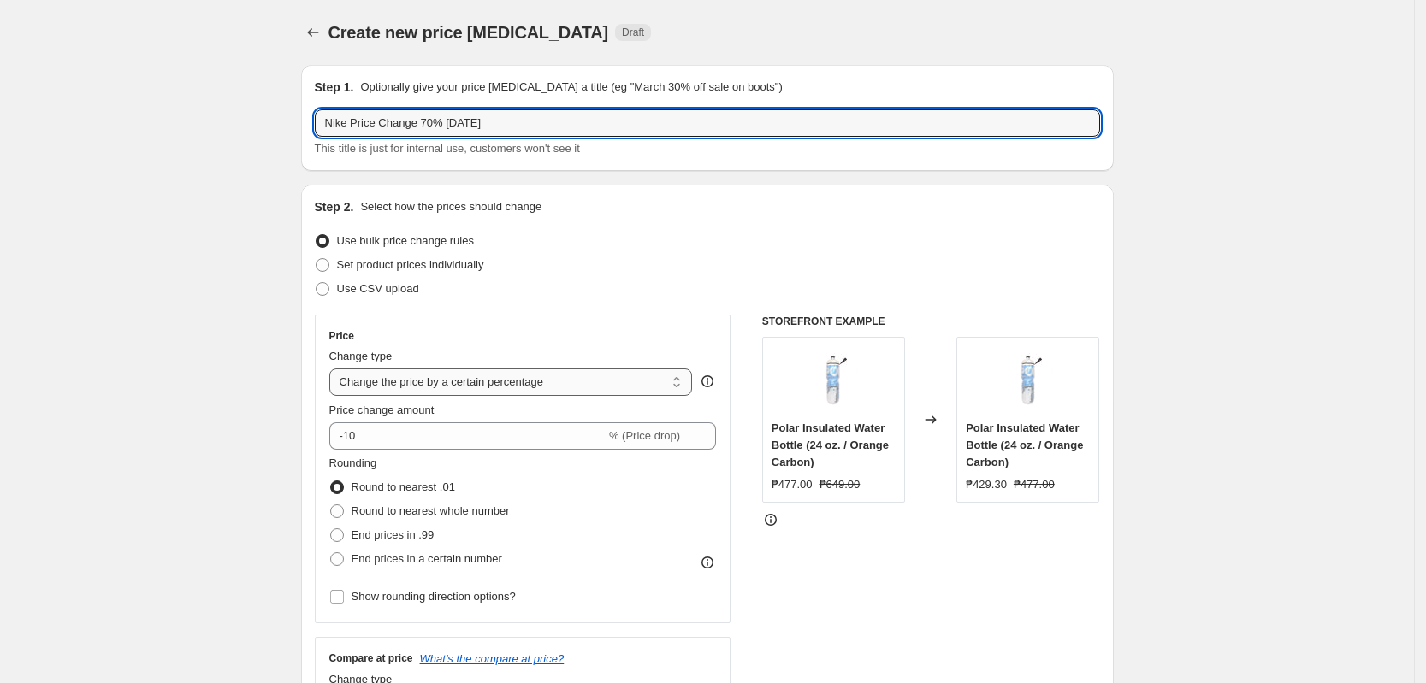
type input "Nike Price Change 70% [DATE]"
click at [423, 374] on select "Change the price to a certain amount Change the price by a certain amount Chang…" at bounding box center [510, 382] width 363 height 27
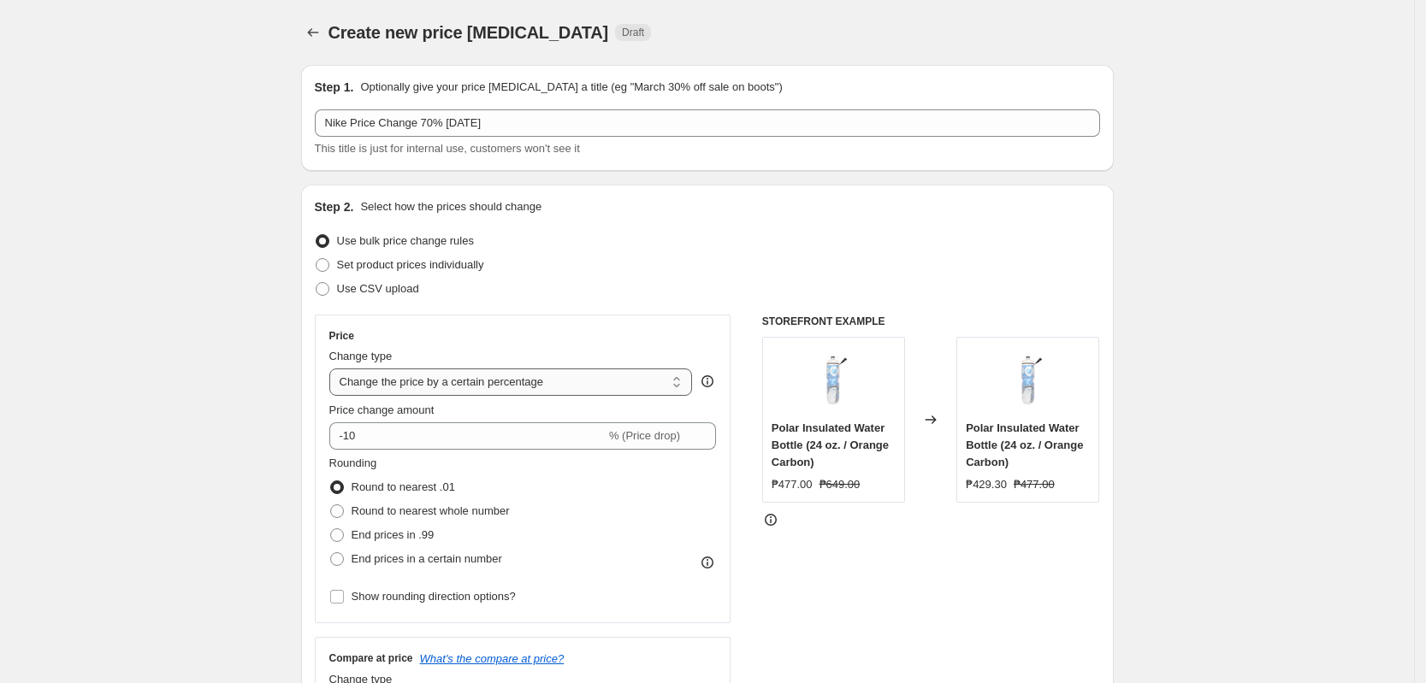
select select "pcap"
click at [334, 369] on select "Change the price to a certain amount Change the price by a certain amount Chang…" at bounding box center [510, 382] width 363 height 27
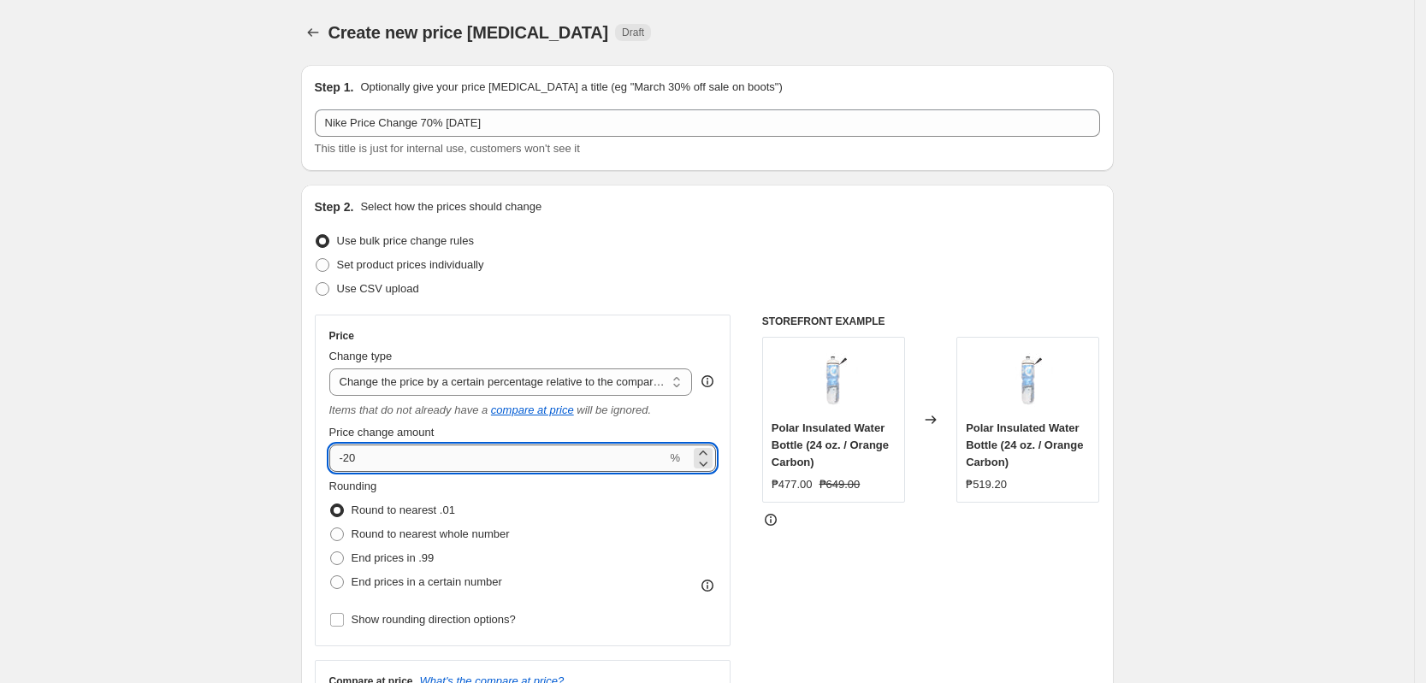
drag, startPoint x: 406, startPoint y: 455, endPoint x: 347, endPoint y: 458, distance: 59.1
click at [347, 458] on input "-20" at bounding box center [498, 458] width 338 height 27
type input "-70"
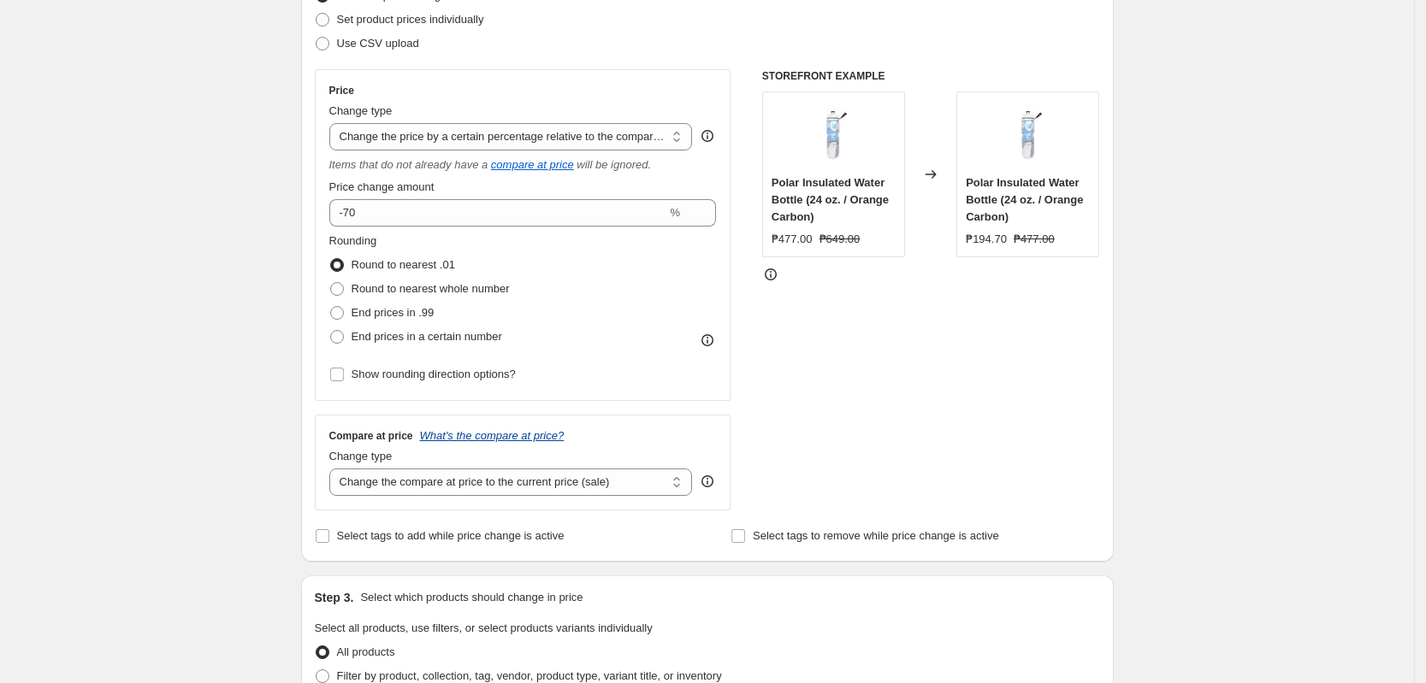
scroll to position [321, 0]
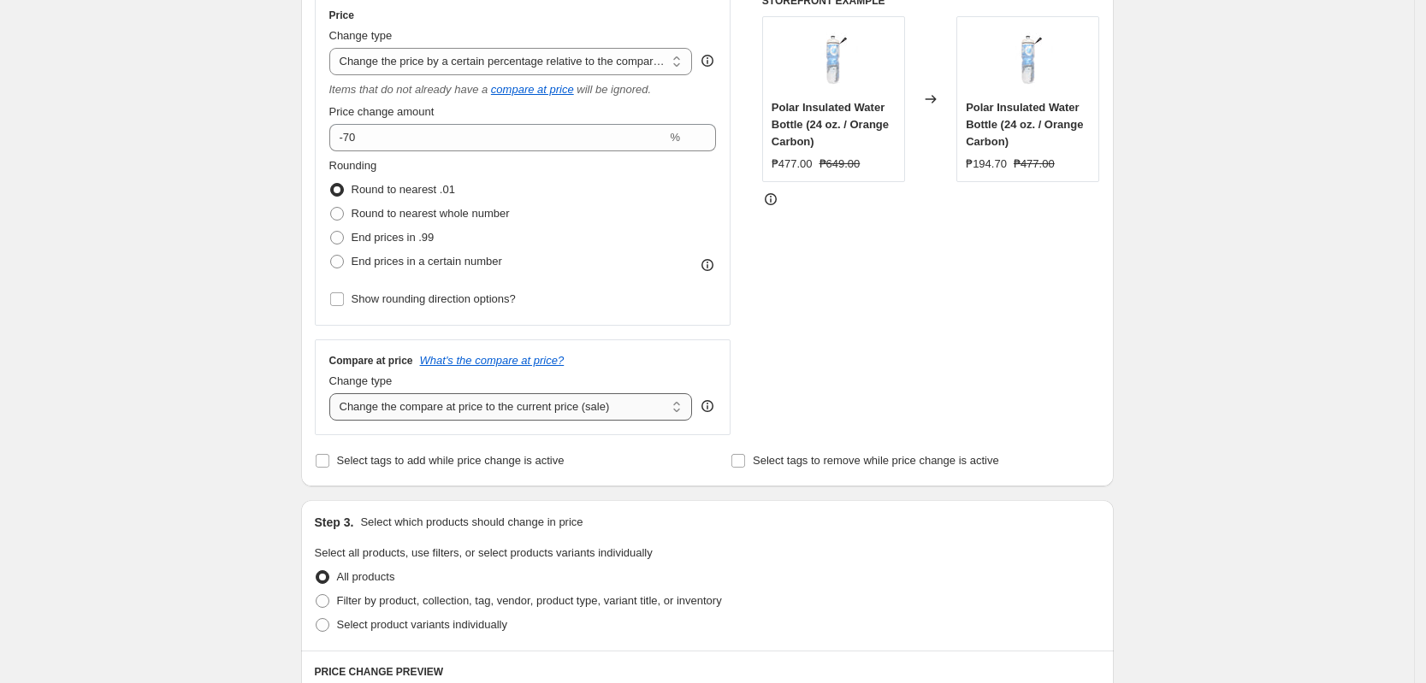
drag, startPoint x: 476, startPoint y: 402, endPoint x: 471, endPoint y: 417, distance: 15.4
click at [474, 405] on select "Change the compare at price to the current price (sale) Change the compare at p…" at bounding box center [510, 406] width 363 height 27
select select "no_change"
click at [334, 393] on select "Change the compare at price to the current price (sale) Change the compare at p…" at bounding box center [510, 406] width 363 height 27
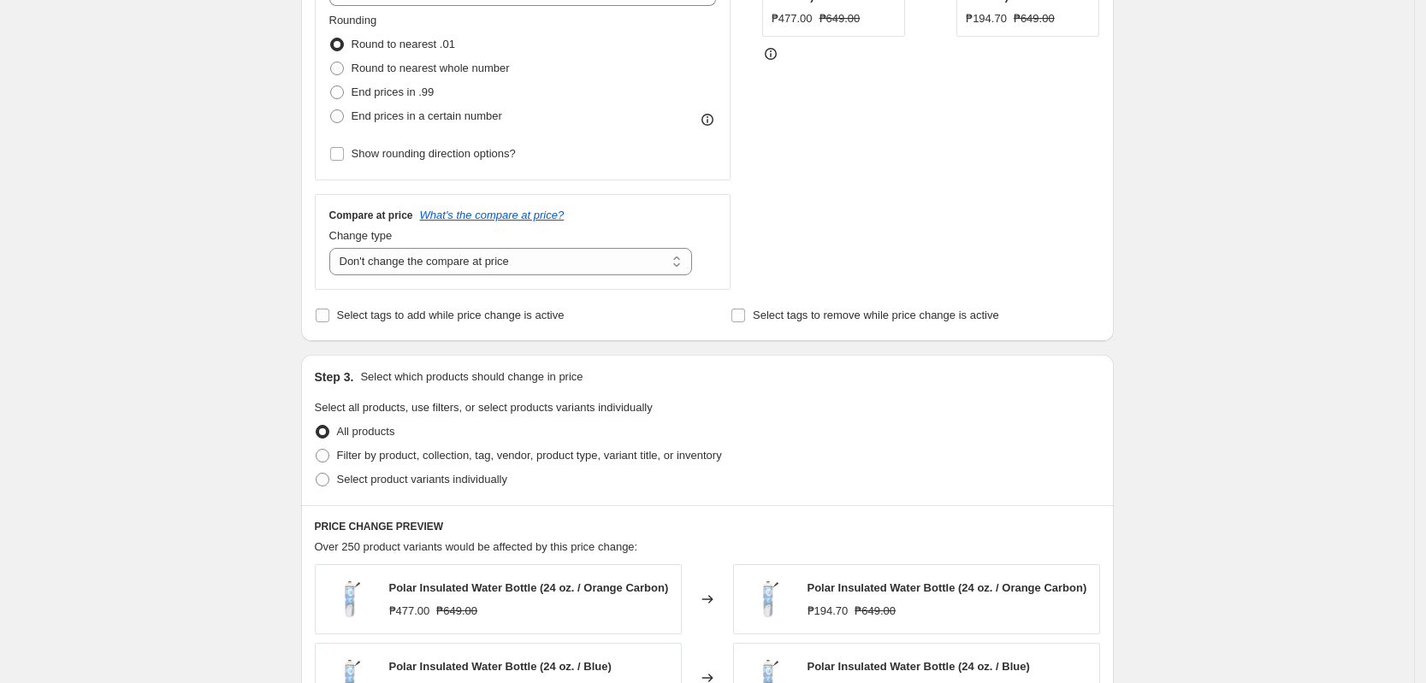
scroll to position [748, 0]
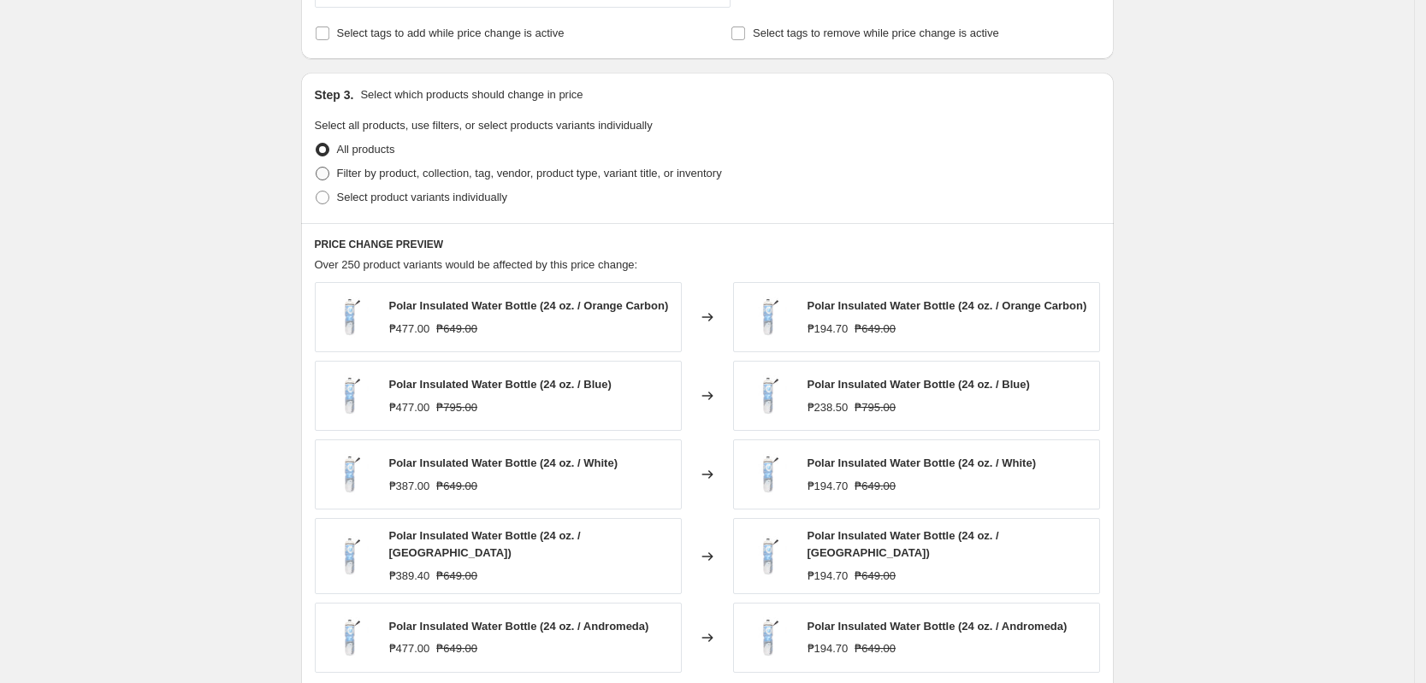
click at [563, 179] on span "Filter by product, collection, tag, vendor, product type, variant title, or inv…" at bounding box center [529, 173] width 385 height 13
click at [316, 168] on input "Filter by product, collection, tag, vendor, product type, variant title, or inv…" at bounding box center [316, 167] width 1 height 1
radio input "true"
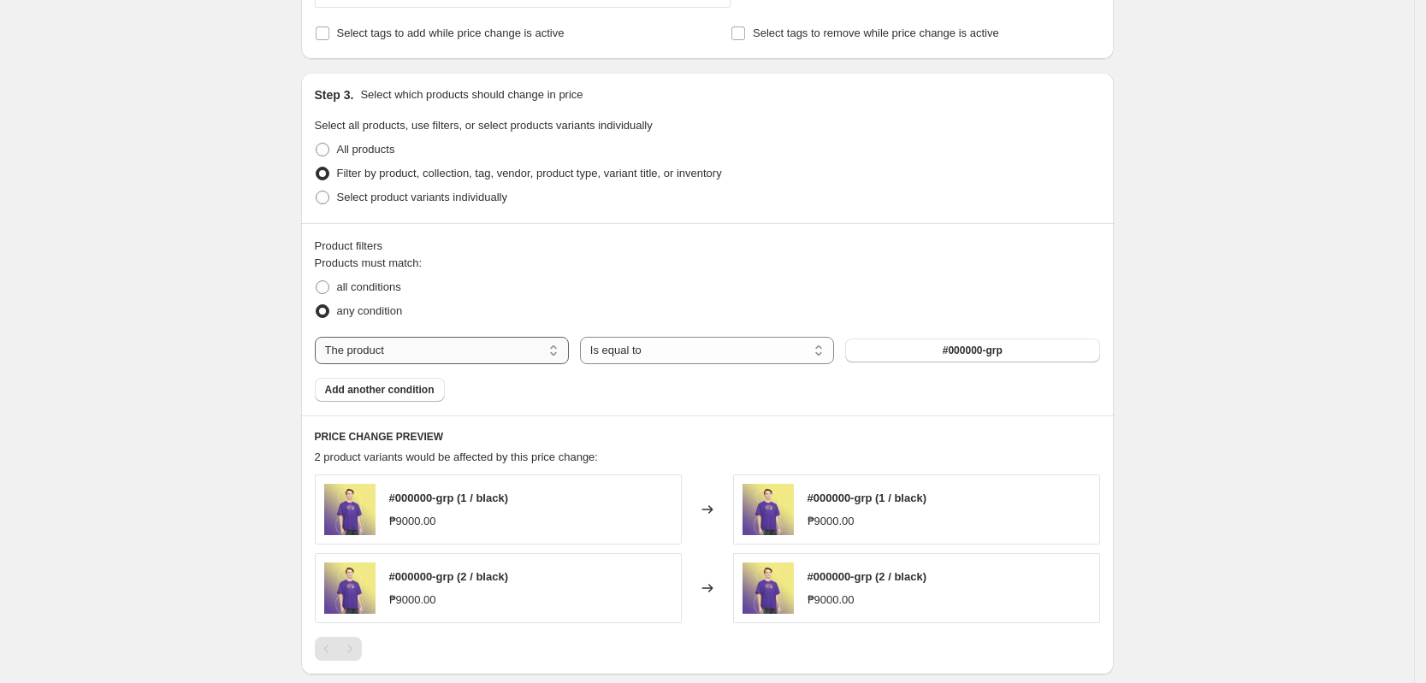
click at [393, 356] on select "The product The product's collection The product's tag The product's vendor The…" at bounding box center [442, 350] width 254 height 27
select select "tag"
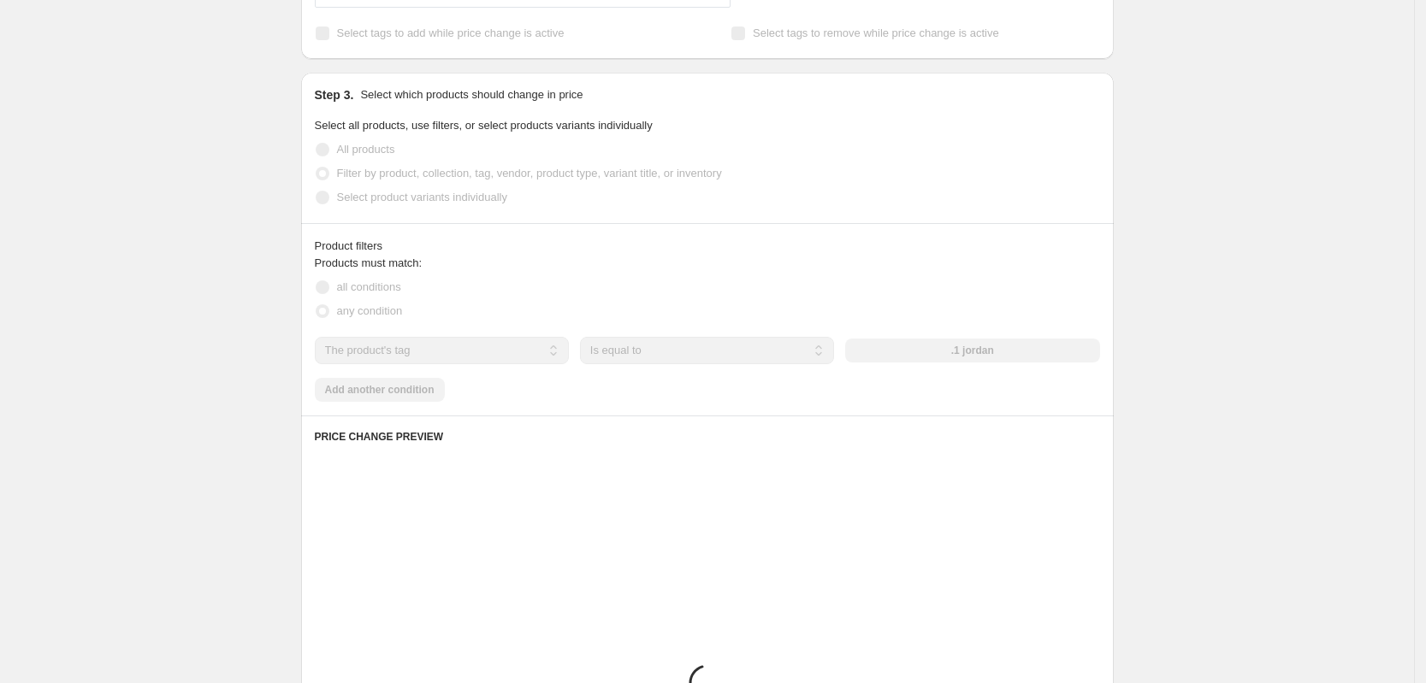
click at [1010, 281] on div "all conditions" at bounding box center [707, 287] width 785 height 24
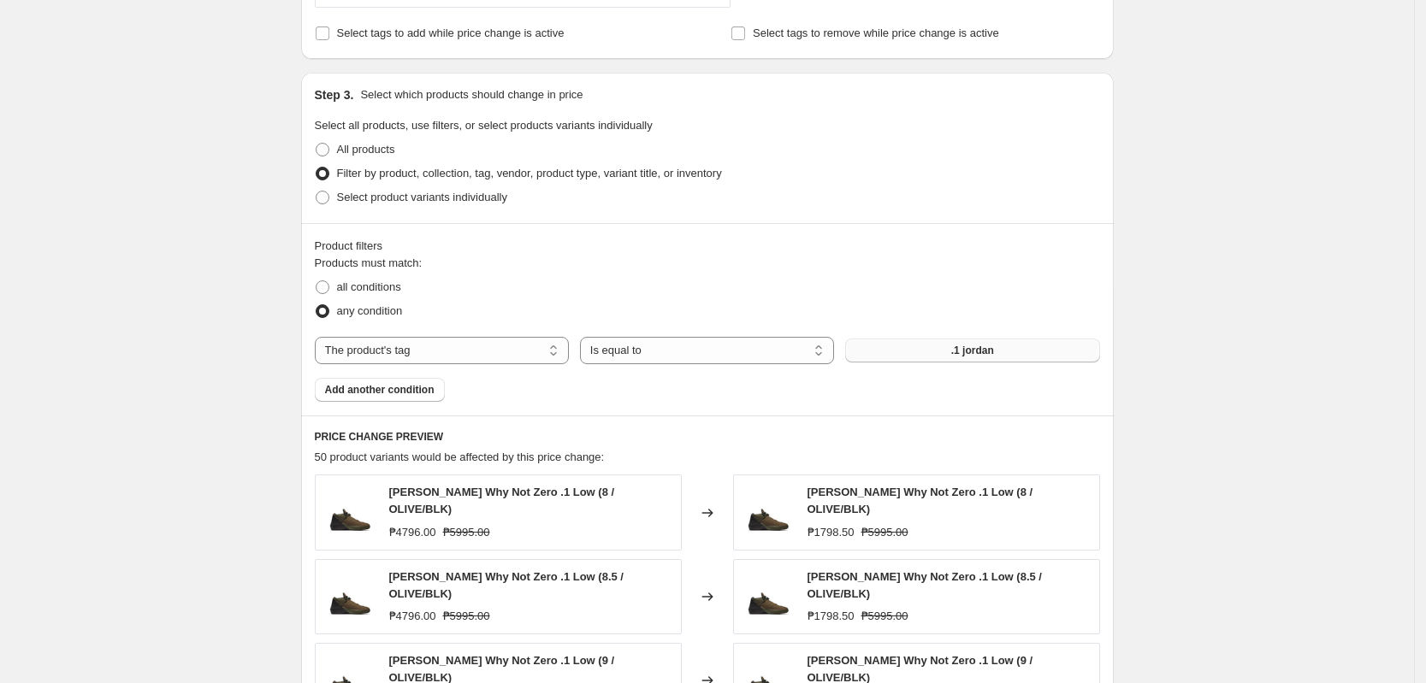
click at [963, 350] on span ".1 jordan" at bounding box center [972, 351] width 43 height 14
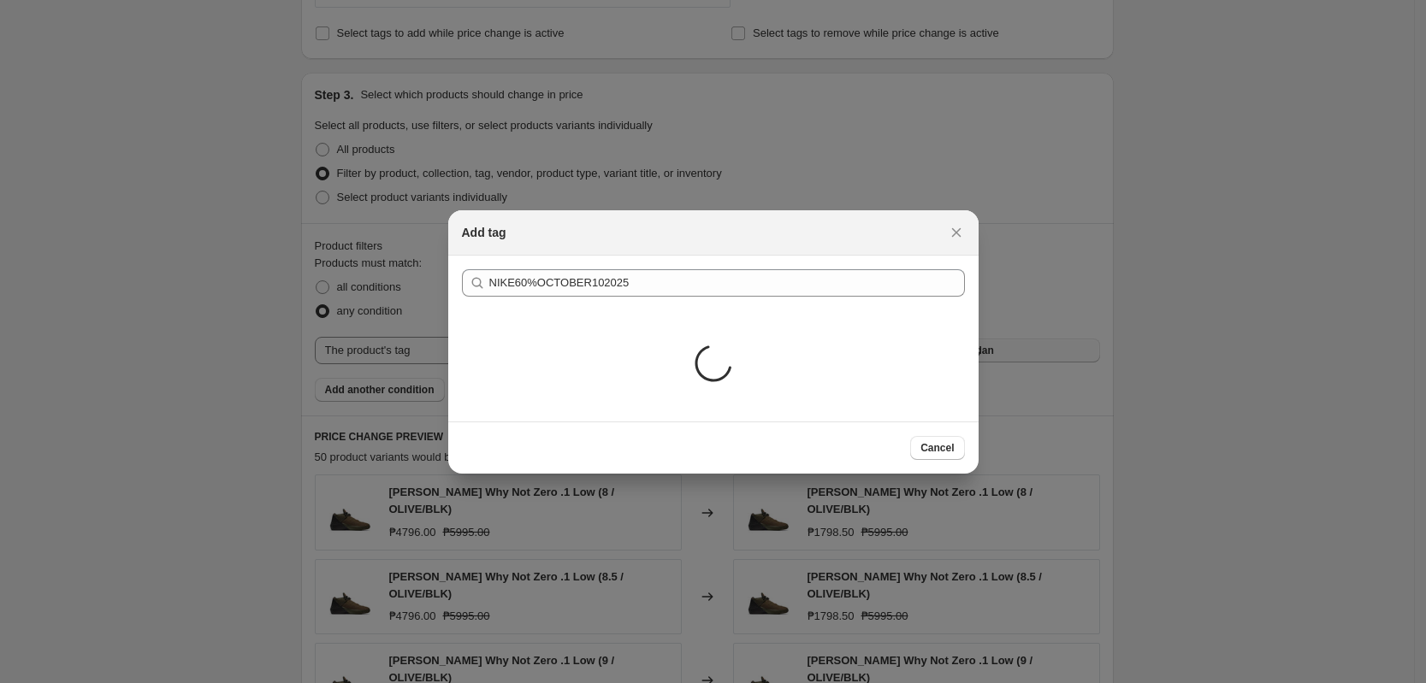
drag, startPoint x: 518, startPoint y: 341, endPoint x: 520, endPoint y: 304, distance: 36.8
click at [517, 336] on div "Loading..." at bounding box center [713, 365] width 530 height 111
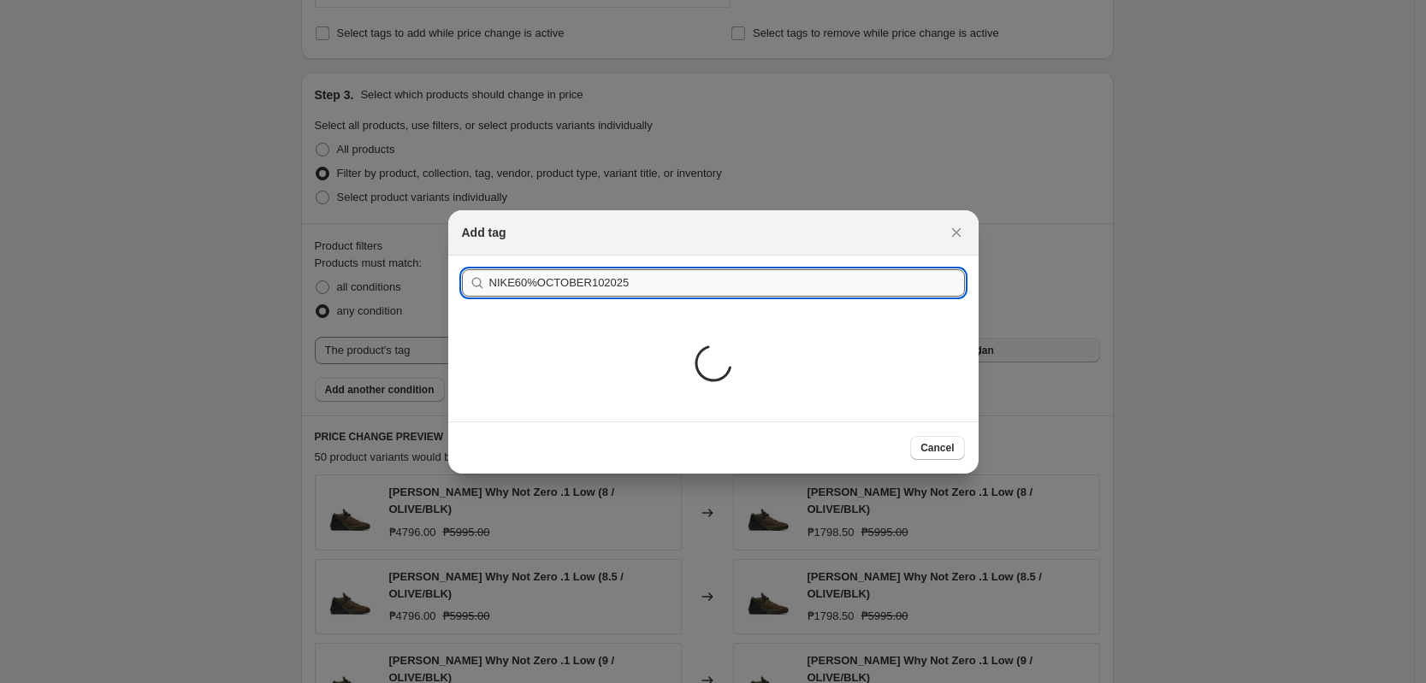
click at [512, 283] on input "NIKE60%OCTOBER102025" at bounding box center [727, 282] width 476 height 27
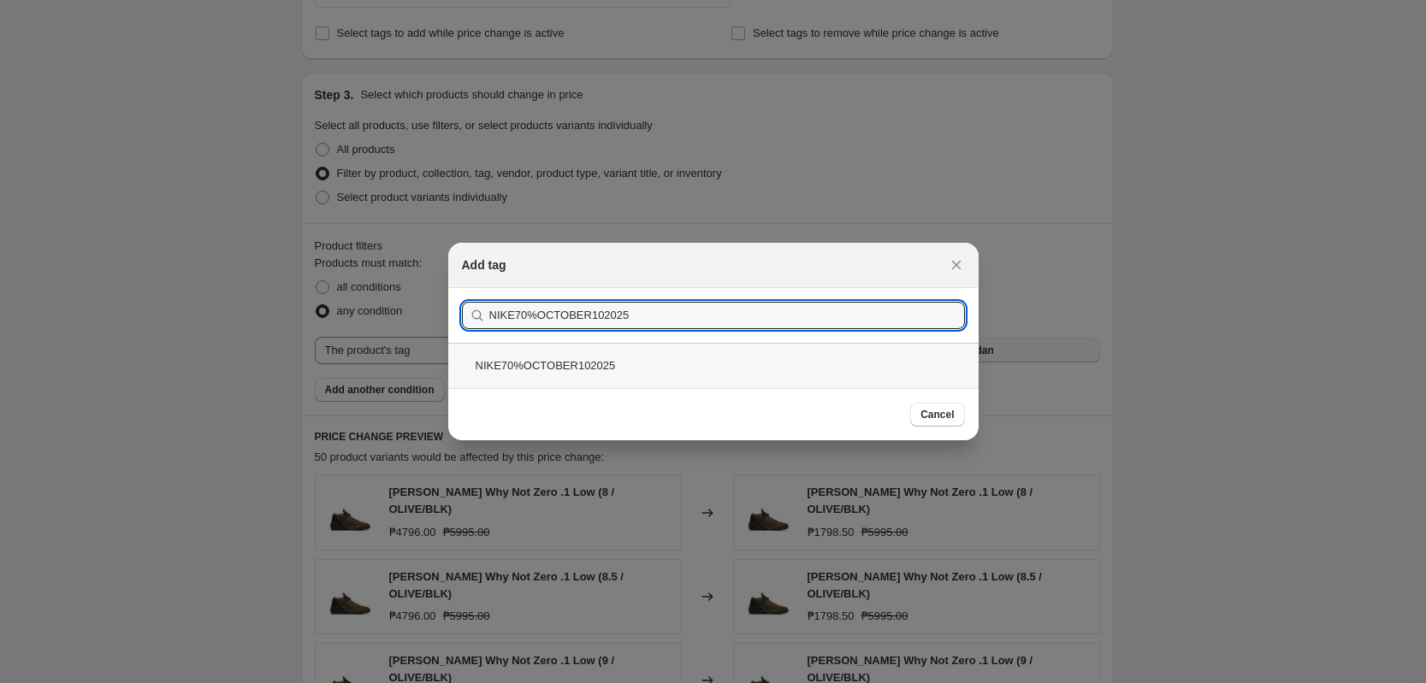
type input "NIKE70%OCTOBER102025"
click at [554, 351] on div "NIKE70%OCTOBER102025" at bounding box center [713, 365] width 530 height 45
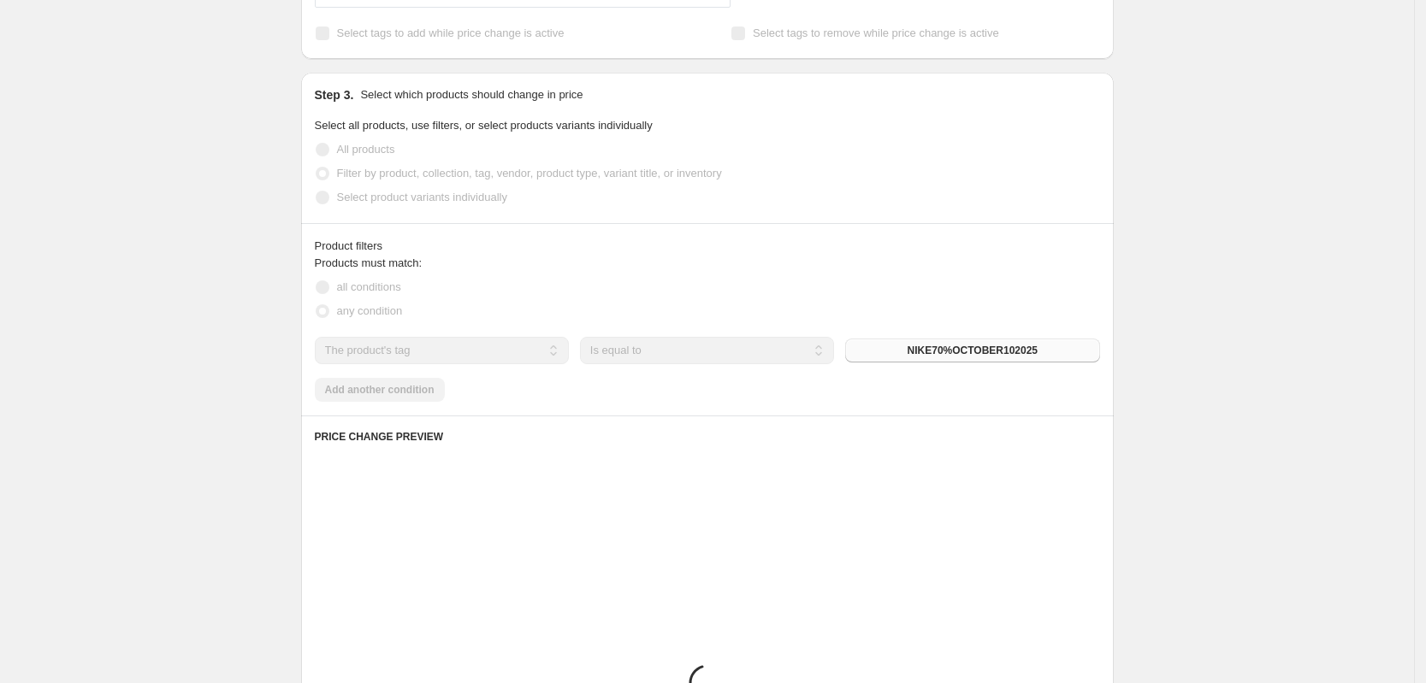
scroll to position [742, 0]
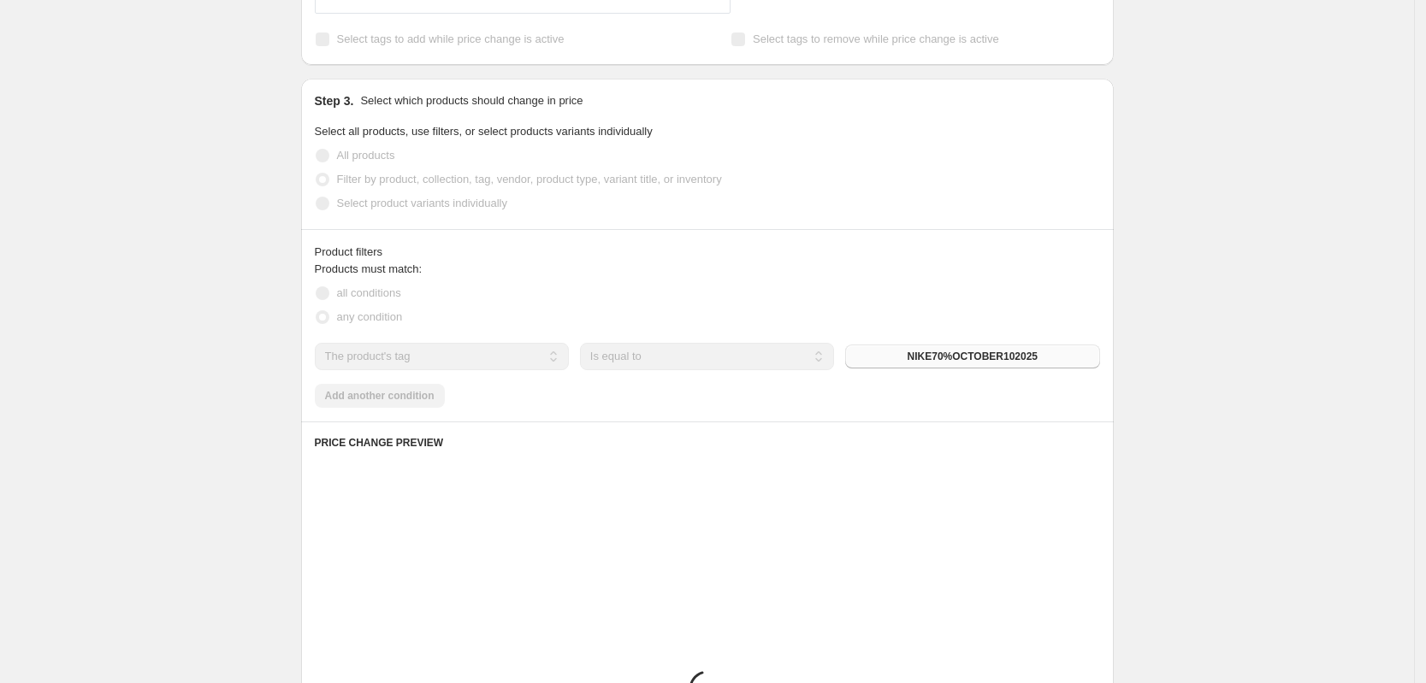
click at [1253, 359] on div "Create new price [MEDICAL_DATA]. This page is ready Create new price [MEDICAL_D…" at bounding box center [707, 220] width 1414 height 1924
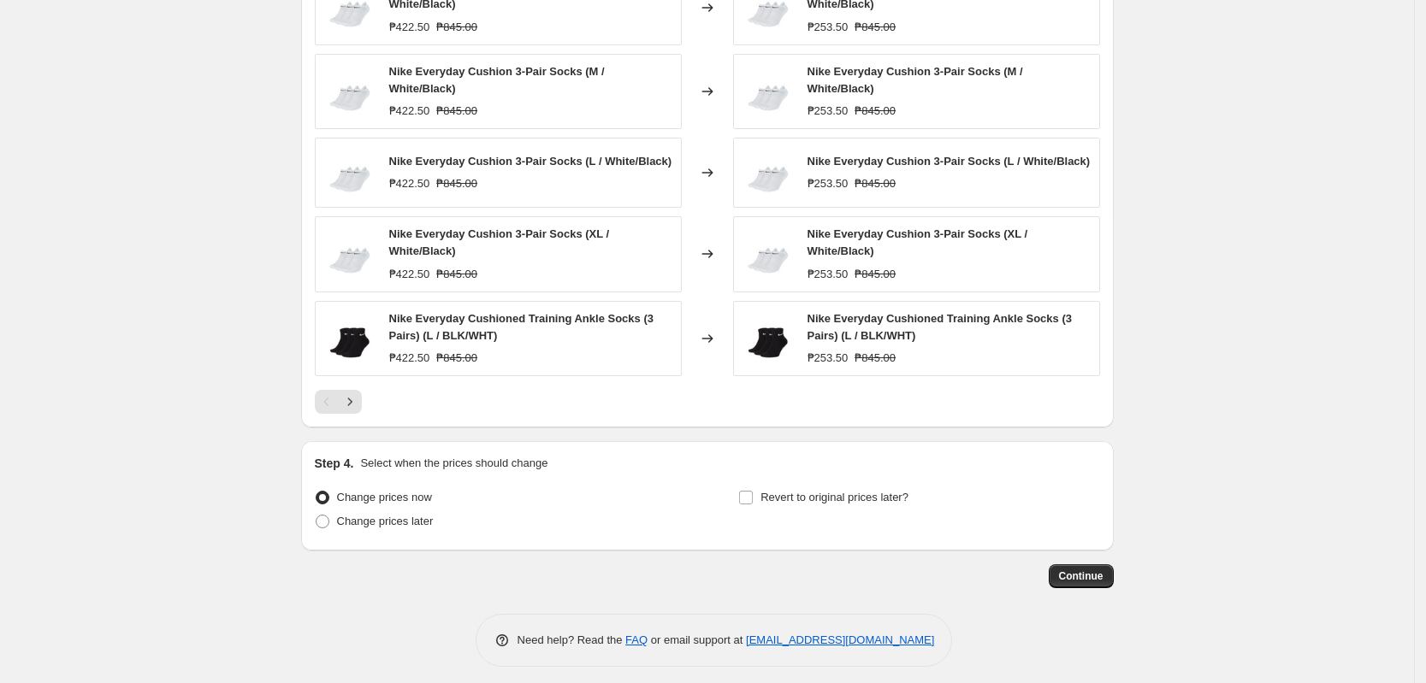
scroll to position [1259, 0]
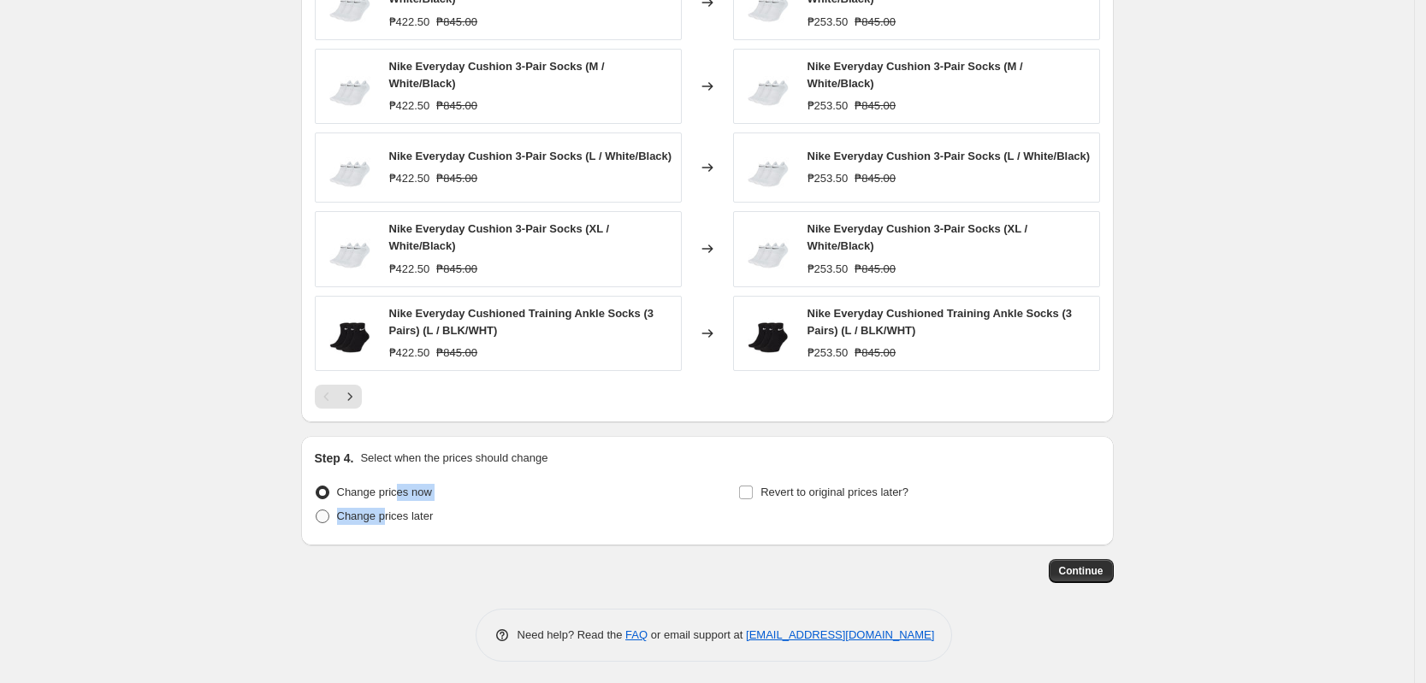
drag, startPoint x: 399, startPoint y: 499, endPoint x: 387, endPoint y: 506, distance: 15.0
click at [388, 505] on ul "Change prices now Change prices later" at bounding box center [495, 505] width 361 height 48
click at [384, 510] on span "Change prices later" at bounding box center [385, 516] width 97 height 13
click at [316, 510] on input "Change prices later" at bounding box center [316, 510] width 1 height 1
radio input "true"
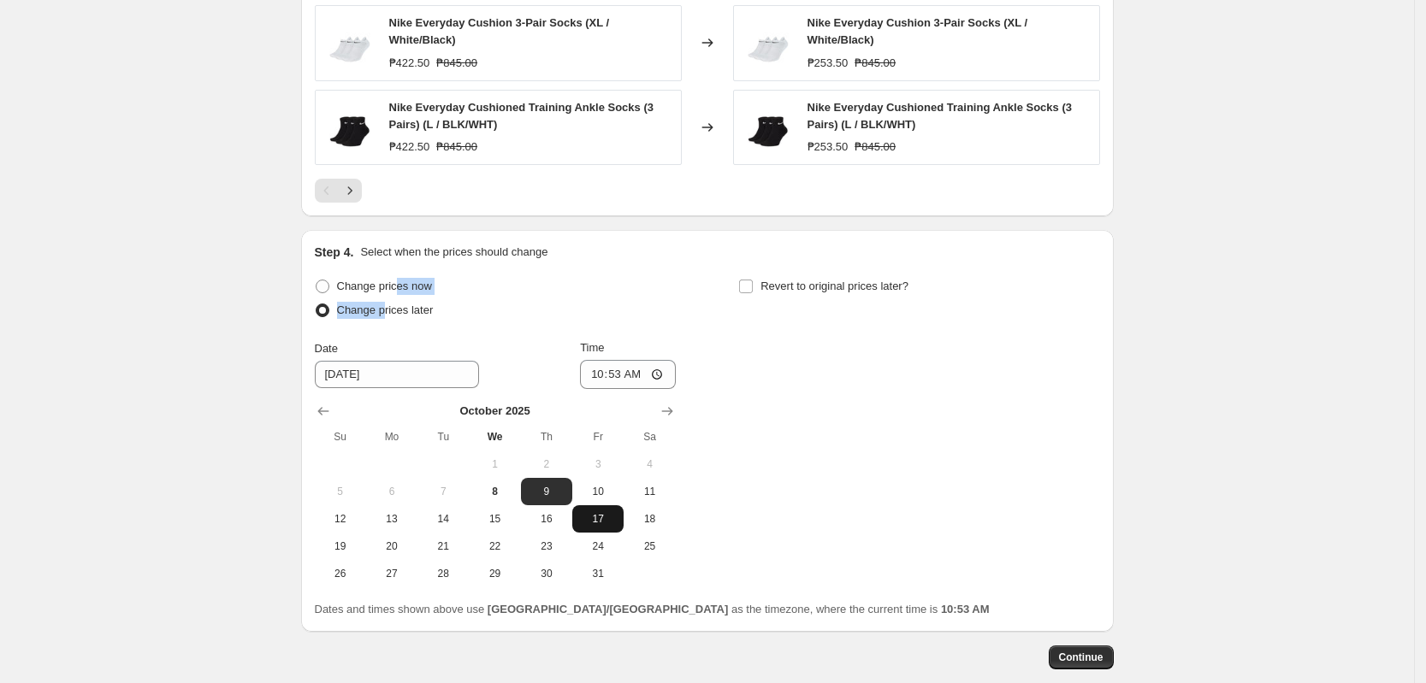
scroll to position [1473, 0]
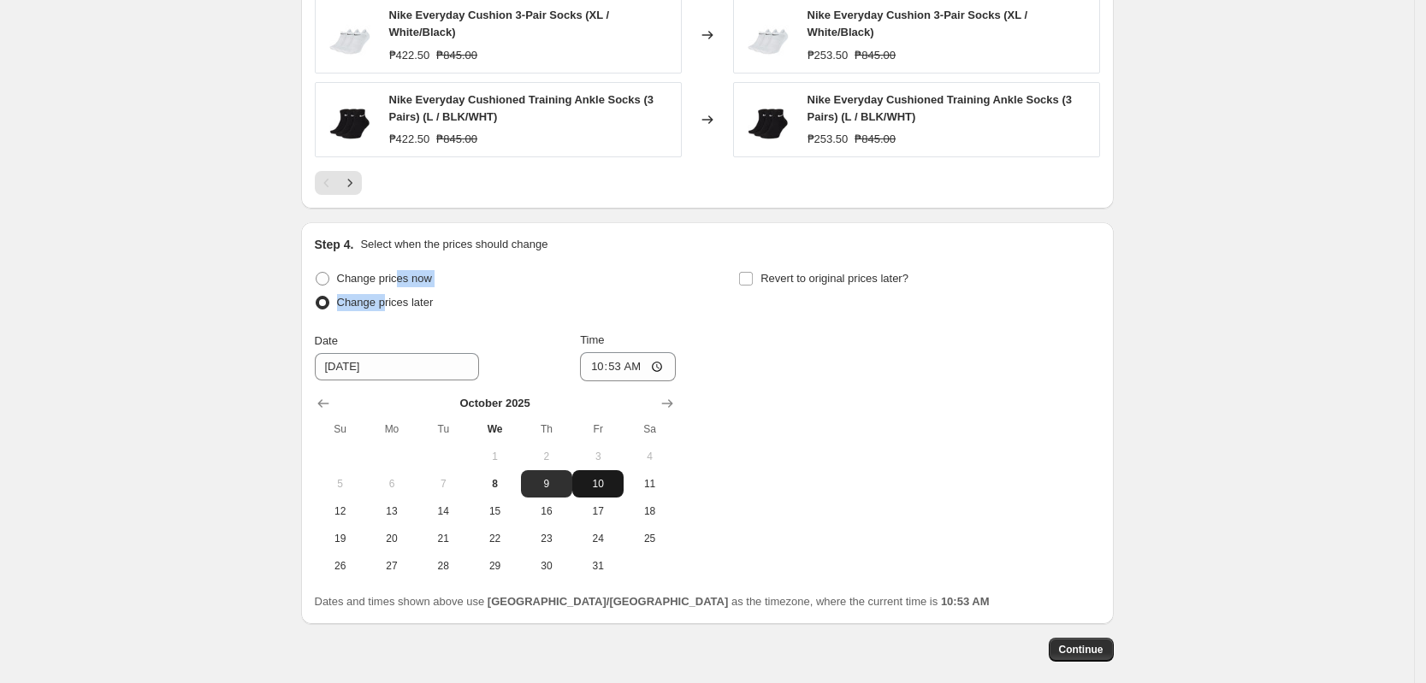
click at [592, 483] on span "10" at bounding box center [598, 484] width 38 height 14
type input "[DATE]"
drag, startPoint x: 597, startPoint y: 385, endPoint x: 598, endPoint y: 375, distance: 9.4
click at [597, 383] on div "[DATE] Su Mo Tu We Th Fr Sa 1 2 3 4 5 6 7 8 9 10 11 12 13 14 15 16 17 18 19 20 …" at bounding box center [488, 480] width 375 height 198
click at [598, 373] on input "10:53" at bounding box center [628, 366] width 96 height 29
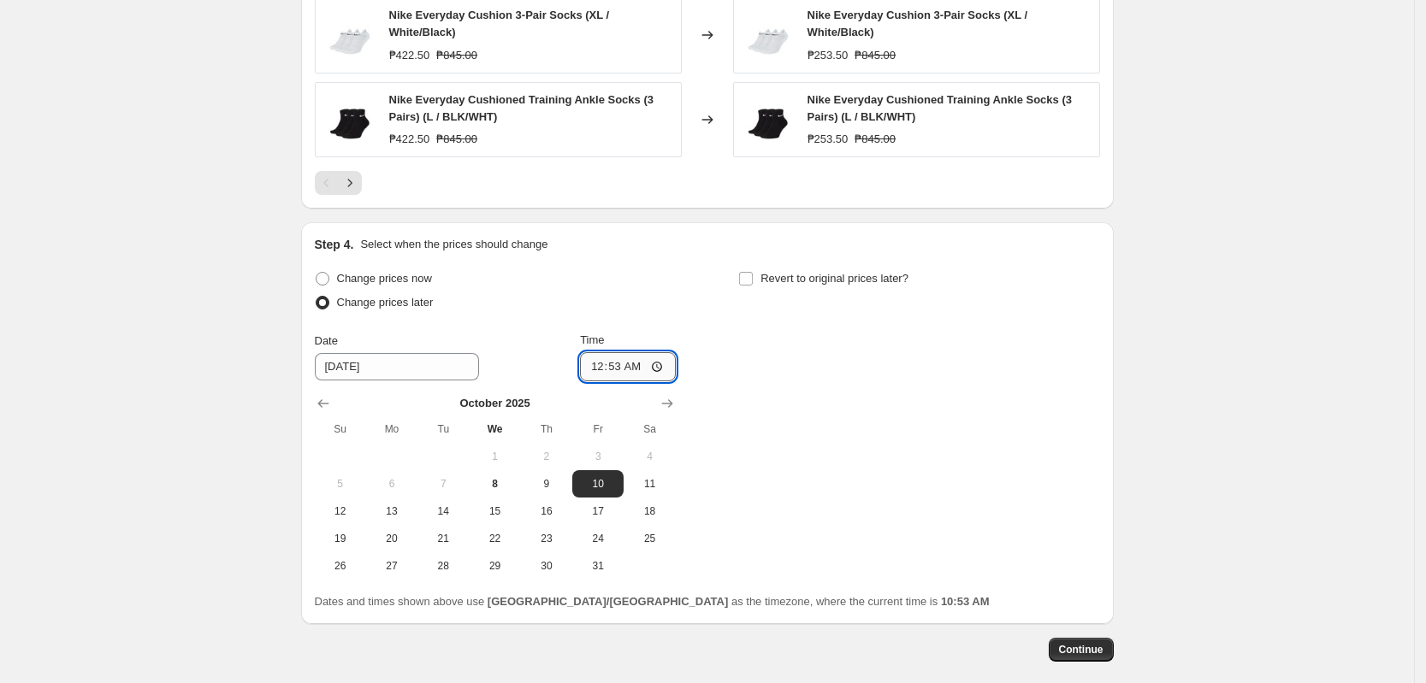
type input "00:00"
drag, startPoint x: 988, startPoint y: 431, endPoint x: 956, endPoint y: 463, distance: 44.8
click at [990, 431] on div "Change prices now Change prices later Date [DATE] Time 00:00 [DATE] Su Mo Tu We…" at bounding box center [707, 423] width 785 height 313
click at [1082, 647] on span "Continue" at bounding box center [1081, 650] width 44 height 14
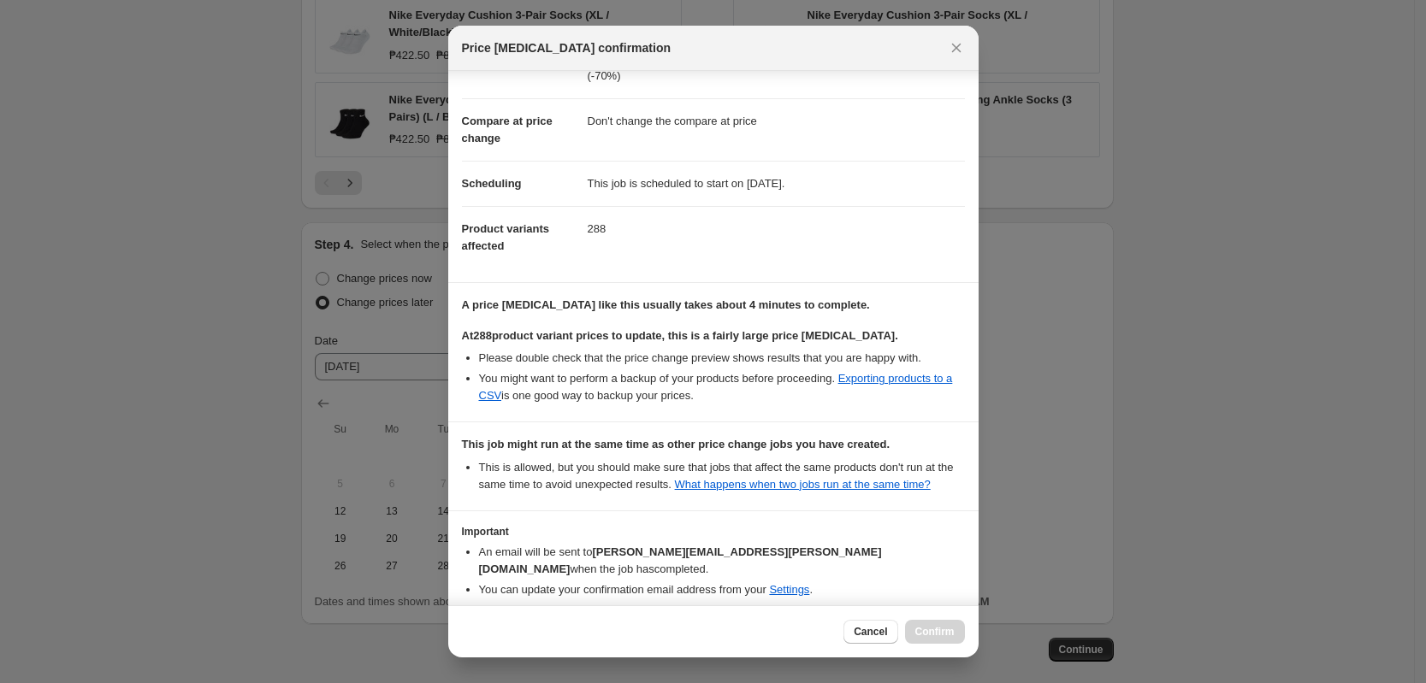
scroll to position [127, 0]
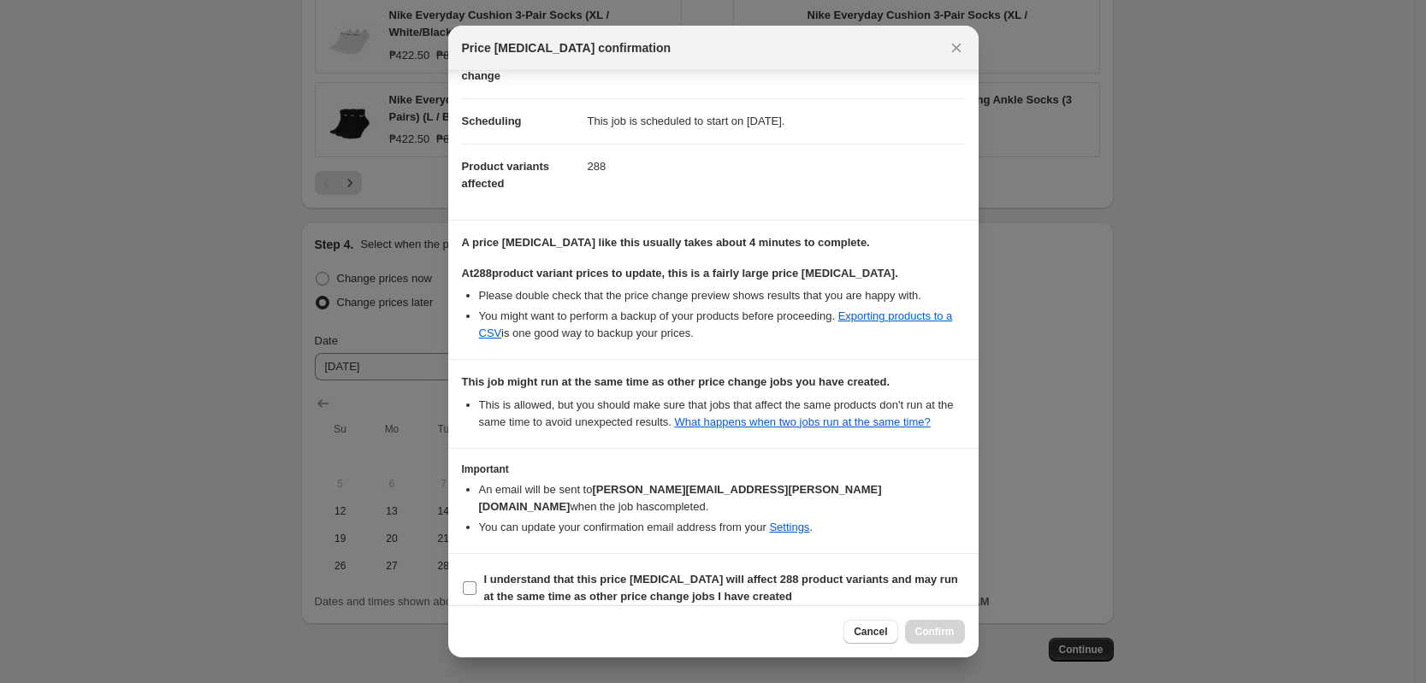
drag, startPoint x: 661, startPoint y: 592, endPoint x: 669, endPoint y: 587, distance: 9.3
click at [661, 592] on section "I understand that this price [MEDICAL_DATA] will affect 288 product variants an…" at bounding box center [713, 588] width 530 height 68
click at [677, 573] on b "I understand that this price [MEDICAL_DATA] will affect 288 product variants an…" at bounding box center [721, 588] width 474 height 30
click at [476, 582] on input "I understand that this price [MEDICAL_DATA] will affect 288 product variants an…" at bounding box center [470, 589] width 14 height 14
checkbox input "true"
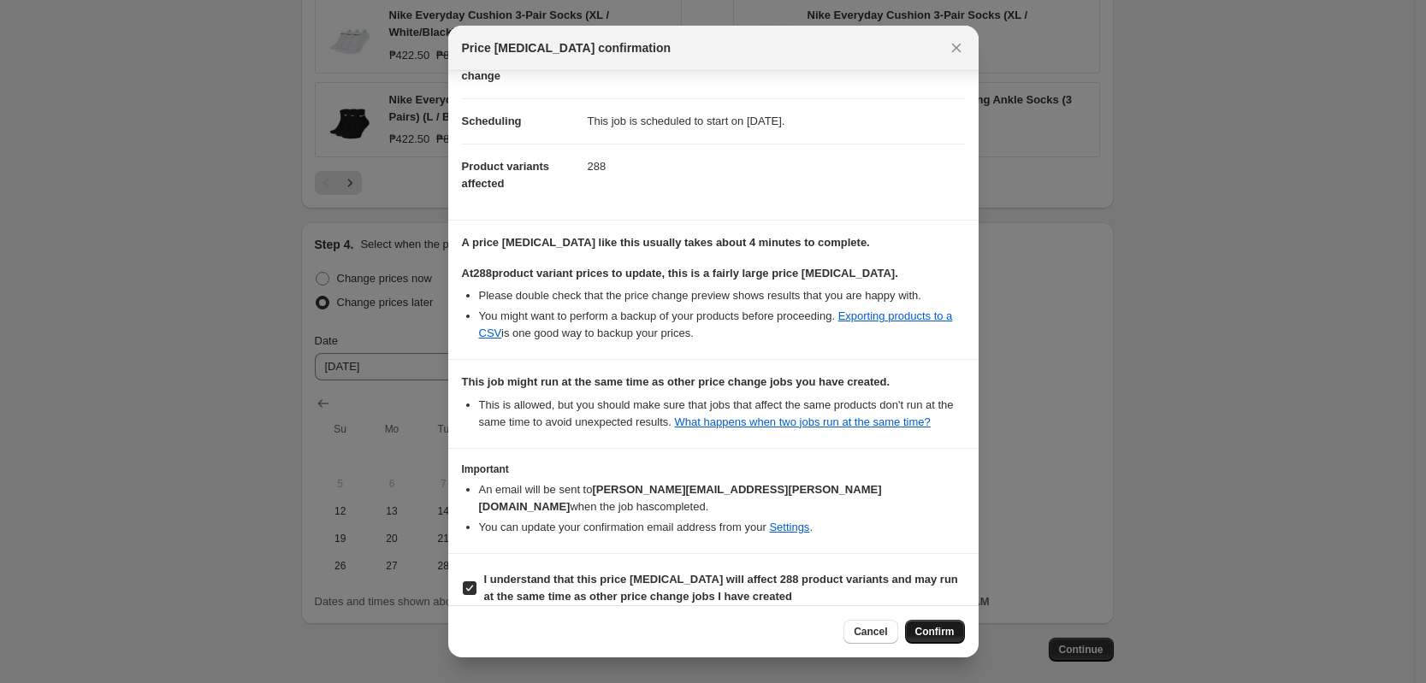
click at [952, 631] on span "Confirm" at bounding box center [934, 632] width 39 height 14
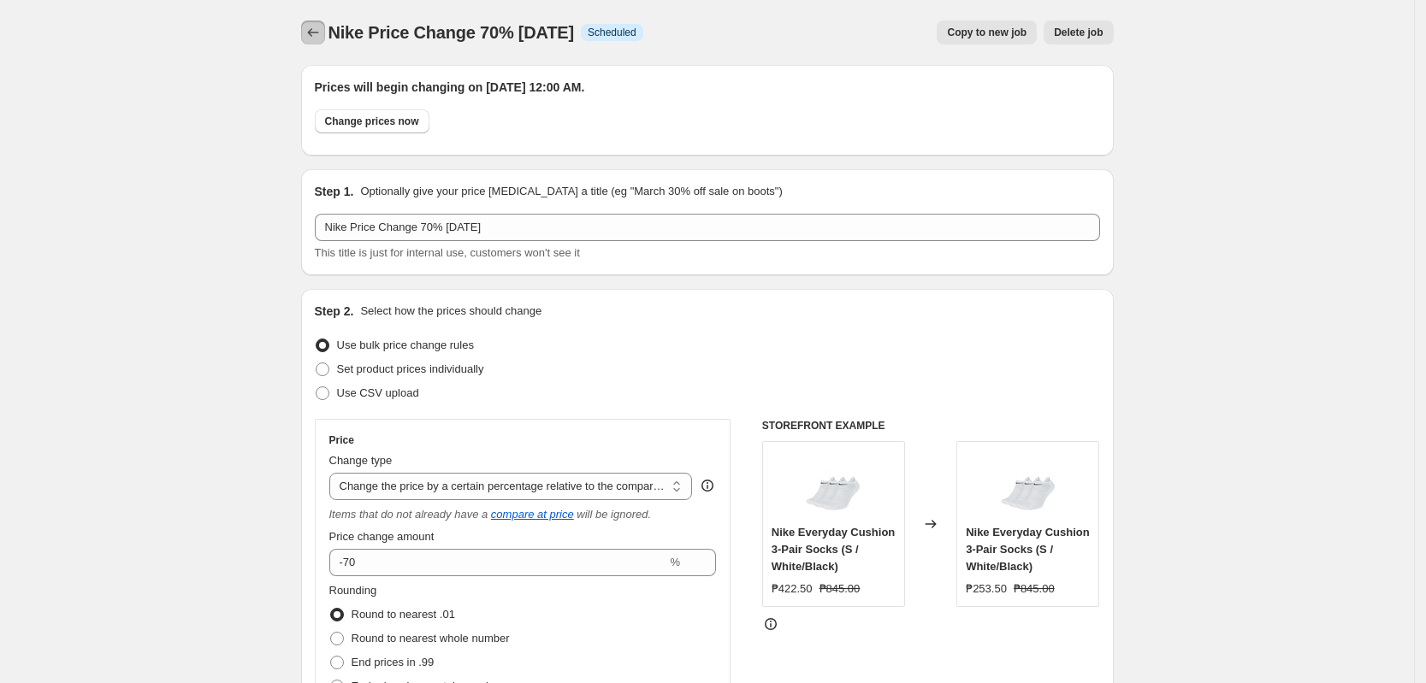
click at [322, 39] on icon "Price change jobs" at bounding box center [312, 32] width 17 height 17
